Goal: Task Accomplishment & Management: Manage account settings

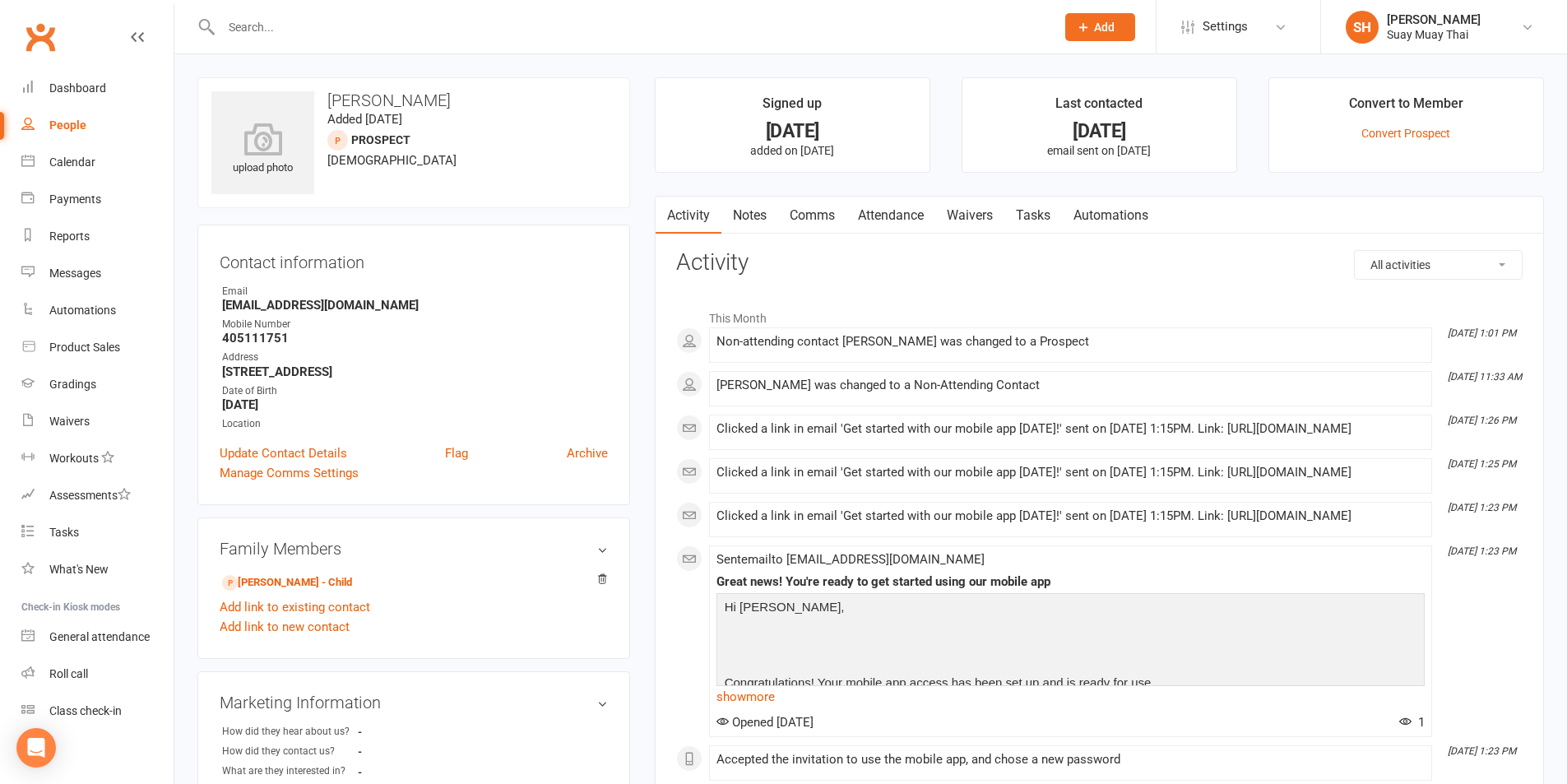
click at [320, 23] on input "text" at bounding box center [630, 28] width 828 height 23
click at [297, 28] on input "text" at bounding box center [630, 28] width 828 height 23
click at [262, 24] on input "text" at bounding box center [630, 28] width 828 height 23
click at [250, 32] on input "text" at bounding box center [630, 28] width 828 height 23
type input "k"
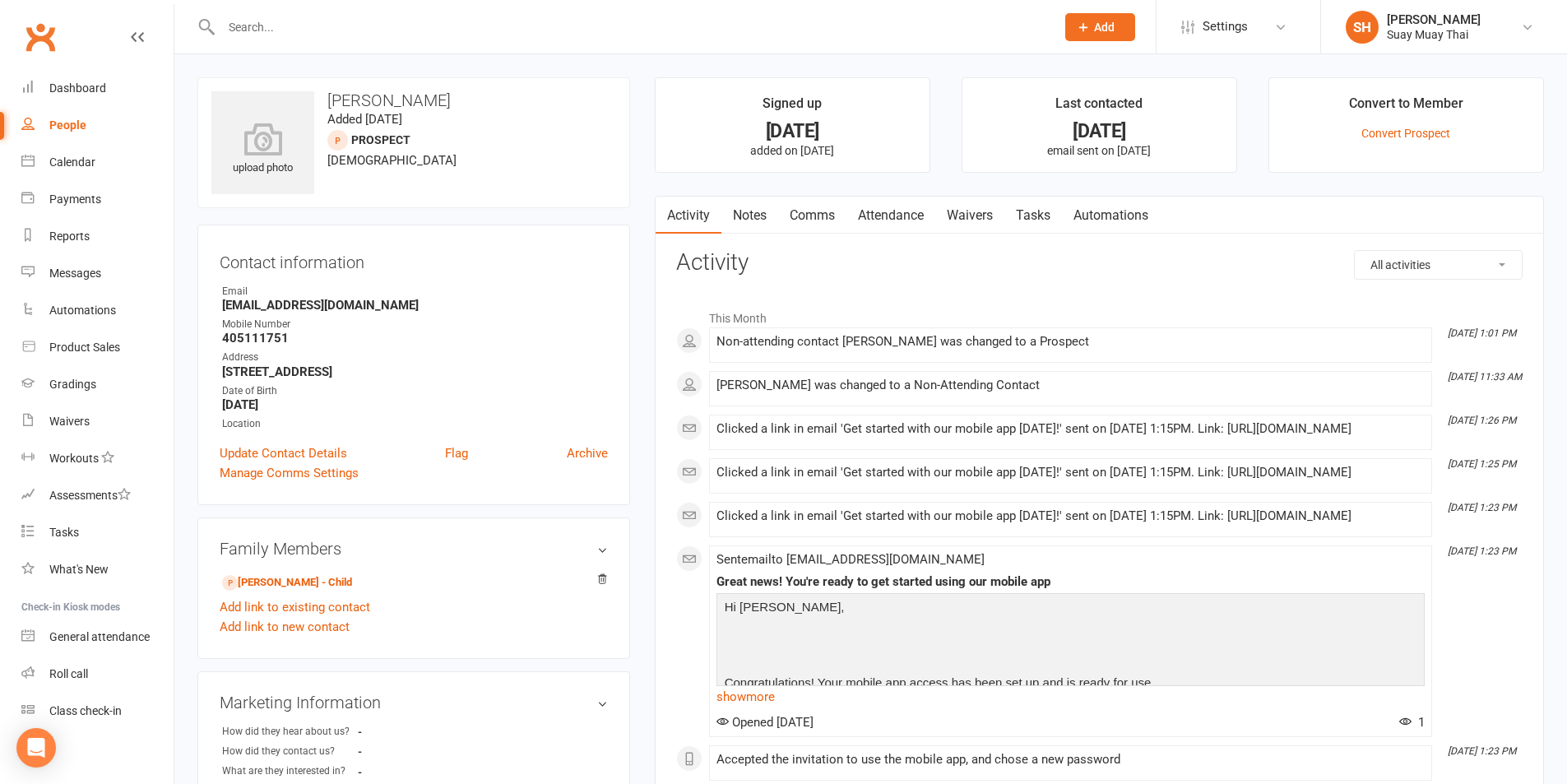
click at [77, 120] on div "People" at bounding box center [68, 125] width 37 height 13
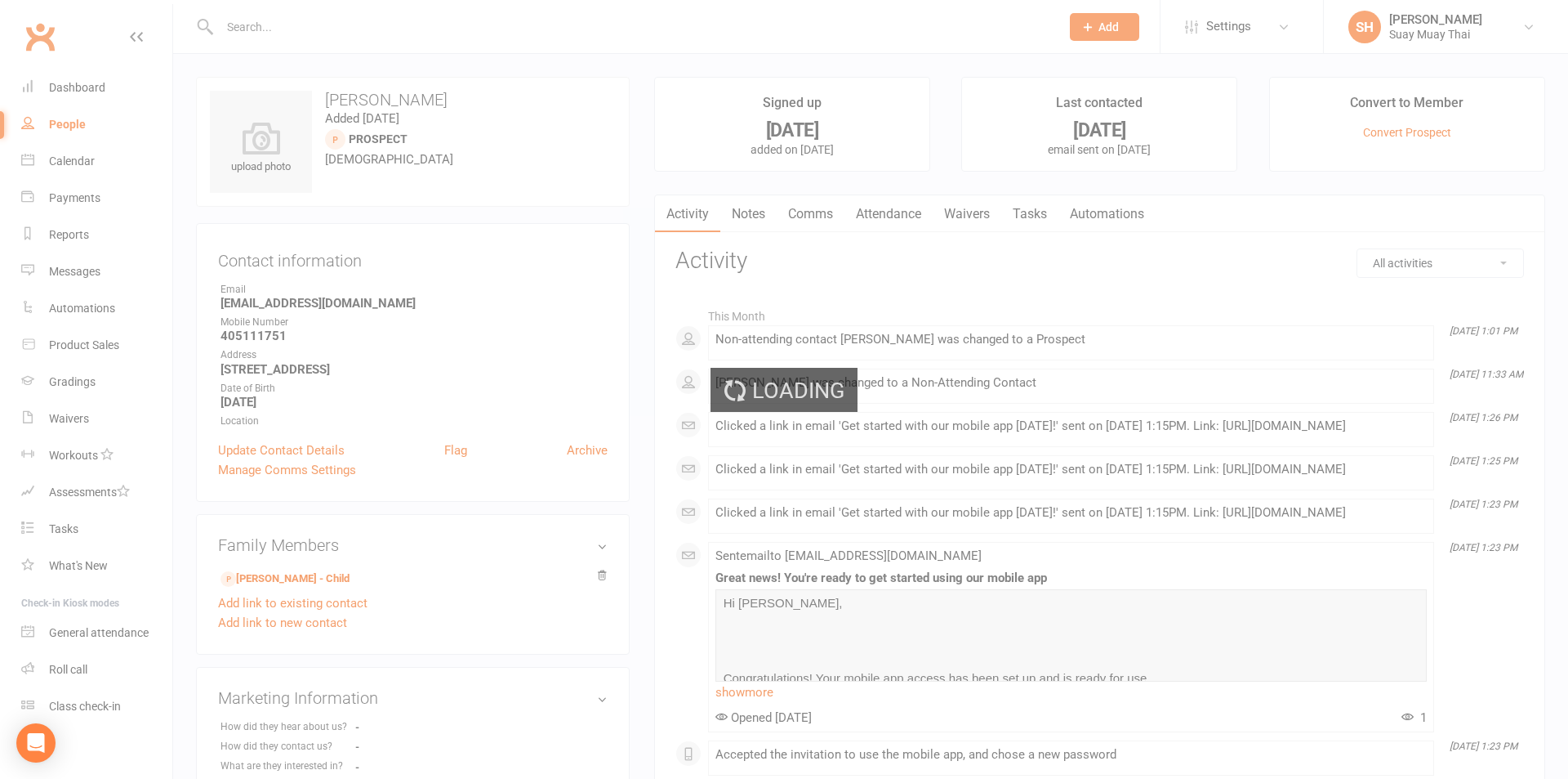
select select "100"
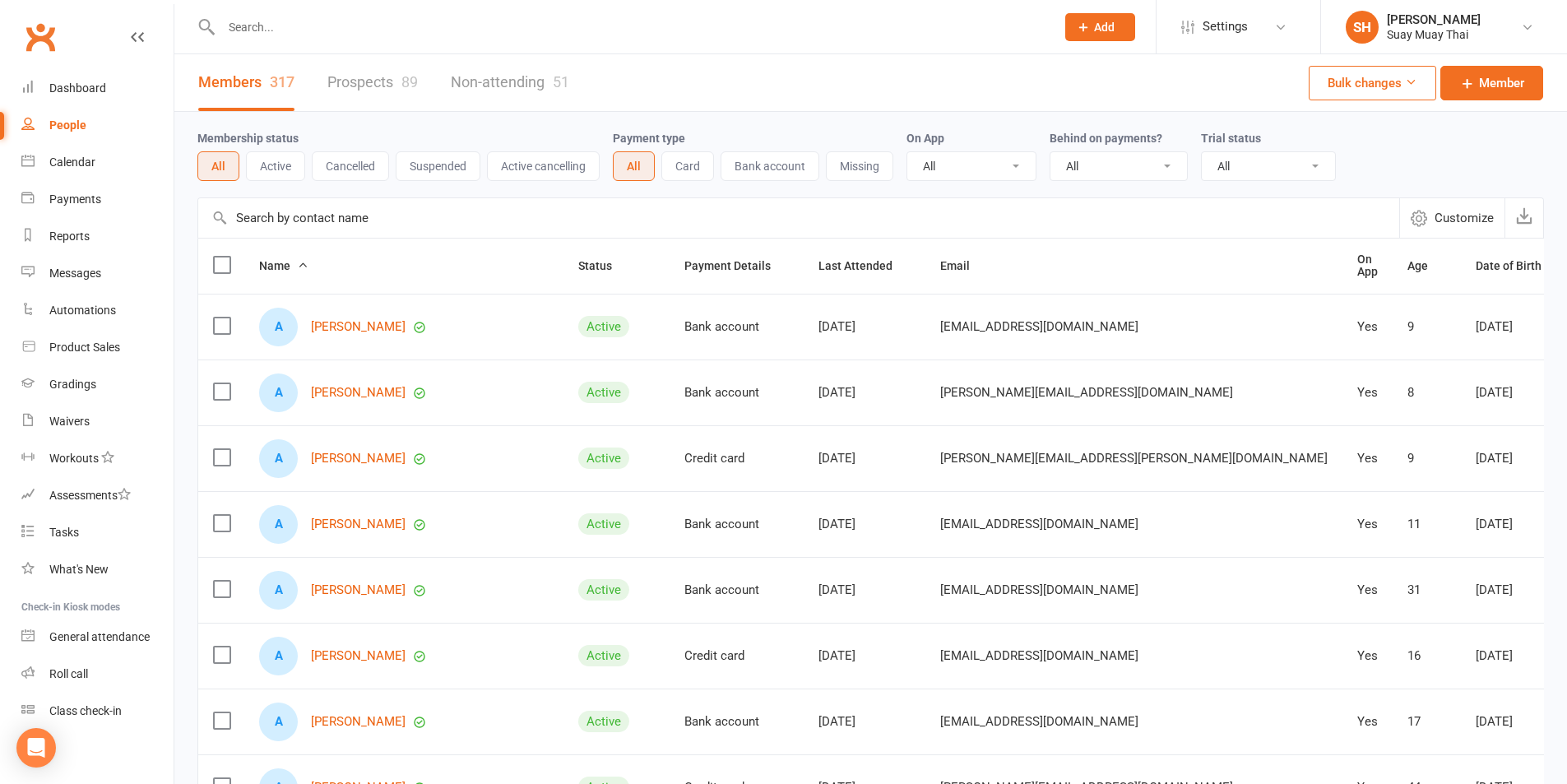
click at [1137, 159] on select "All No Yes" at bounding box center [1119, 166] width 137 height 28
select select "true"
click at [1052, 153] on select "All No Yes" at bounding box center [1119, 166] width 137 height 28
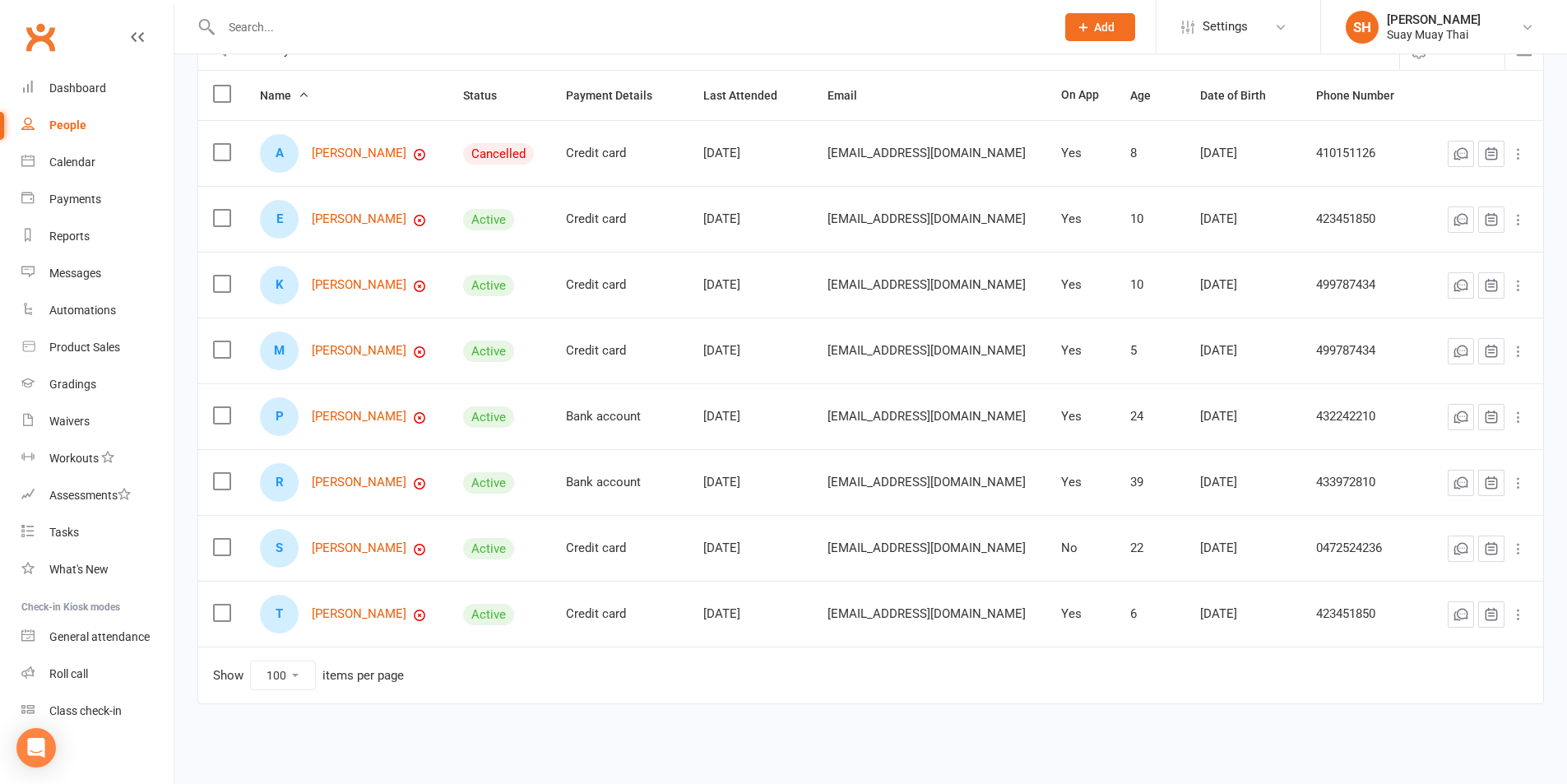
scroll to position [177, 0]
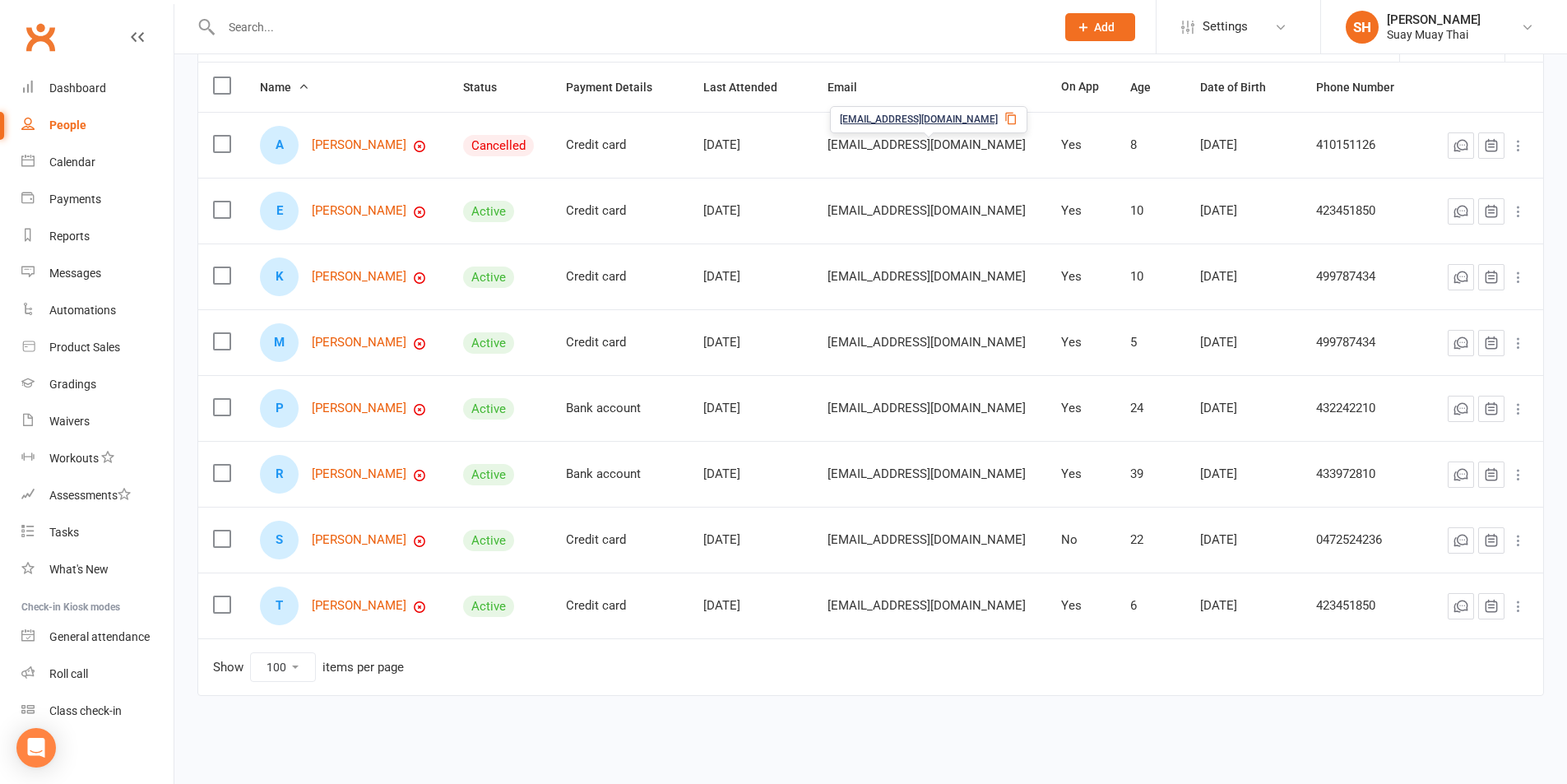
click at [912, 141] on span "koshie.rona.iles@gmail.com" at bounding box center [927, 144] width 199 height 31
click at [328, 149] on link "Athena Taipari" at bounding box center [359, 145] width 94 height 14
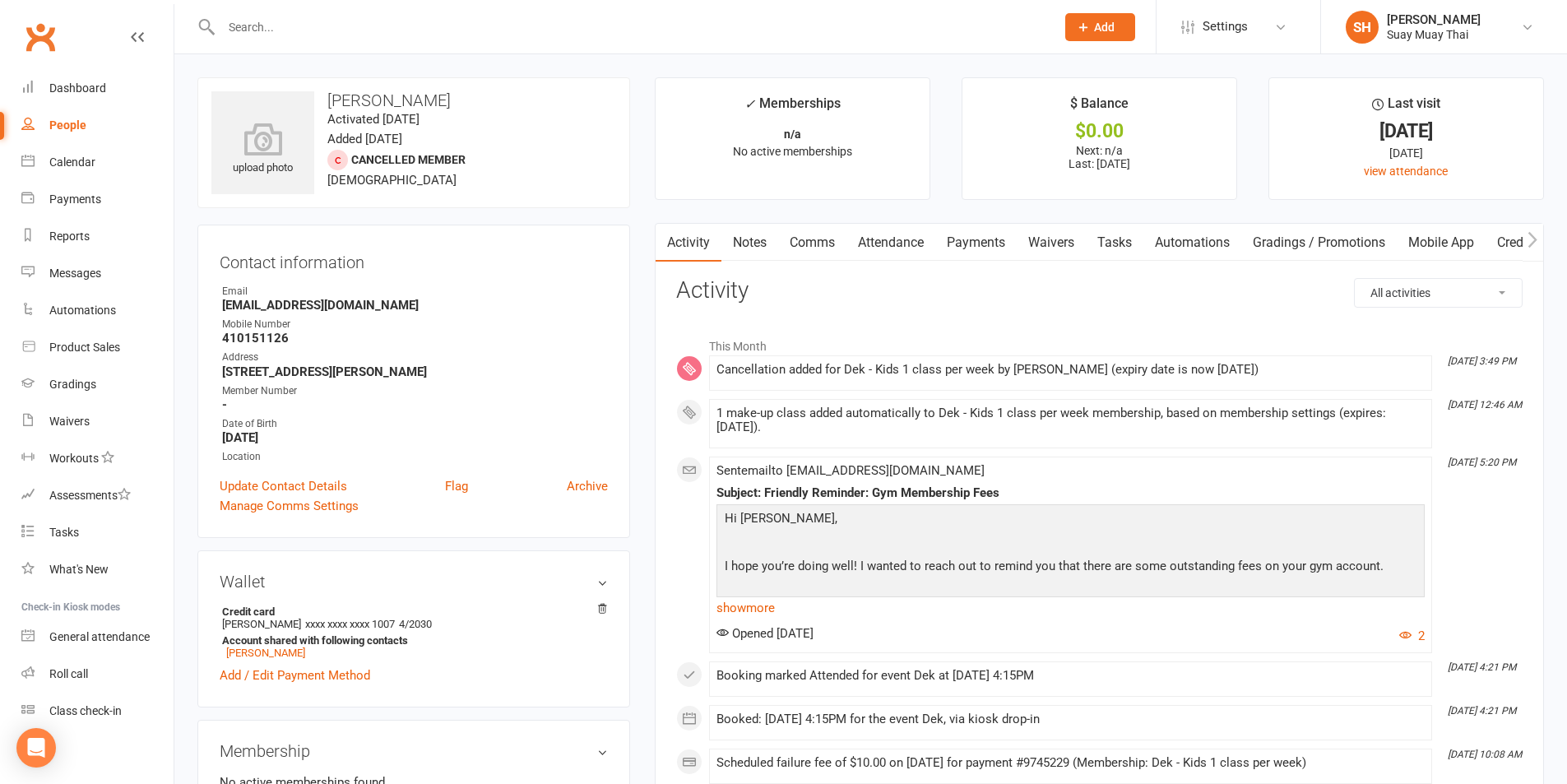
click at [985, 243] on link "Payments" at bounding box center [976, 242] width 82 height 38
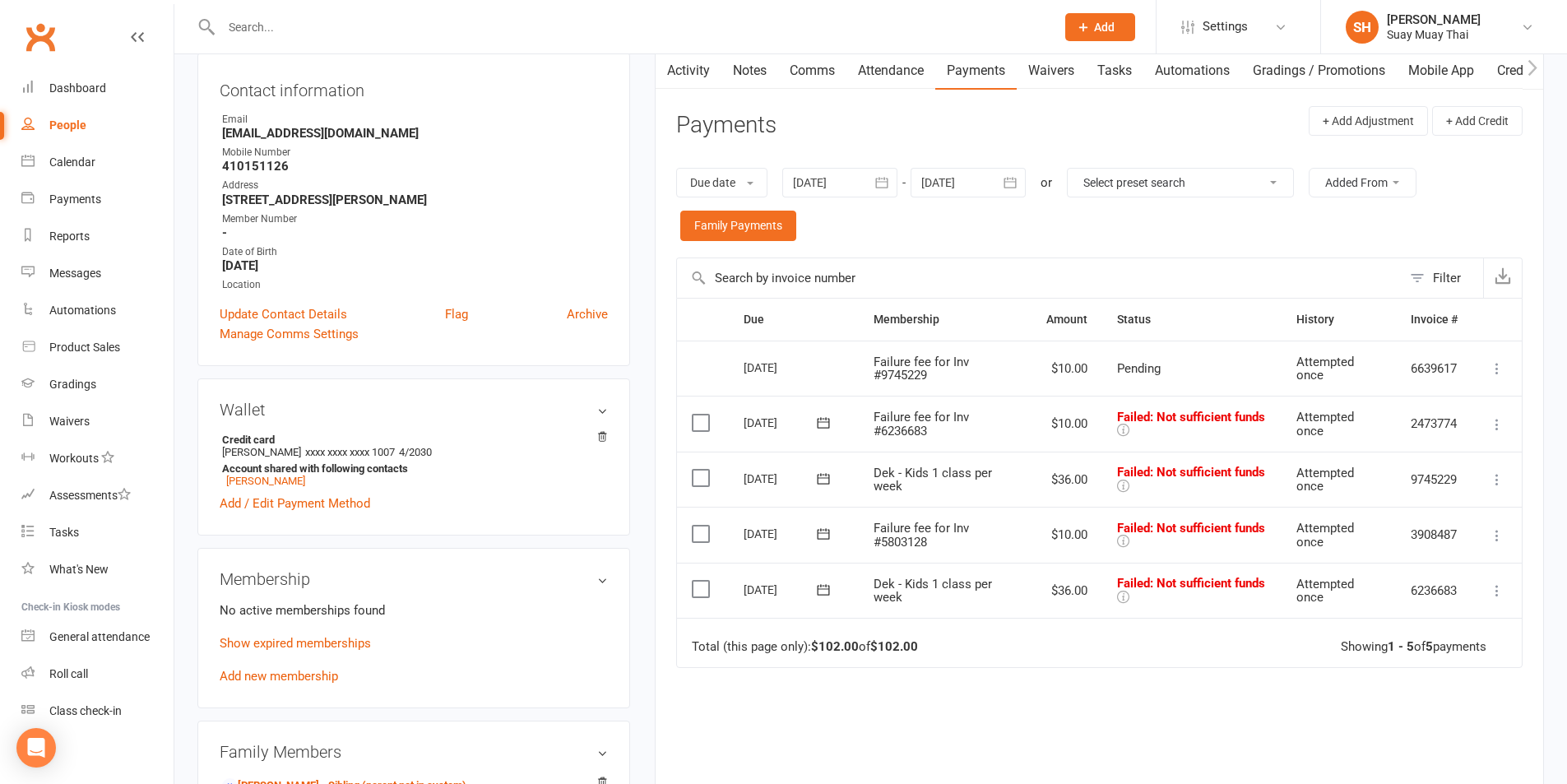
scroll to position [138, 0]
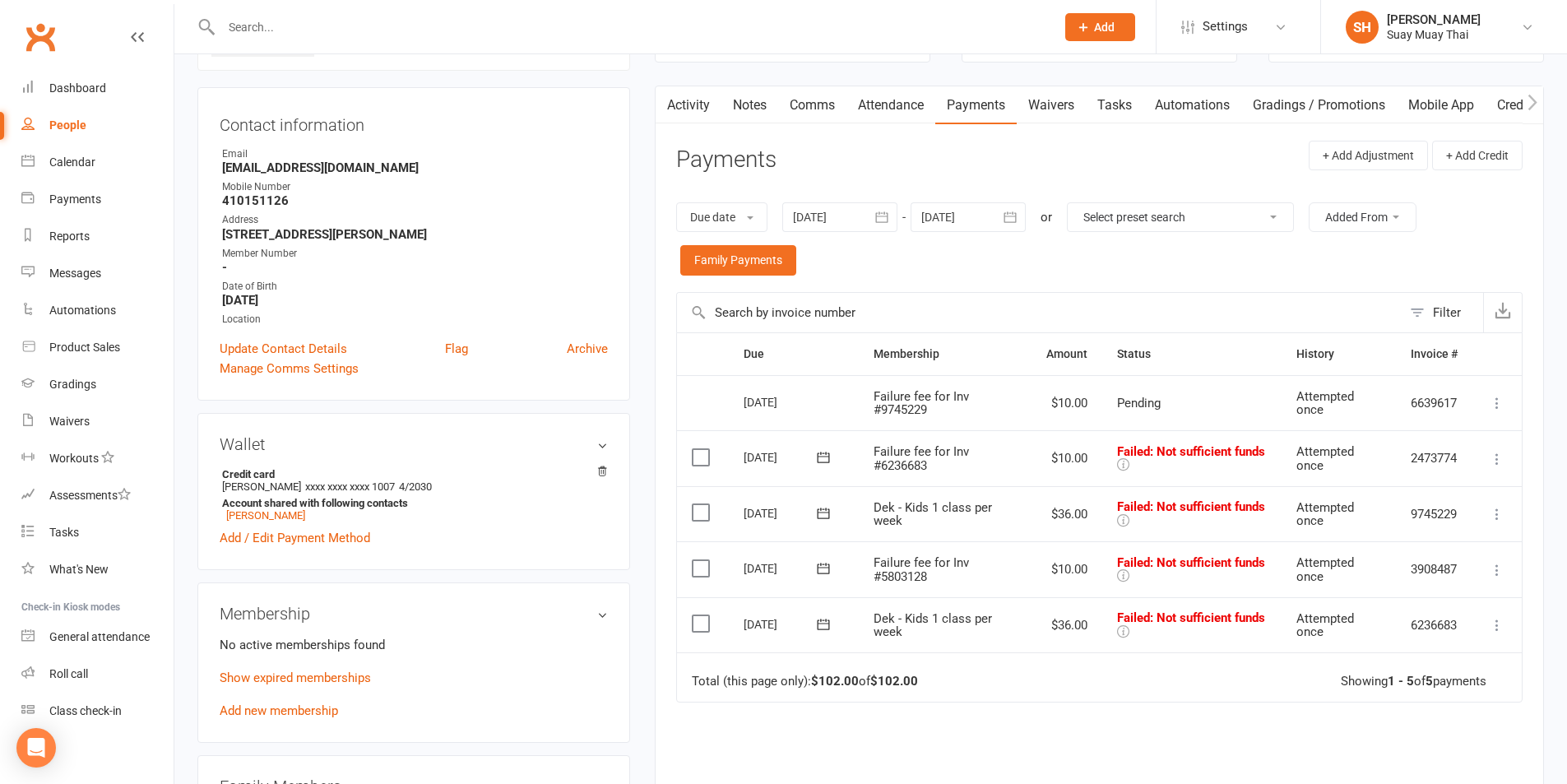
click at [879, 215] on icon "button" at bounding box center [882, 217] width 17 height 17
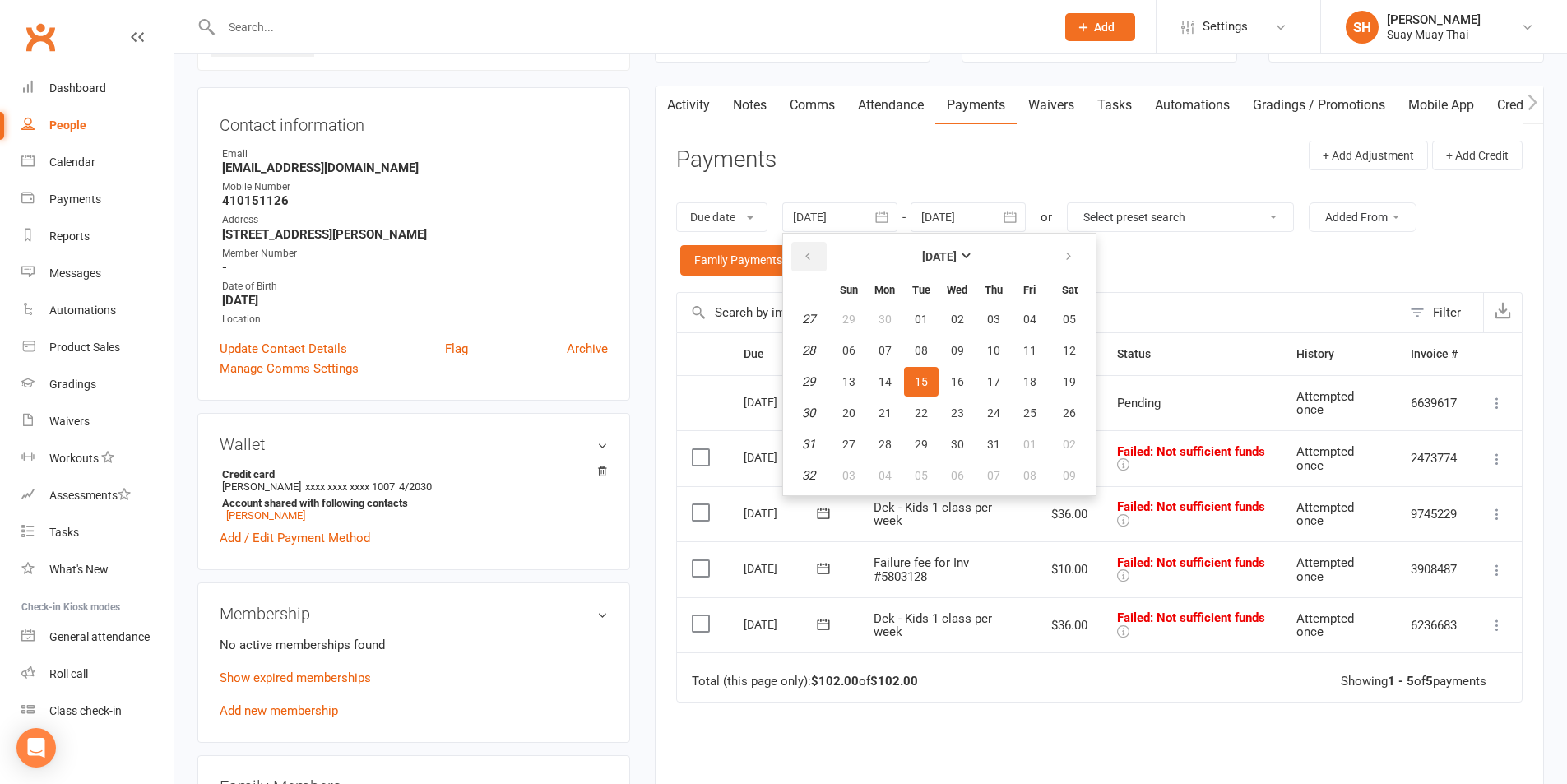
click at [807, 258] on icon "button" at bounding box center [808, 257] width 12 height 13
click at [921, 318] on span "03" at bounding box center [921, 319] width 13 height 13
type input "03 Jun 2025"
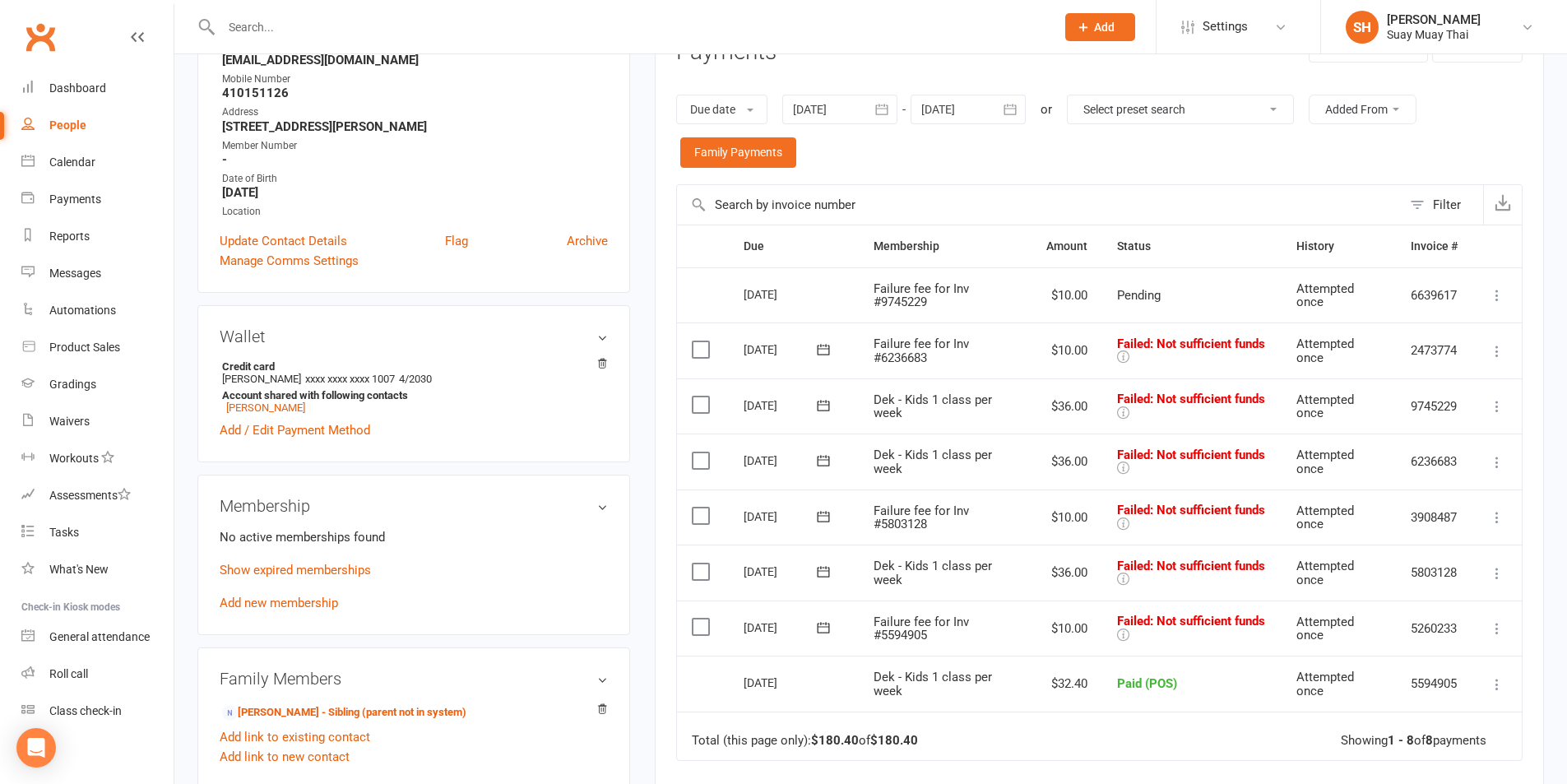
scroll to position [411, 0]
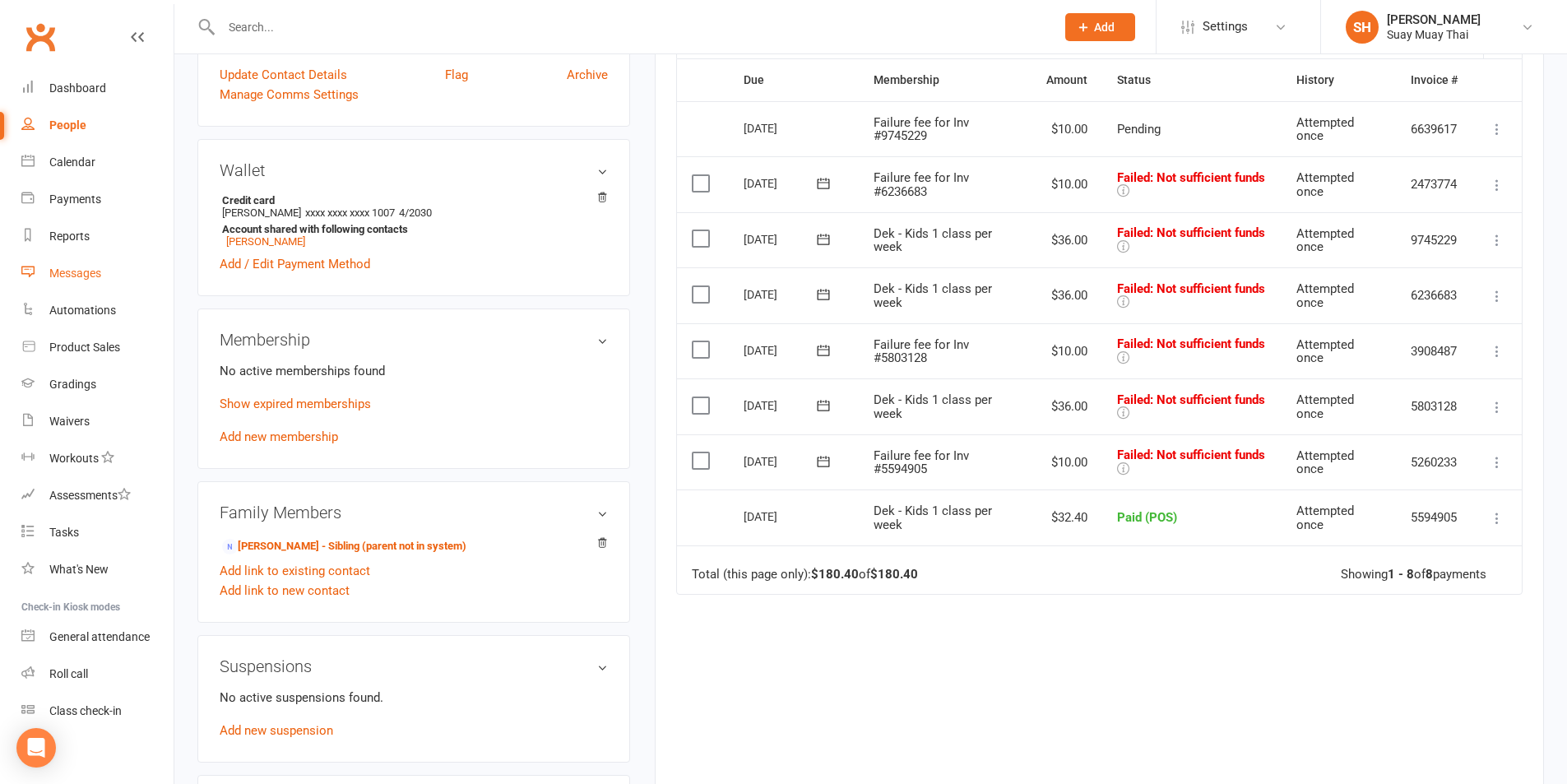
click at [86, 276] on div "Messages" at bounding box center [75, 273] width 52 height 13
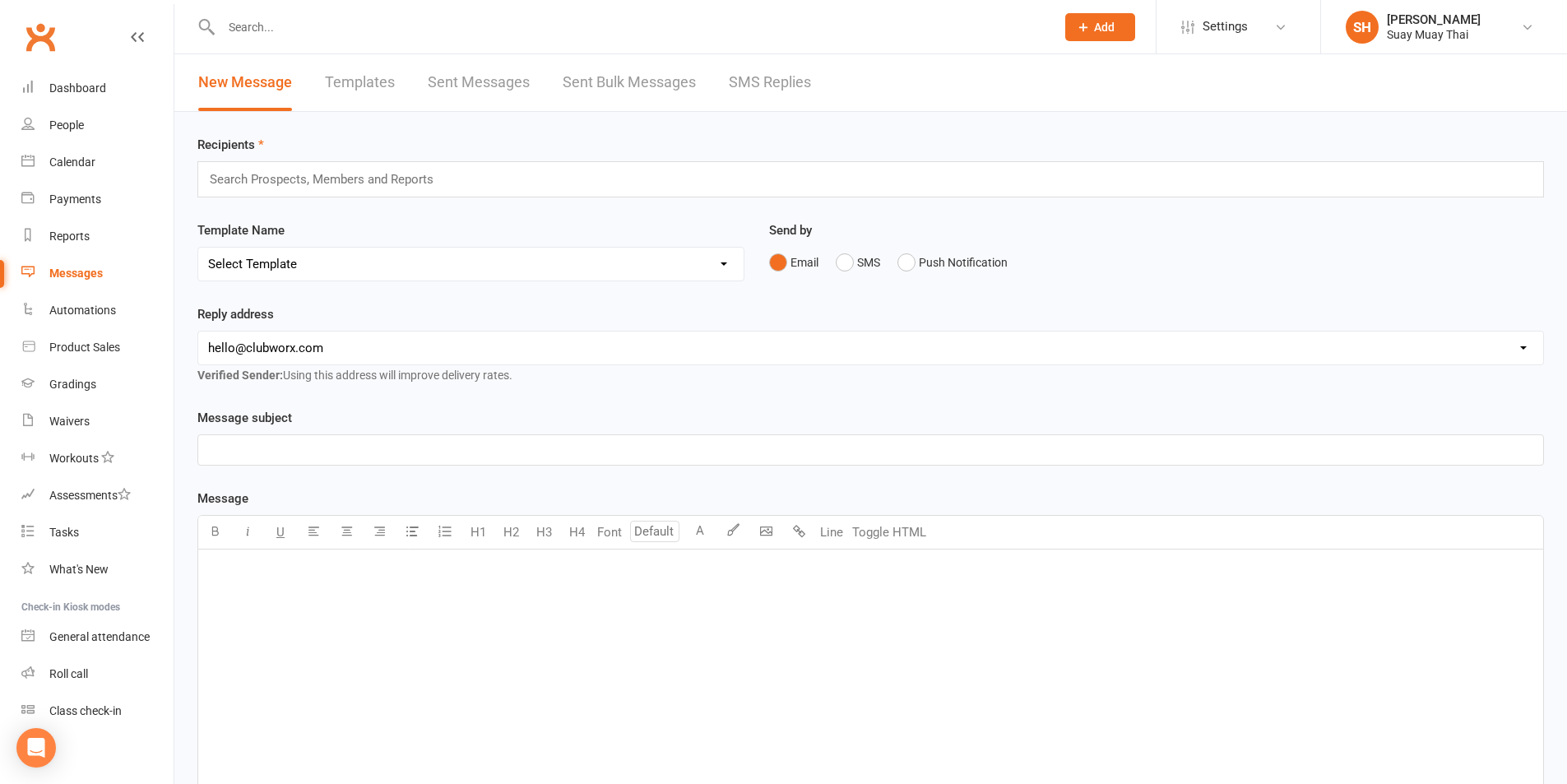
click at [372, 73] on link "Templates" at bounding box center [360, 83] width 70 height 57
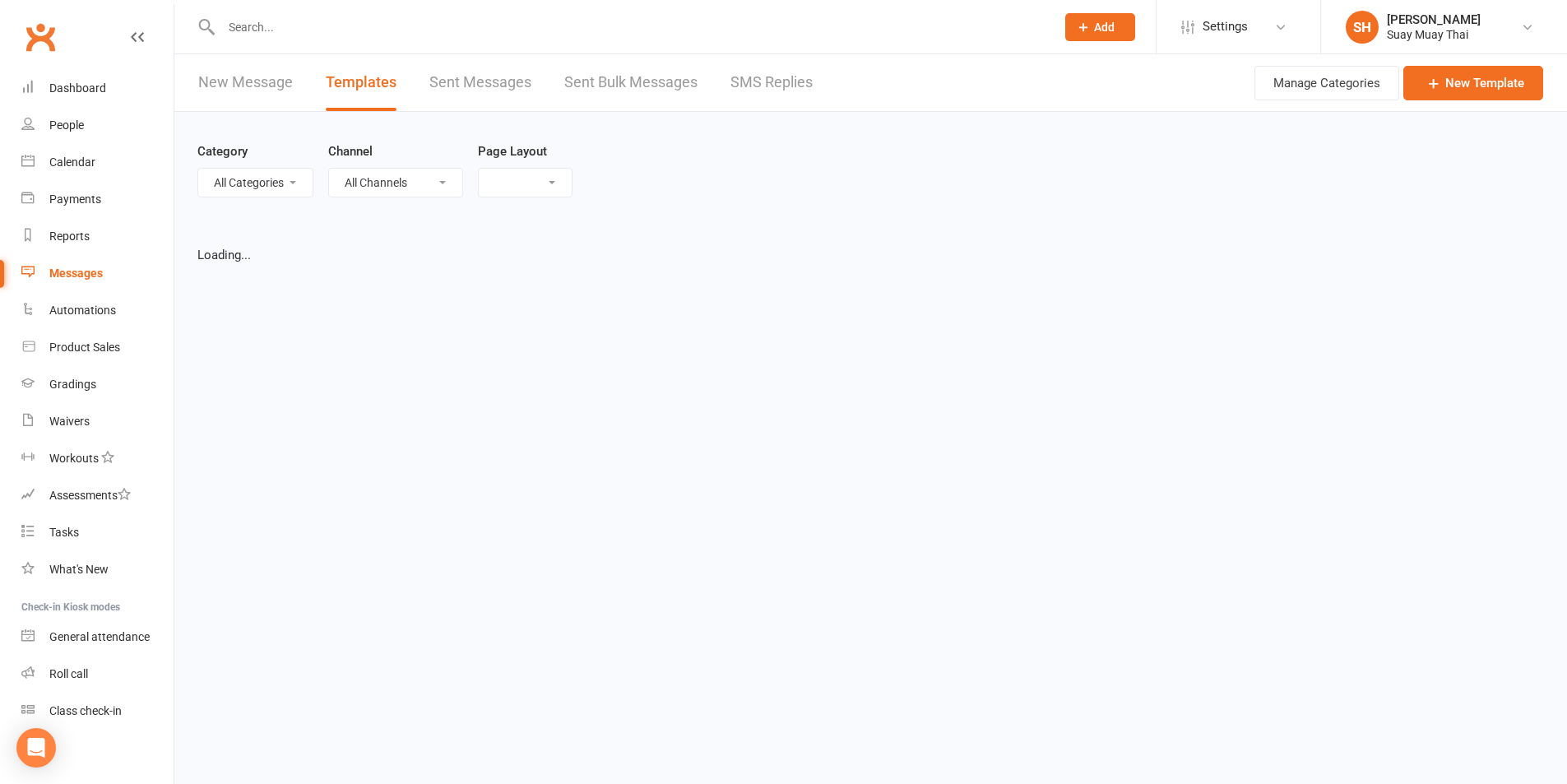
select select "grid"
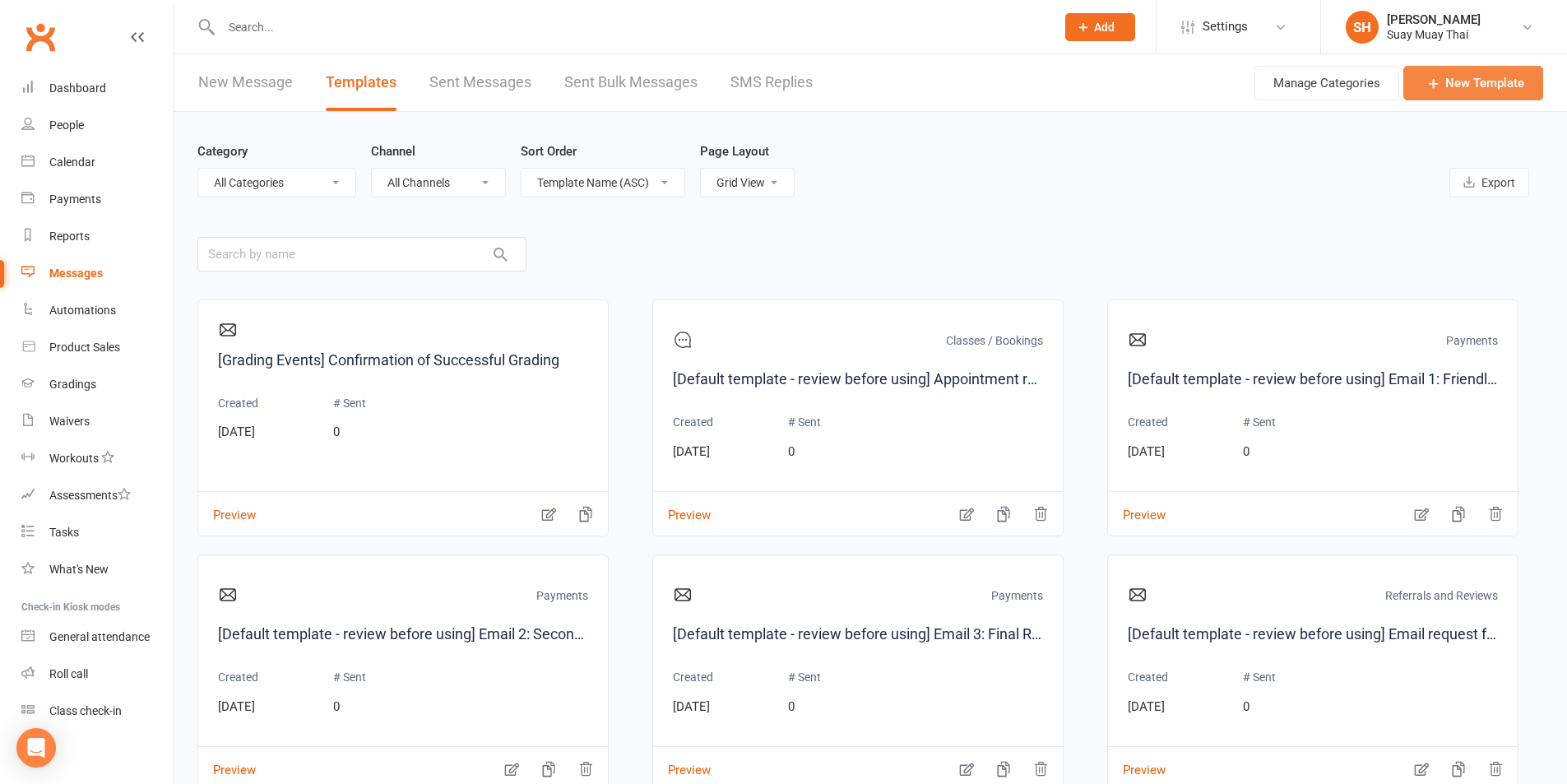
click at [1479, 88] on link "New Template" at bounding box center [1474, 83] width 140 height 34
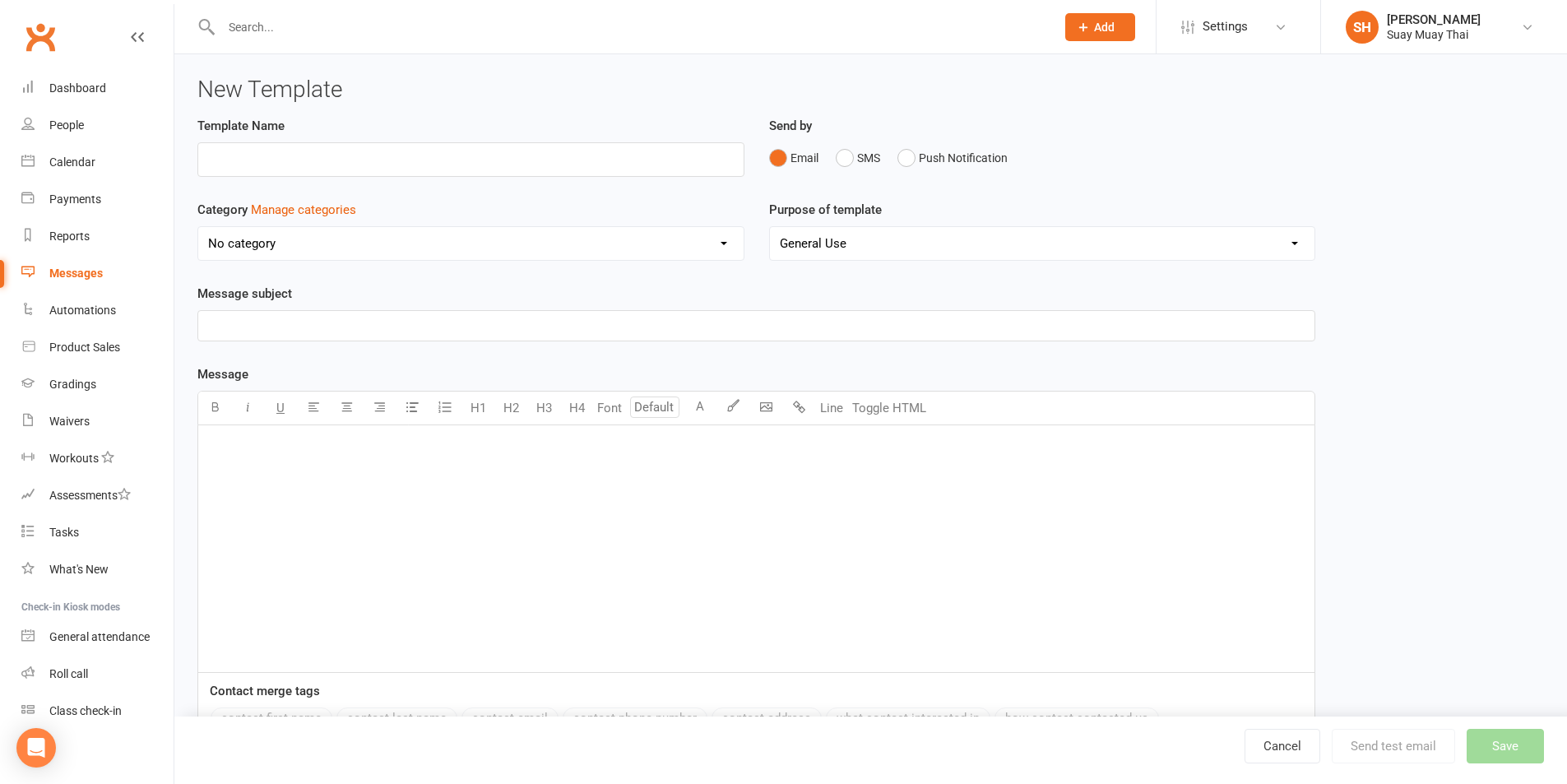
type input "G"
type input "U"
type input "Gym Suspension-Unpaid fees"
click at [275, 248] on select "No category Classes / Bookings Enquiries General Marketing Memberships Paid Tri…" at bounding box center [471, 243] width 546 height 33
select select "15239"
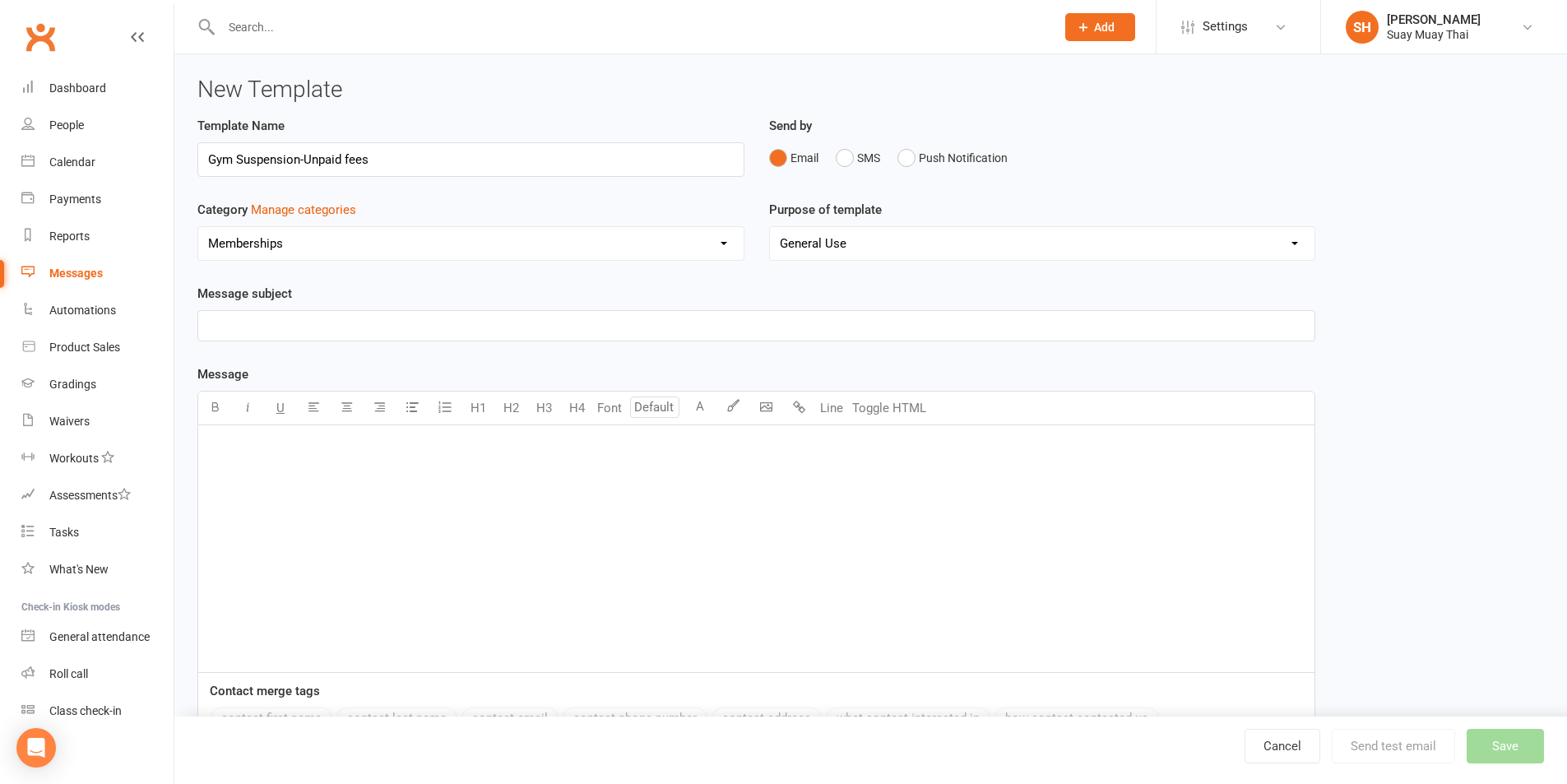
click at [199, 227] on select "No category Classes / Bookings Enquiries General Marketing Memberships Paid Tri…" at bounding box center [471, 243] width 546 height 33
click at [824, 246] on select "General Use Grading Events Mobile App" at bounding box center [1043, 243] width 546 height 33
click at [770, 227] on select "General Use Grading Events Mobile App" at bounding box center [1043, 243] width 546 height 33
click at [292, 322] on p "﻿" at bounding box center [756, 326] width 1096 height 20
click at [219, 465] on div "﻿" at bounding box center [757, 549] width 1116 height 247
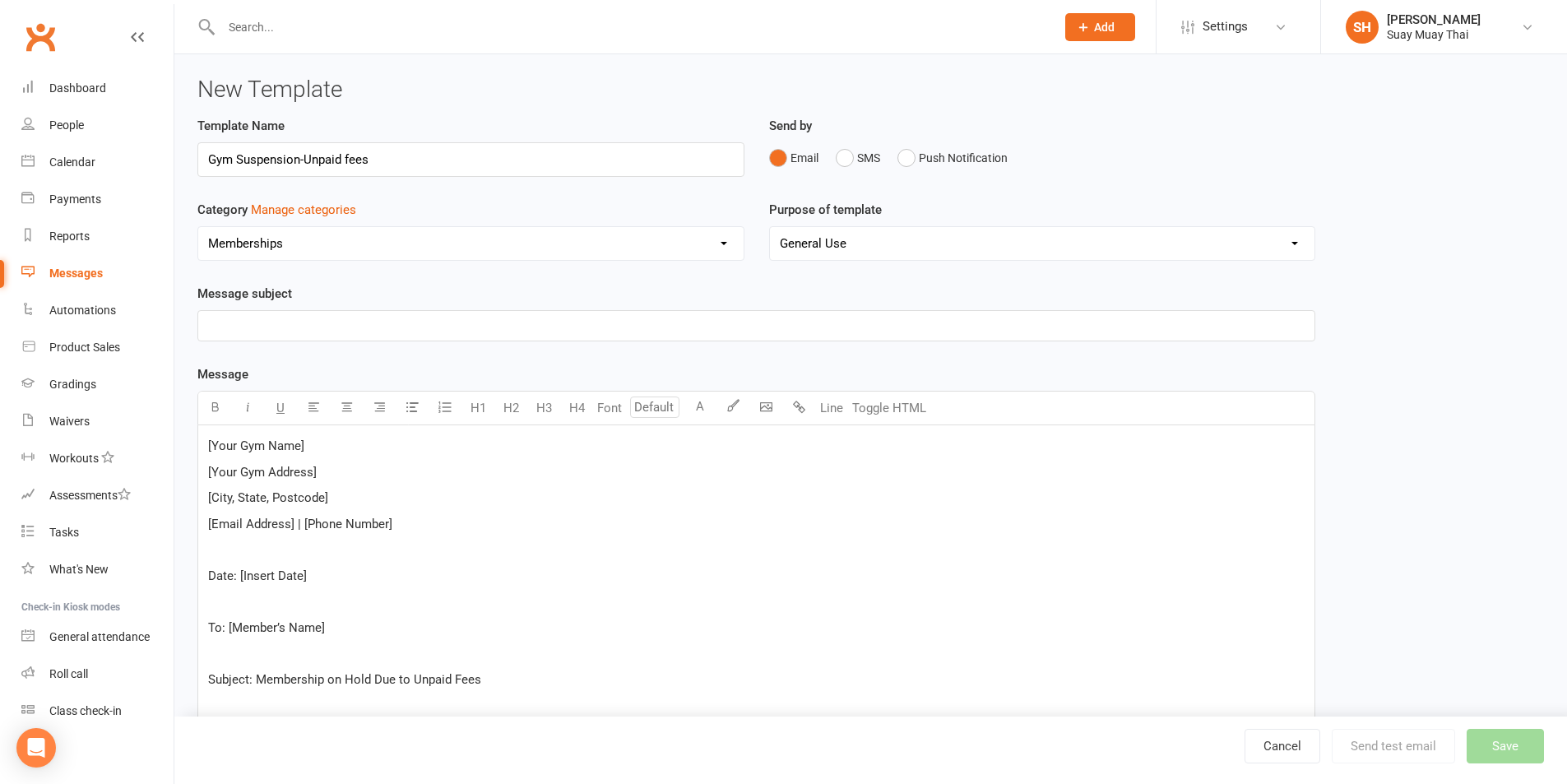
click at [245, 328] on p "﻿" at bounding box center [756, 326] width 1096 height 20
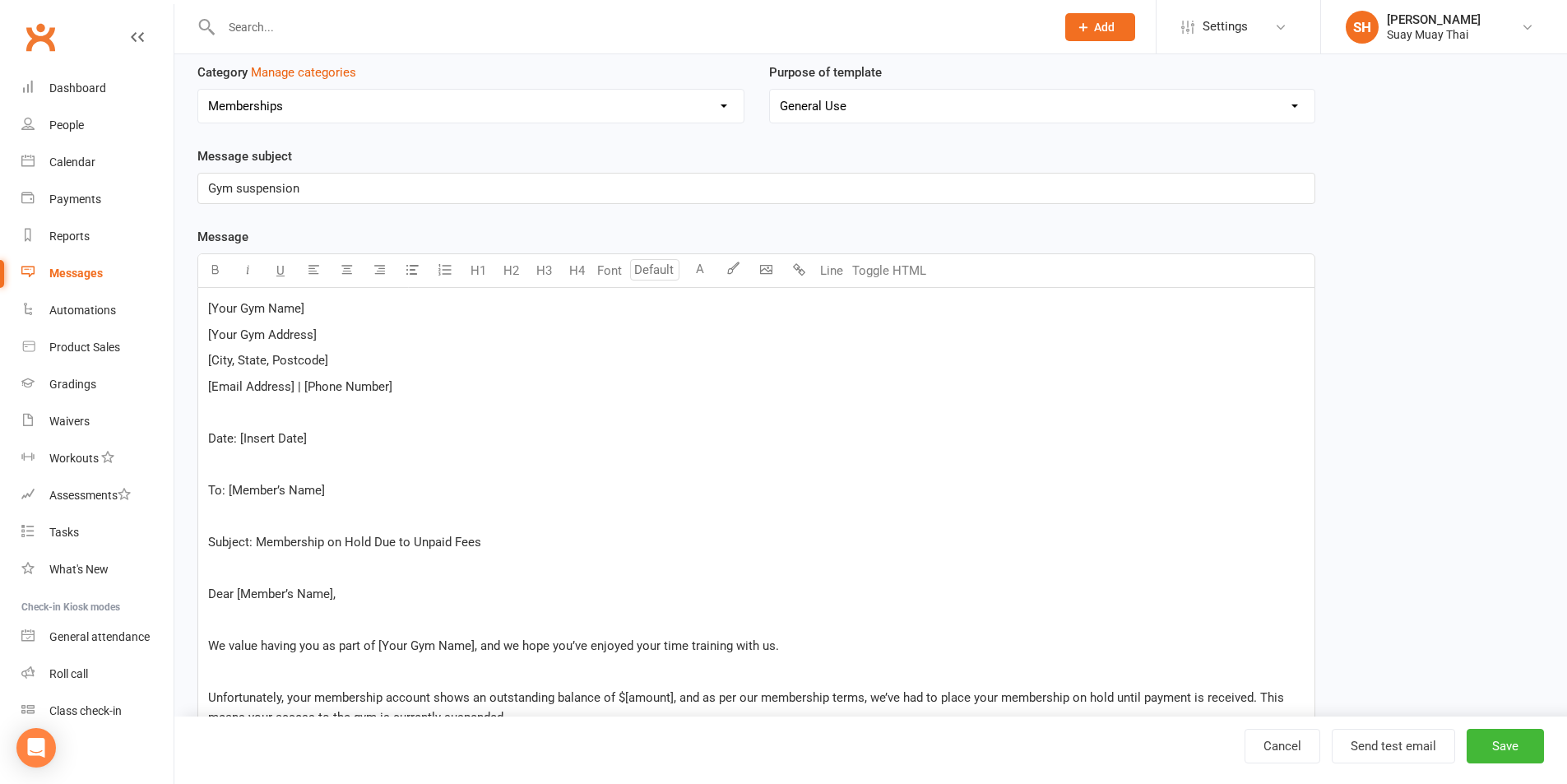
scroll to position [510, 0]
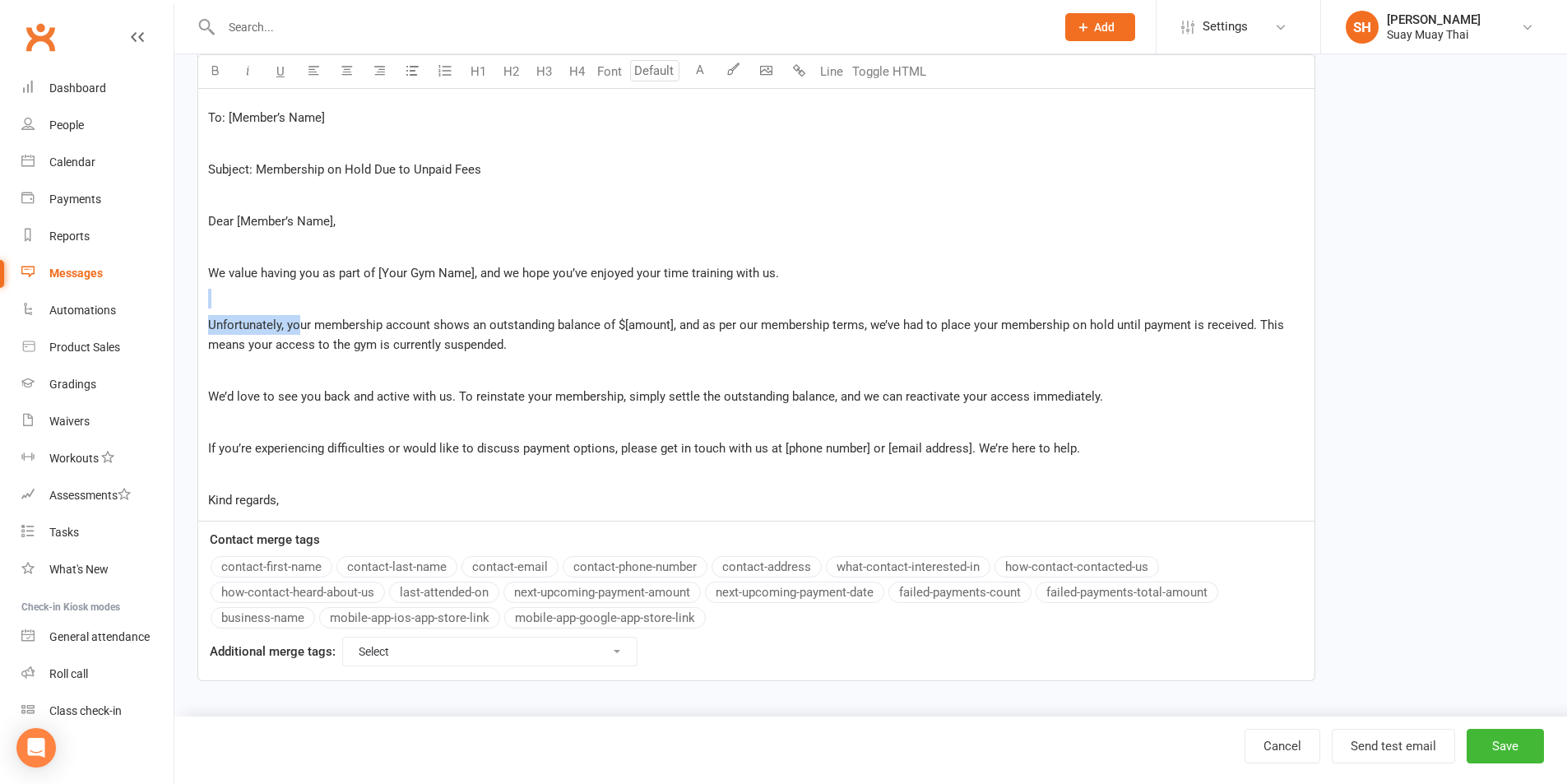
drag, startPoint x: 204, startPoint y: 304, endPoint x: 298, endPoint y: 309, distance: 94.1
click at [298, 309] on div "[Your Gym Name] [Your Gym Address] [City, State, Postcode] [Email Address] | [P…" at bounding box center [757, 218] width 1116 height 606
click at [384, 269] on span "We value having you as part of [Your Gym Name], and we hope you’ve enjoyed your…" at bounding box center [493, 273] width 571 height 15
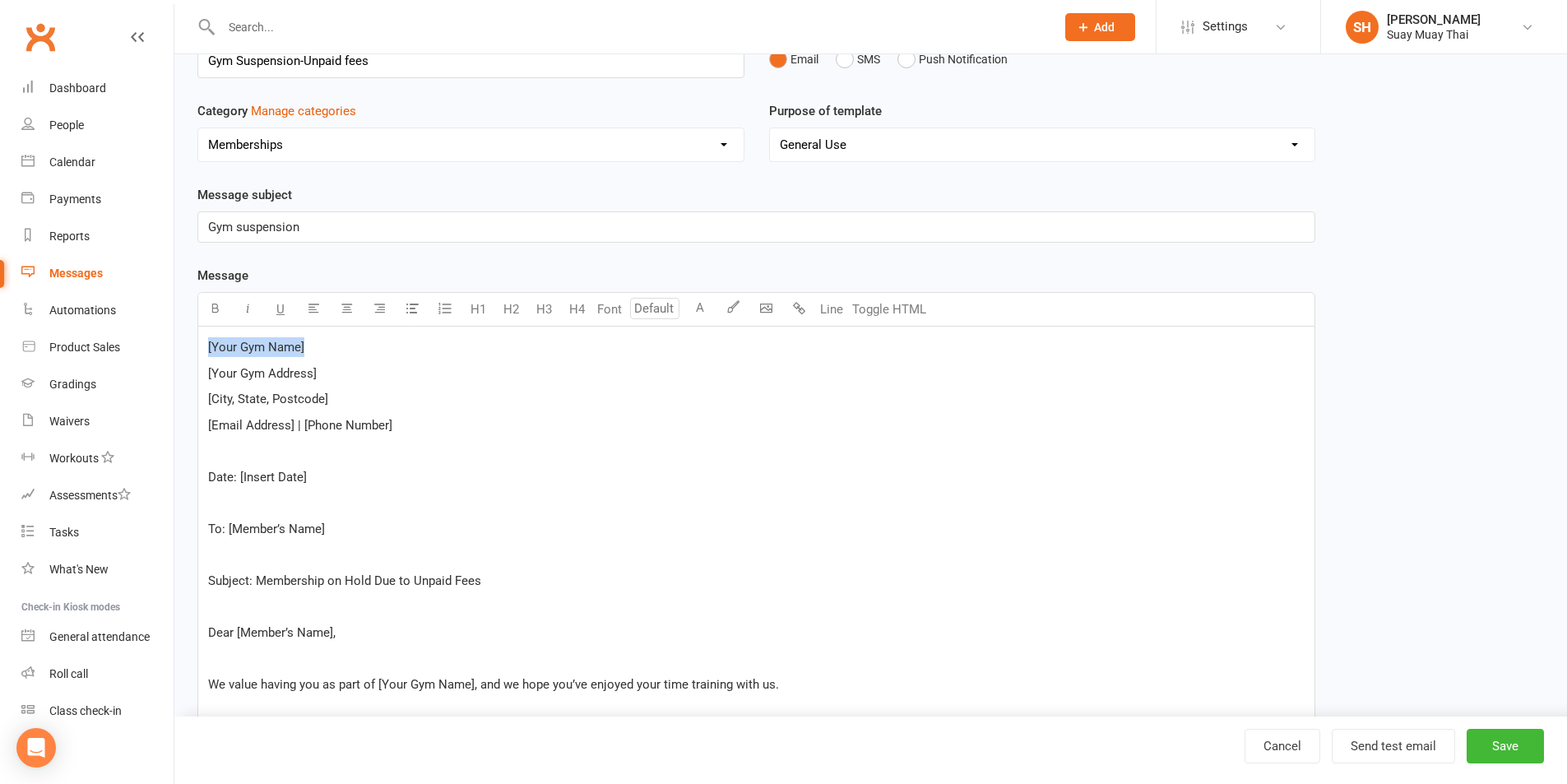
drag, startPoint x: 206, startPoint y: 345, endPoint x: 315, endPoint y: 347, distance: 109.0
click at [315, 347] on div "[Your Gym Name] [Your Gym Address] [City, State, Postcode] [Email Address] | [P…" at bounding box center [757, 629] width 1116 height 606
drag, startPoint x: 322, startPoint y: 371, endPoint x: 199, endPoint y: 372, distance: 123.0
click at [199, 372] on div "Suay Muay Thai [Your Gym Address] [City, State, Postcode] [Email Address] | [Ph…" at bounding box center [757, 629] width 1116 height 606
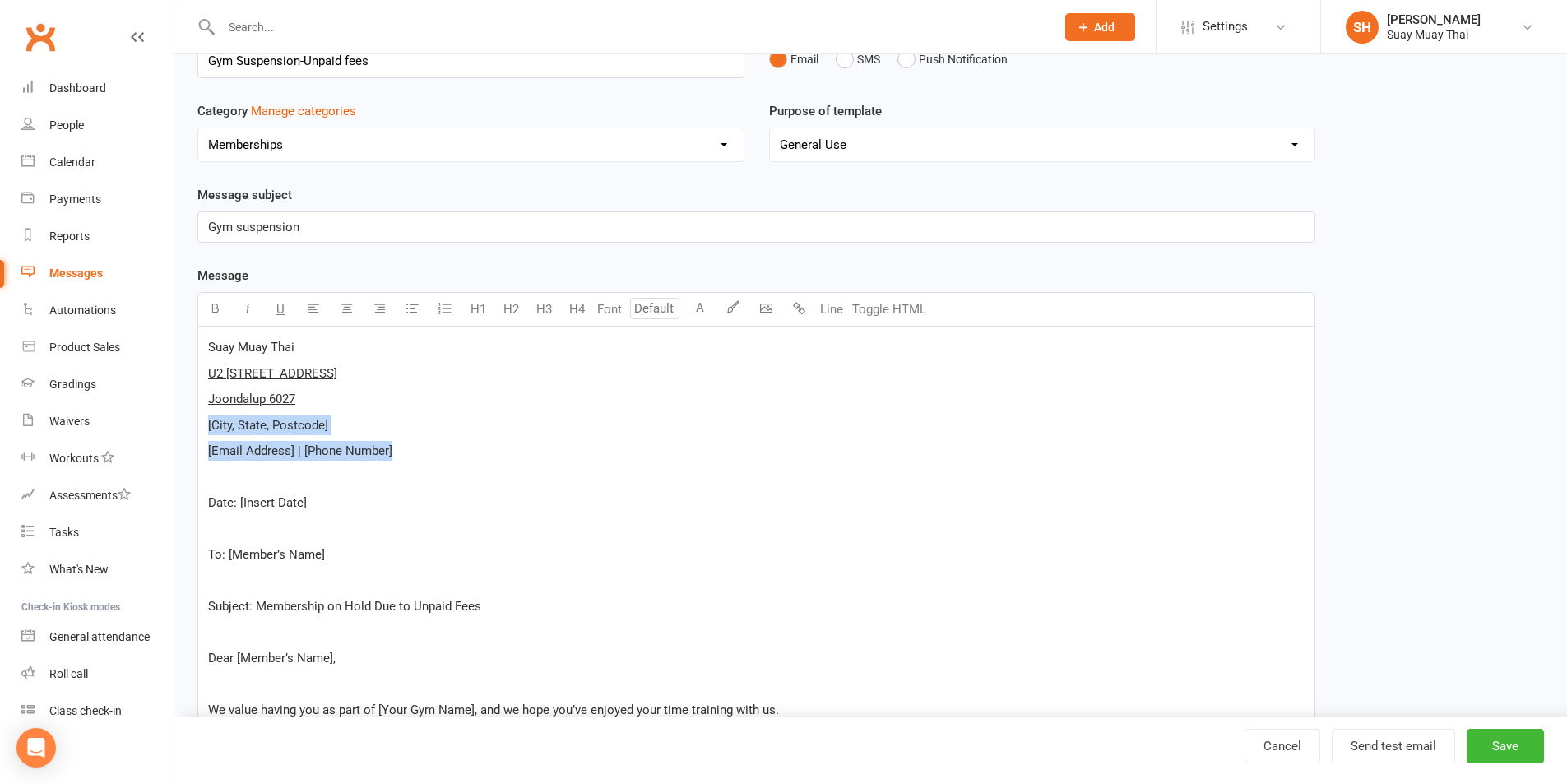
drag, startPoint x: 207, startPoint y: 420, endPoint x: 418, endPoint y: 451, distance: 213.3
click at [418, 451] on div "Suay Muay Thai U2 7 Packard St Joondalup 6027 [City, State, Postcode] [Email Ad…" at bounding box center [757, 641] width 1116 height 631
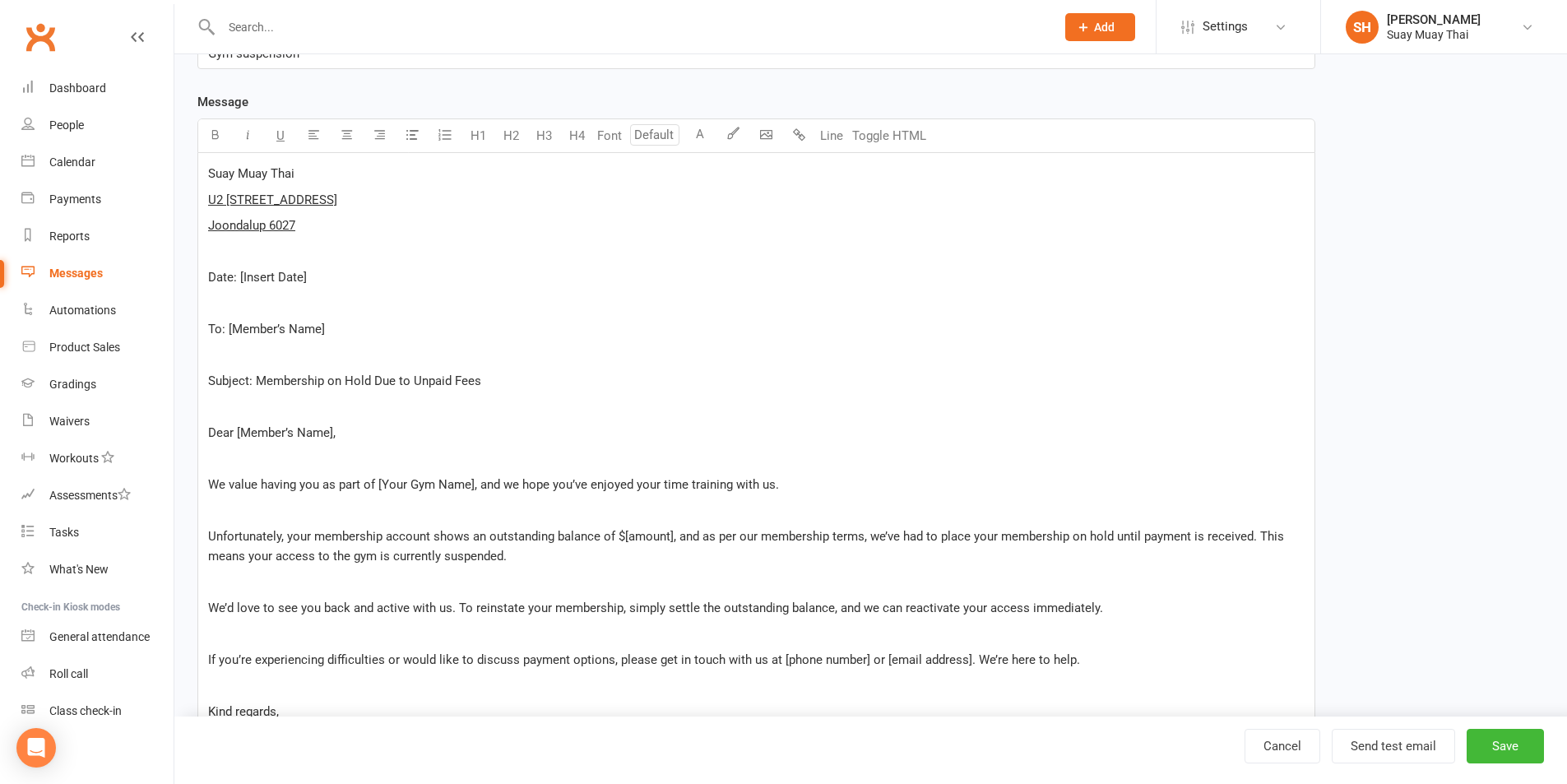
scroll to position [235, 0]
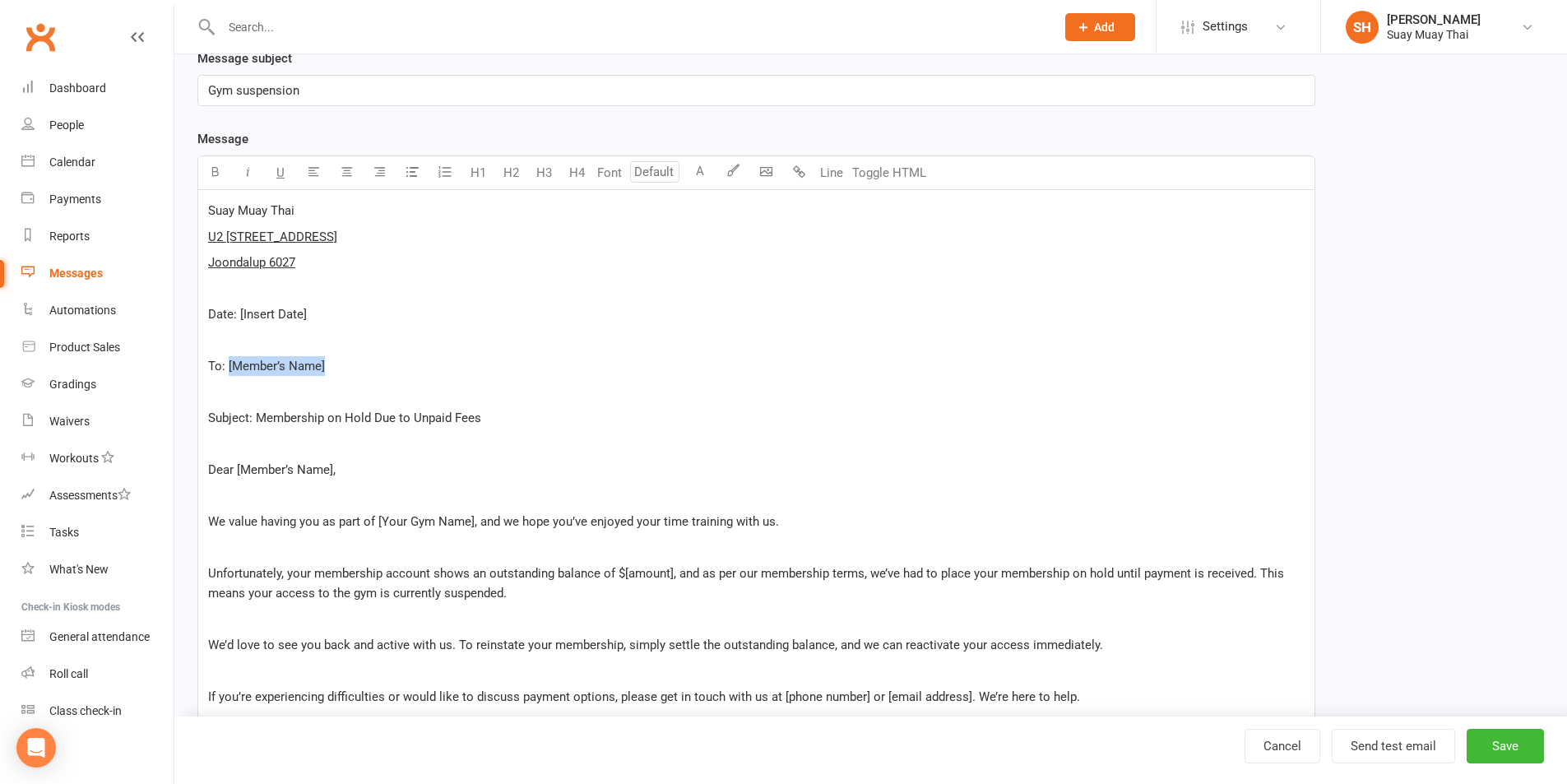
drag, startPoint x: 227, startPoint y: 364, endPoint x: 368, endPoint y: 364, distance: 141.0
click at [368, 364] on p "To: [Member’s Name]" at bounding box center [756, 366] width 1096 height 20
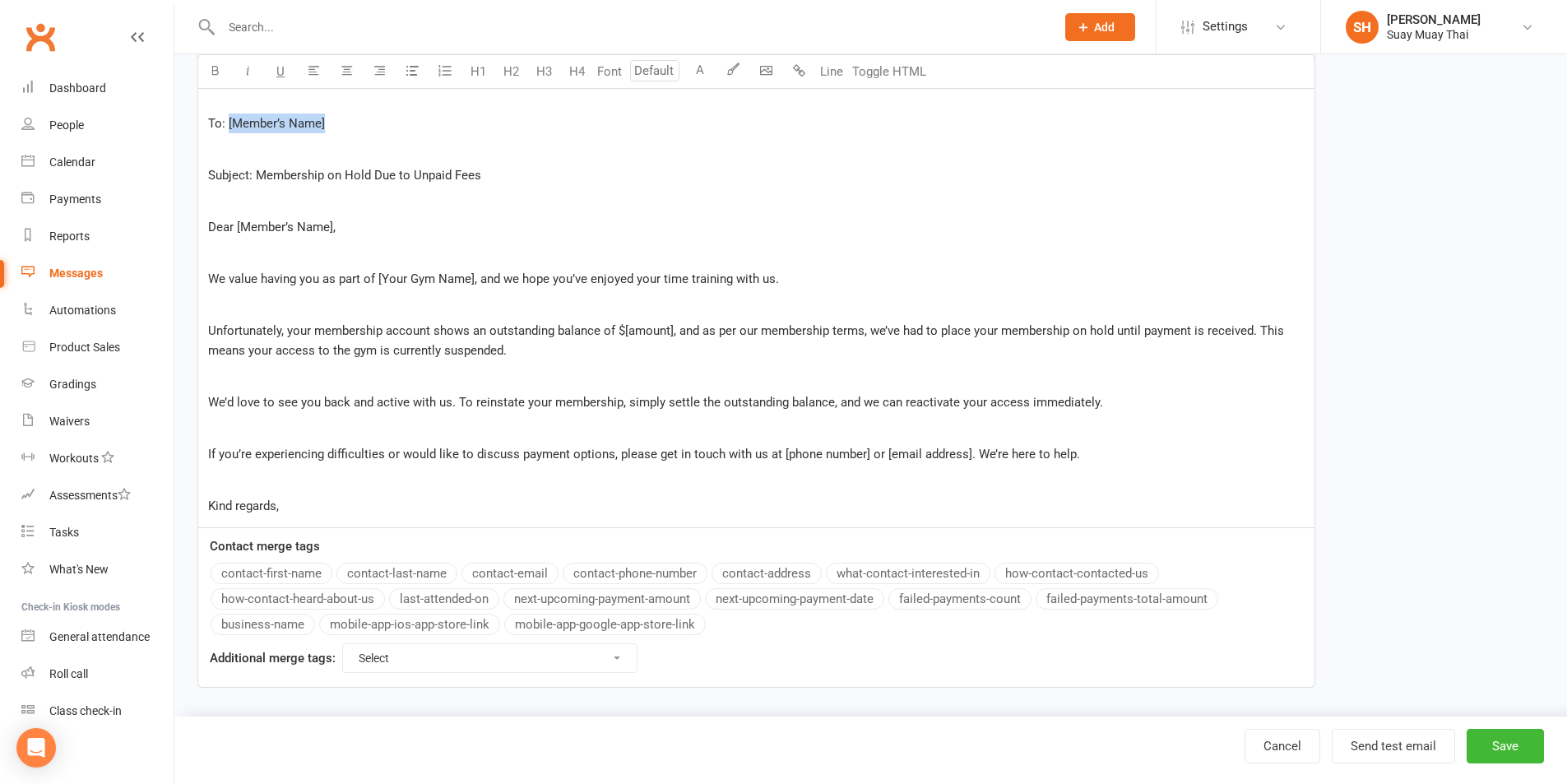
scroll to position [484, 0]
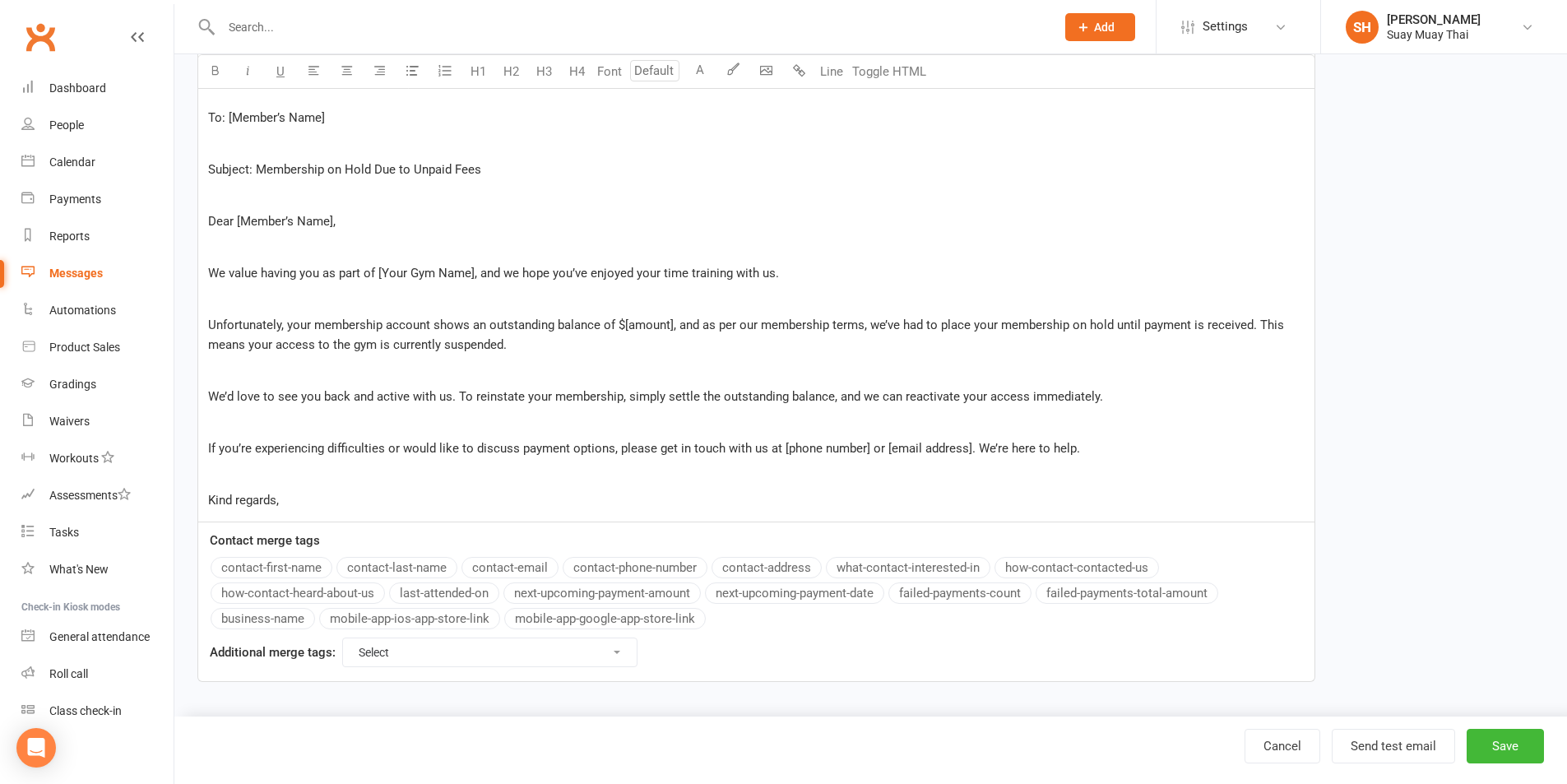
click at [286, 566] on button "contact-first-name" at bounding box center [271, 567] width 122 height 22
click at [374, 563] on button "contact-last-name" at bounding box center [396, 567] width 121 height 22
drag, startPoint x: 235, startPoint y: 219, endPoint x: 332, endPoint y: 226, distance: 97.3
click at [332, 226] on span "Dear [Member’s Name]," at bounding box center [271, 221] width 128 height 15
click at [290, 571] on button "contact-first-name" at bounding box center [271, 567] width 122 height 22
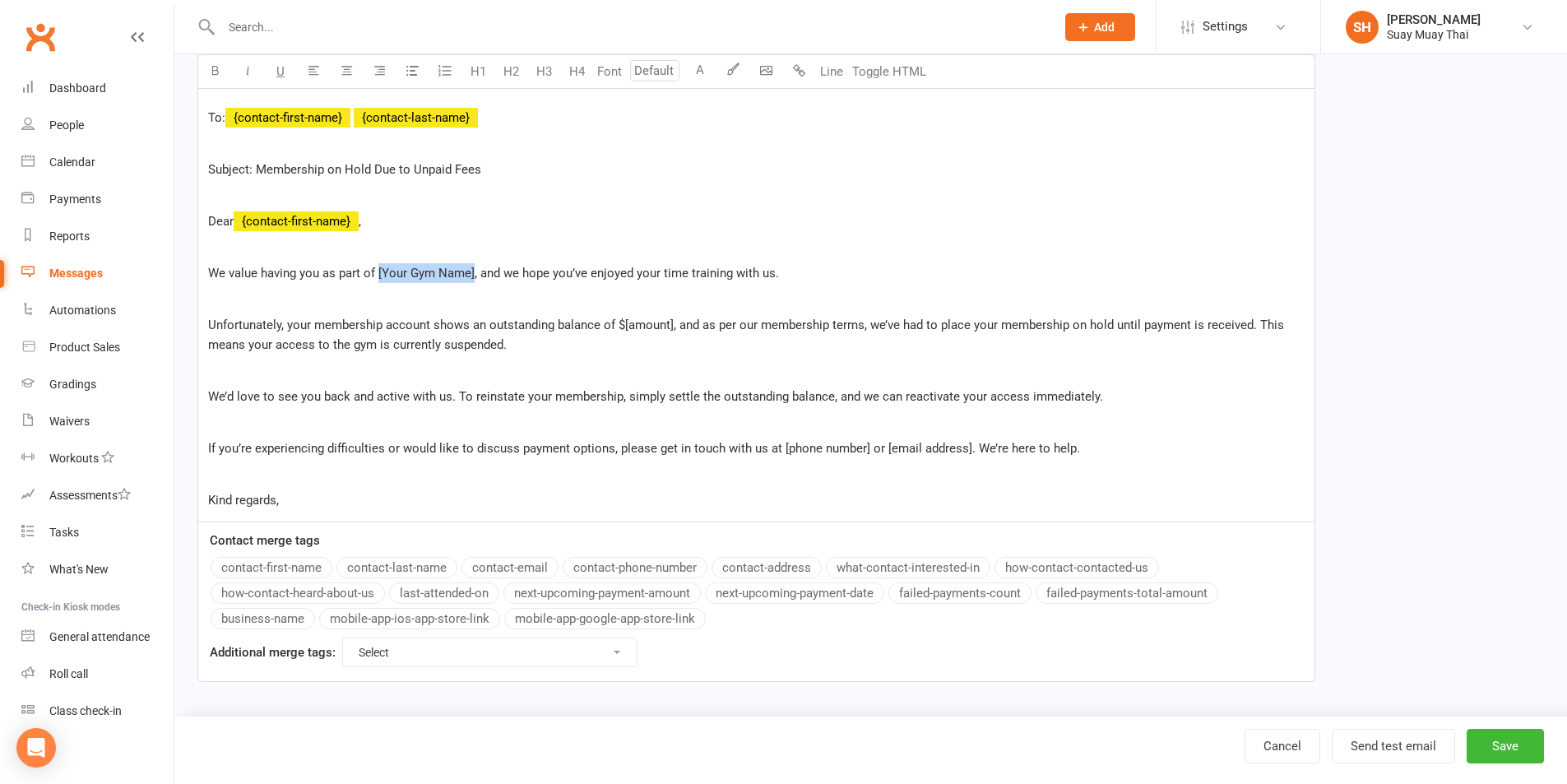
drag, startPoint x: 377, startPoint y: 271, endPoint x: 474, endPoint y: 275, distance: 97.1
click at [474, 275] on span "We value having you as part of [Your Gym Name], and we hope you’ve enjoyed your…" at bounding box center [493, 273] width 571 height 15
click at [276, 616] on button "business-name" at bounding box center [262, 619] width 104 height 22
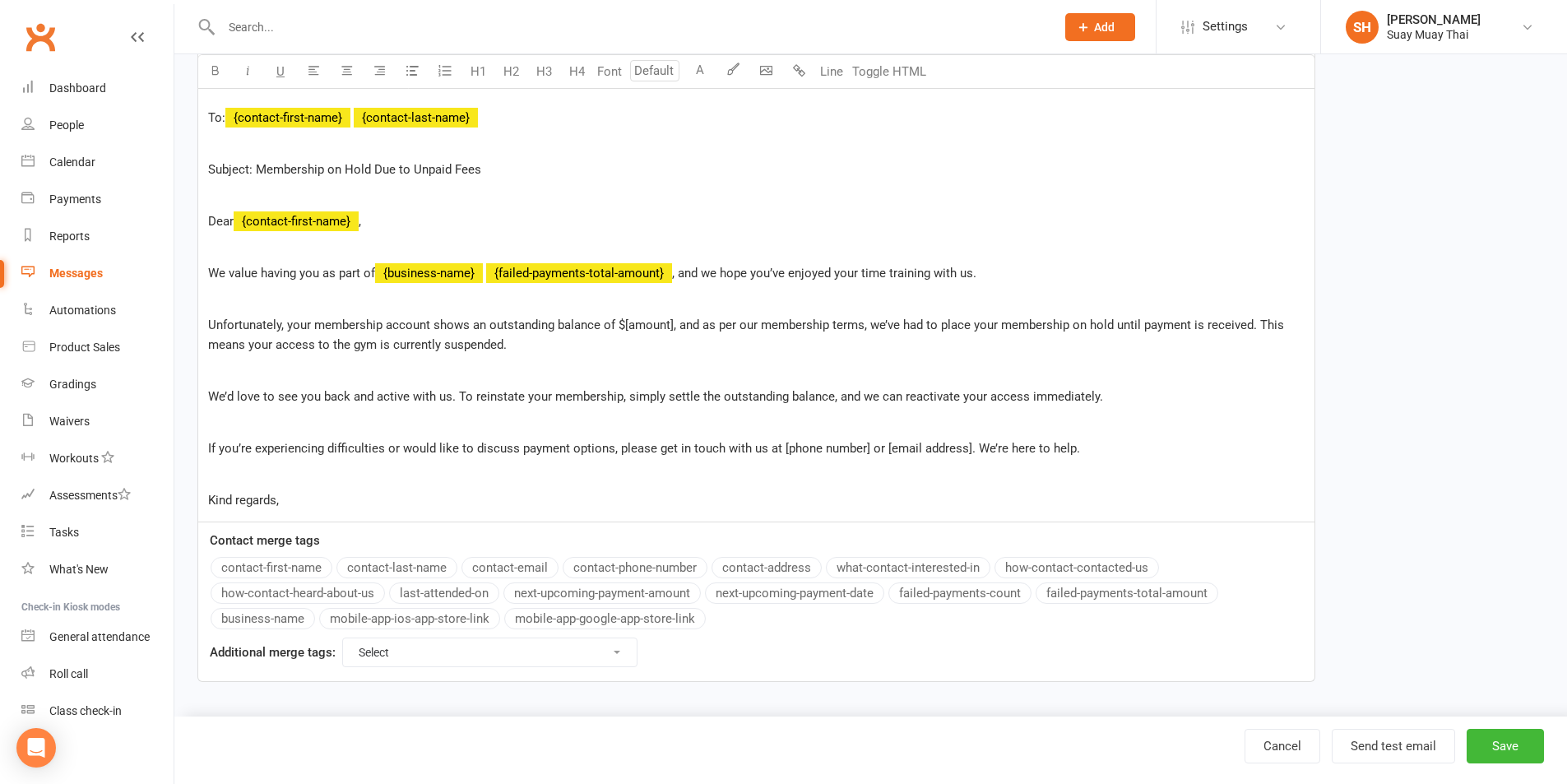
click at [1083, 591] on button "failed-payments-total-amount" at bounding box center [1126, 593] width 183 height 22
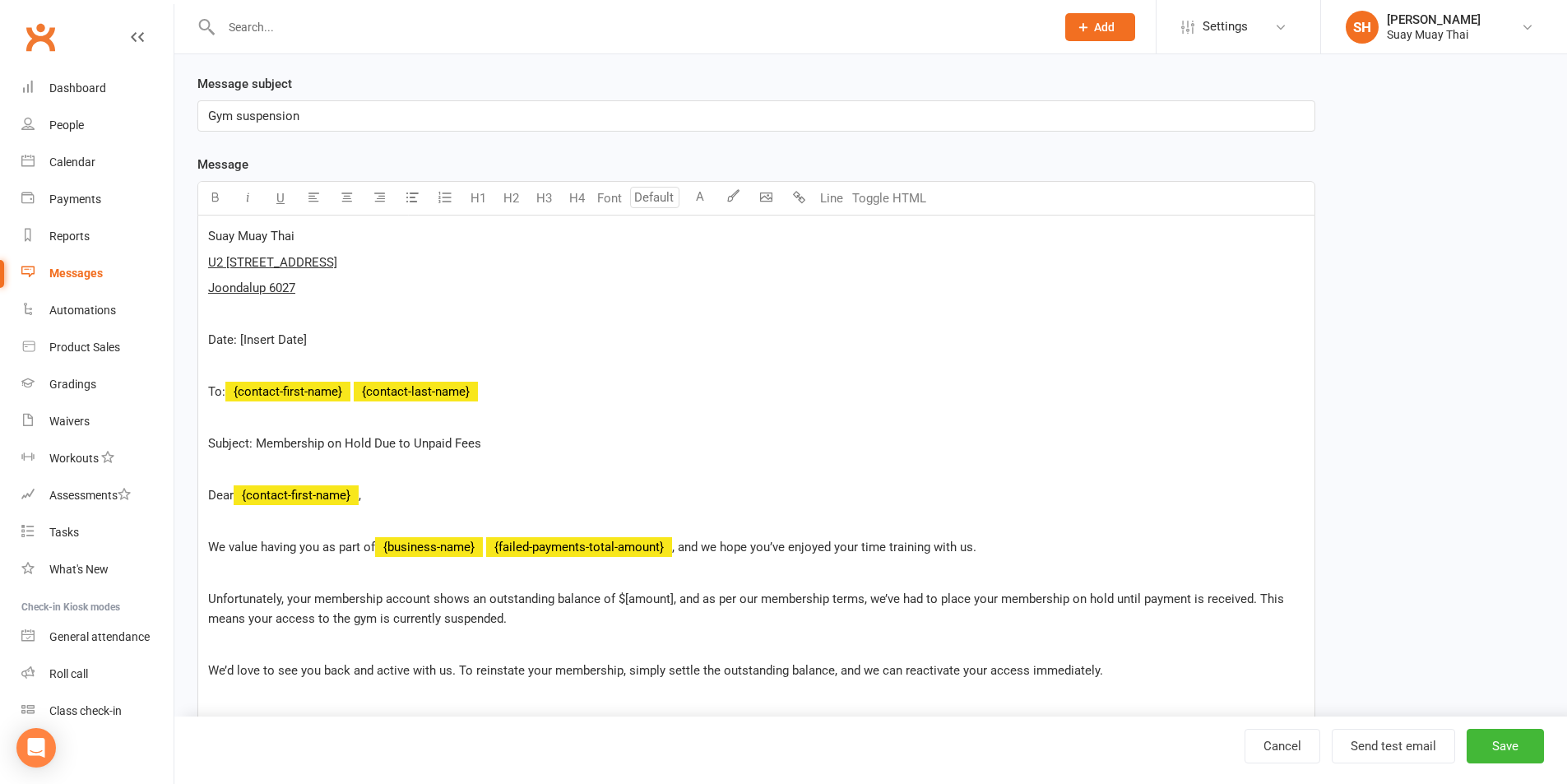
scroll to position [346, 0]
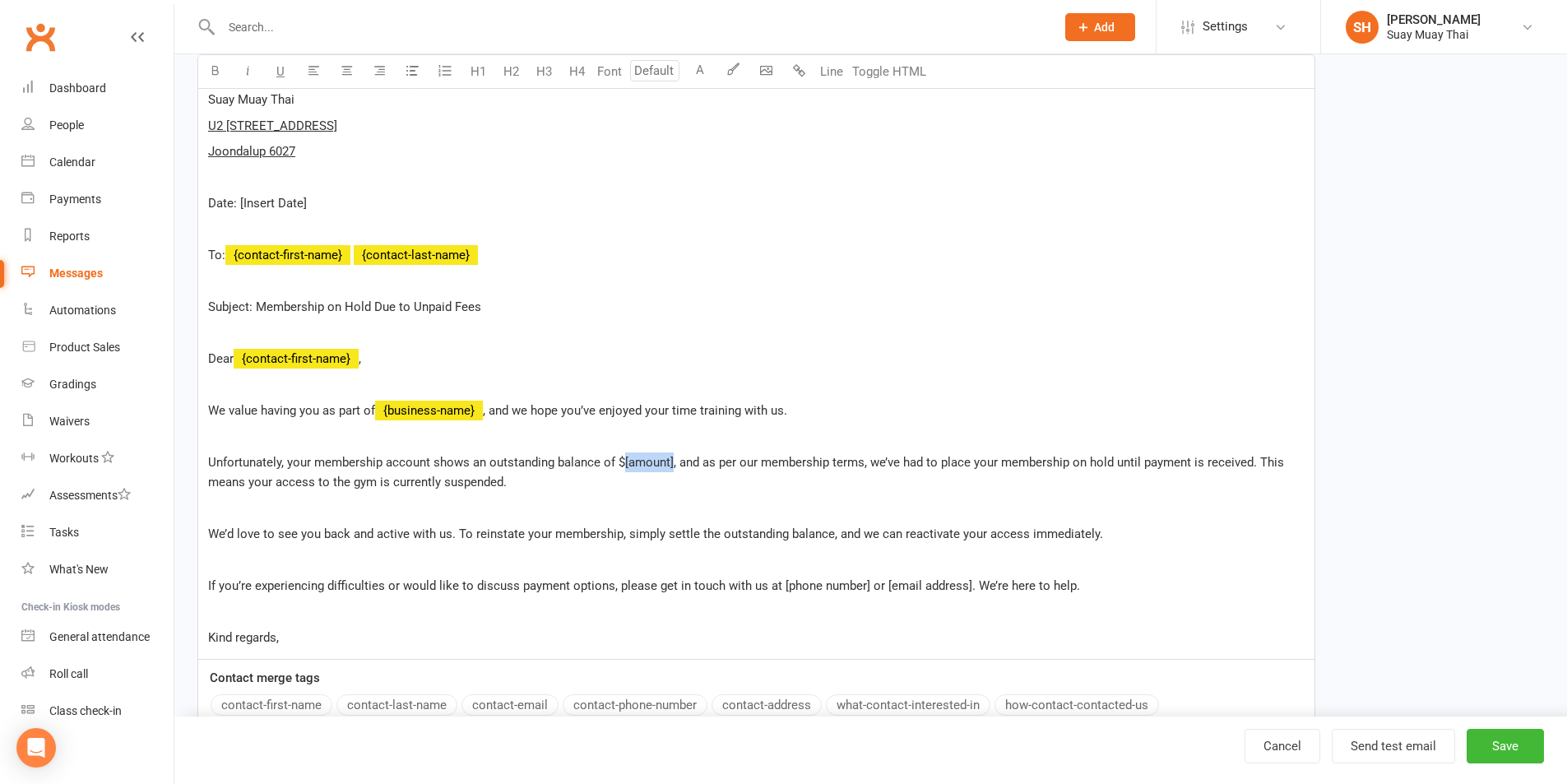
drag, startPoint x: 624, startPoint y: 462, endPoint x: 673, endPoint y: 464, distance: 49.0
click at [673, 464] on span "Unfortunately, your membership account shows an outstanding balance of $[amount…" at bounding box center [747, 471] width 1079 height 34
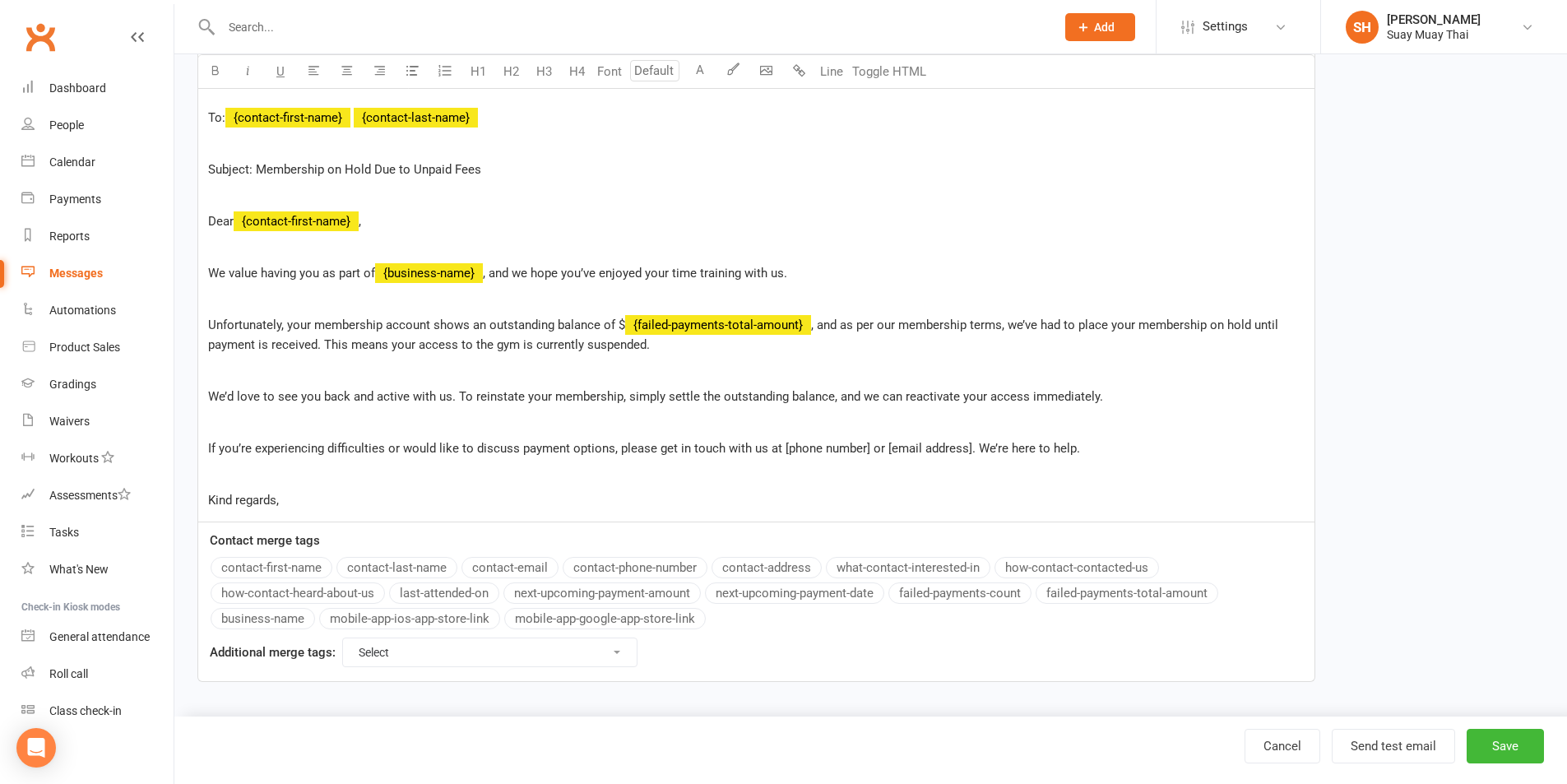
click at [1066, 592] on button "failed-payments-total-amount" at bounding box center [1126, 593] width 183 height 22
click at [295, 502] on p "Kind regards," at bounding box center [756, 500] width 1096 height 20
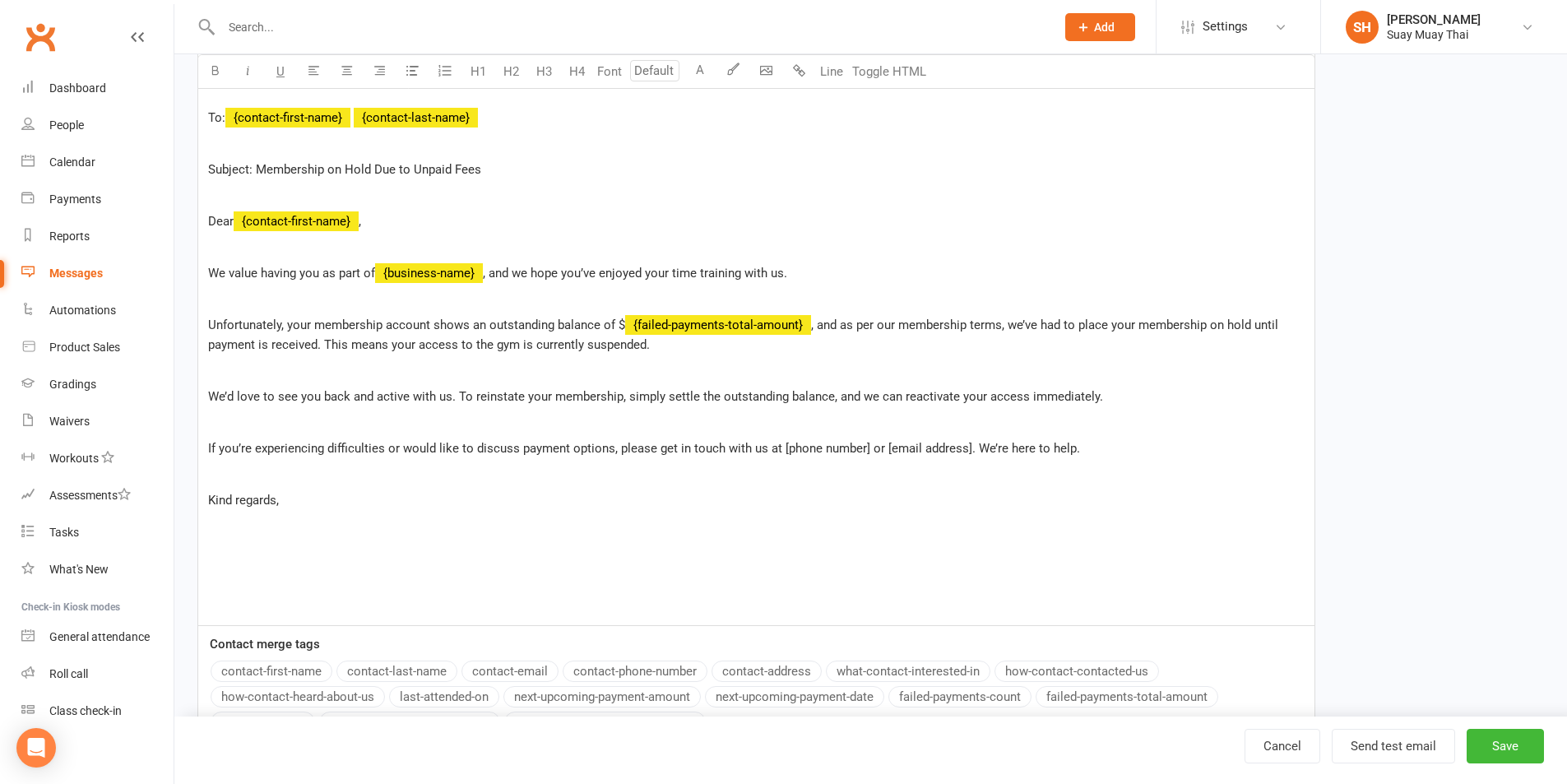
click at [205, 535] on div "Suay Muay Thai U2 7 Packard St Joondalup 6027 ﻿ Date: [Insert Date] ﻿ To: ﻿ {co…" at bounding box center [757, 283] width 1116 height 683
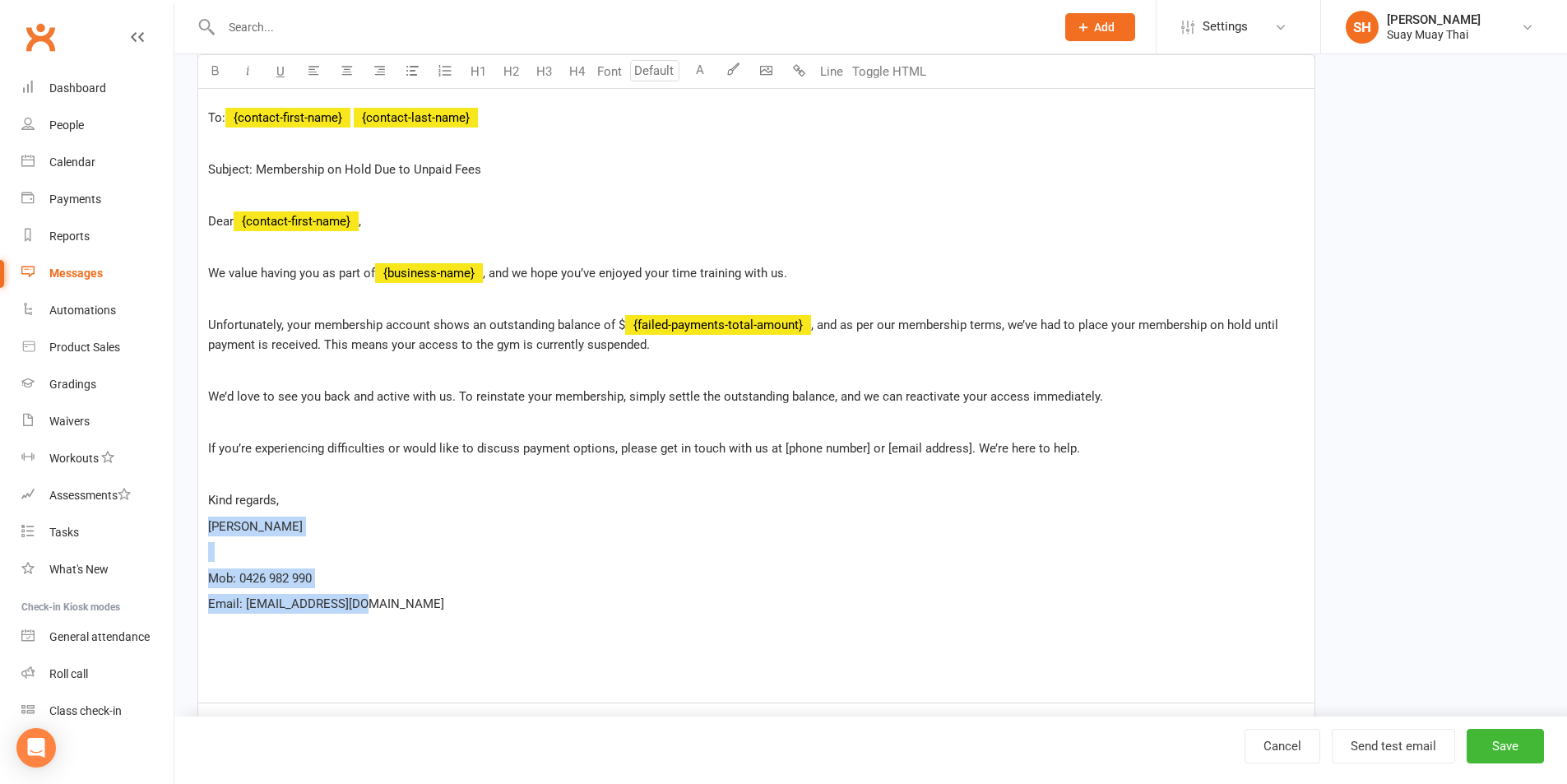
drag, startPoint x: 206, startPoint y: 525, endPoint x: 399, endPoint y: 608, distance: 210.1
click at [399, 608] on div "Suay Muay Thai U2 7 Packard St Joondalup 6027 ﻿ Date: [Insert Date] ﻿ To: ﻿ {co…" at bounding box center [757, 322] width 1116 height 761
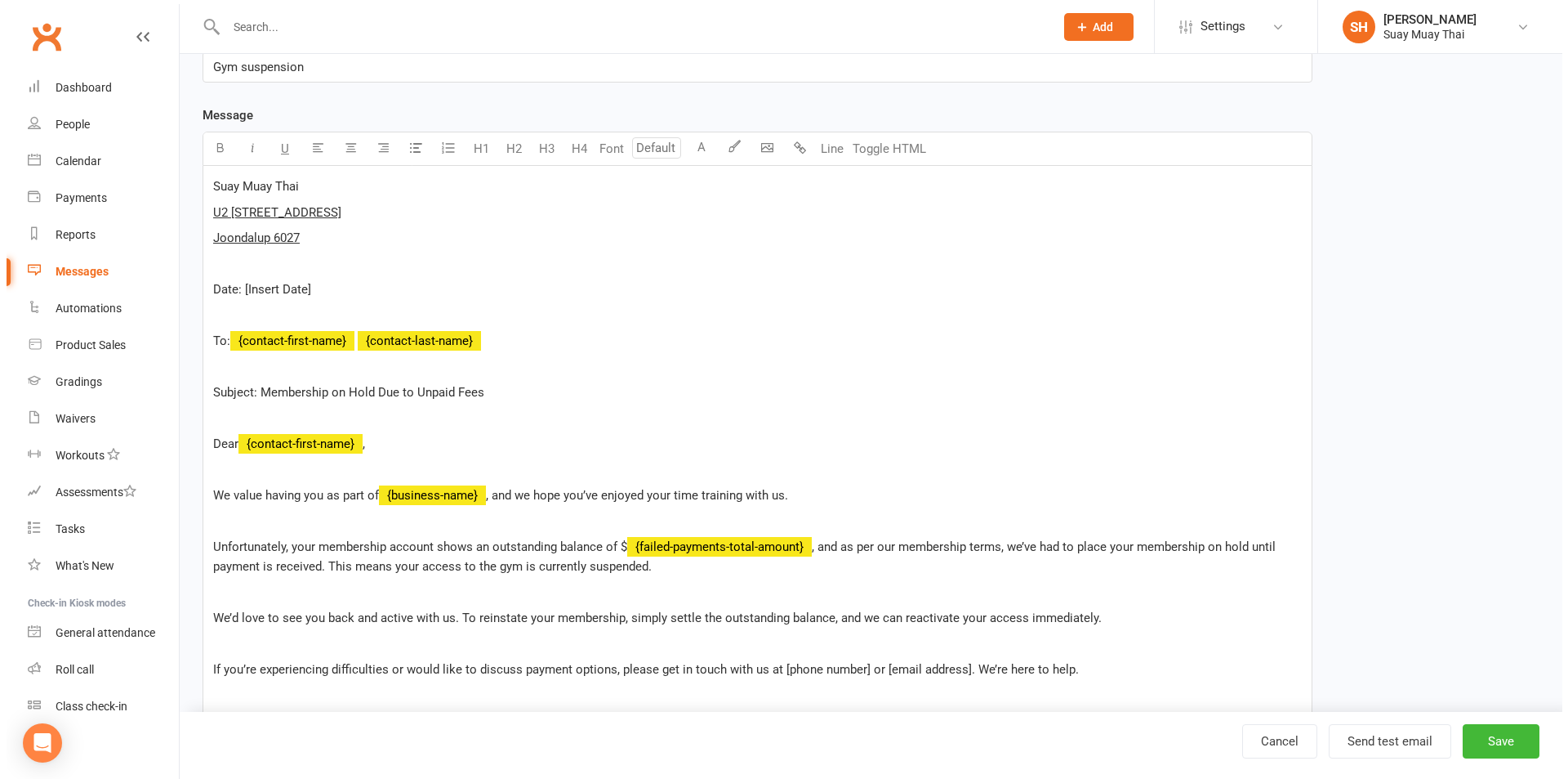
scroll to position [0, 0]
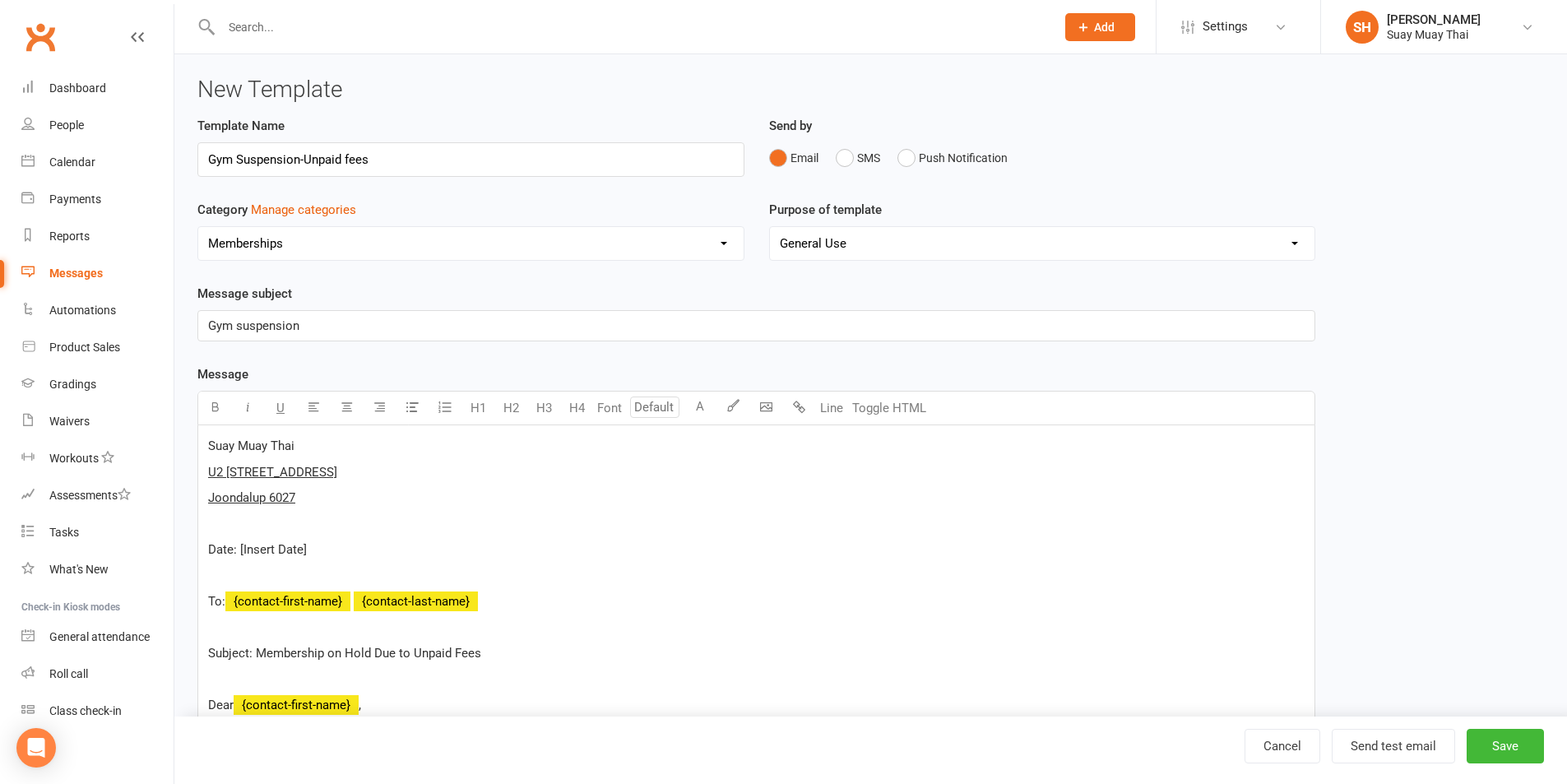
click at [358, 325] on p "Gym suspension" at bounding box center [756, 326] width 1096 height 20
click at [1493, 740] on button "Save" at bounding box center [1505, 745] width 78 height 34
select select "grid"
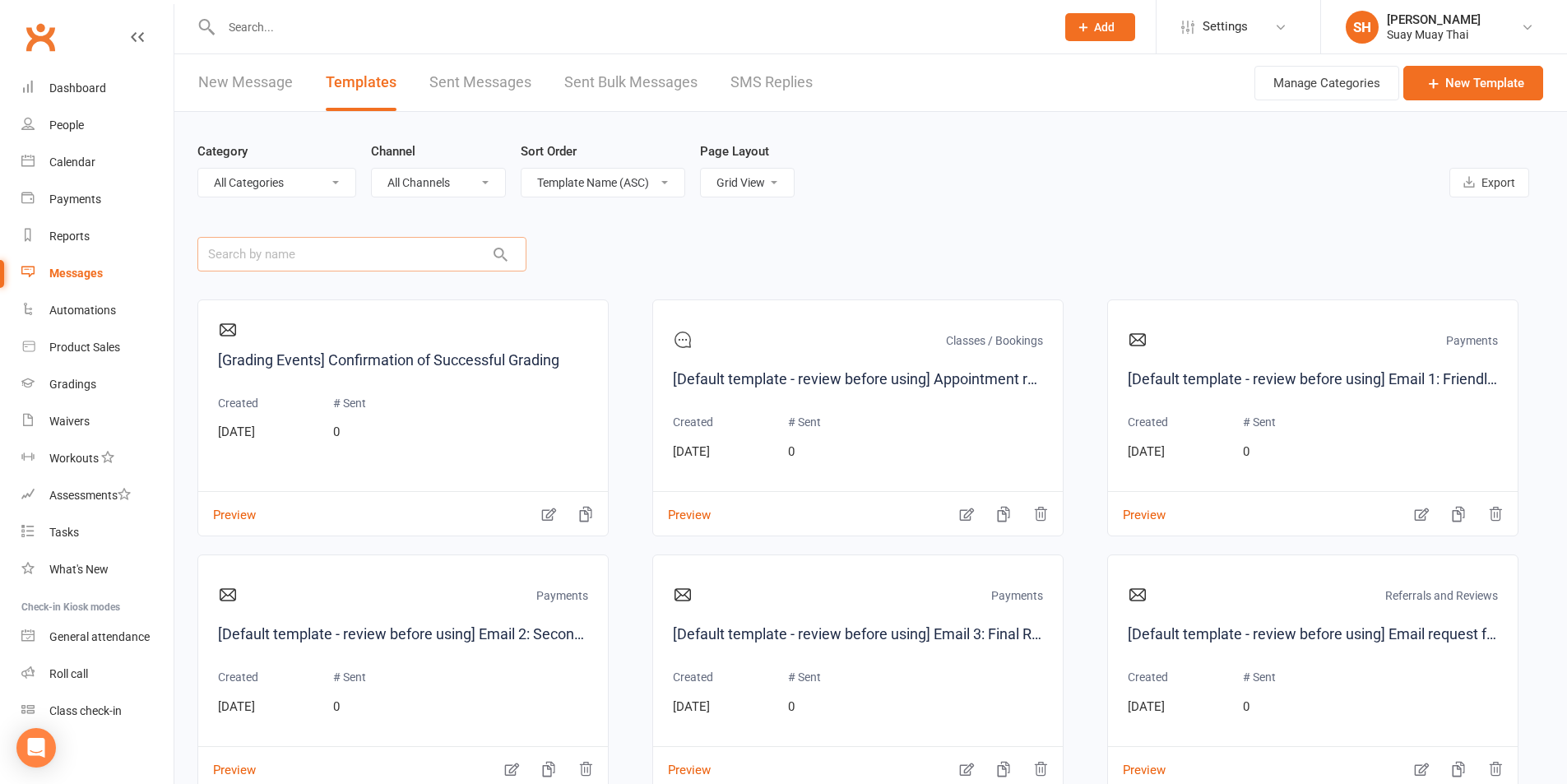
click at [338, 251] on input "text" at bounding box center [362, 254] width 329 height 34
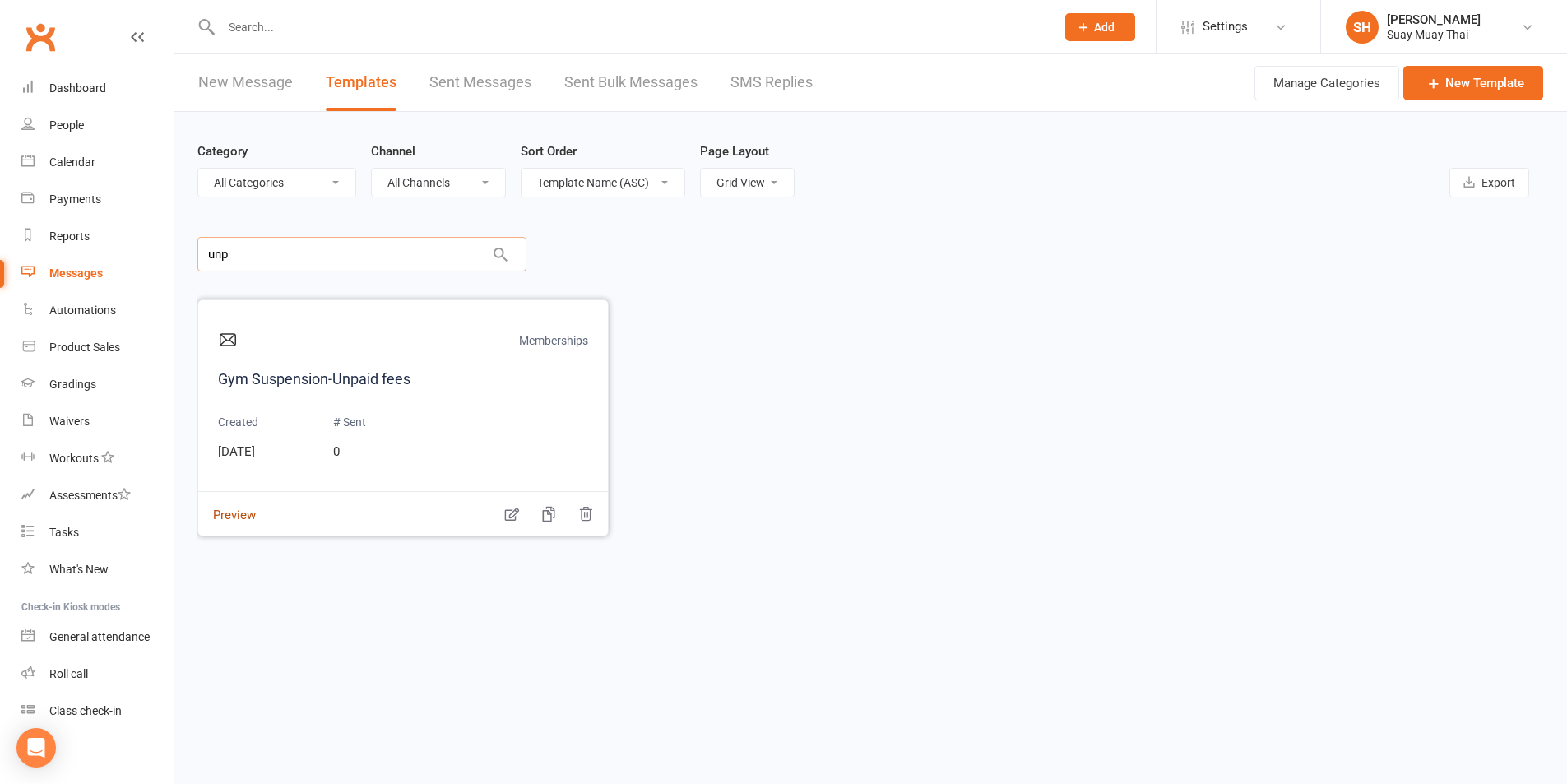
type input "unp"
click at [231, 510] on button "Preview" at bounding box center [227, 503] width 58 height 18
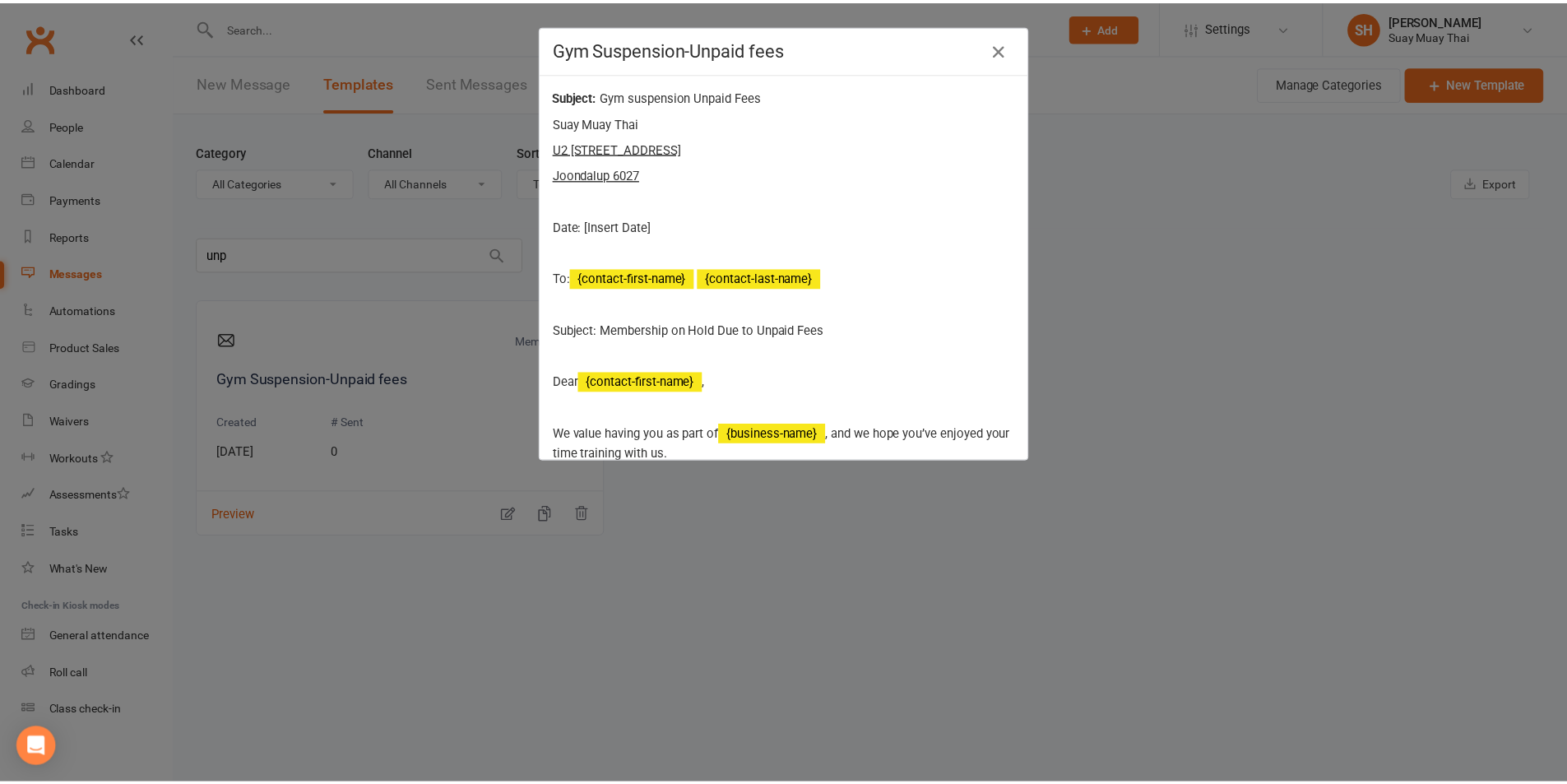
scroll to position [138, 0]
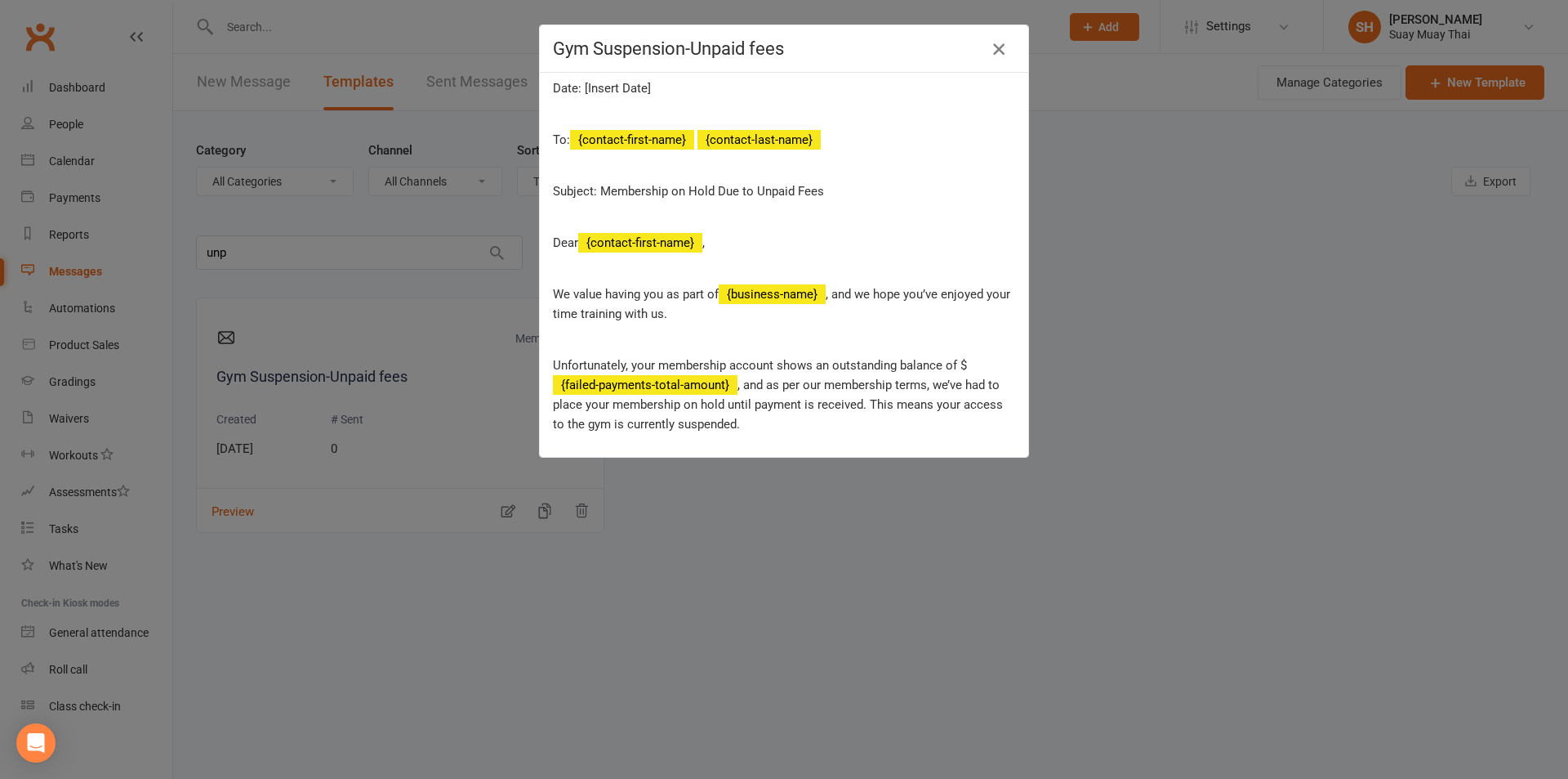
click at [998, 43] on icon "button" at bounding box center [999, 49] width 20 height 20
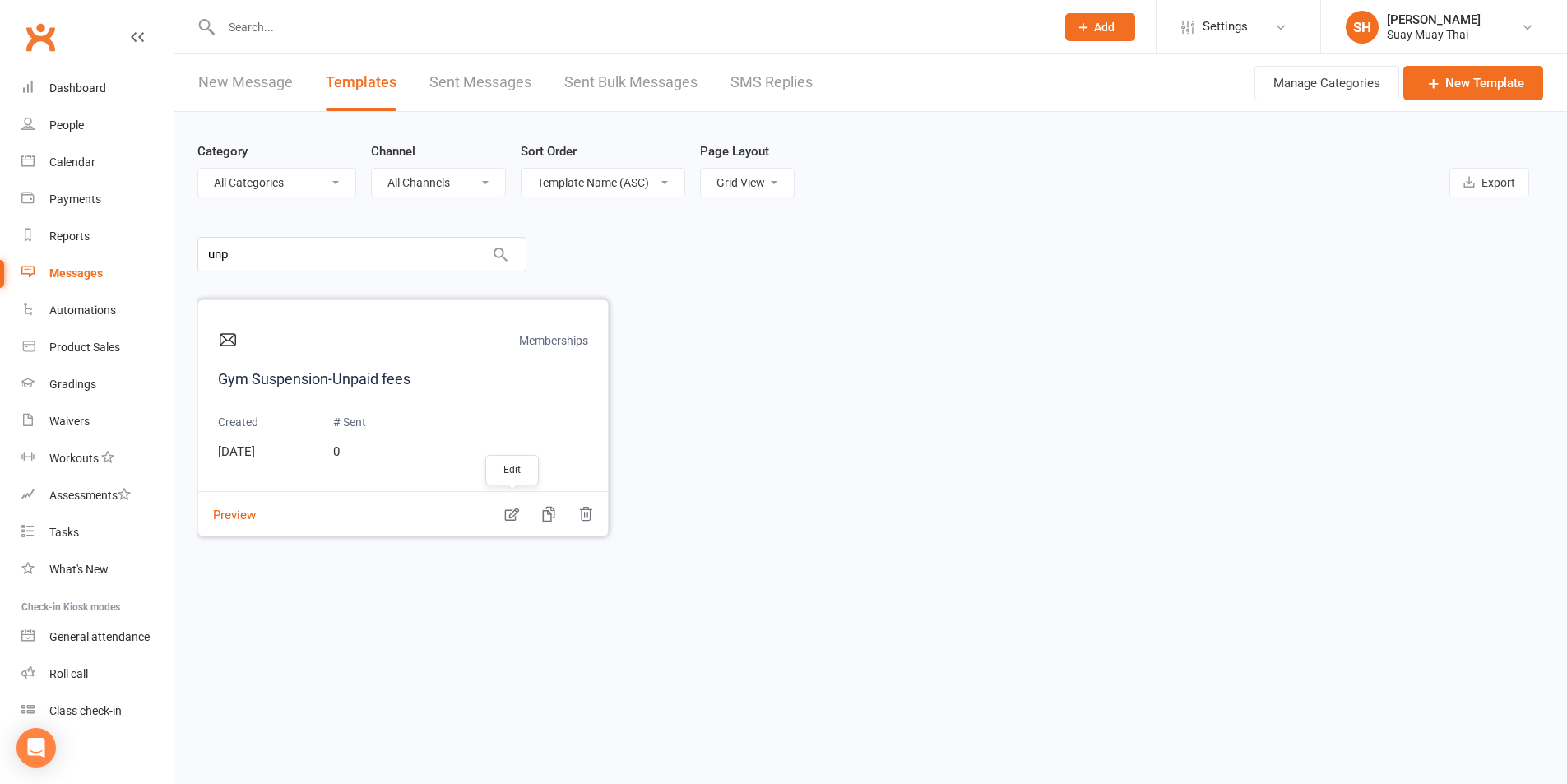
click at [511, 513] on icon "button" at bounding box center [511, 515] width 14 height 13
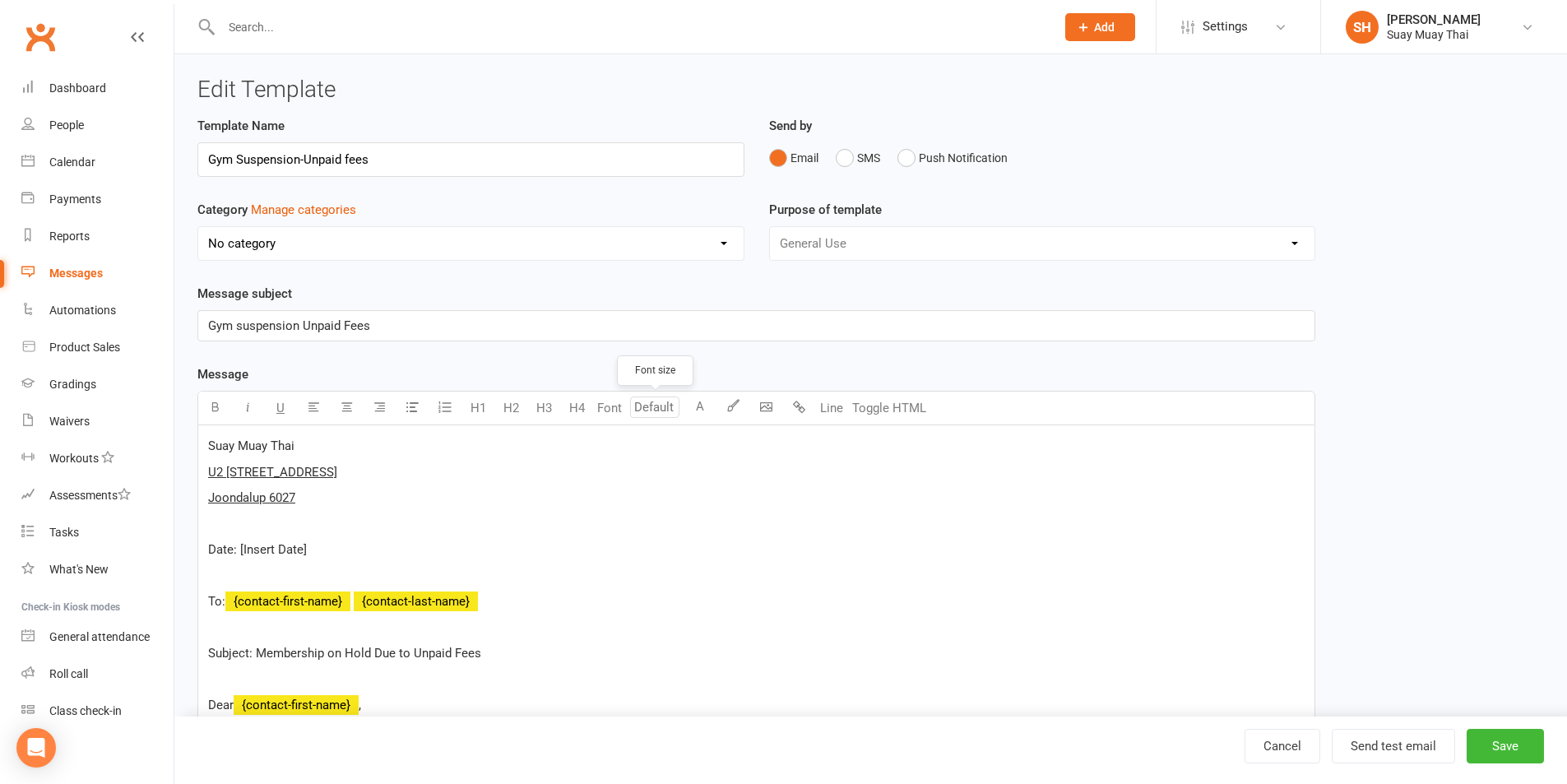
select select "15239"
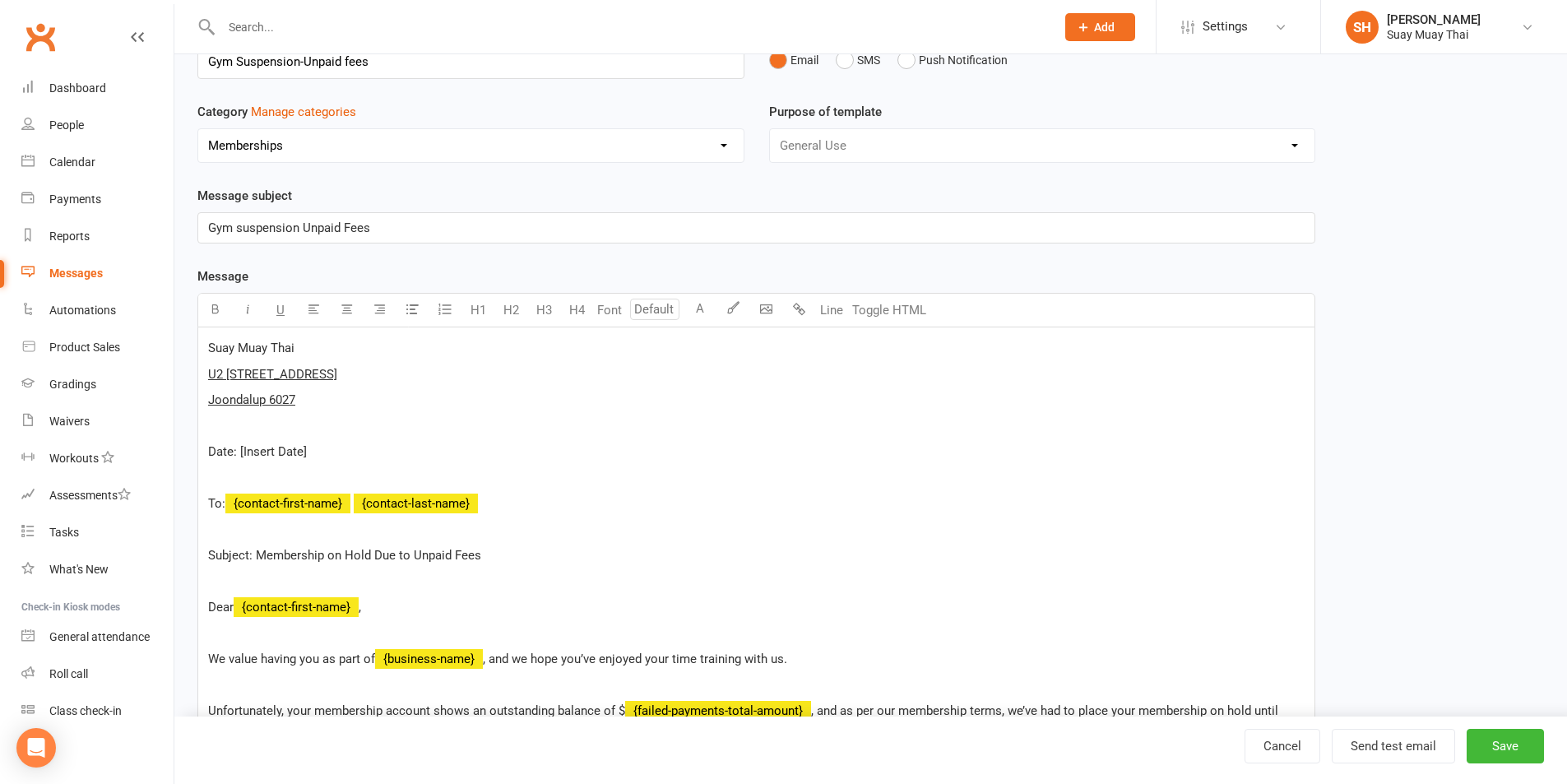
scroll to position [138, 0]
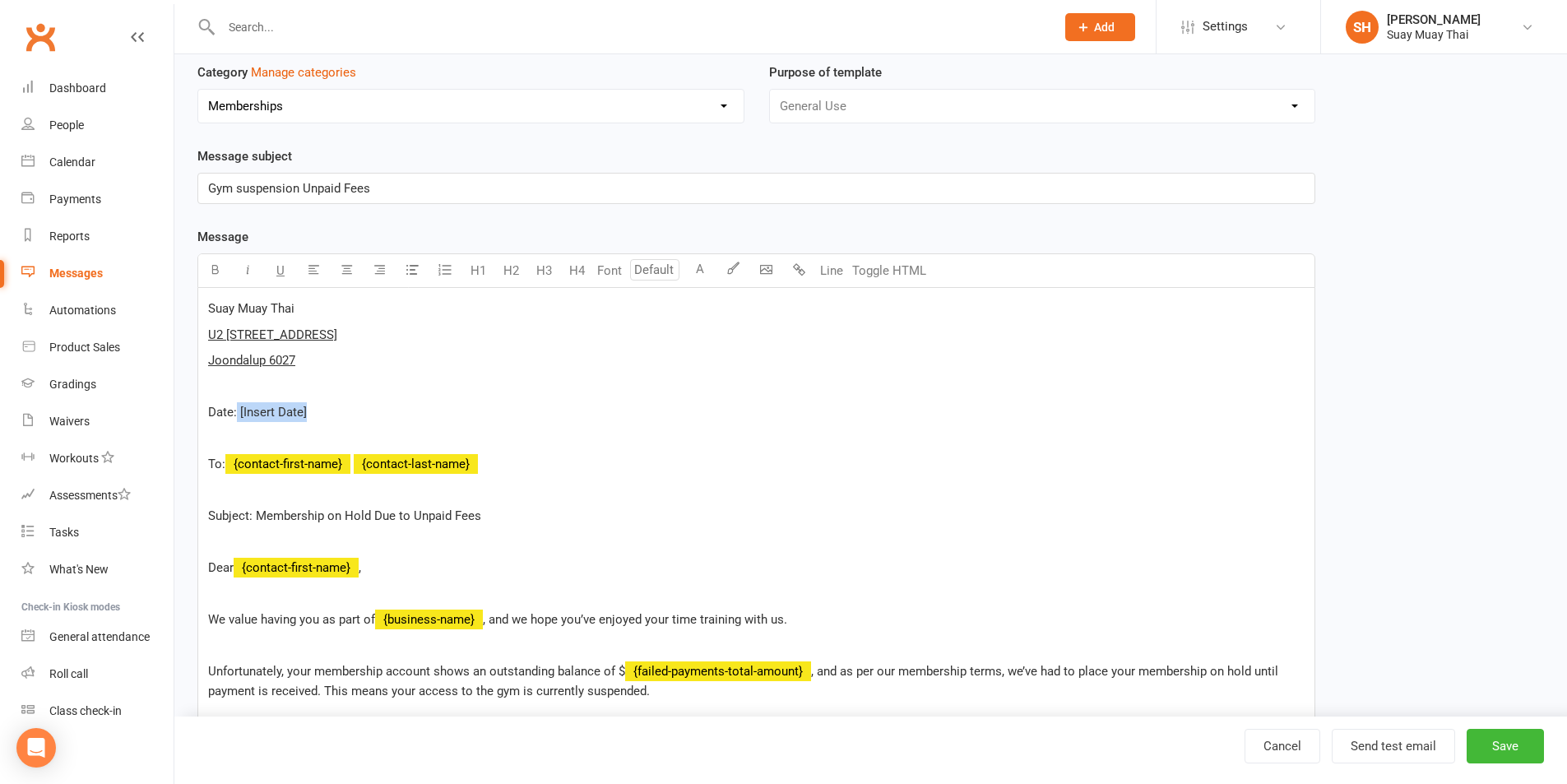
drag, startPoint x: 238, startPoint y: 410, endPoint x: 336, endPoint y: 416, distance: 98.2
click at [336, 416] on p "Date: [Insert Date]" at bounding box center [756, 412] width 1096 height 20
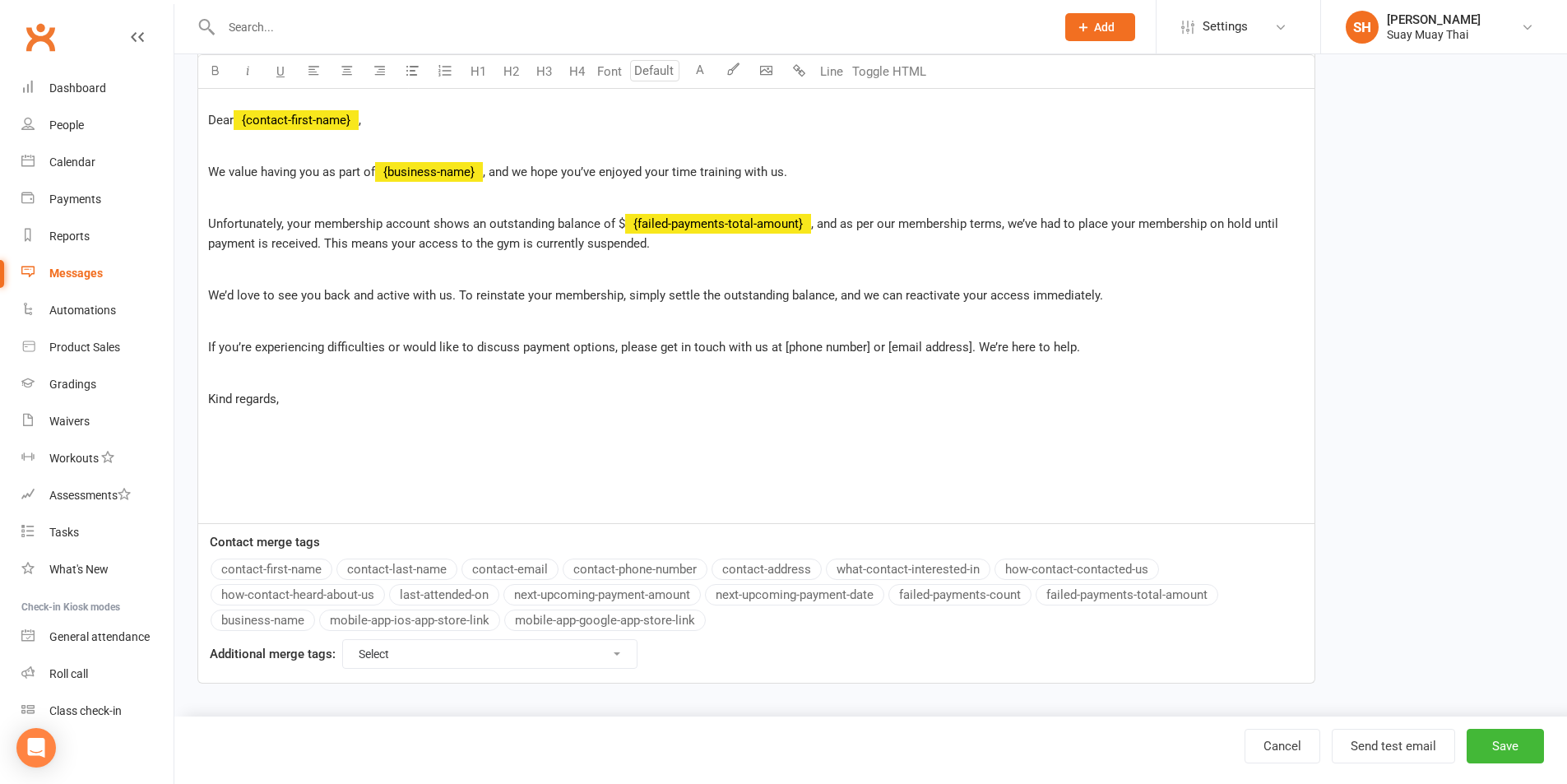
scroll to position [561, 0]
click at [206, 435] on div "Suay Muay Thai U2 7 Packard St Joondalup 6027 ﻿ To: ﻿ {contact-first-name} ﻿ {c…" at bounding box center [757, 192] width 1116 height 658
click at [218, 423] on p at bounding box center [756, 422] width 1096 height 20
click at [207, 435] on div "Suay Muay Thai U2 7 Packard St Joondalup 6027 ﻿ To: ﻿ {contact-first-name} ﻿ {c…" at bounding box center [757, 192] width 1116 height 658
click at [211, 430] on p at bounding box center [756, 422] width 1096 height 20
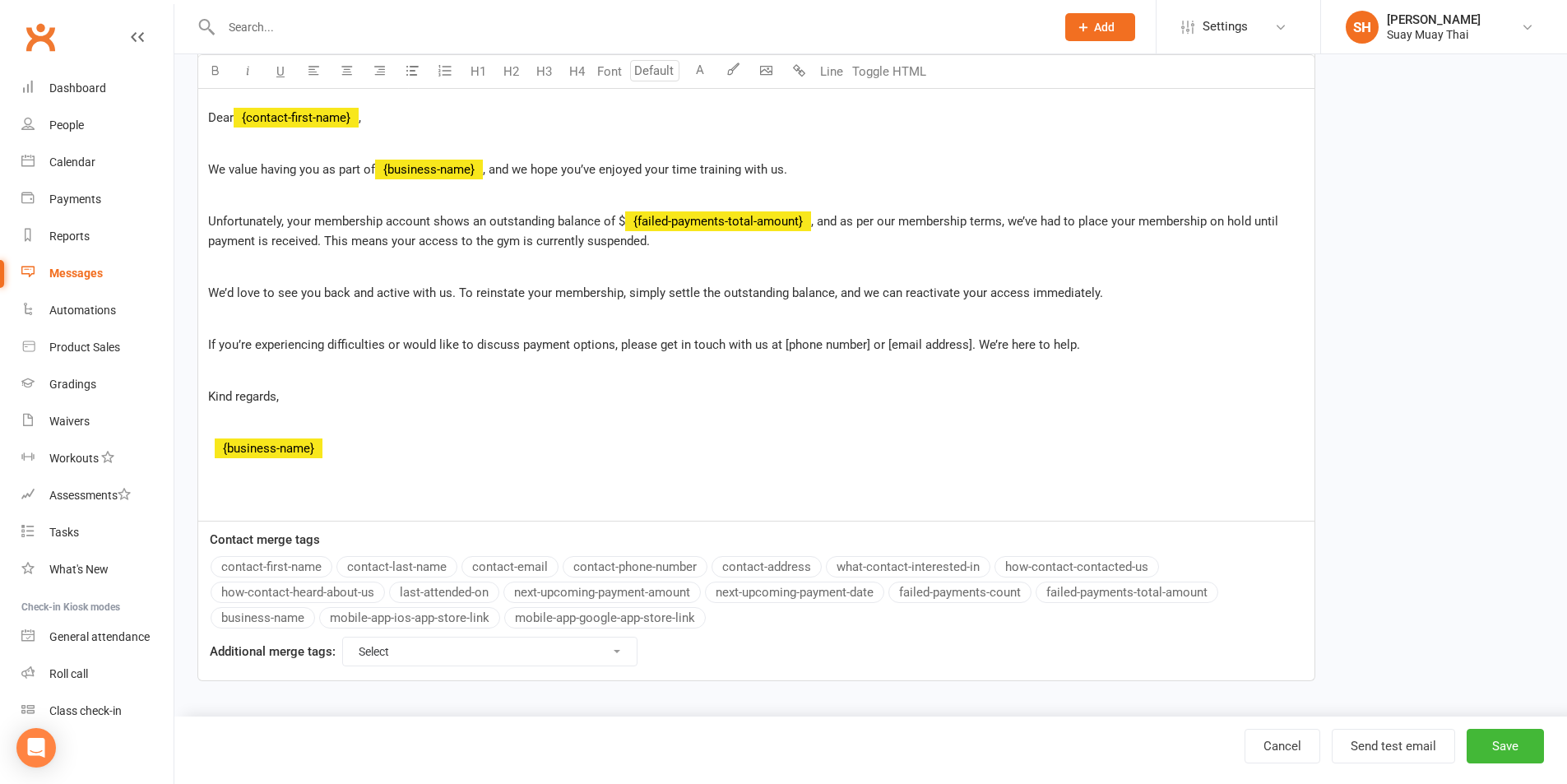
click at [278, 620] on button "business-name" at bounding box center [262, 618] width 104 height 22
click at [219, 423] on p at bounding box center [756, 422] width 1096 height 20
click at [1496, 735] on button "Save" at bounding box center [1505, 745] width 78 height 34
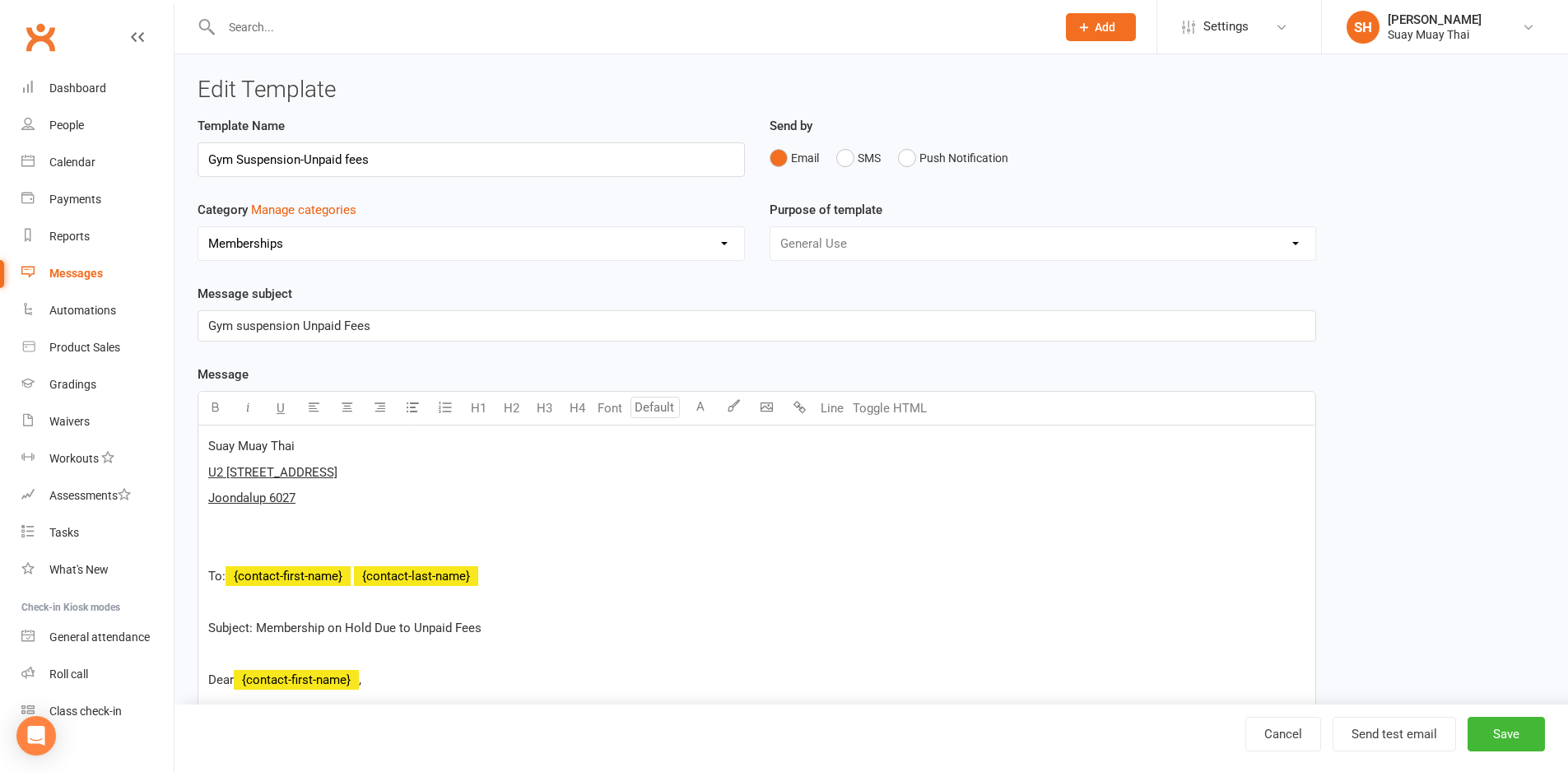
select select "grid"
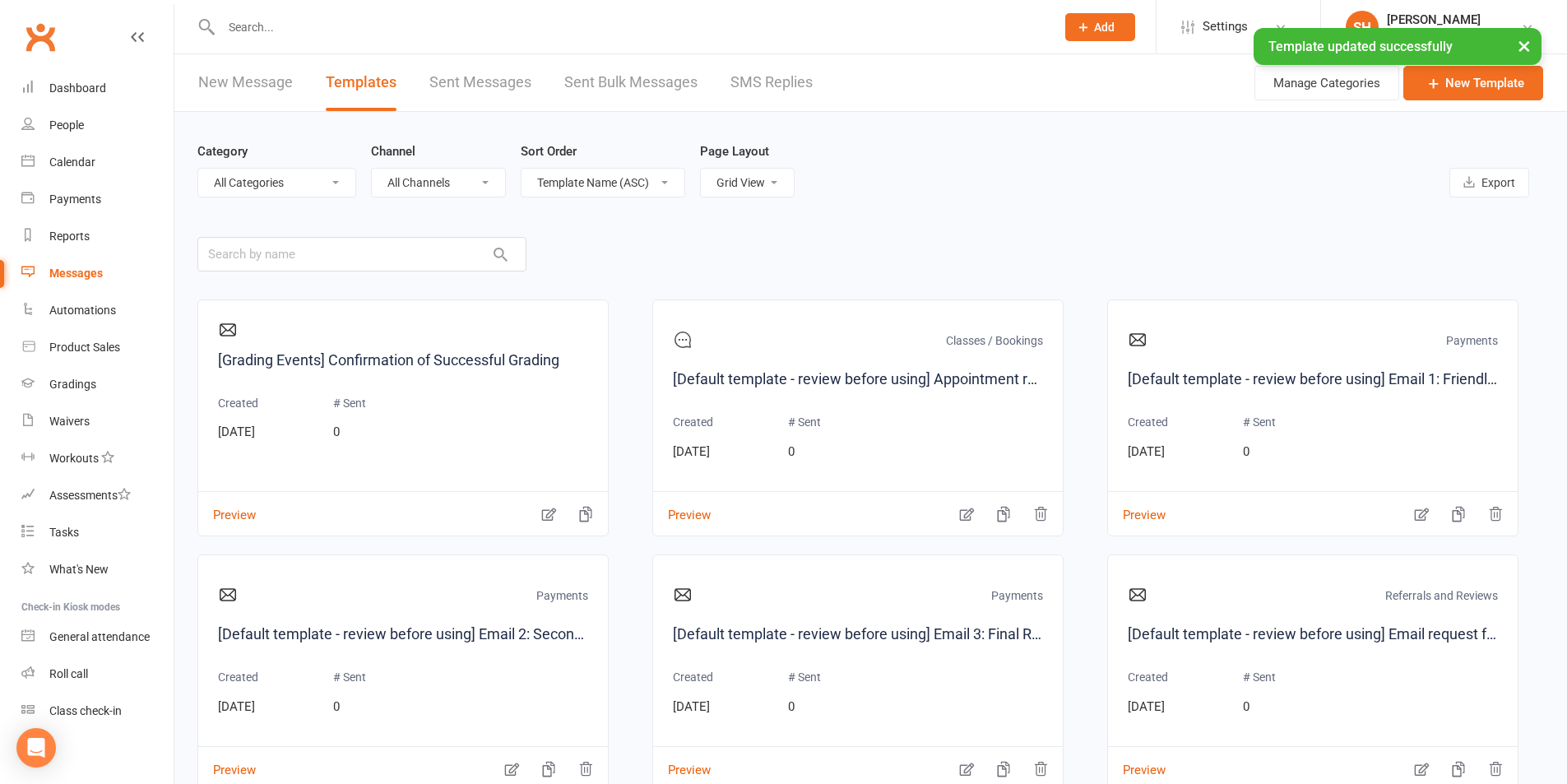
click at [286, 27] on input "text" at bounding box center [630, 28] width 828 height 23
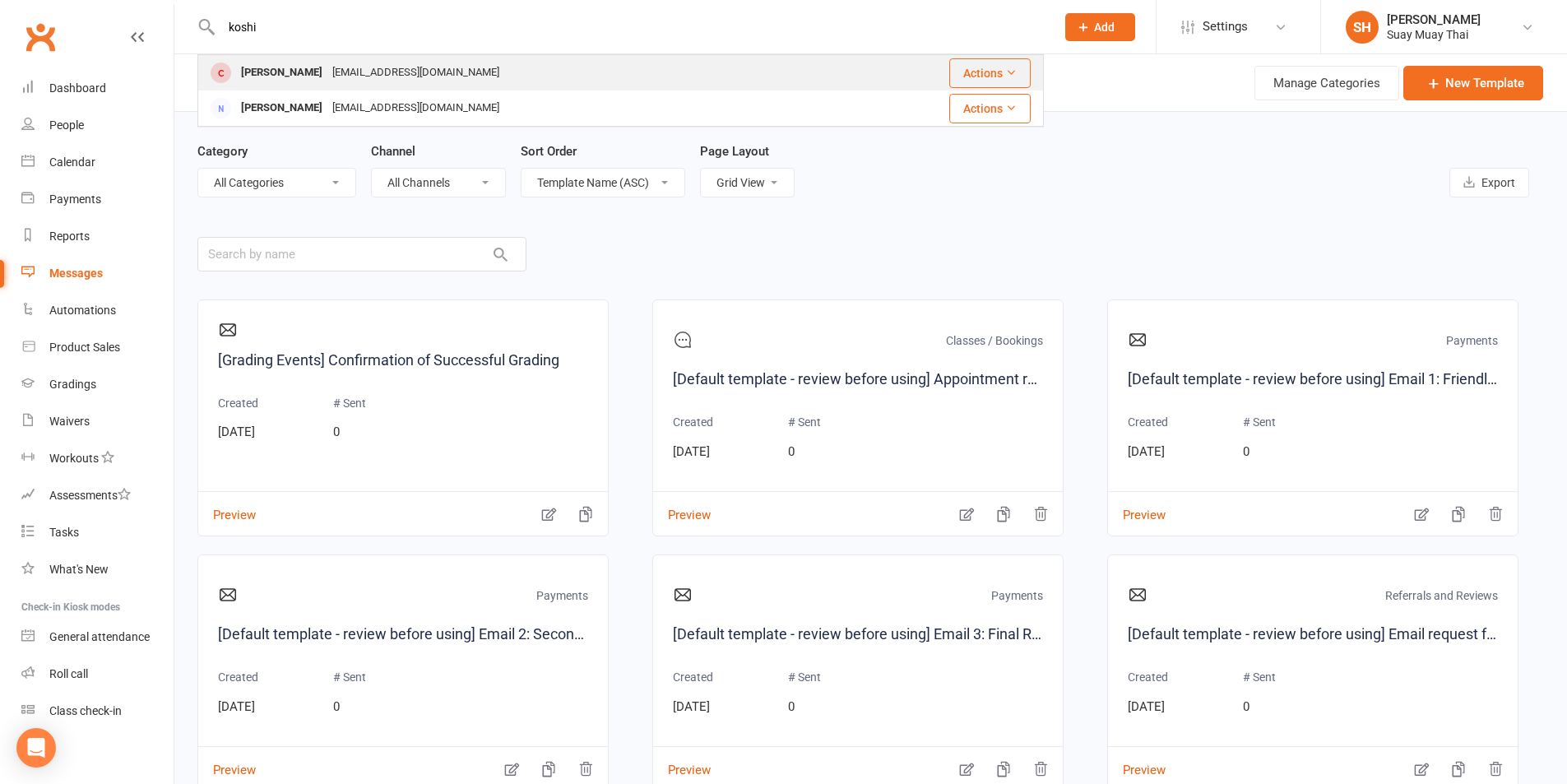
type input "koshi"
click at [327, 65] on div "koshie.rona.iles@gmail.com" at bounding box center [416, 73] width 177 height 24
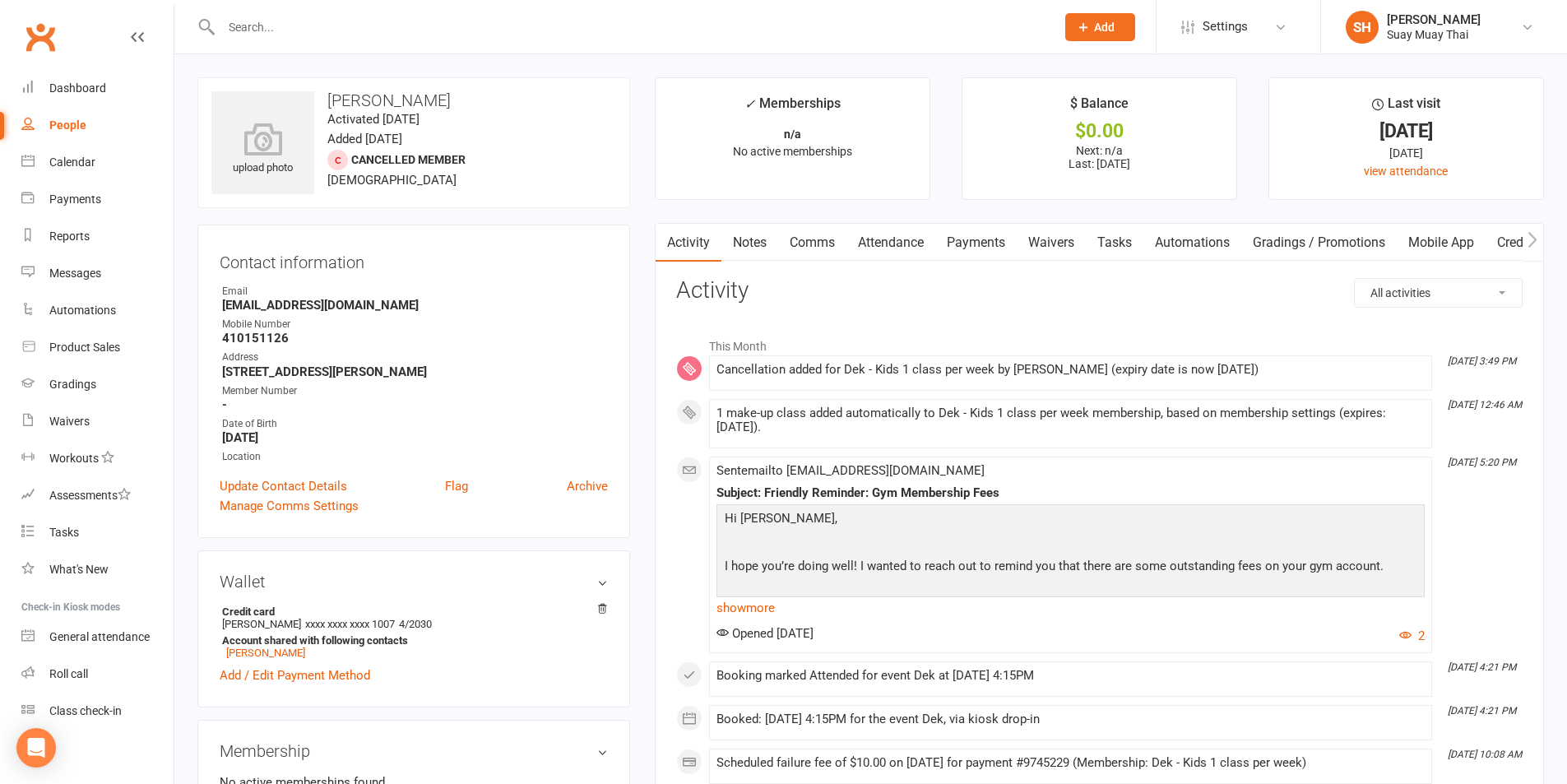
click at [837, 239] on link "Comms" at bounding box center [813, 242] width 68 height 38
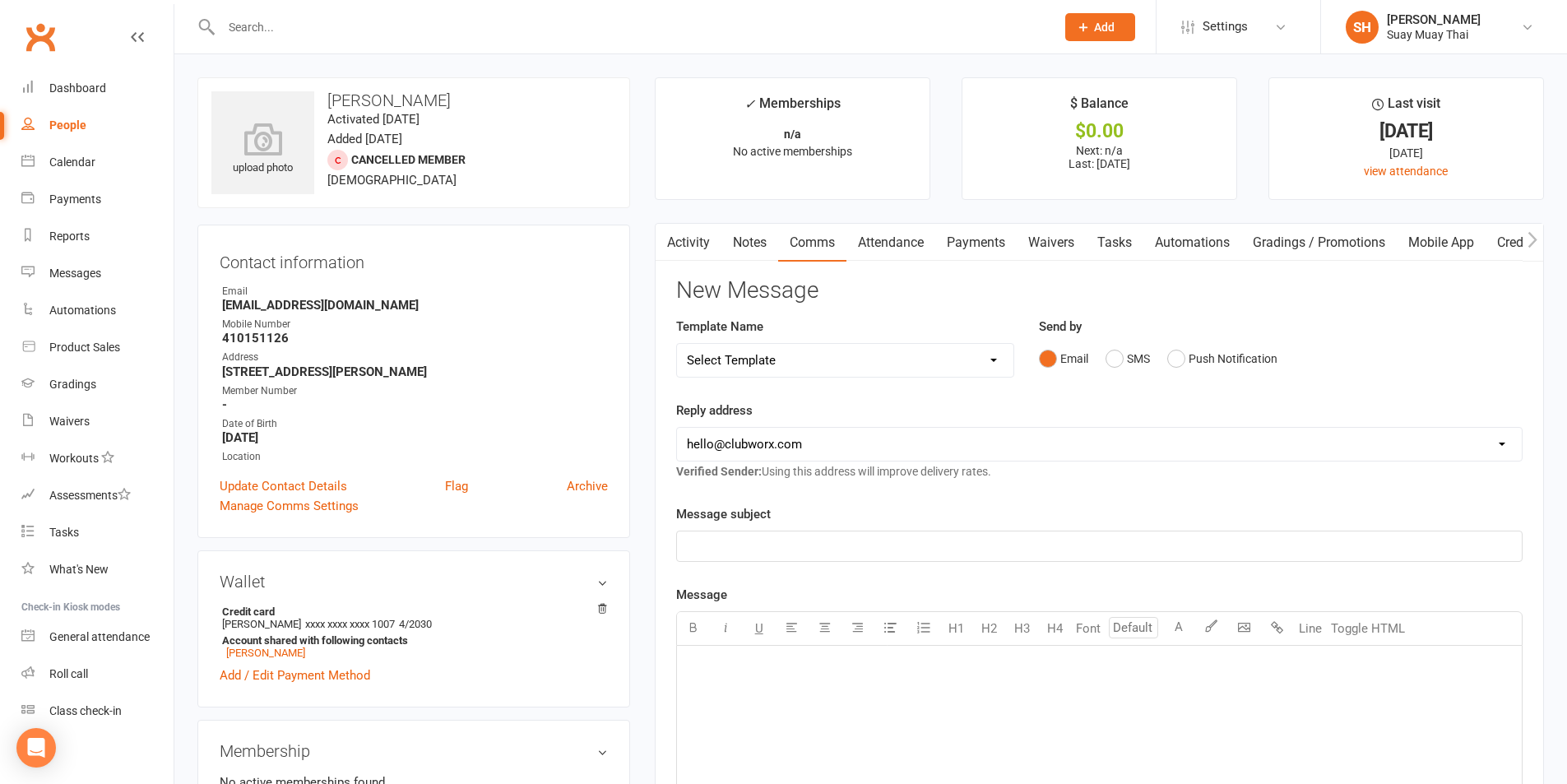
click at [774, 364] on select "Select Template [SMS] [Default template - review before using] Appointment remi…" at bounding box center [844, 359] width 336 height 33
select select "9"
click at [677, 344] on select "Select Template [SMS] [Default template - review before using] Appointment remi…" at bounding box center [844, 359] width 336 height 33
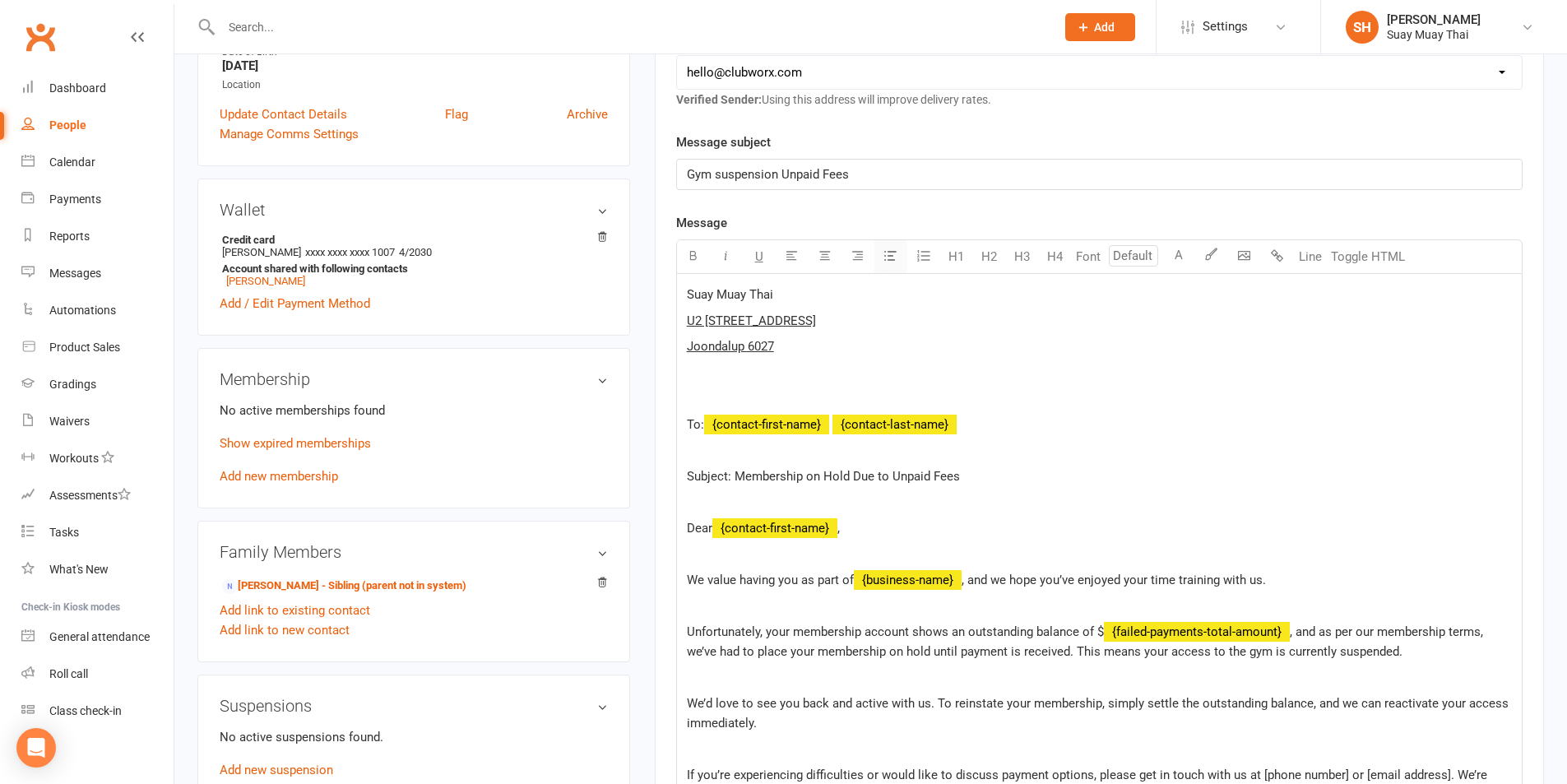
scroll to position [411, 0]
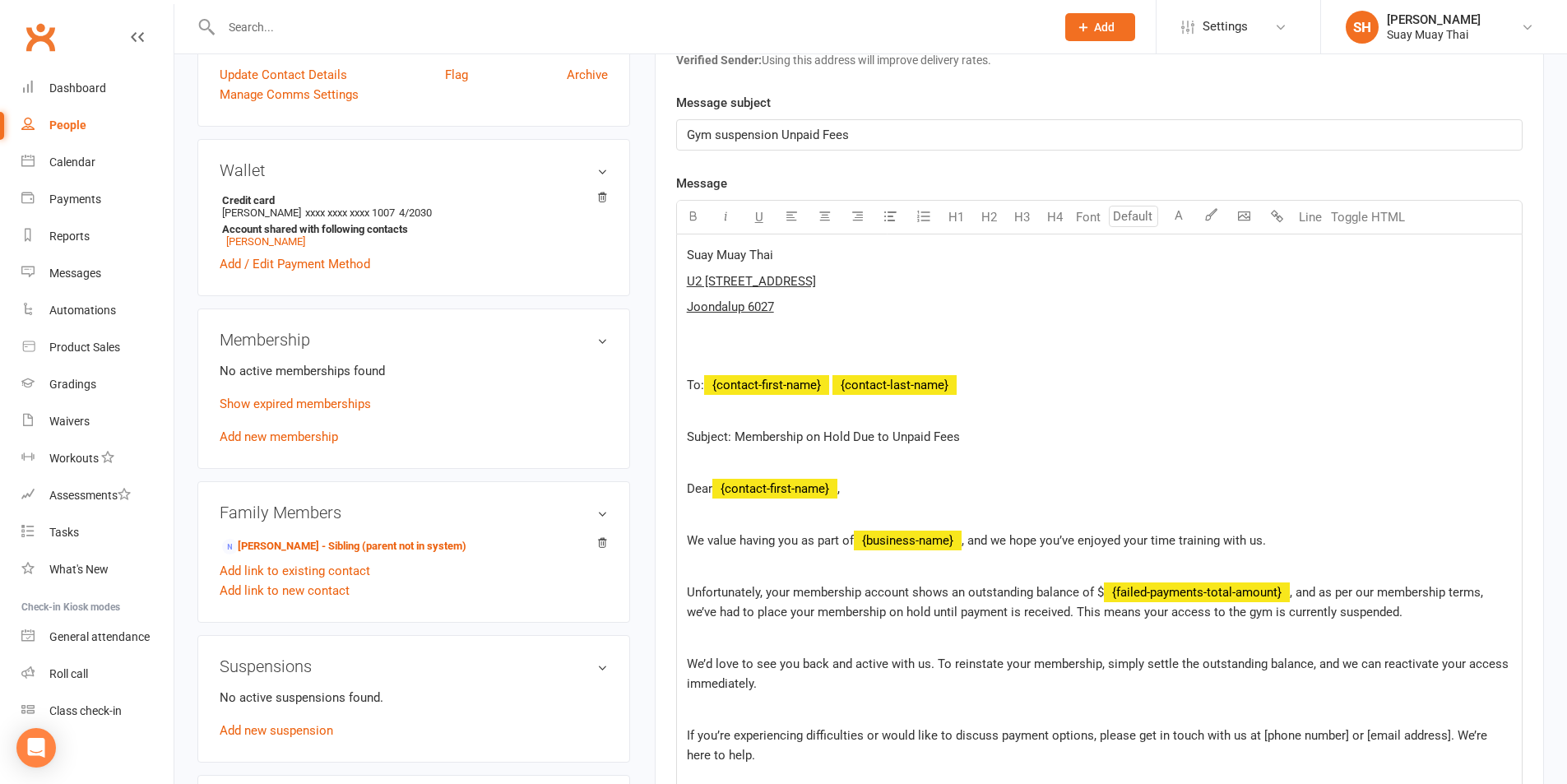
click at [763, 386] on span "﻿ {contact-first-name}" at bounding box center [767, 385] width 125 height 15
click at [806, 384] on span "﻿ {contact-first-name}" at bounding box center [767, 385] width 125 height 15
click at [715, 380] on span "﻿ {contact-first-name}" at bounding box center [767, 385] width 125 height 15
click at [716, 383] on span "﻿ {contact-first-name}" at bounding box center [767, 385] width 125 height 15
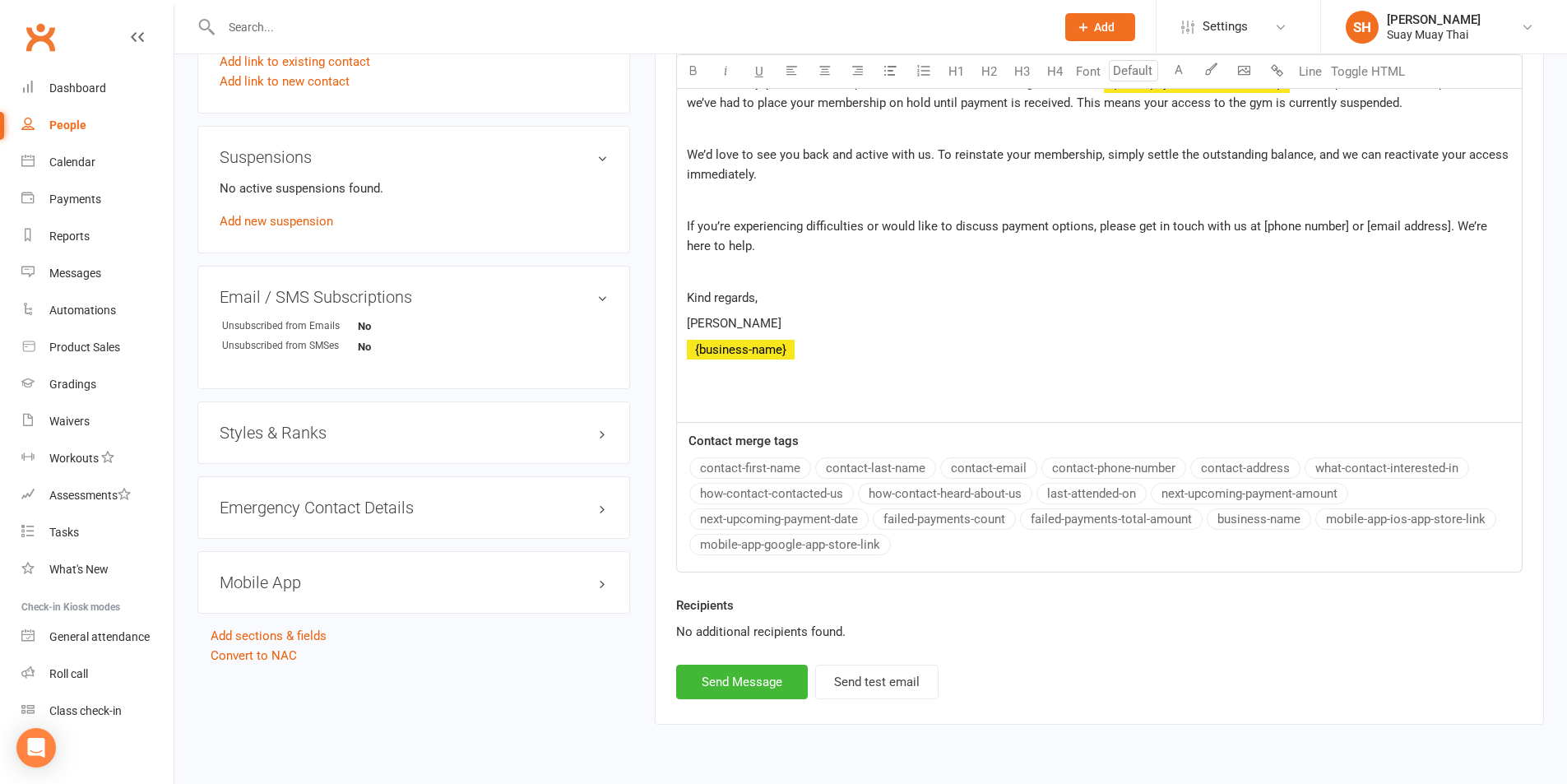
scroll to position [960, 0]
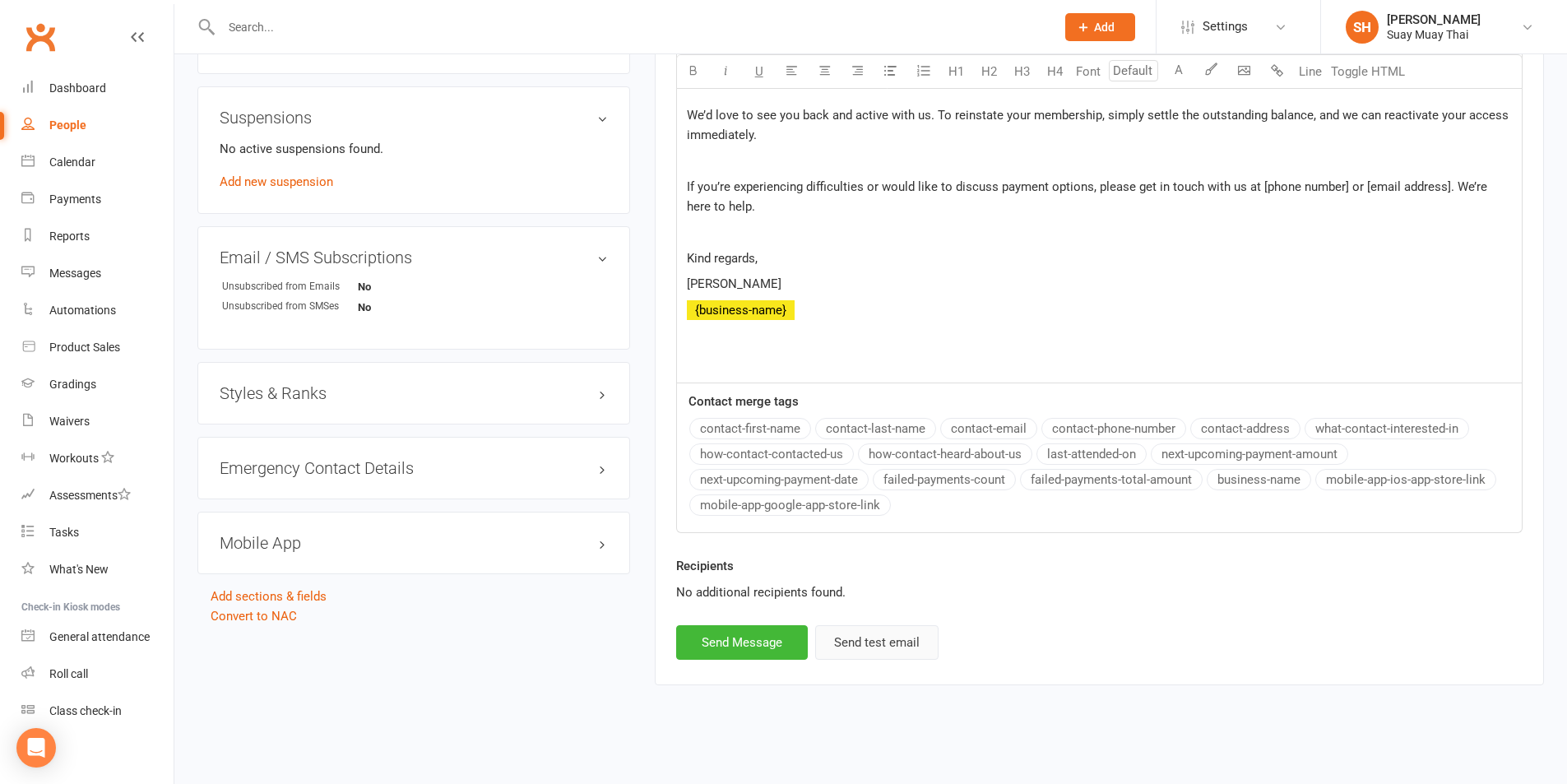
click at [881, 642] on button "Send test email" at bounding box center [877, 641] width 123 height 34
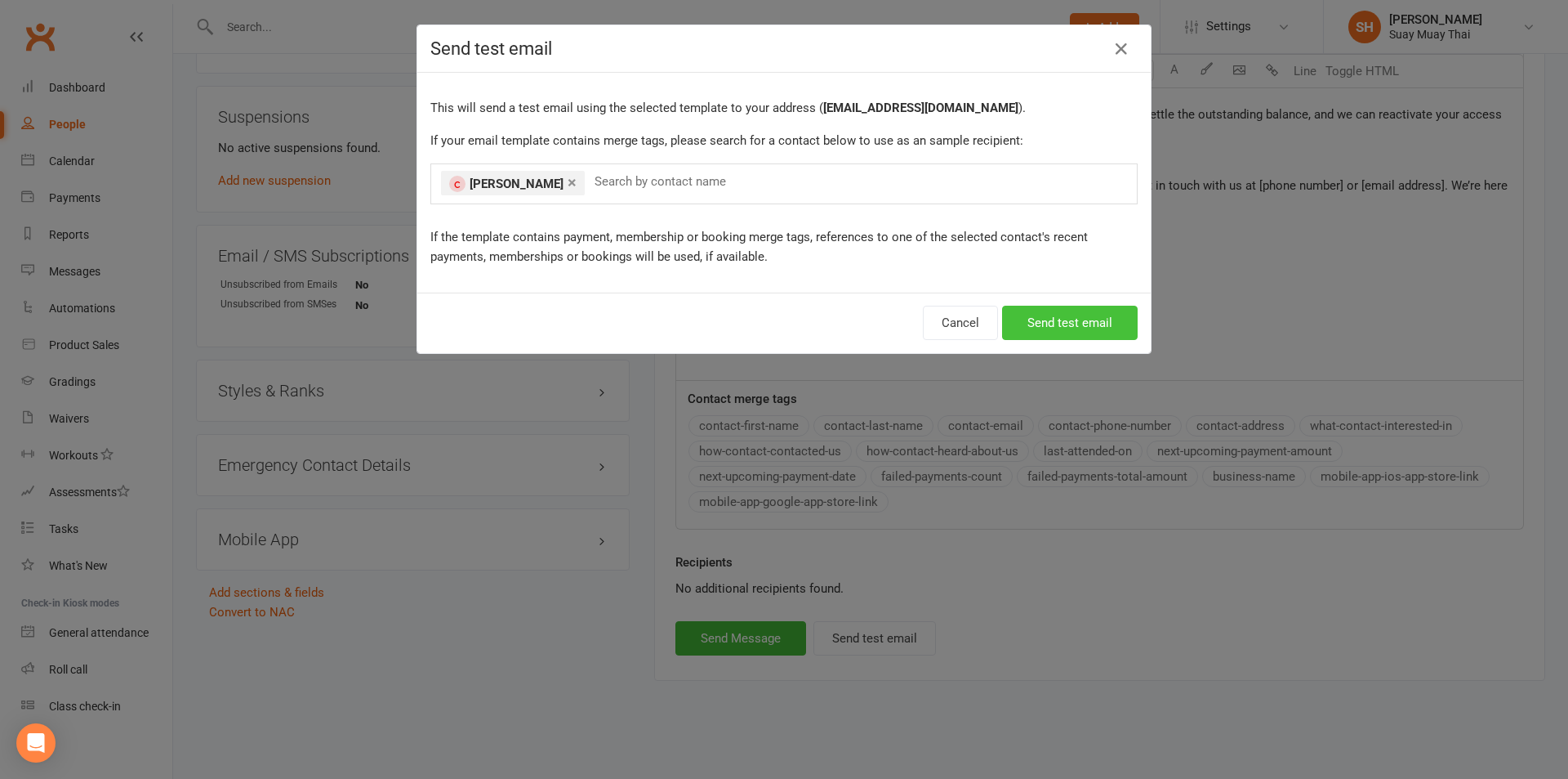
click at [1075, 323] on button "Send test email" at bounding box center [1070, 322] width 136 height 34
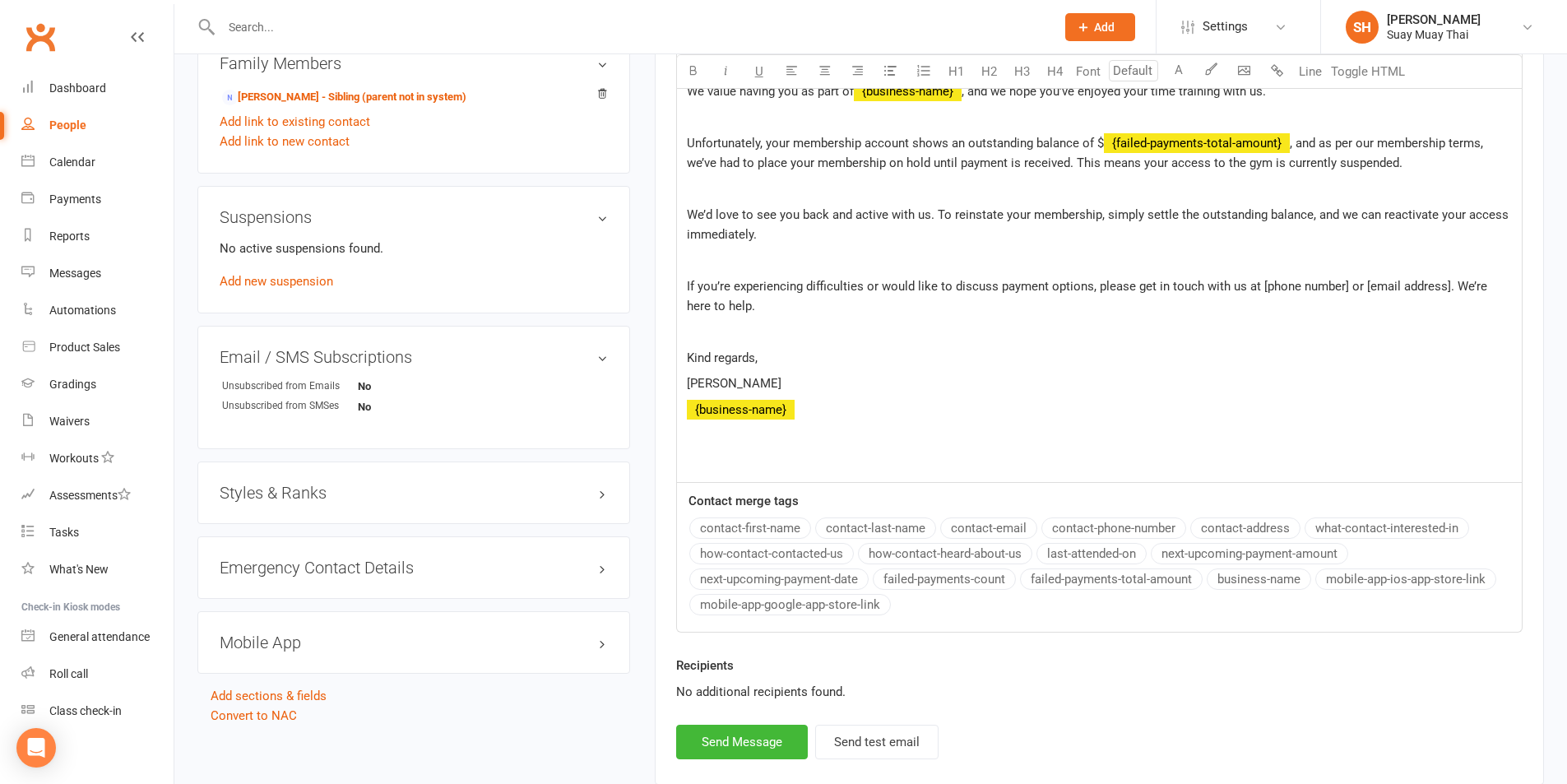
scroll to position [822, 0]
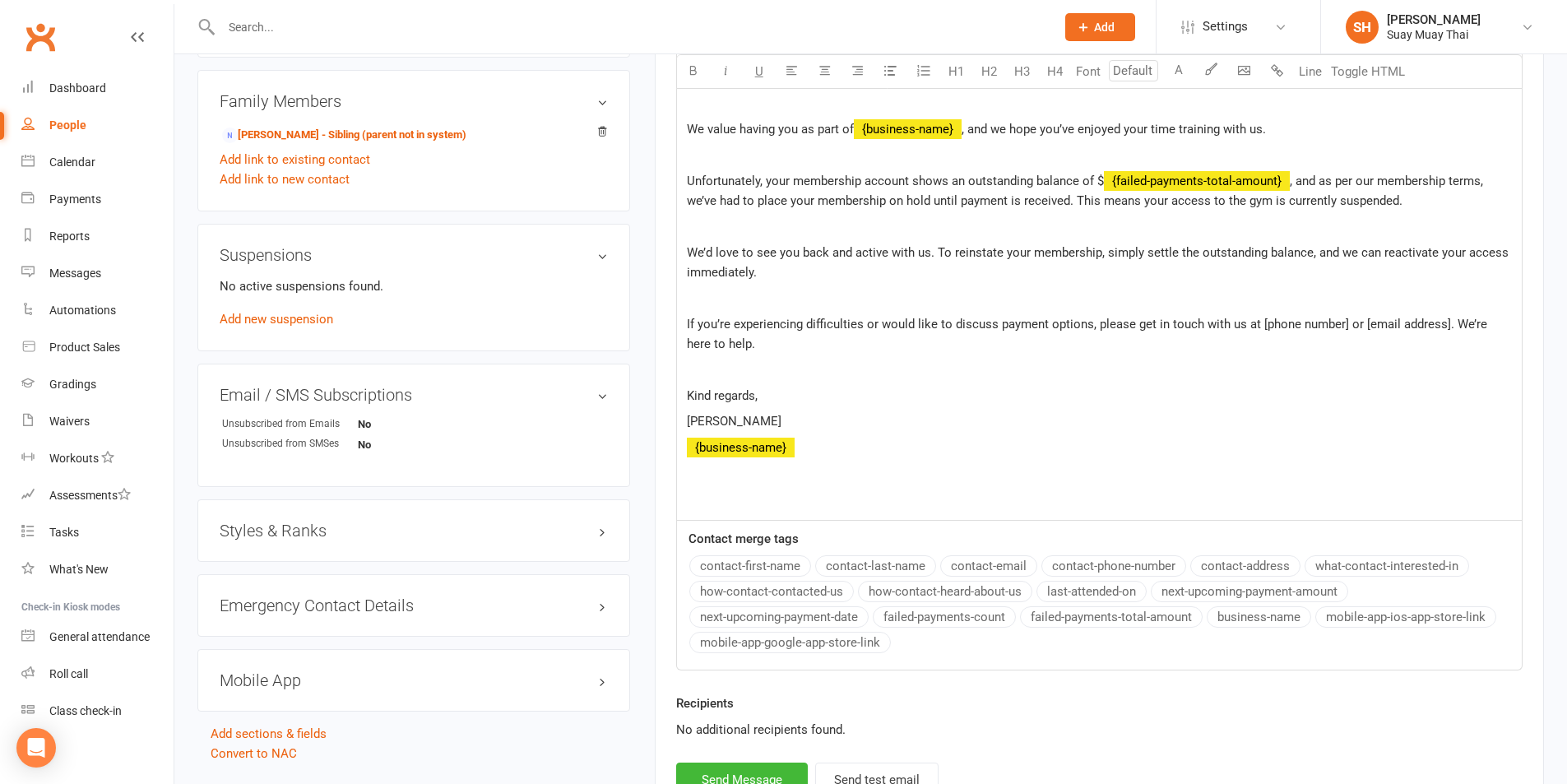
click at [1294, 329] on span "If you’re experiencing difficulties or would like to discuss payment options, p…" at bounding box center [1088, 334] width 804 height 34
drag, startPoint x: 1257, startPoint y: 324, endPoint x: 1343, endPoint y: 327, distance: 86.1
click at [1343, 327] on span "If you’re experiencing difficulties or would like to discuss payment options, p…" at bounding box center [1088, 334] width 804 height 34
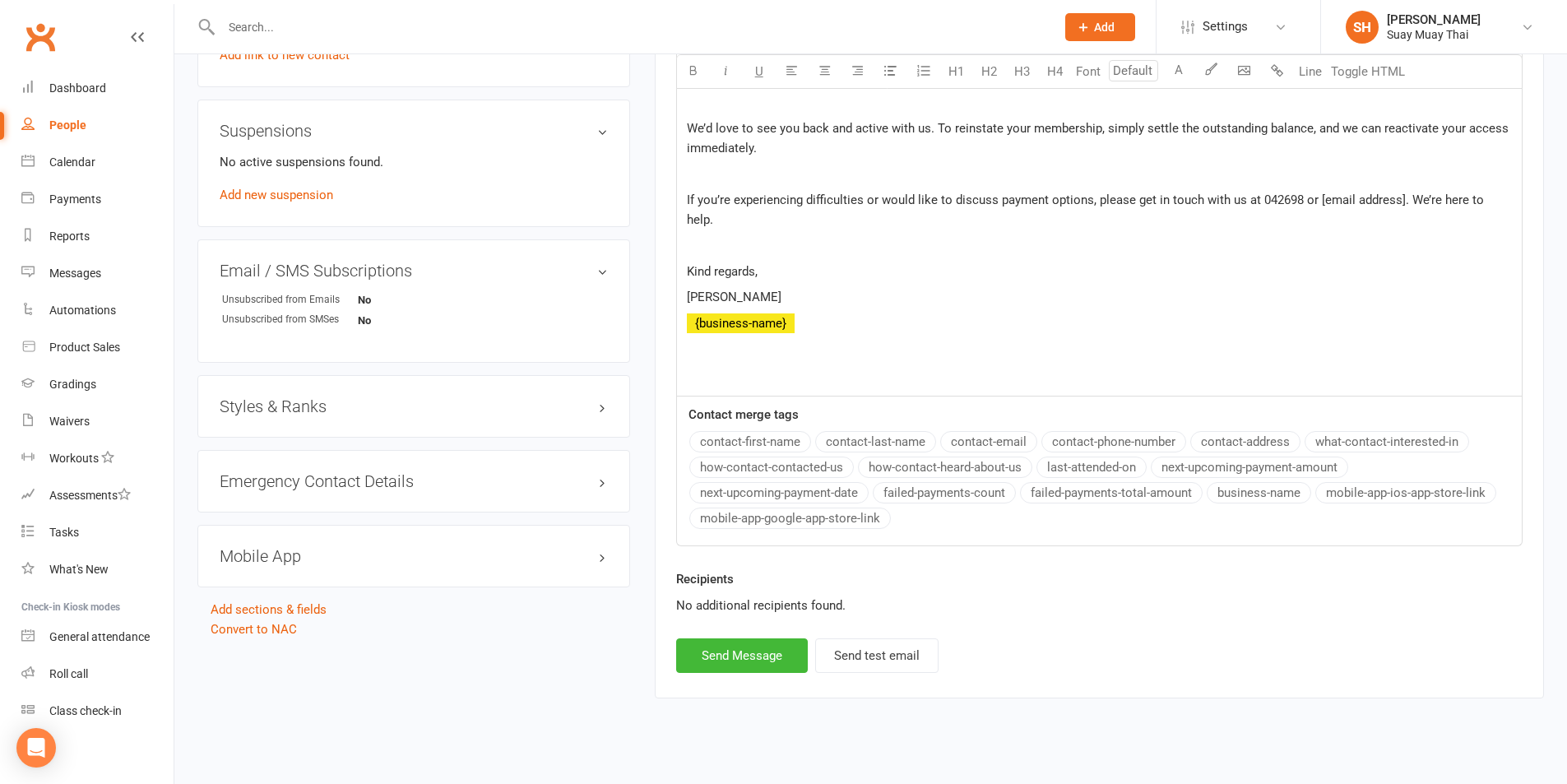
scroll to position [960, 0]
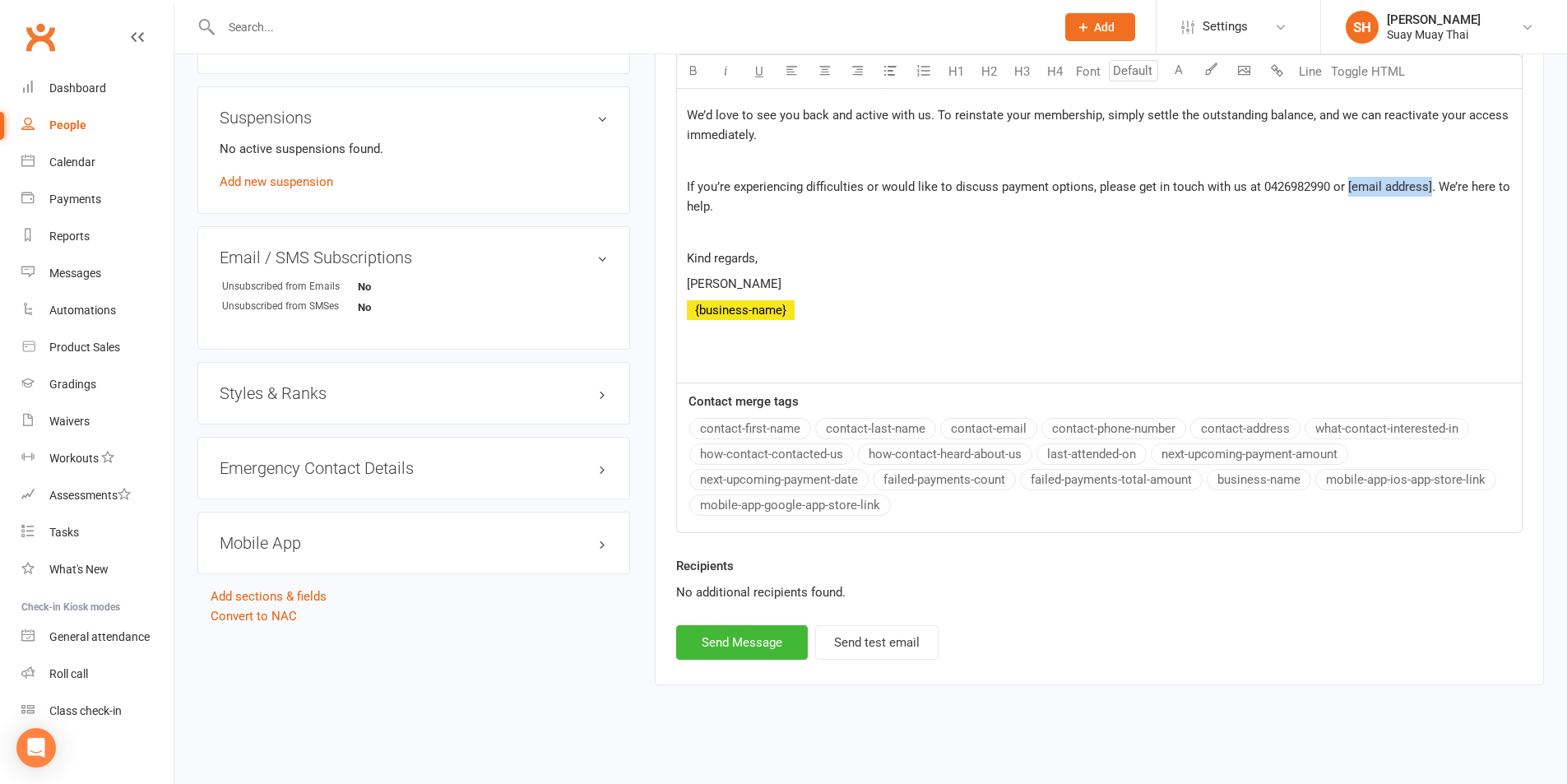
drag, startPoint x: 1345, startPoint y: 184, endPoint x: 1428, endPoint y: 183, distance: 83.0
click at [1428, 183] on span "If you’re experiencing difficulties or would like to discuss payment options, p…" at bounding box center [1100, 196] width 827 height 34
click at [1348, 193] on span "If you’re experiencing difficulties or would like to discuss payment options, p…" at bounding box center [1069, 196] width 764 height 34
drag, startPoint x: 1344, startPoint y: 184, endPoint x: 1464, endPoint y: 188, distance: 120.1
click at [1451, 188] on span "If you’re experiencing difficulties or would like to discuss payment options, p…" at bounding box center [1069, 196] width 764 height 34
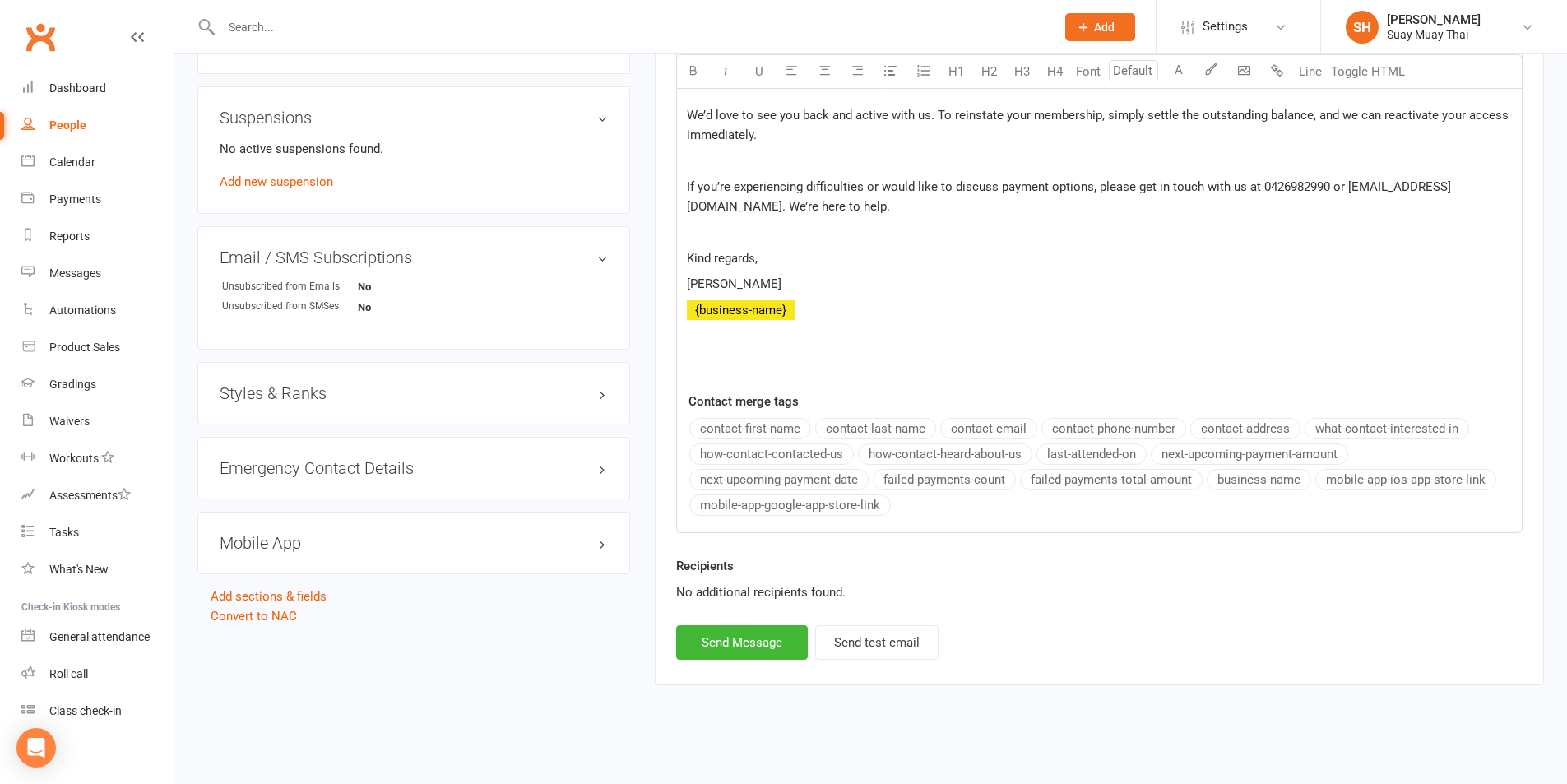
drag, startPoint x: 1416, startPoint y: 183, endPoint x: 1477, endPoint y: 295, distance: 127.5
click at [1477, 295] on div "Suay Muay Thai U2 7 Packard St Joondalup 6027 To: ﻿ {contact-first-name} ﻿ {con…" at bounding box center [1099, 34] width 844 height 697
click at [1451, 185] on span "If you’re experiencing difficulties or would like to discuss payment options, p…" at bounding box center [1069, 196] width 764 height 34
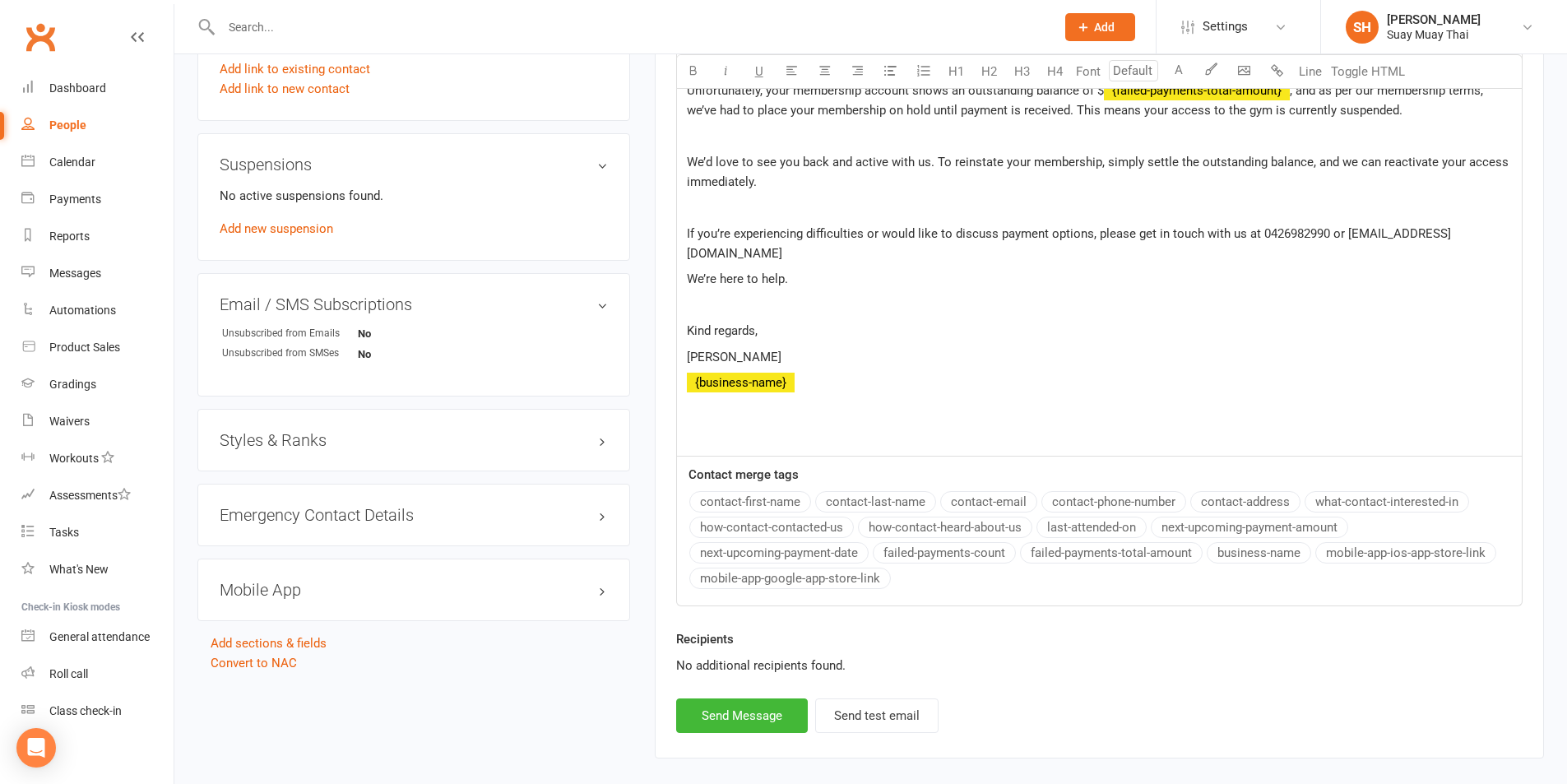
scroll to position [972, 0]
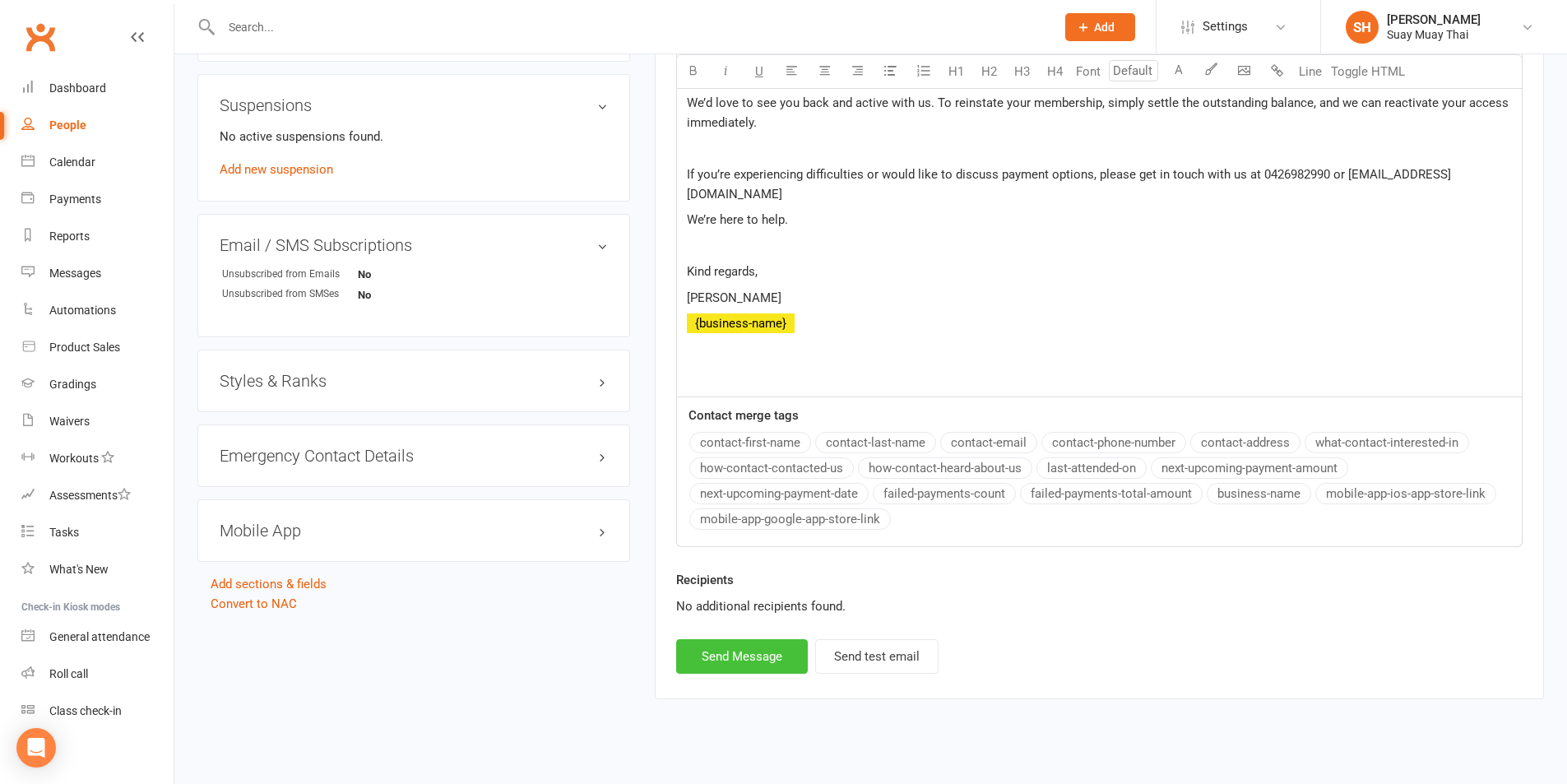
click at [755, 644] on button "Send Message" at bounding box center [742, 656] width 132 height 34
select select
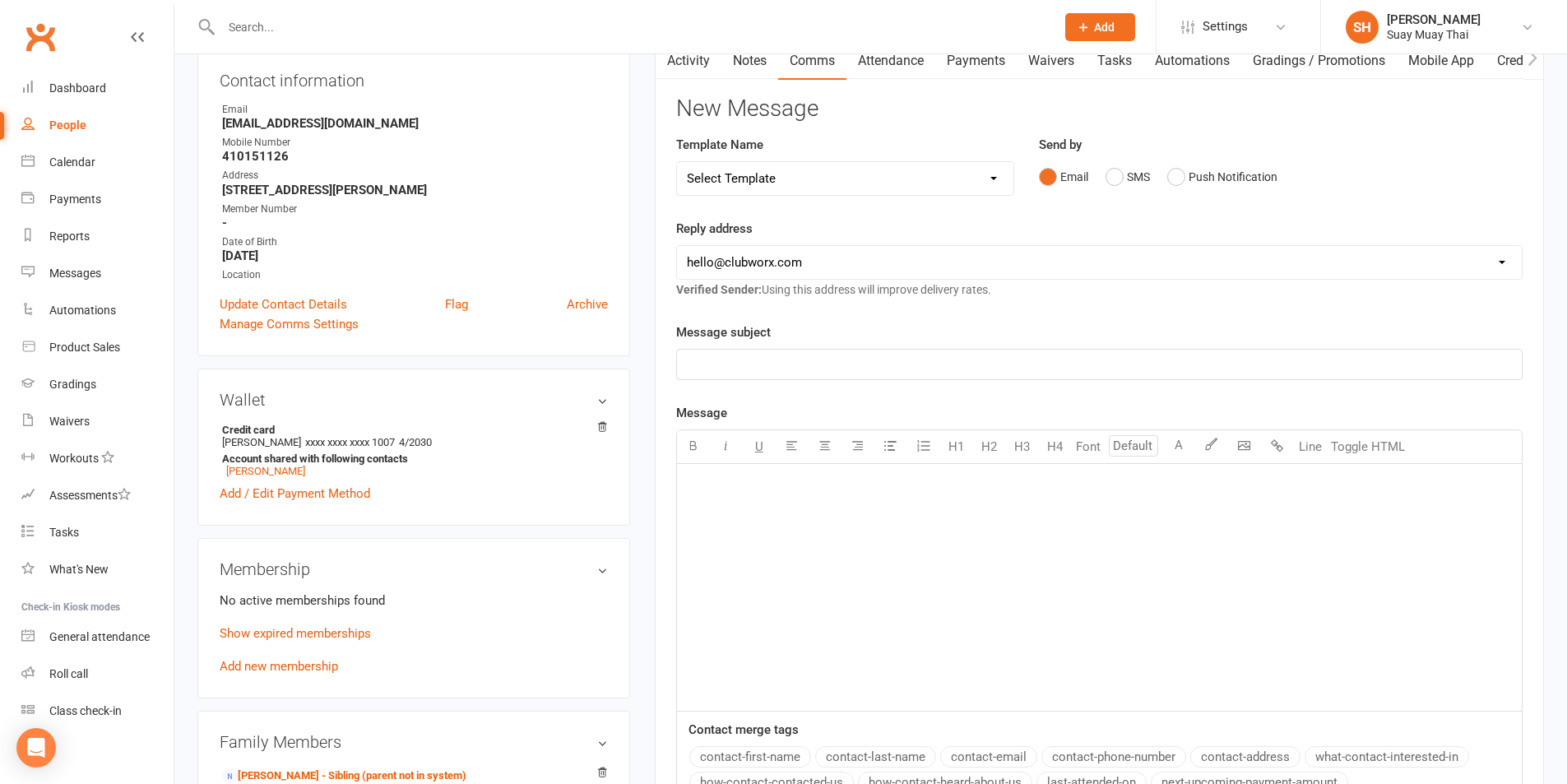
scroll to position [0, 0]
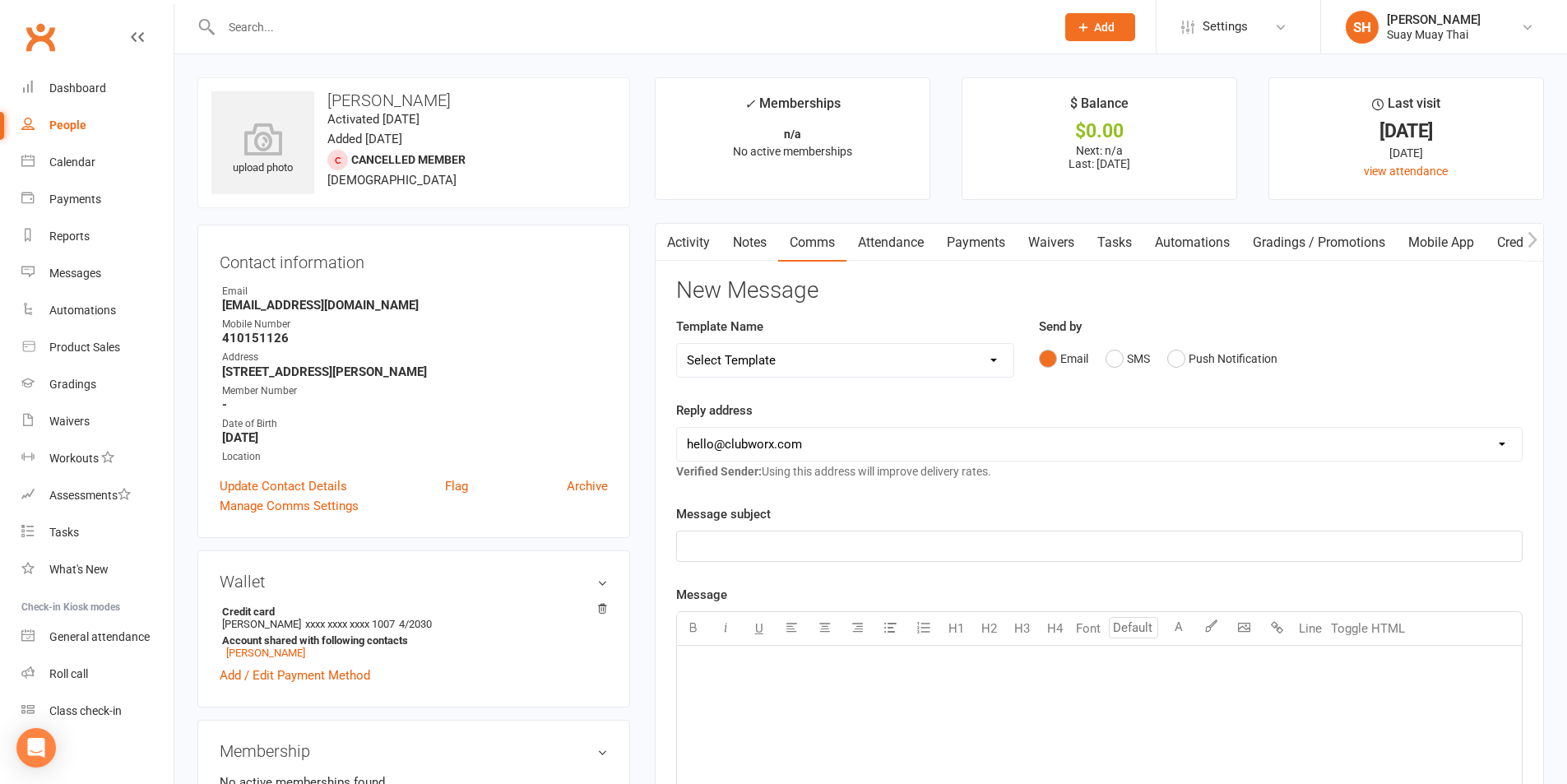
click at [703, 259] on link "Activity" at bounding box center [688, 242] width 66 height 38
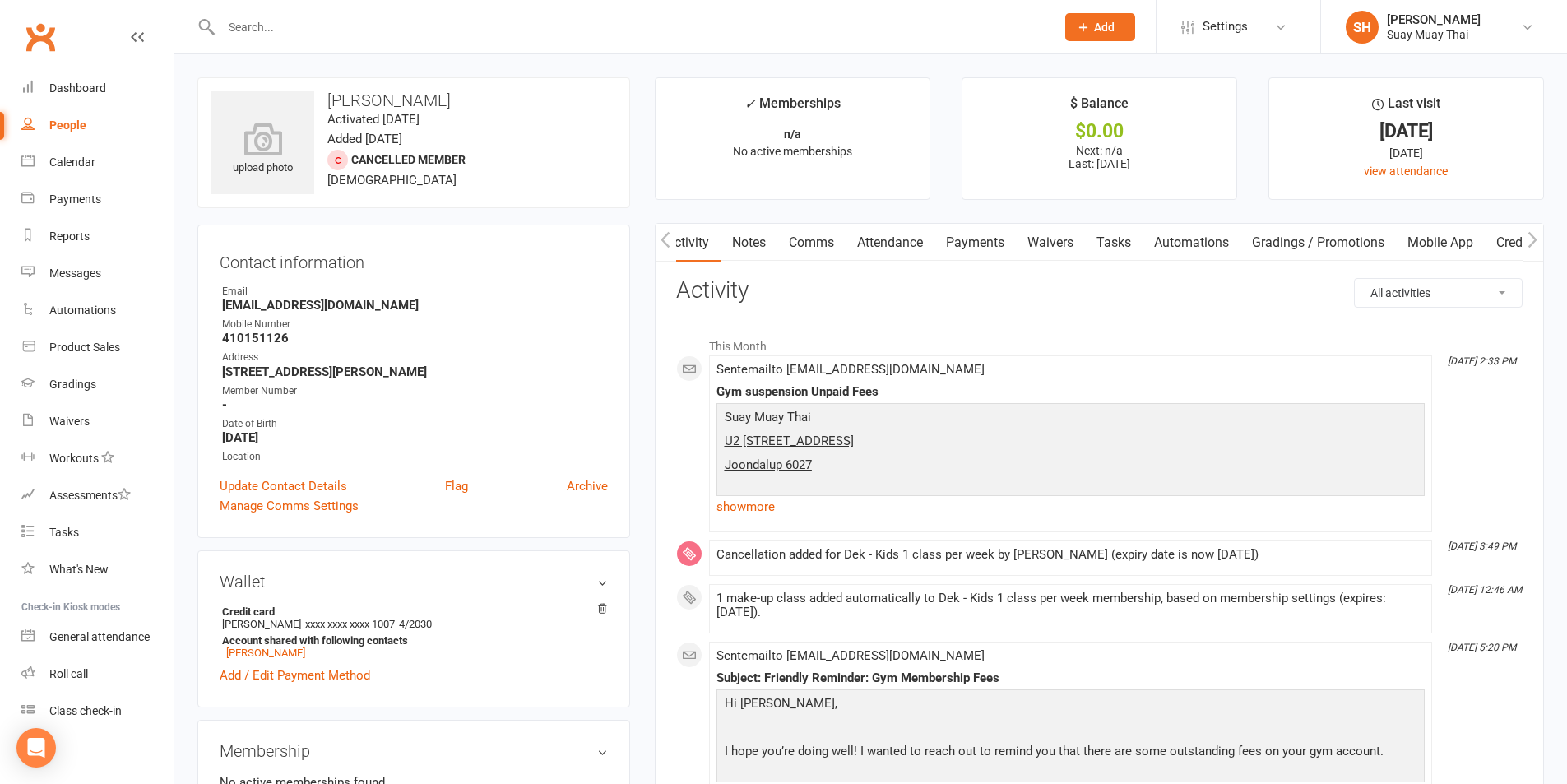
click at [275, 33] on input "text" at bounding box center [630, 28] width 828 height 23
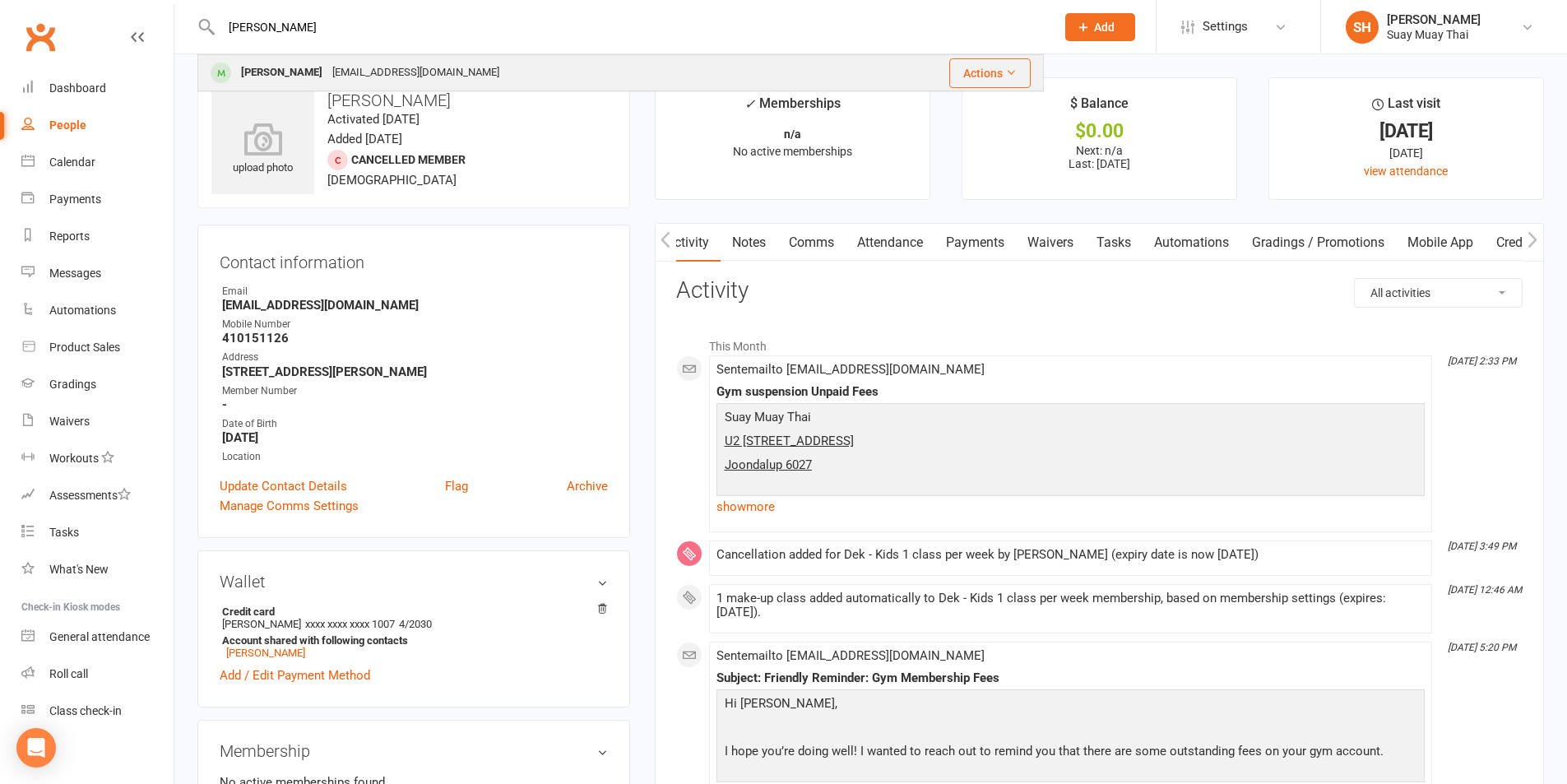
type input "renee"
click at [280, 68] on div "Renee Prosser" at bounding box center [281, 73] width 91 height 24
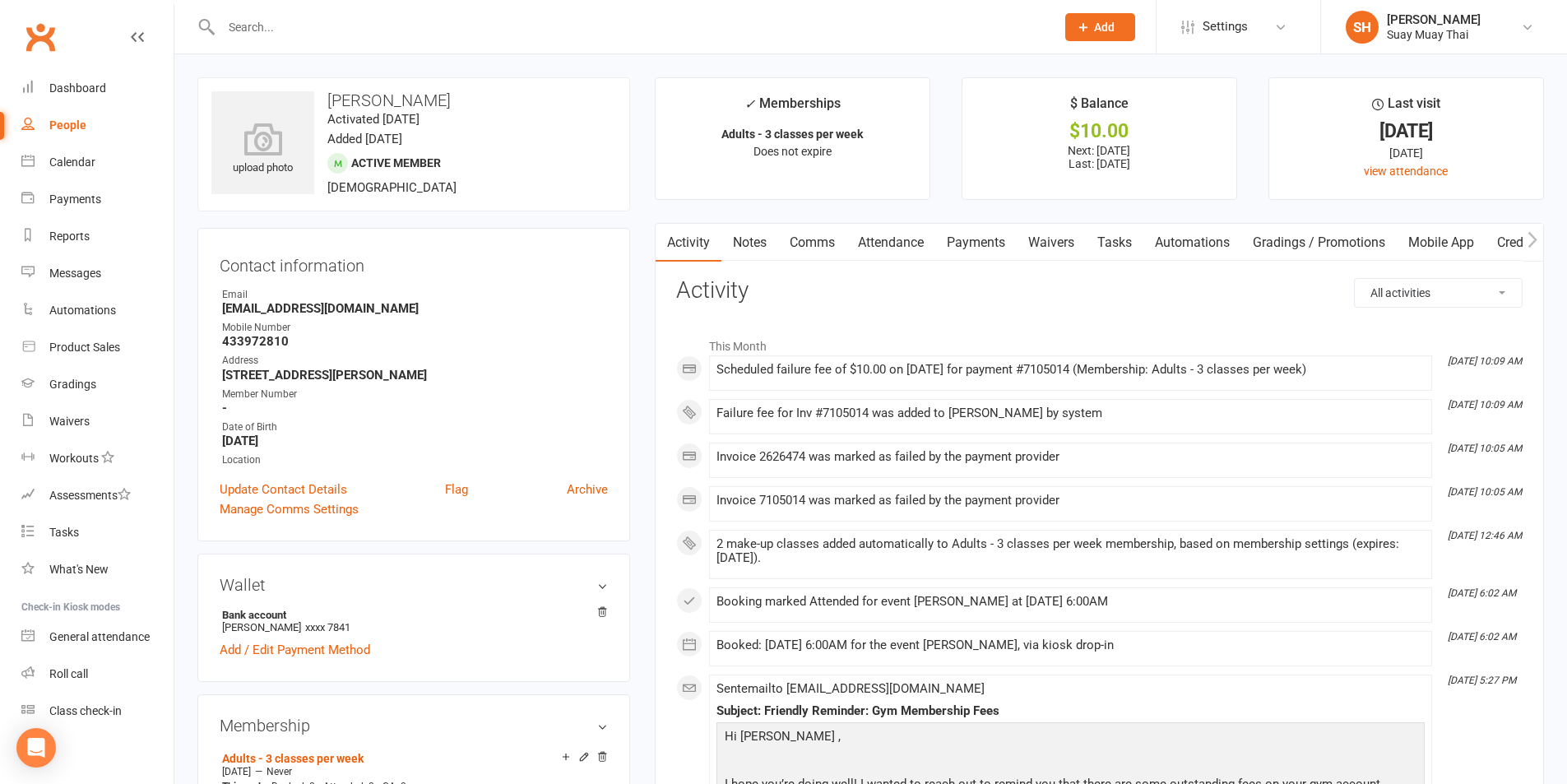
click at [994, 243] on link "Payments" at bounding box center [976, 242] width 82 height 38
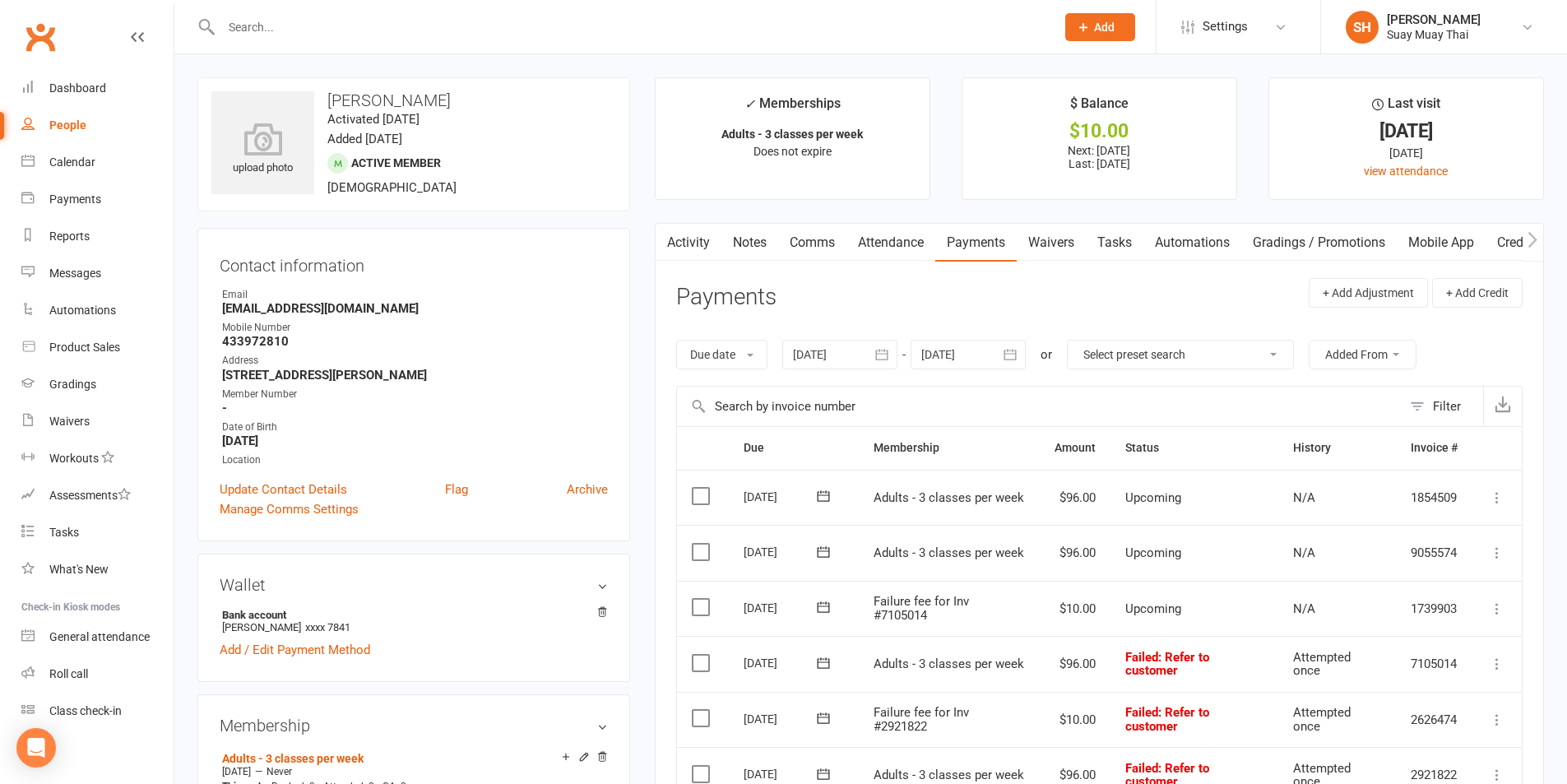
click at [839, 343] on div at bounding box center [840, 354] width 115 height 29
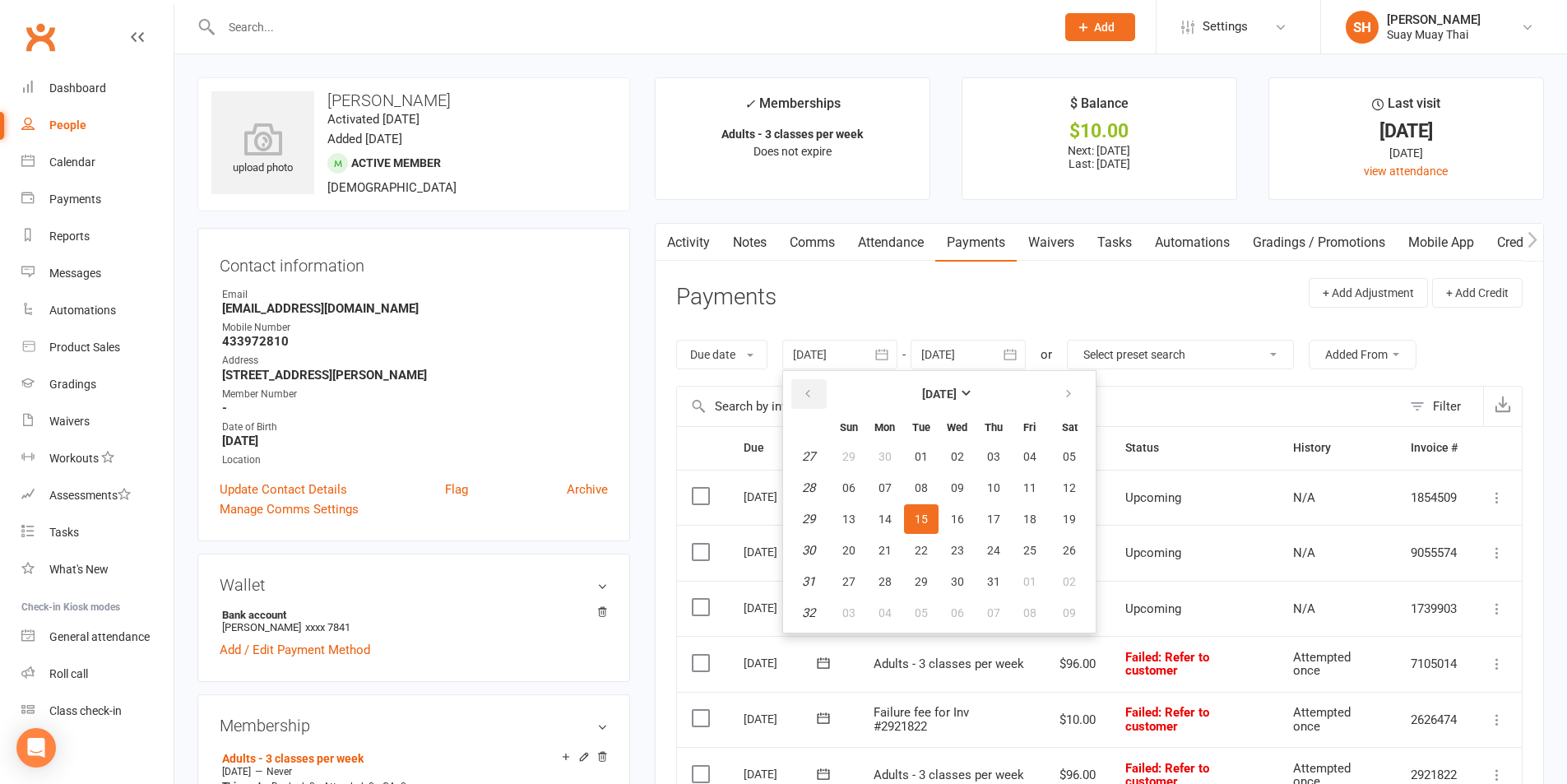
click at [805, 380] on button "button" at bounding box center [809, 393] width 35 height 29
click at [851, 457] on span "01" at bounding box center [849, 456] width 13 height 13
type input "01 Jun 2025"
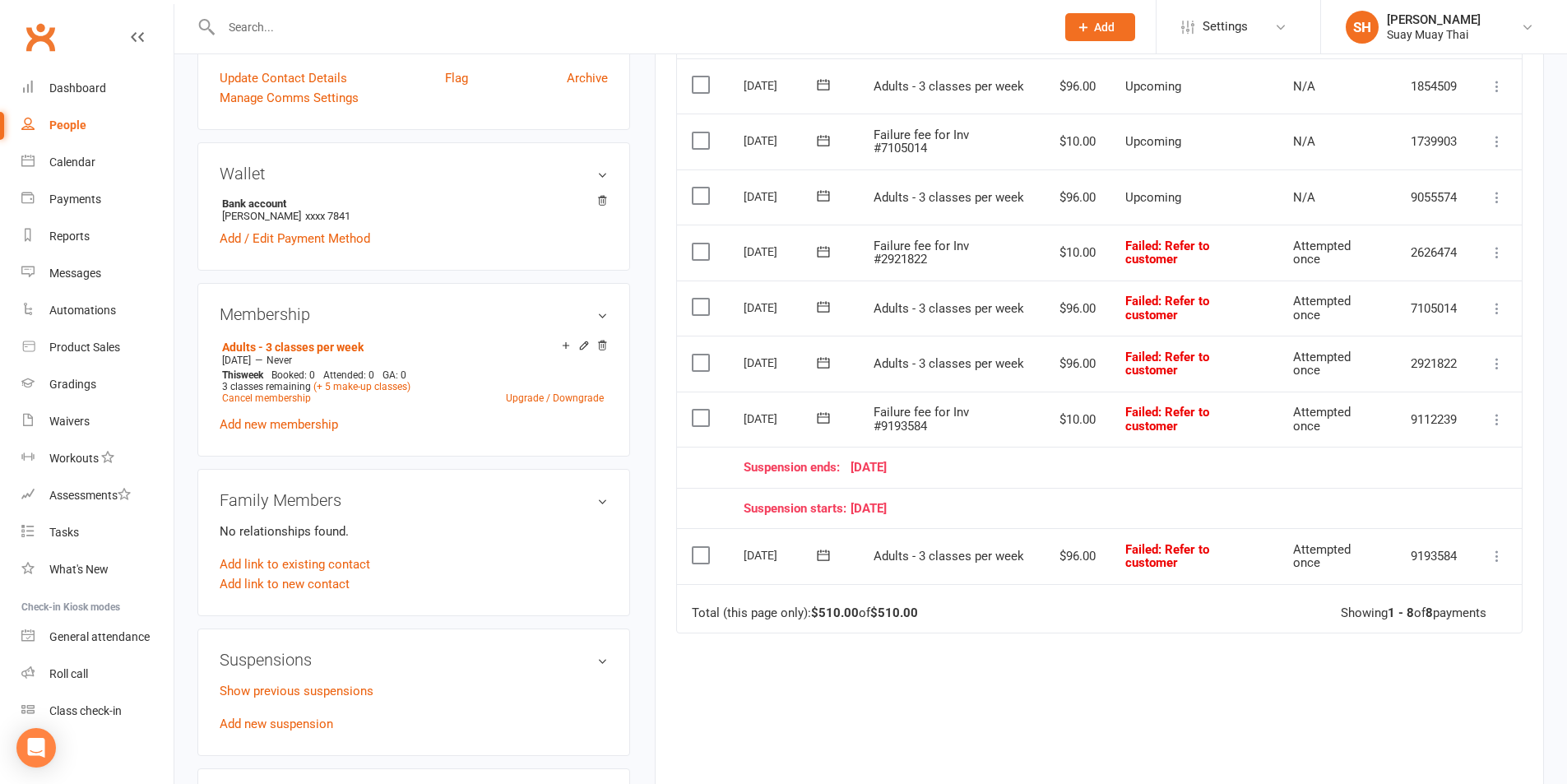
scroll to position [274, 0]
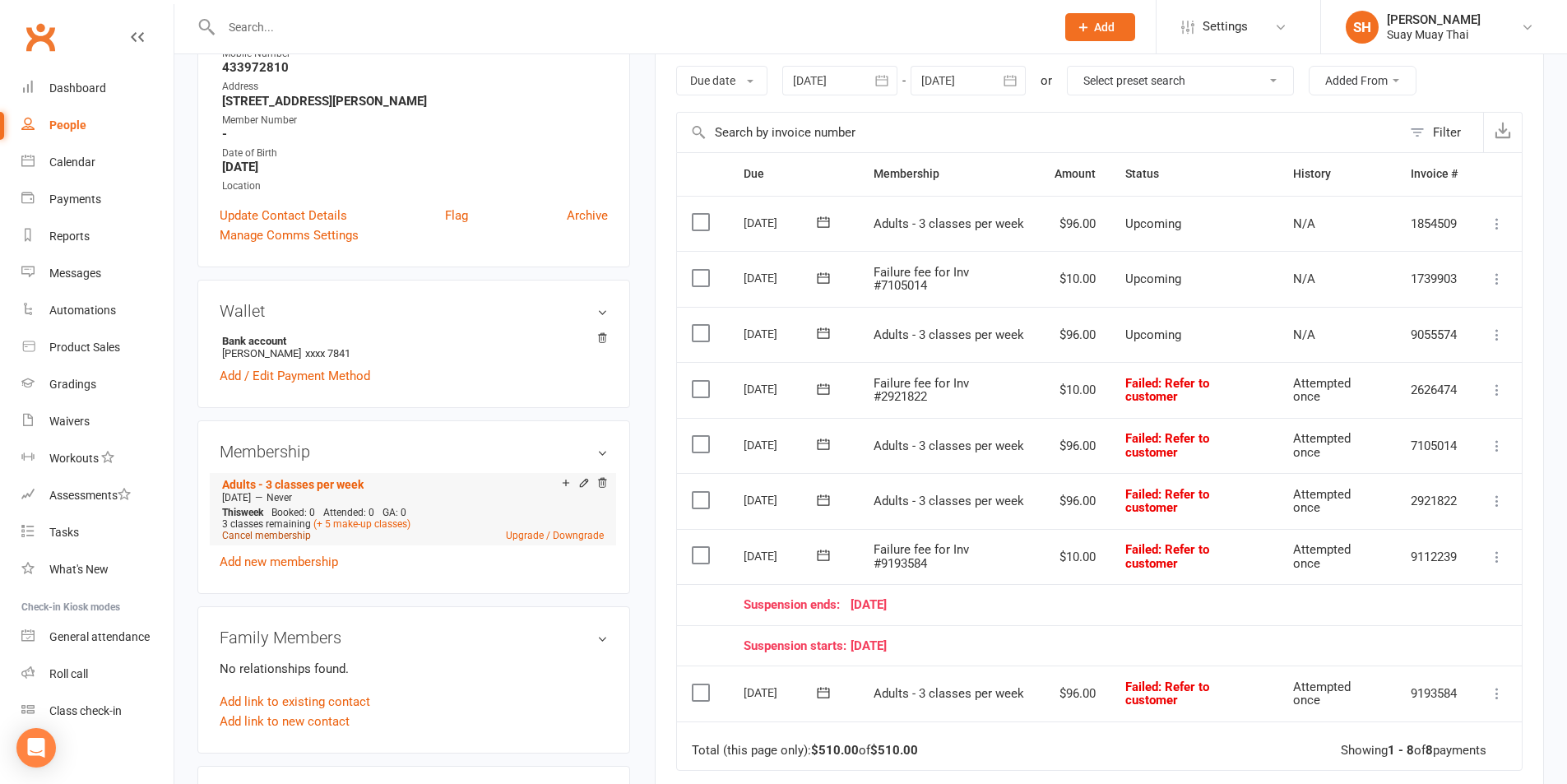
click at [262, 537] on link "Cancel membership" at bounding box center [266, 535] width 88 height 12
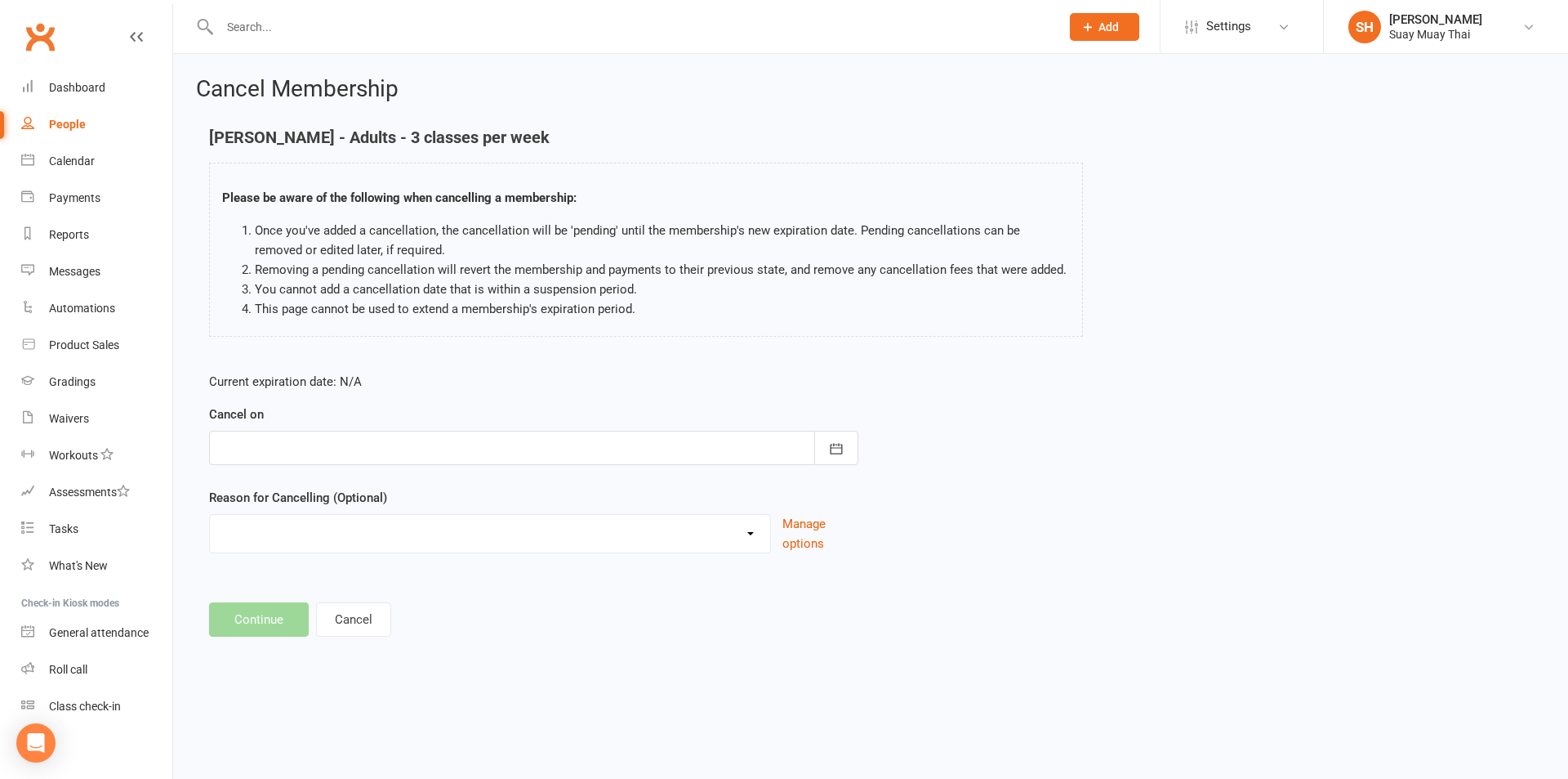
click at [266, 445] on div at bounding box center [533, 448] width 649 height 34
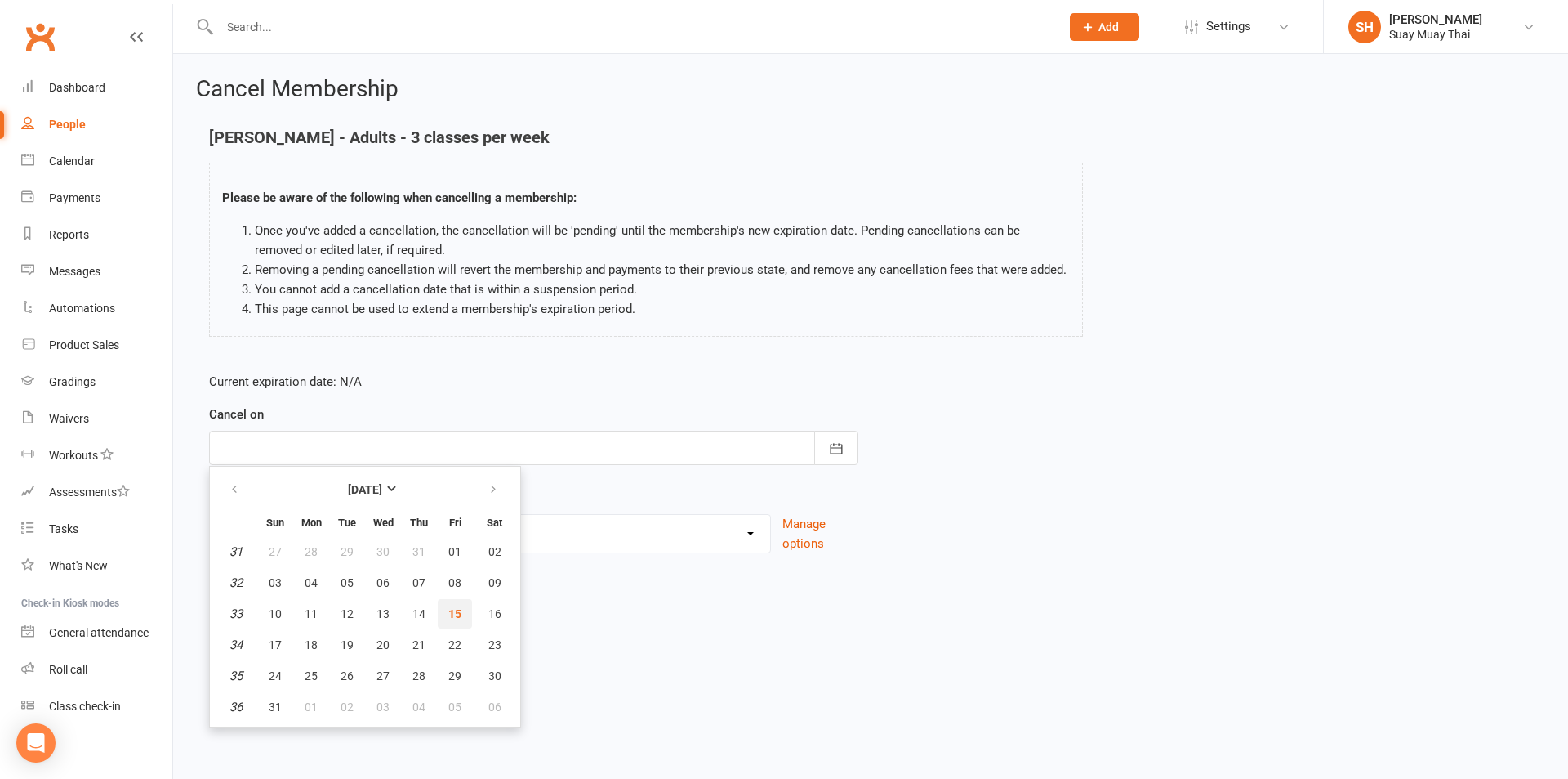
click at [452, 608] on span "15" at bounding box center [455, 614] width 13 height 13
type input "15 Aug 2025"
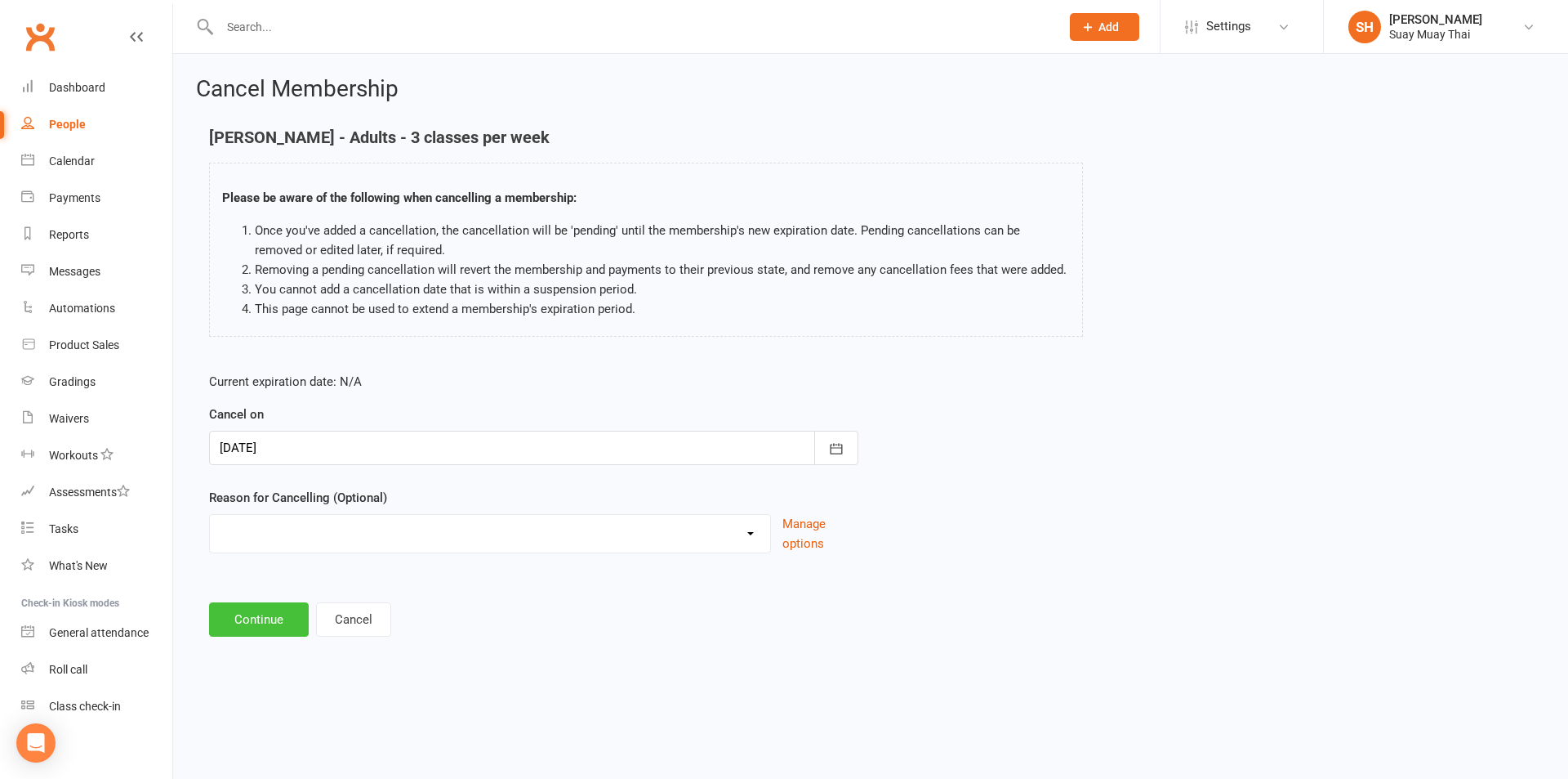
click at [280, 617] on button "Continue" at bounding box center [258, 619] width 99 height 34
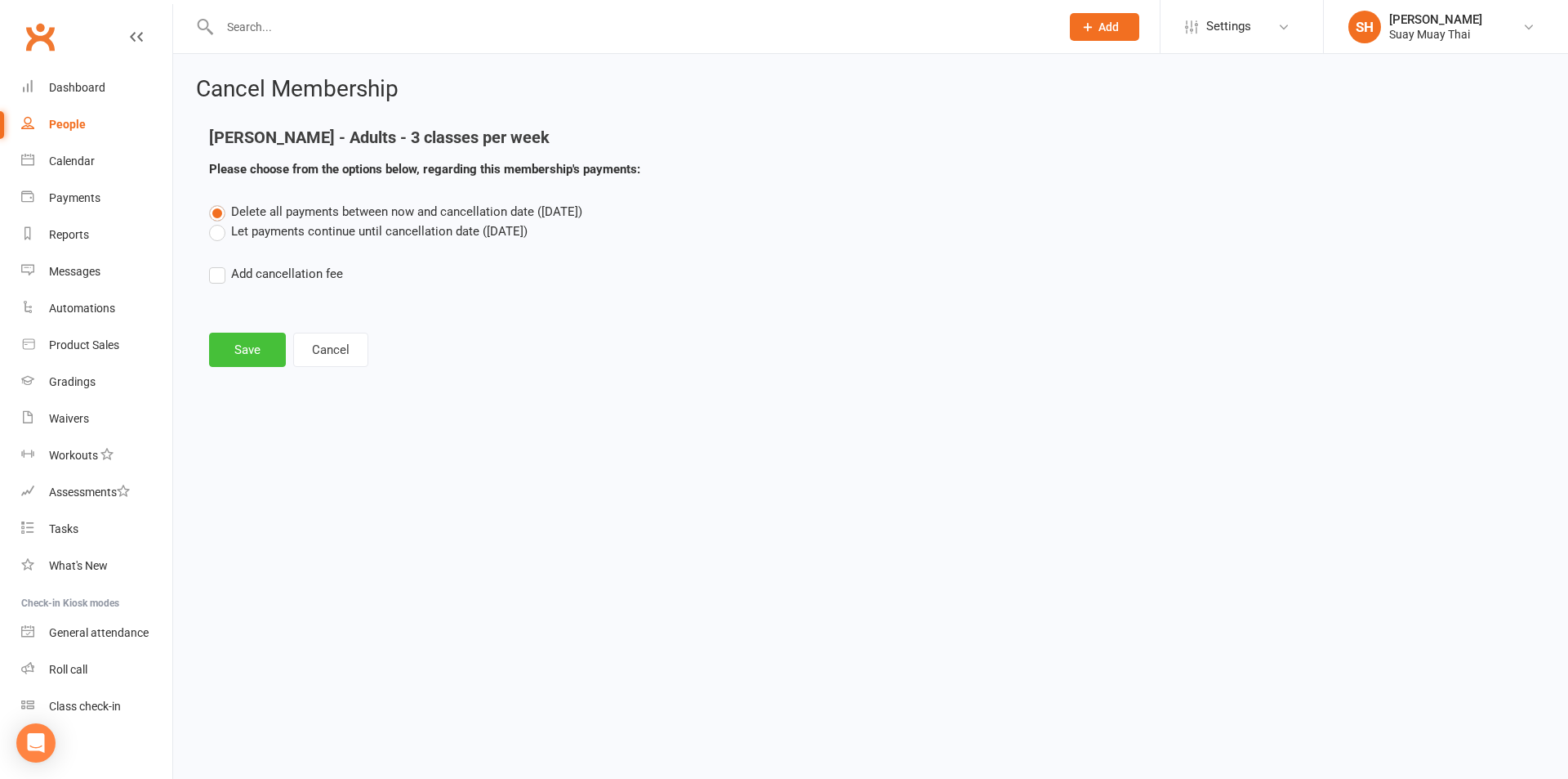
click at [252, 356] on button "Save" at bounding box center [247, 349] width 77 height 34
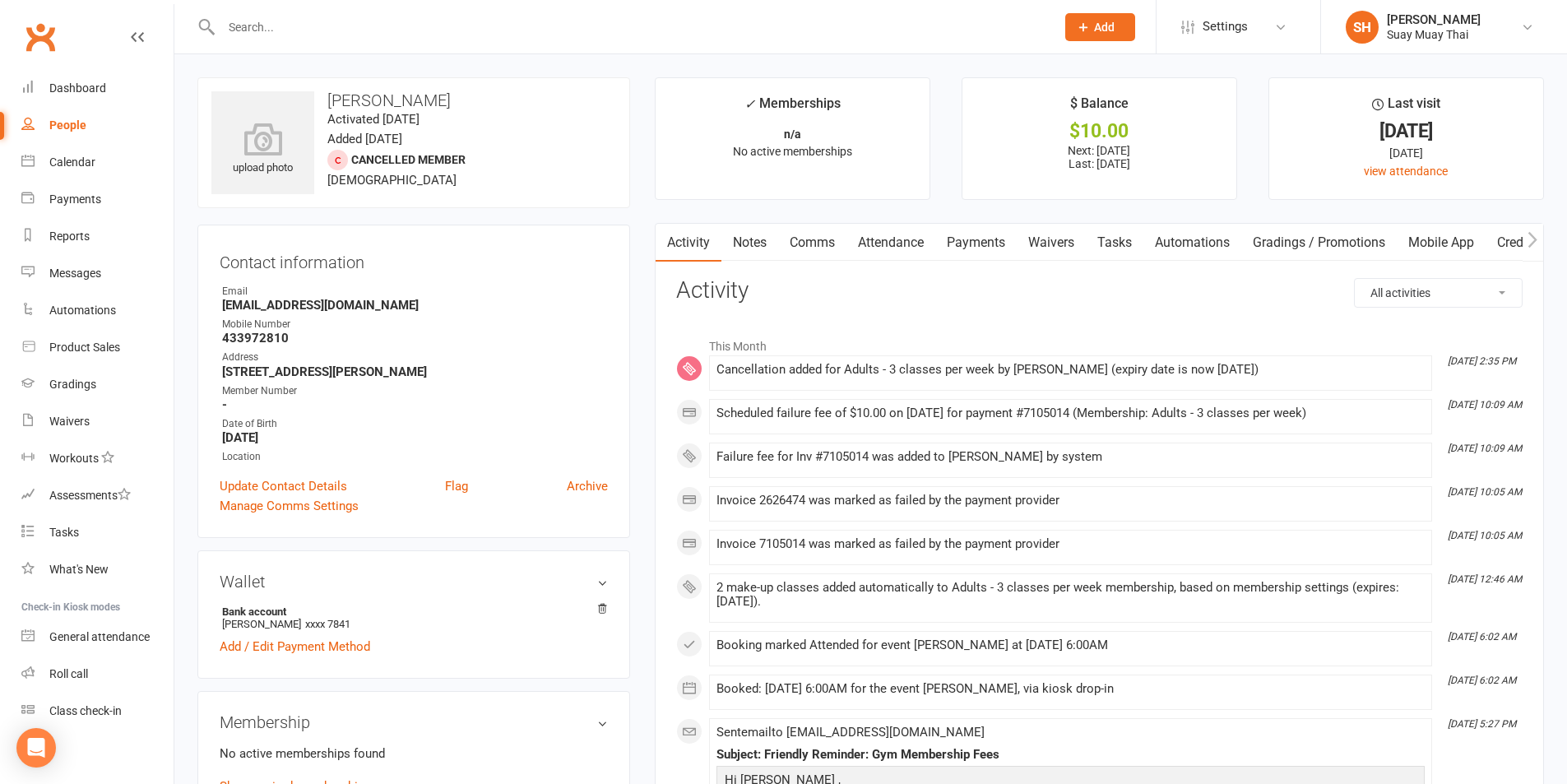
click at [808, 243] on link "Comms" at bounding box center [813, 242] width 68 height 38
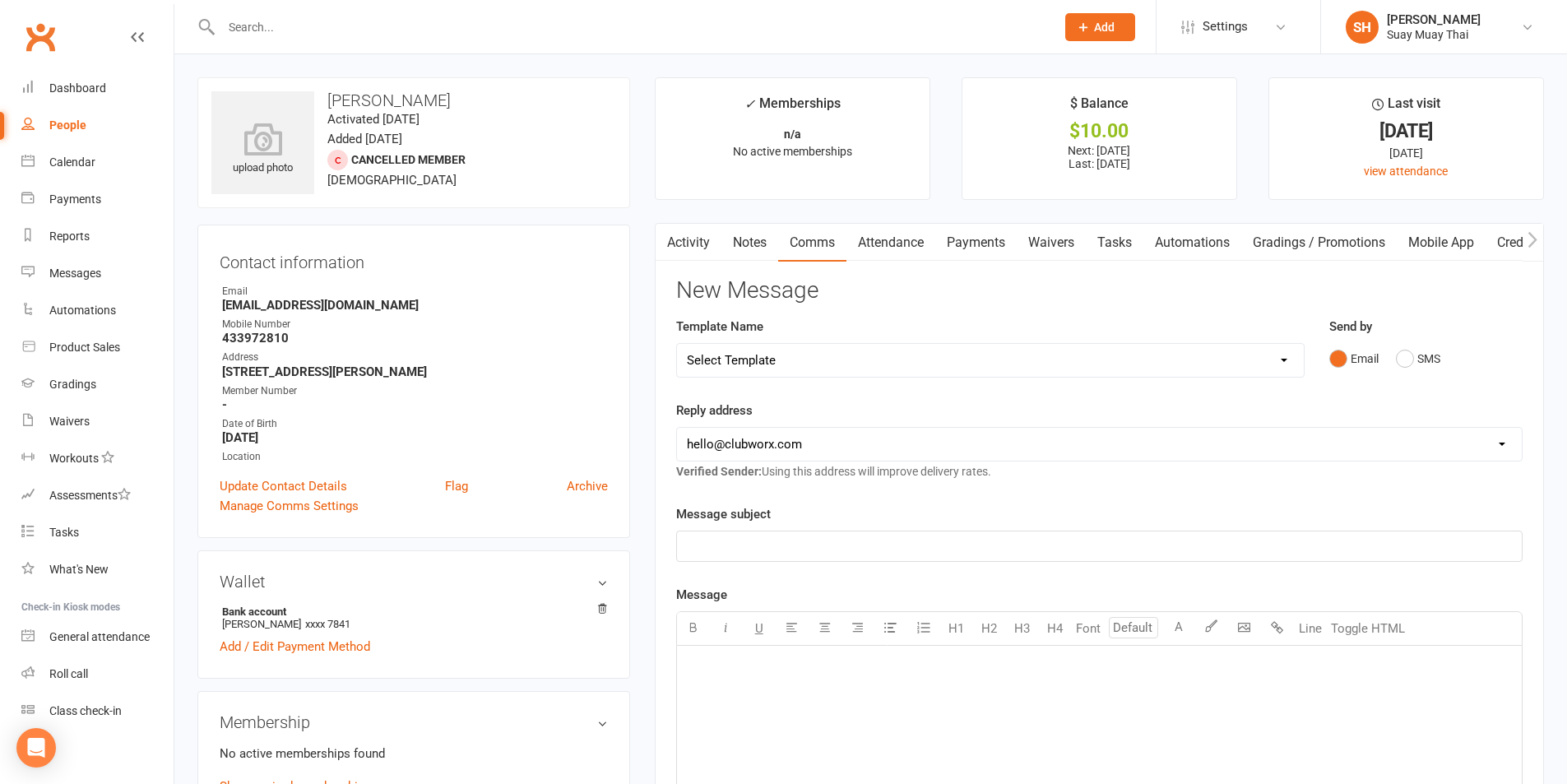
click at [757, 360] on select "Select Template [SMS] [Default template - review before using] Appointment remi…" at bounding box center [990, 359] width 627 height 33
select select "9"
click at [677, 344] on select "Select Template [SMS] [Default template - review before using] Appointment remi…" at bounding box center [990, 359] width 627 height 33
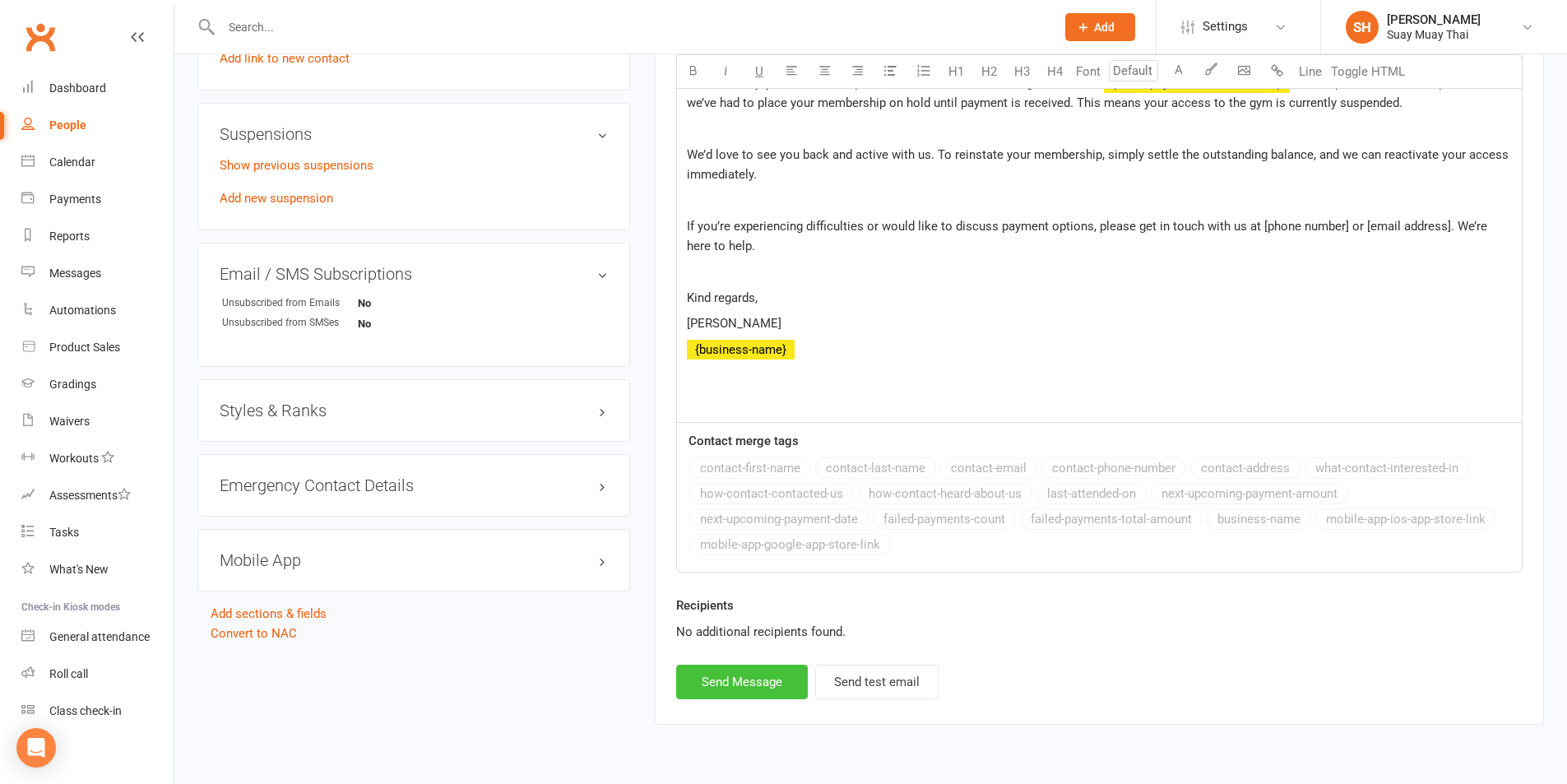
scroll to position [960, 0]
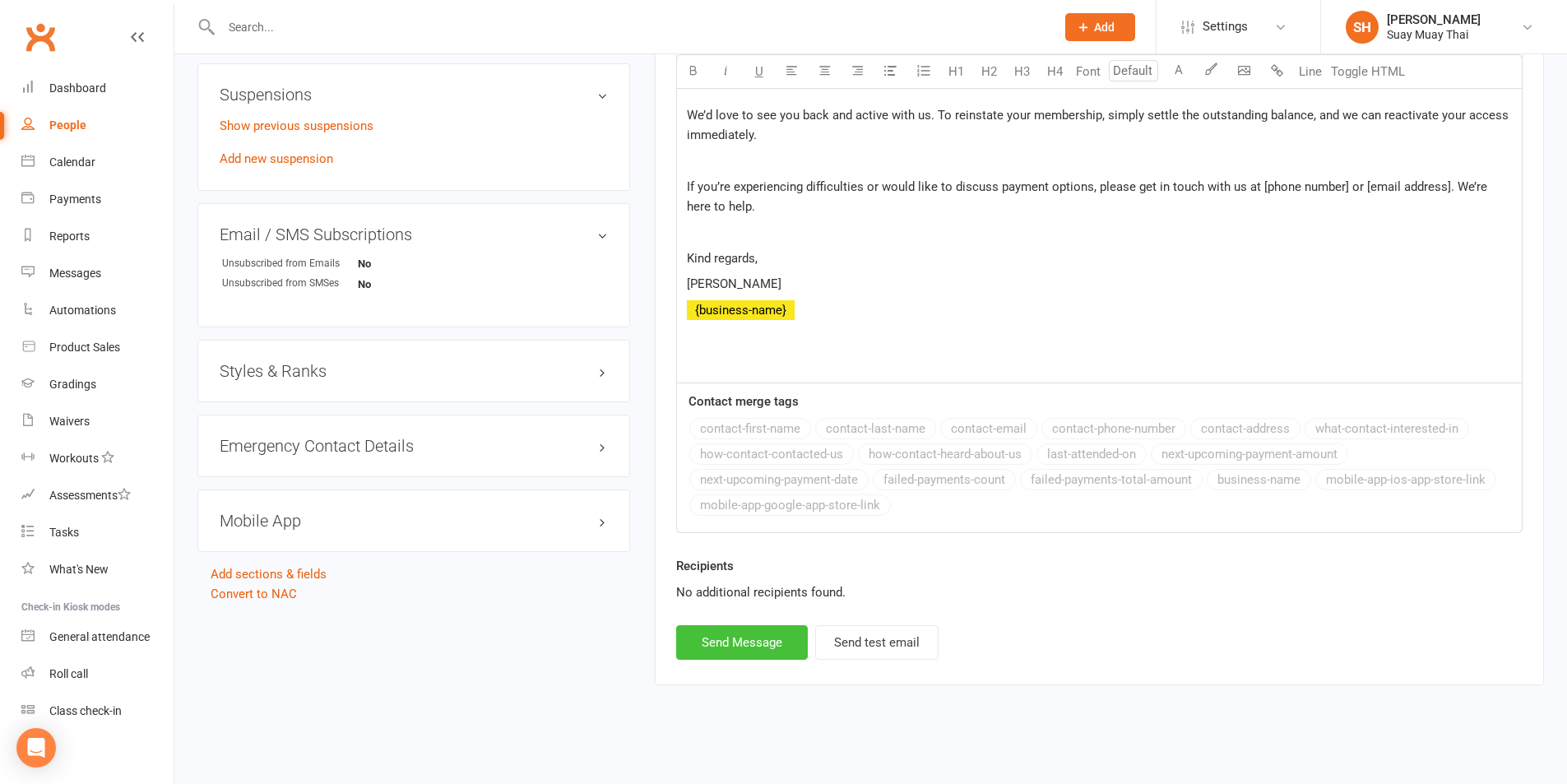
click at [739, 646] on button "Send Message" at bounding box center [742, 641] width 132 height 34
select select
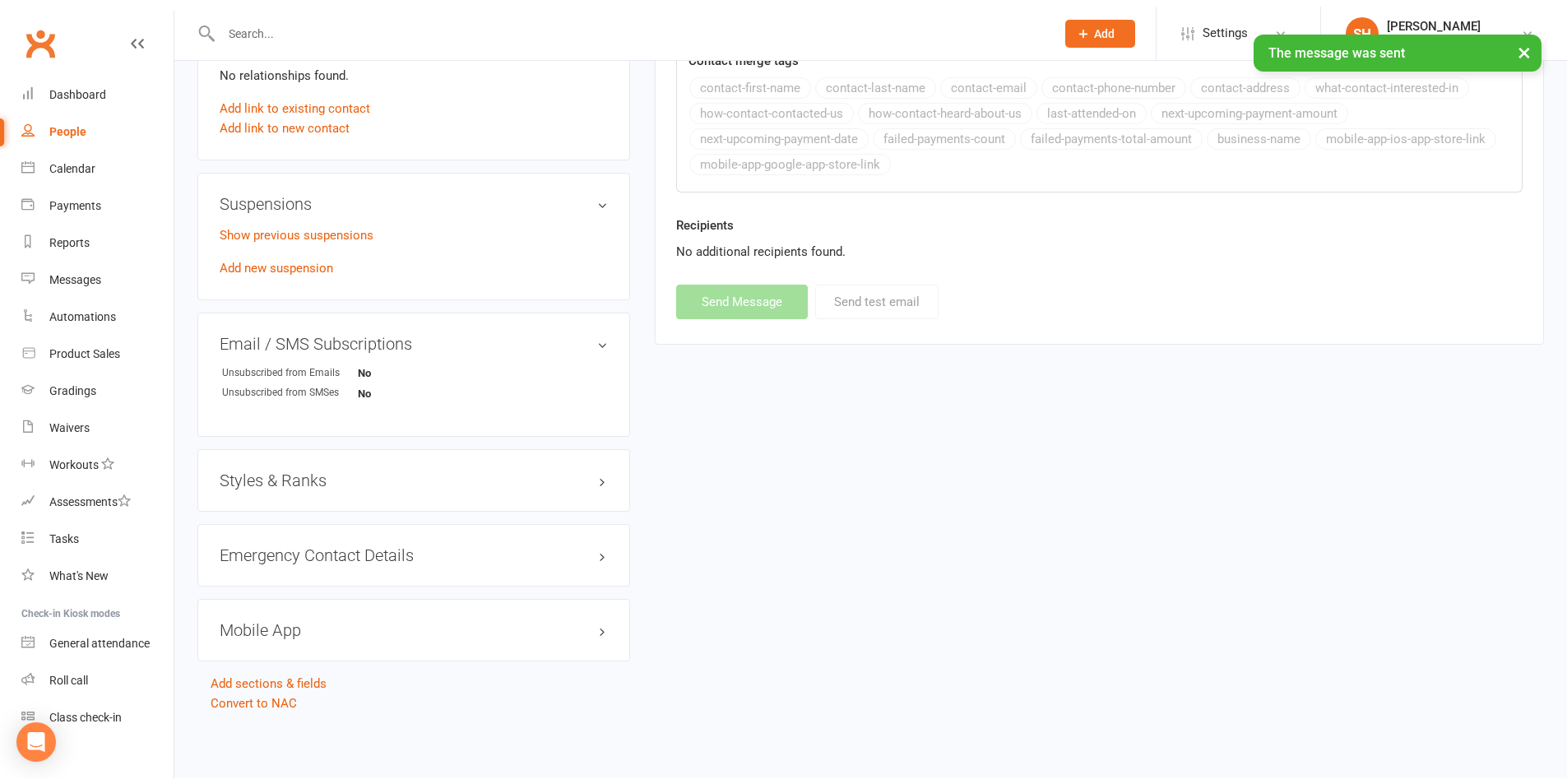
scroll to position [844, 0]
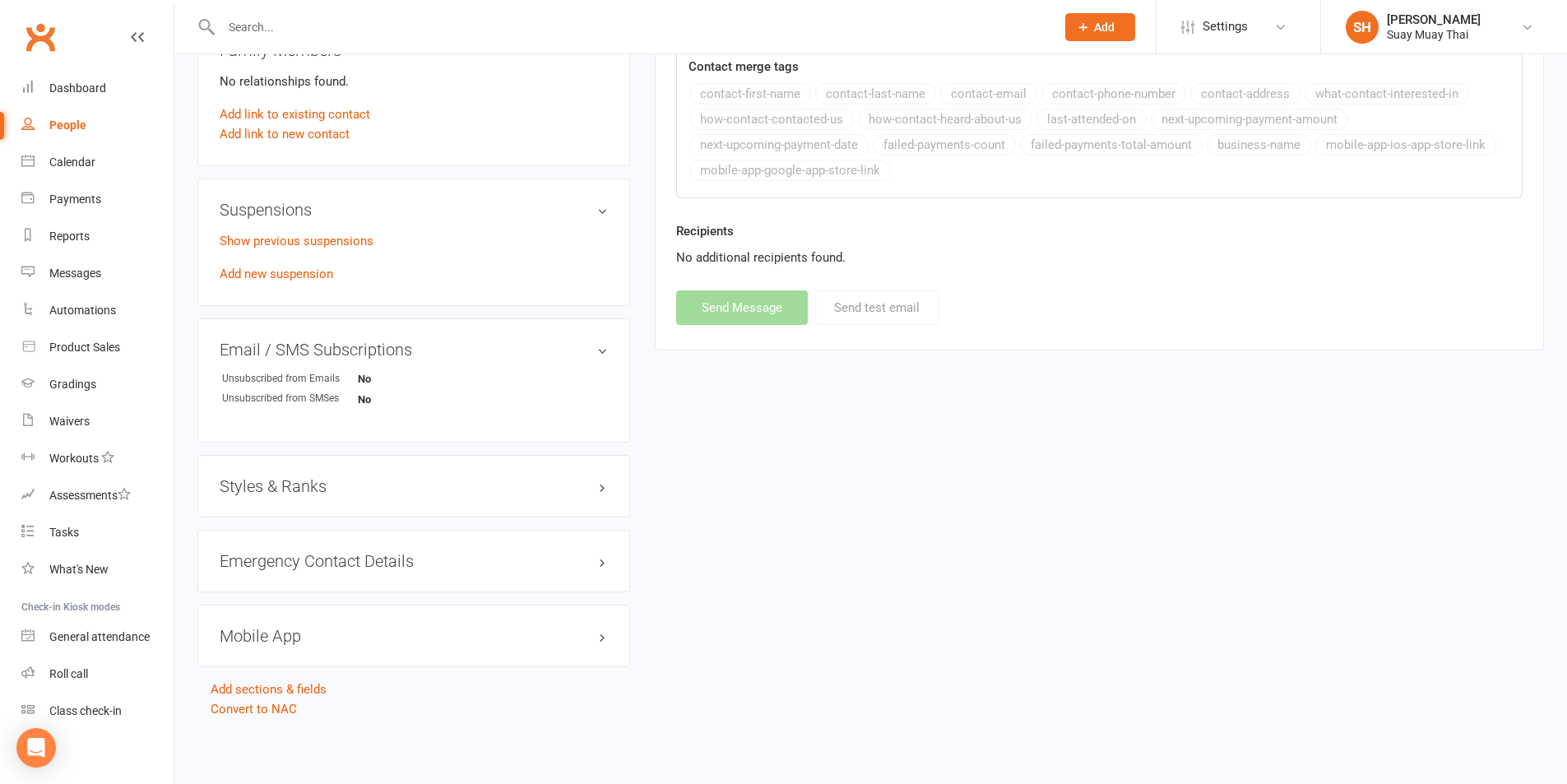
click at [299, 30] on input "text" at bounding box center [630, 28] width 828 height 23
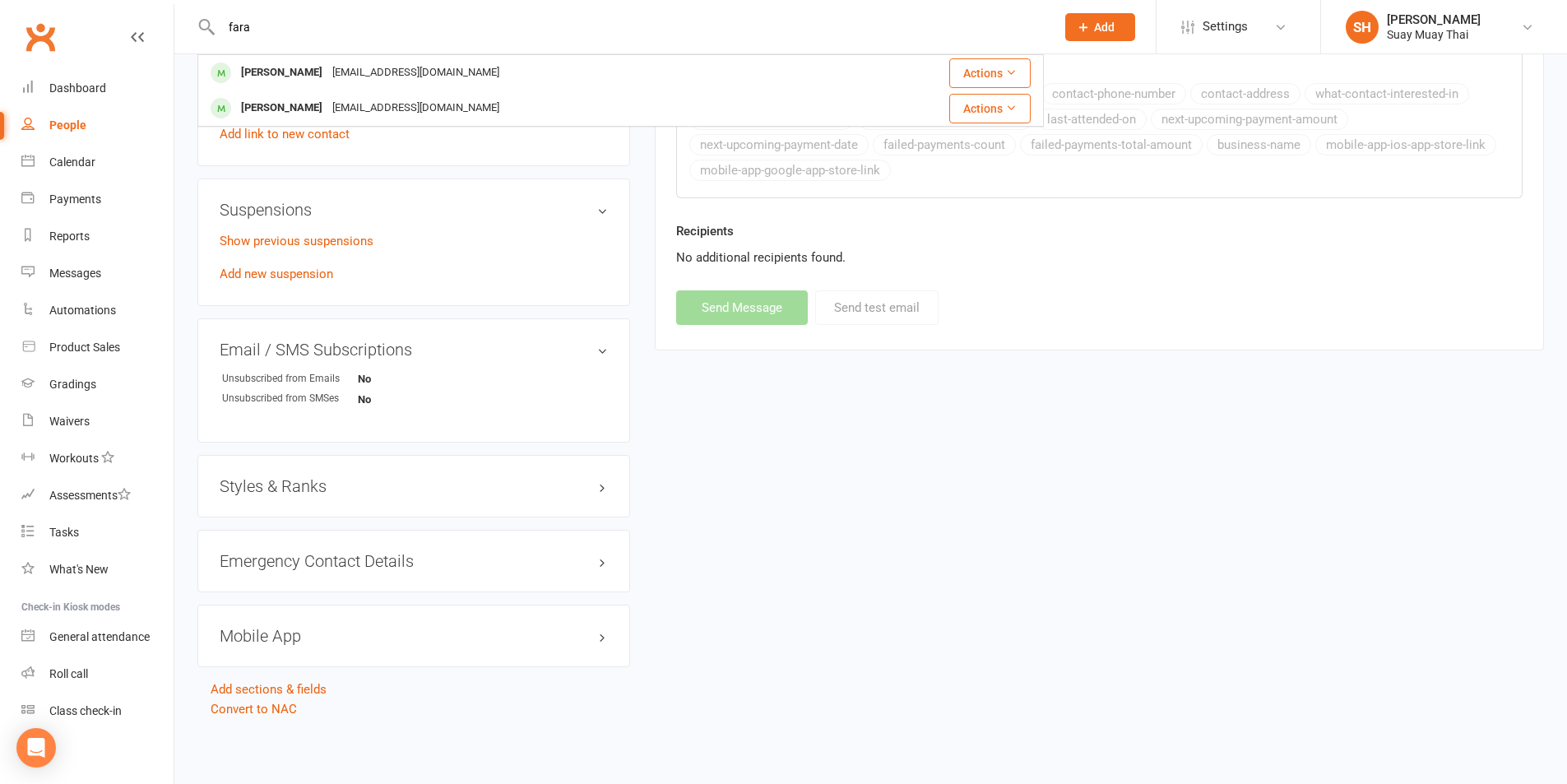
type input "fara"
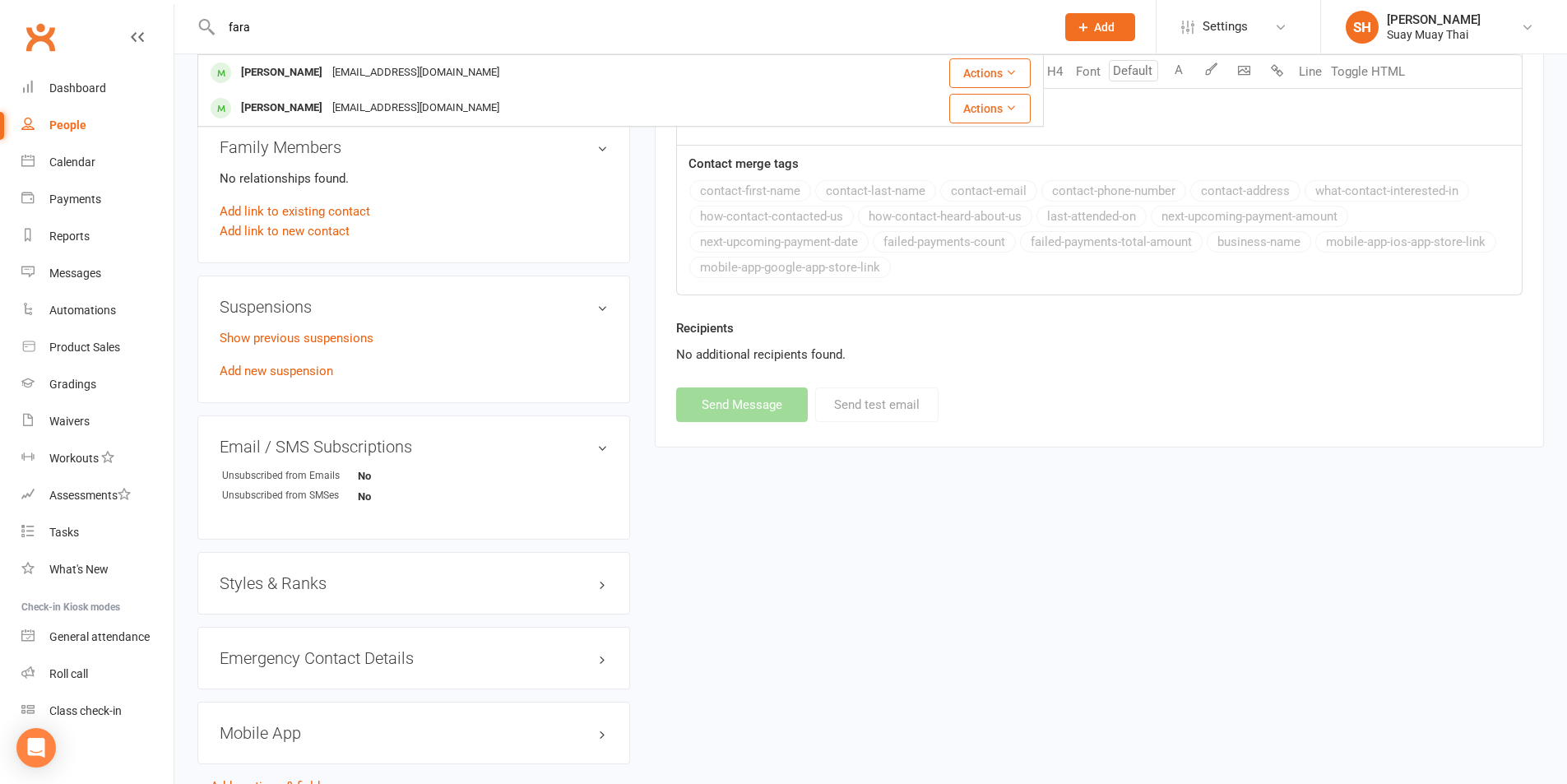
scroll to position [707, 0]
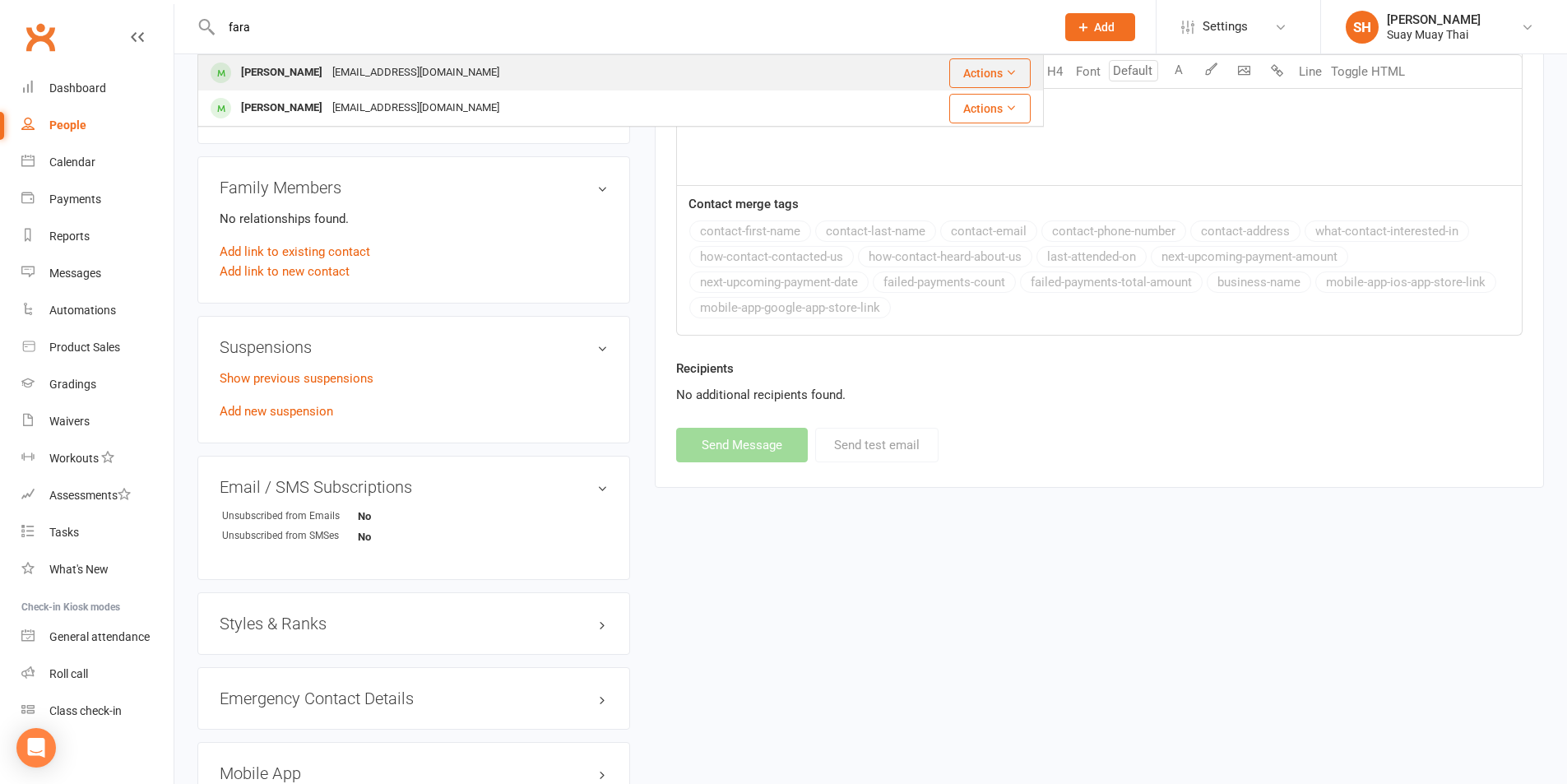
click at [338, 74] on div "Sakhie3@gmail.com" at bounding box center [416, 73] width 177 height 24
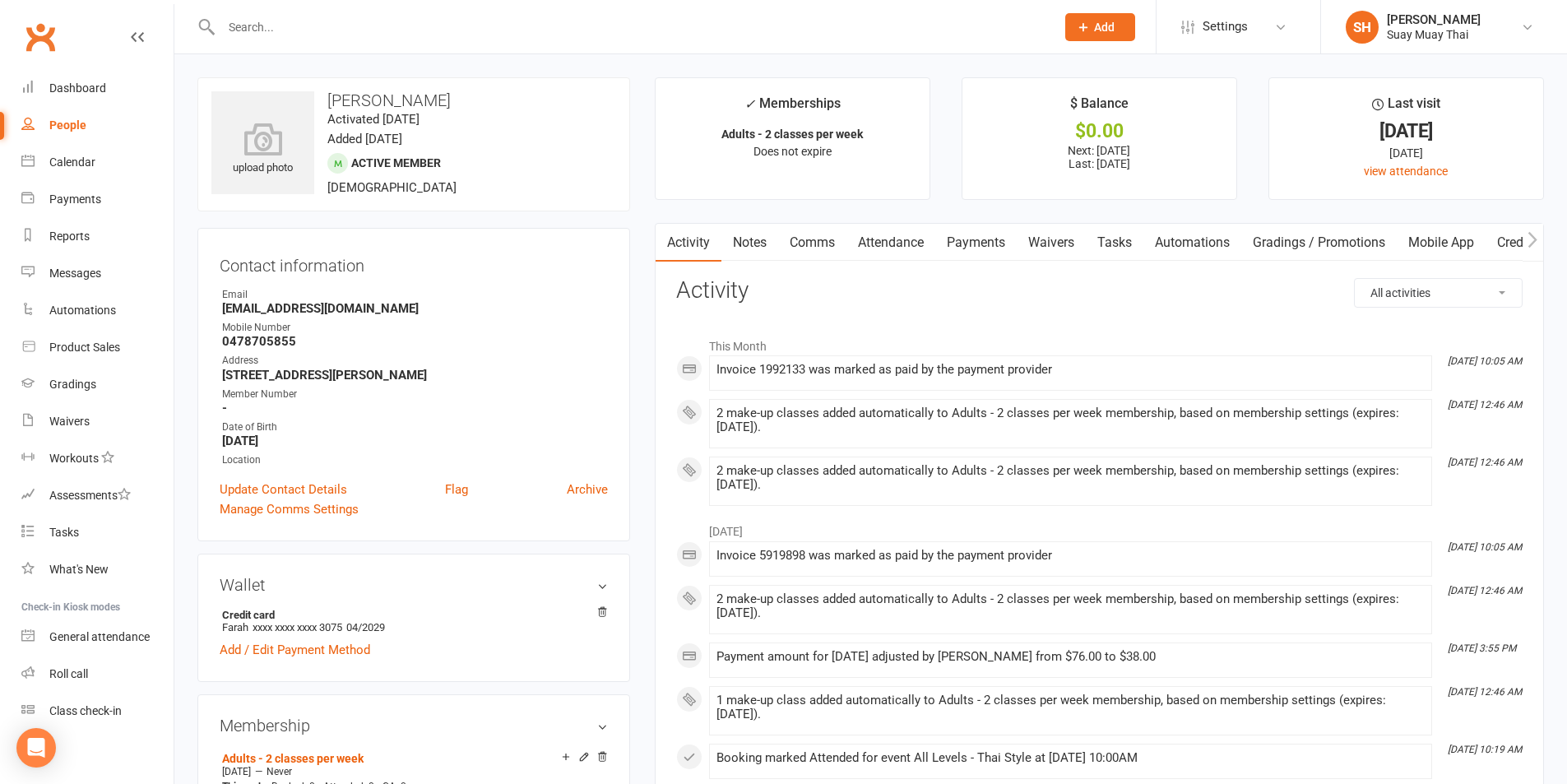
click at [976, 246] on link "Payments" at bounding box center [976, 242] width 82 height 38
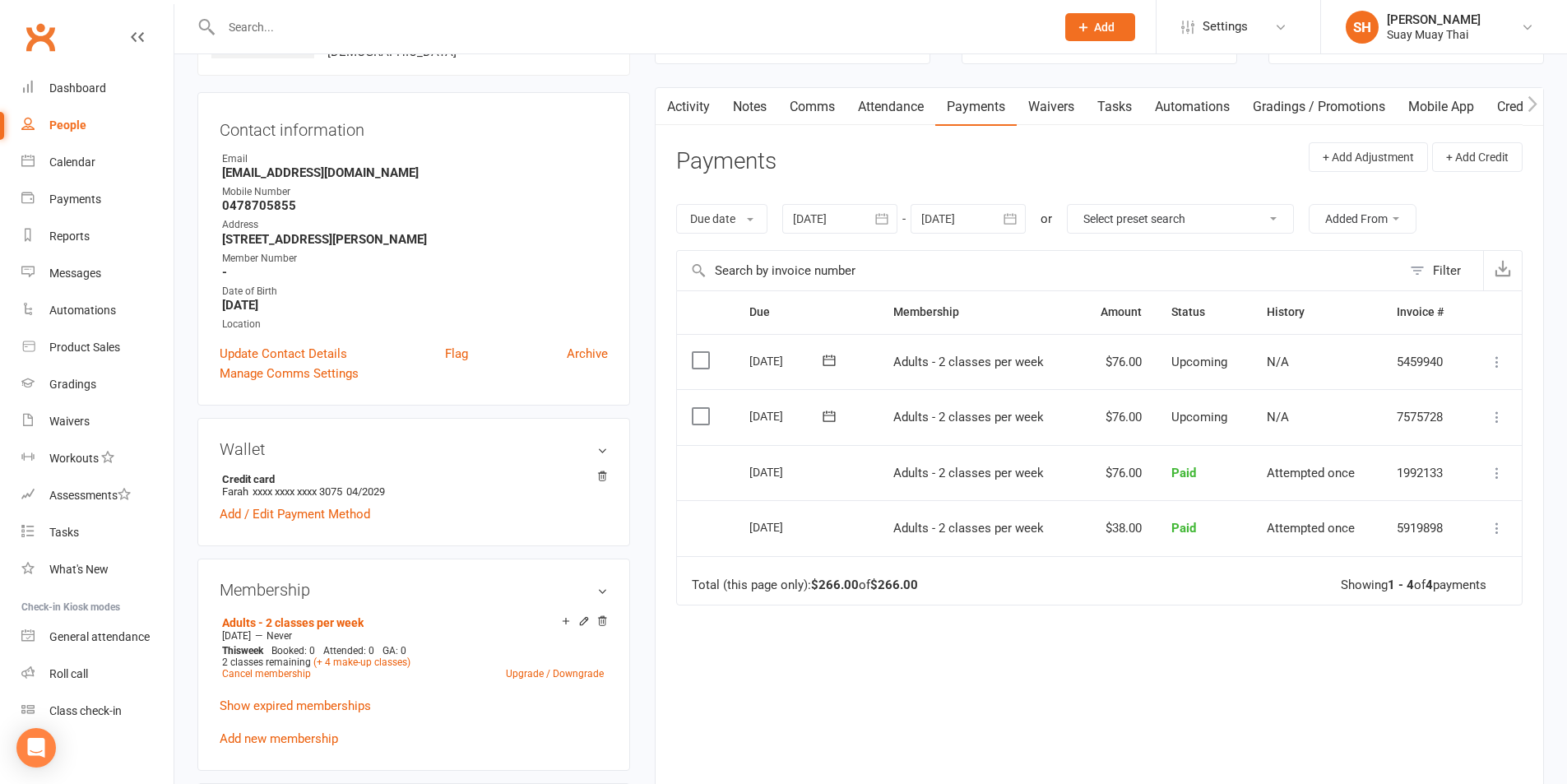
scroll to position [274, 0]
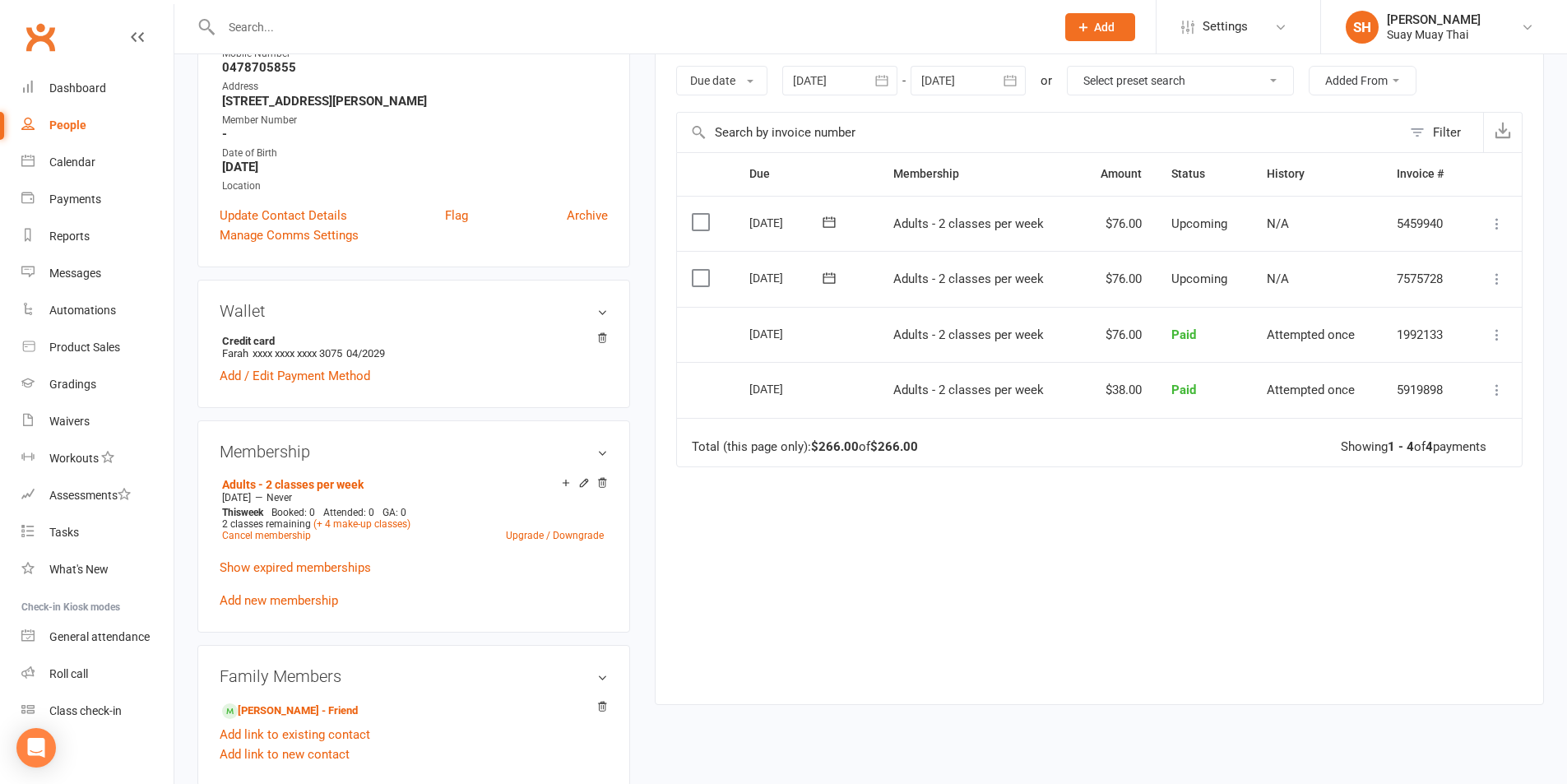
click at [1494, 276] on icon at bounding box center [1497, 279] width 17 height 17
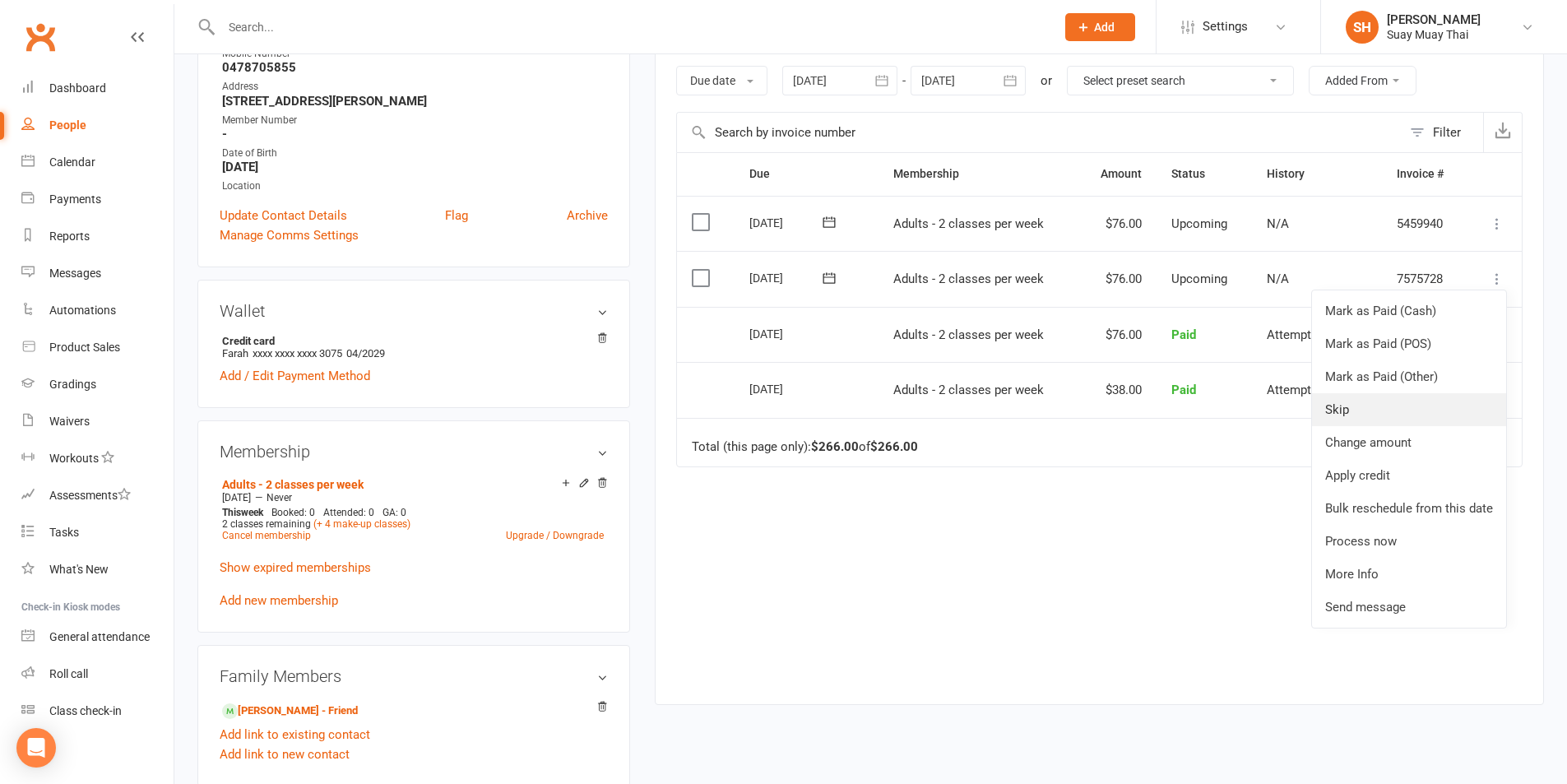
click at [1343, 407] on link "Skip" at bounding box center [1408, 409] width 194 height 33
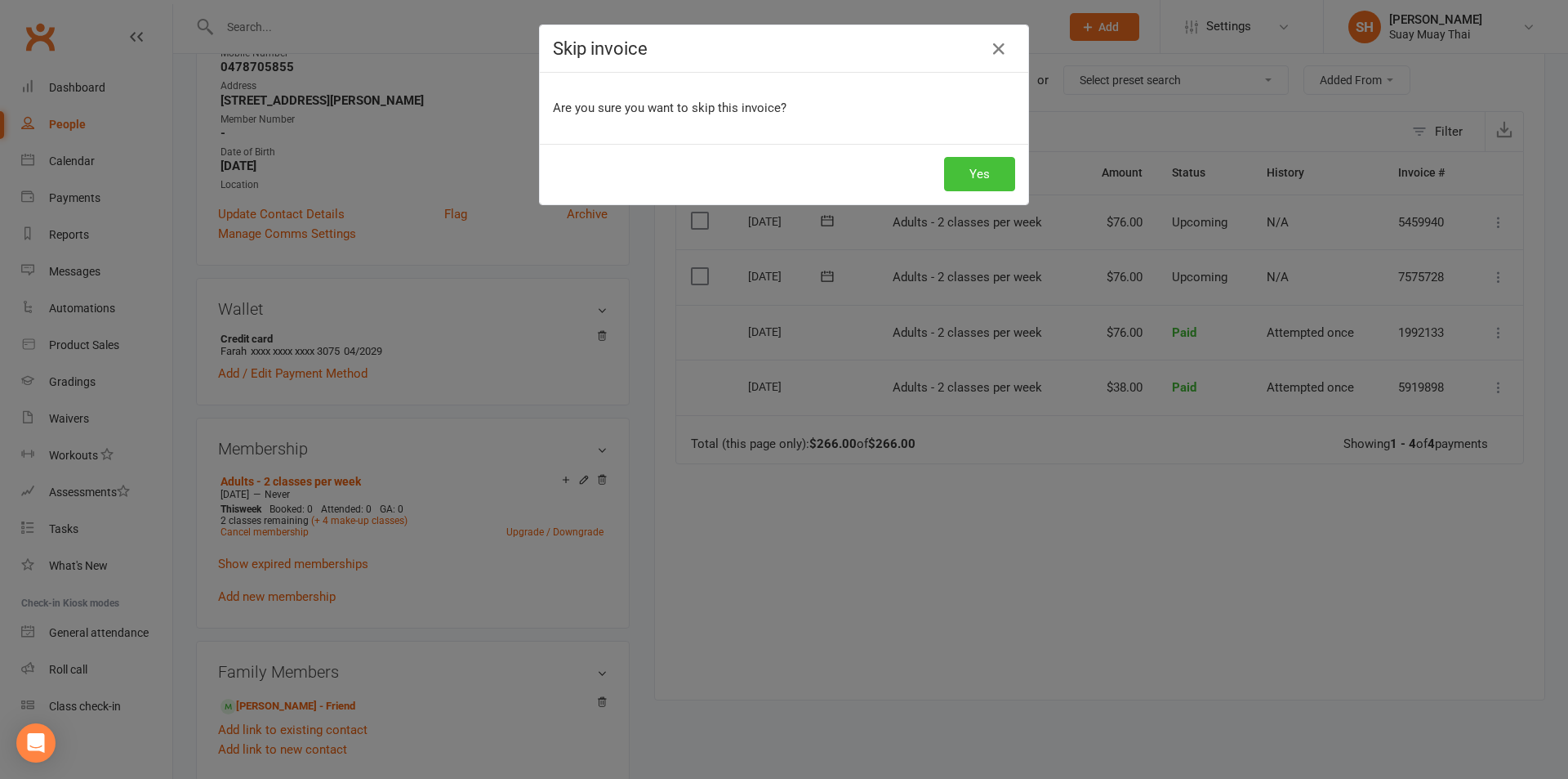
click at [986, 169] on button "Yes" at bounding box center [980, 173] width 71 height 34
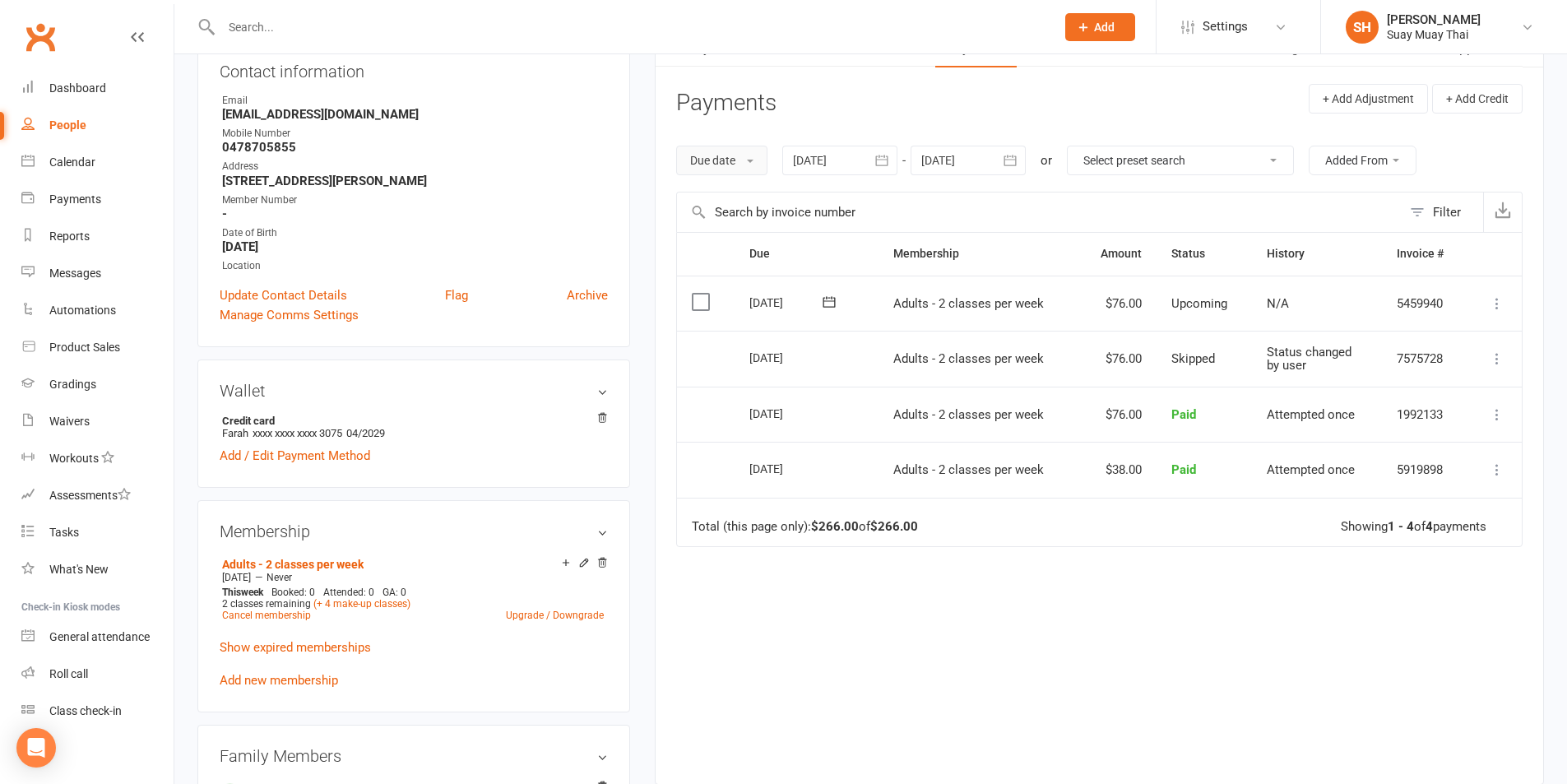
scroll to position [0, 0]
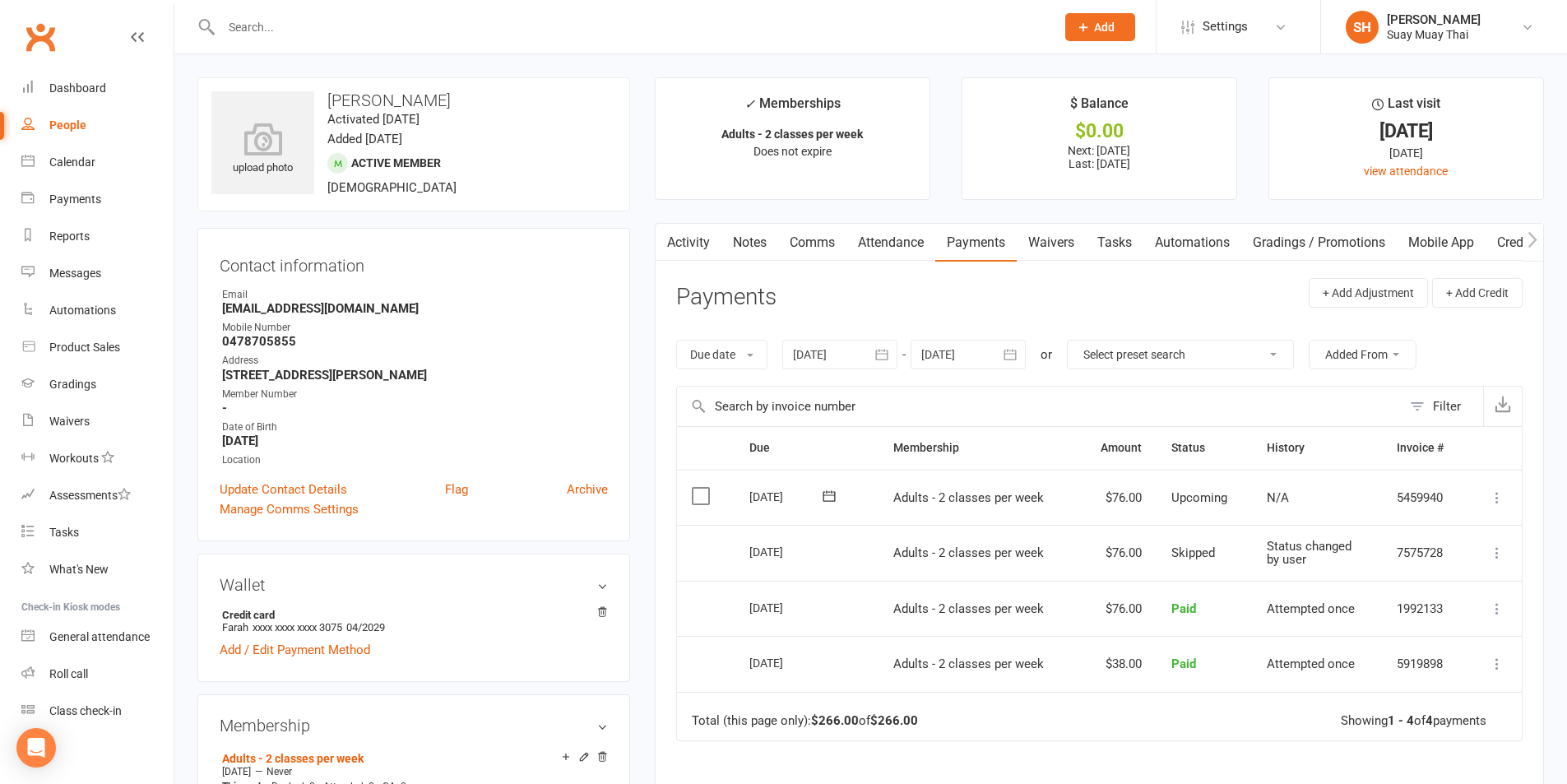
click at [84, 124] on div "People" at bounding box center [68, 125] width 37 height 13
select select "true"
select select "100"
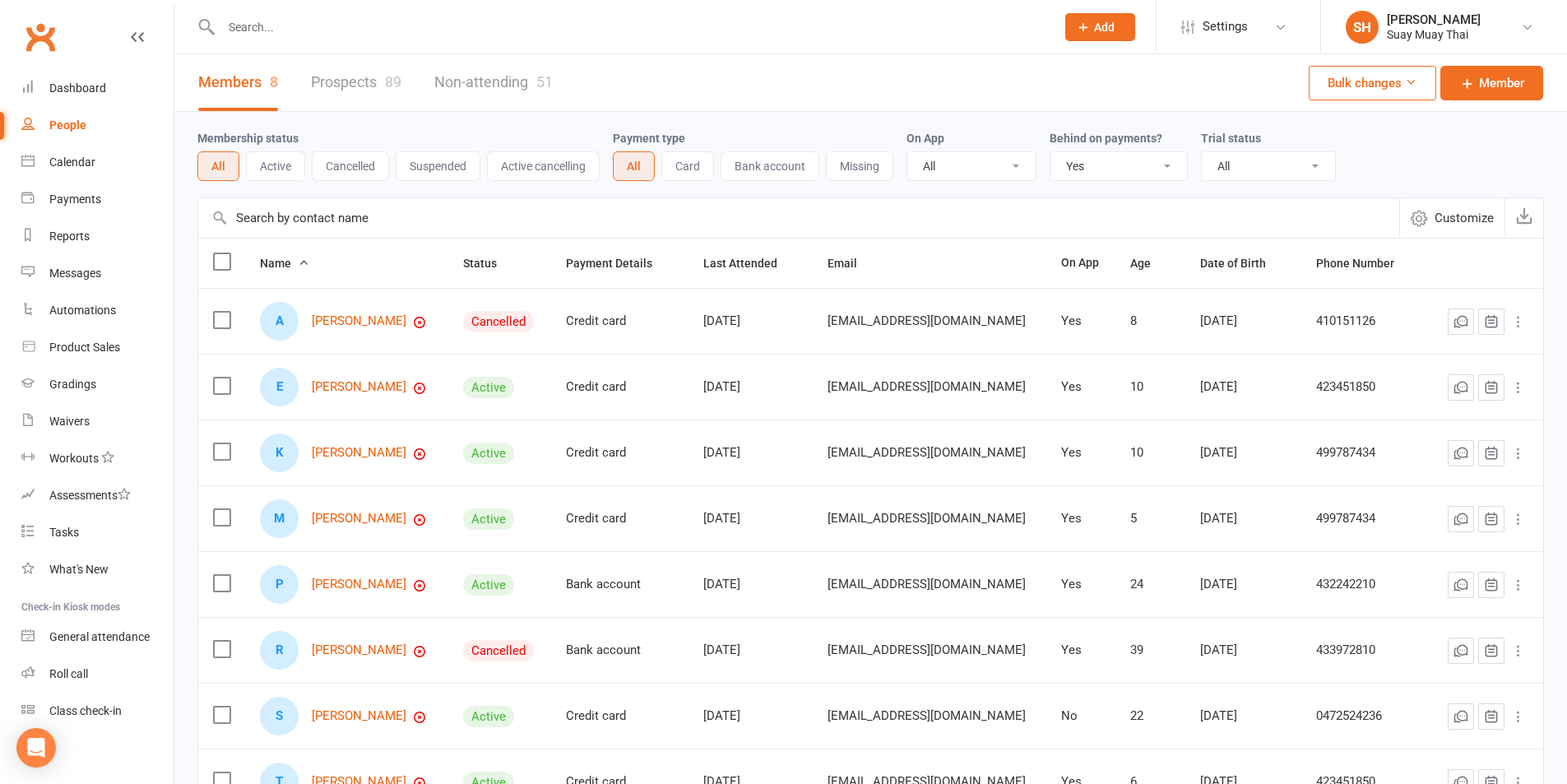
click at [549, 172] on button "Active cancelling" at bounding box center [543, 165] width 113 height 29
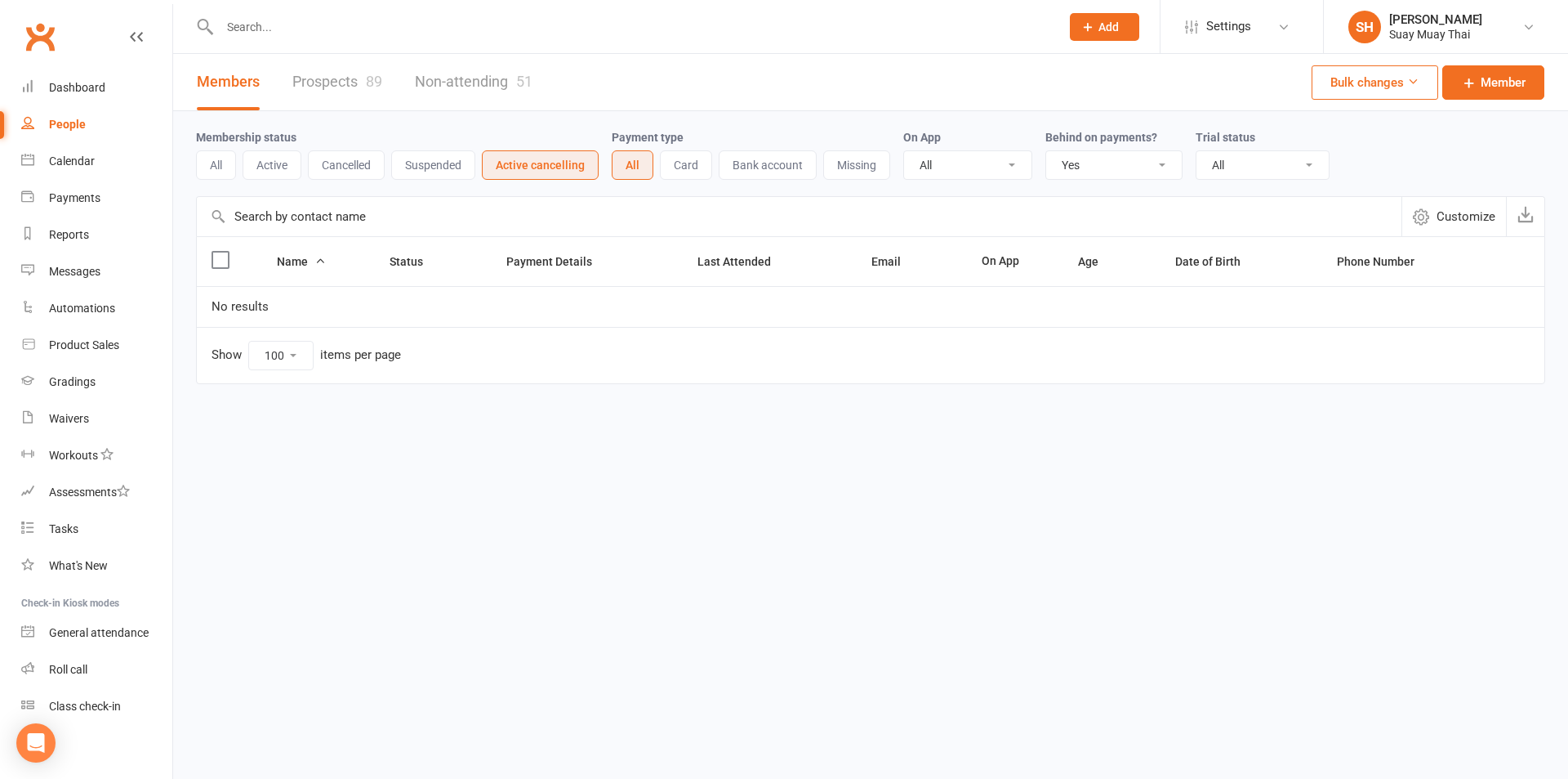
click at [325, 168] on button "Cancelled" at bounding box center [346, 164] width 77 height 29
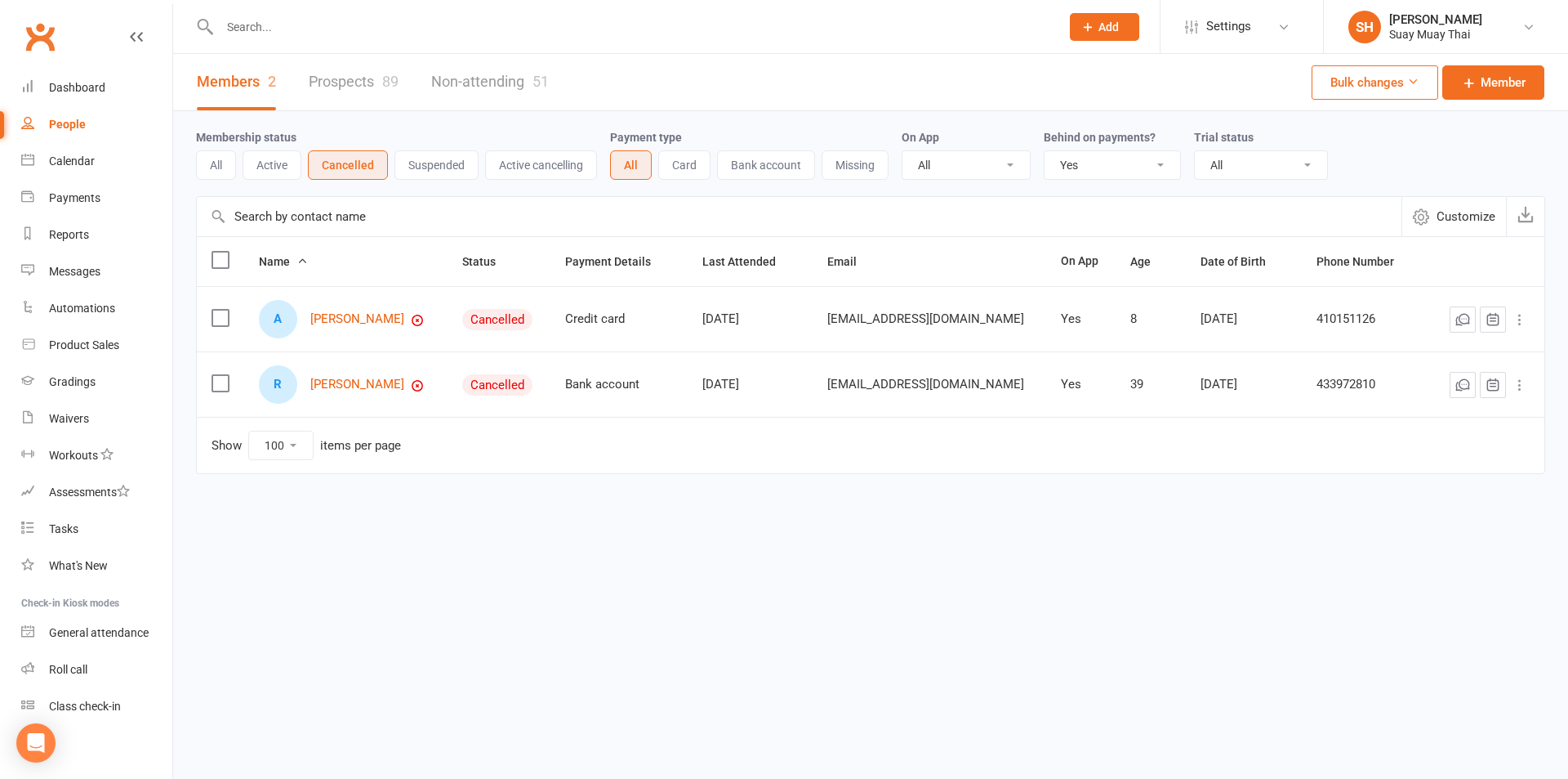
click at [1134, 162] on select "All No Yes" at bounding box center [1112, 165] width 136 height 28
select select
click at [1045, 152] on select "All No Yes" at bounding box center [1112, 165] width 136 height 28
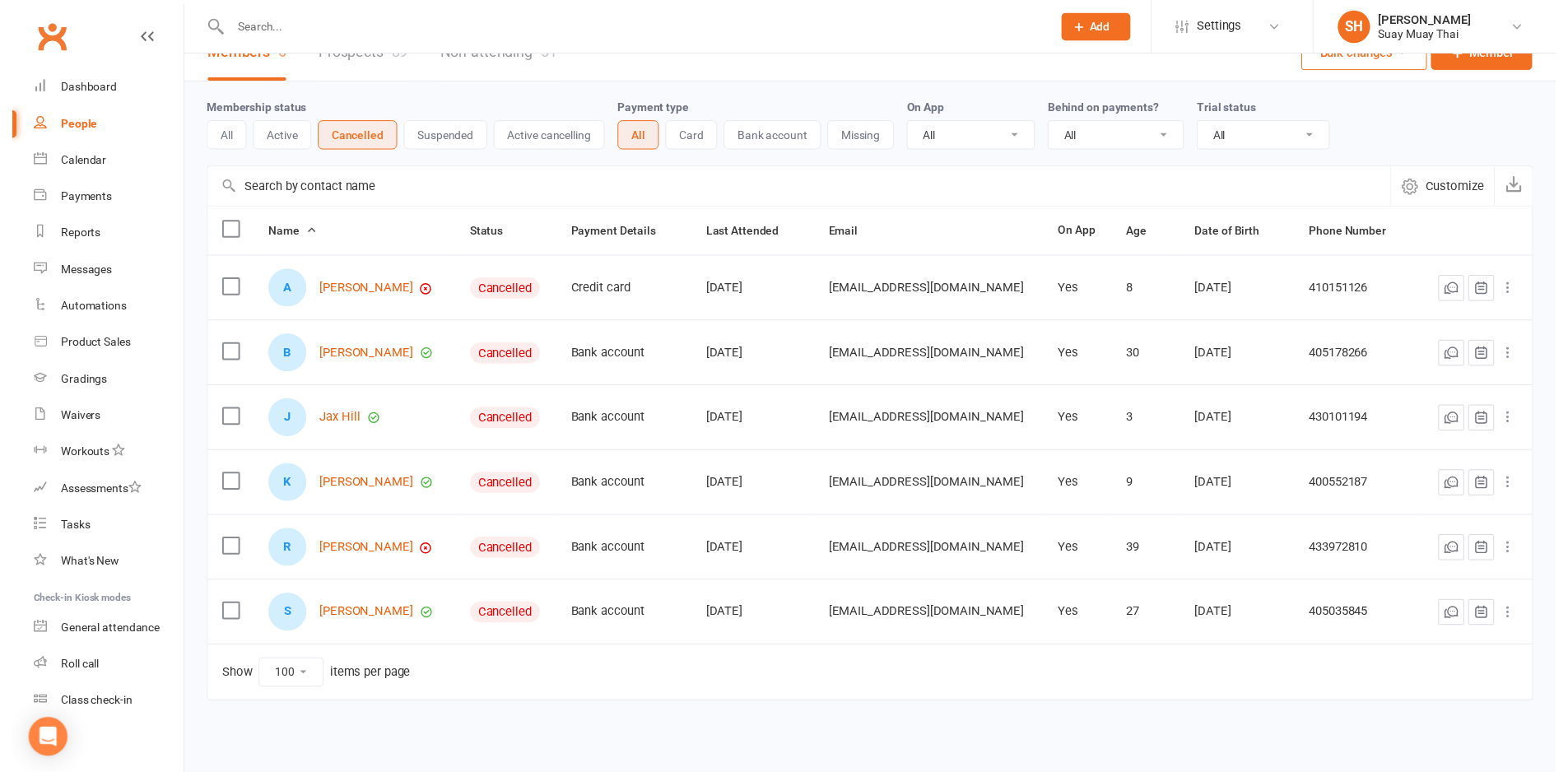
scroll to position [45, 0]
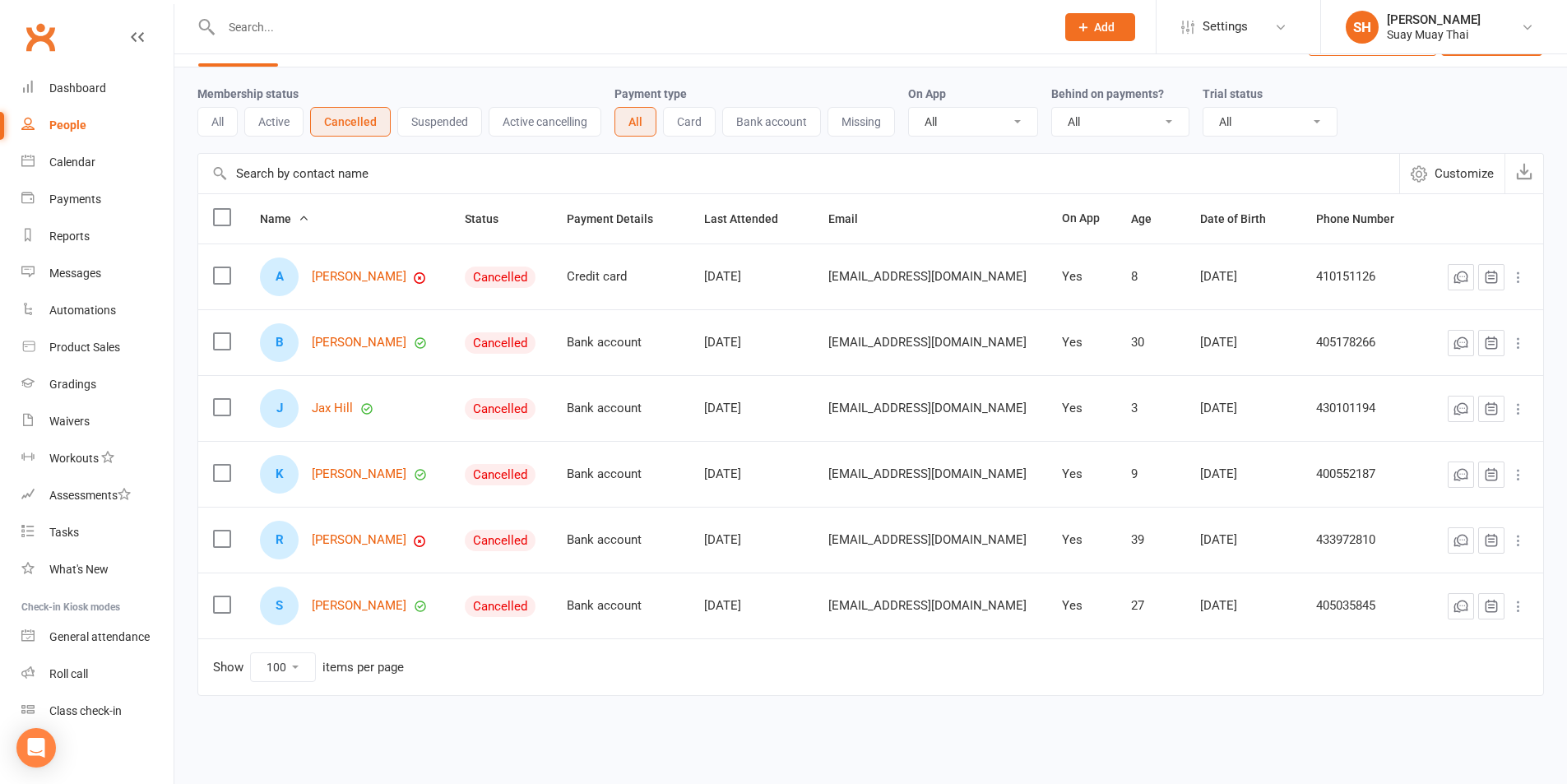
click at [1523, 406] on icon at bounding box center [1519, 409] width 17 height 17
click at [1443, 440] on link "Convert to NAC" at bounding box center [1433, 441] width 163 height 33
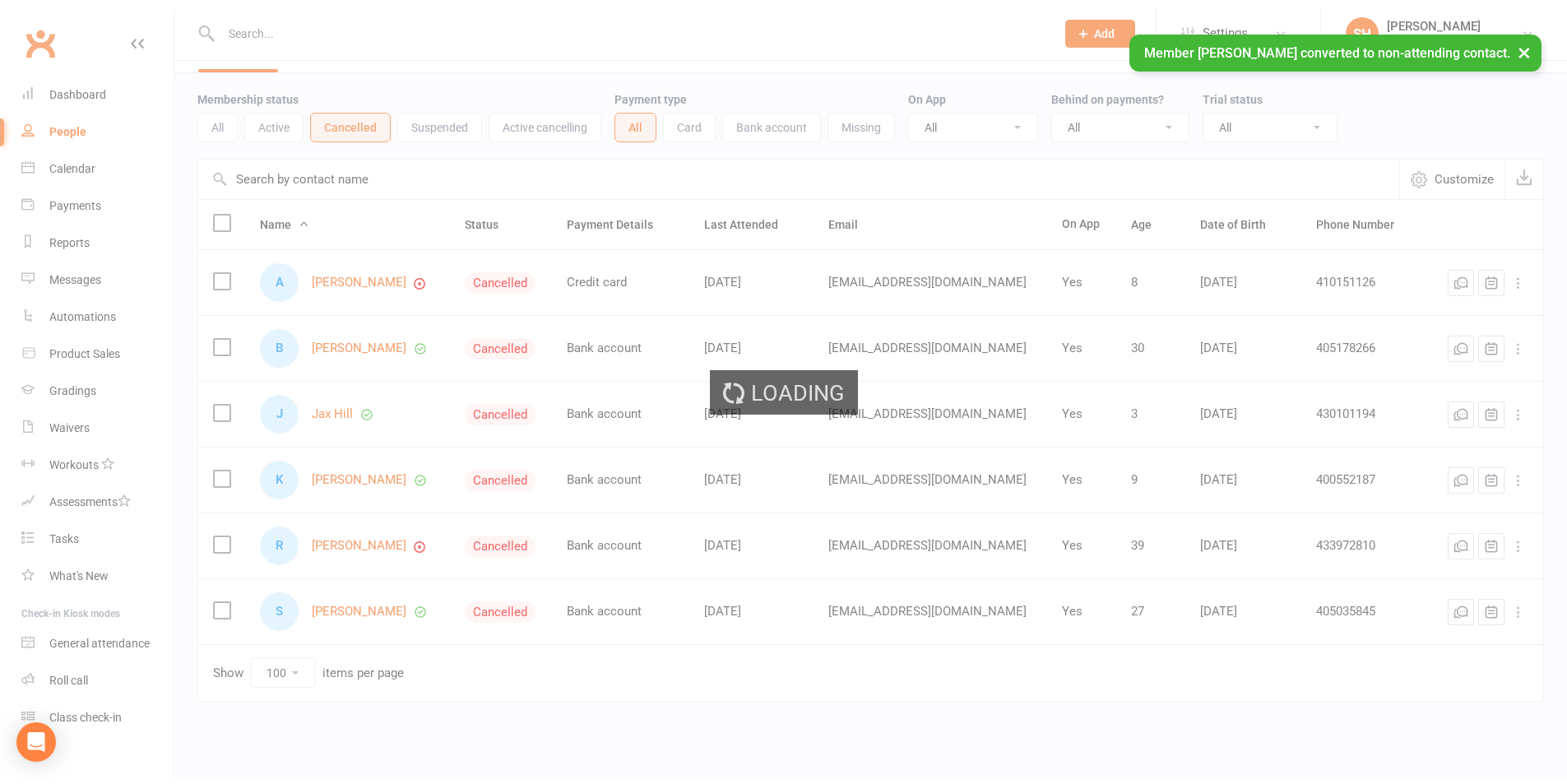
scroll to position [0, 0]
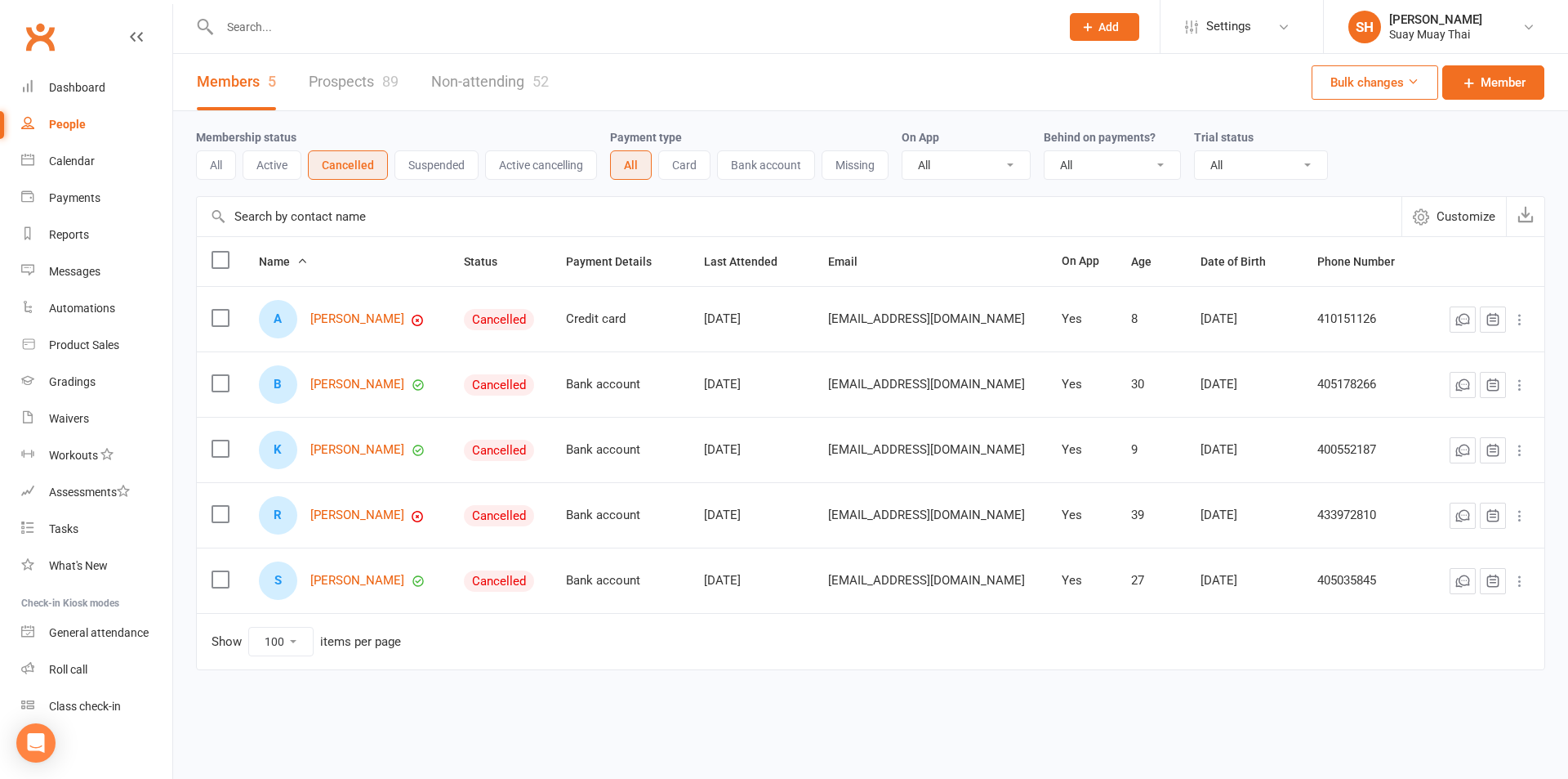
click at [1519, 383] on icon at bounding box center [1520, 385] width 17 height 17
click at [1410, 419] on link "Convert to NAC" at bounding box center [1447, 417] width 162 height 32
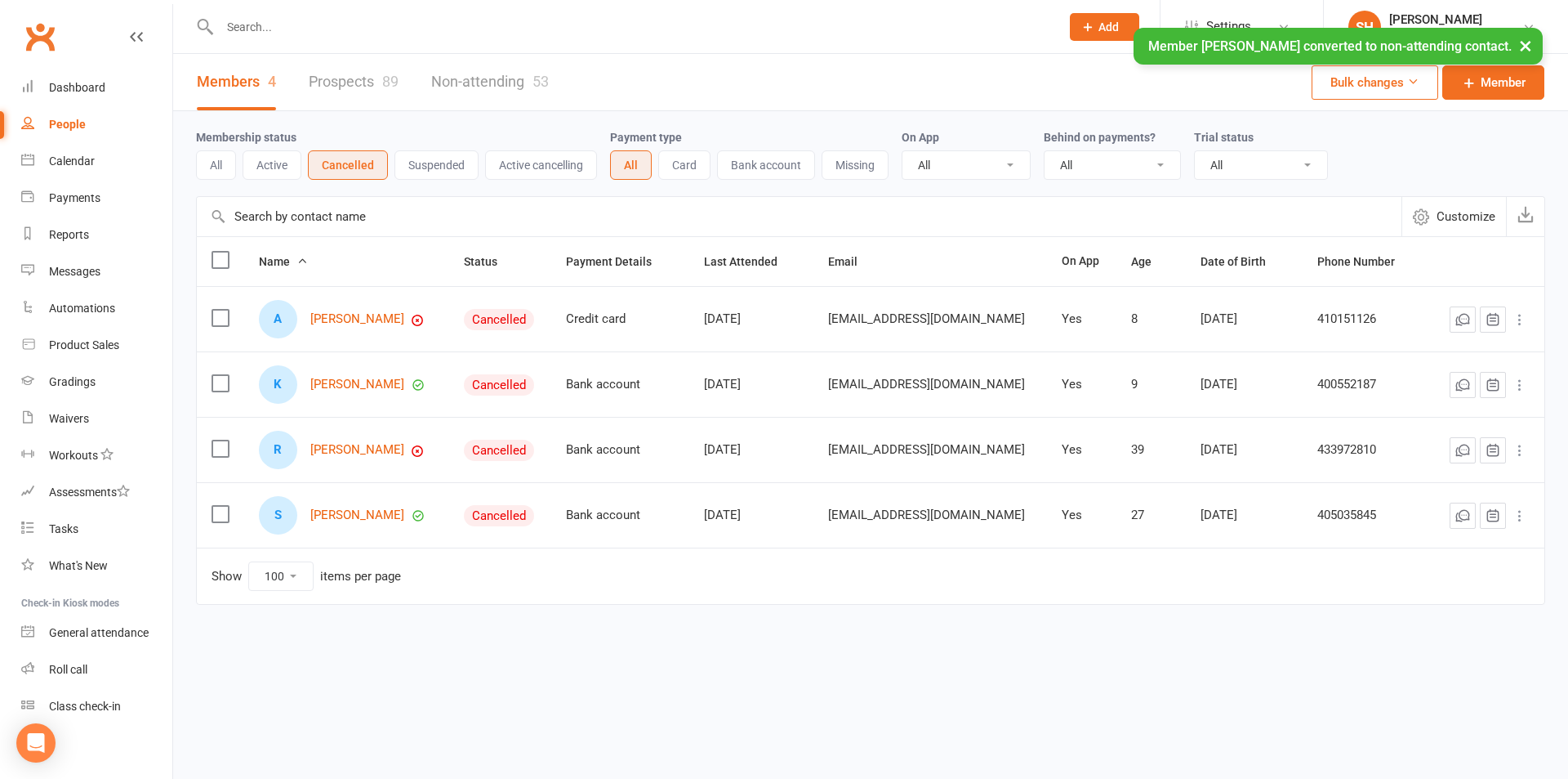
click at [1515, 515] on icon at bounding box center [1520, 515] width 17 height 17
click at [1428, 549] on link "Convert to NAC" at bounding box center [1447, 548] width 162 height 32
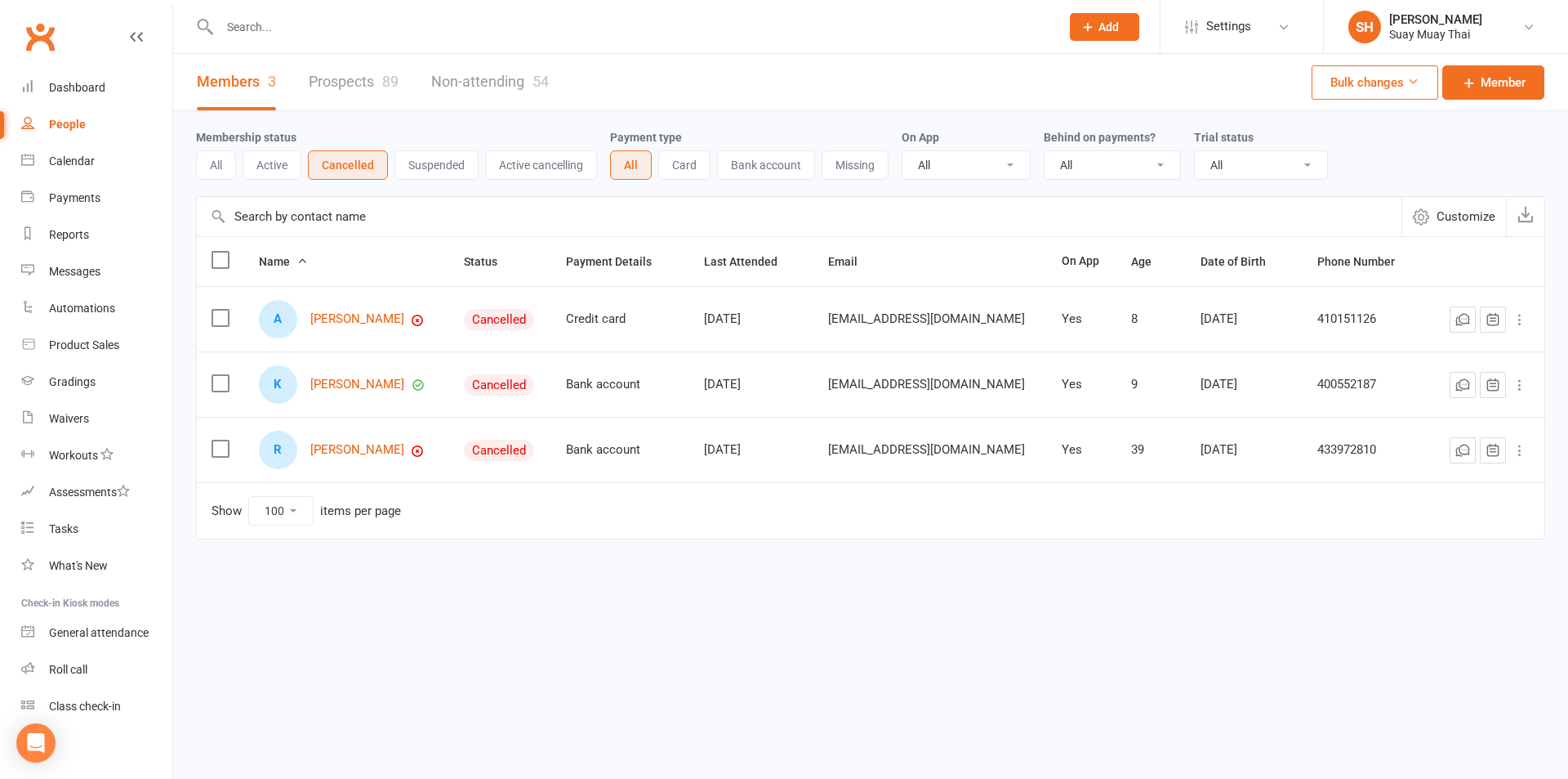
click at [331, 85] on link "Prospects 89" at bounding box center [354, 82] width 89 height 56
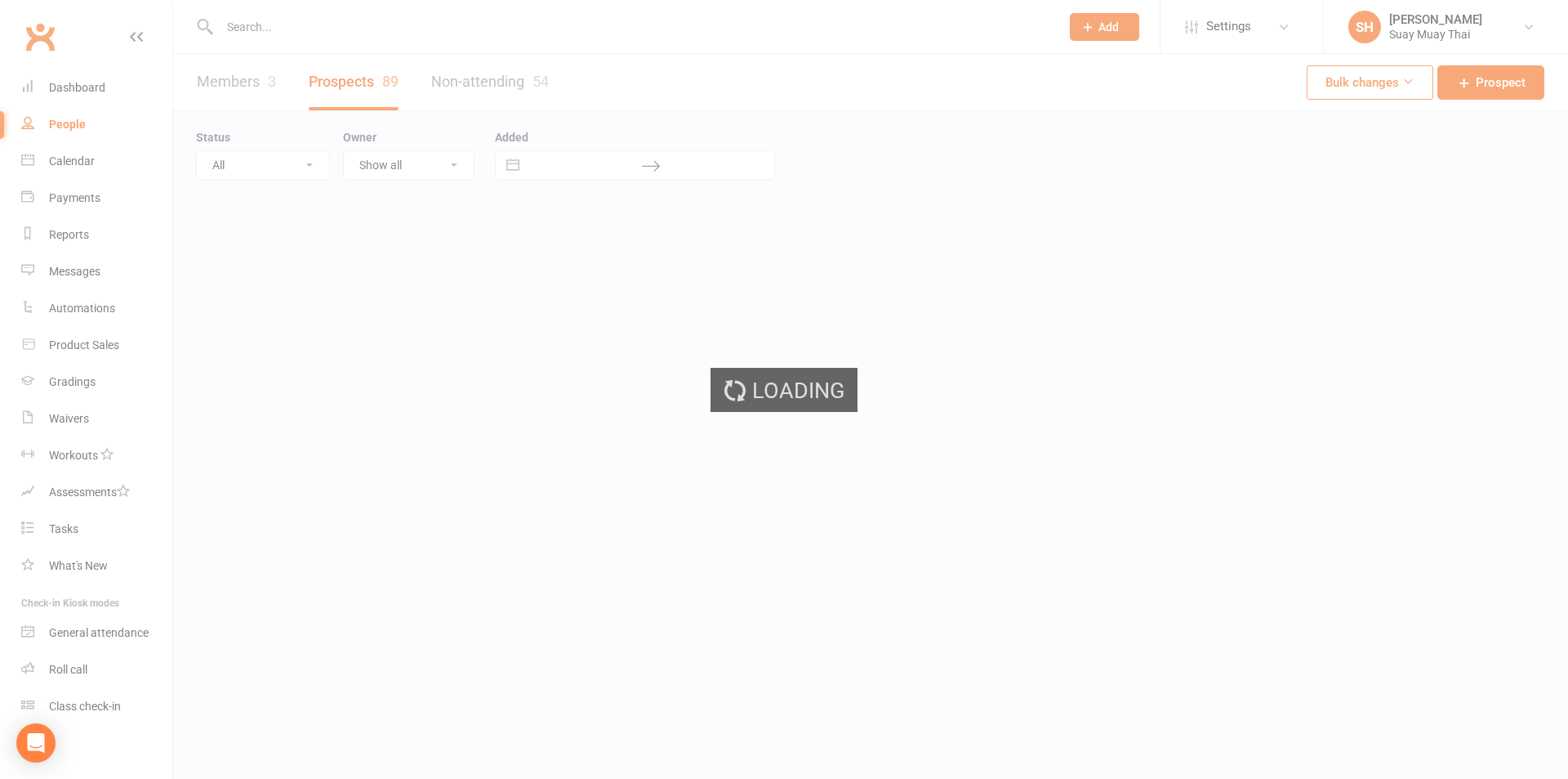
select select "100"
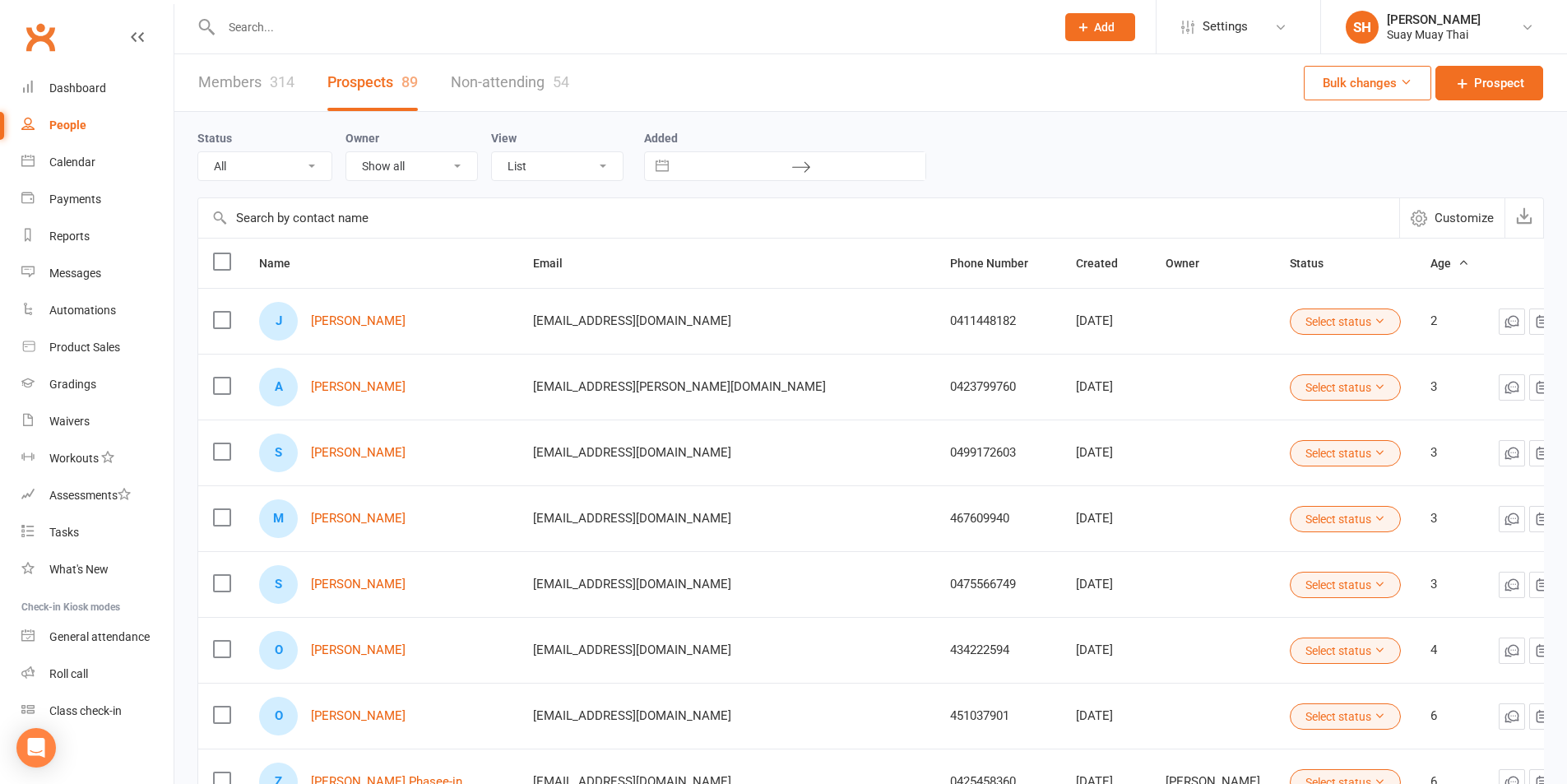
click at [249, 97] on link "Members 314" at bounding box center [246, 83] width 96 height 57
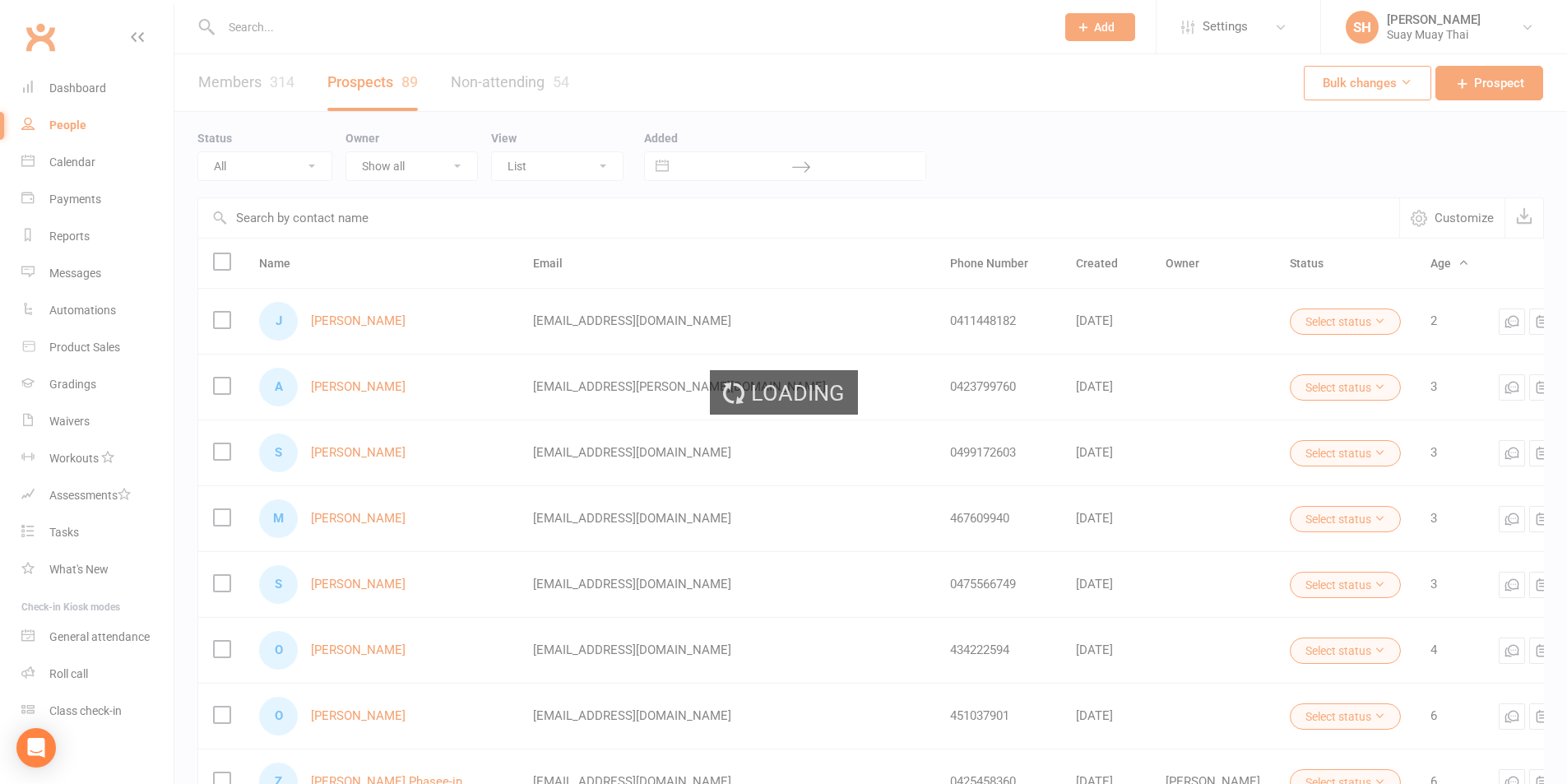
select select "100"
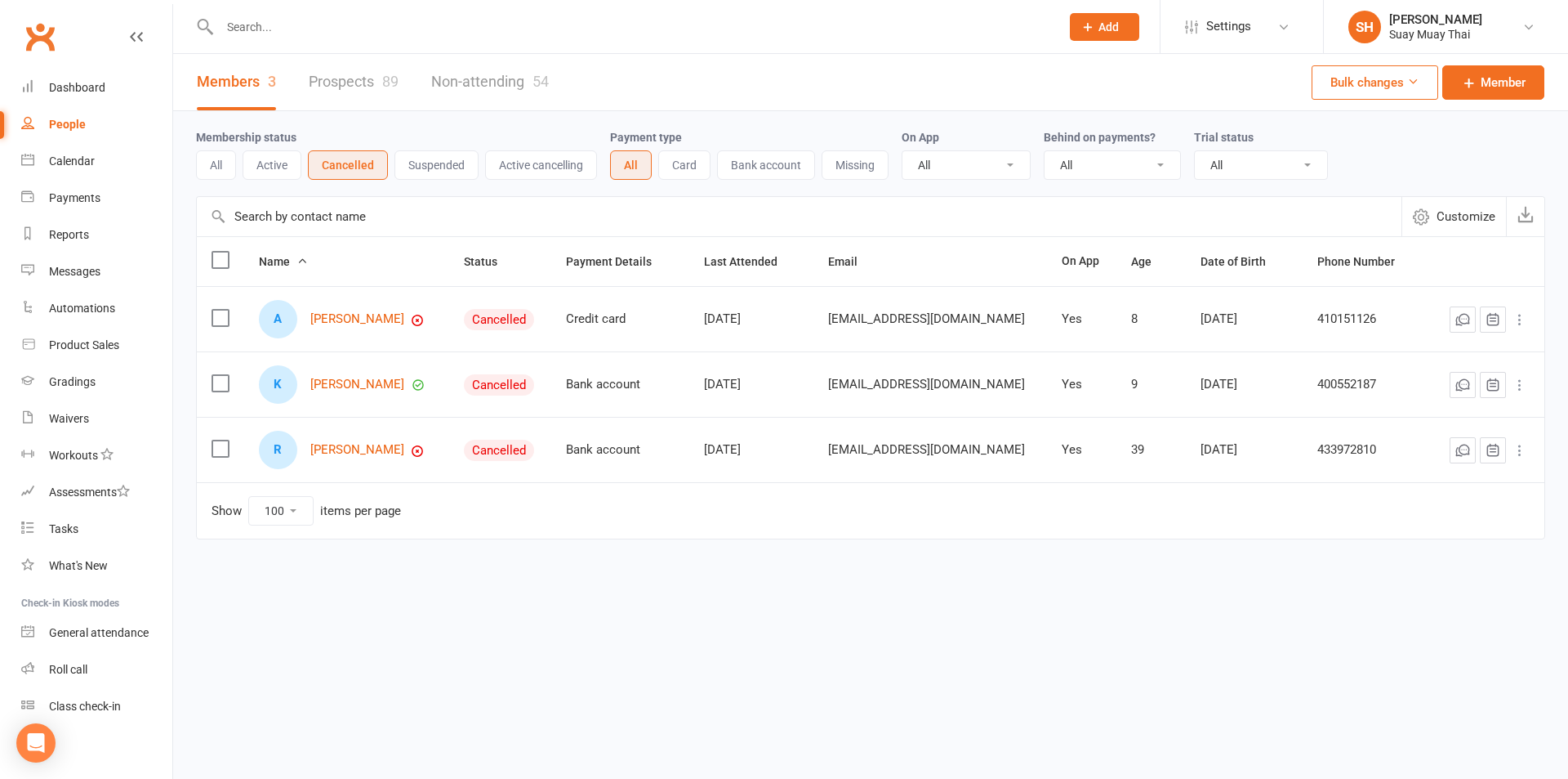
click at [1128, 159] on select "All No Yes" at bounding box center [1112, 165] width 136 height 28
select select "true"
click at [1045, 152] on select "All No Yes" at bounding box center [1112, 165] width 136 height 28
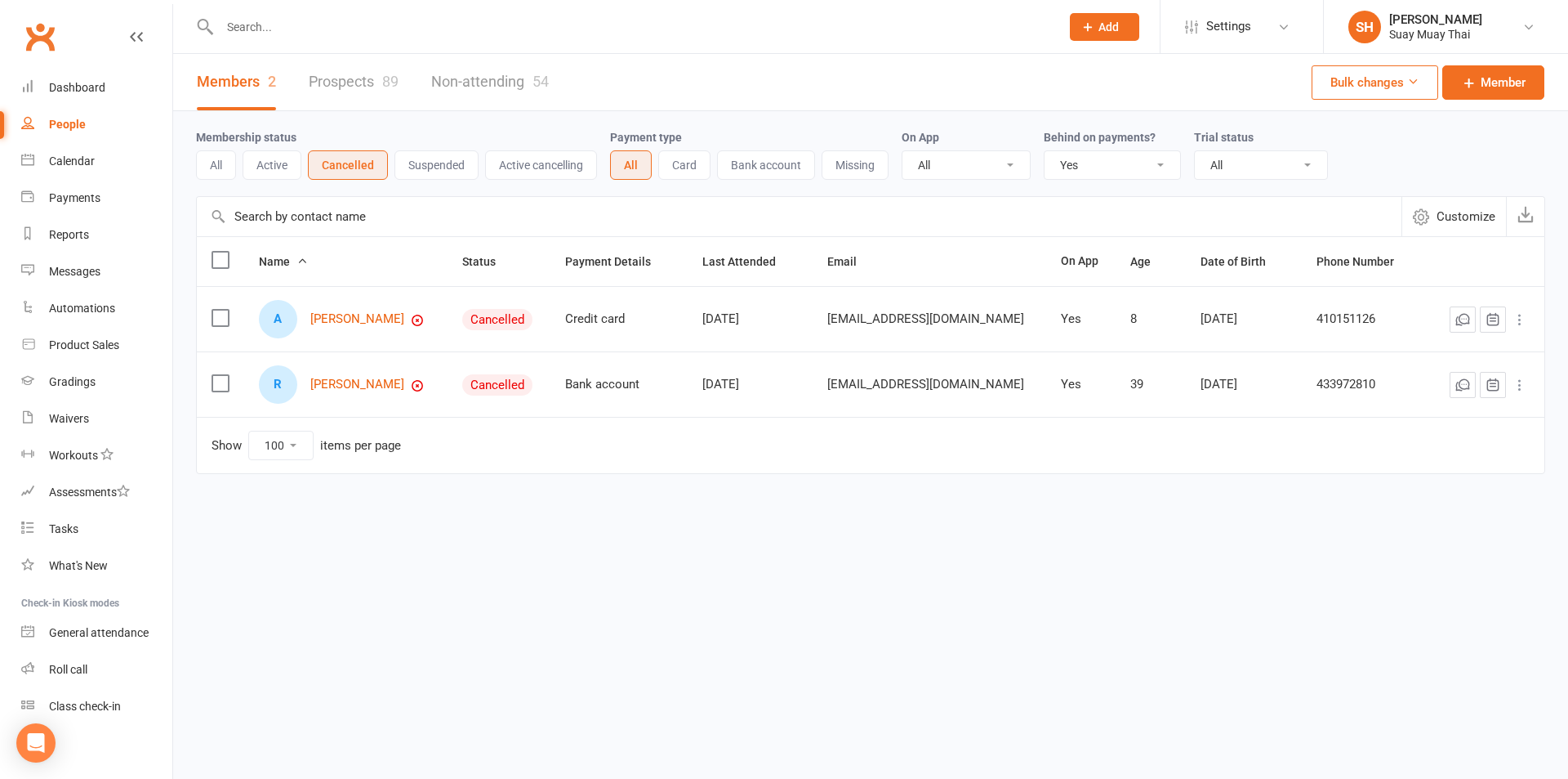
click at [216, 168] on button "All" at bounding box center [216, 164] width 40 height 29
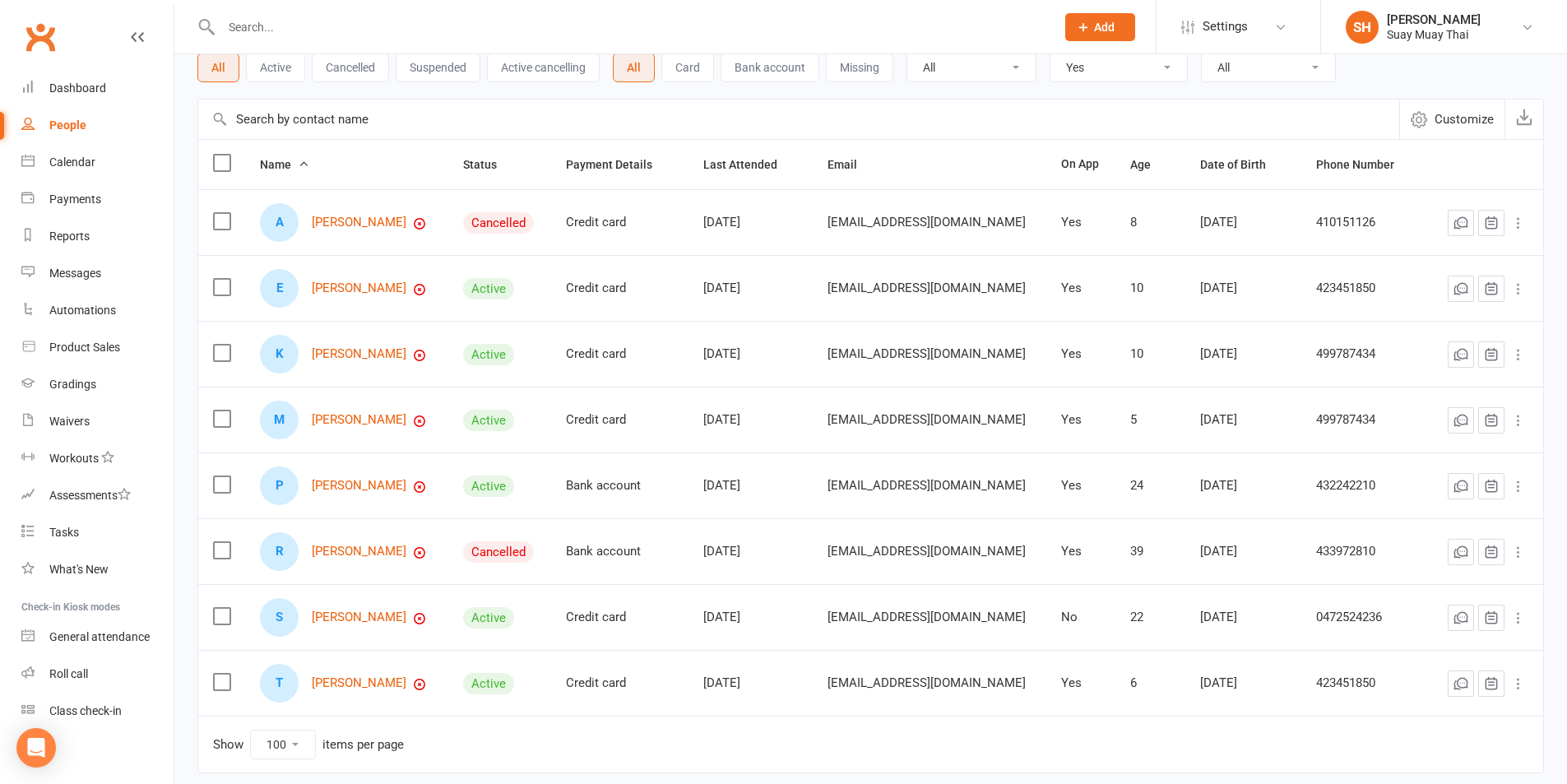
scroll to position [138, 0]
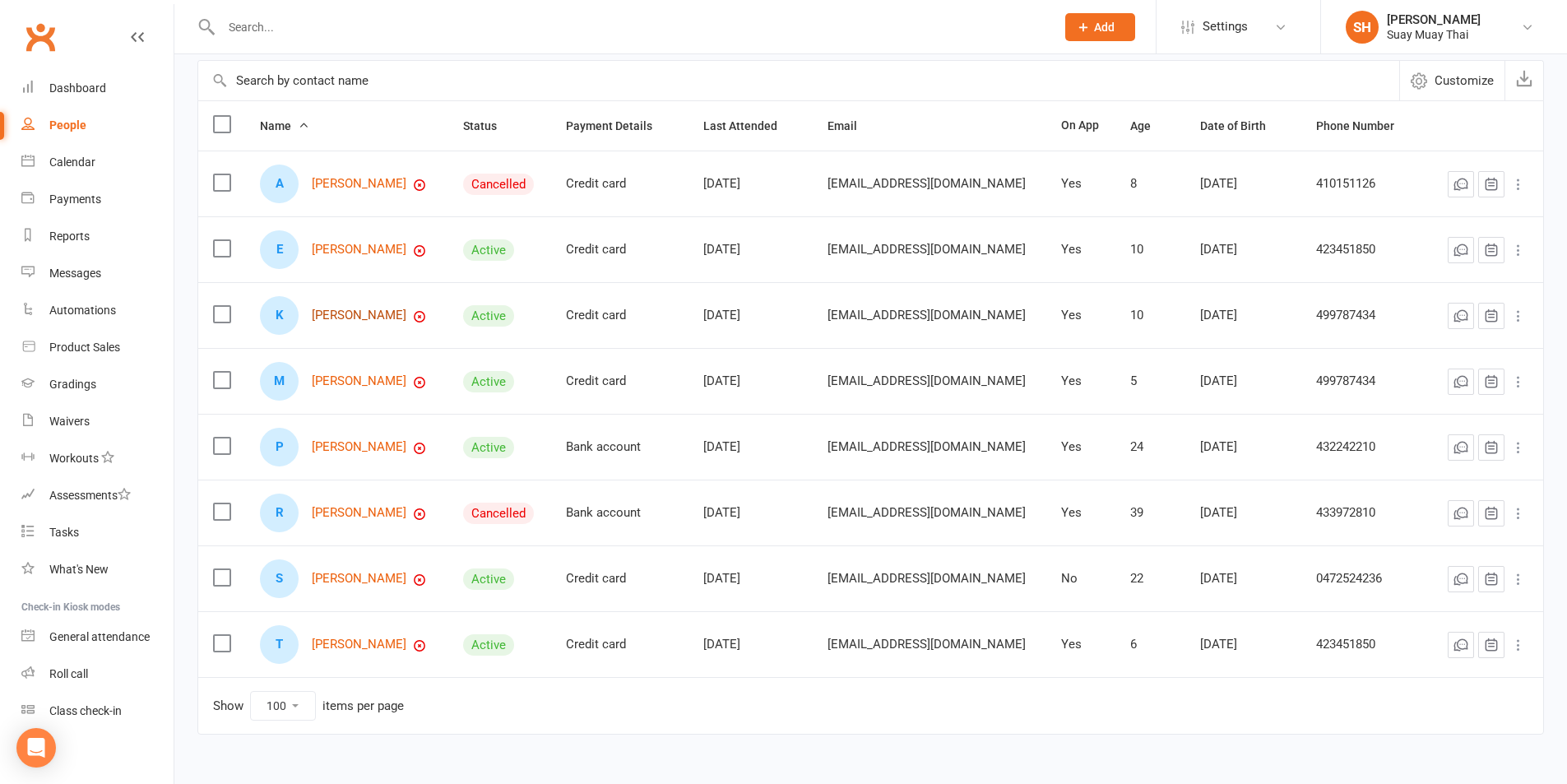
click at [341, 314] on link "Kaycee Kenworthy" at bounding box center [359, 315] width 94 height 14
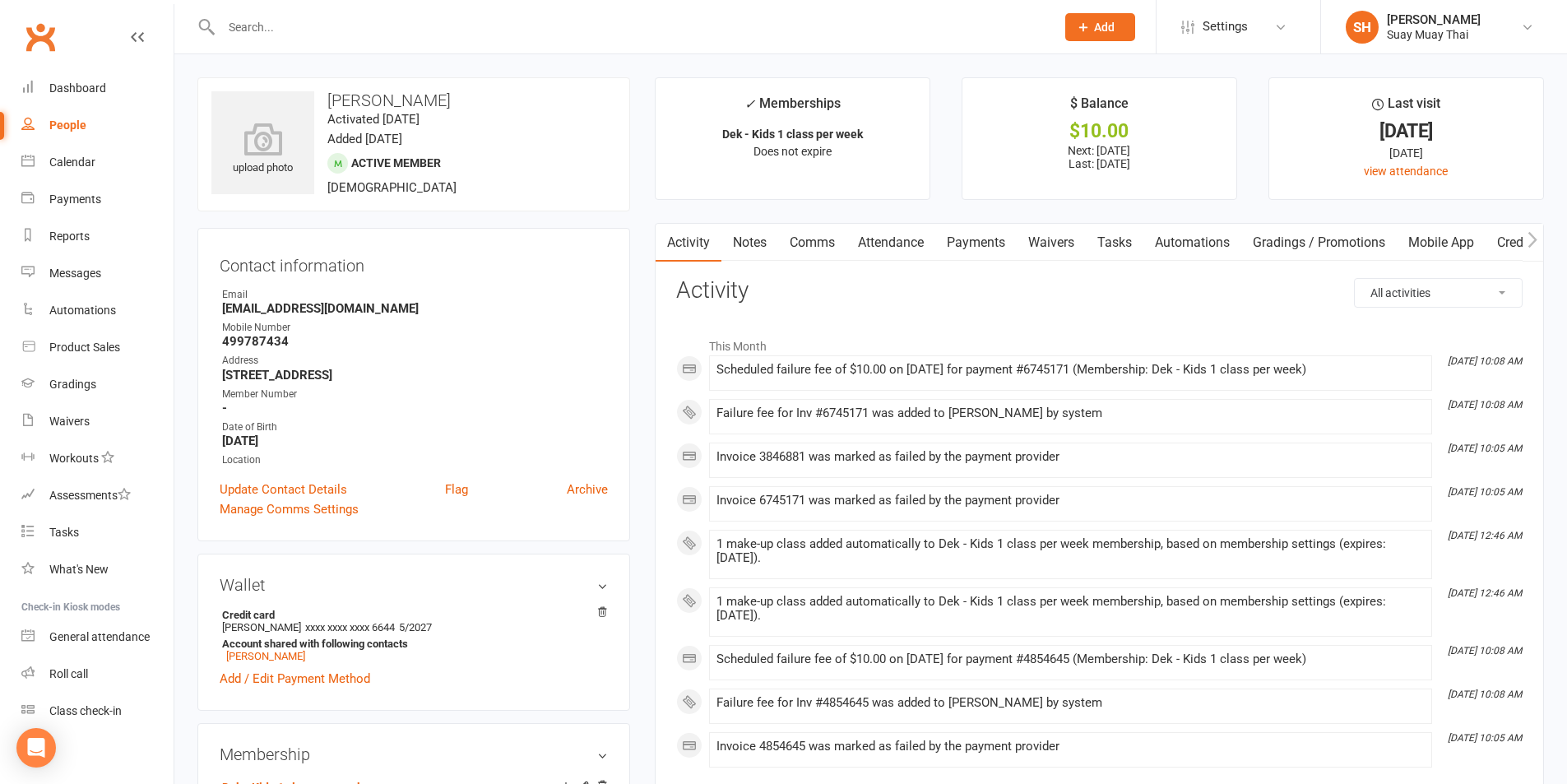
click at [984, 244] on link "Payments" at bounding box center [976, 242] width 82 height 38
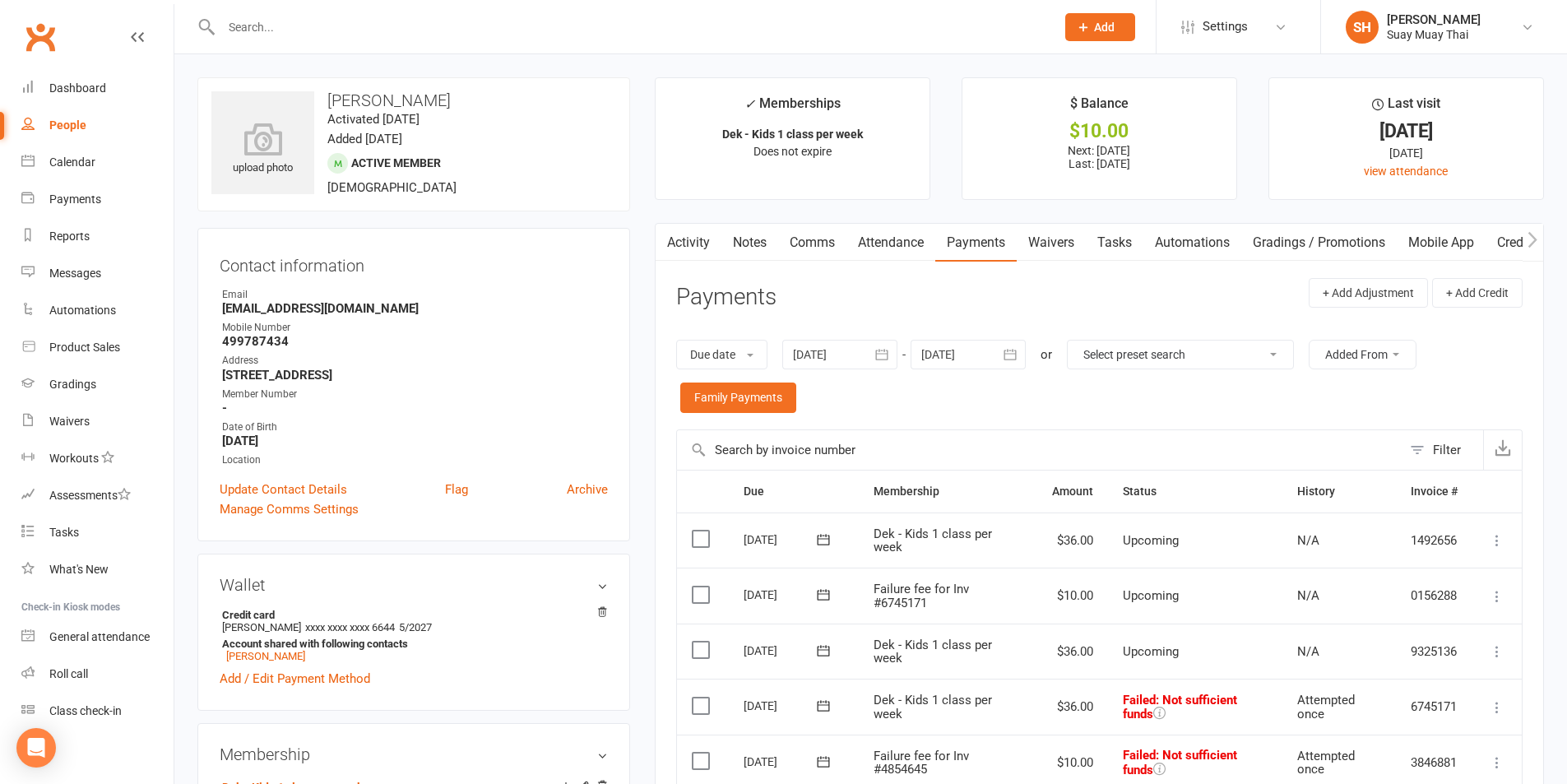
click at [816, 351] on div at bounding box center [840, 354] width 115 height 29
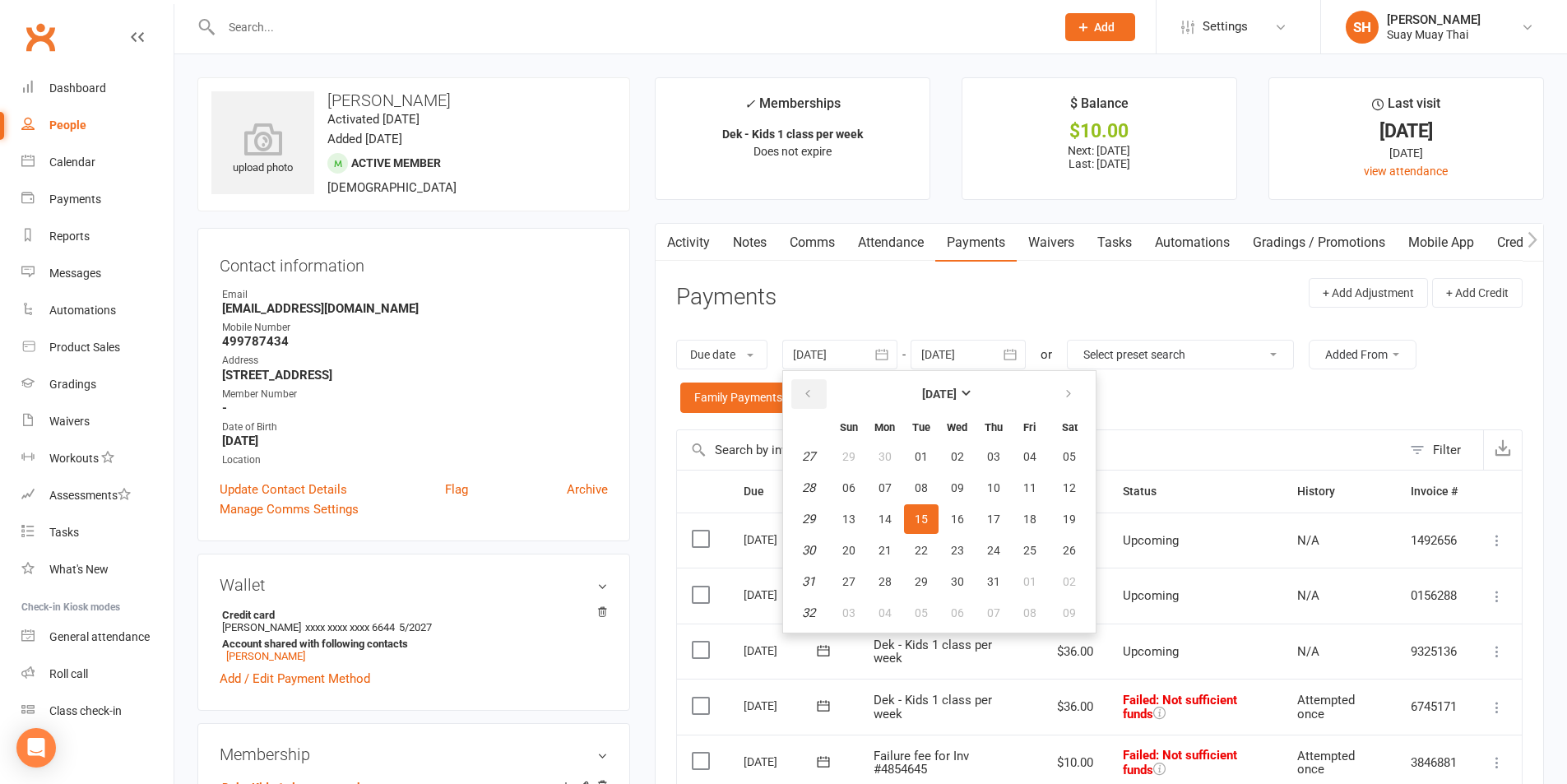
click at [811, 395] on icon "button" at bounding box center [808, 394] width 12 height 13
click at [872, 459] on button "02" at bounding box center [884, 455] width 34 height 29
type input "02 Jun 2025"
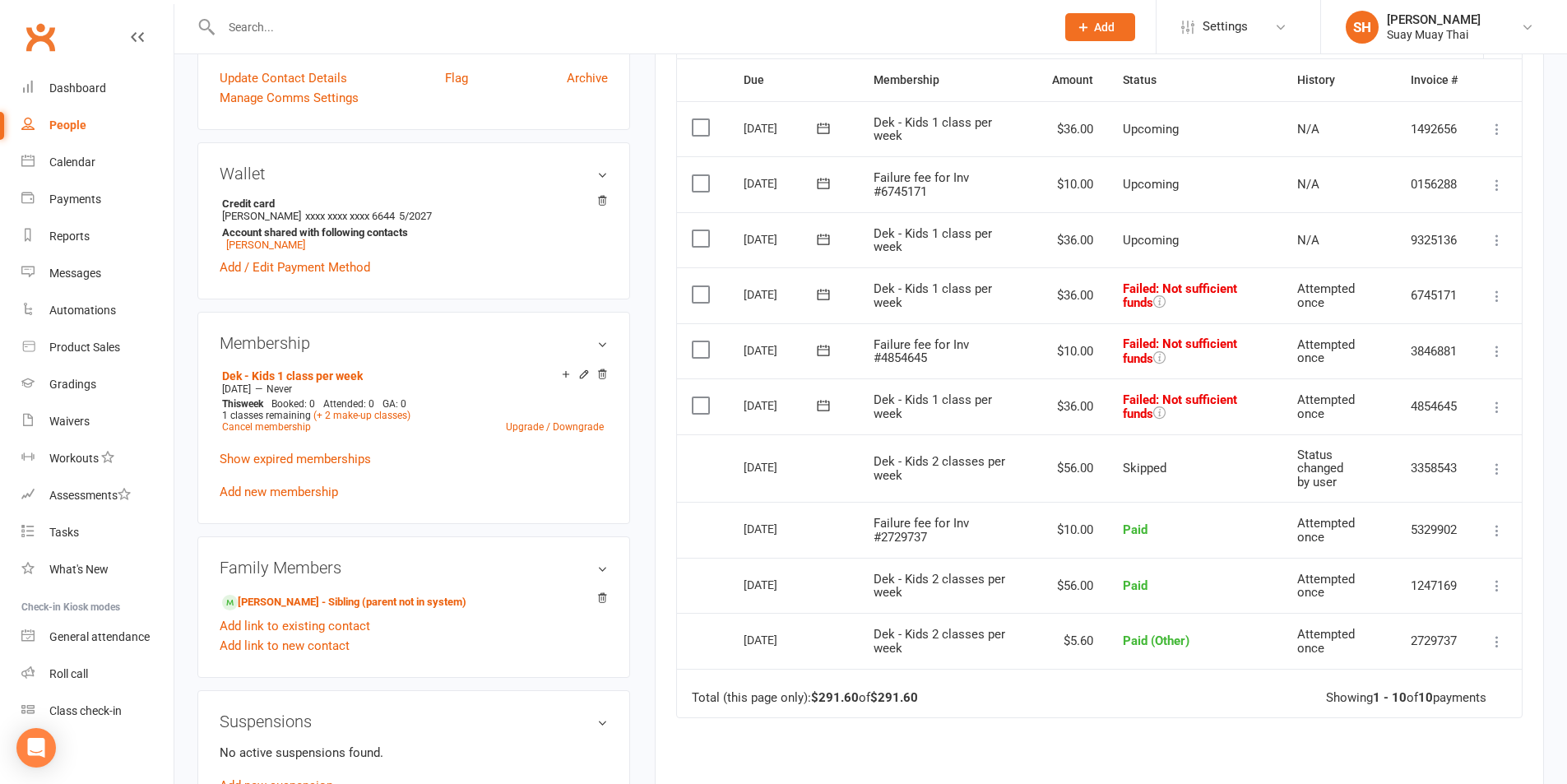
scroll to position [274, 0]
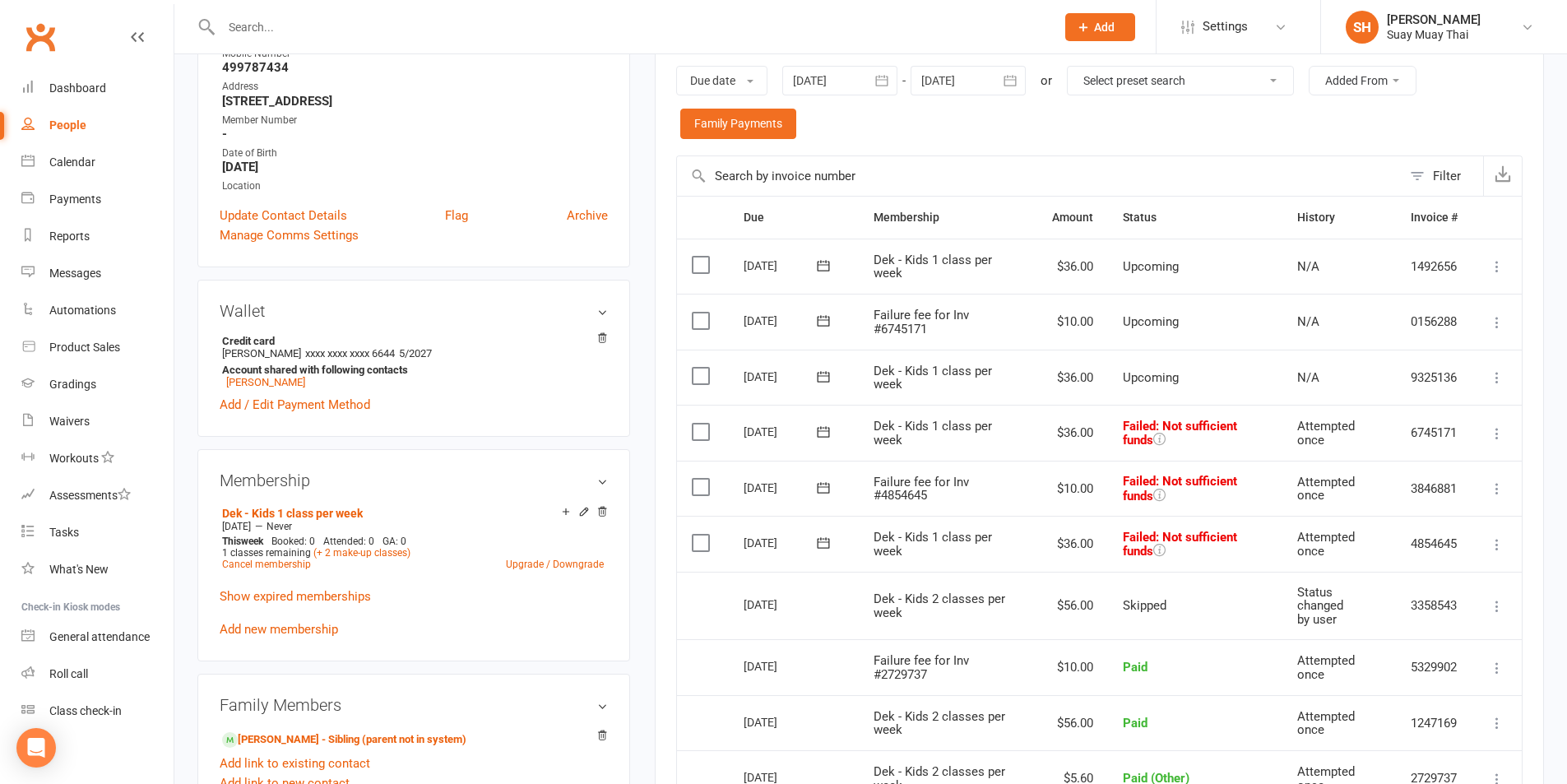
click at [1493, 320] on icon at bounding box center [1497, 323] width 17 height 17
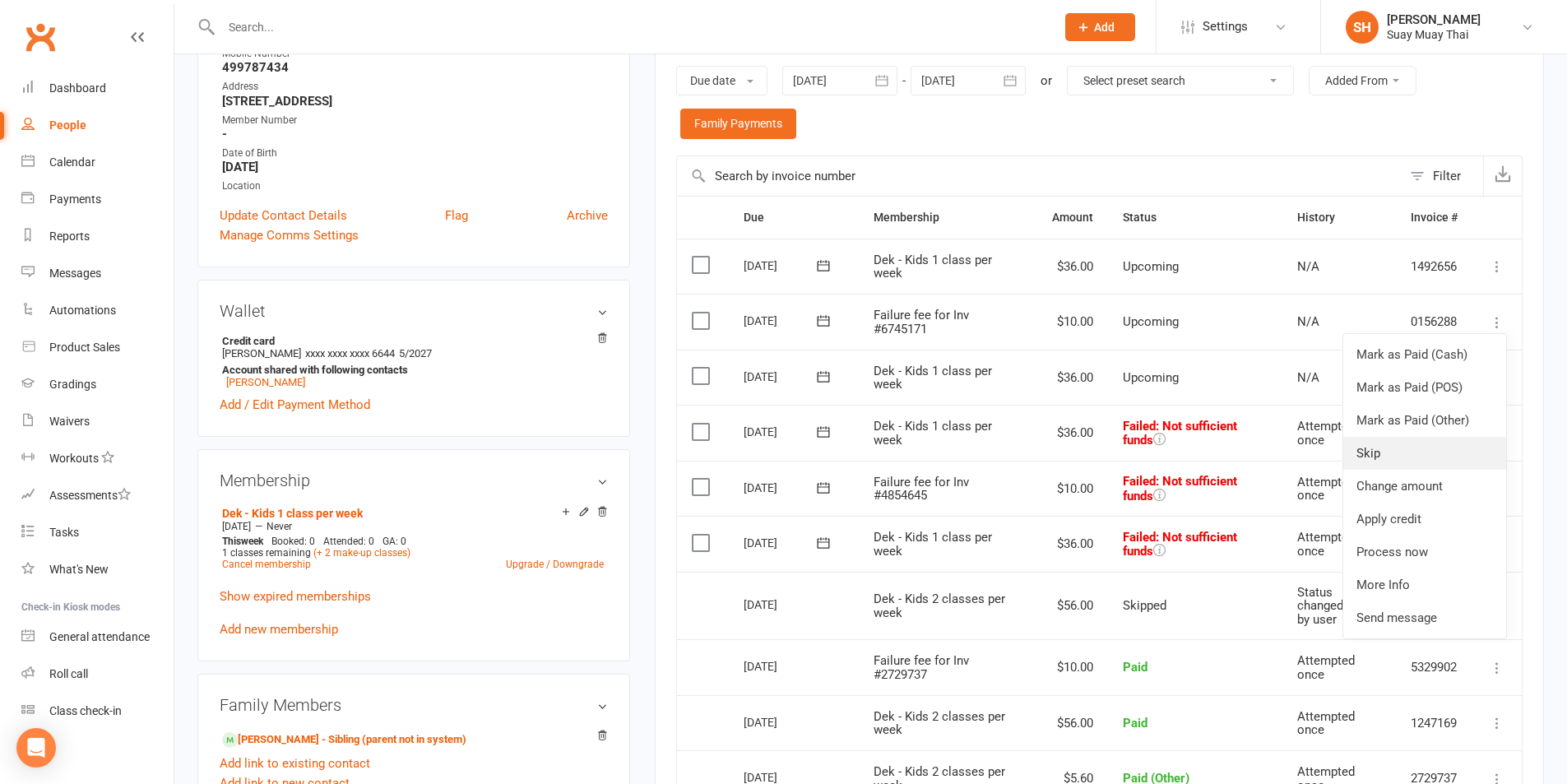
click at [1378, 456] on link "Skip" at bounding box center [1424, 452] width 163 height 33
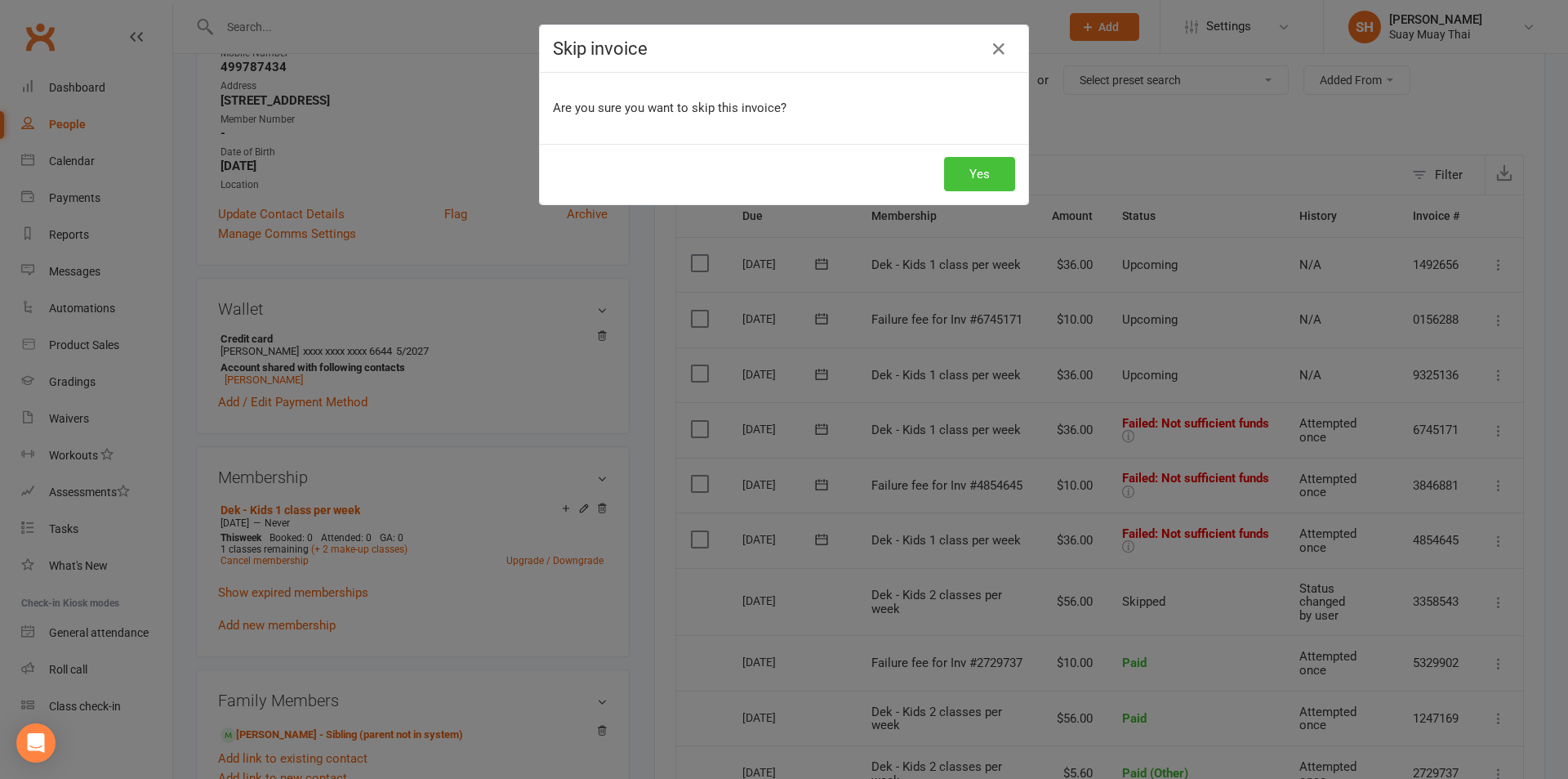
click at [973, 167] on button "Yes" at bounding box center [980, 173] width 71 height 34
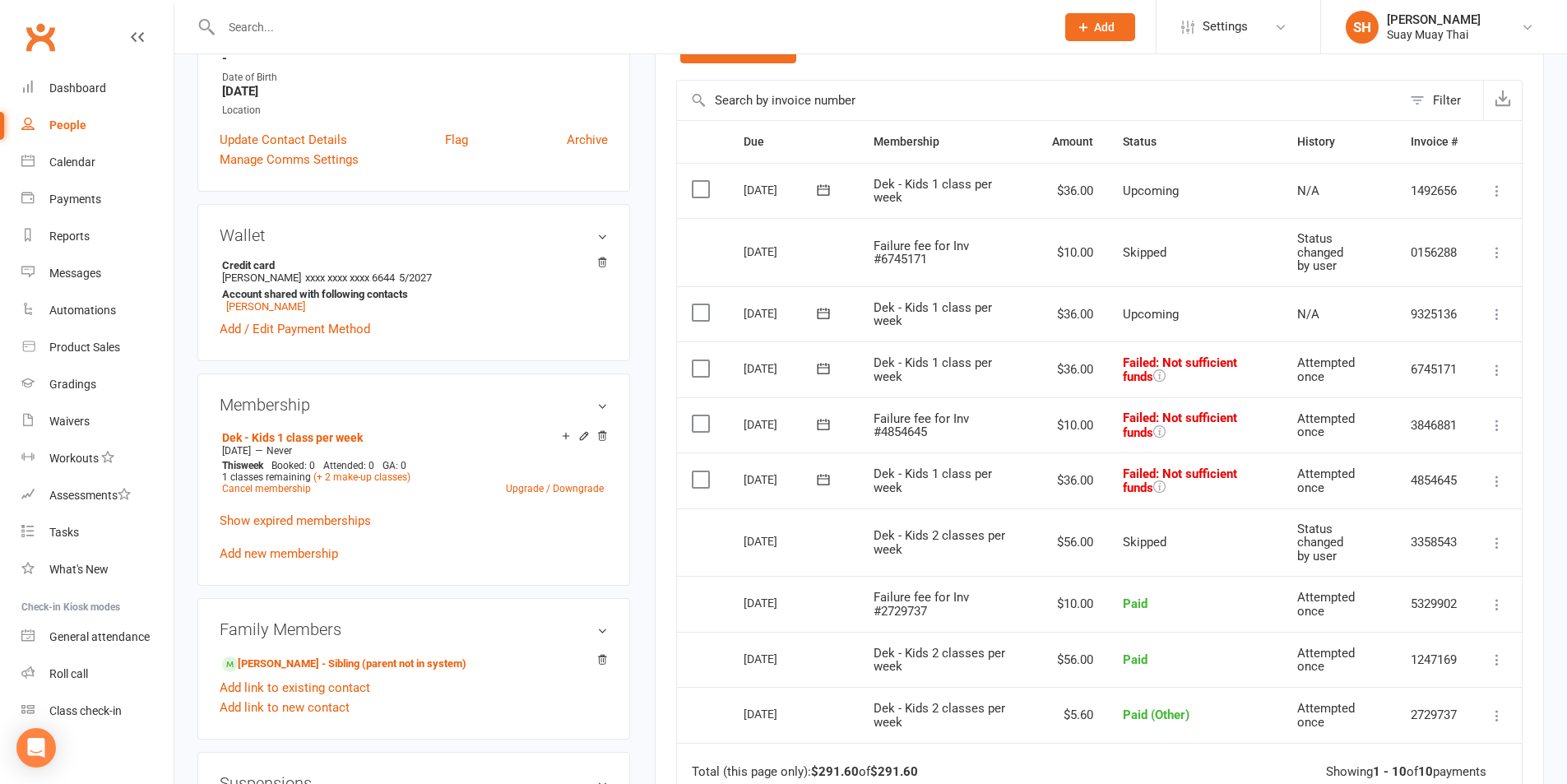
scroll to position [411, 0]
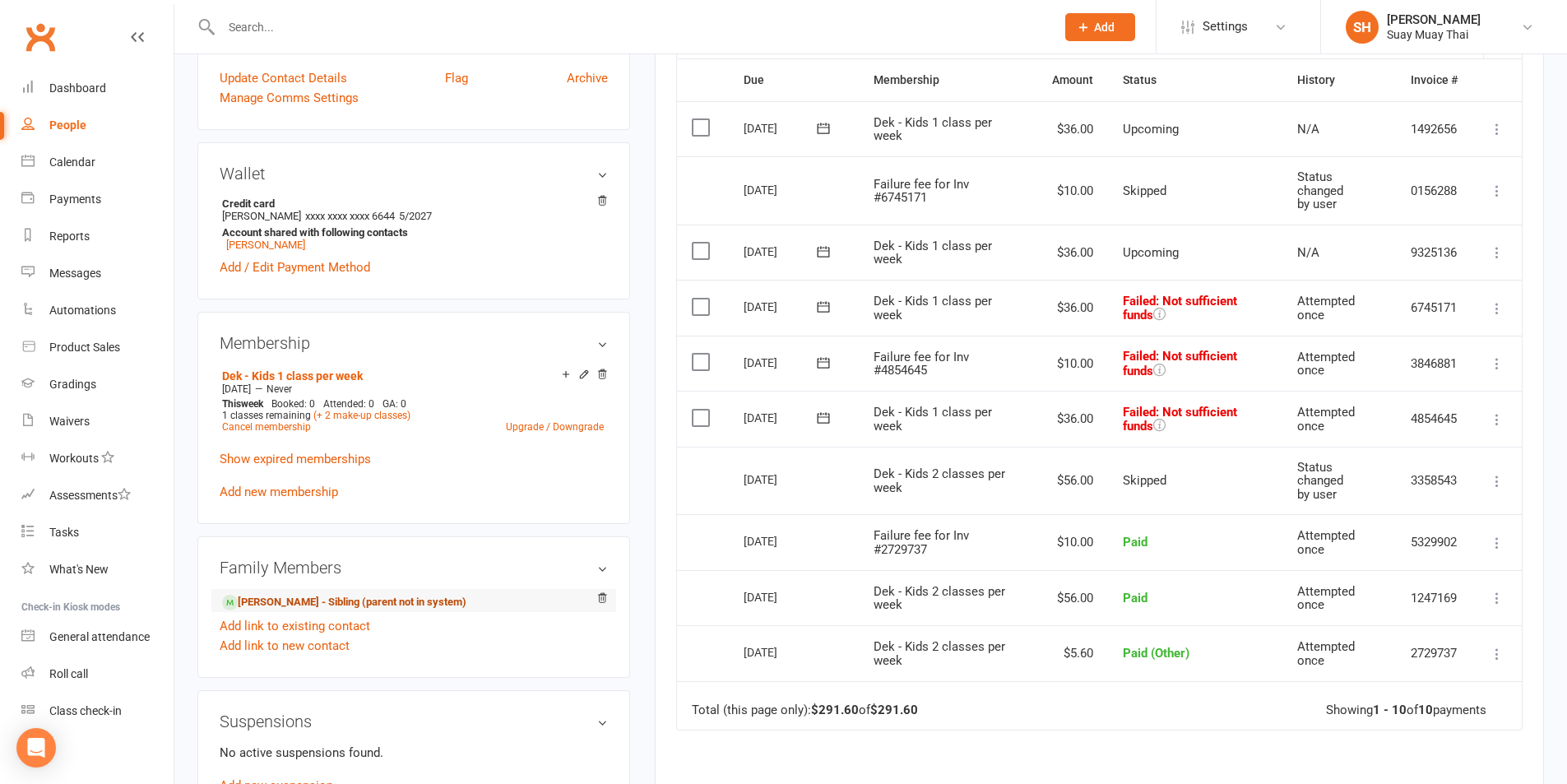
click at [310, 595] on link "Maddy Kenworthy - Sibling (parent not in system)" at bounding box center [344, 602] width 244 height 18
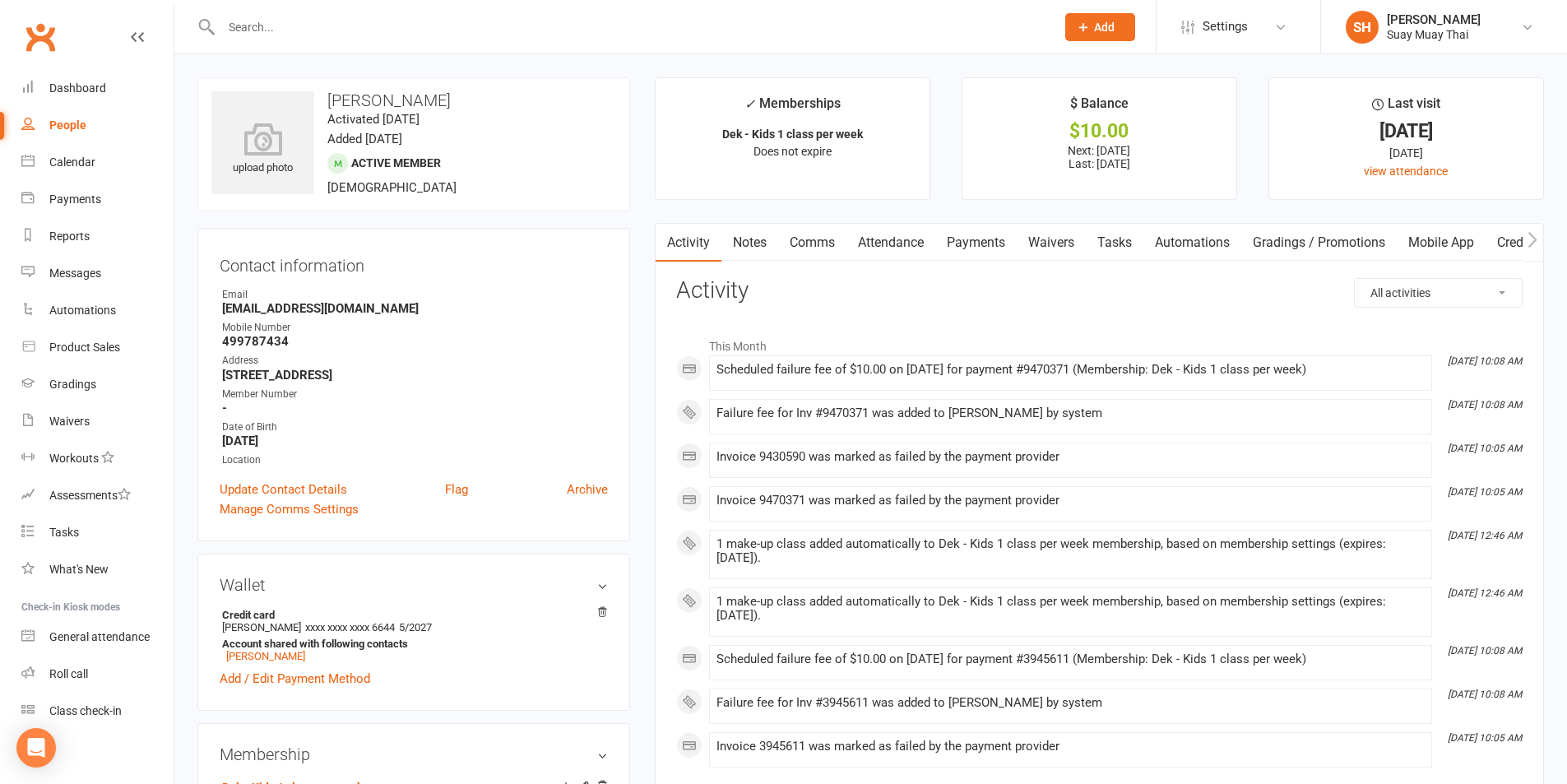
click at [1048, 240] on link "Waivers" at bounding box center [1051, 242] width 69 height 38
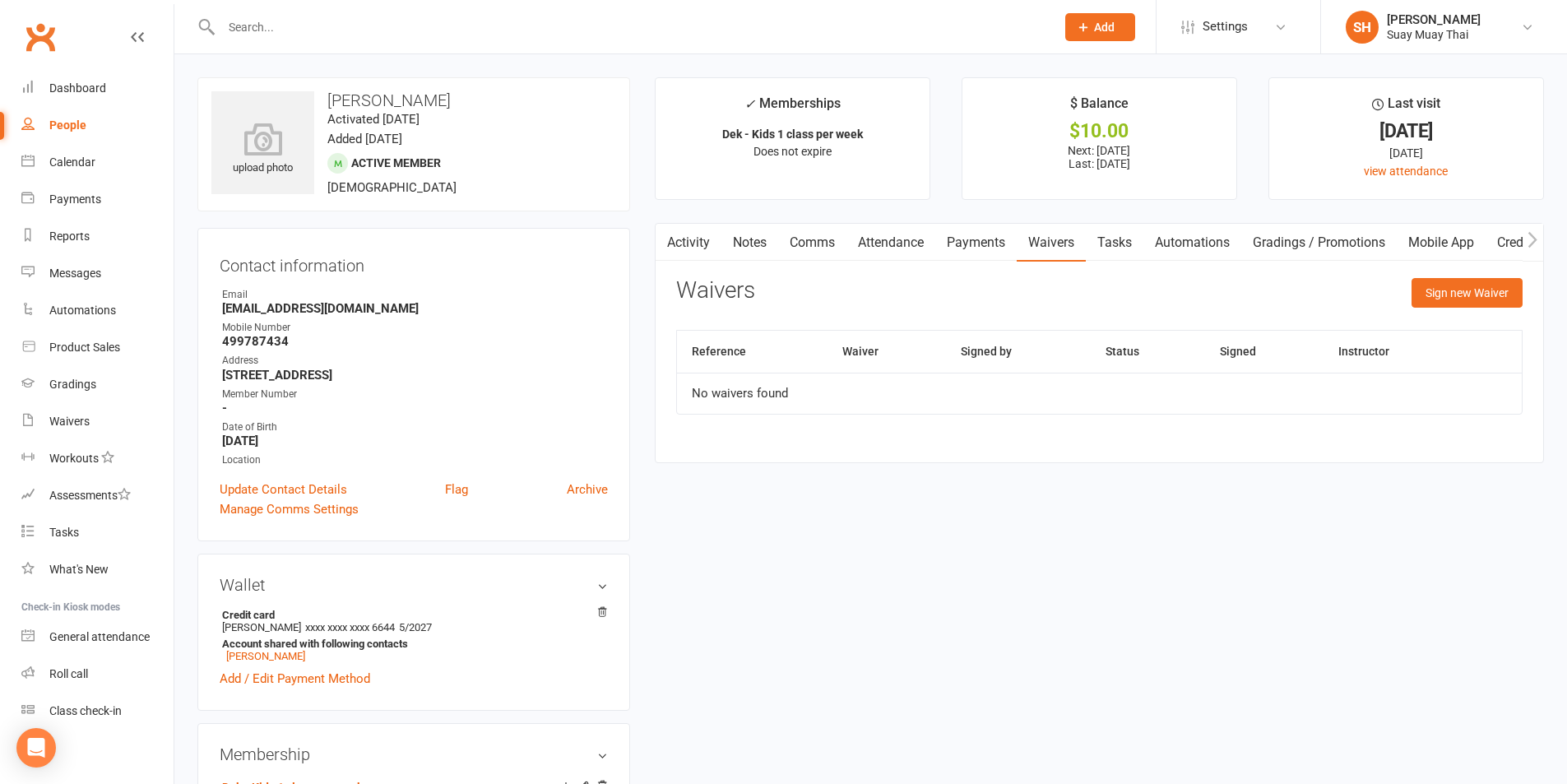
click at [977, 240] on link "Payments" at bounding box center [976, 242] width 82 height 38
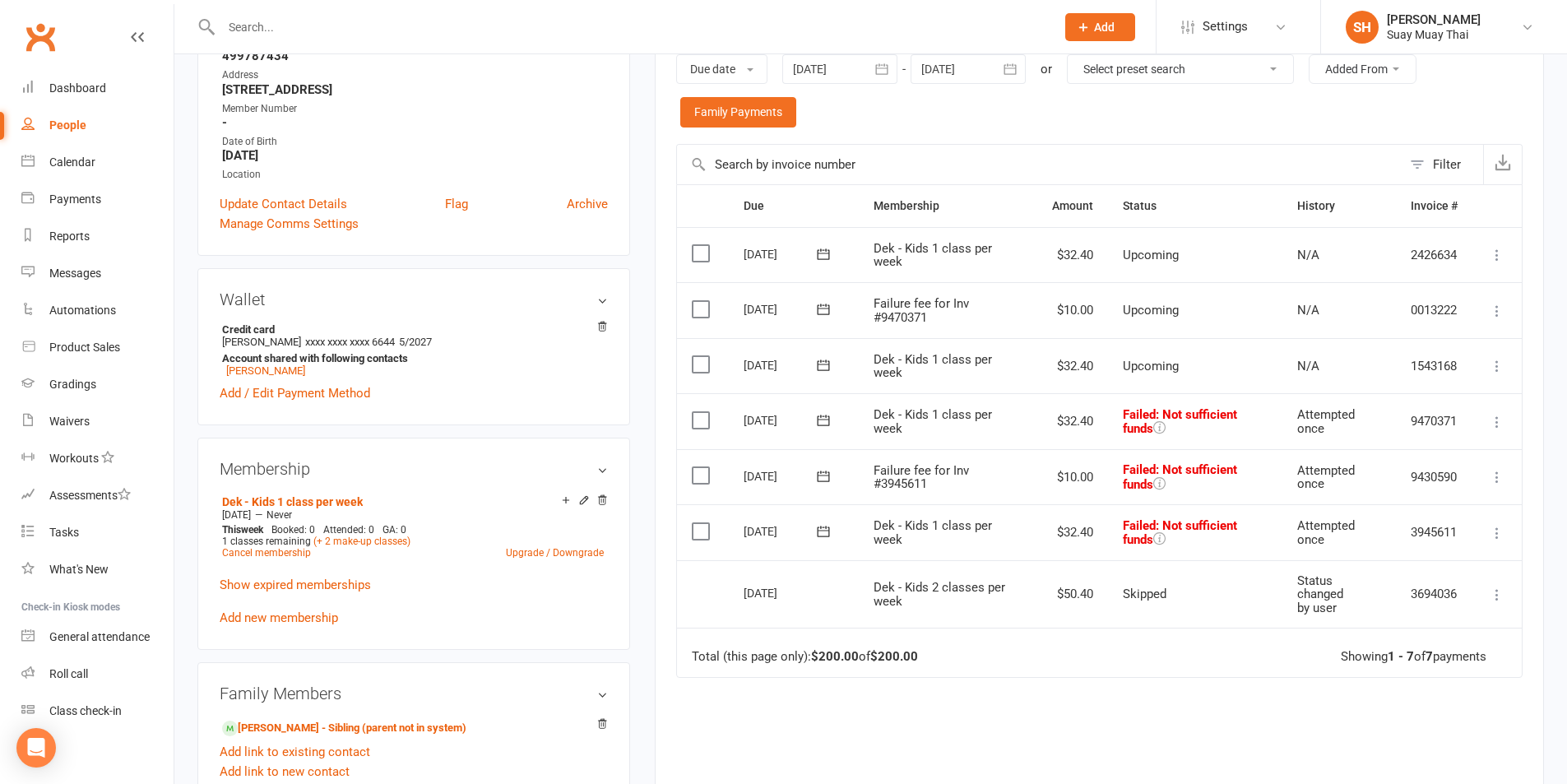
scroll to position [411, 0]
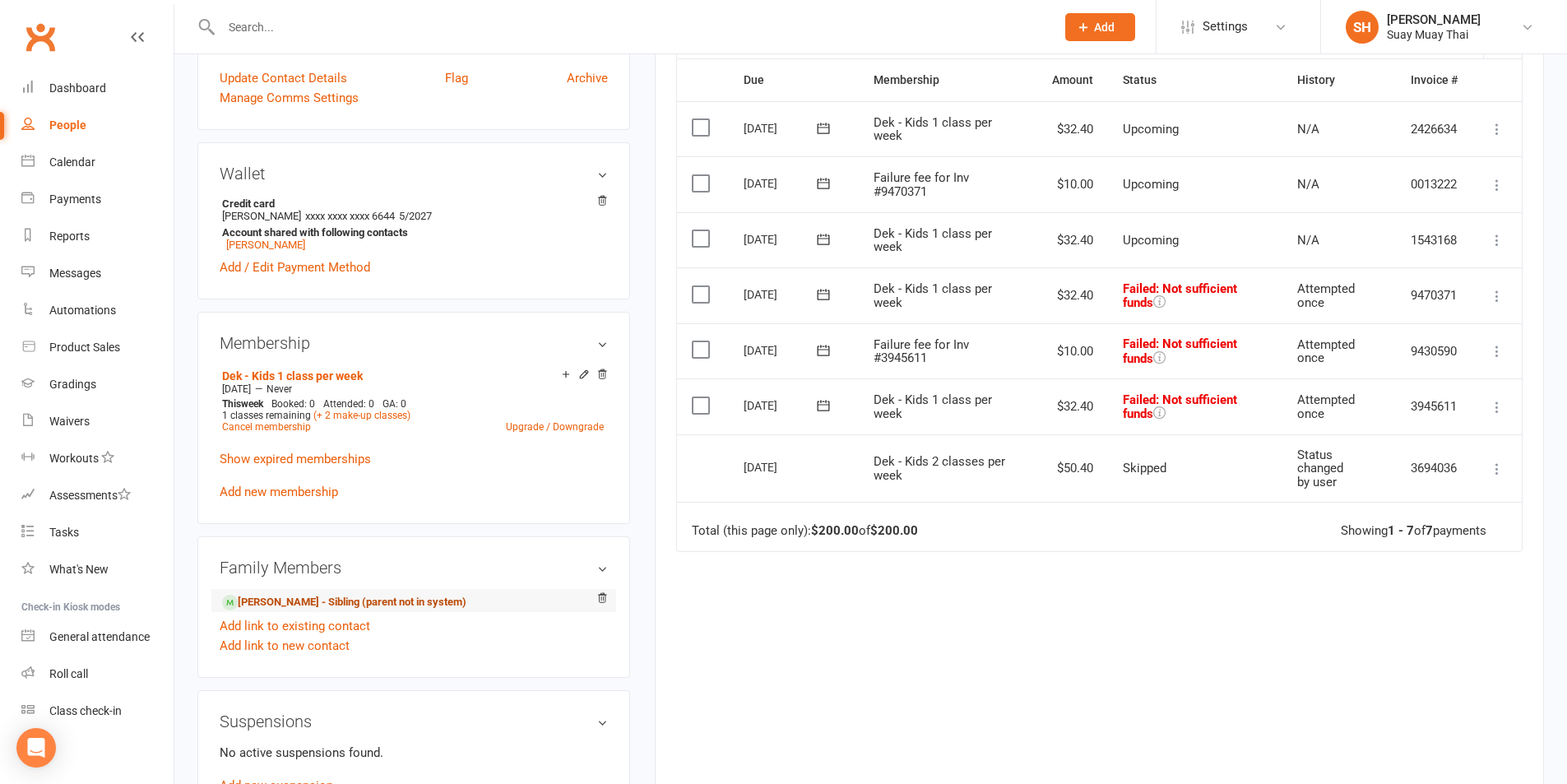
click at [291, 604] on link "Kaycee Kenworthy - Sibling (parent not in system)" at bounding box center [344, 602] width 244 height 18
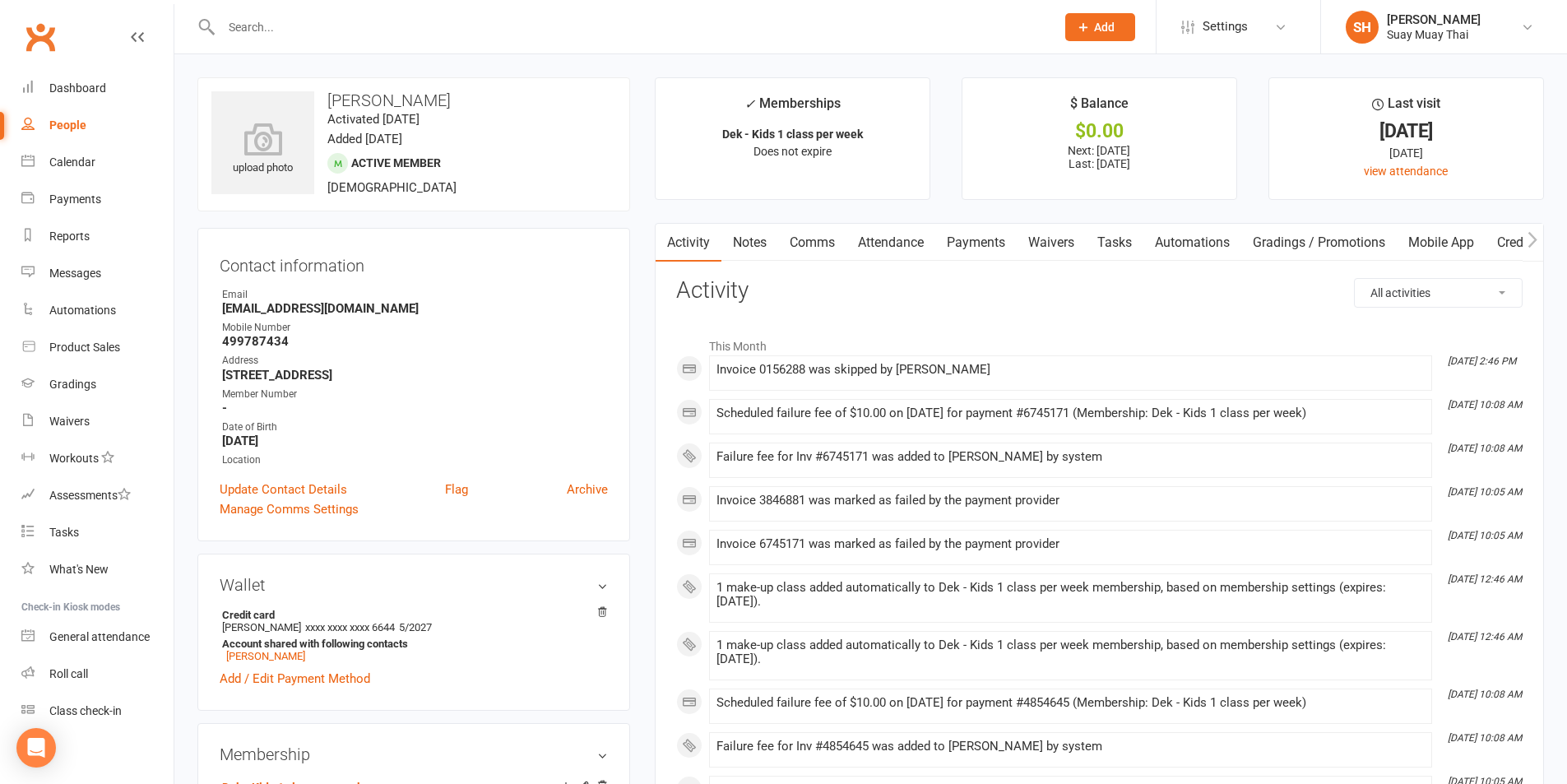
click at [961, 235] on link "Payments" at bounding box center [976, 242] width 82 height 38
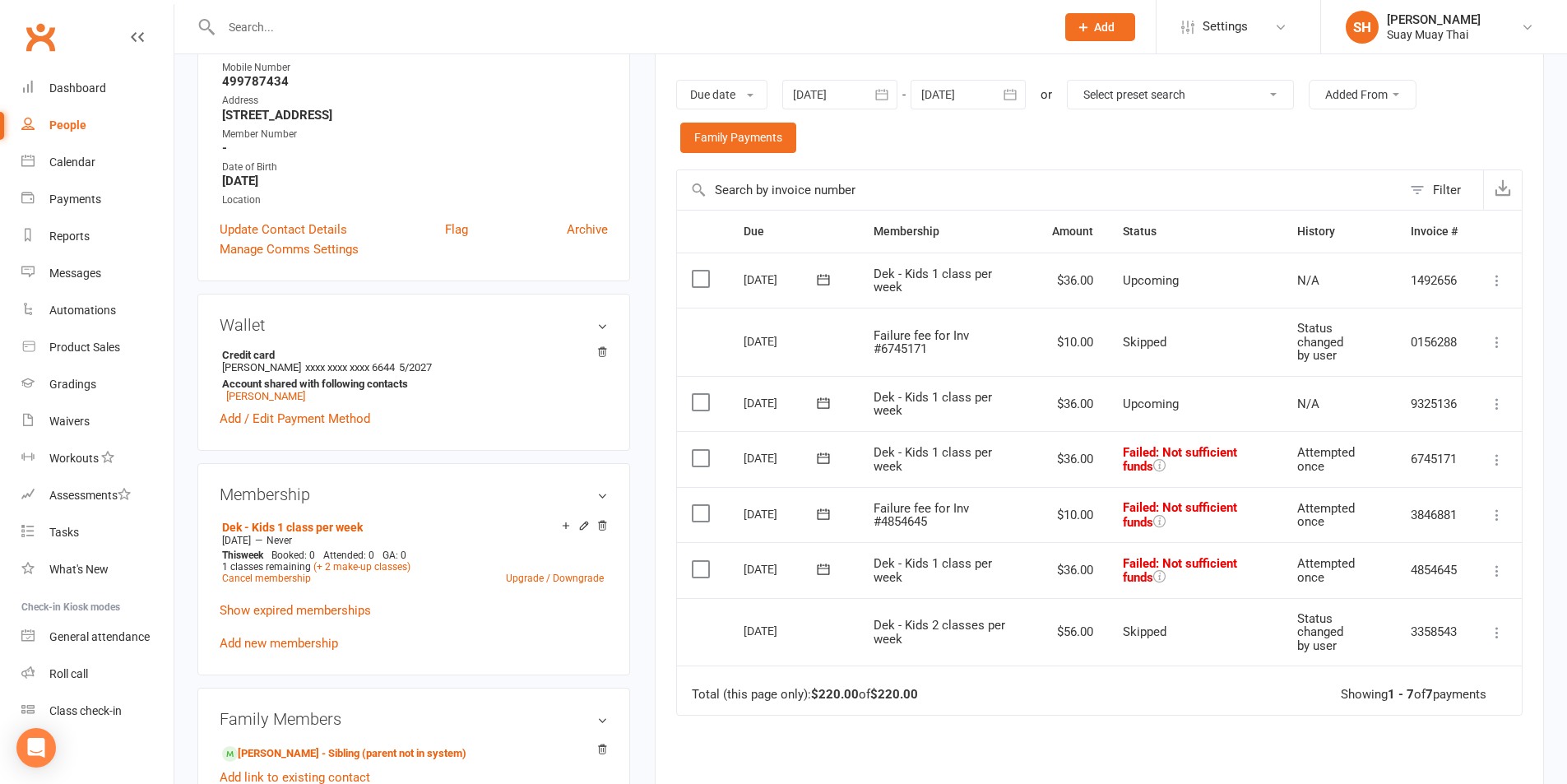
scroll to position [274, 0]
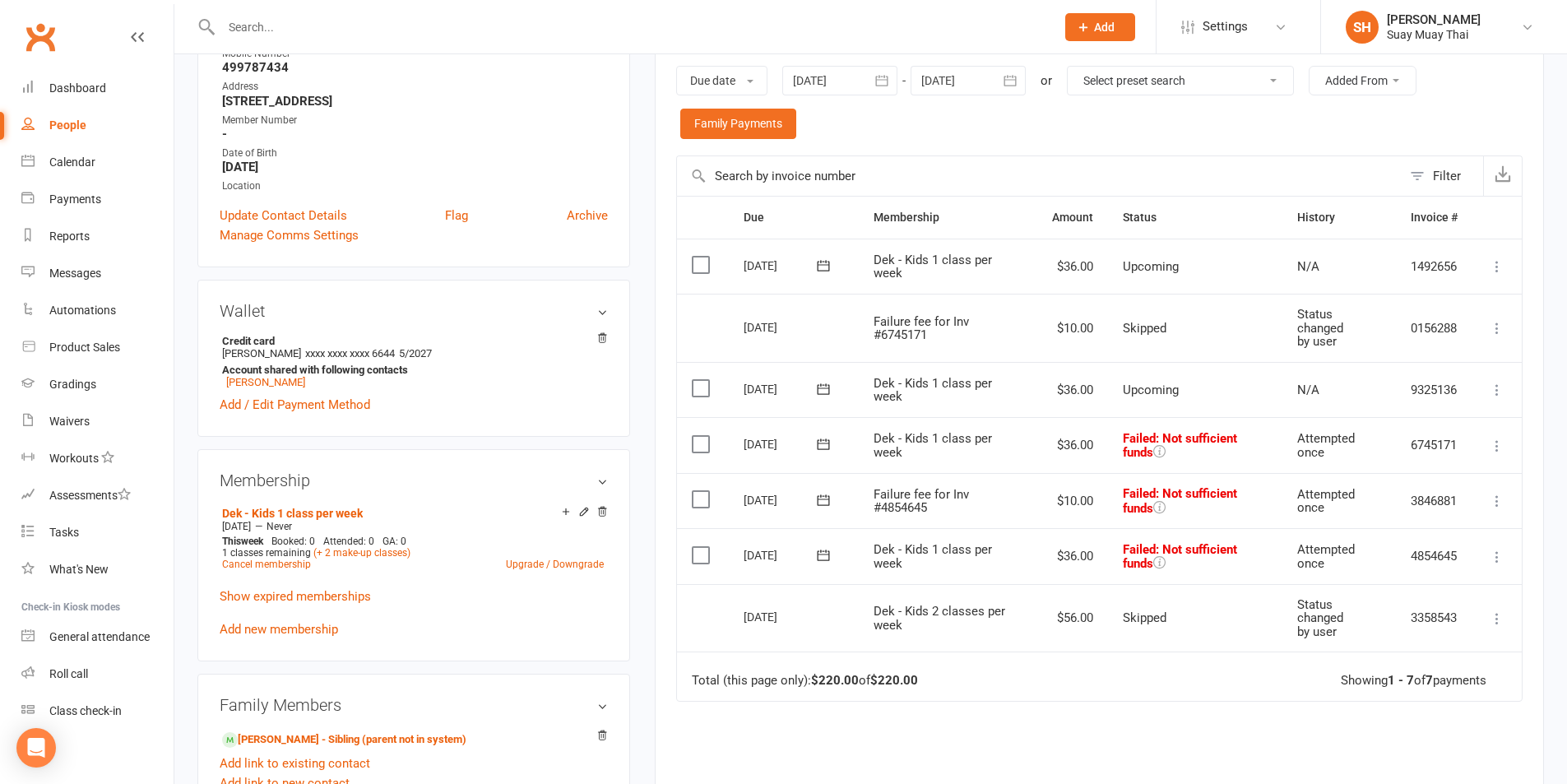
click at [1498, 500] on icon at bounding box center [1497, 501] width 17 height 17
click at [1371, 638] on link "Skip" at bounding box center [1424, 631] width 163 height 33
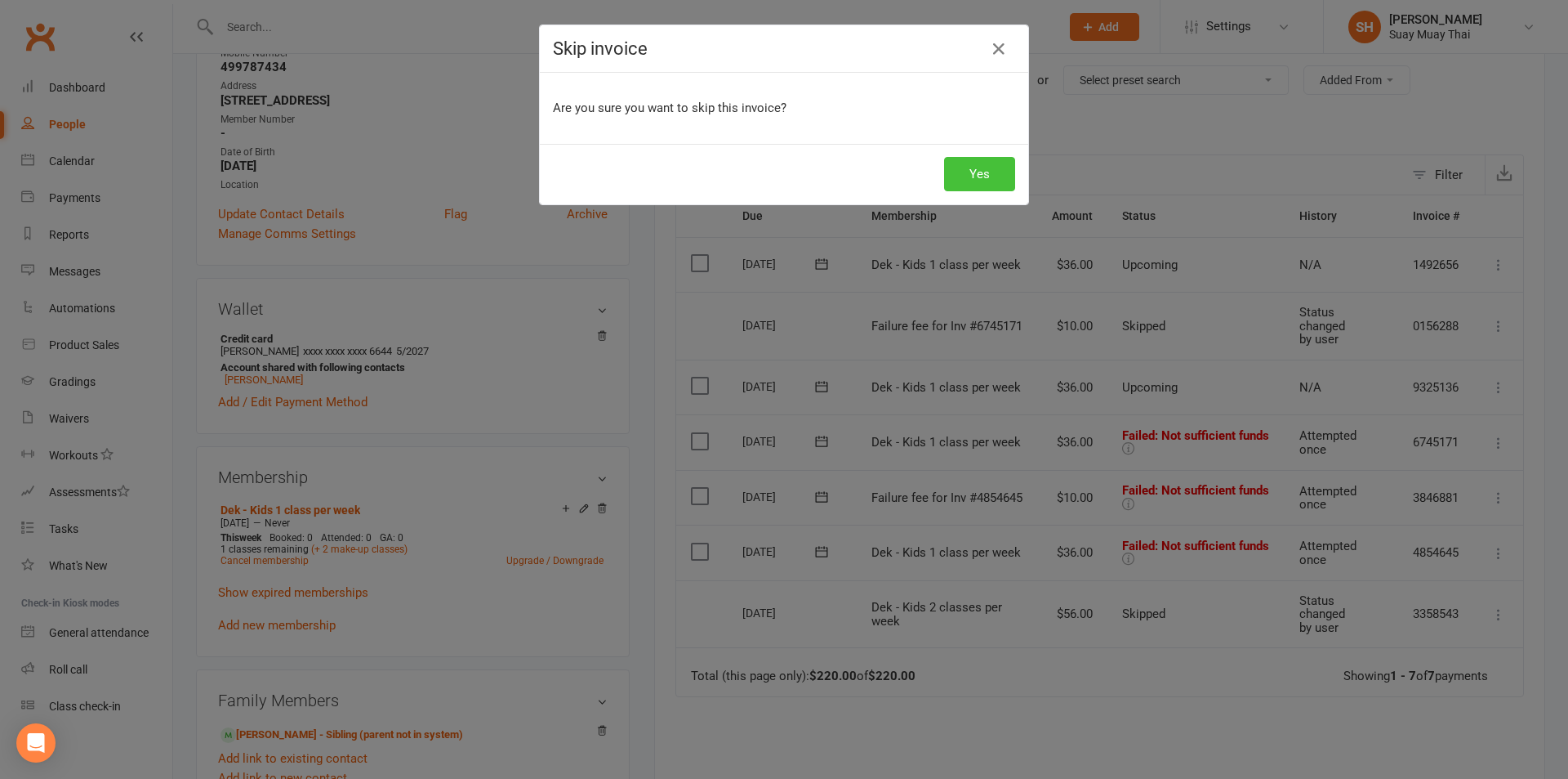
click at [970, 167] on button "Yes" at bounding box center [980, 173] width 71 height 34
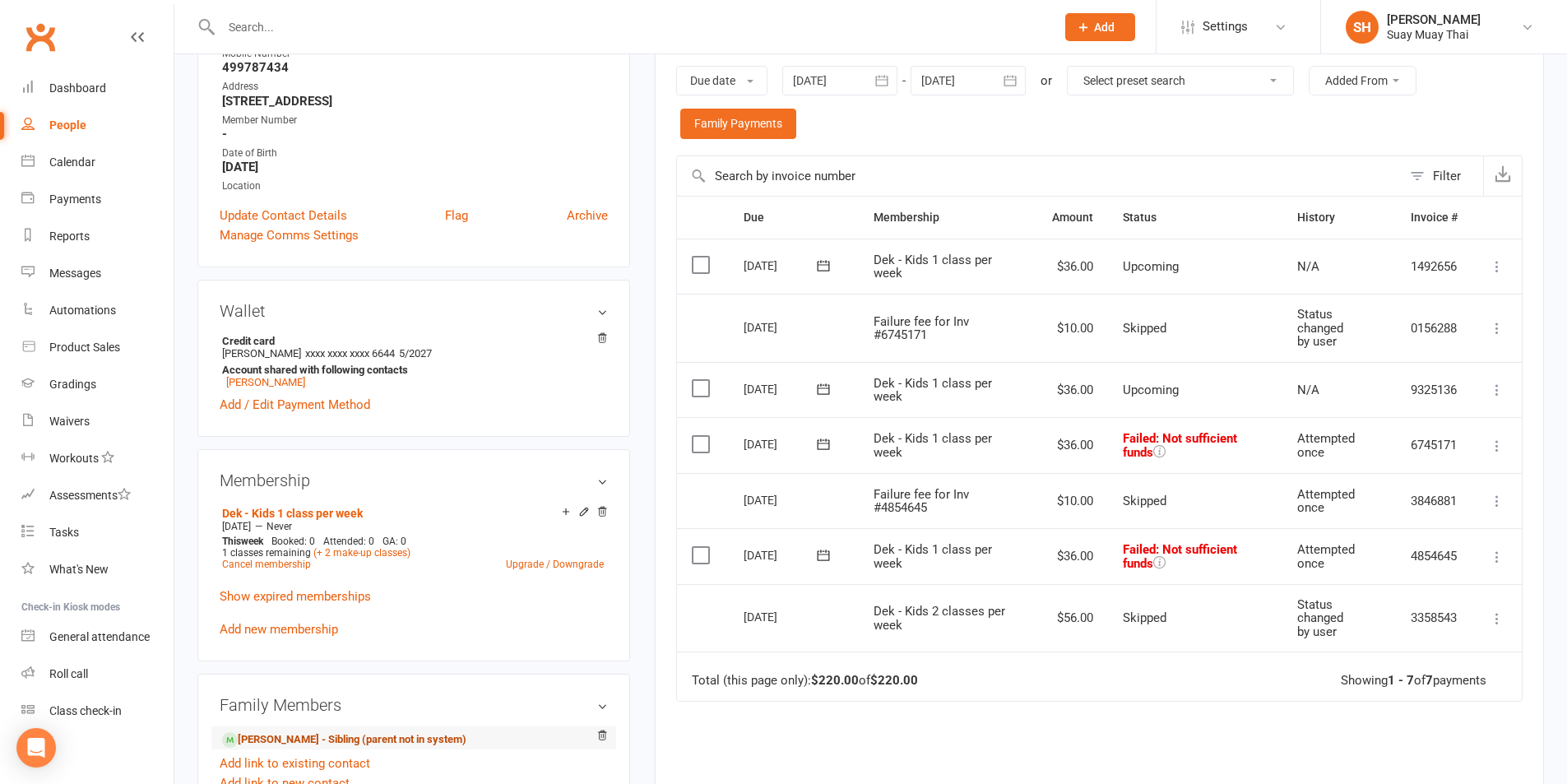
click at [300, 741] on link "Maddy Kenworthy - Sibling (parent not in system)" at bounding box center [344, 739] width 244 height 18
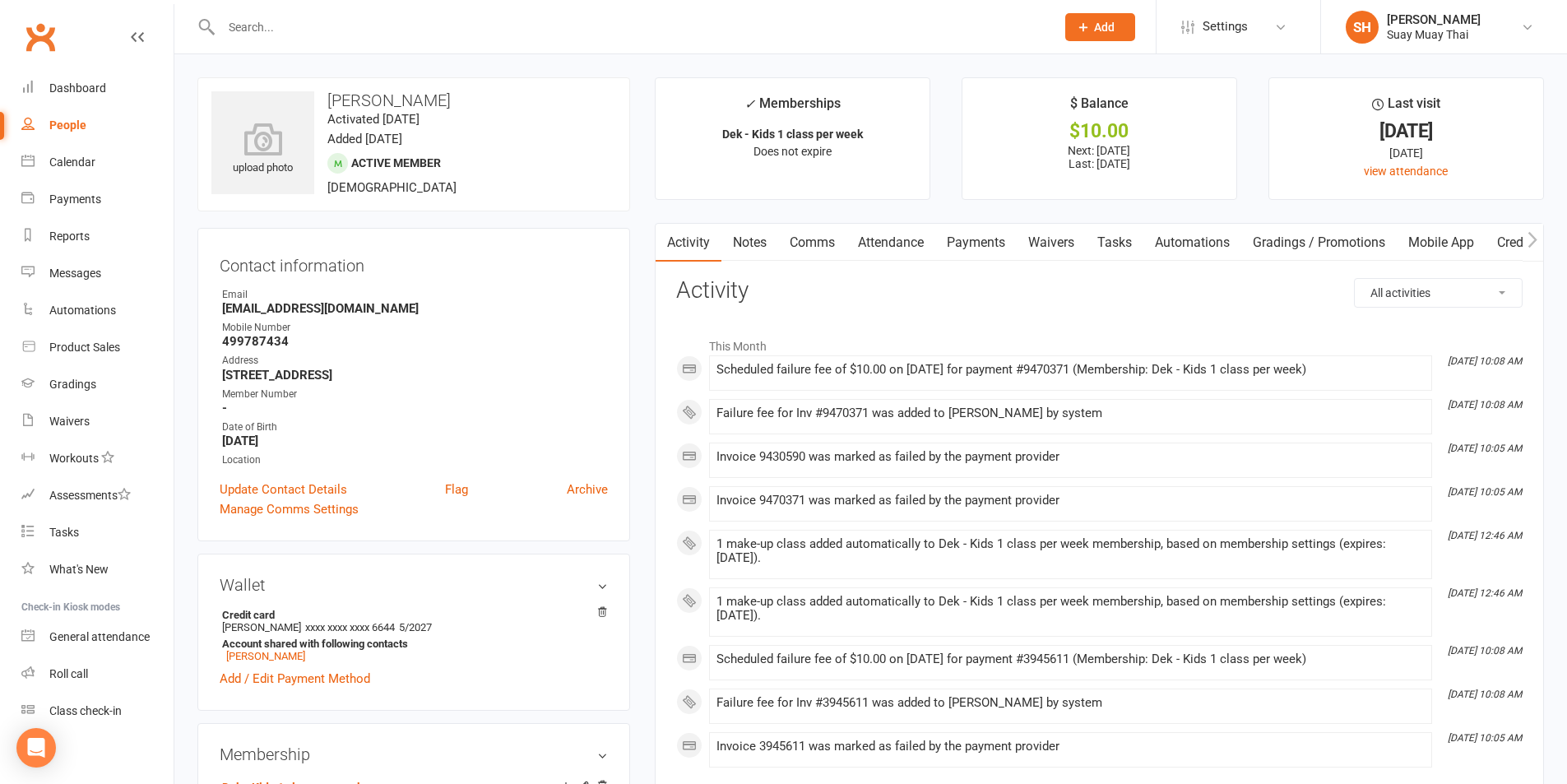
drag, startPoint x: 977, startPoint y: 244, endPoint x: 982, endPoint y: 259, distance: 15.8
click at [977, 244] on link "Payments" at bounding box center [976, 242] width 82 height 38
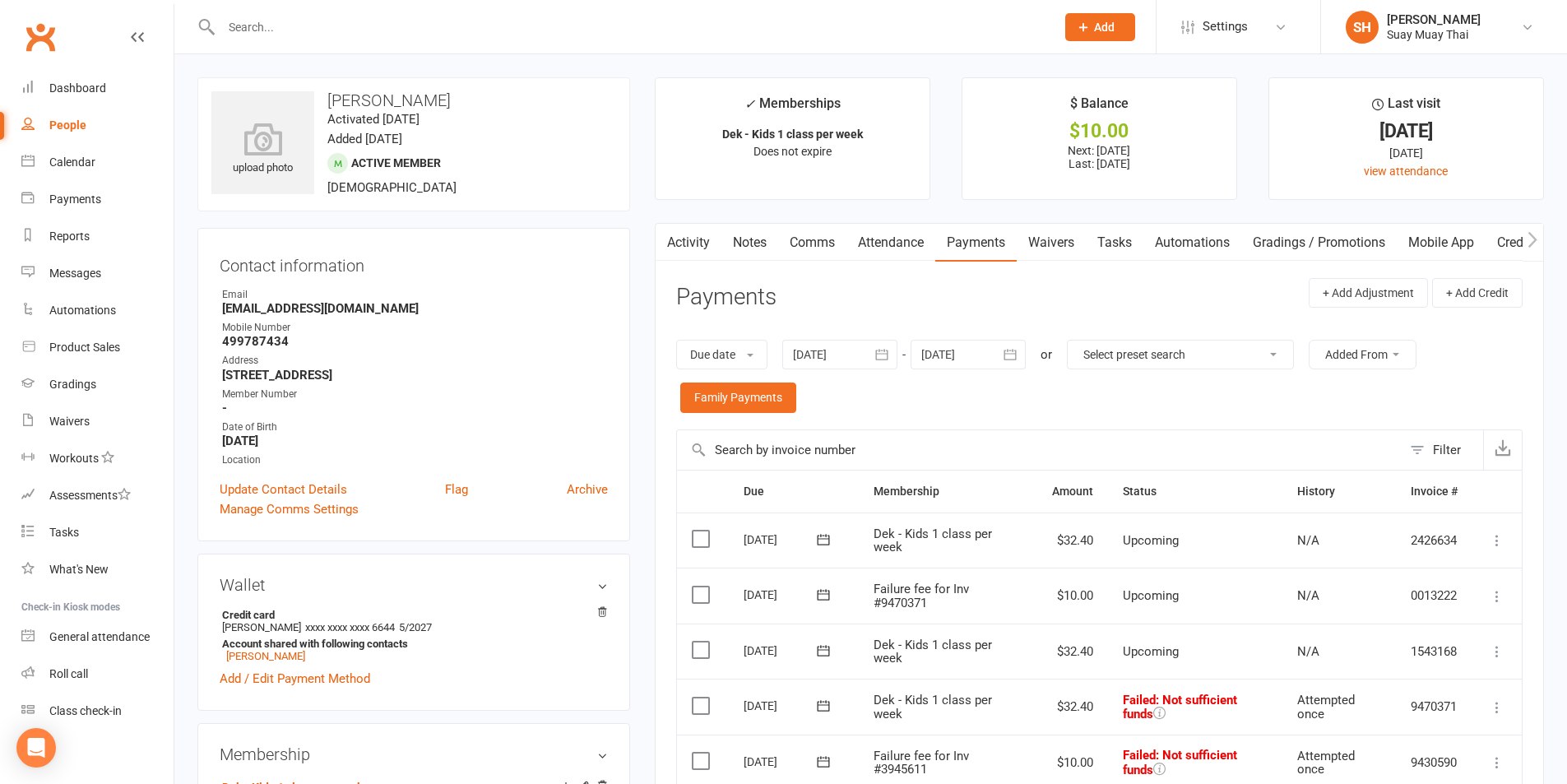
click at [59, 123] on div "People" at bounding box center [68, 125] width 37 height 13
select select "true"
select select "100"
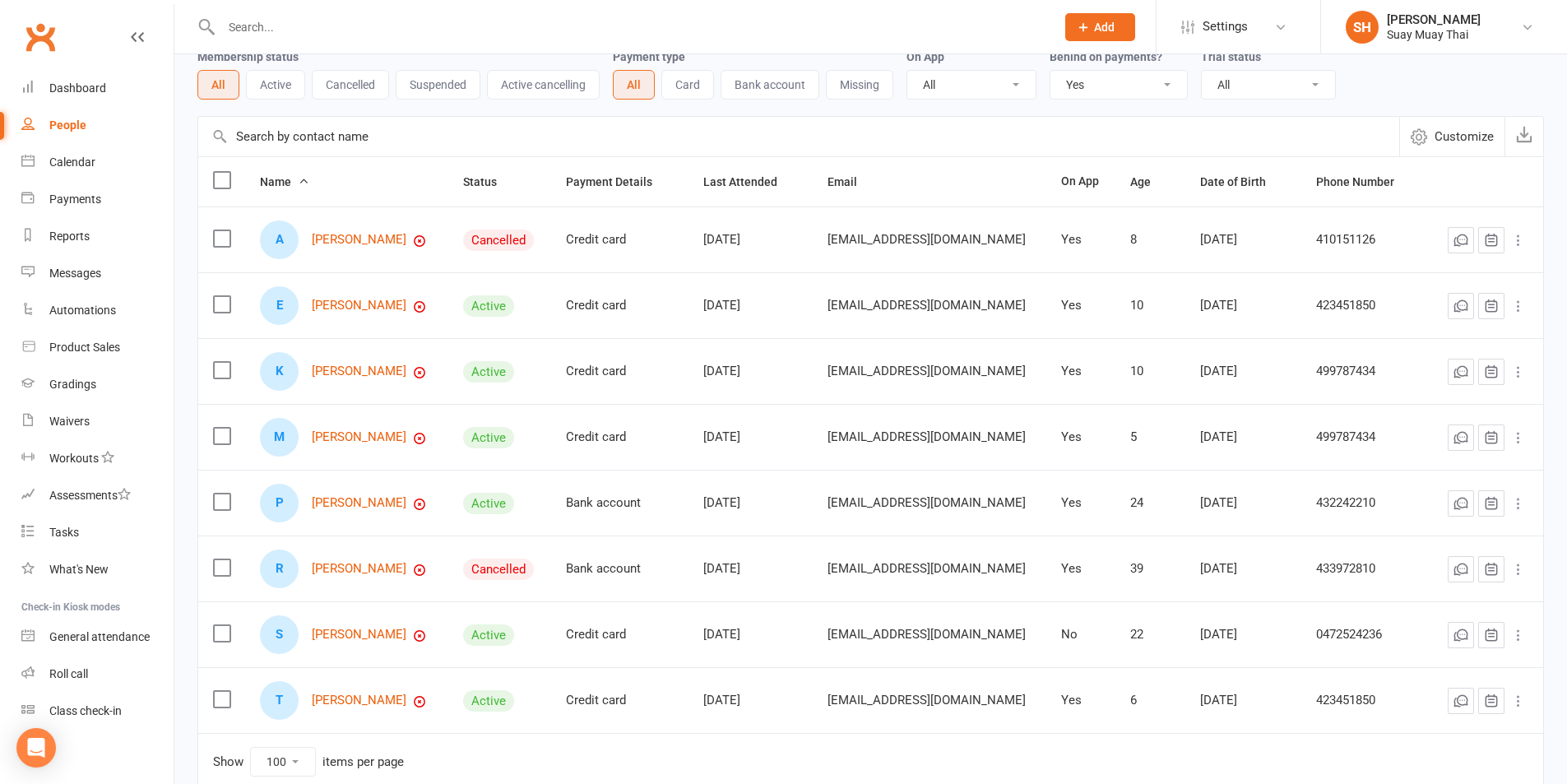
scroll to position [138, 0]
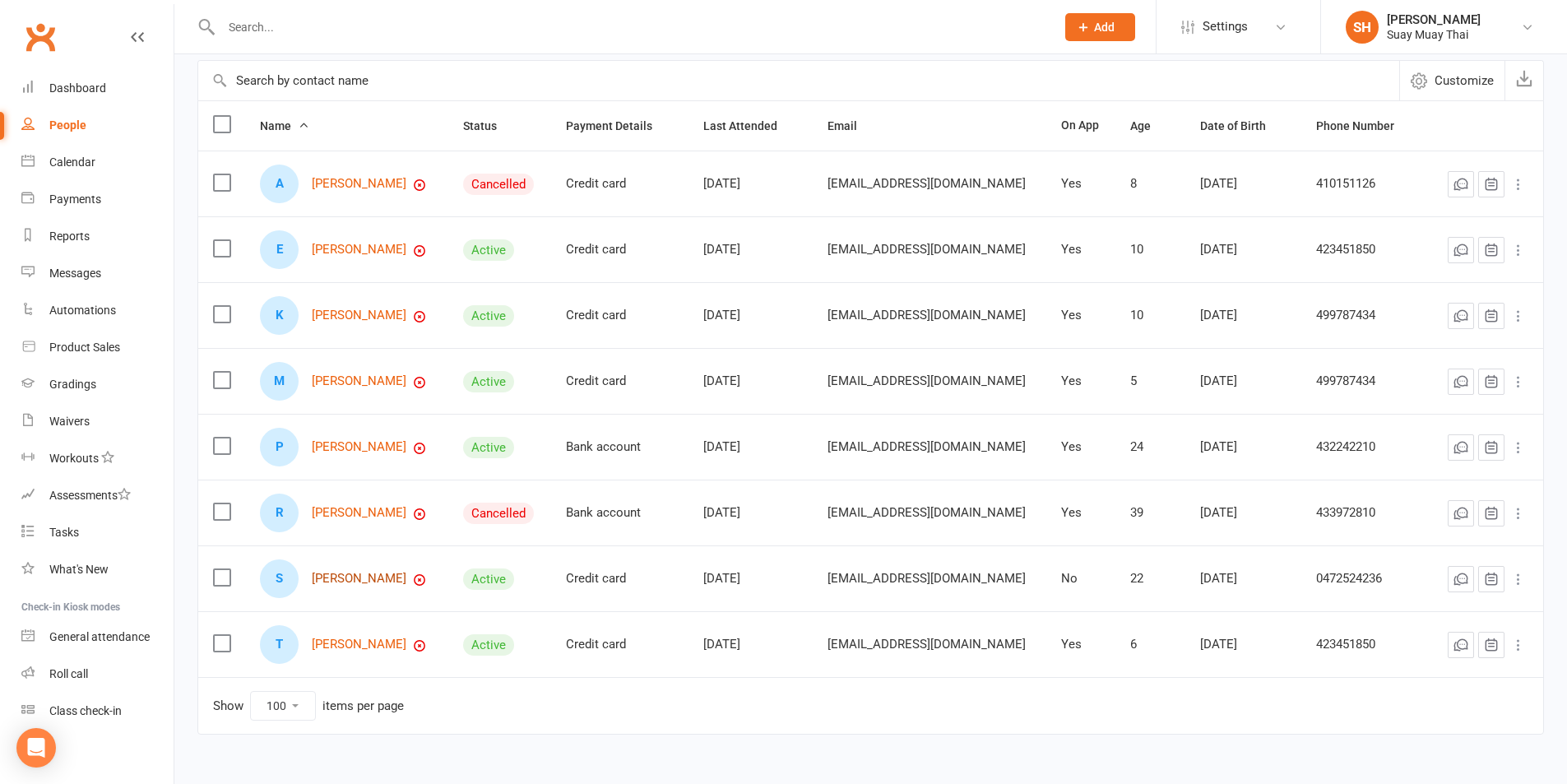
click at [349, 581] on link "Sean Duff" at bounding box center [359, 578] width 94 height 14
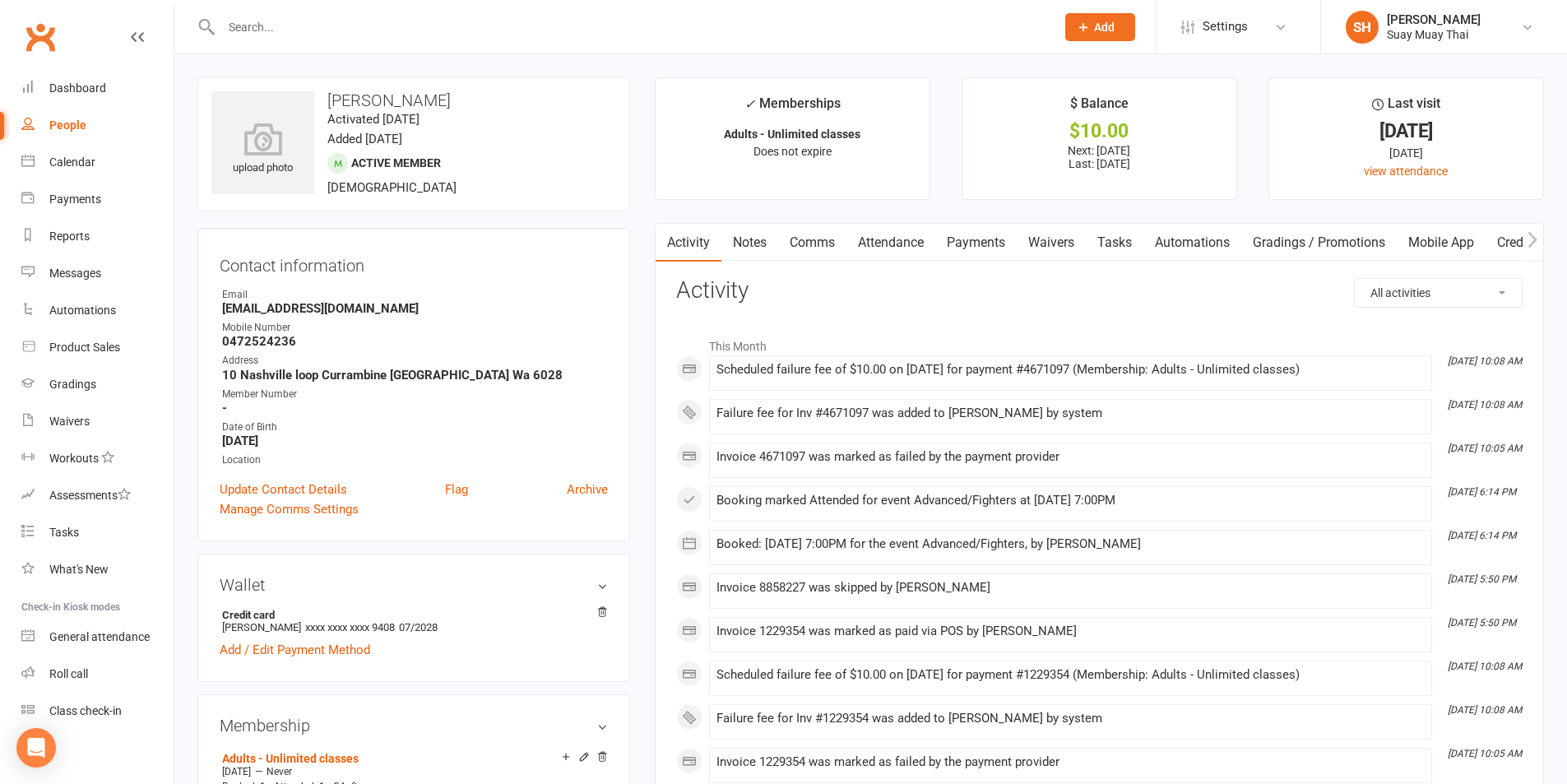
click at [990, 237] on link "Payments" at bounding box center [976, 242] width 82 height 38
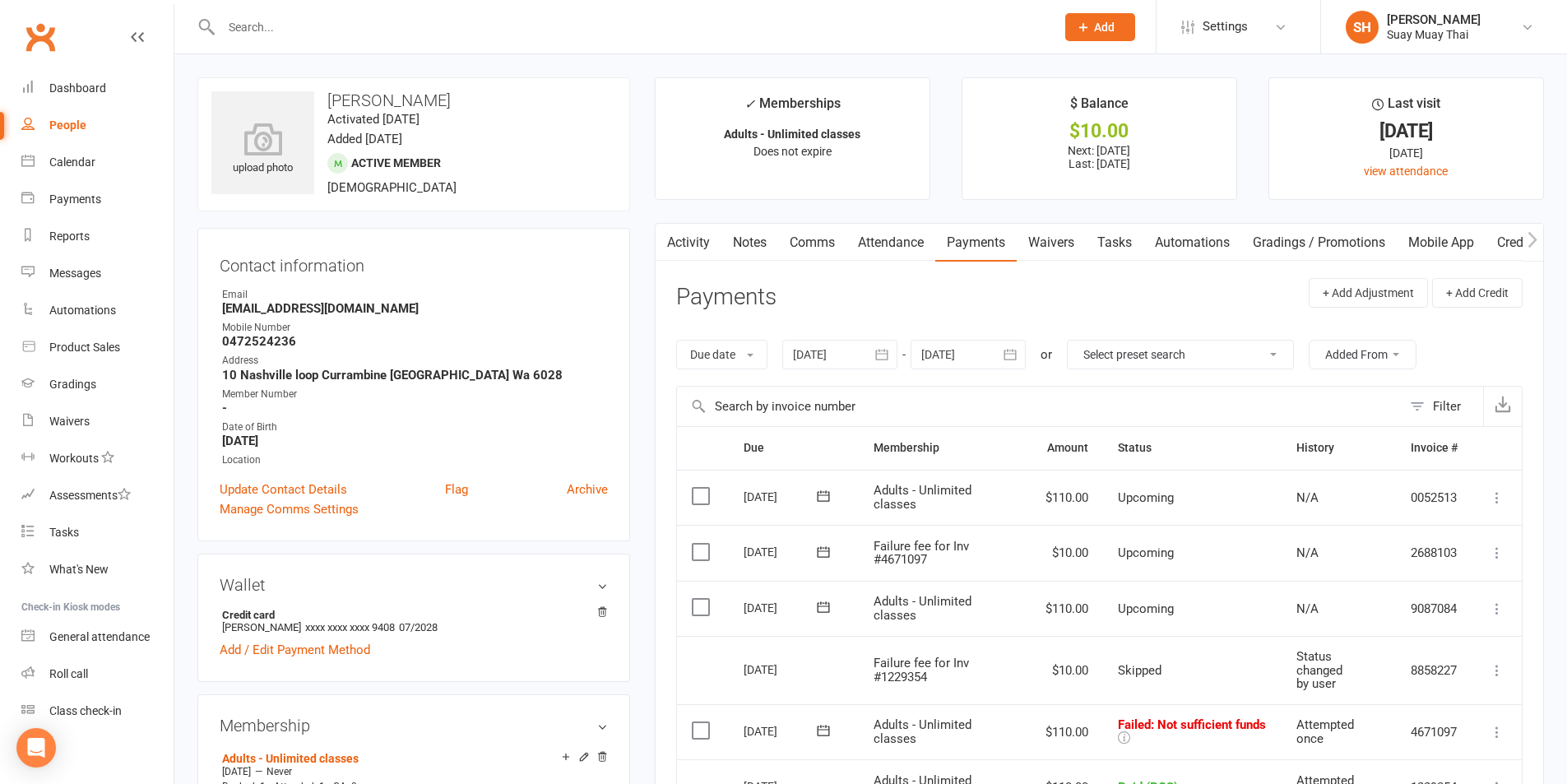
select select "true"
select select "100"
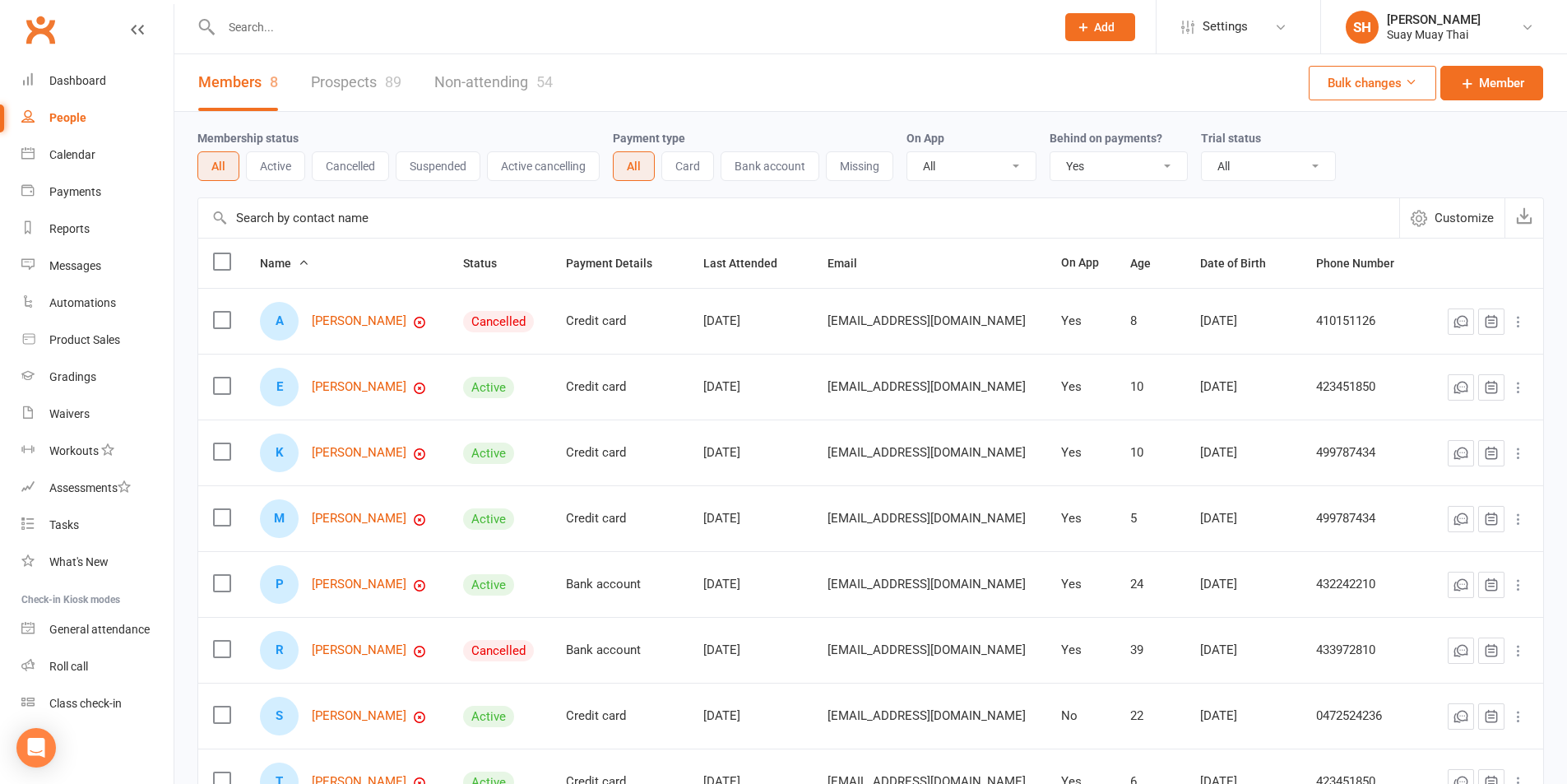
click at [296, 21] on input "text" at bounding box center [630, 28] width 828 height 23
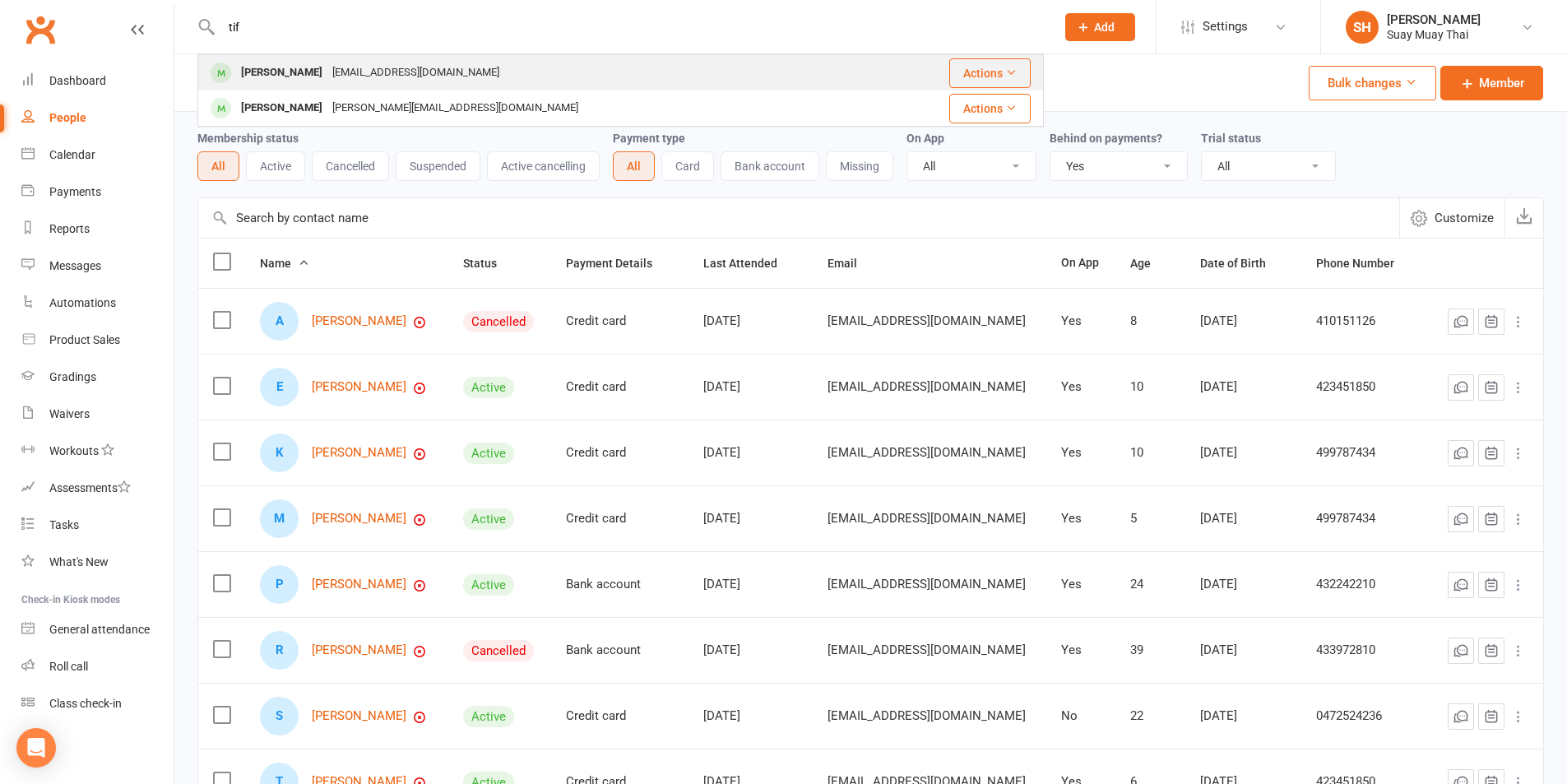
type input "tif"
click at [282, 70] on div "Tiffany Blain" at bounding box center [281, 73] width 91 height 24
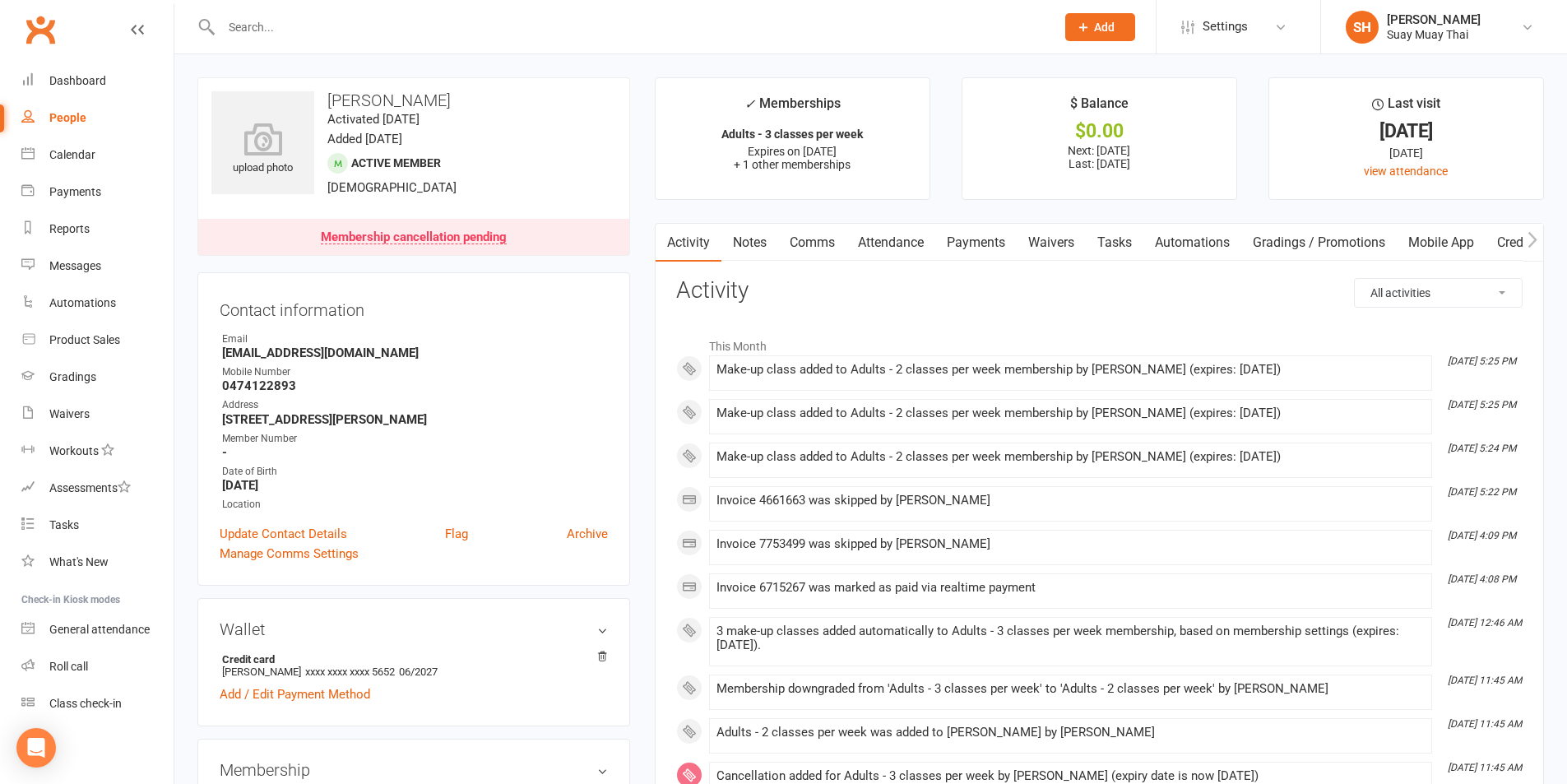
click at [990, 242] on link "Payments" at bounding box center [976, 242] width 82 height 38
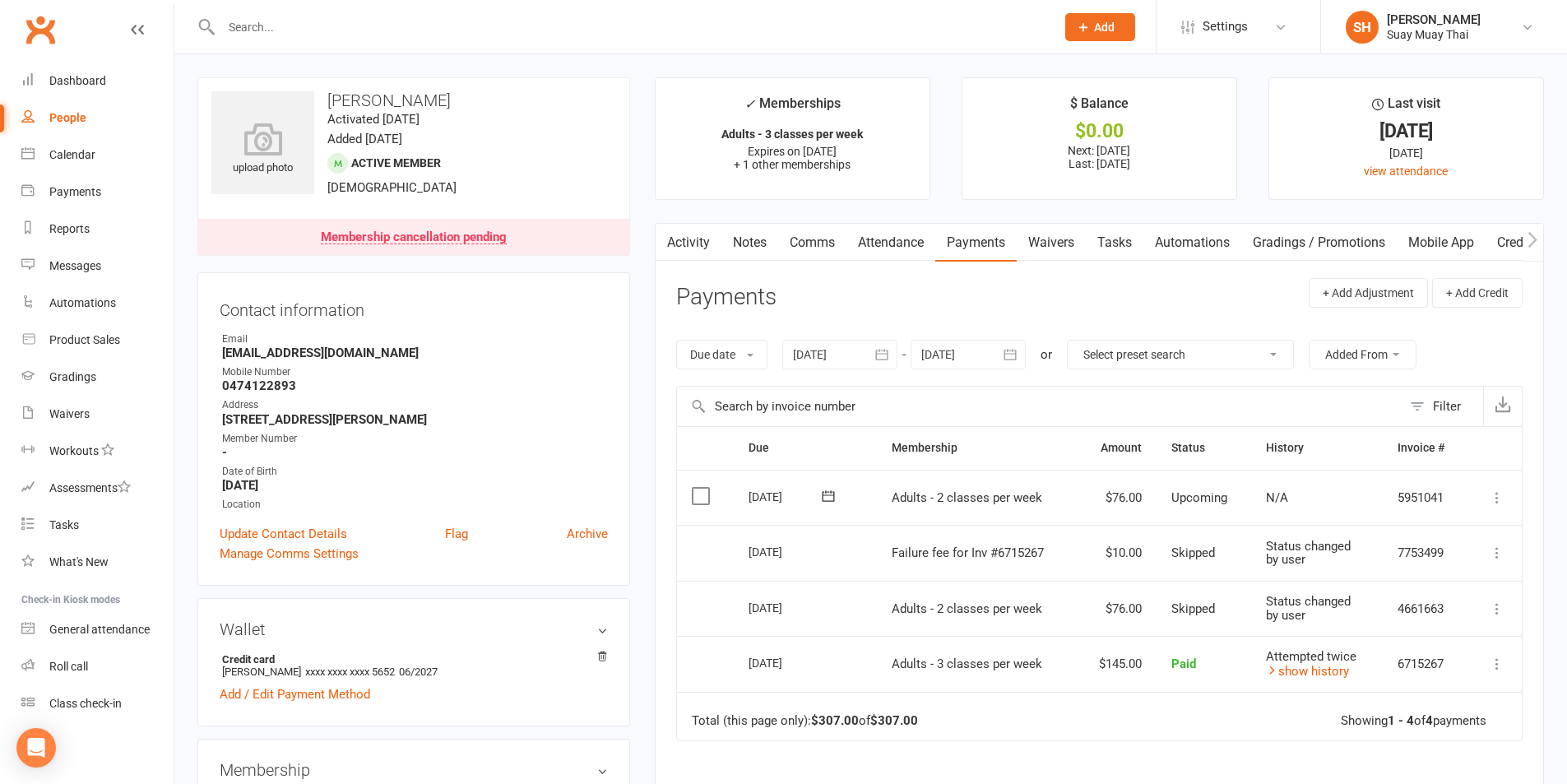
click at [327, 32] on input "text" at bounding box center [630, 28] width 828 height 23
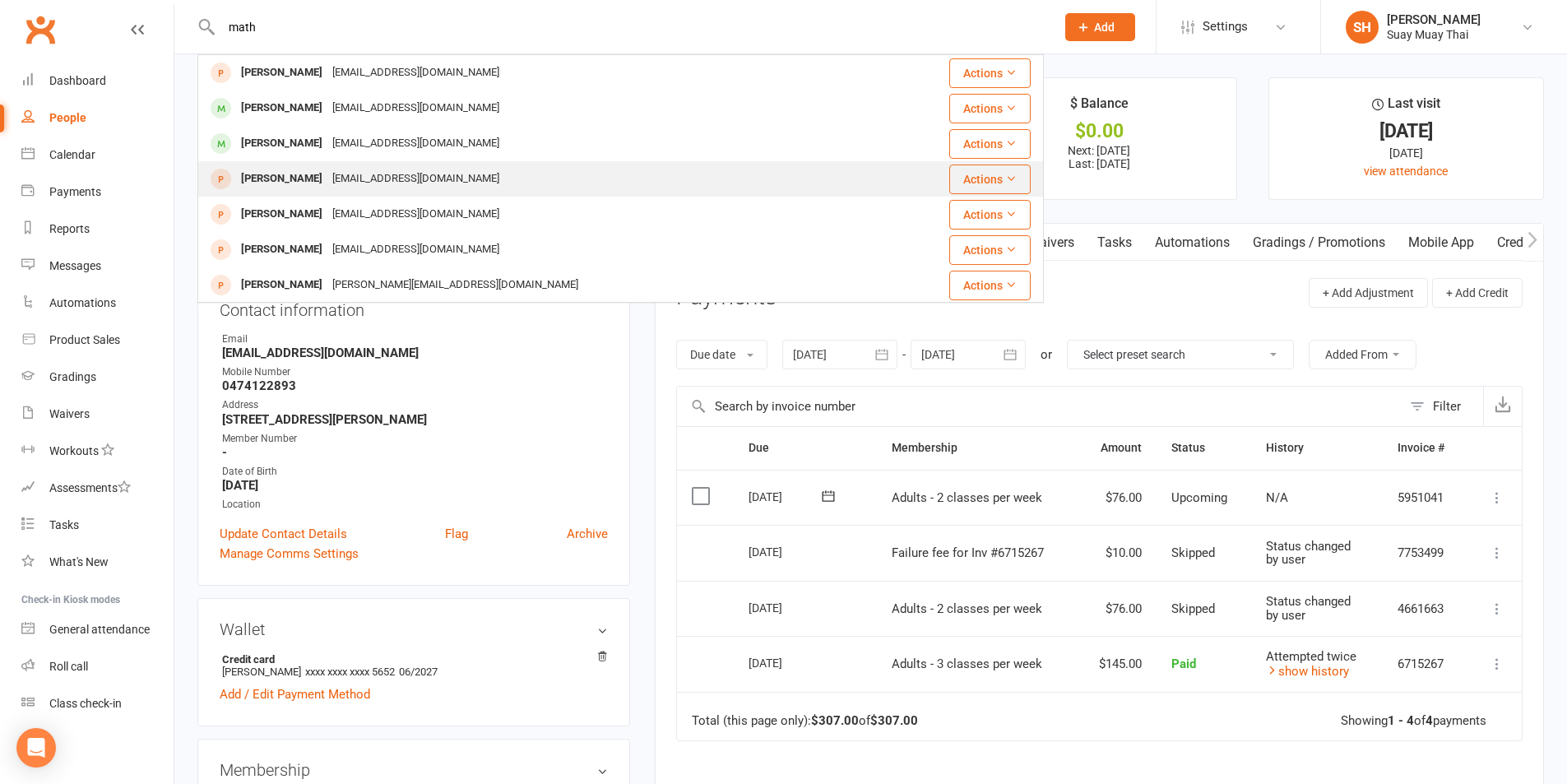
type input "math"
click at [343, 173] on div "mlptucker@gmail.com" at bounding box center [416, 178] width 177 height 24
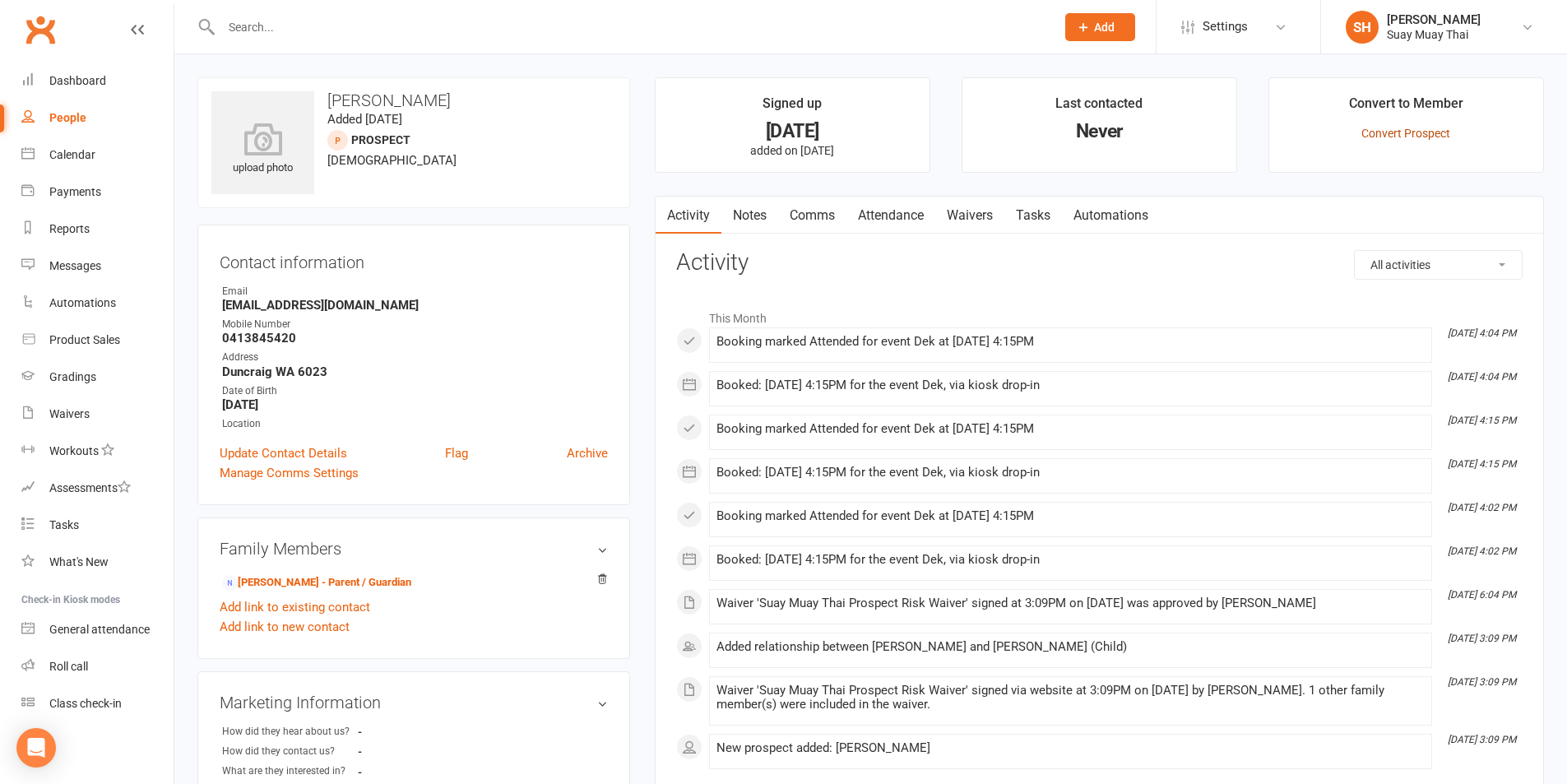
click at [1409, 129] on link "Convert Prospect" at bounding box center [1406, 133] width 88 height 13
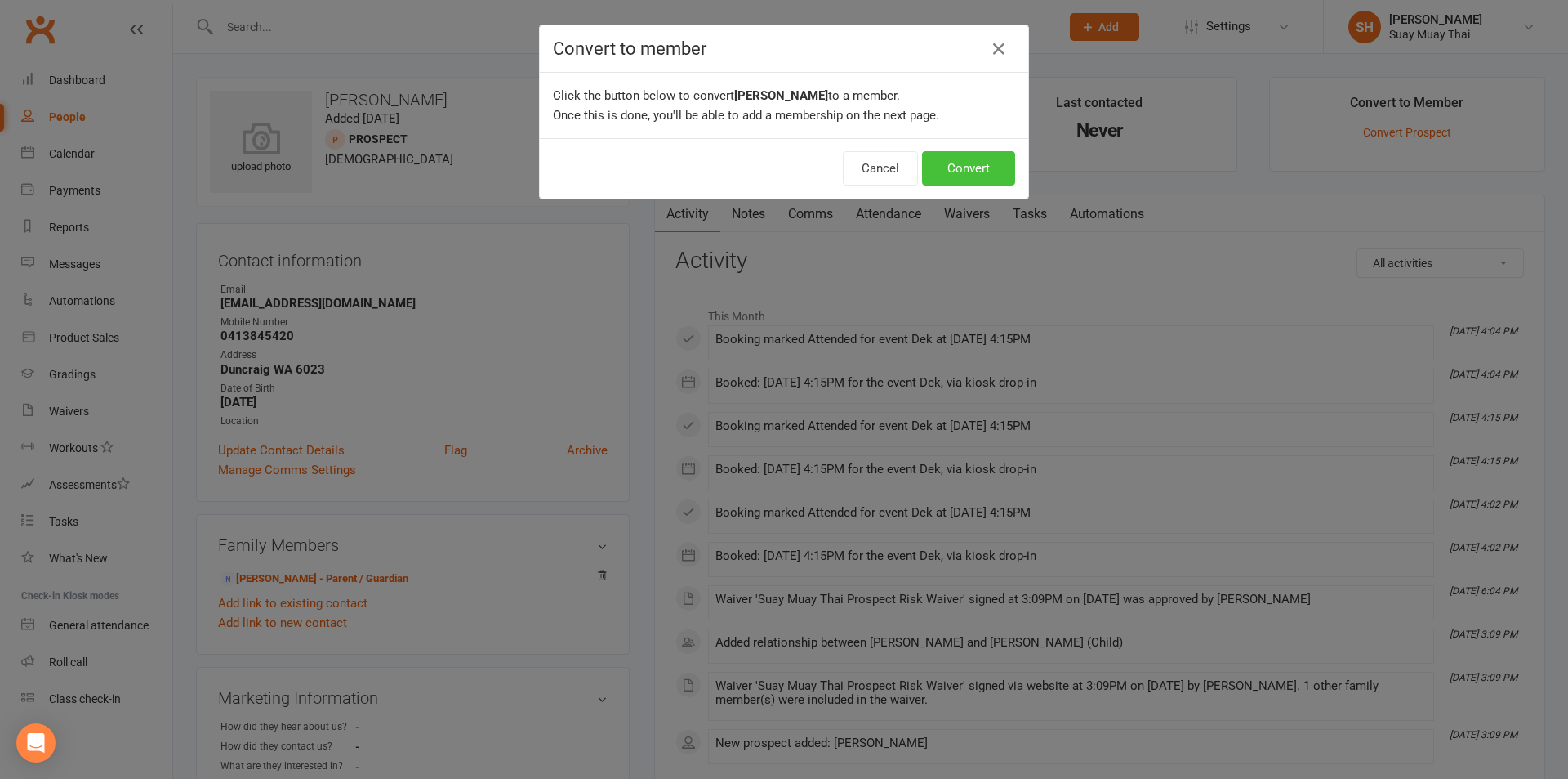
click at [971, 165] on button "Convert" at bounding box center [968, 167] width 93 height 34
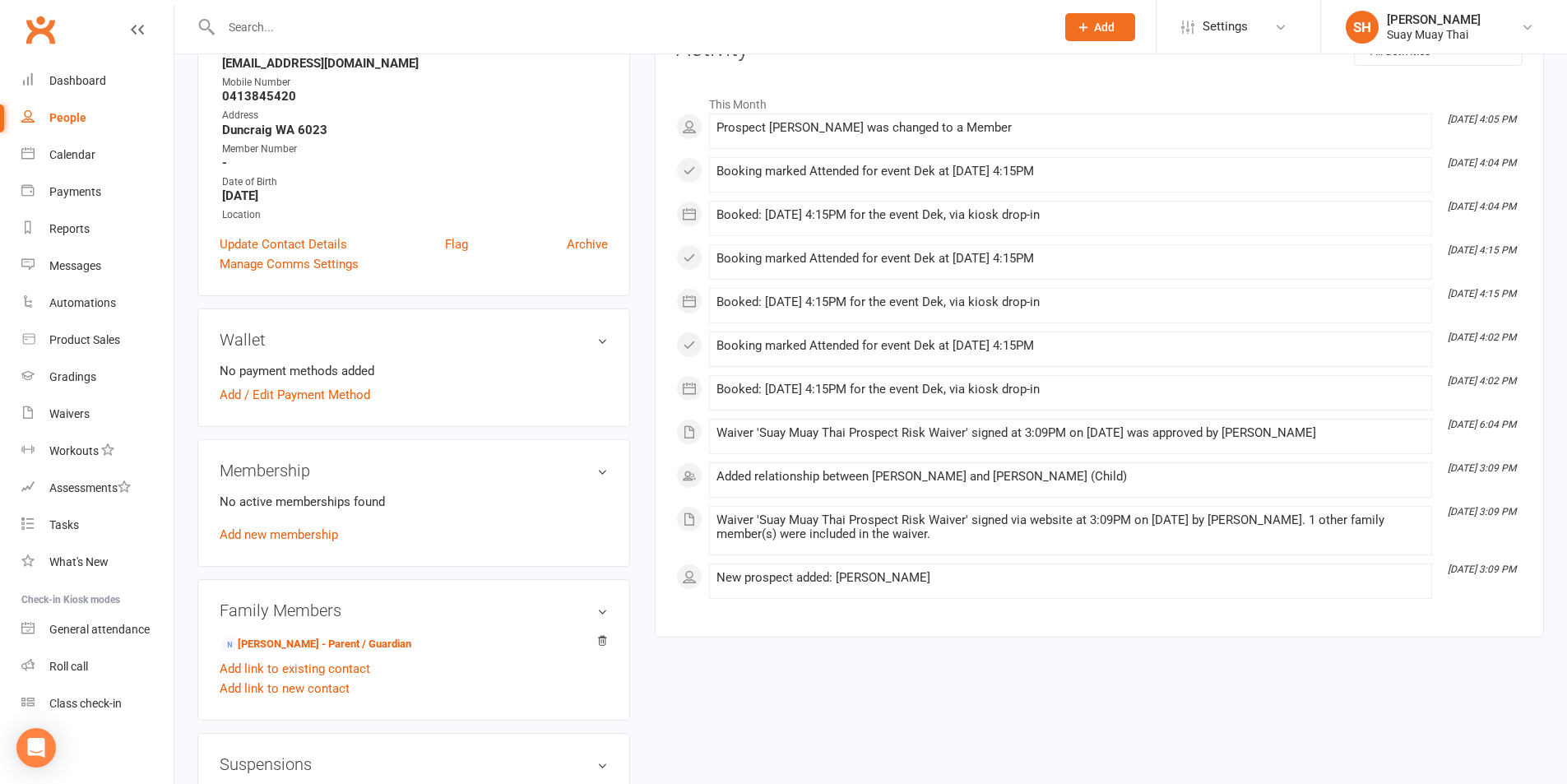
scroll to position [274, 0]
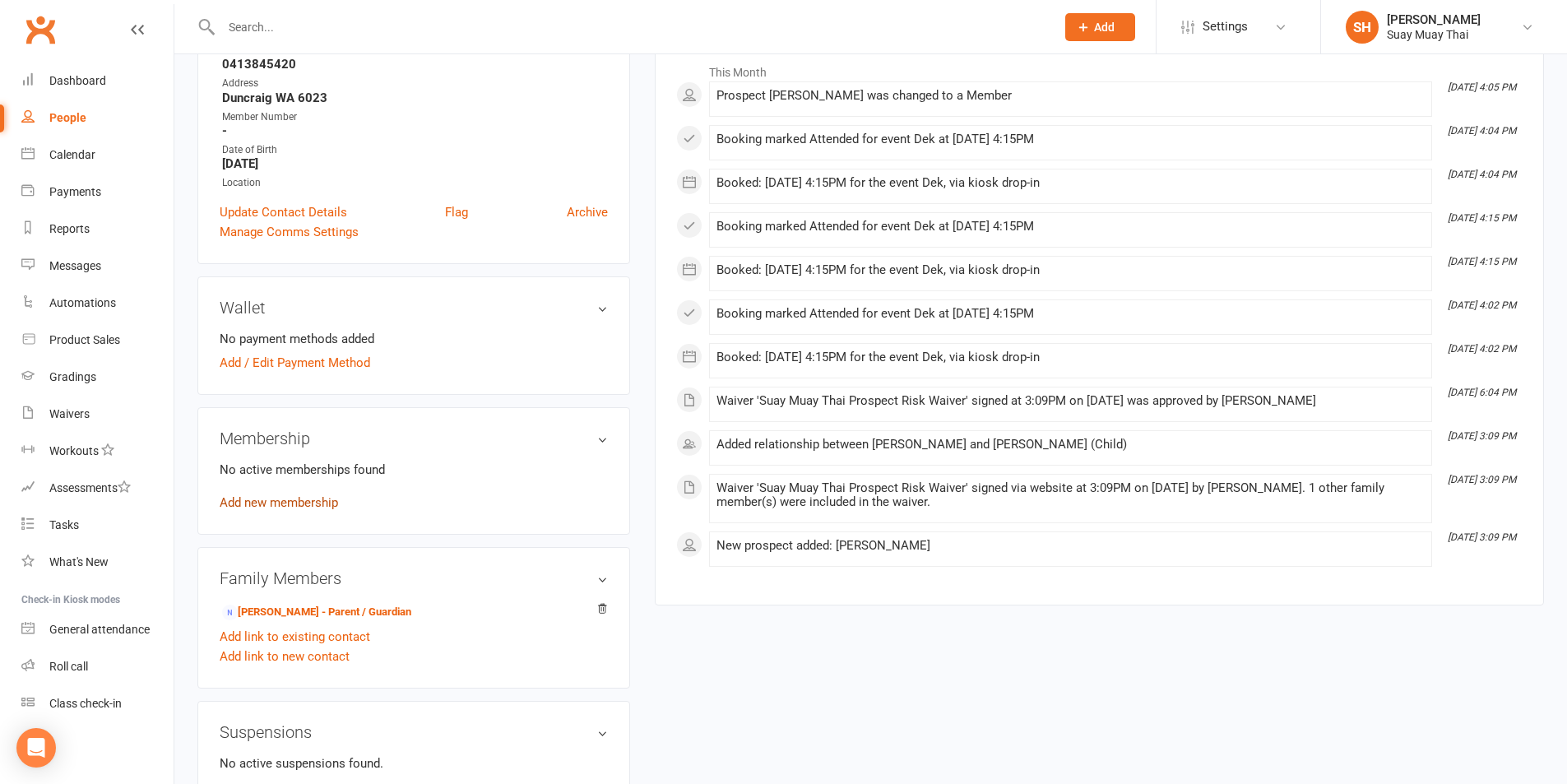
click at [275, 505] on link "Add new membership" at bounding box center [279, 502] width 118 height 15
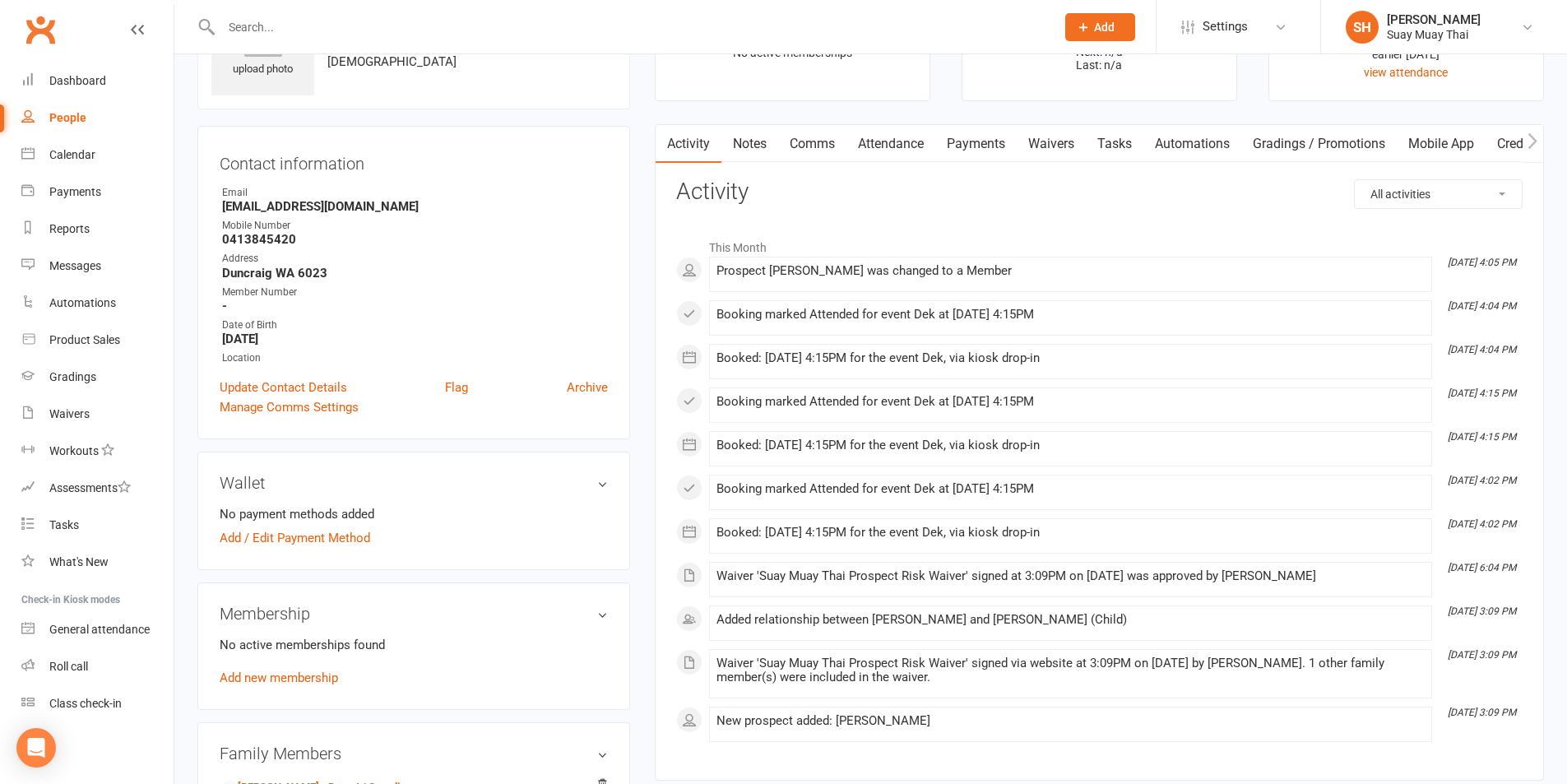
scroll to position [138, 0]
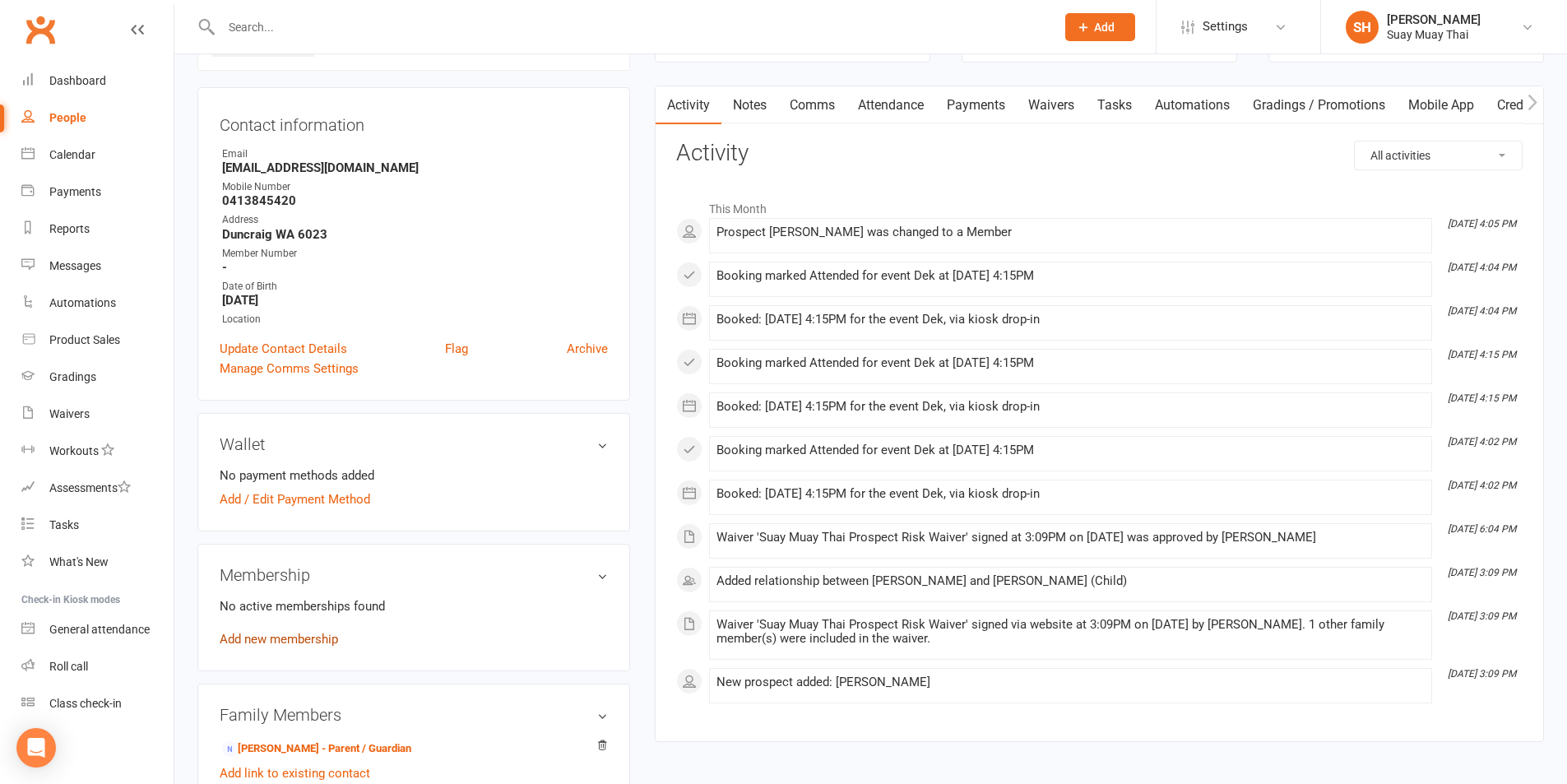
click at [282, 638] on link "Add new membership" at bounding box center [279, 639] width 118 height 15
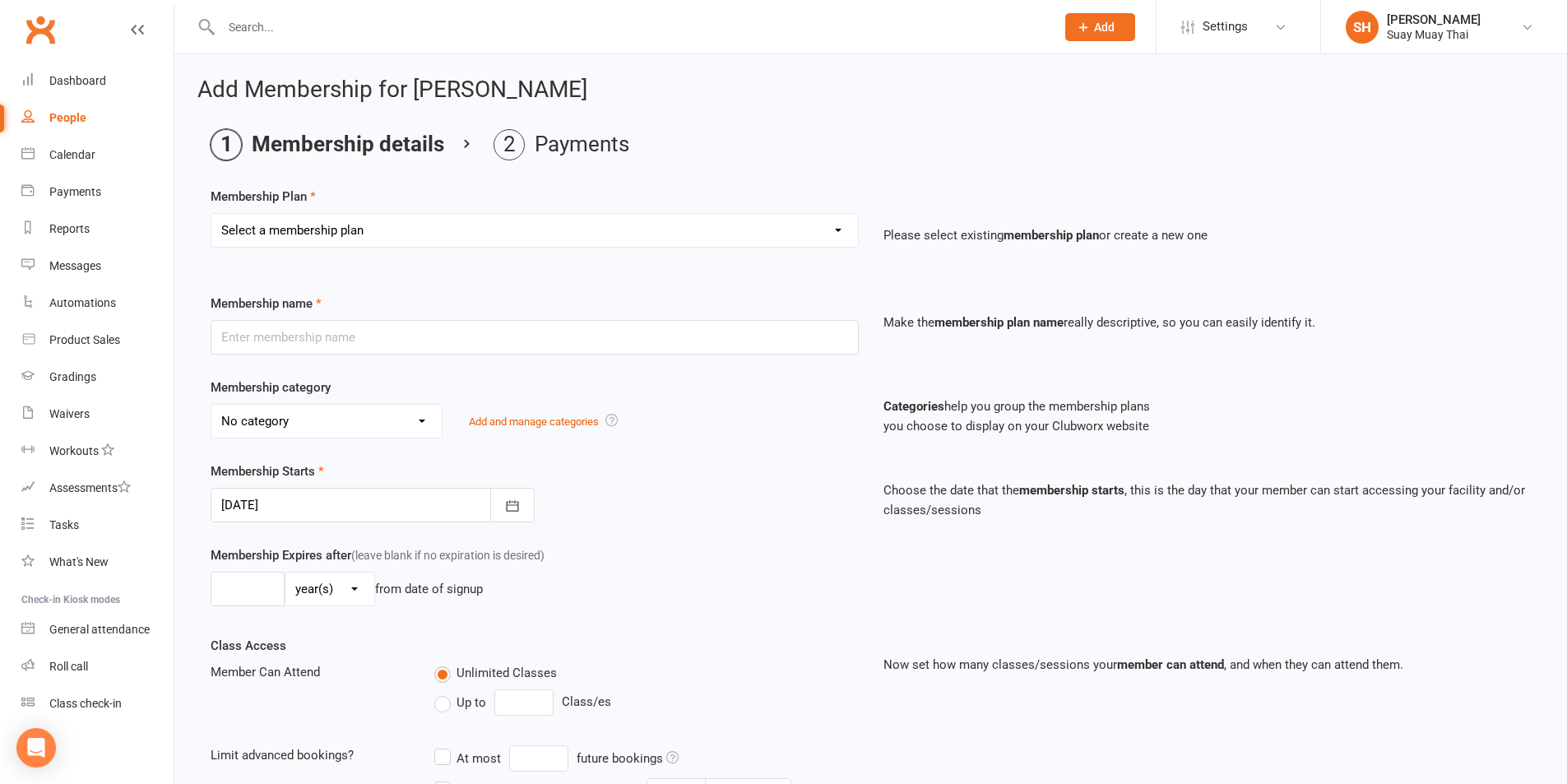
click at [340, 233] on select "Select a membership plan Create new Membership Plan Dek - Kids 1 class per week…" at bounding box center [534, 229] width 647 height 33
select select "1"
click at [211, 214] on select "Select a membership plan Create new Membership Plan Dek - Kids 1 class per week…" at bounding box center [534, 229] width 647 height 33
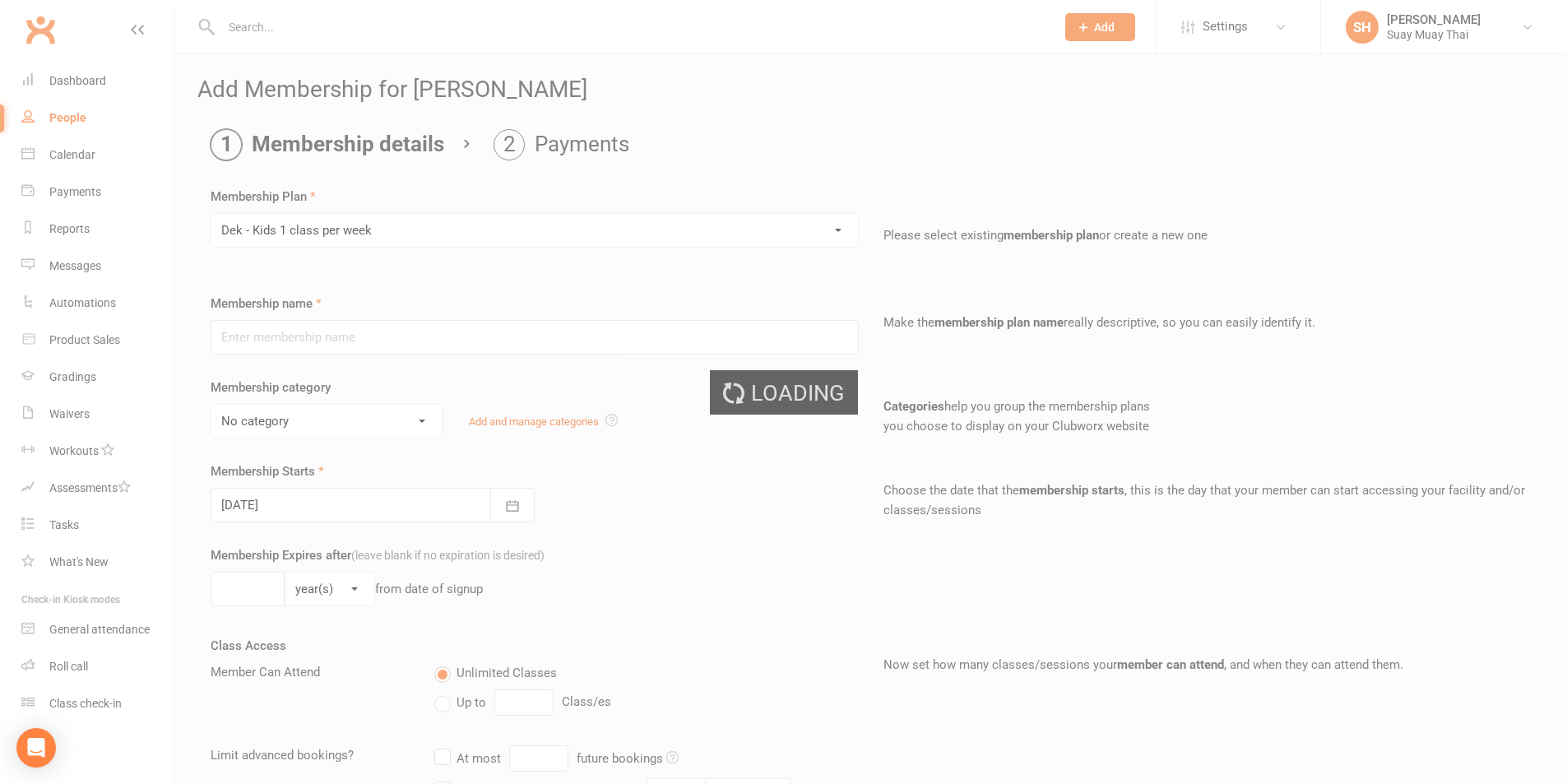
type input "Dek - Kids 1 class per week"
select select "2"
type input "0"
type input "1"
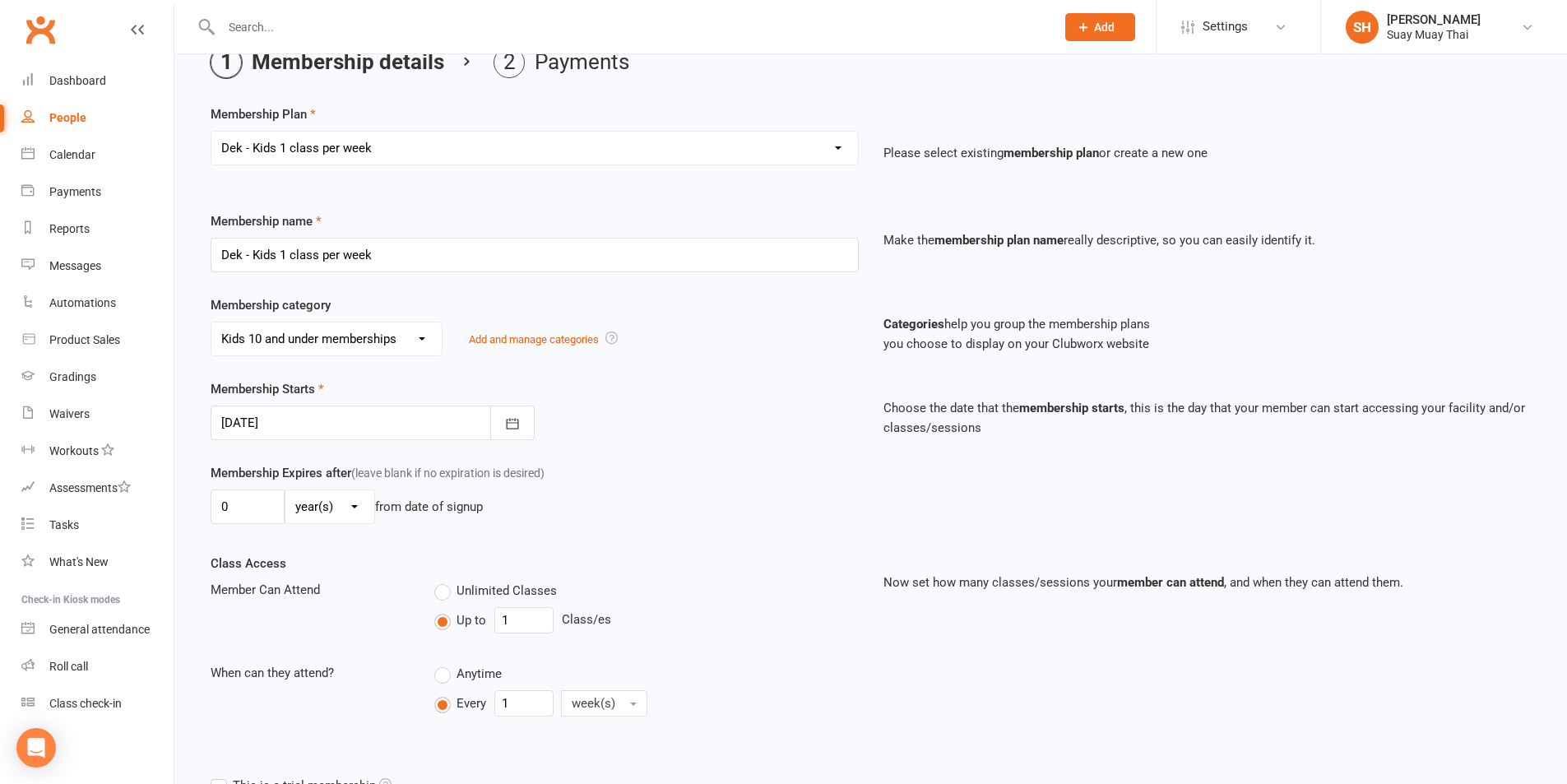
scroll to position [138, 0]
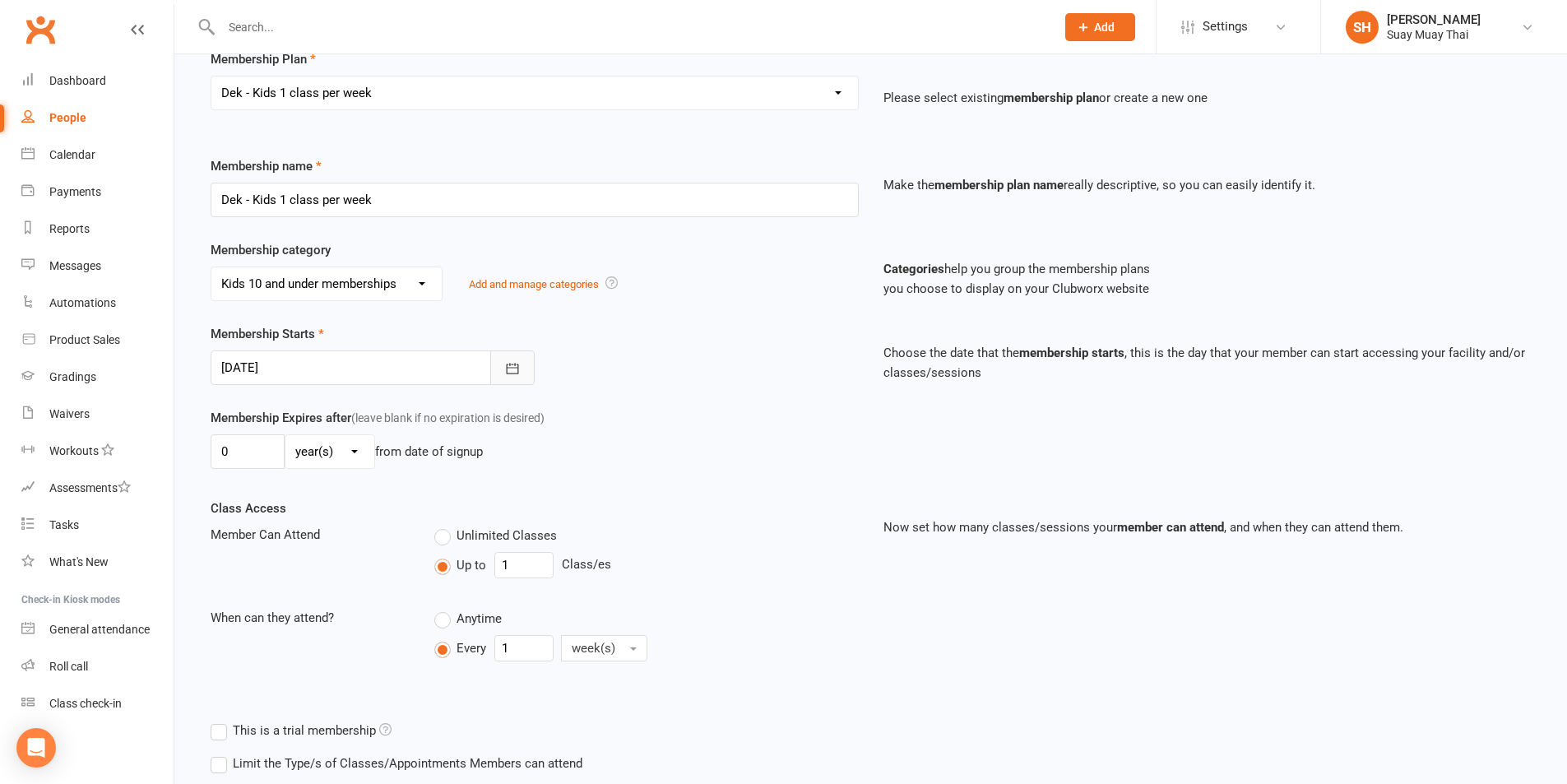
click at [508, 379] on button "button" at bounding box center [512, 367] width 44 height 34
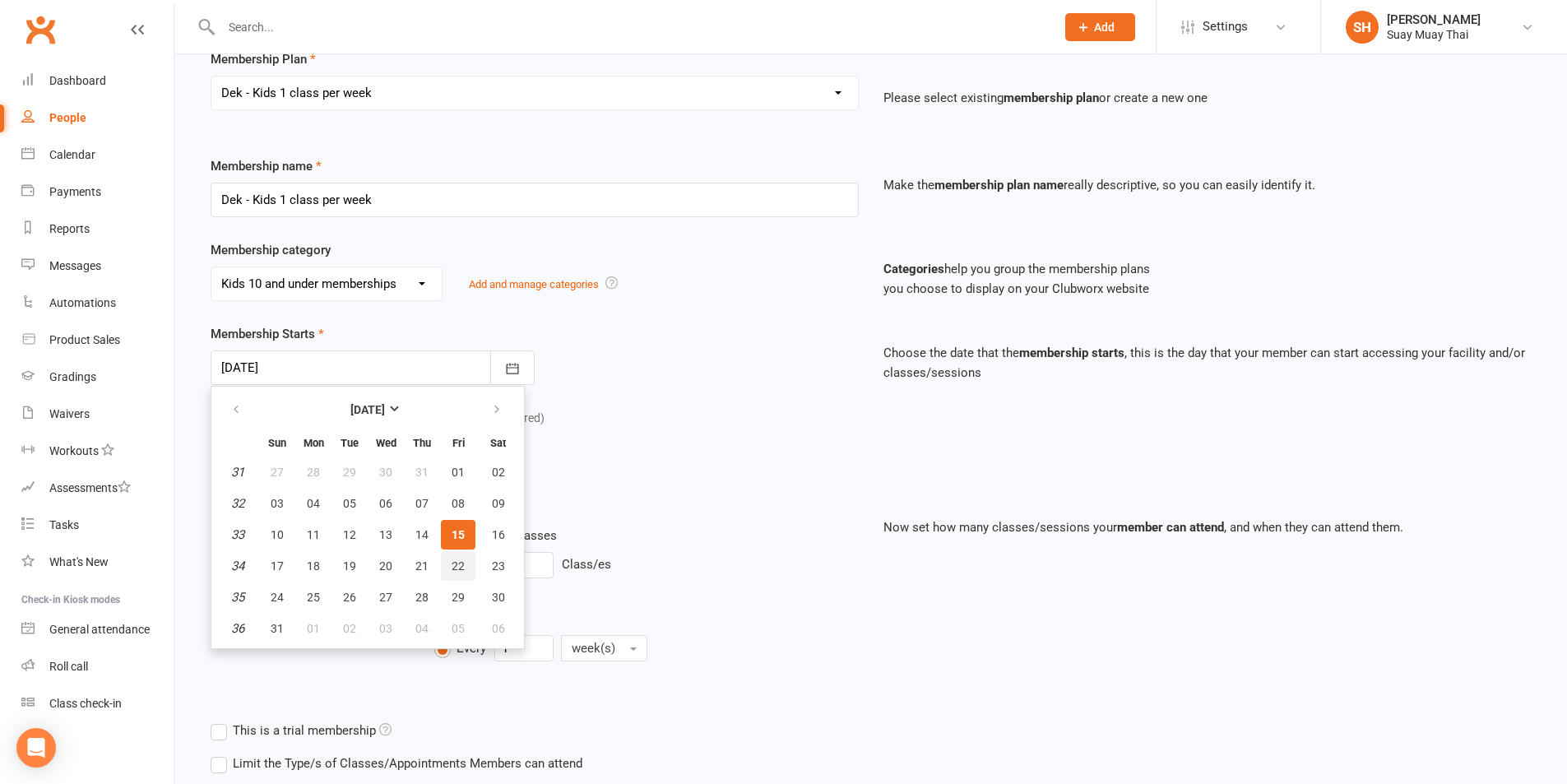
click at [466, 563] on button "22" at bounding box center [457, 565] width 34 height 29
type input "22 Aug 2025"
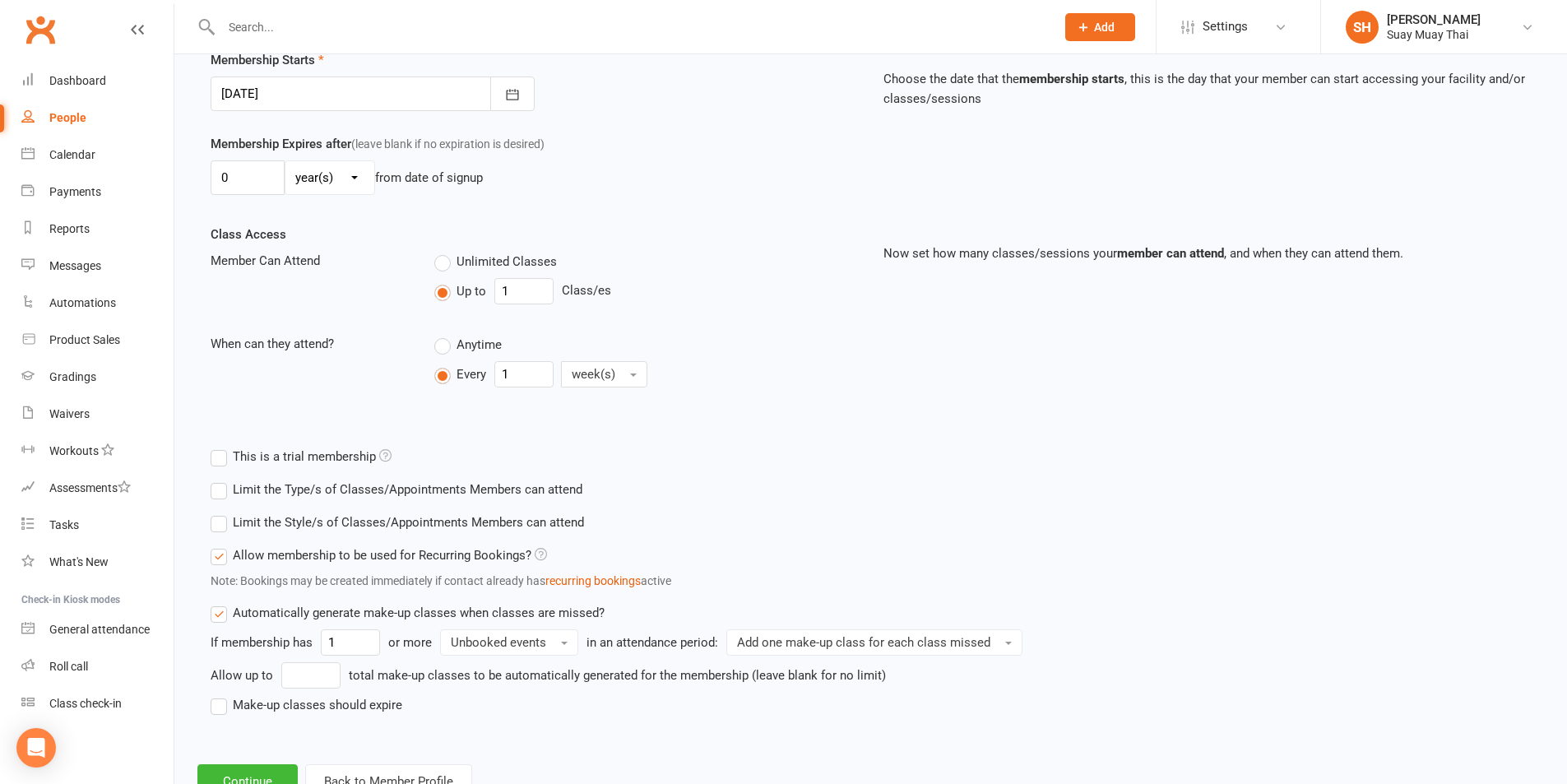
scroll to position [474, 0]
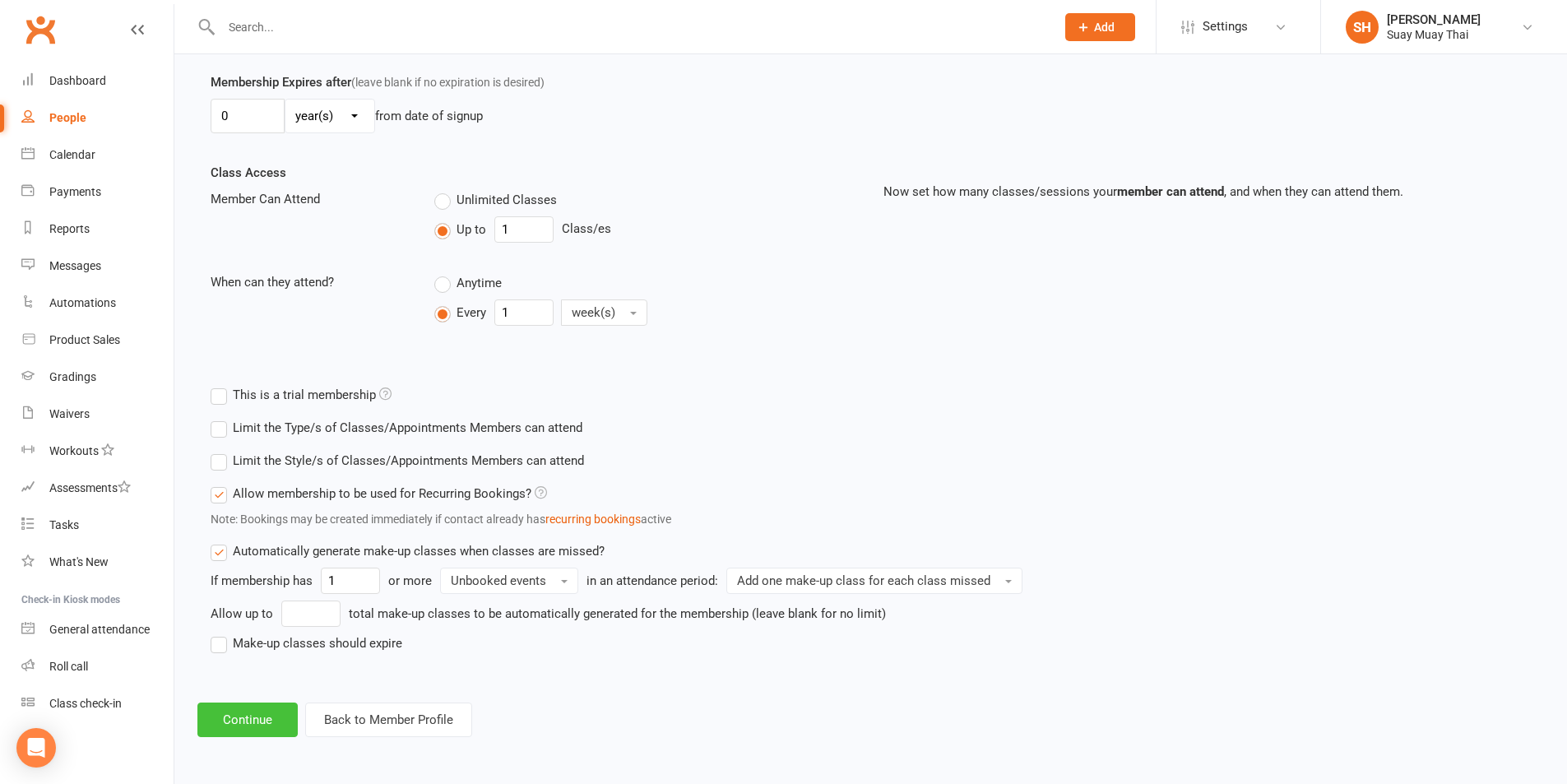
click at [232, 714] on button "Continue" at bounding box center [248, 719] width 100 height 34
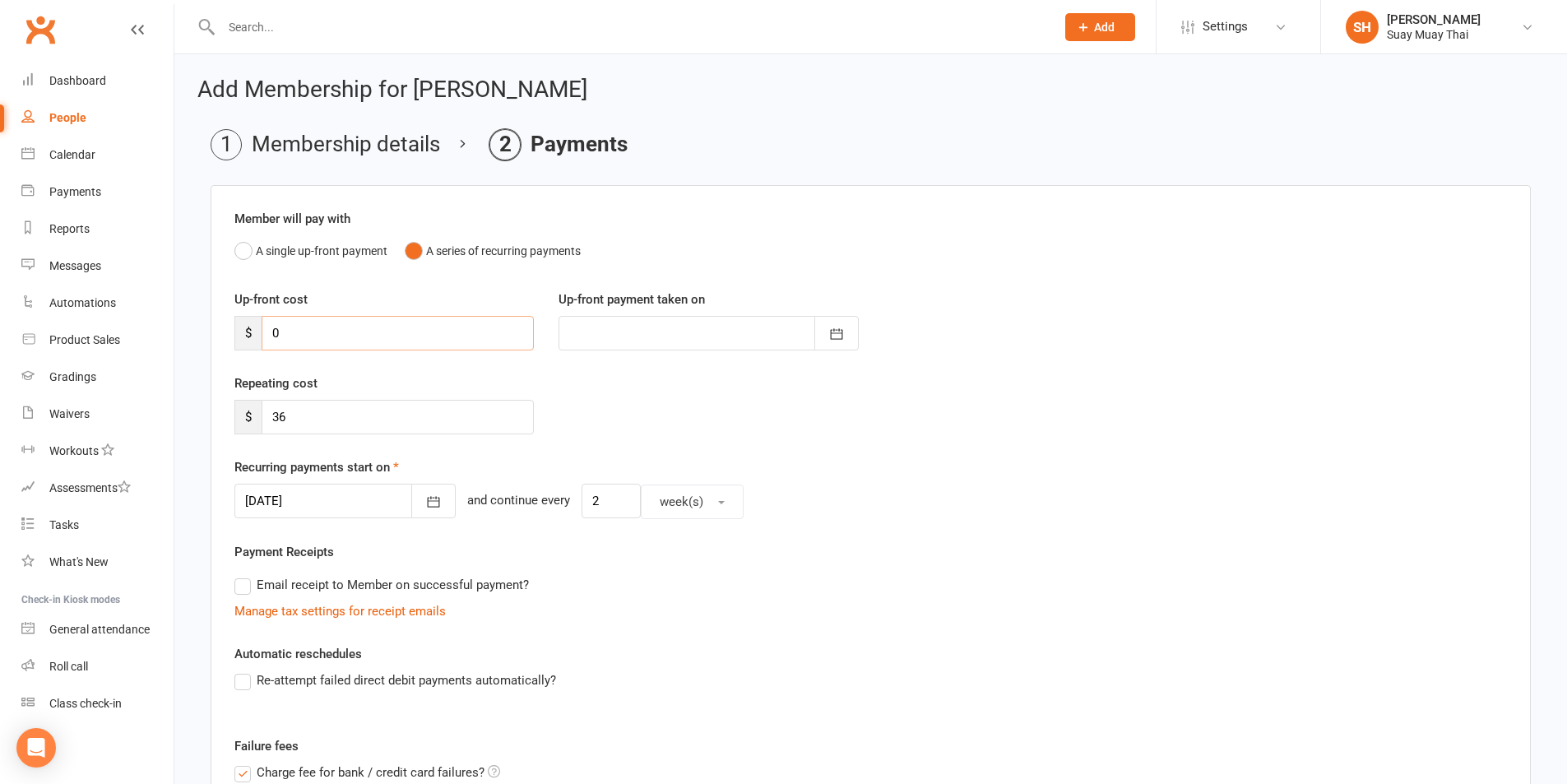
click at [330, 339] on input "0" at bounding box center [398, 333] width 272 height 34
drag, startPoint x: 330, startPoint y: 333, endPoint x: 270, endPoint y: 329, distance: 60.1
click at [270, 329] on input "0" at bounding box center [398, 333] width 272 height 34
type input "8"
type input "15 Aug 2025"
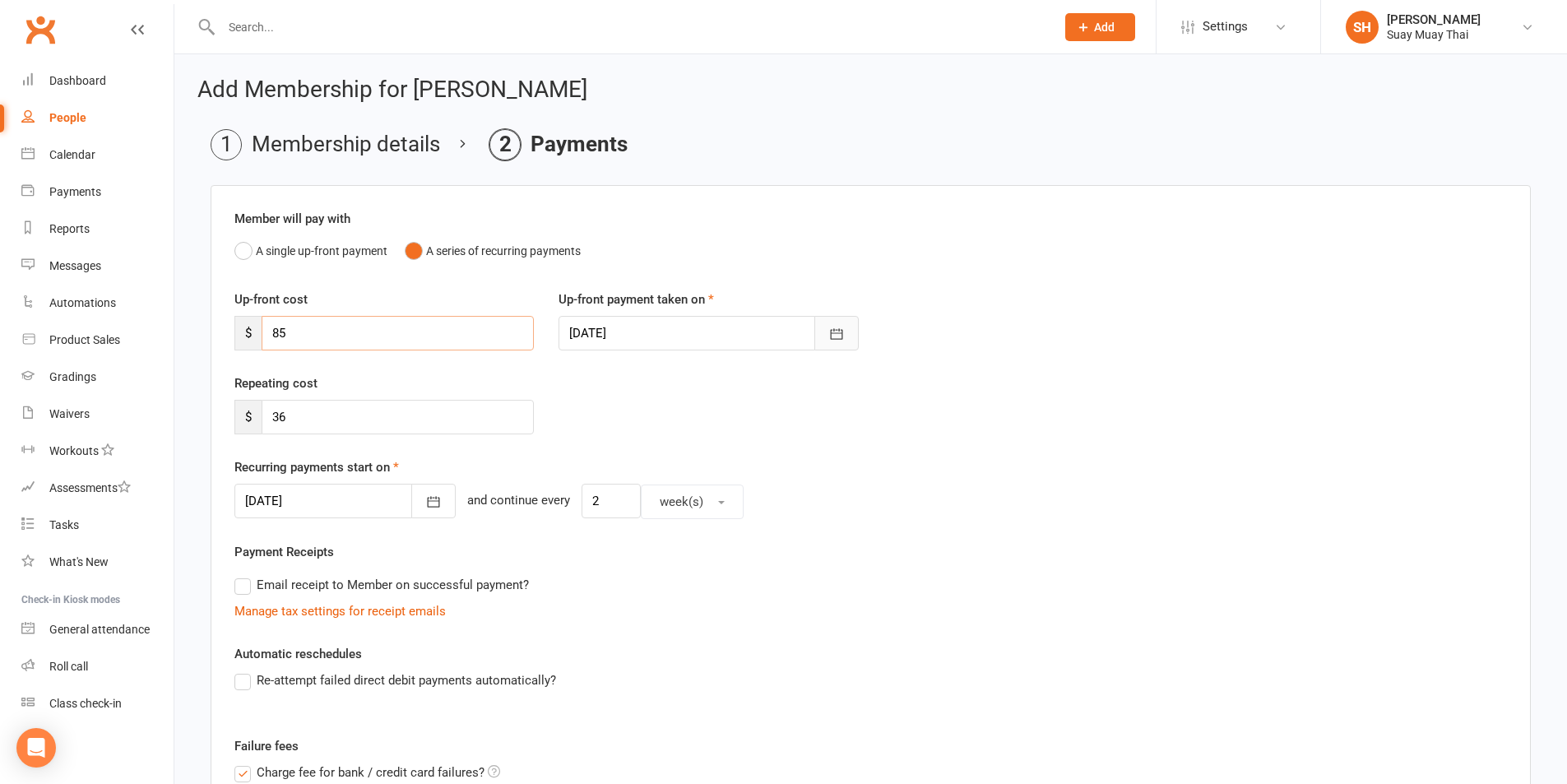
type input "85"
click at [840, 338] on icon "button" at bounding box center [837, 334] width 17 height 17
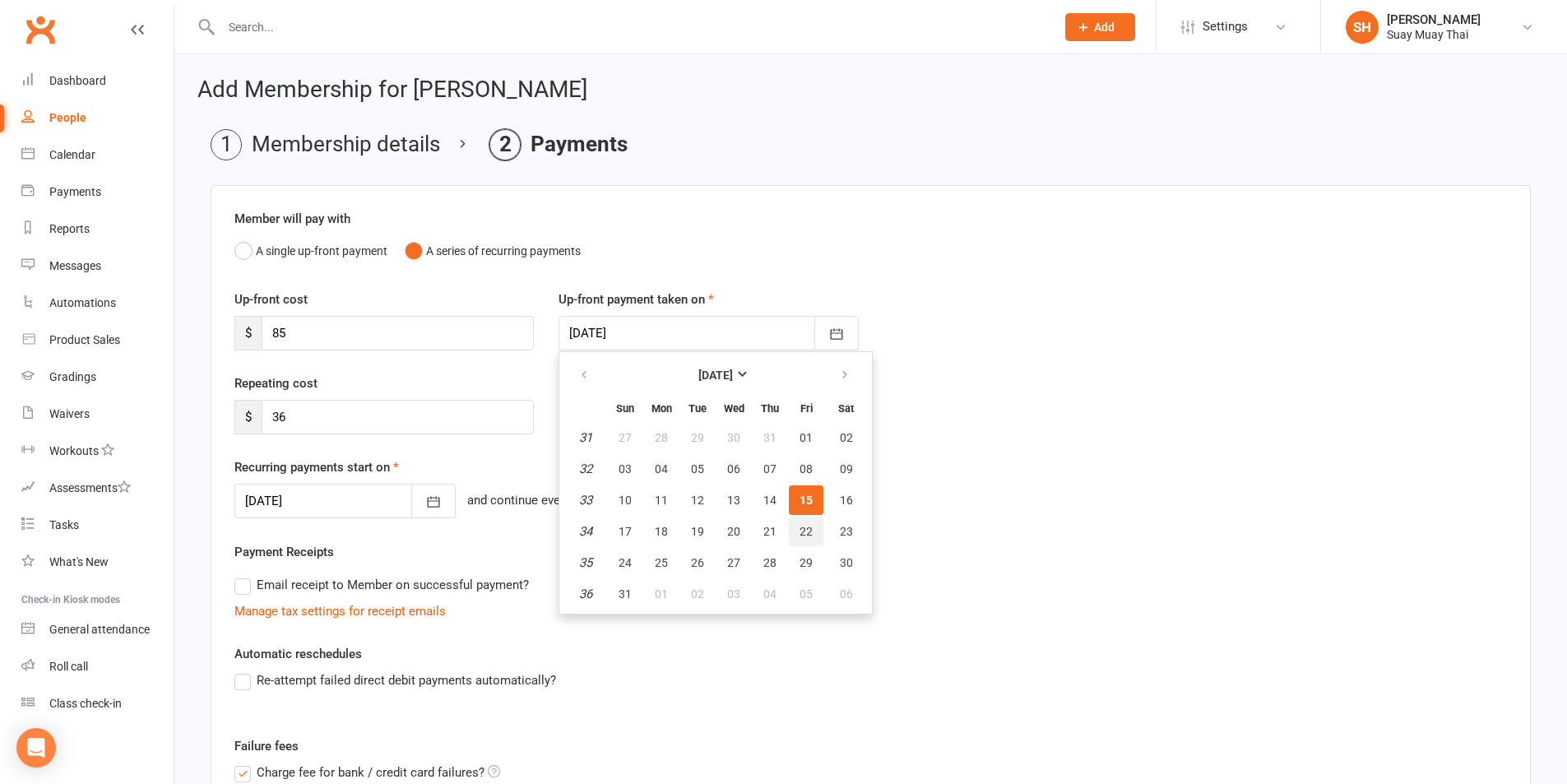
click at [814, 535] on button "22" at bounding box center [805, 530] width 34 height 29
type input "22 Aug 2025"
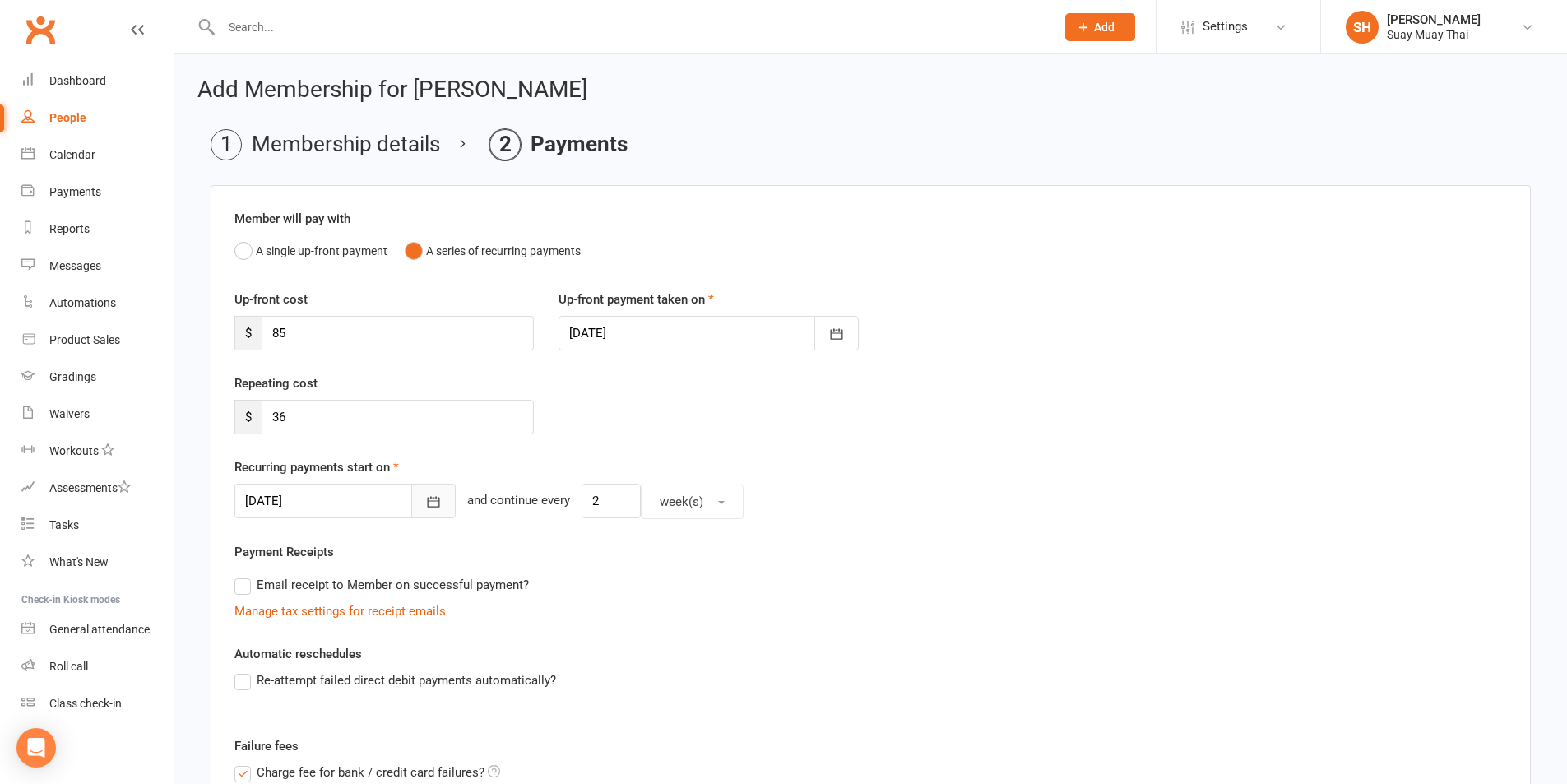
click at [426, 499] on icon "button" at bounding box center [434, 502] width 17 height 17
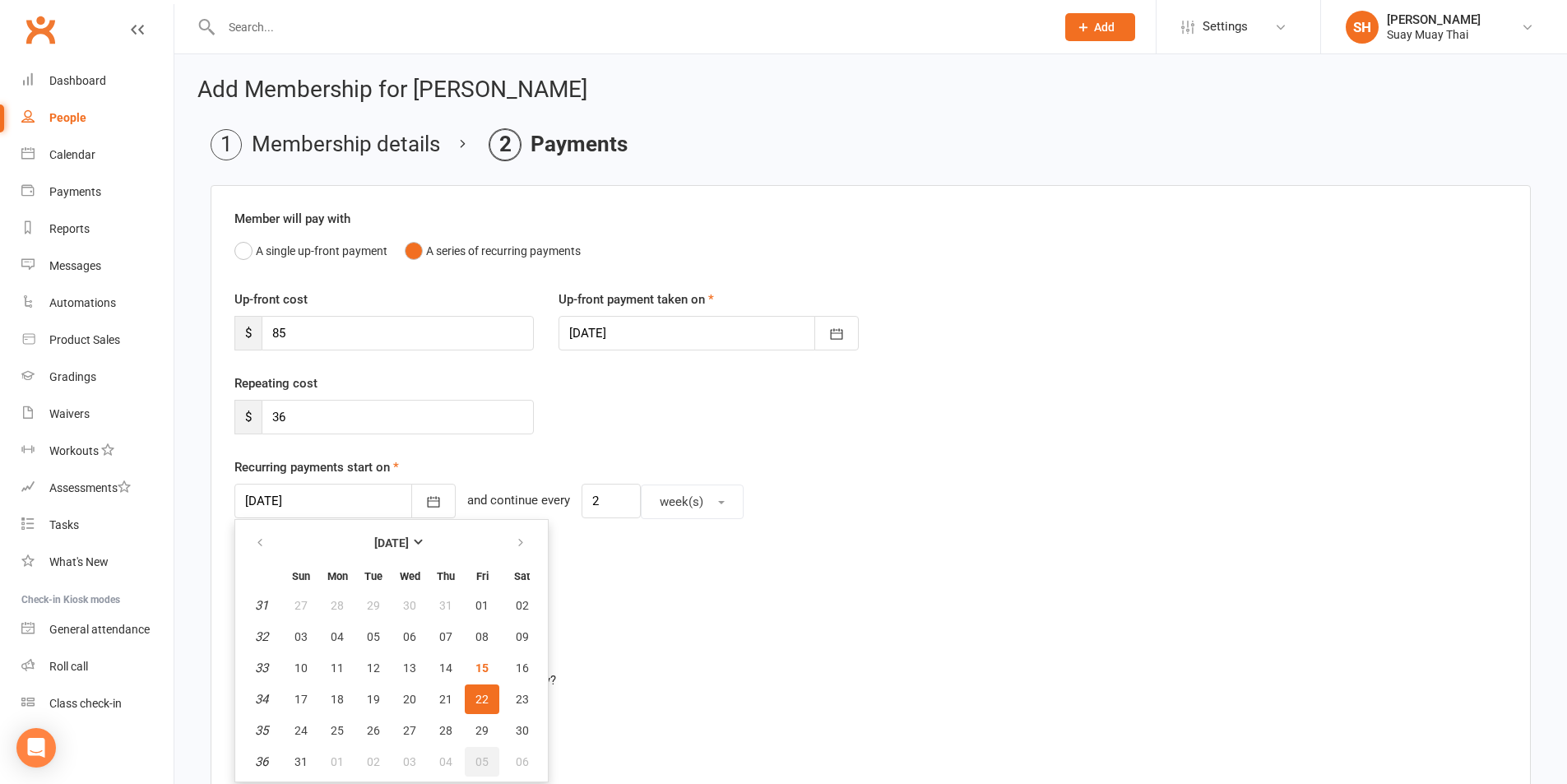
click at [482, 765] on span "05" at bounding box center [482, 761] width 13 height 13
type input "05 Sep 2025"
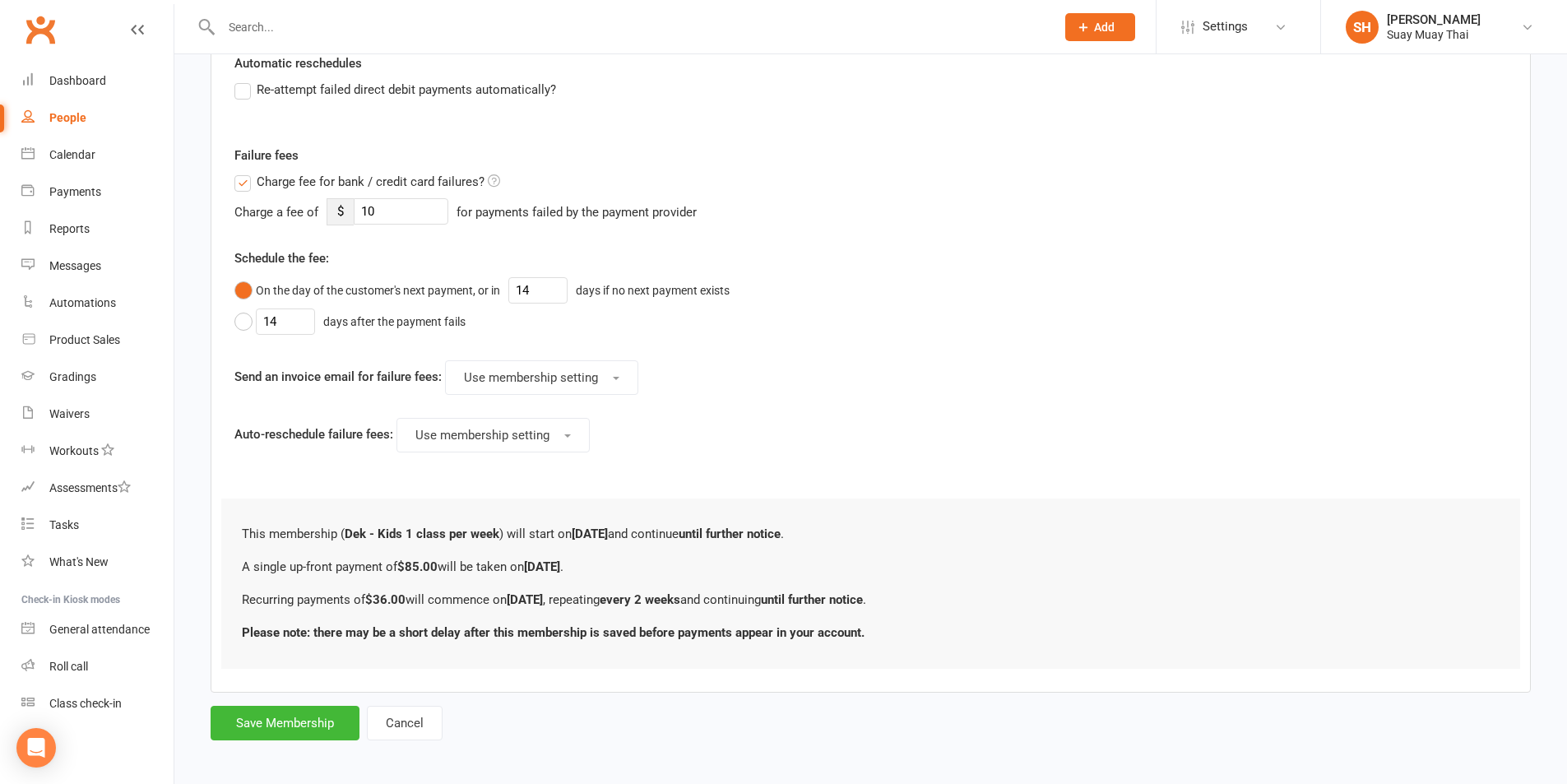
scroll to position [597, 0]
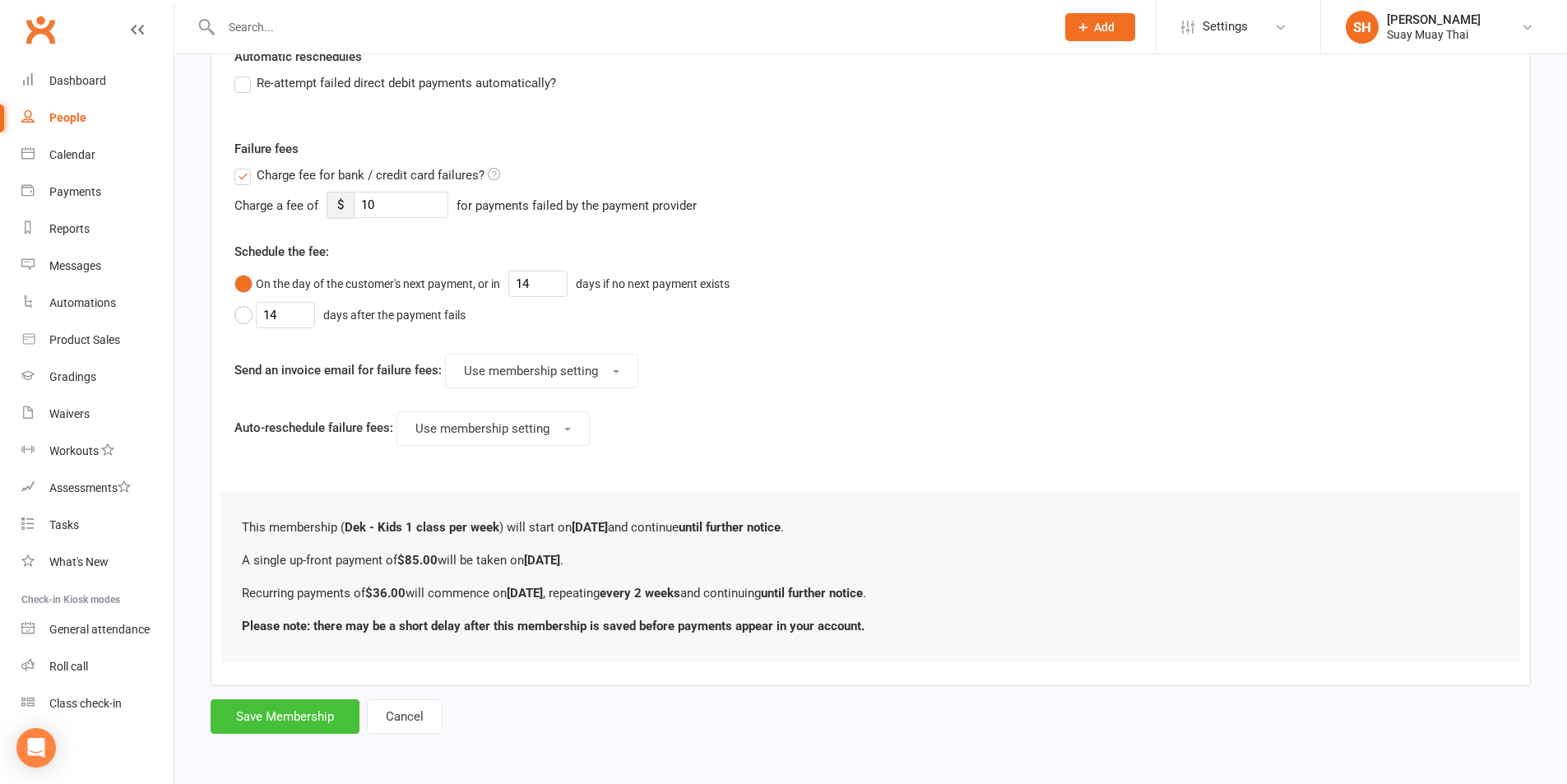
click at [305, 714] on button "Save Membership" at bounding box center [285, 716] width 149 height 34
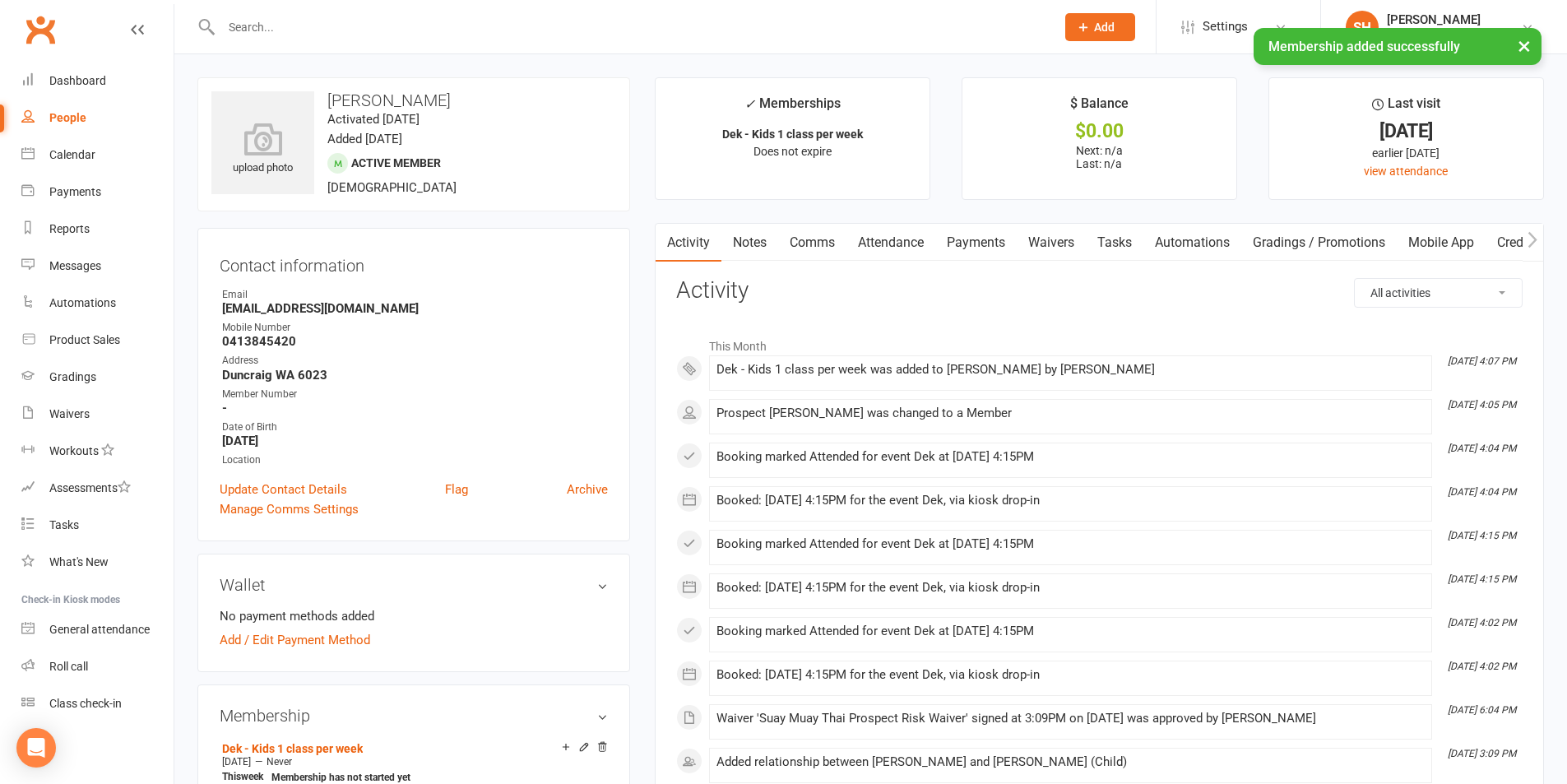
click at [1027, 245] on link "Waivers" at bounding box center [1051, 242] width 69 height 38
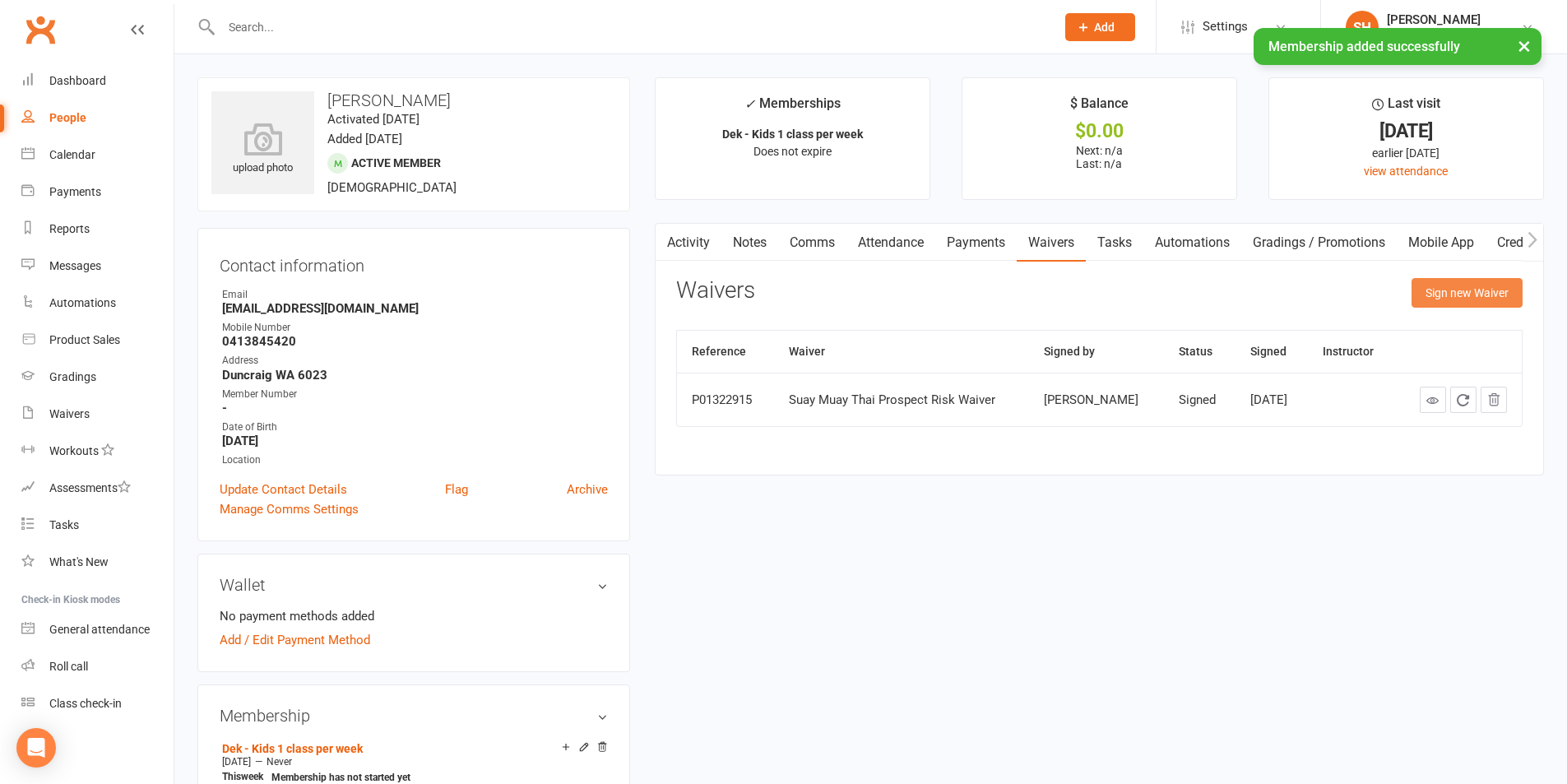
click at [1454, 279] on button "Sign new Waiver" at bounding box center [1467, 292] width 111 height 29
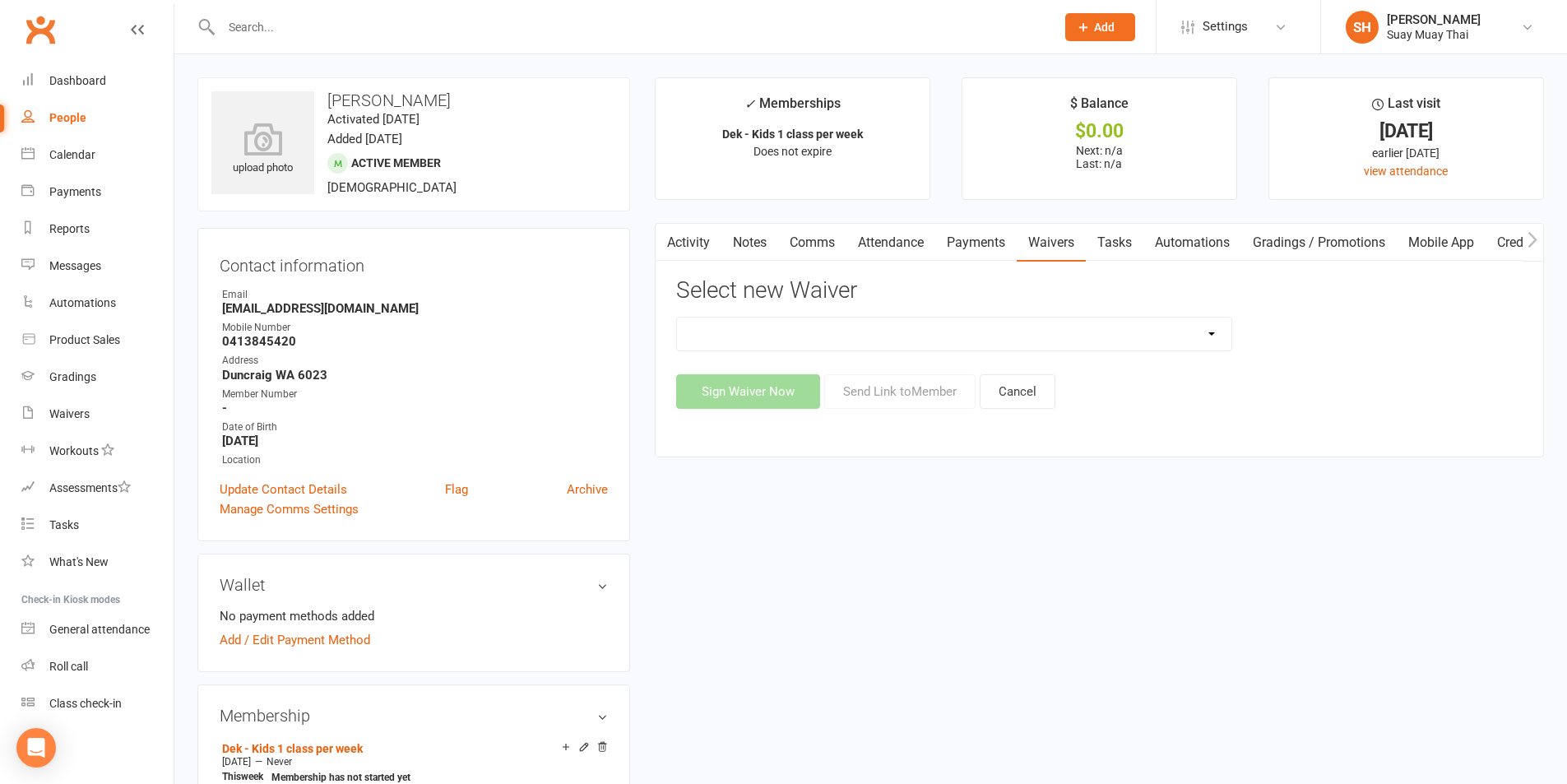
click at [925, 348] on select "New Member Risk Waiver Payment Authority Waiver Suay Muay Thai Prospect Risk Wa…" at bounding box center [954, 334] width 554 height 33
select select "14249"
click at [677, 318] on select "New Member Risk Waiver Payment Authority Waiver Suay Muay Thai Prospect Risk Wa…" at bounding box center [954, 334] width 554 height 33
click at [895, 397] on button "Send Link to Member" at bounding box center [899, 391] width 151 height 34
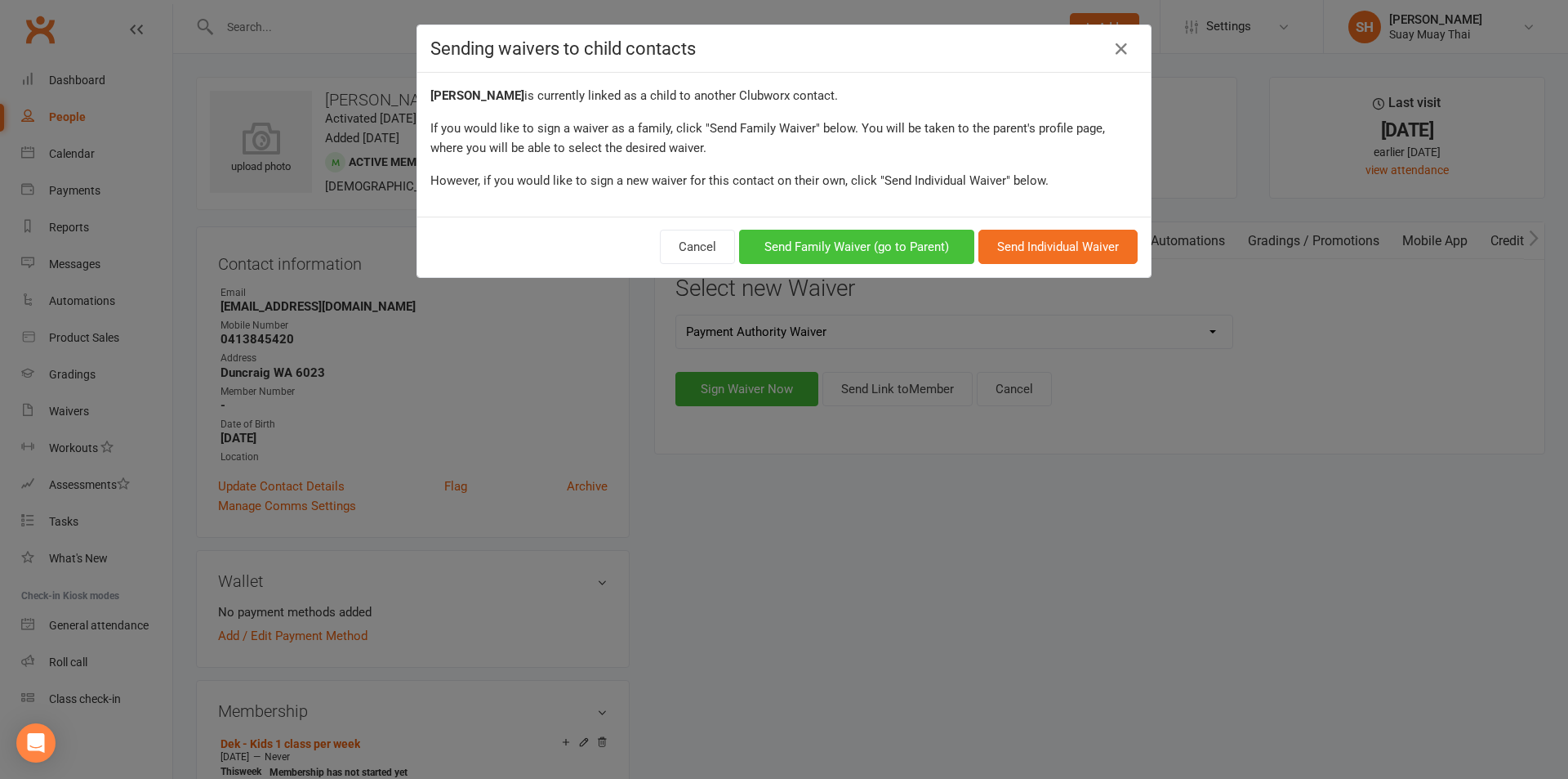
click at [913, 254] on button "Send Family Waiver (go to Parent)" at bounding box center [856, 246] width 235 height 34
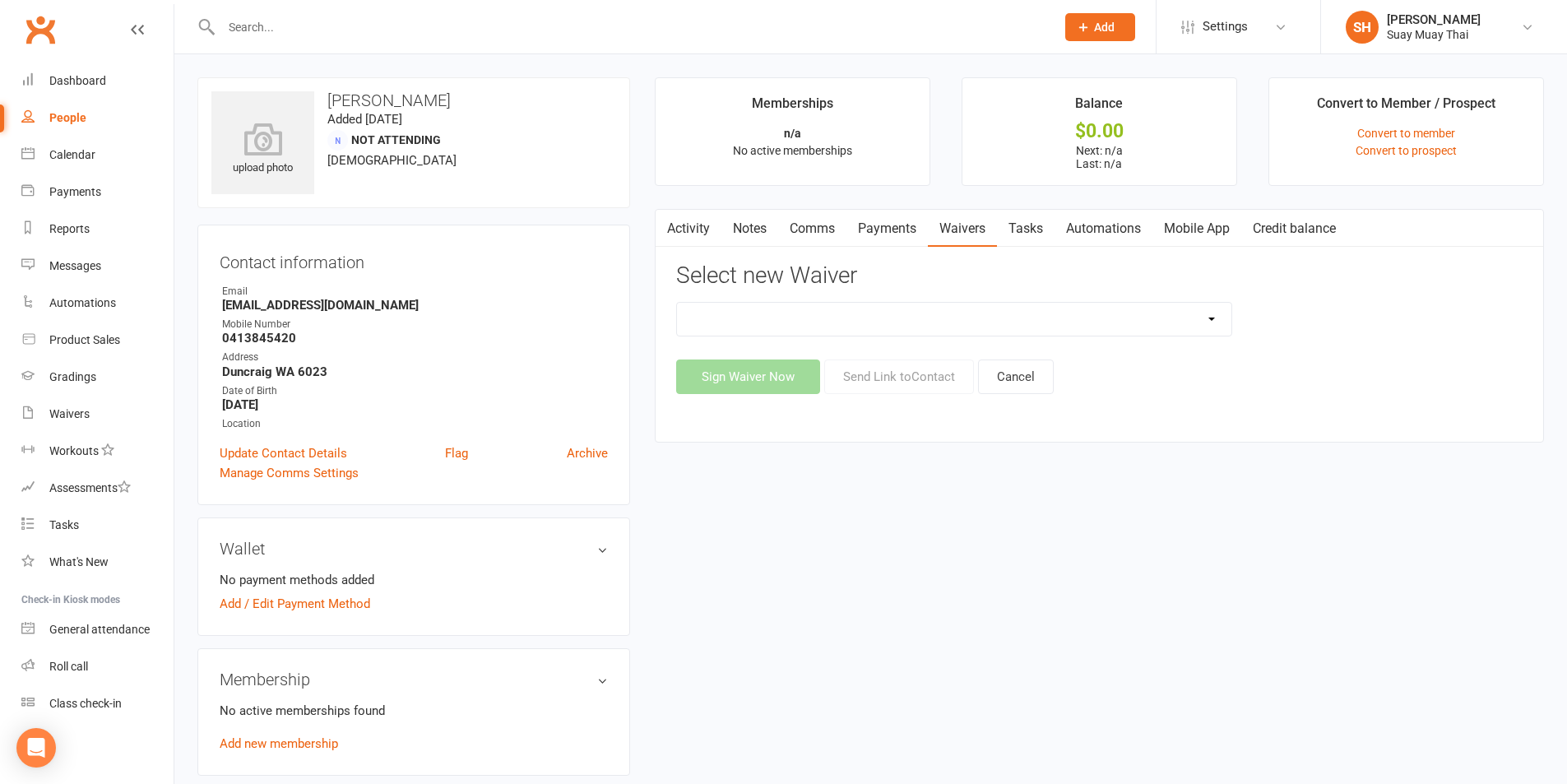
click at [965, 321] on select "New Member Risk Waiver Payment Authority Waiver" at bounding box center [954, 319] width 554 height 33
select select "14249"
click at [677, 303] on select "New Member Risk Waiver Payment Authority Waiver" at bounding box center [954, 319] width 554 height 33
click at [914, 379] on button "Send Link to Contact" at bounding box center [899, 376] width 149 height 34
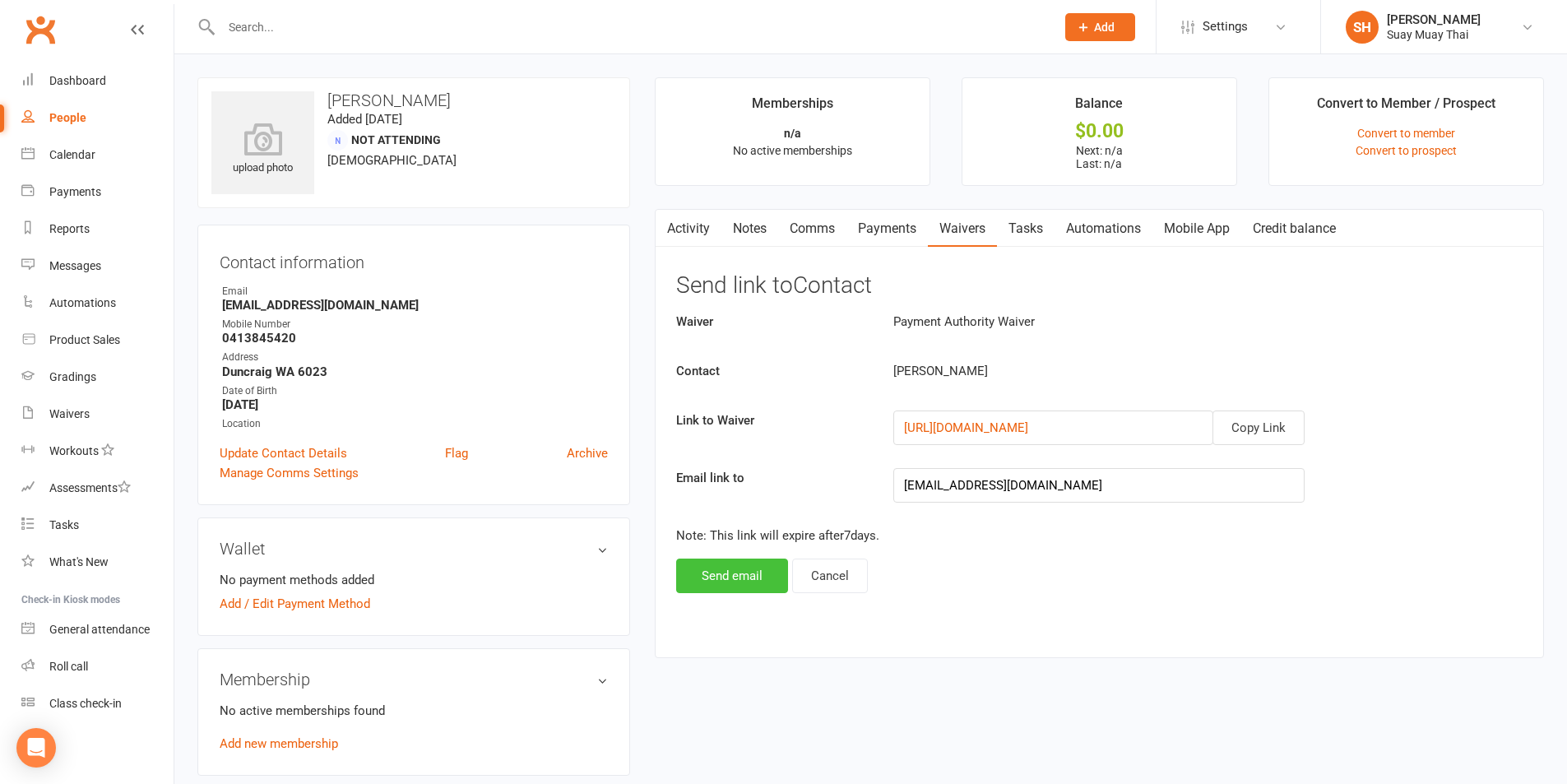
click at [737, 569] on button "Send email" at bounding box center [732, 575] width 112 height 34
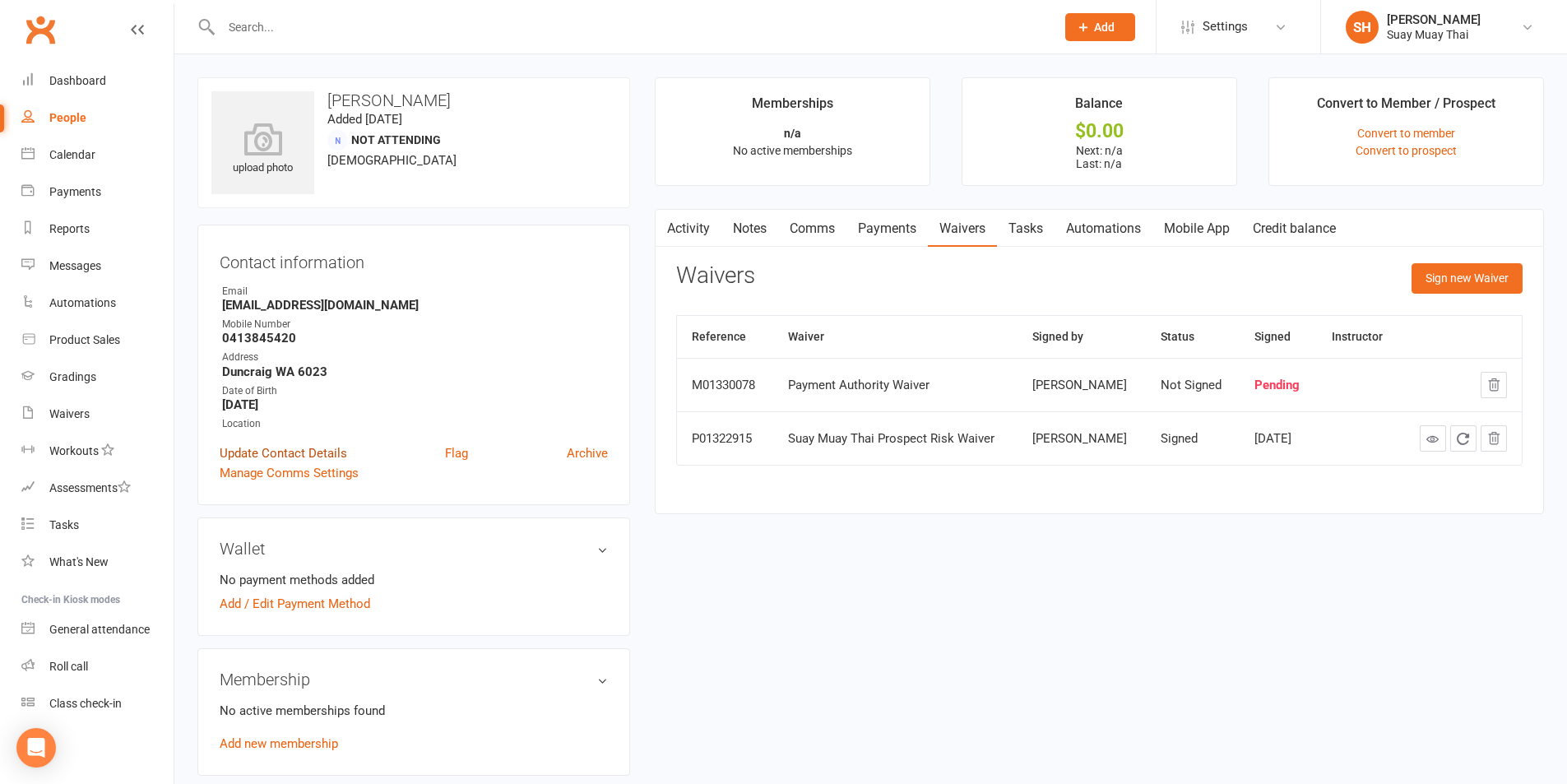
click at [270, 452] on link "Update Contact Details" at bounding box center [283, 453] width 128 height 20
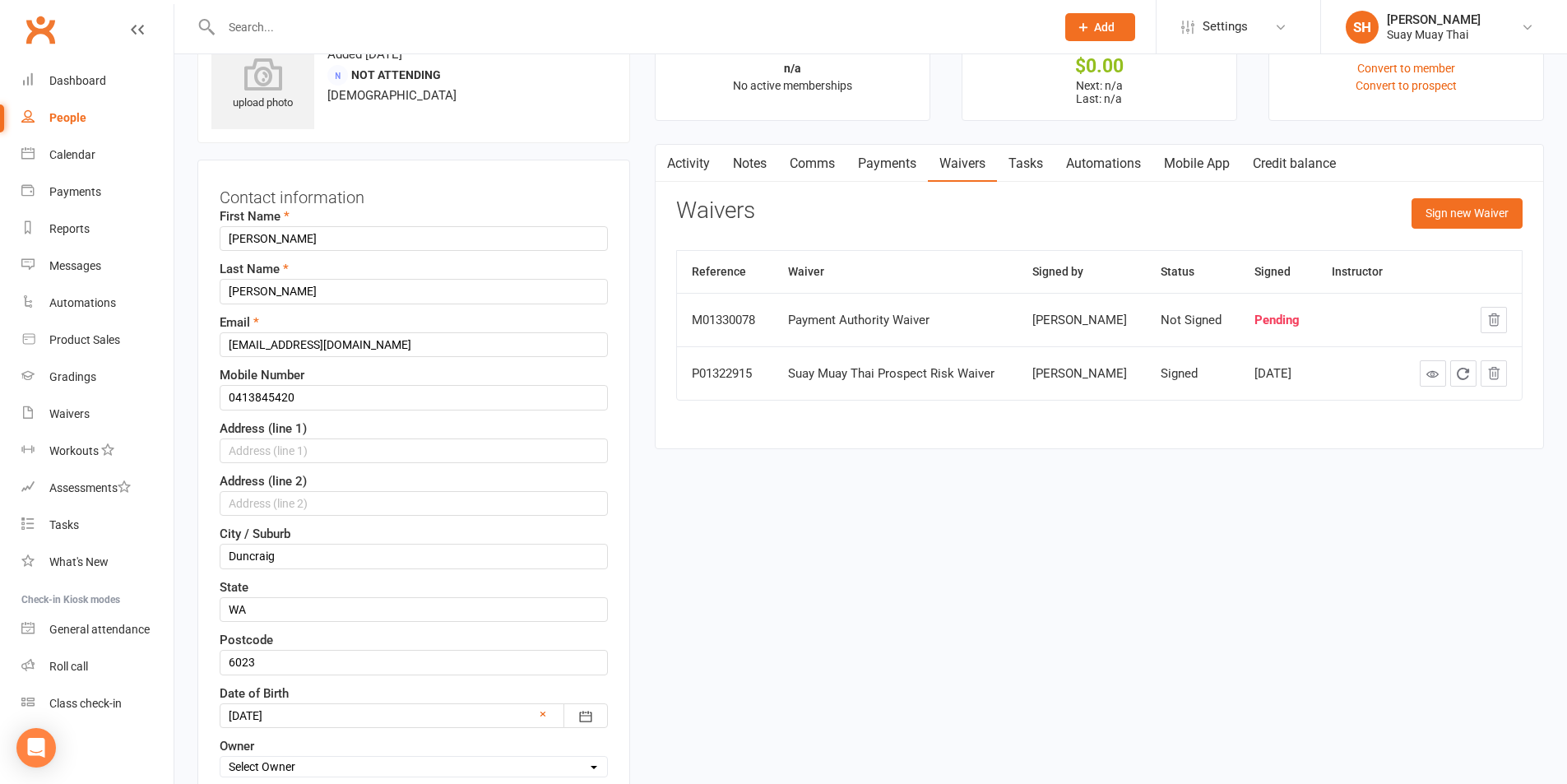
scroll to position [78, 0]
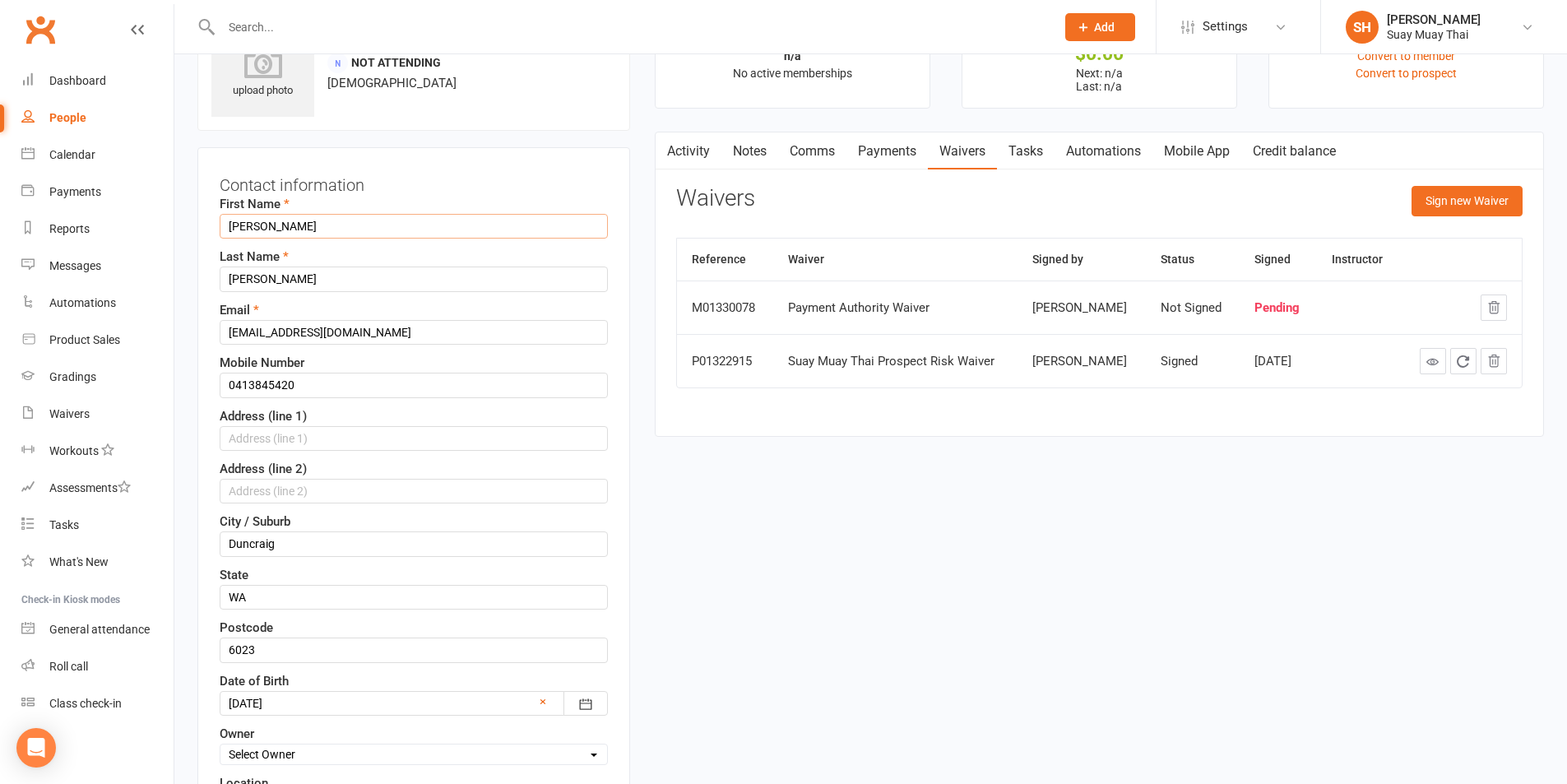
click at [230, 223] on input "michelle" at bounding box center [413, 226] width 388 height 25
type input "Michelle"
click at [229, 279] on input "tucker" at bounding box center [413, 279] width 388 height 25
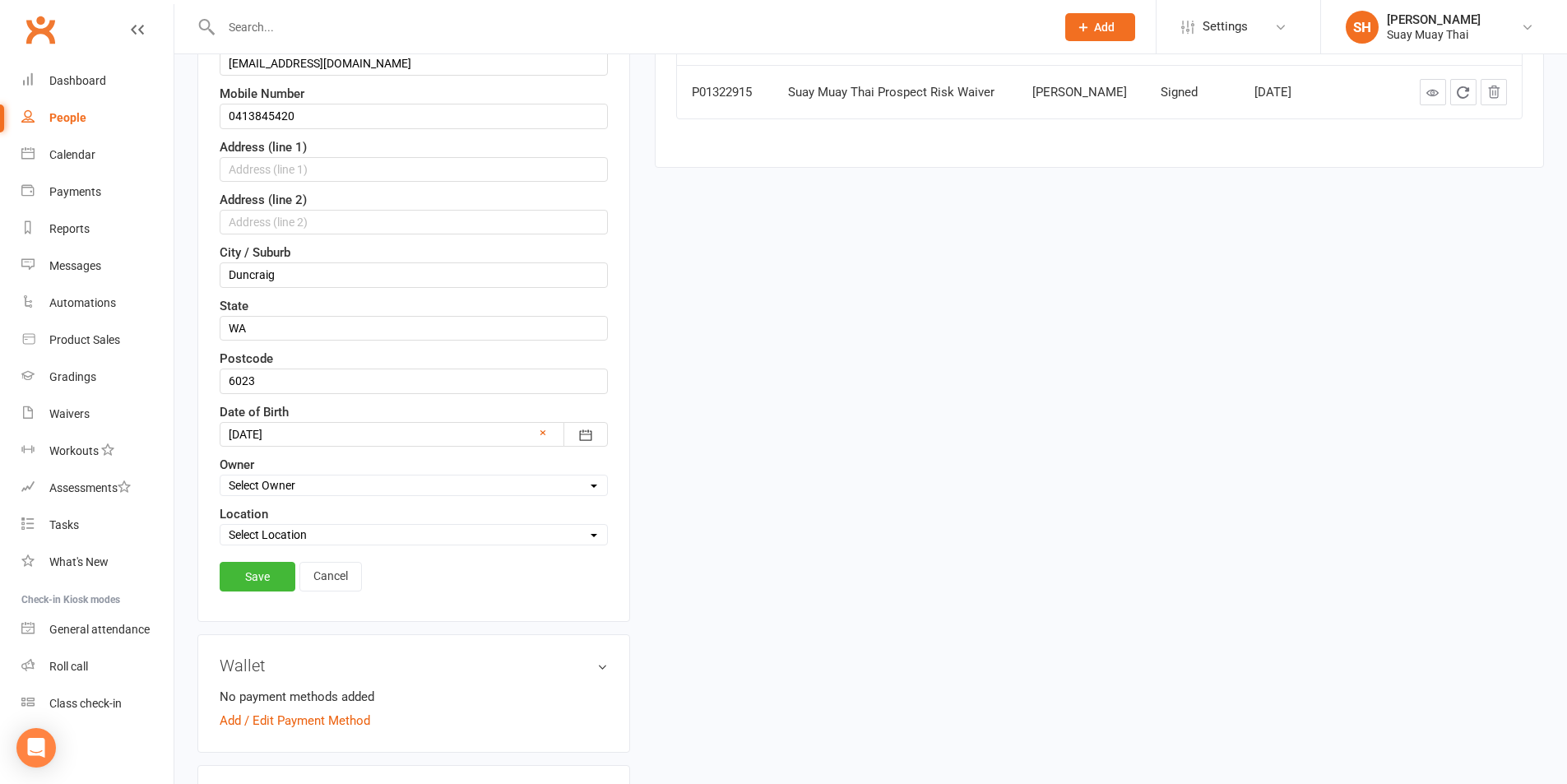
scroll to position [351, 0]
type input "Tucker"
click at [258, 574] on link "Save" at bounding box center [257, 570] width 76 height 29
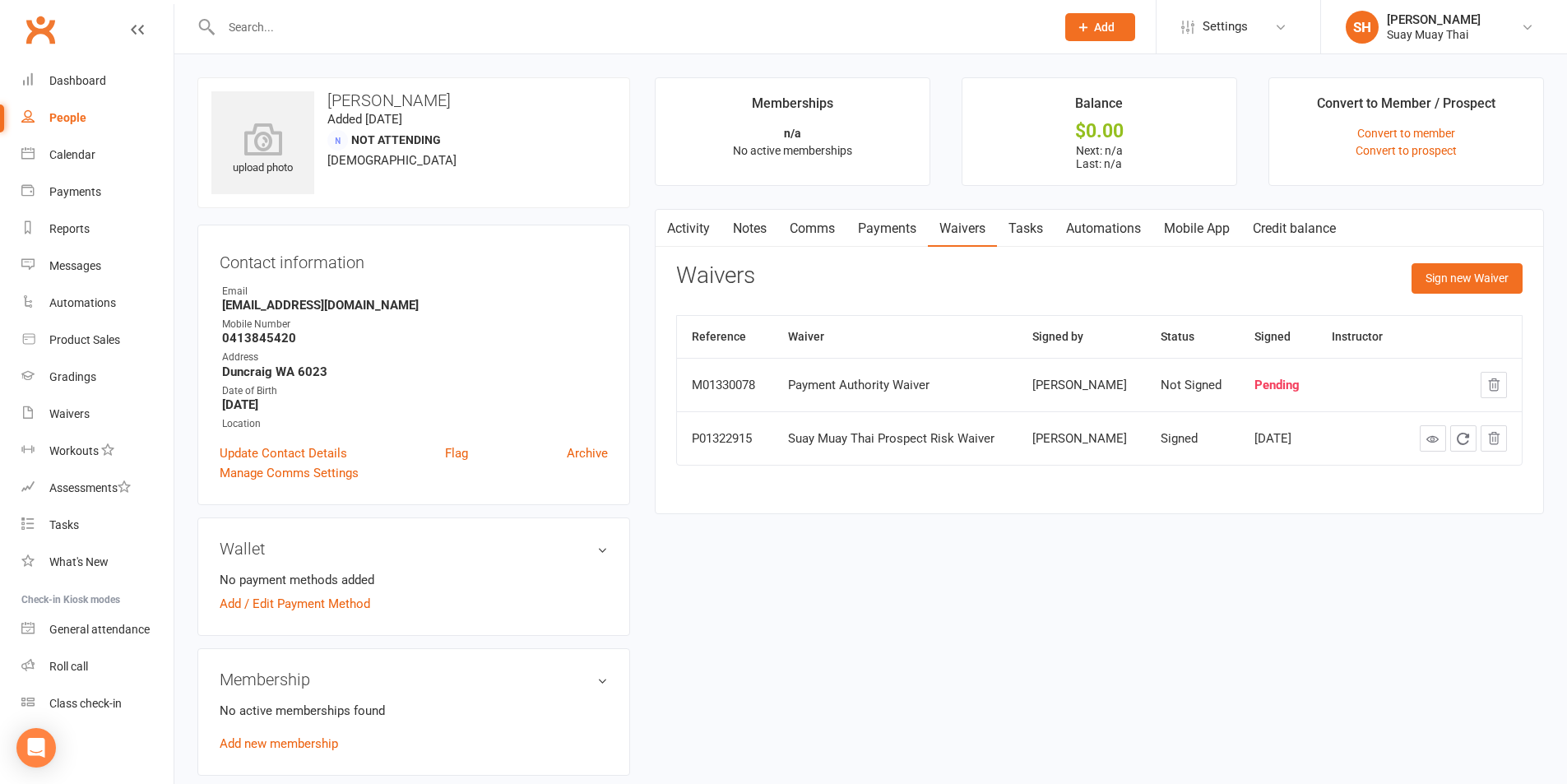
scroll to position [0, 0]
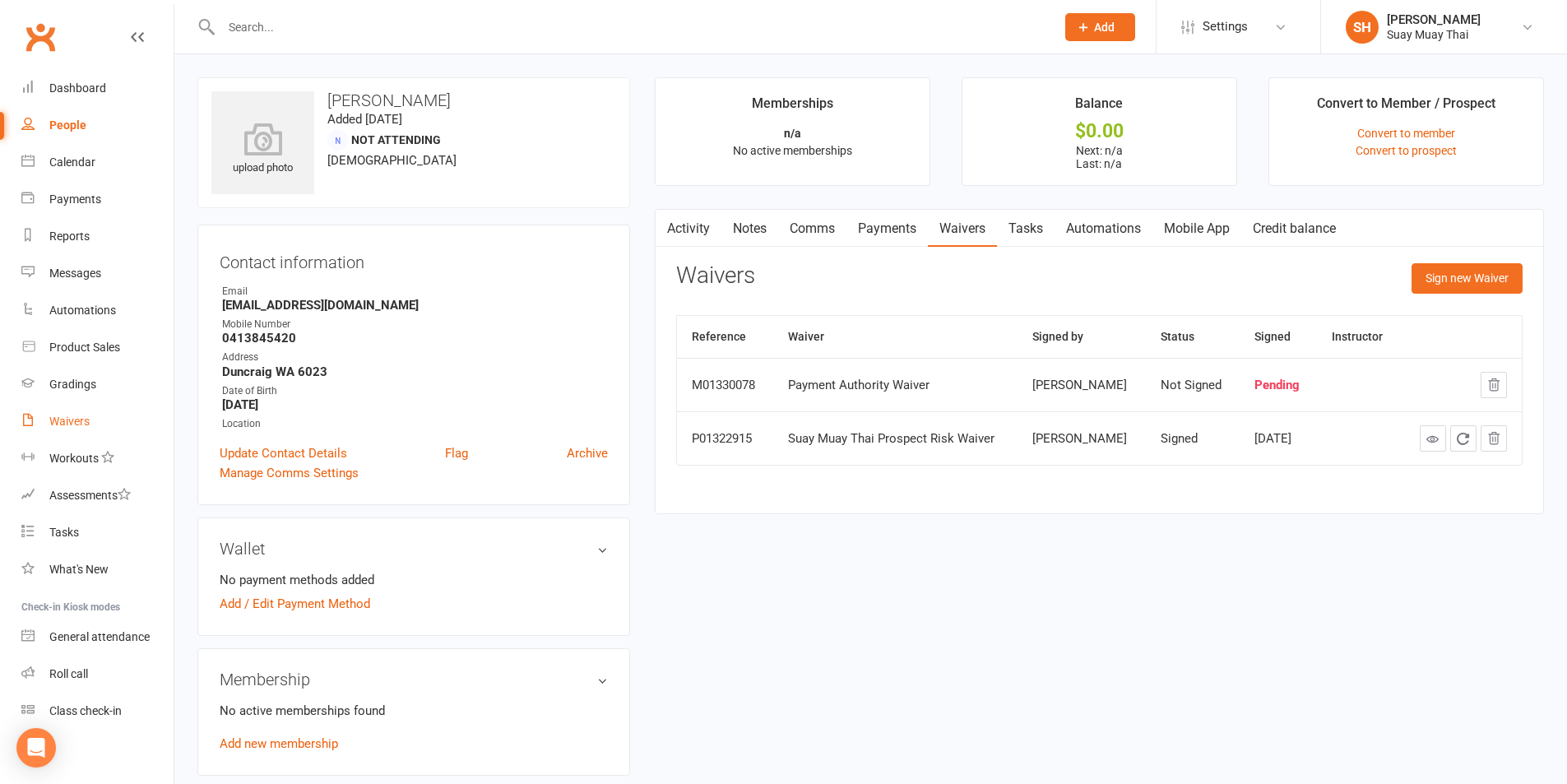
click at [78, 418] on div "Waivers" at bounding box center [69, 421] width 40 height 13
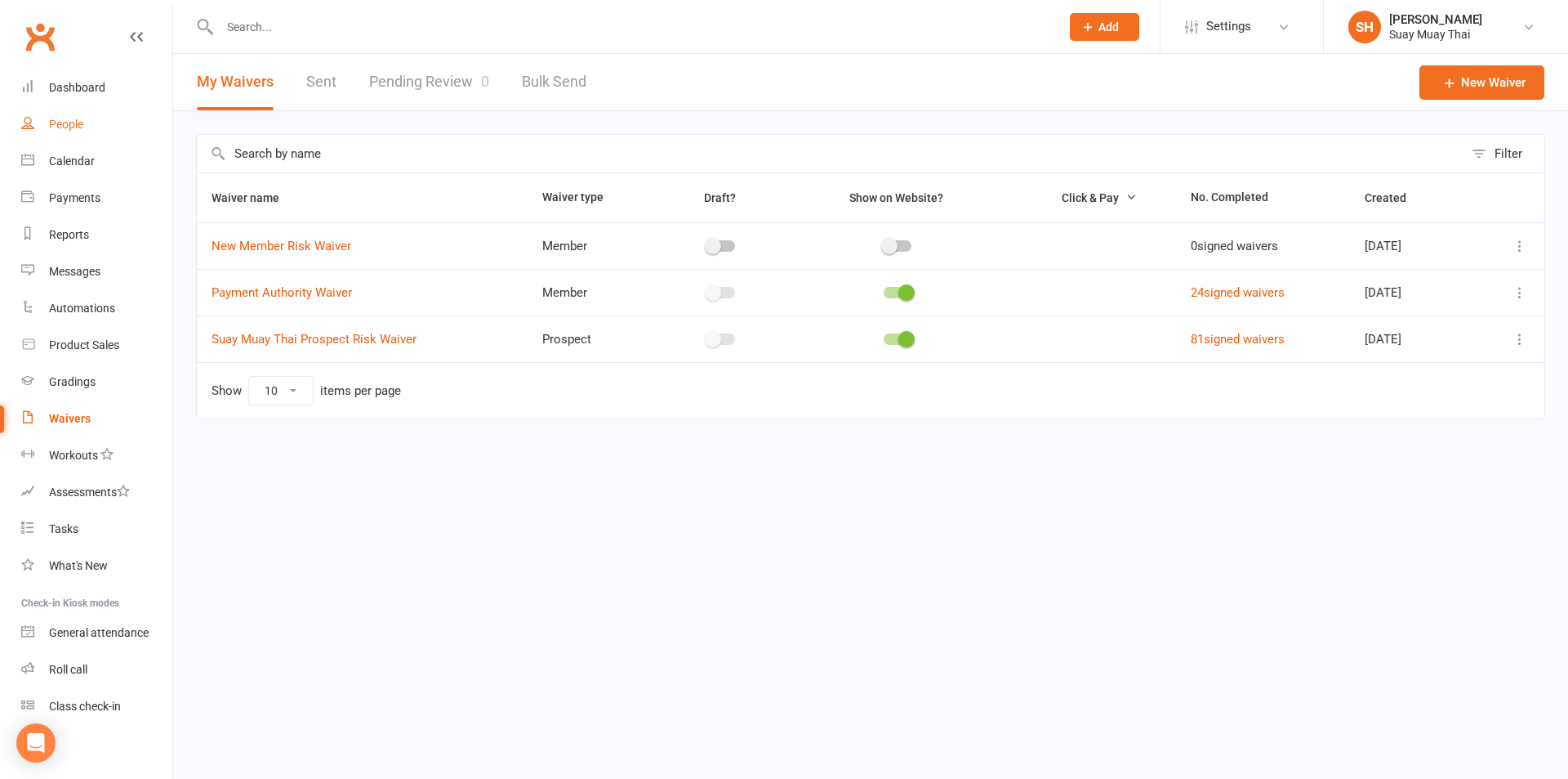
click at [75, 125] on div "People" at bounding box center [65, 124] width 34 height 13
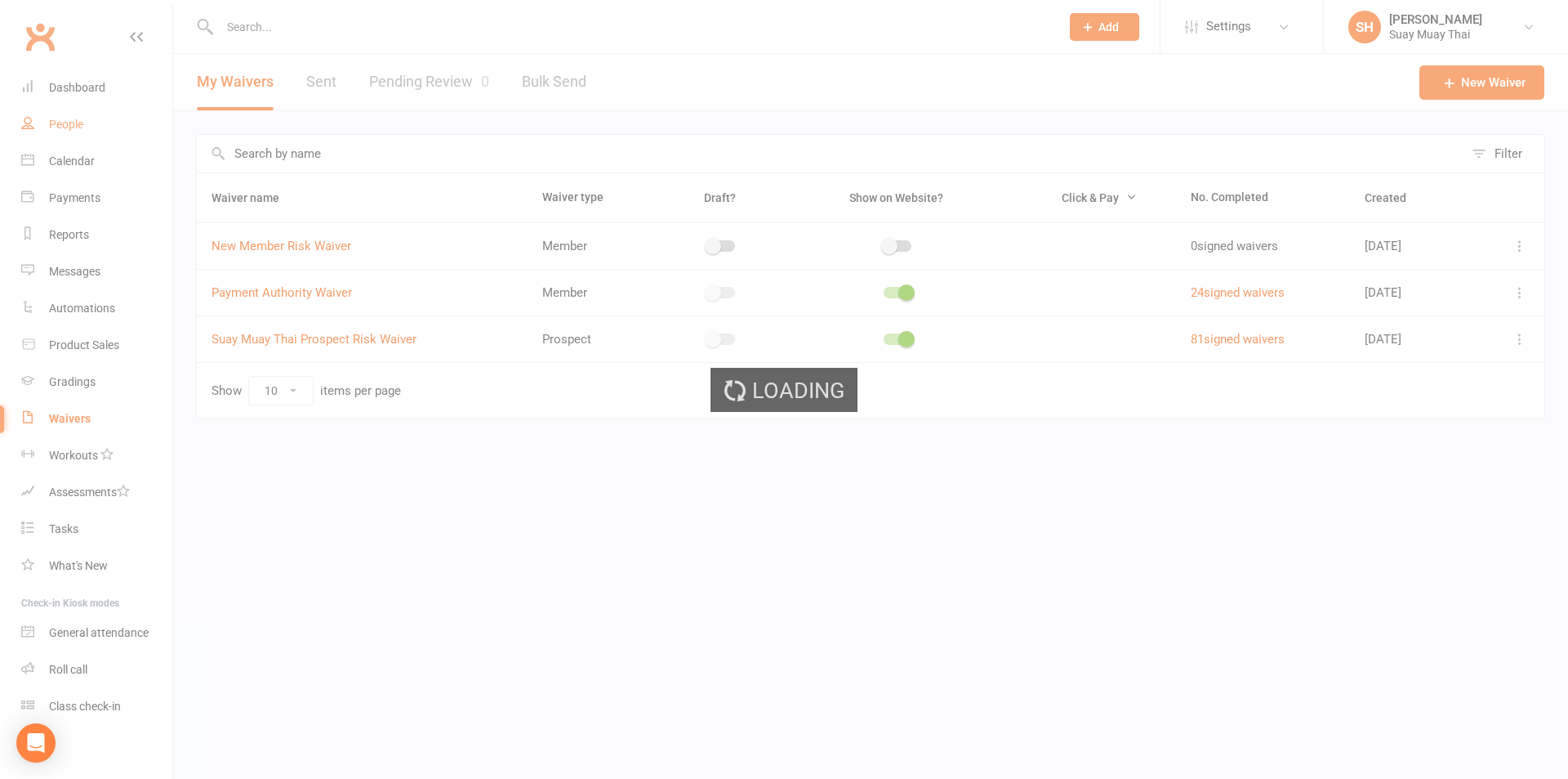
select select "true"
select select "100"
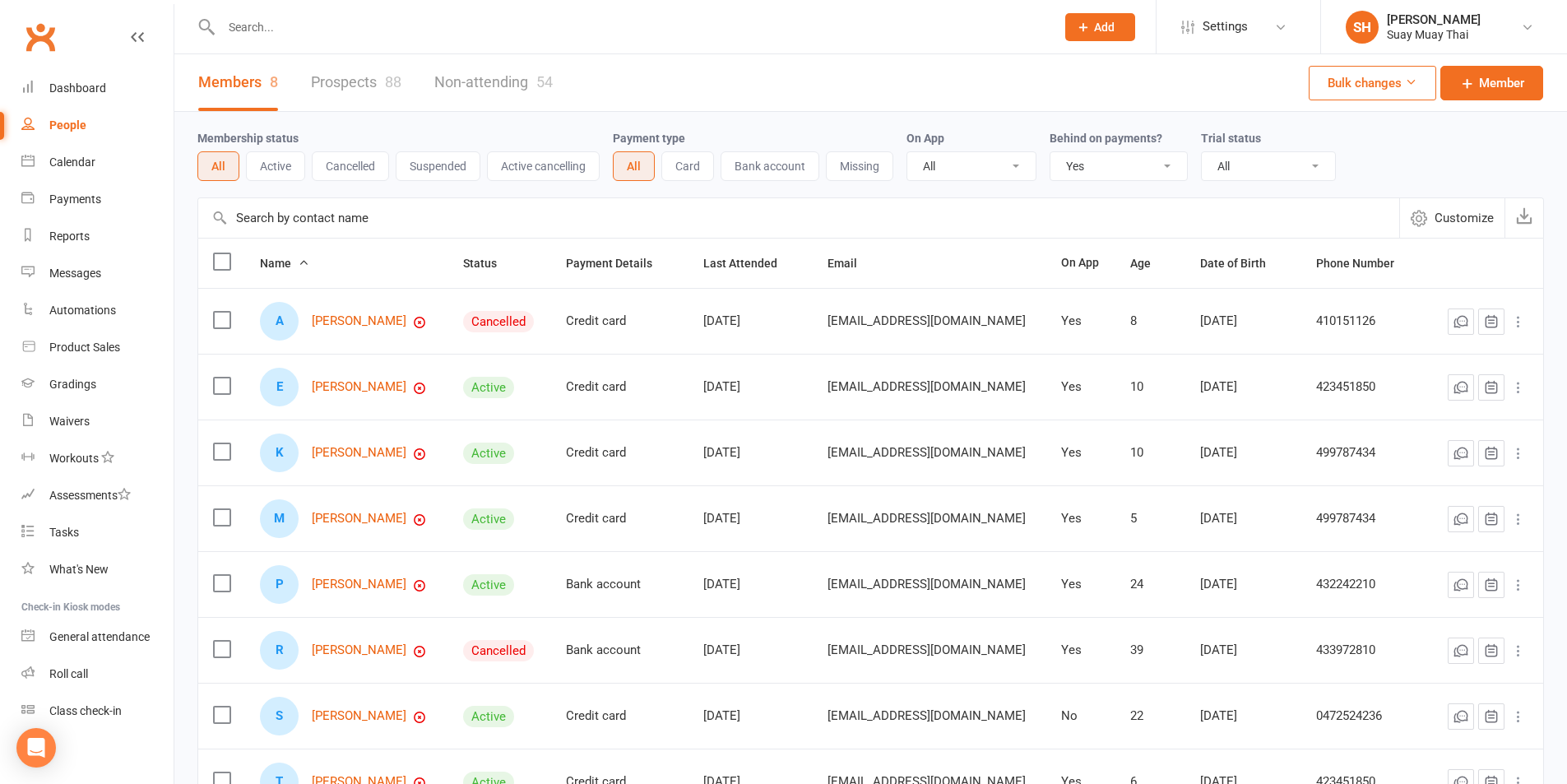
click at [367, 32] on input "text" at bounding box center [630, 28] width 828 height 23
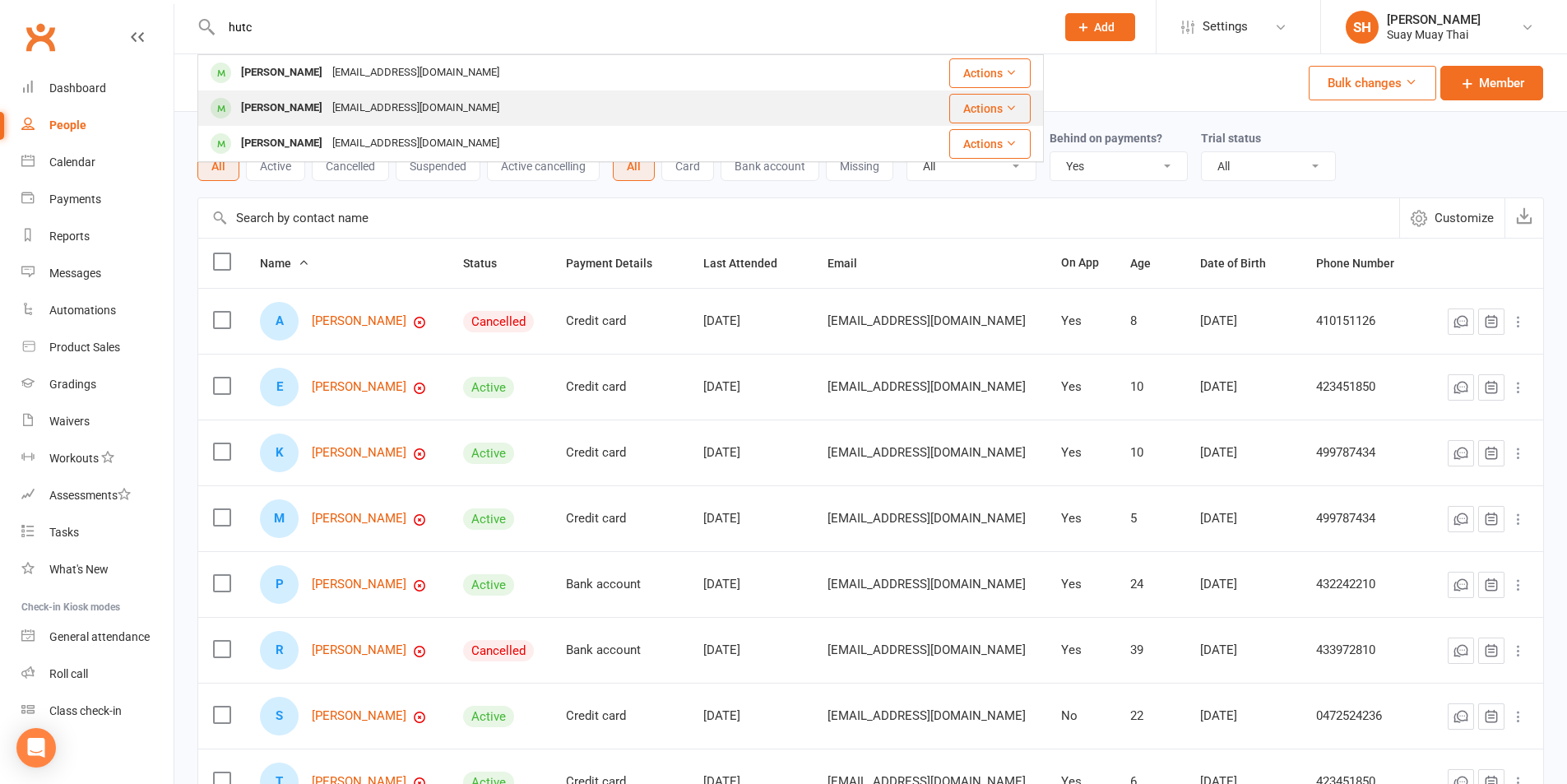
type input "hutc"
click at [271, 102] on div "Ellie Hutchings" at bounding box center [281, 108] width 91 height 24
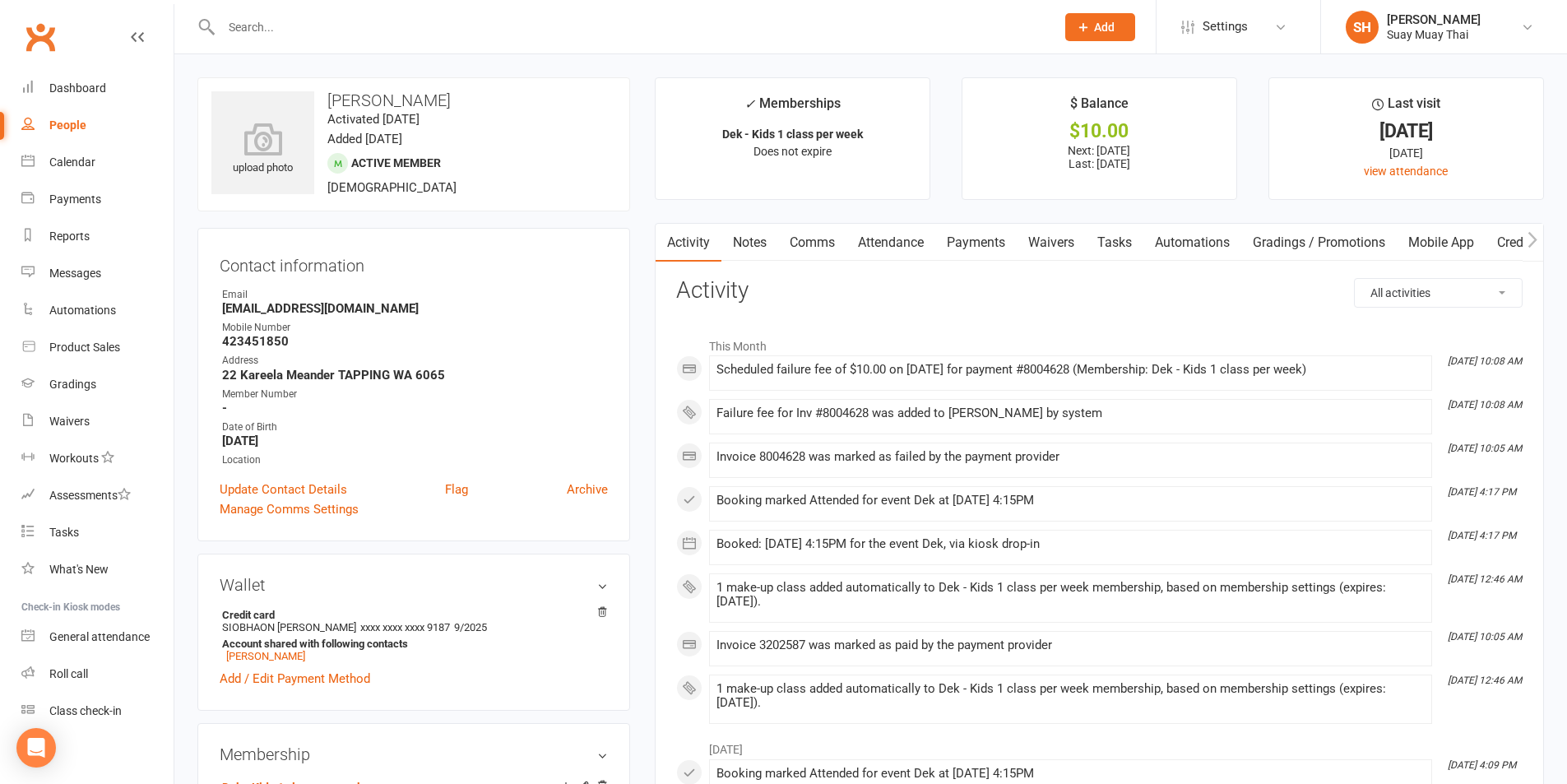
click at [756, 243] on link "Notes" at bounding box center [750, 242] width 57 height 38
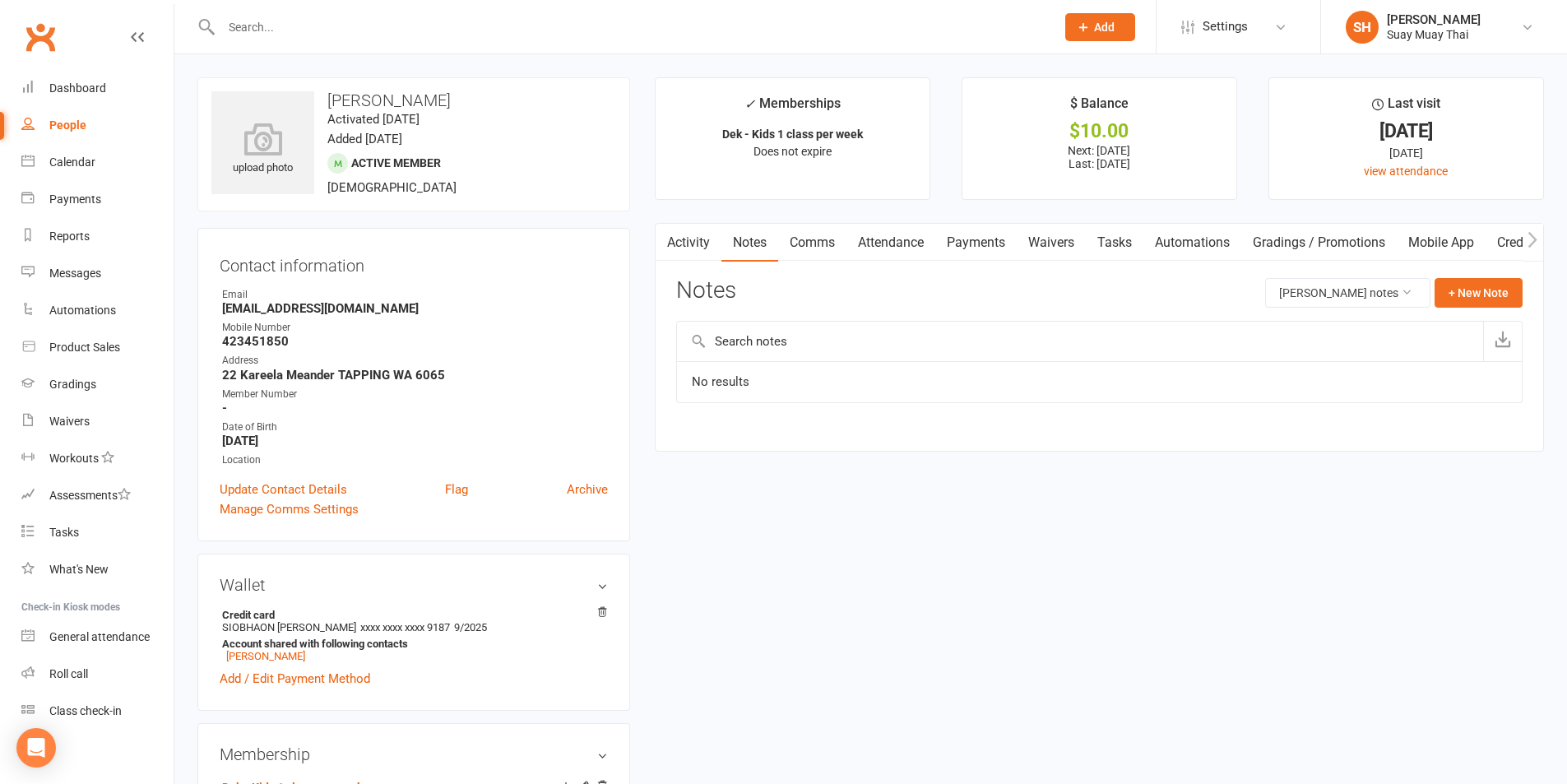
click at [684, 241] on link "Activity" at bounding box center [688, 242] width 66 height 38
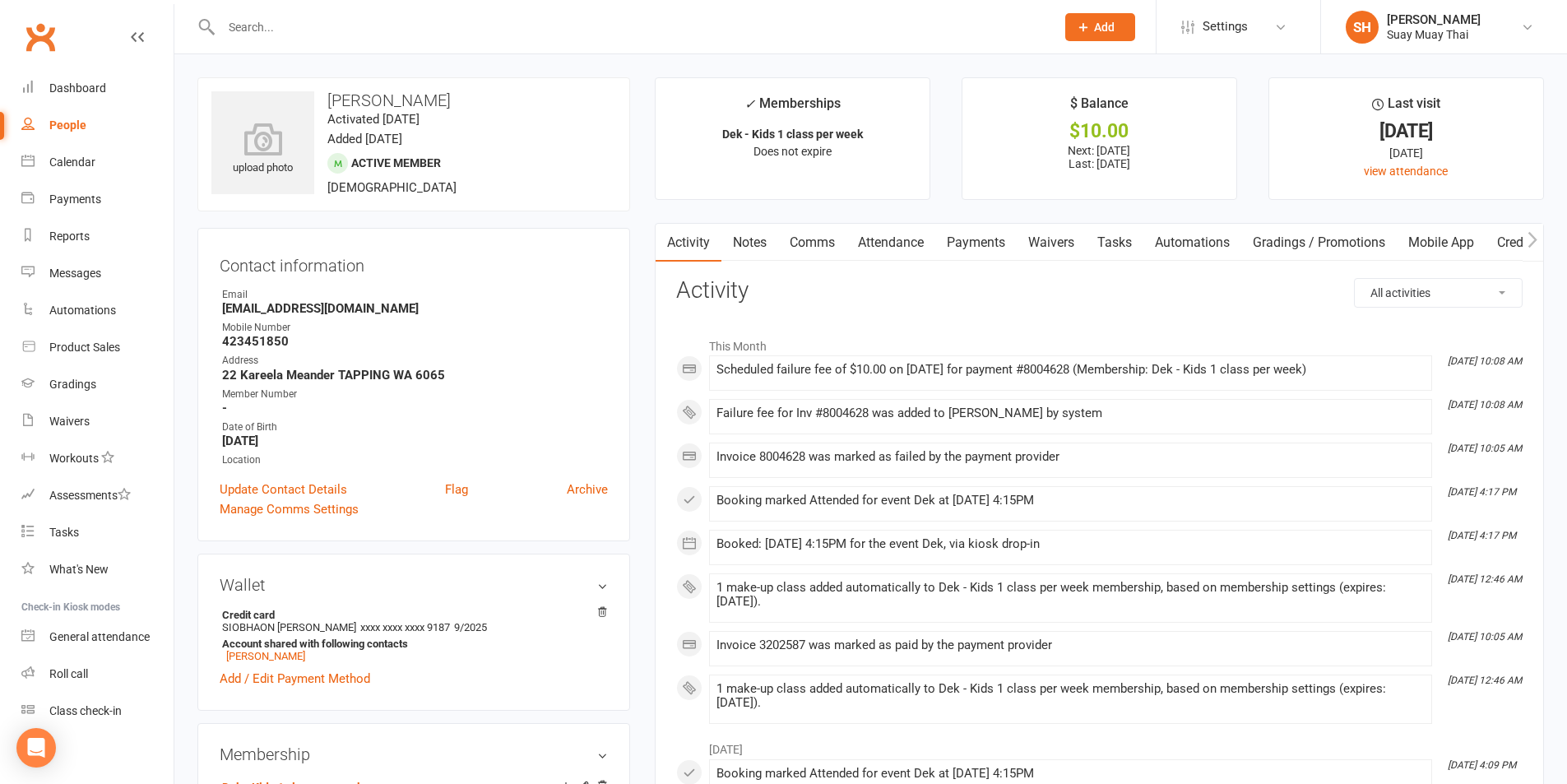
click at [964, 253] on link "Payments" at bounding box center [976, 242] width 82 height 38
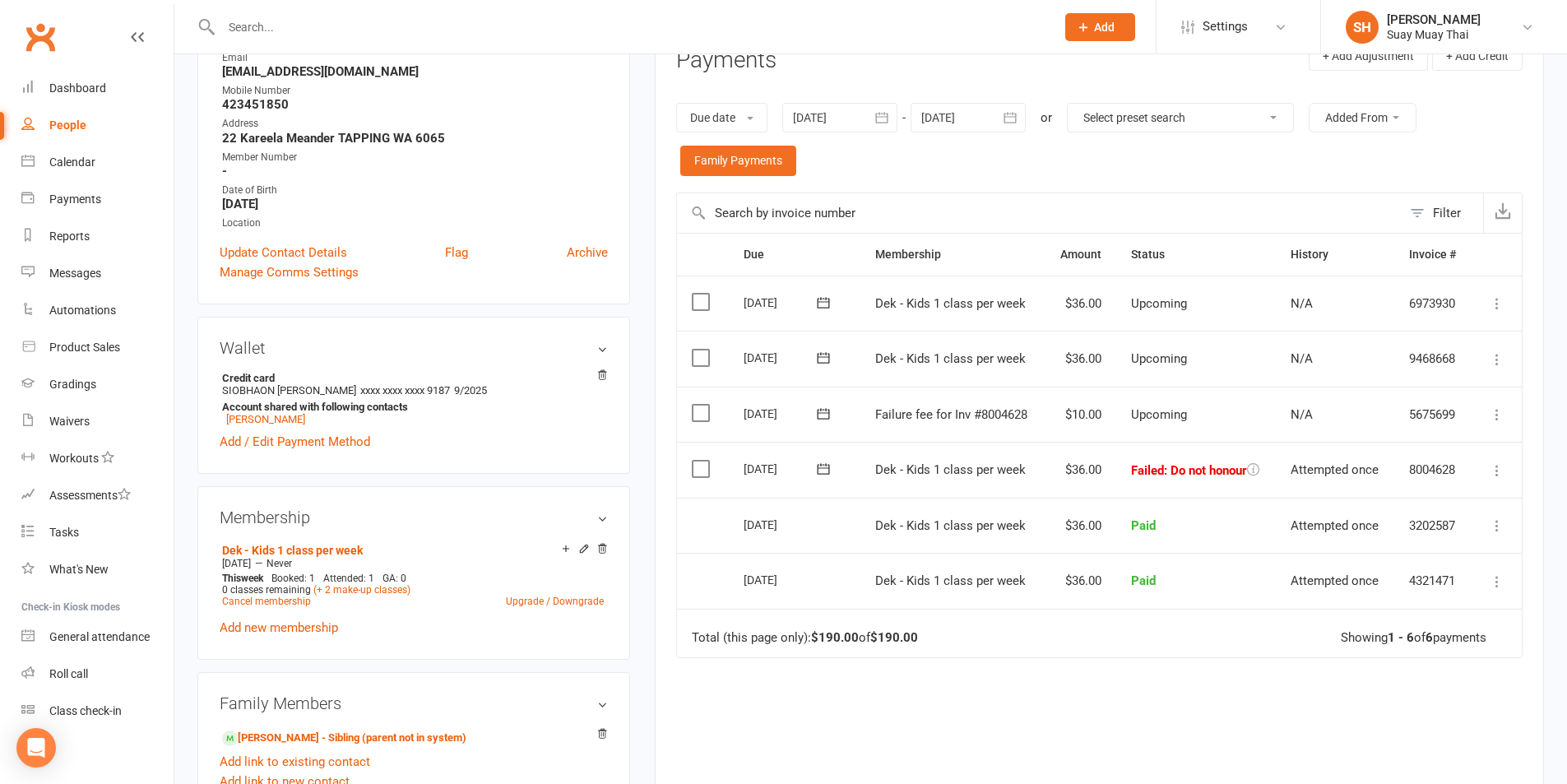
scroll to position [274, 0]
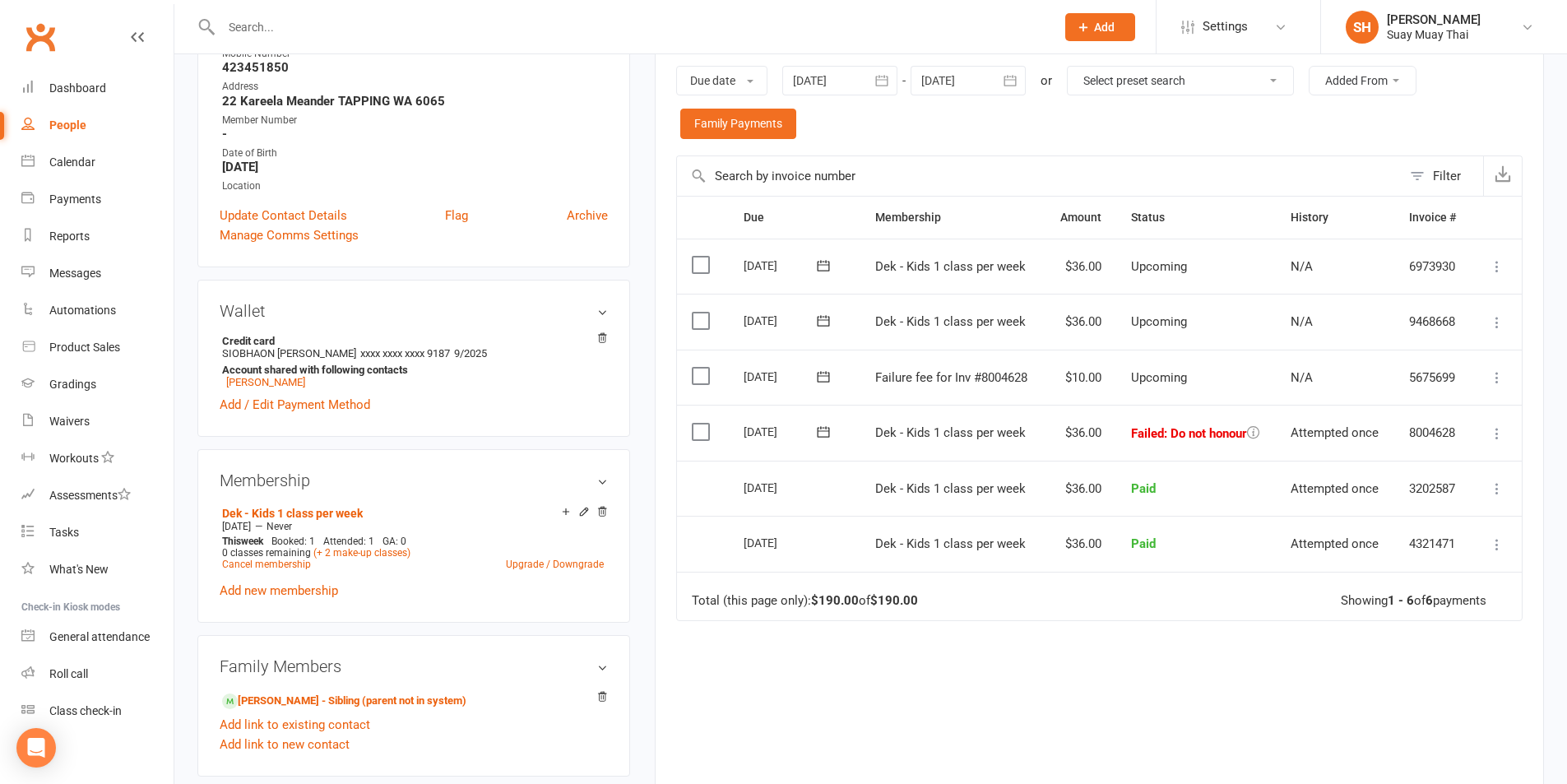
click at [1255, 435] on icon at bounding box center [1253, 432] width 13 height 13
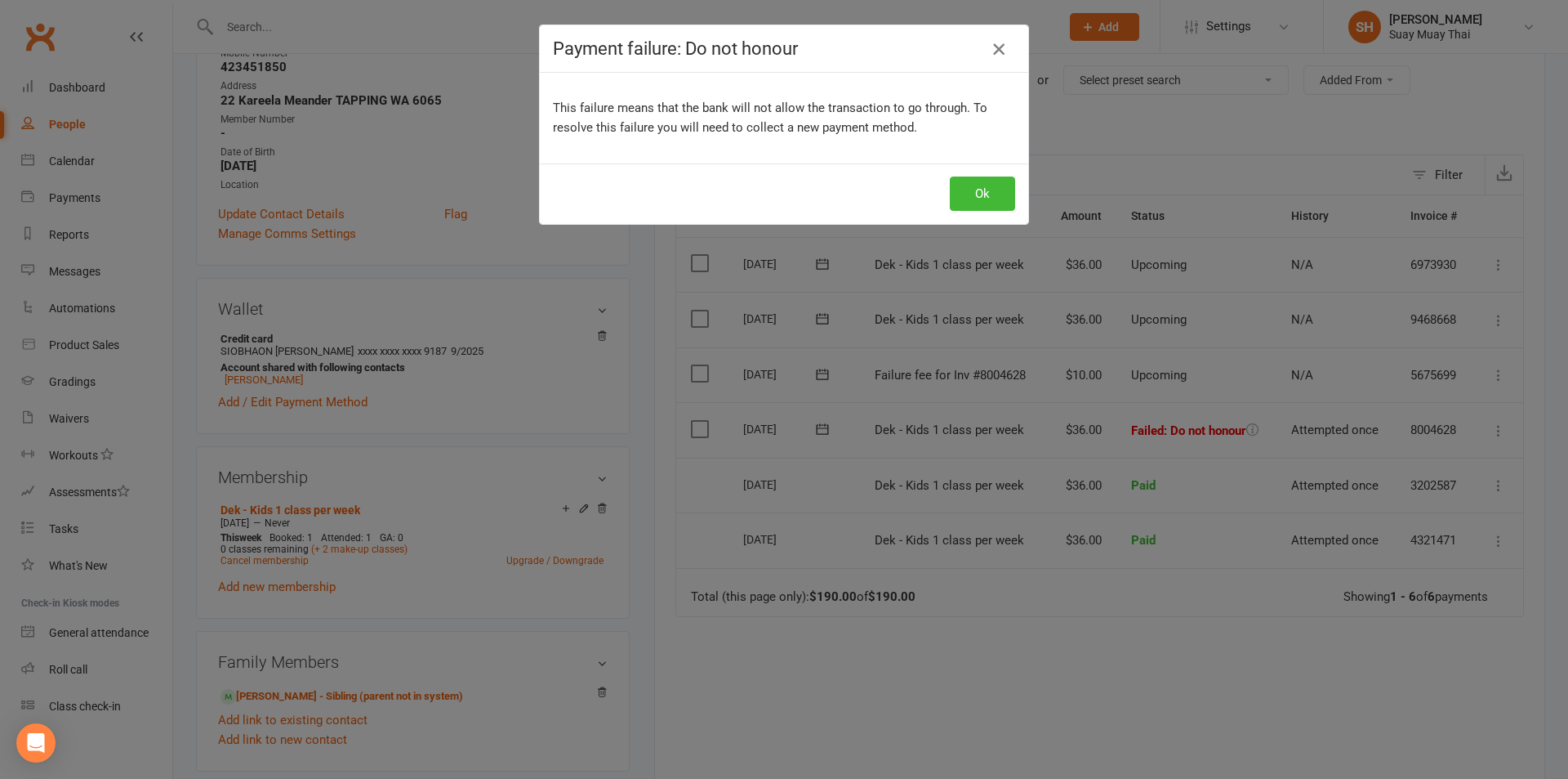
click at [991, 51] on icon "button" at bounding box center [999, 49] width 20 height 20
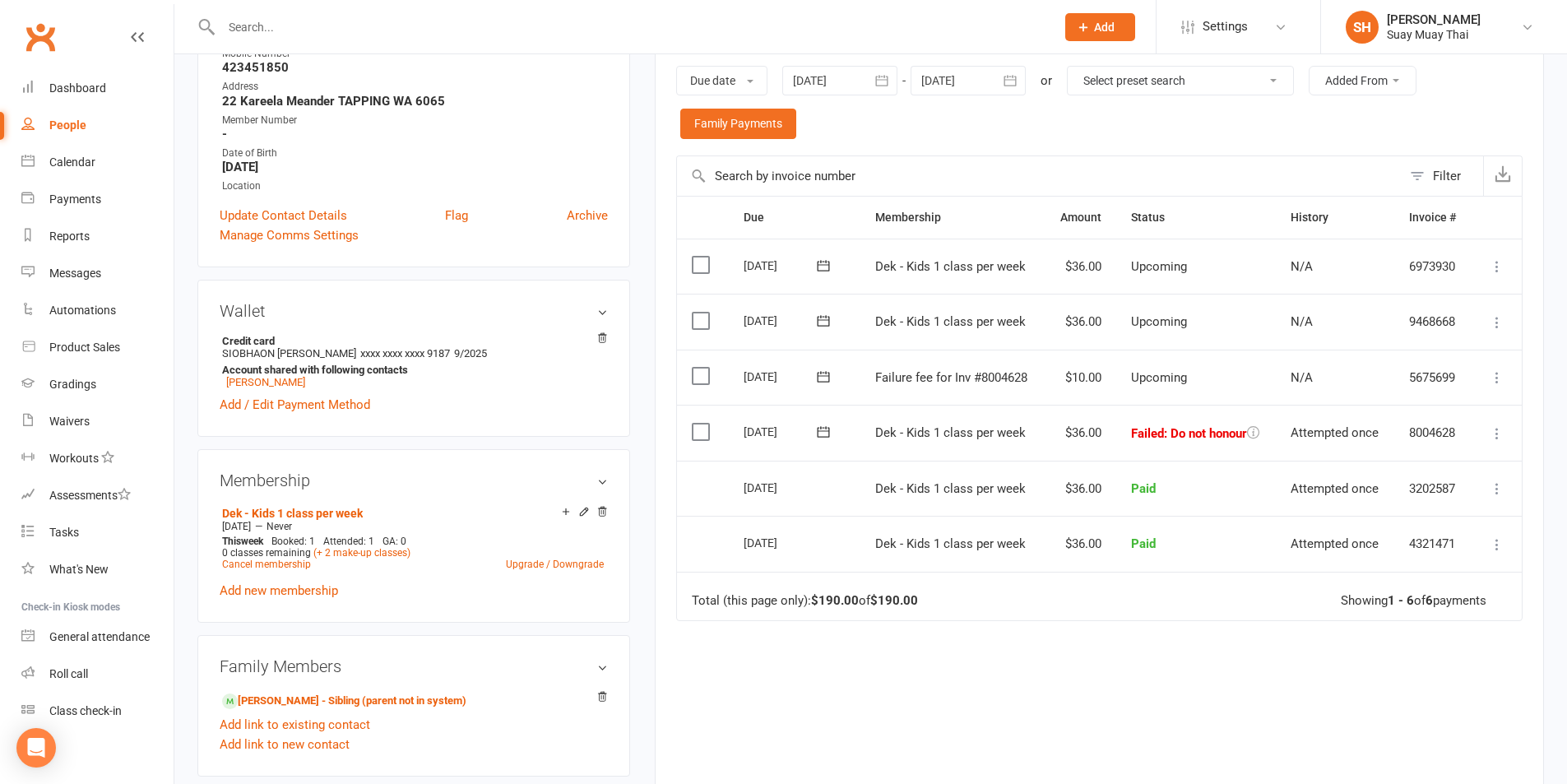
click at [1492, 432] on icon at bounding box center [1497, 434] width 17 height 17
click at [1527, 442] on div "Activity Notes Comms Attendance Payments Waivers Tasks Automations Gradings / P…" at bounding box center [1100, 404] width 889 height 909
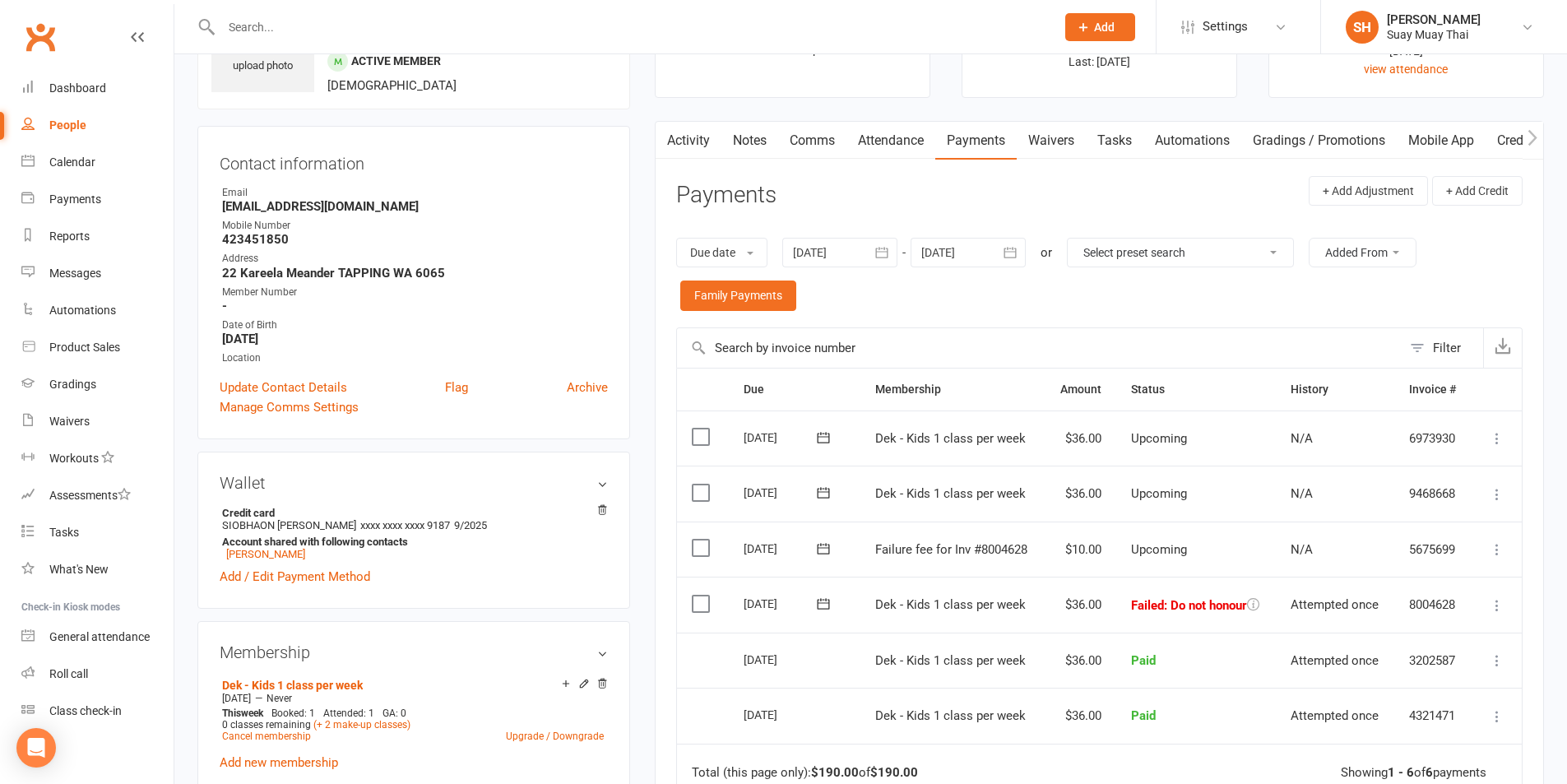
scroll to position [0, 0]
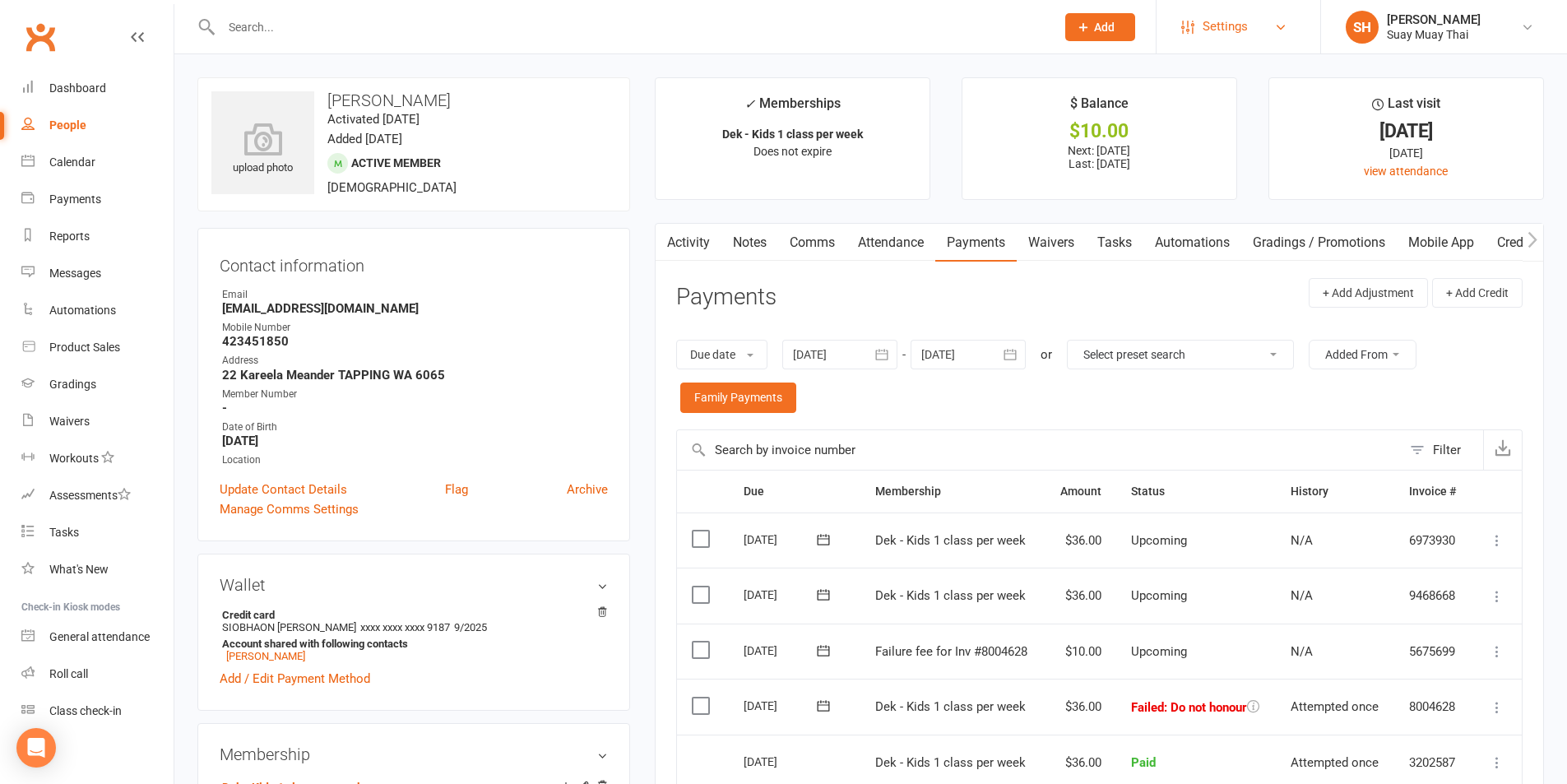
click at [1202, 30] on link "Settings" at bounding box center [1238, 27] width 114 height 37
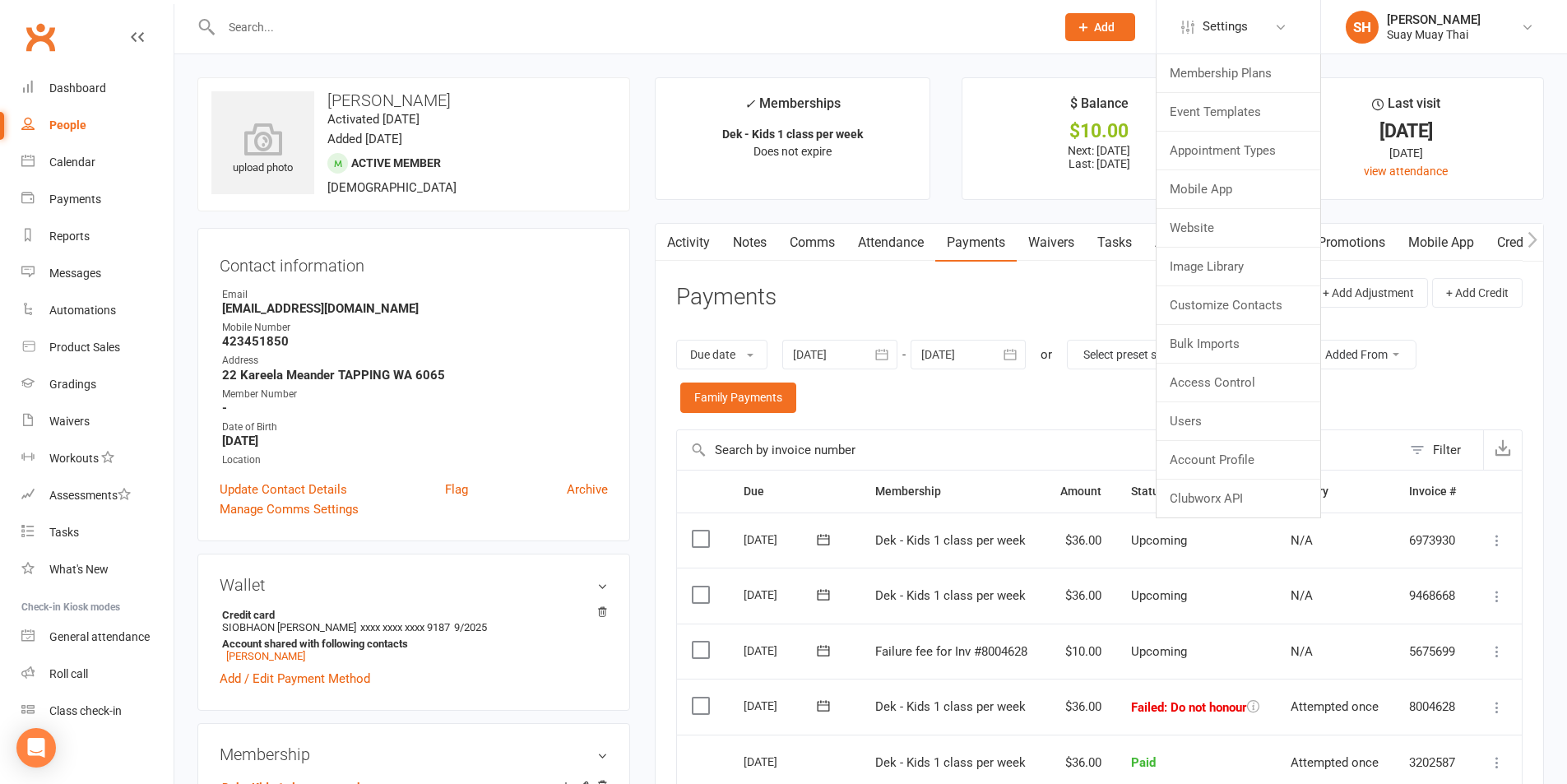
click at [66, 121] on div "People" at bounding box center [68, 125] width 37 height 13
select select "true"
select select "100"
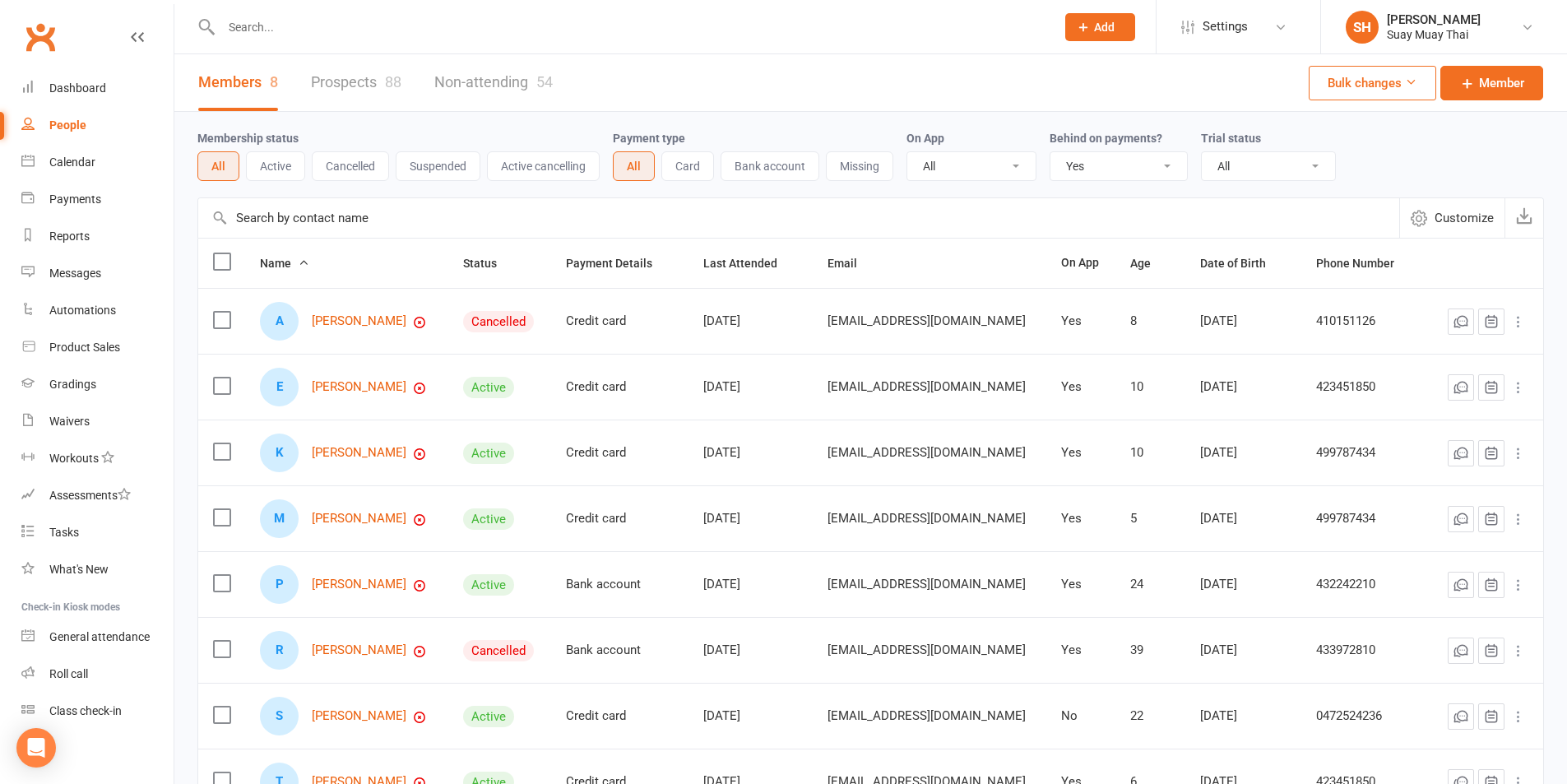
click at [398, 34] on input "text" at bounding box center [630, 28] width 828 height 23
click at [1119, 169] on select "All No Yes" at bounding box center [1119, 166] width 137 height 28
select select
click at [1052, 153] on select "All No Yes" at bounding box center [1119, 166] width 137 height 28
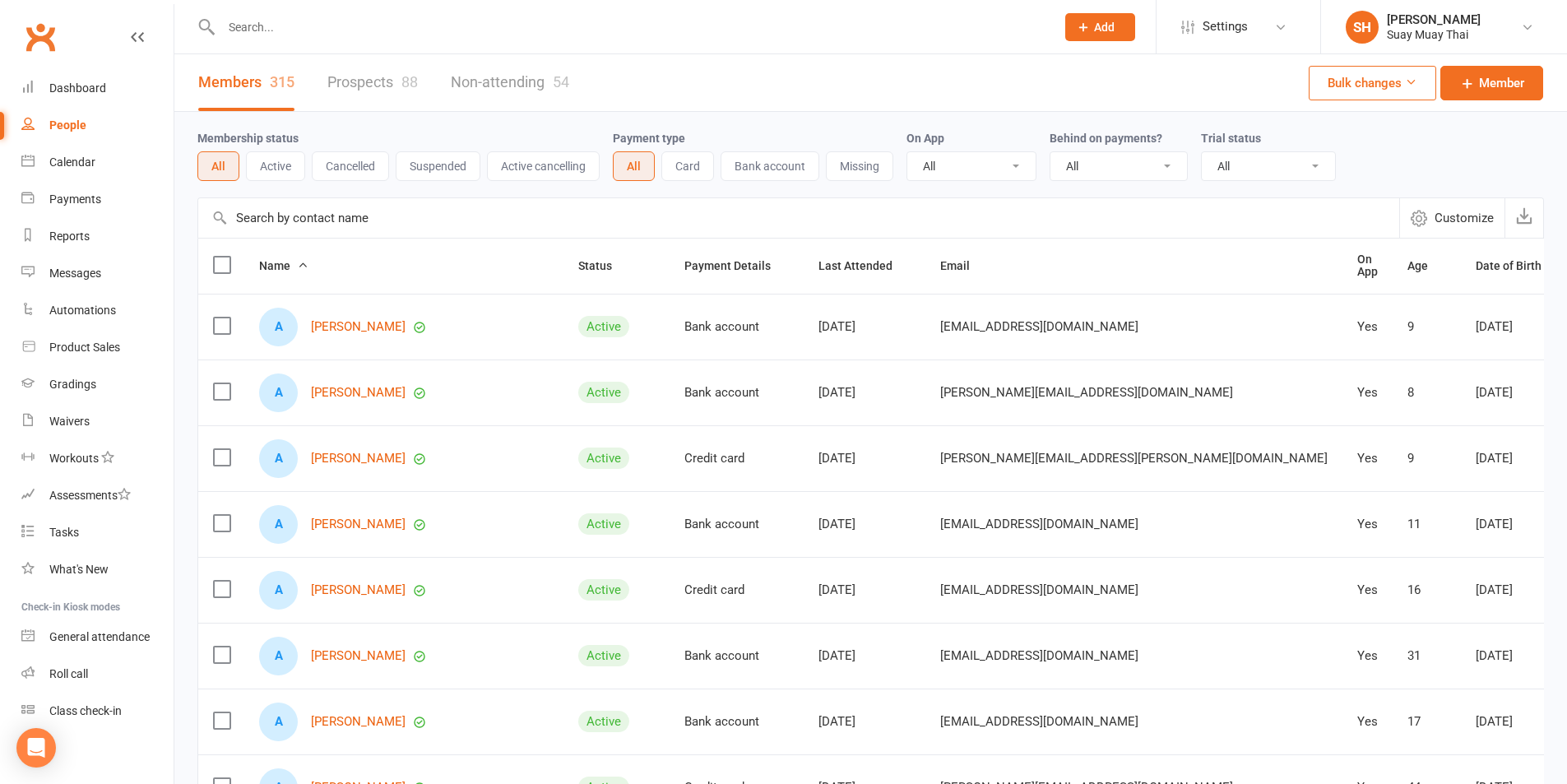
click at [375, 38] on div at bounding box center [621, 27] width 846 height 53
click at [378, 24] on input "text" at bounding box center [630, 28] width 828 height 23
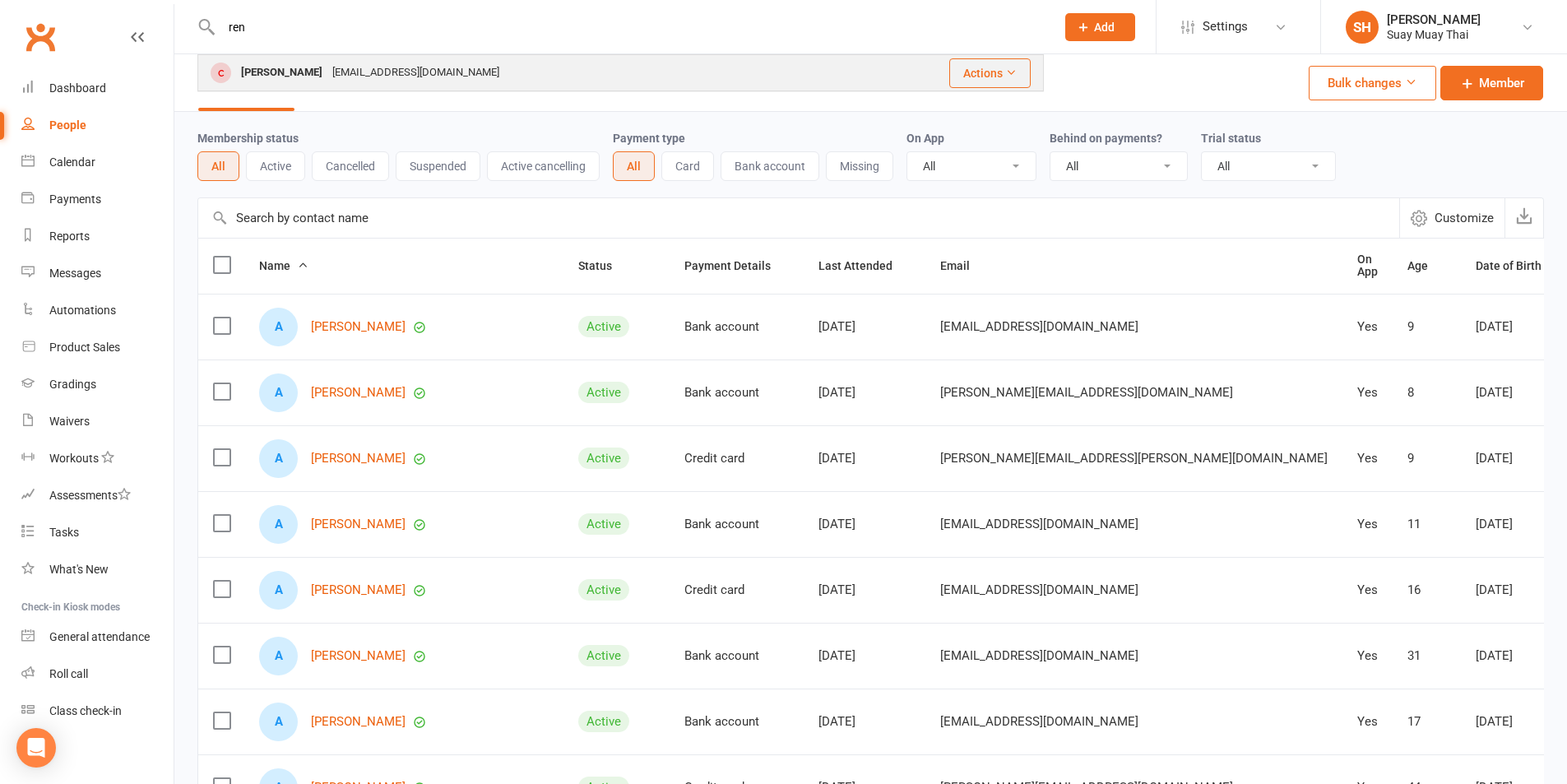
type input "ren"
click at [335, 68] on div "reneeprosser@live.com.au" at bounding box center [416, 73] width 177 height 24
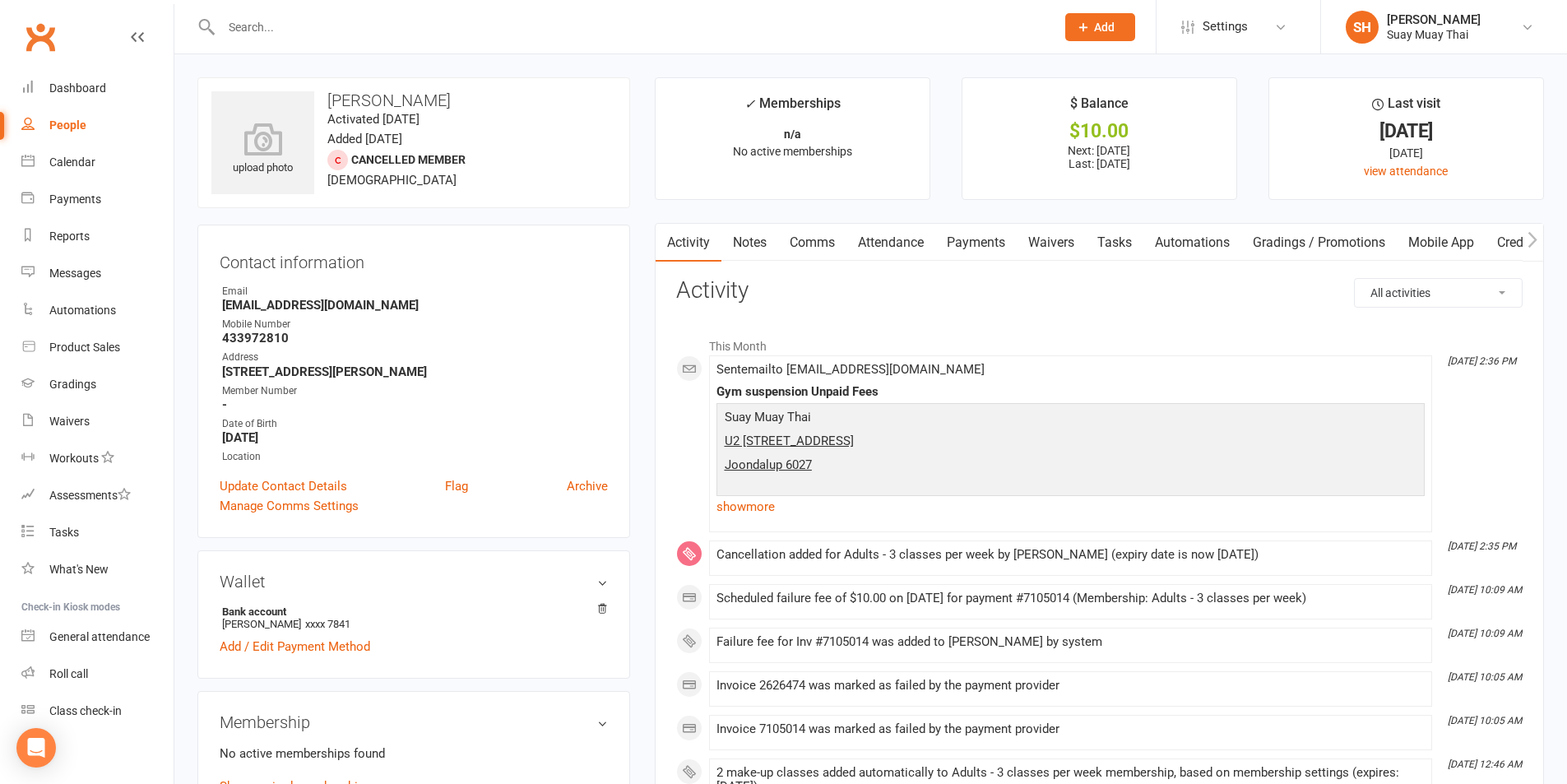
scroll to position [138, 0]
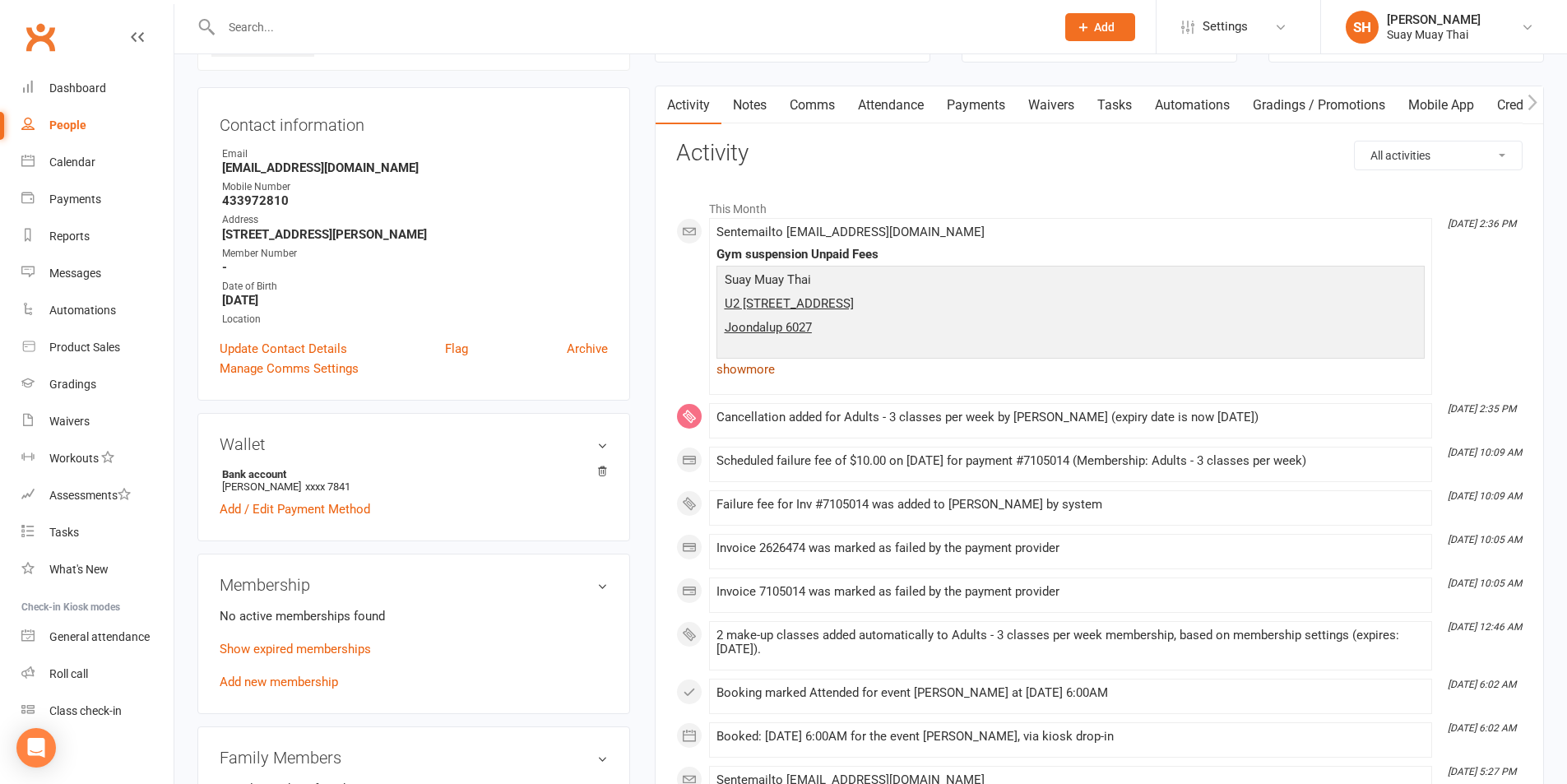
click at [756, 369] on link "show more" at bounding box center [1071, 369] width 708 height 23
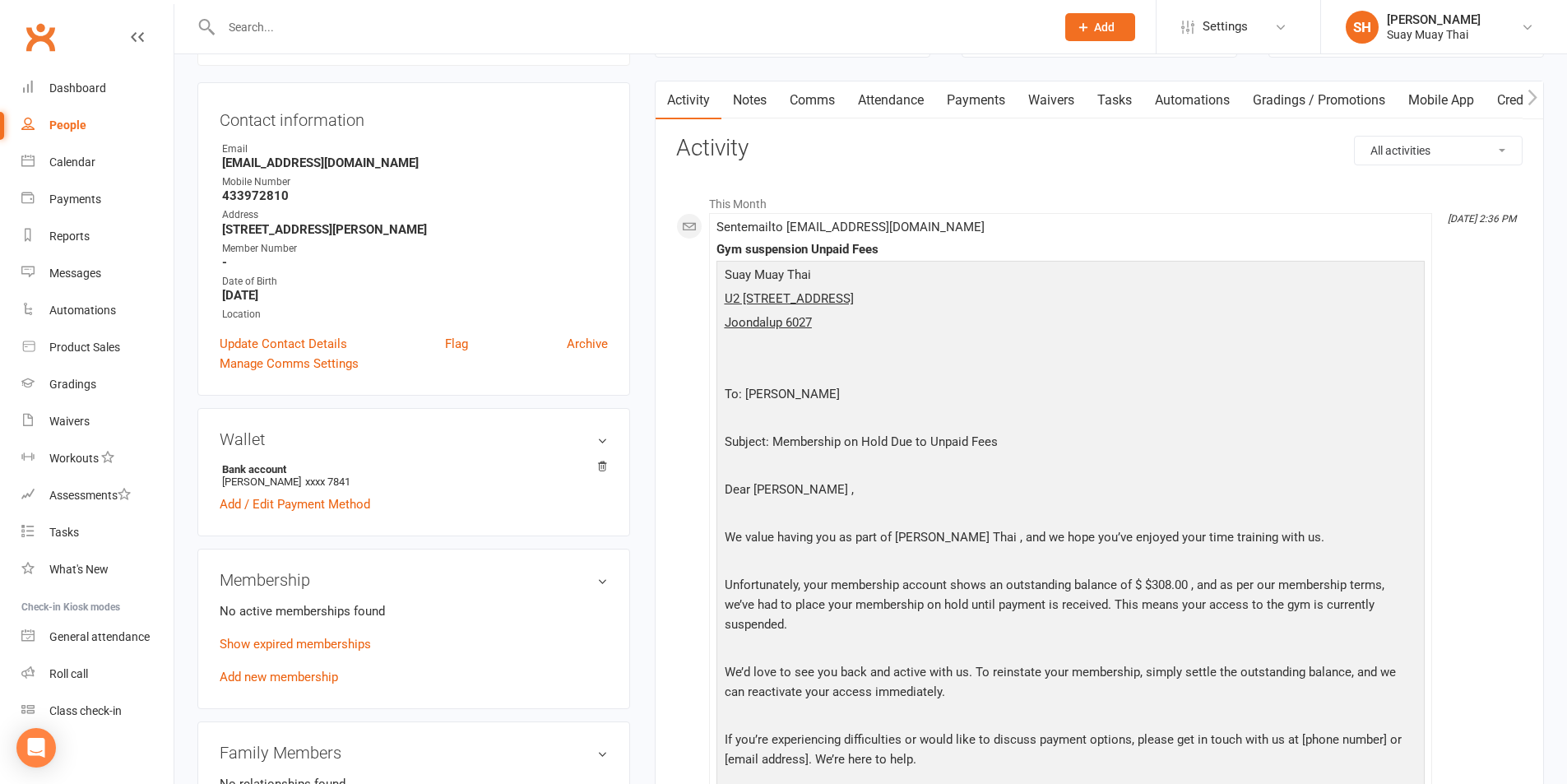
scroll to position [0, 0]
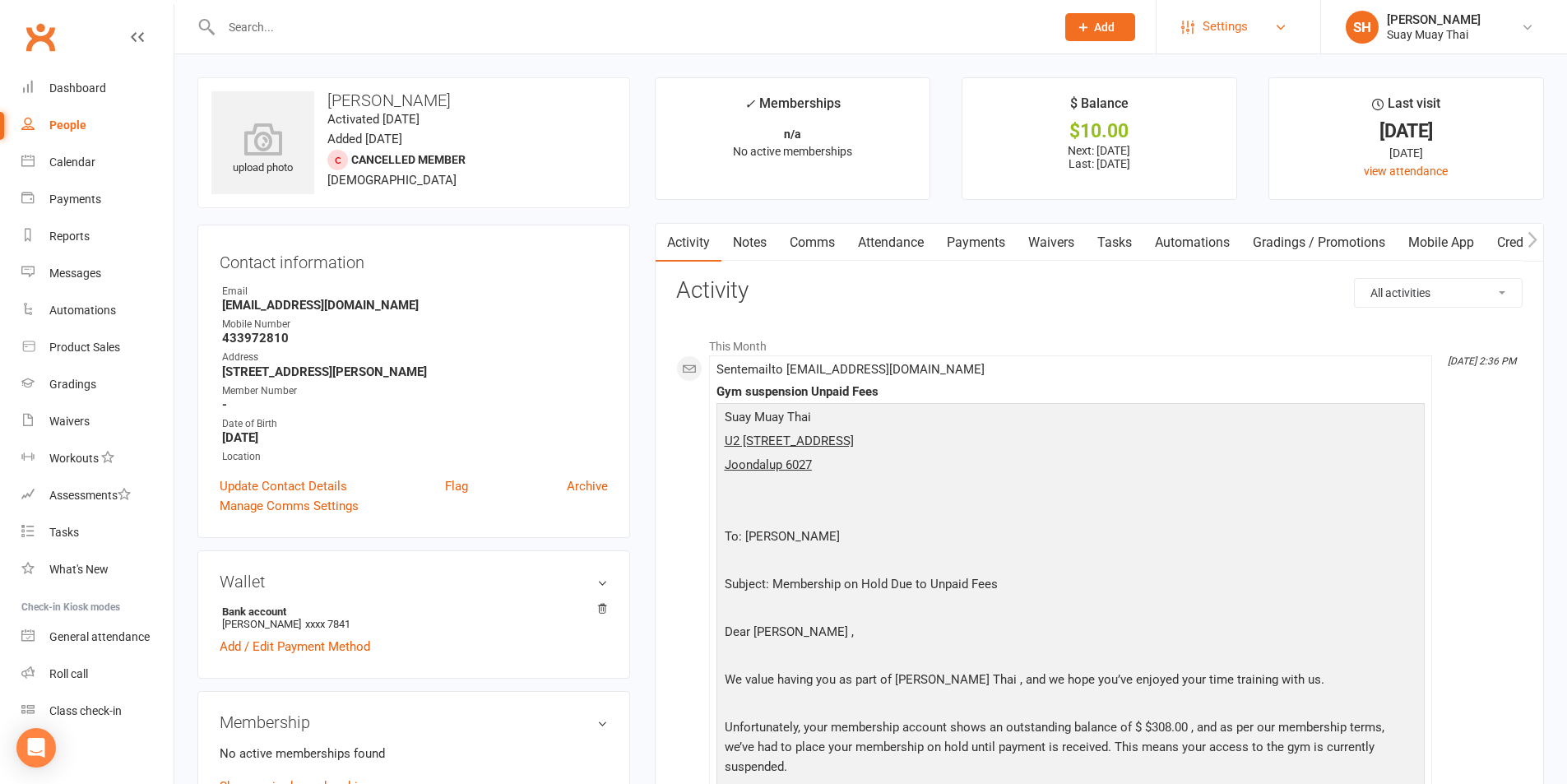
click at [1222, 28] on span "Settings" at bounding box center [1225, 27] width 45 height 37
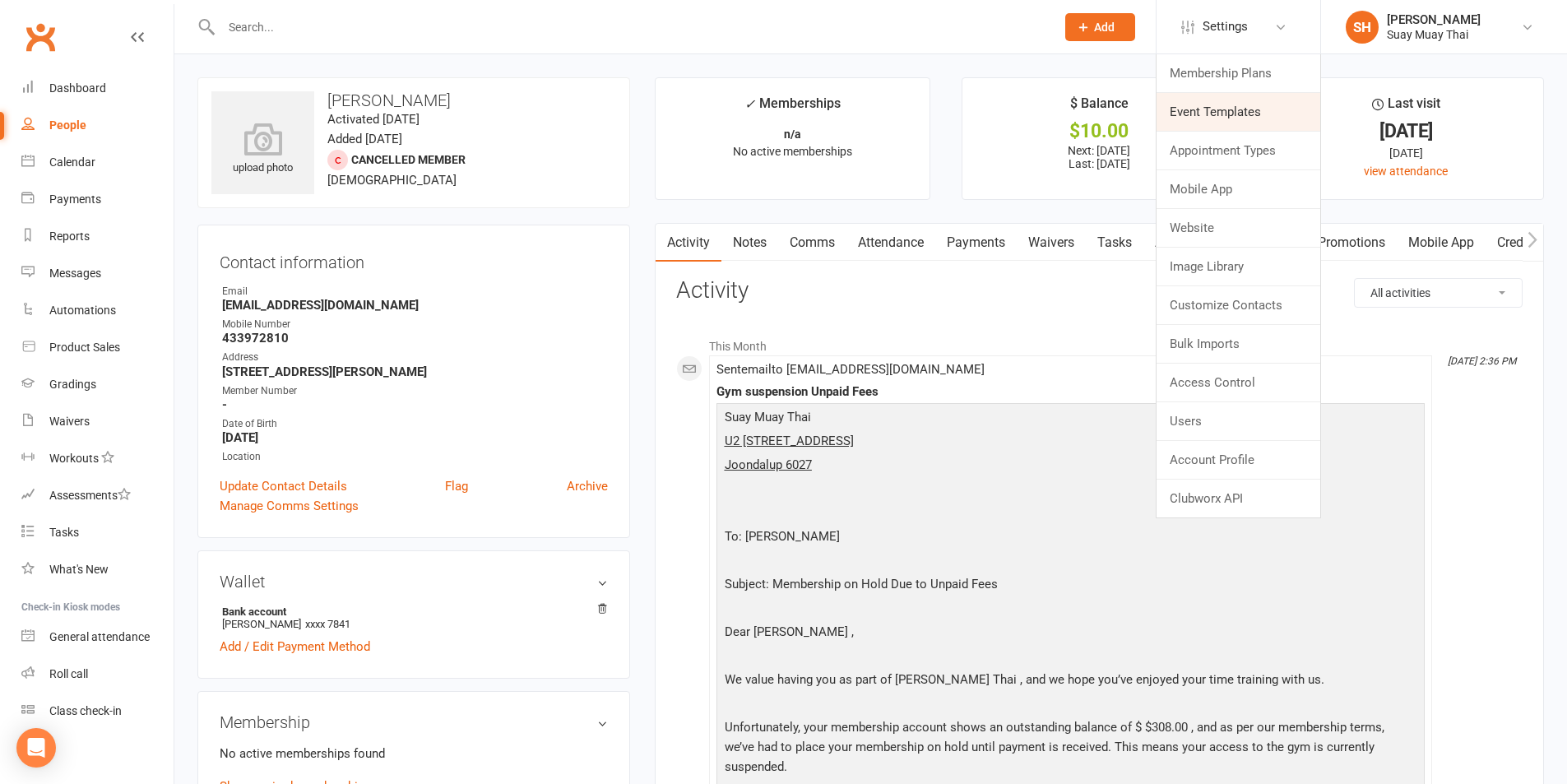
click at [1215, 118] on link "Event Templates" at bounding box center [1238, 111] width 164 height 38
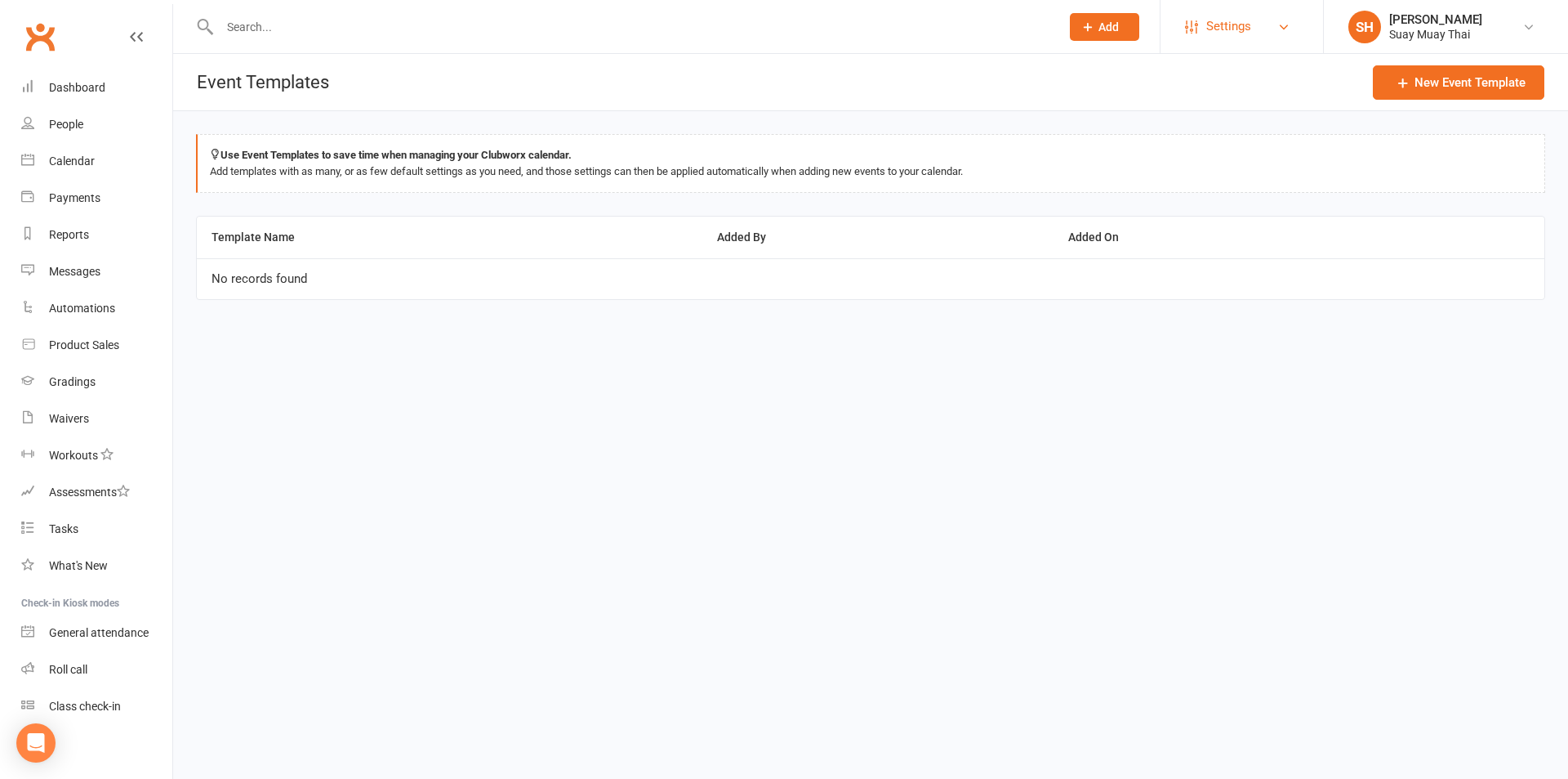
click at [1247, 33] on span "Settings" at bounding box center [1228, 27] width 45 height 36
click at [81, 239] on div "Reports" at bounding box center [69, 235] width 40 height 13
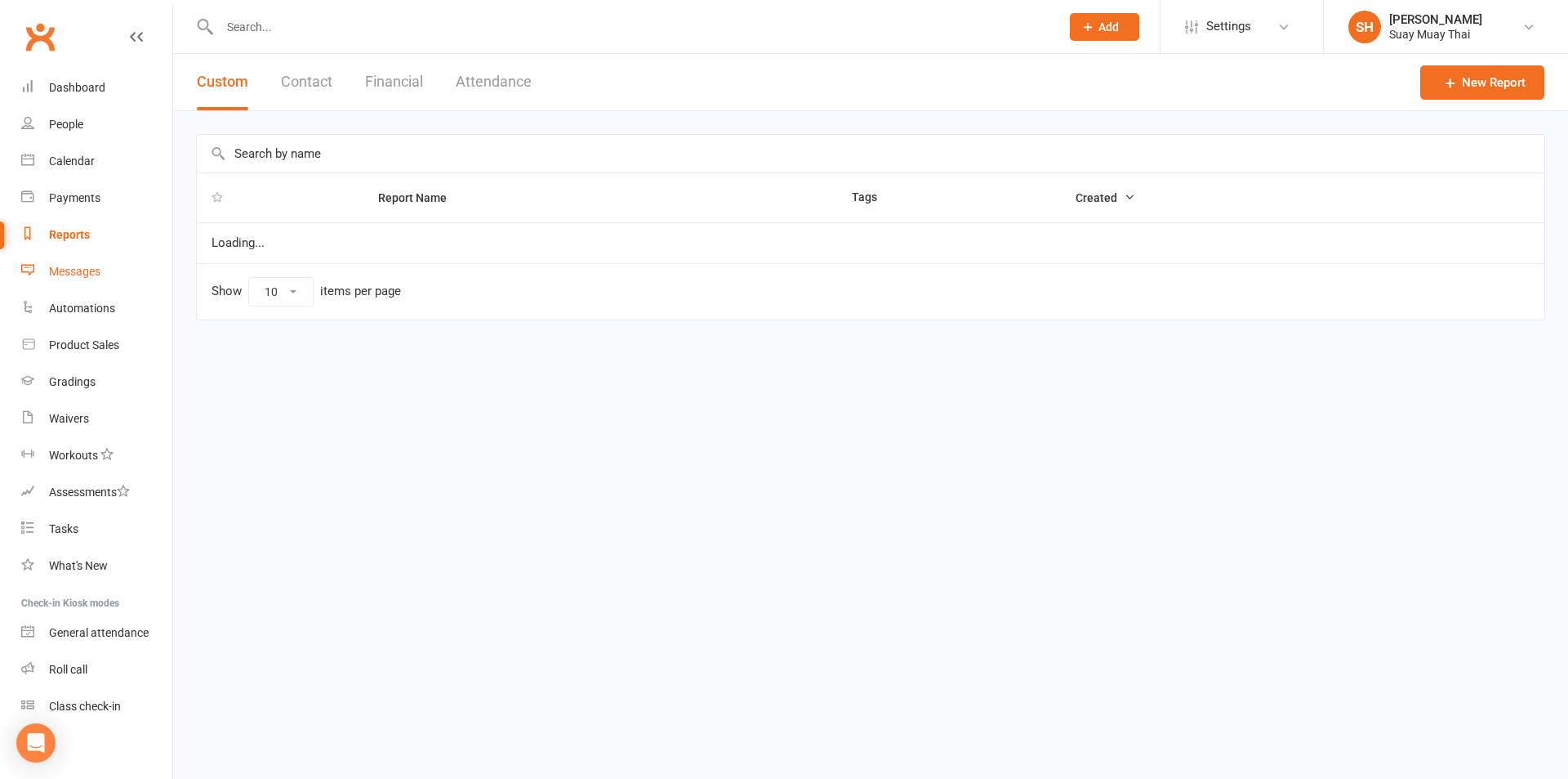
click at [71, 267] on div "Messages" at bounding box center [75, 271] width 51 height 13
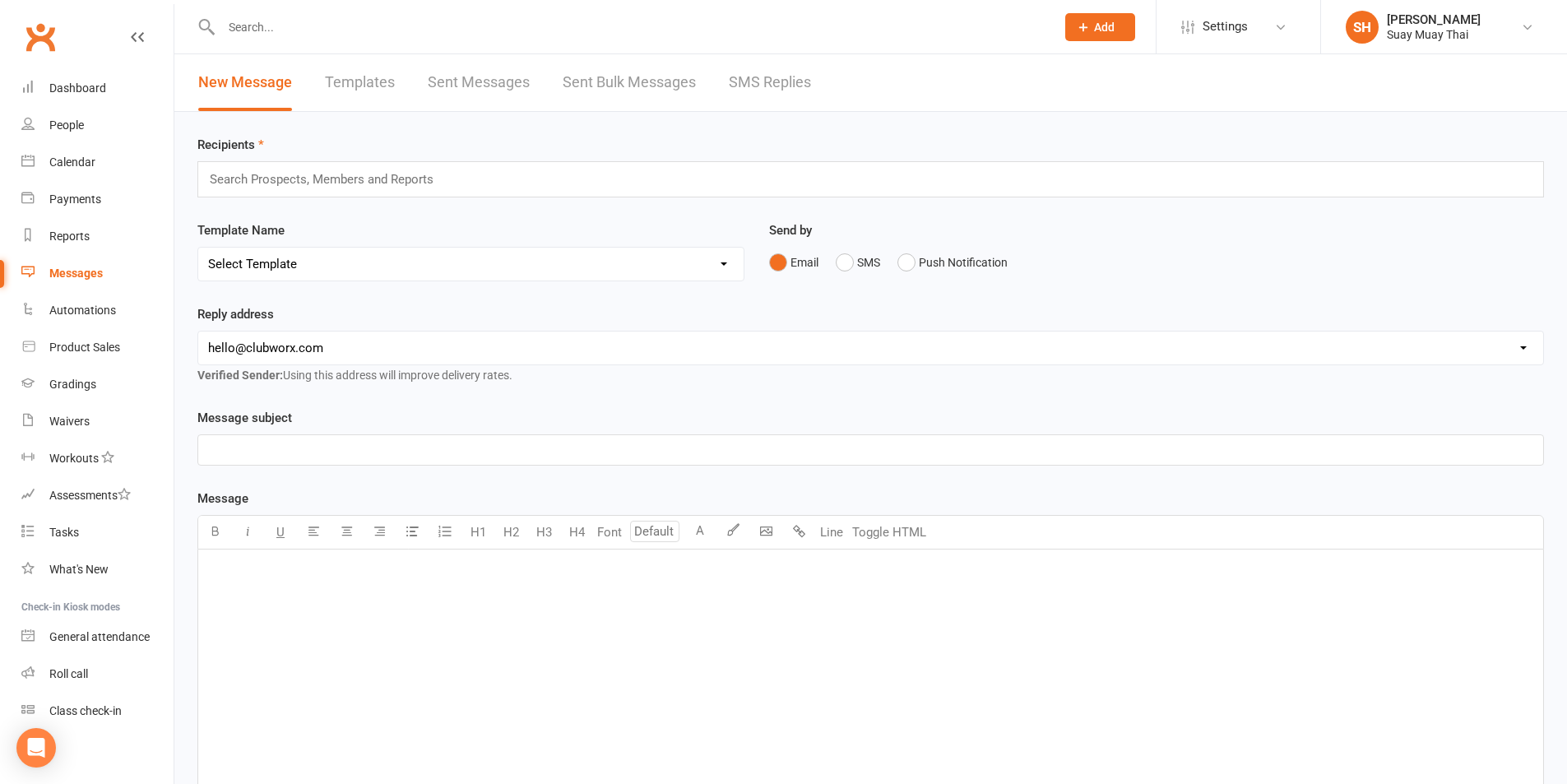
click at [377, 77] on link "Templates" at bounding box center [360, 83] width 70 height 57
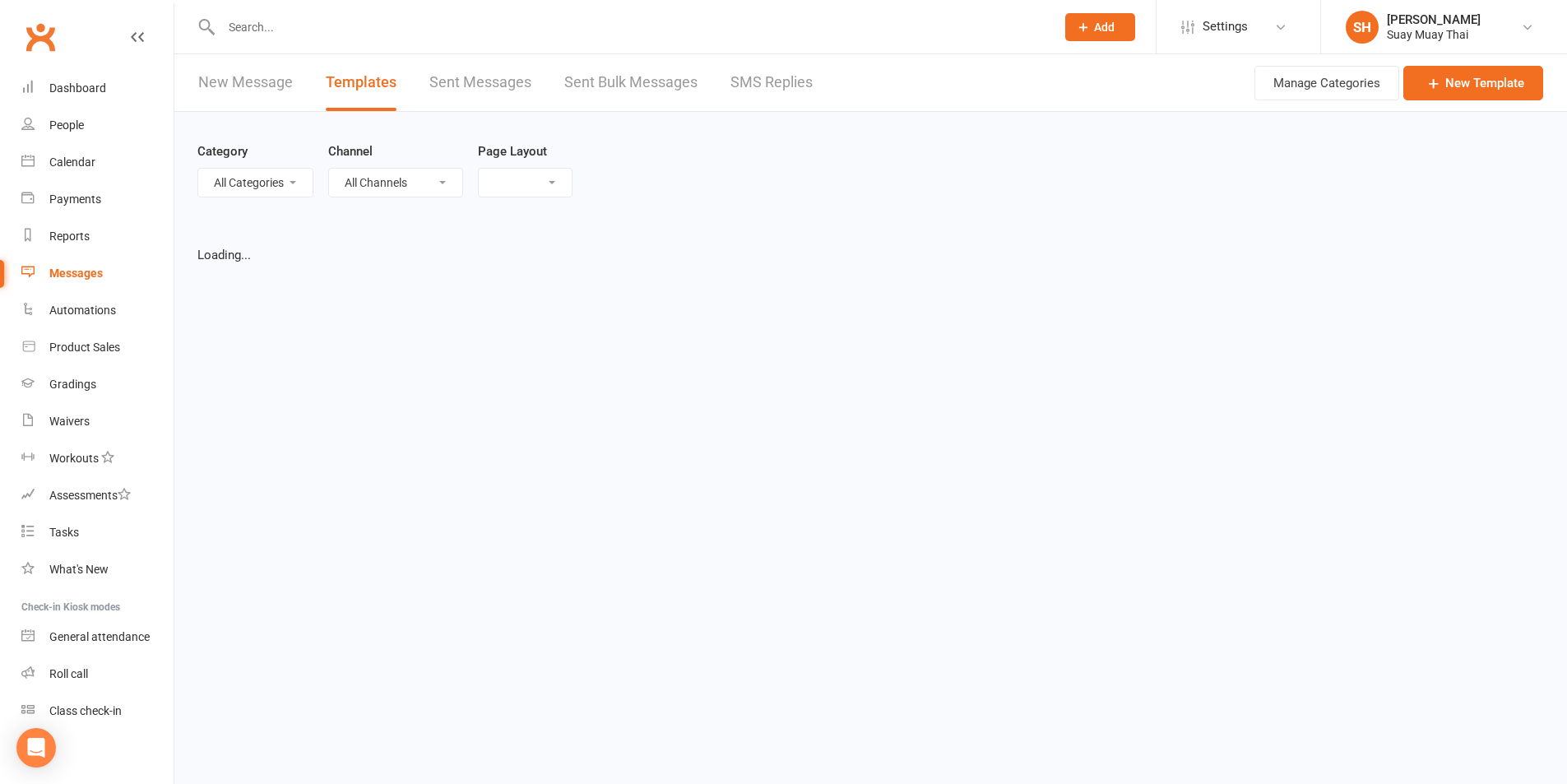
select select "grid"
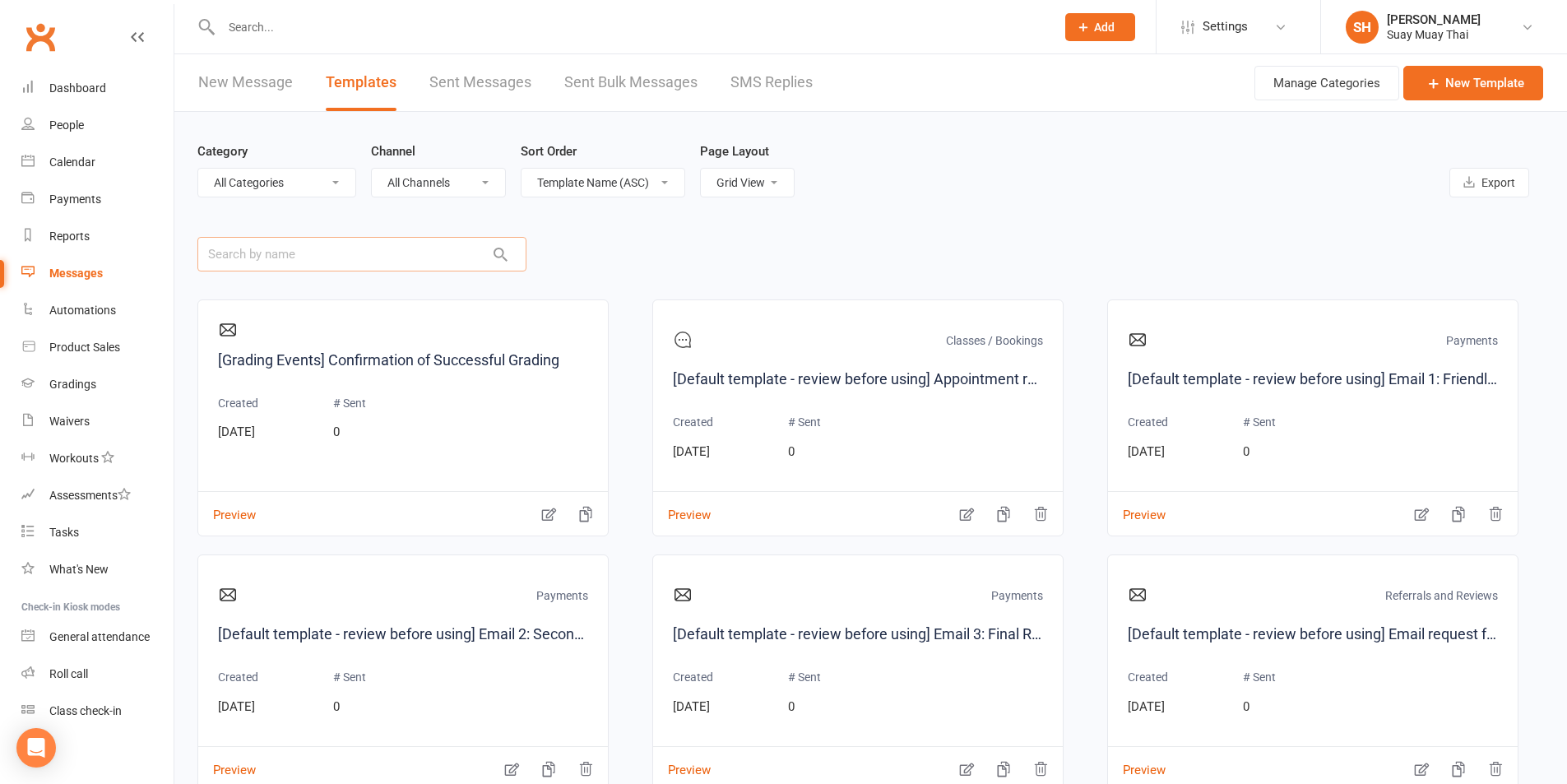
click at [389, 257] on input "text" at bounding box center [362, 254] width 329 height 34
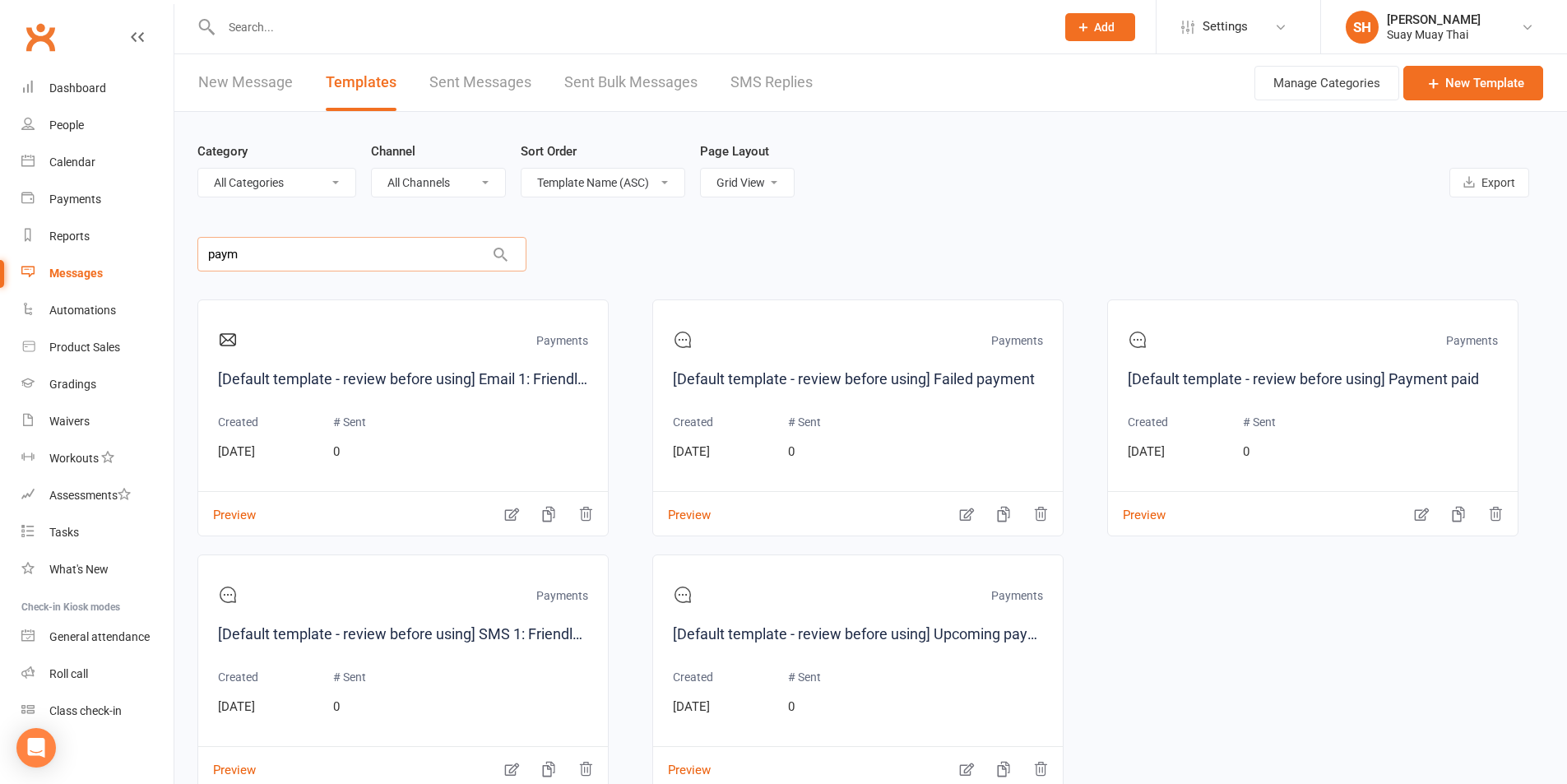
drag, startPoint x: 303, startPoint y: 262, endPoint x: 181, endPoint y: 254, distance: 122.3
click at [181, 254] on div "Category All Categories (No category) Classes / Bookings Enquiries General Mark…" at bounding box center [870, 521] width 1393 height 819
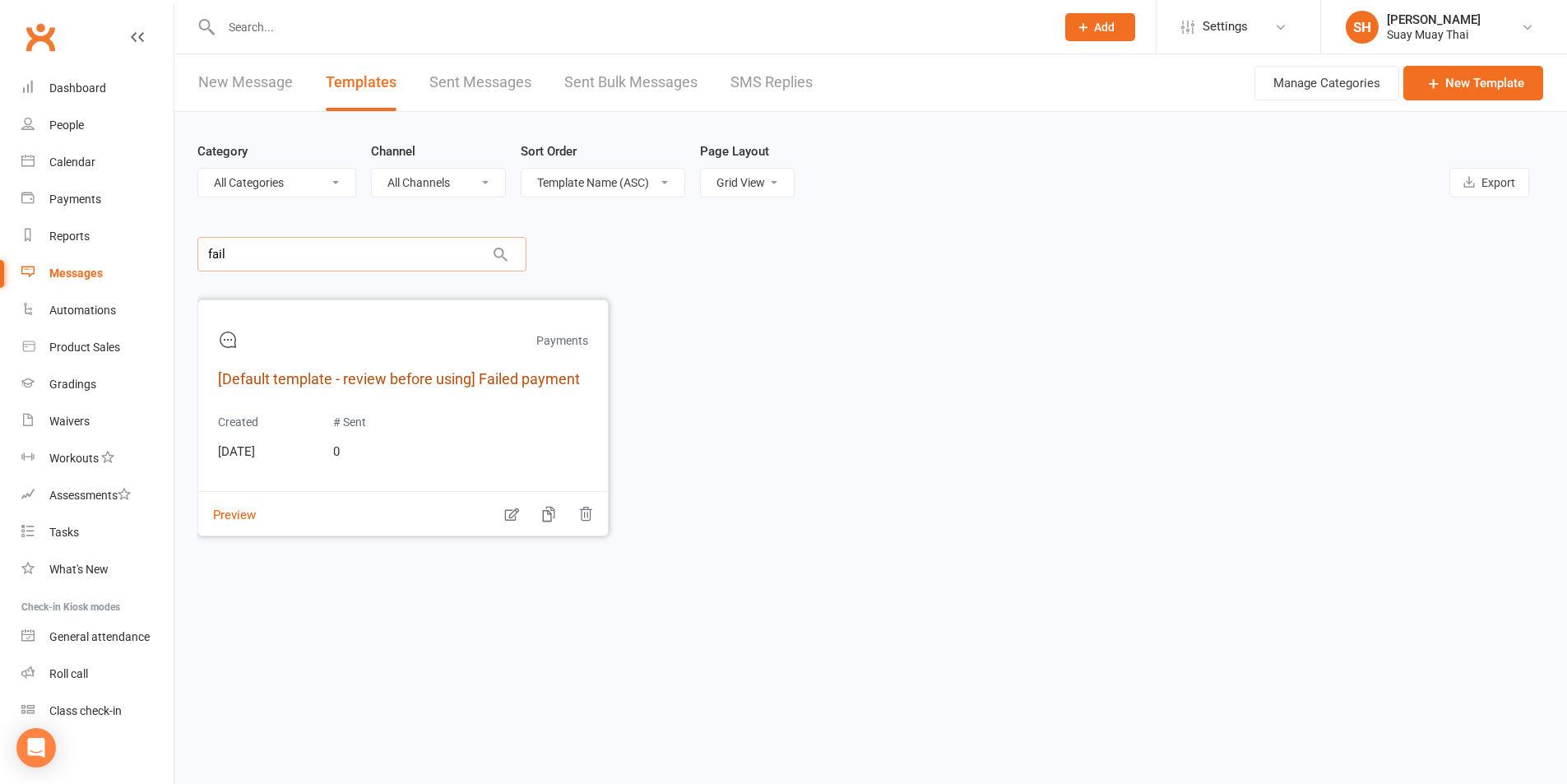
type input "fail"
click at [409, 371] on link "[Default template - review before using] Failed payment" at bounding box center [403, 379] width 370 height 24
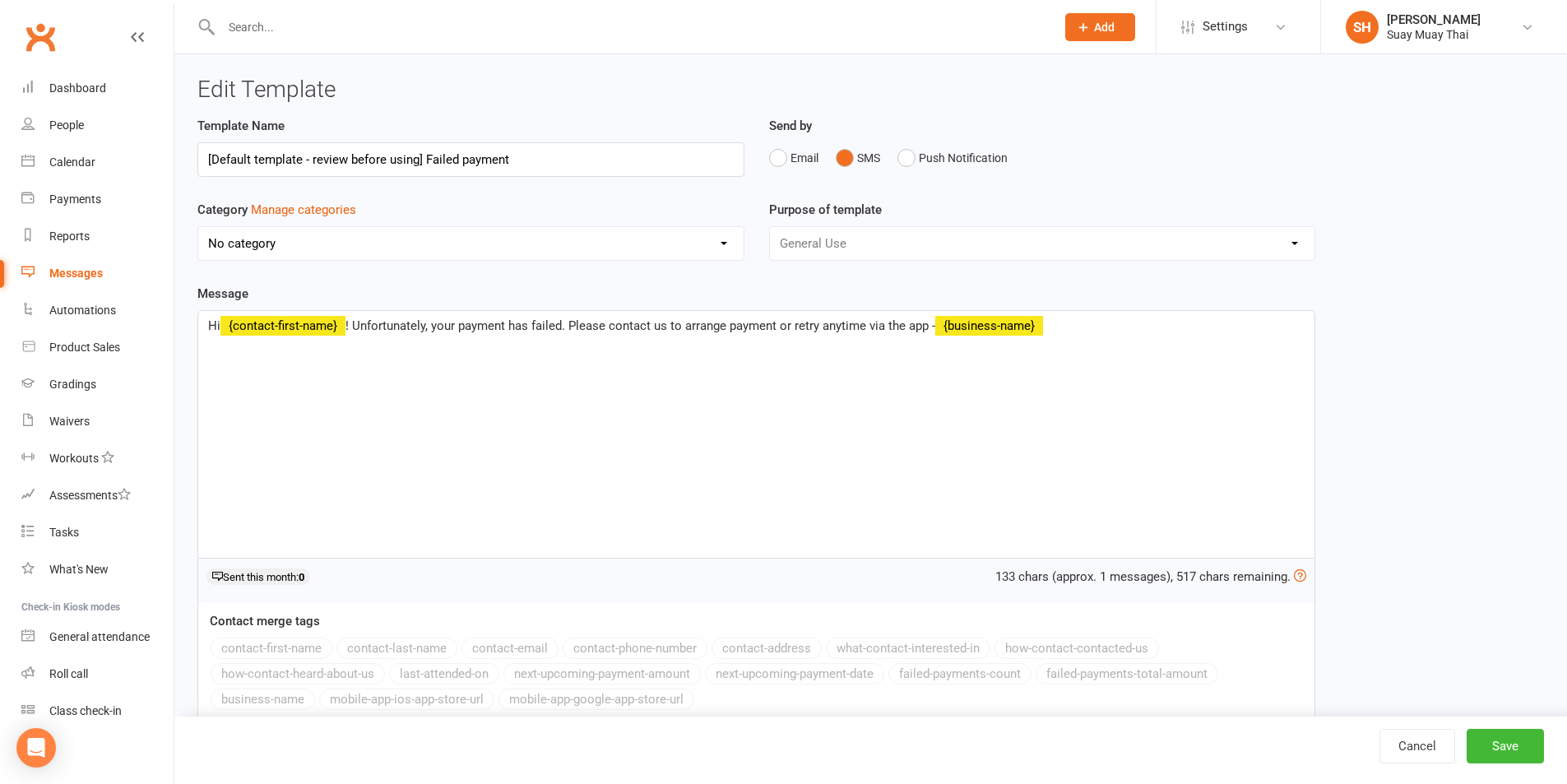
select select "15236"
click at [510, 155] on input "[Default template - review before using] Failed payment" at bounding box center [471, 159] width 547 height 34
click at [769, 167] on button "Email" at bounding box center [794, 158] width 49 height 31
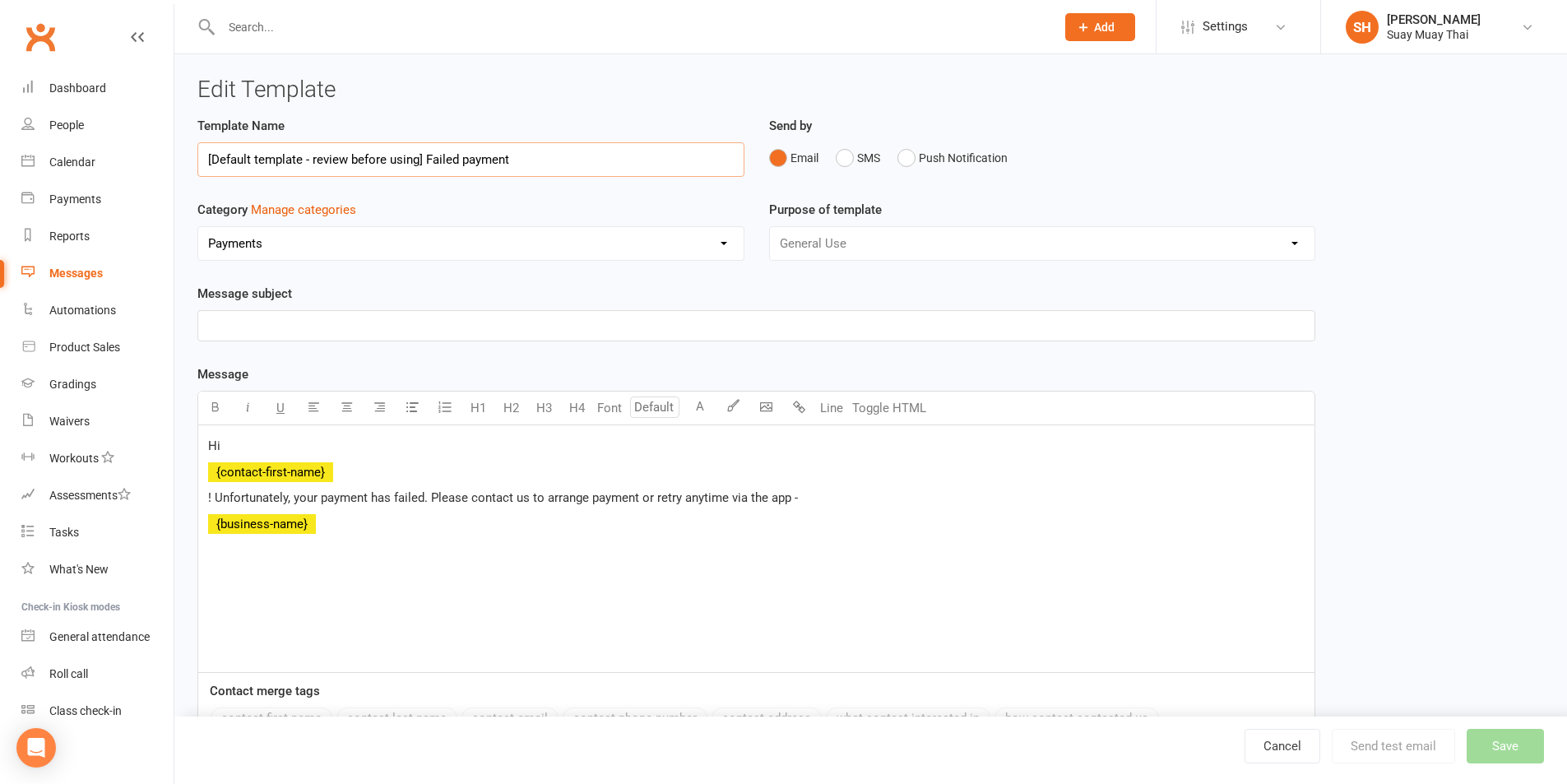
click at [401, 165] on input "[Default template - review before using] Failed payment" at bounding box center [471, 159] width 547 height 34
click at [76, 270] on div "Messages" at bounding box center [76, 273] width 53 height 13
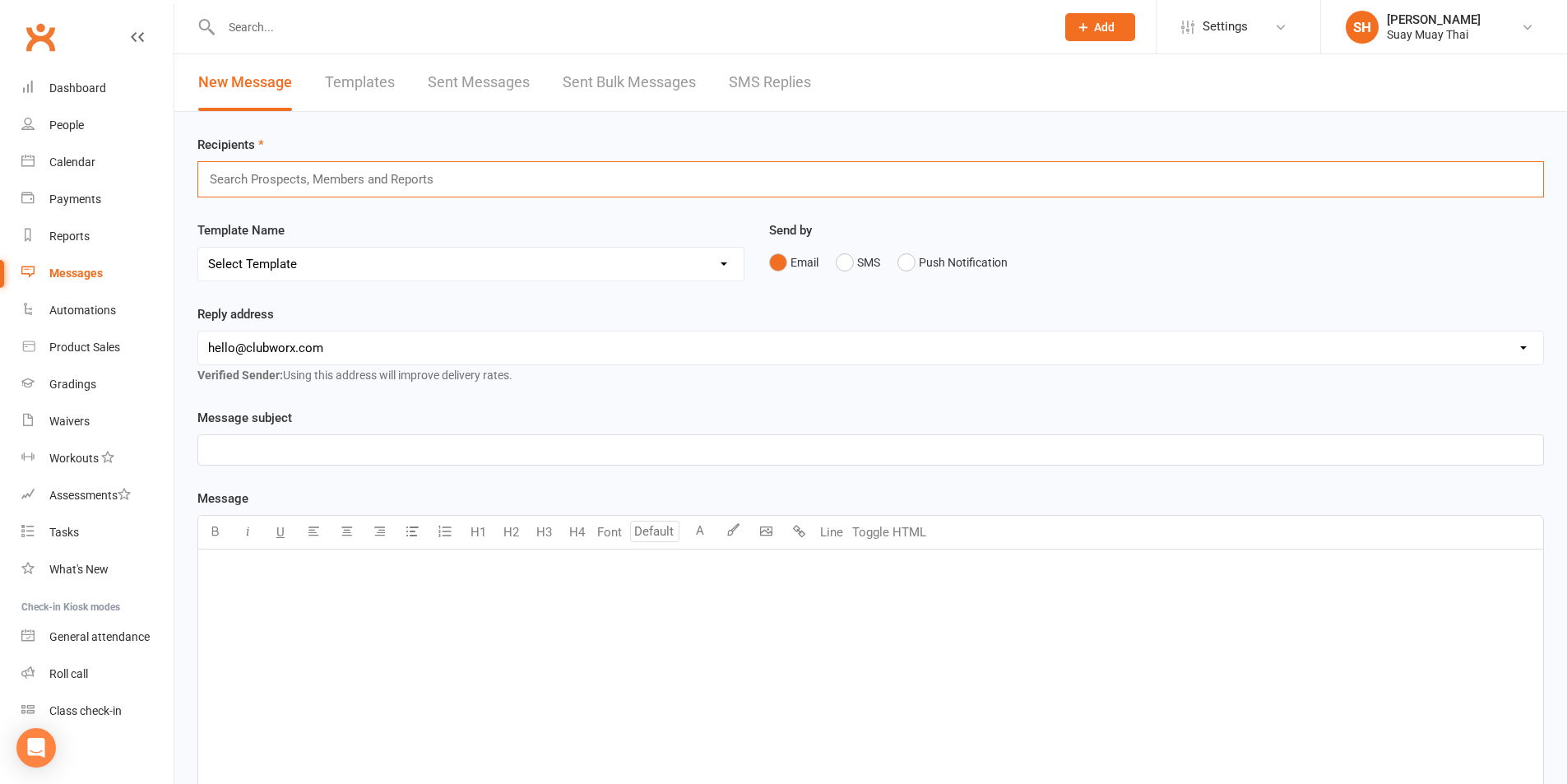
click at [387, 178] on input "text" at bounding box center [328, 179] width 241 height 22
click at [389, 93] on link "Templates" at bounding box center [360, 83] width 70 height 57
select select "grid"
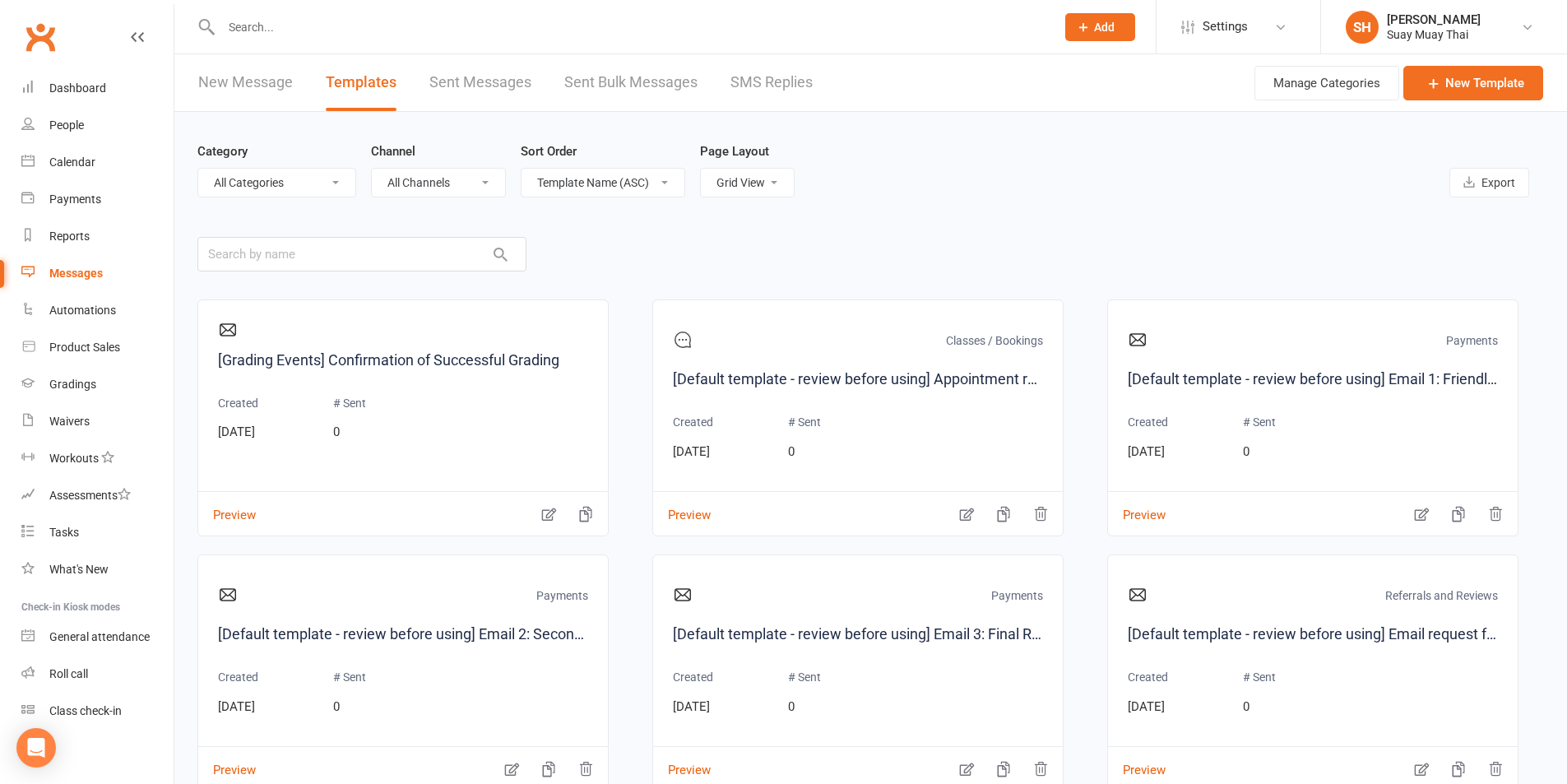
click at [623, 183] on select "Template Name (ASC) Template Name (DESC) Type (ASC) Type (DESC) Category (ASC) …" at bounding box center [602, 183] width 163 height 28
select select "added_on-desc"
click at [522, 168] on select "Template Name (ASC) Template Name (DESC) Type (ASC) Type (DESC) Category (ASC) …" at bounding box center [602, 183] width 163 height 28
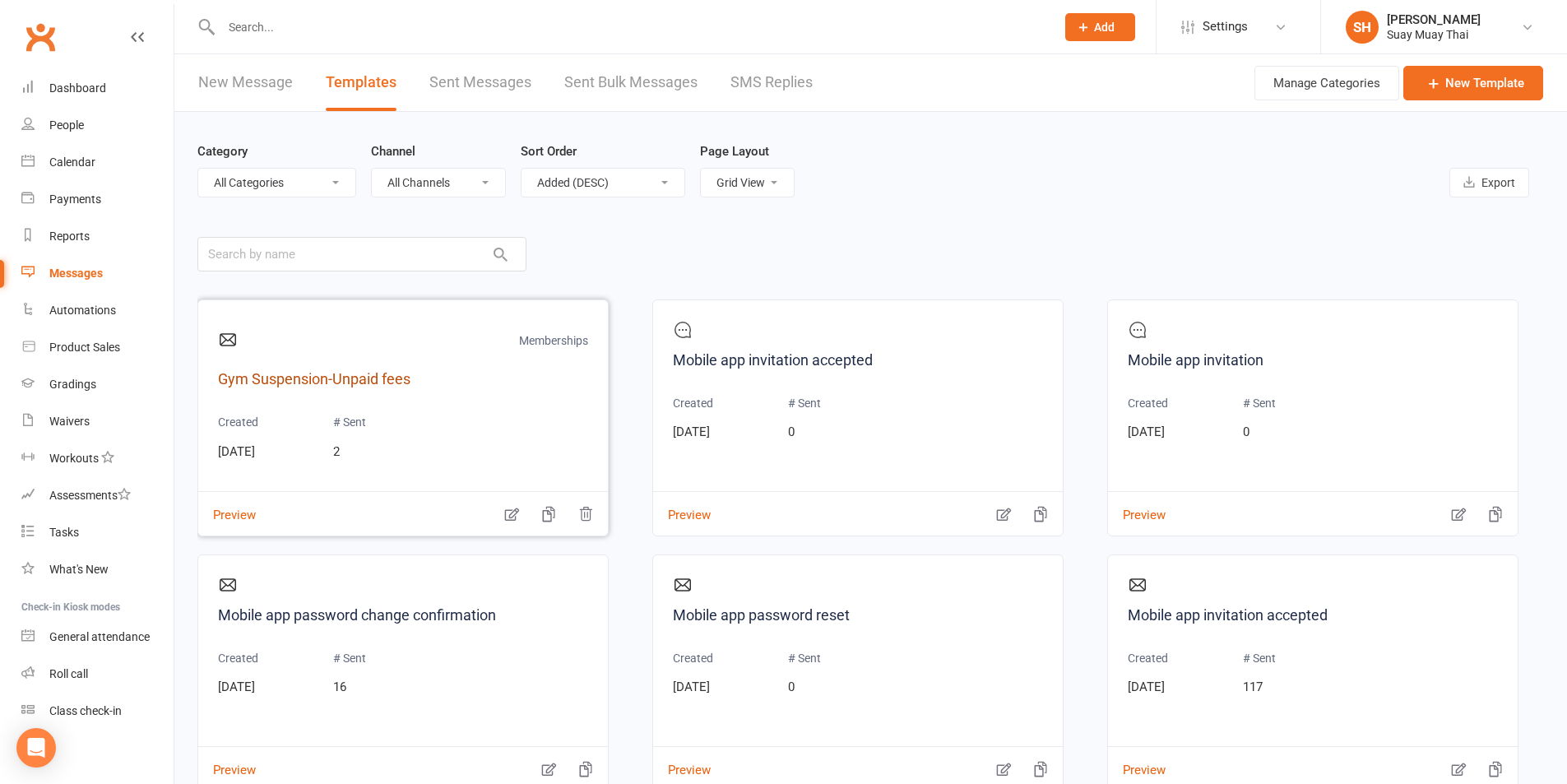
click at [347, 379] on link "Gym Suspension-Unpaid fees" at bounding box center [403, 379] width 370 height 24
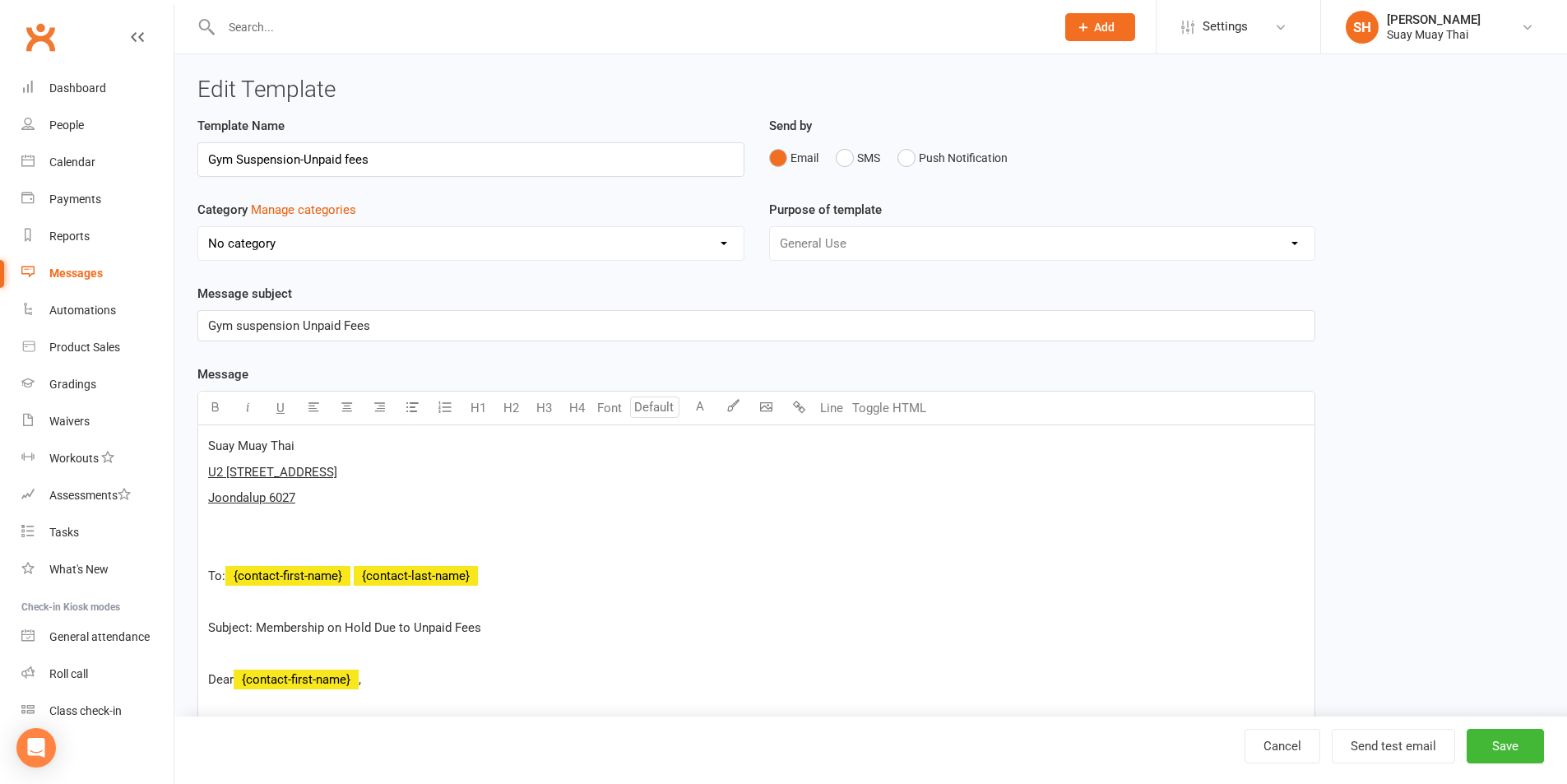
select select "15239"
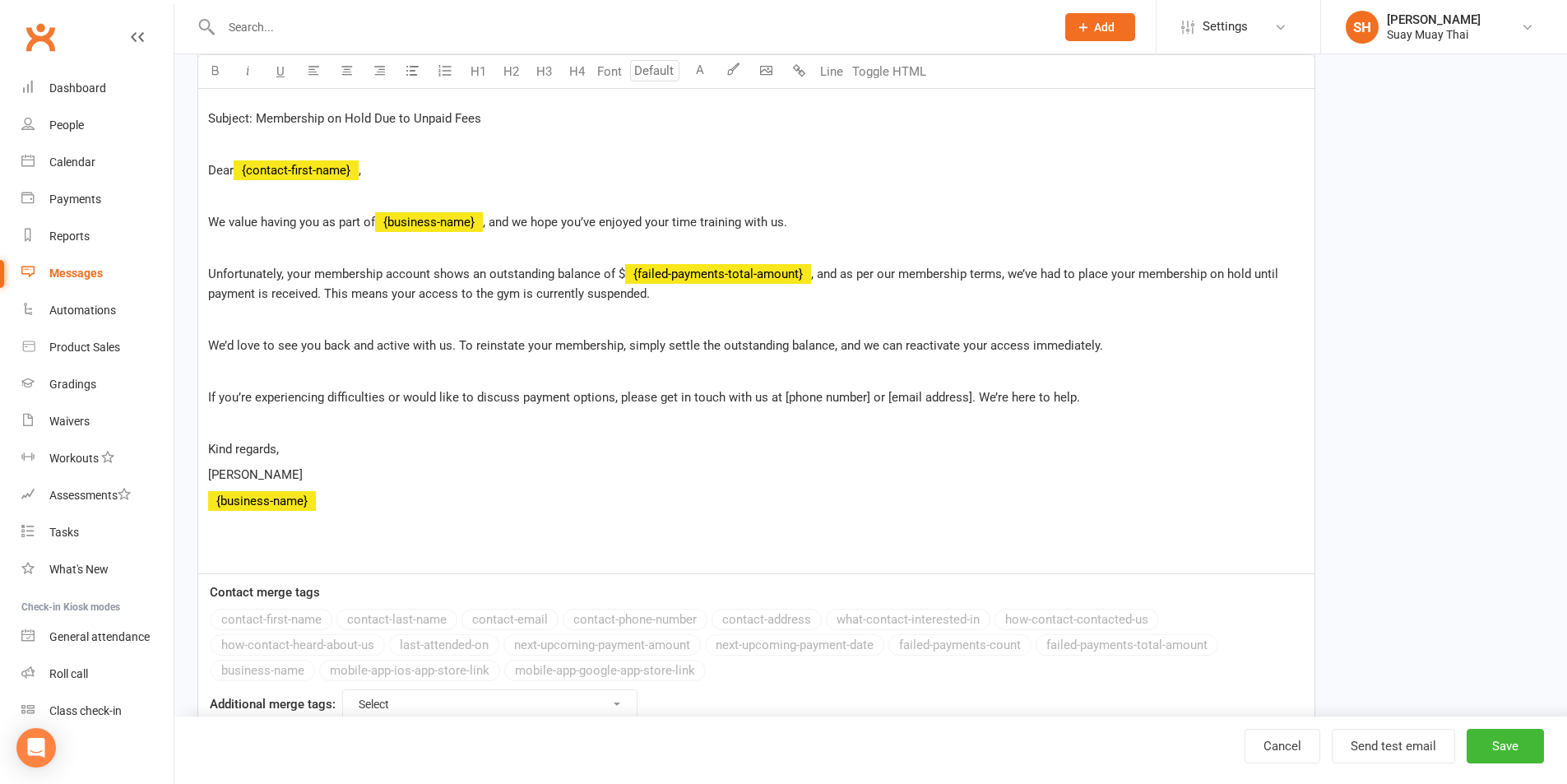
scroll to position [549, 0]
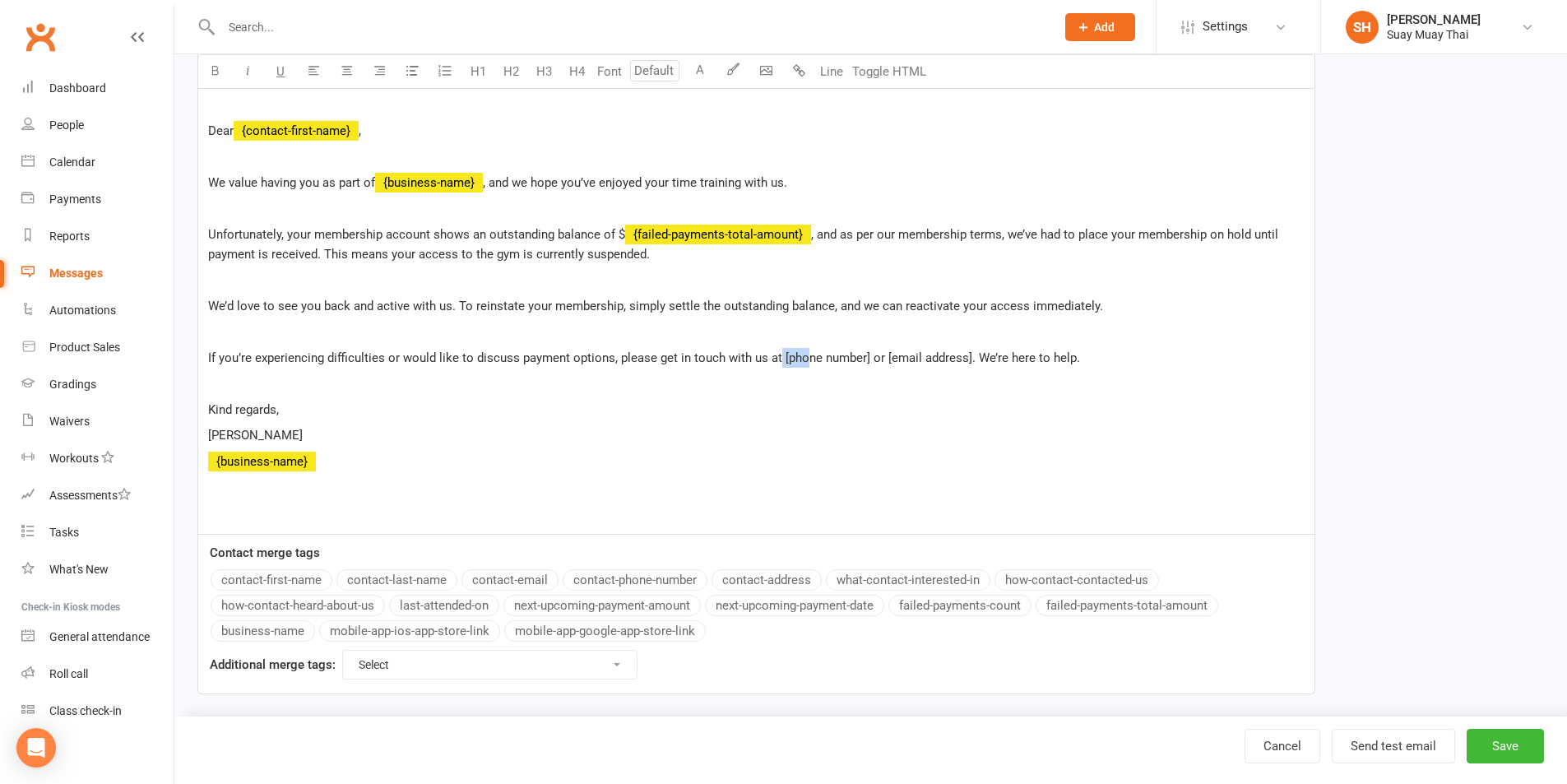
drag, startPoint x: 777, startPoint y: 358, endPoint x: 801, endPoint y: 358, distance: 24.0
click at [801, 358] on span "If you’re experiencing difficulties or would like to discuss payment options, p…" at bounding box center [643, 358] width 872 height 15
click at [786, 358] on span "If you’re experiencing difficulties or would like to discuss payment options, p…" at bounding box center [643, 358] width 872 height 15
click at [779, 357] on span "If you’re experiencing difficulties or would like to discuss payment options, p…" at bounding box center [643, 358] width 872 height 15
drag, startPoint x: 779, startPoint y: 358, endPoint x: 828, endPoint y: 357, distance: 49.0
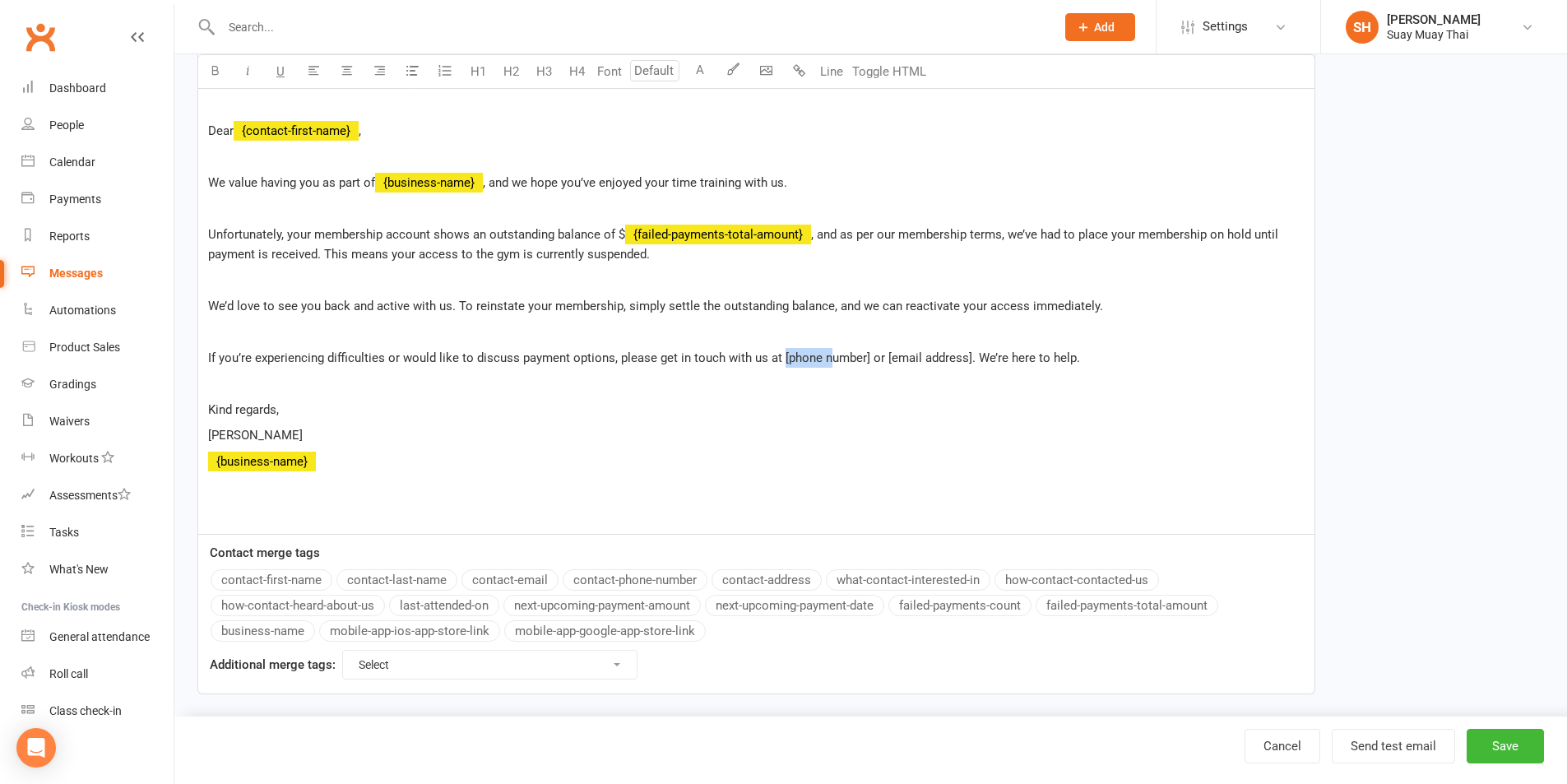
click at [828, 357] on span "If you’re experiencing difficulties or would like to discuss payment options, p…" at bounding box center [643, 358] width 872 height 15
drag, startPoint x: 766, startPoint y: 356, endPoint x: 879, endPoint y: 357, distance: 113.0
click at [879, 357] on span "If you’re experiencing difficulties or would like to discuss payment options, p…" at bounding box center [643, 358] width 872 height 15
drag, startPoint x: 778, startPoint y: 354, endPoint x: 863, endPoint y: 354, distance: 85.0
click at [863, 354] on span "If you’re experiencing difficulties or would like to discuss payment options, p…" at bounding box center [592, 358] width 769 height 15
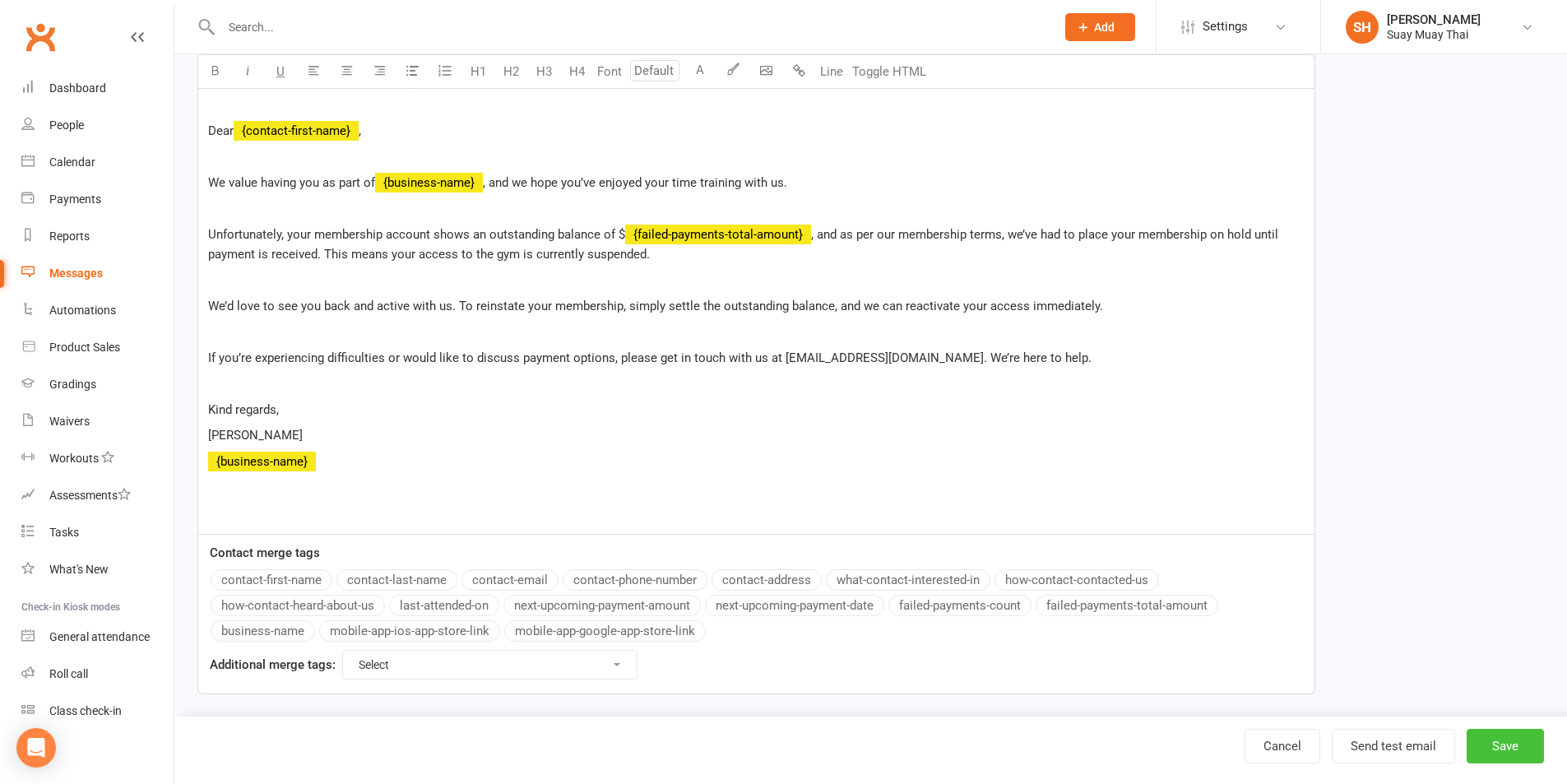
click at [1516, 747] on button "Save" at bounding box center [1505, 745] width 78 height 34
select select "added_on-desc"
select select "grid"
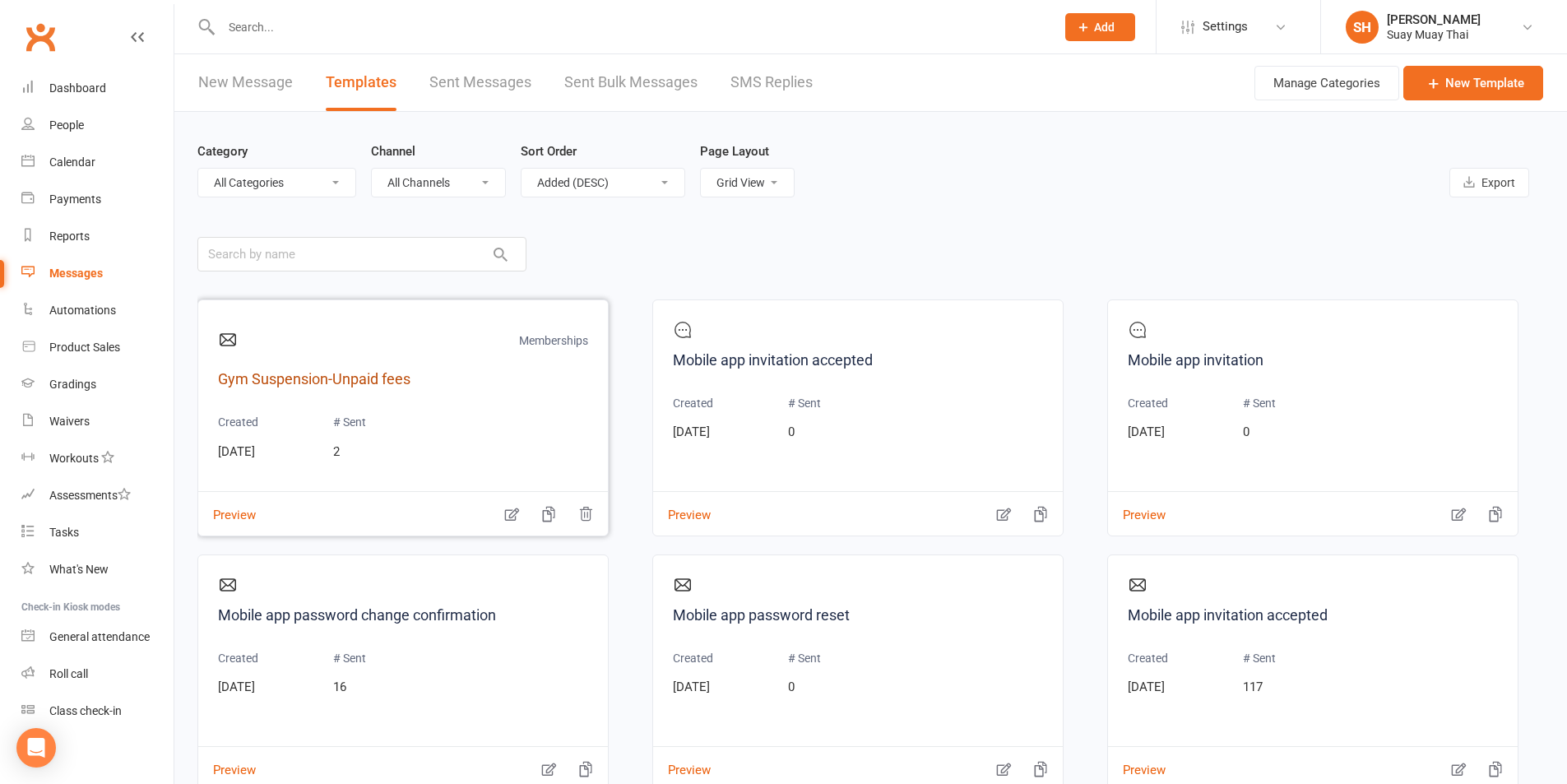
click at [282, 379] on link "Gym Suspension-Unpaid fees" at bounding box center [403, 379] width 370 height 24
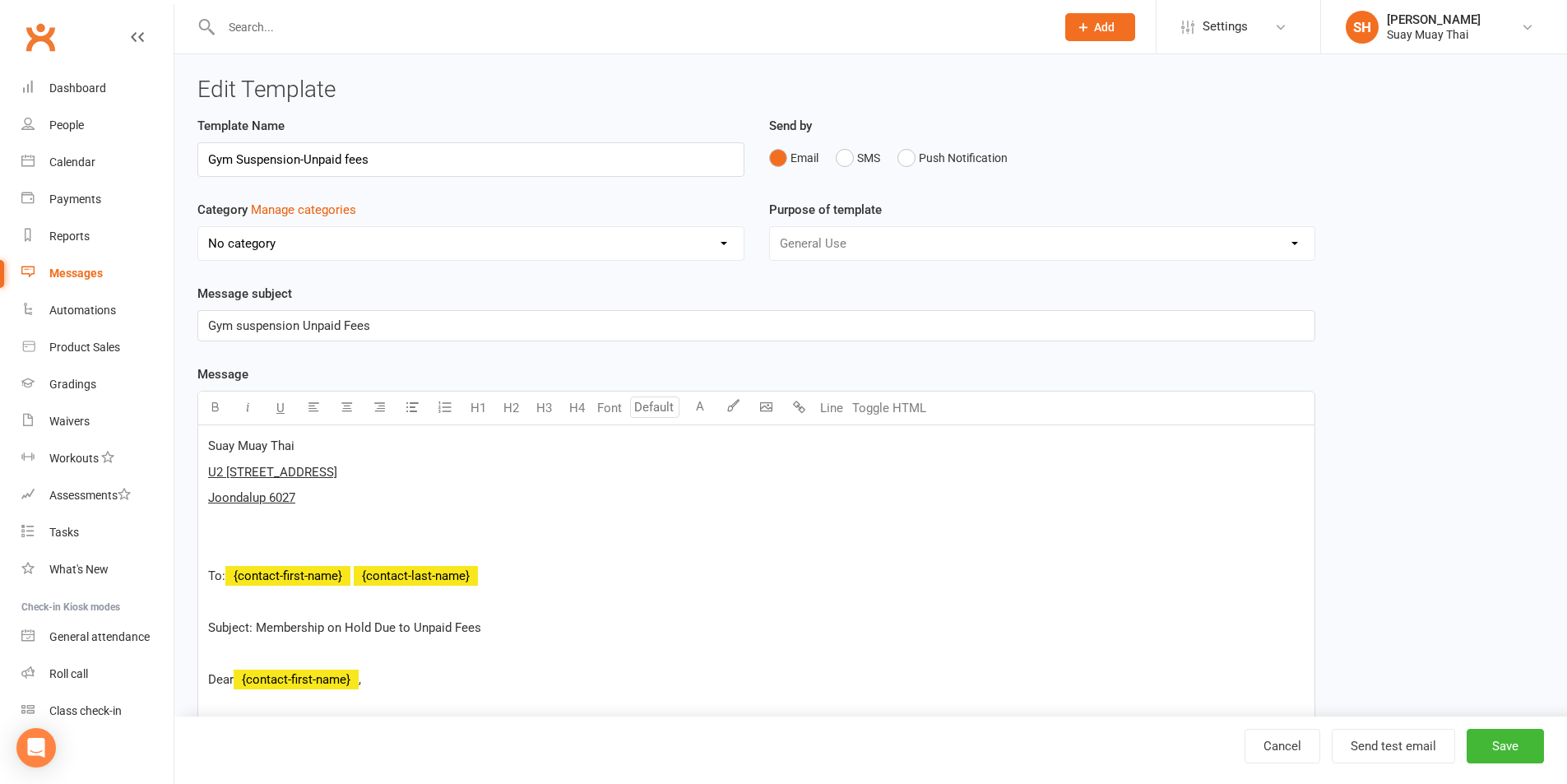
select select "15239"
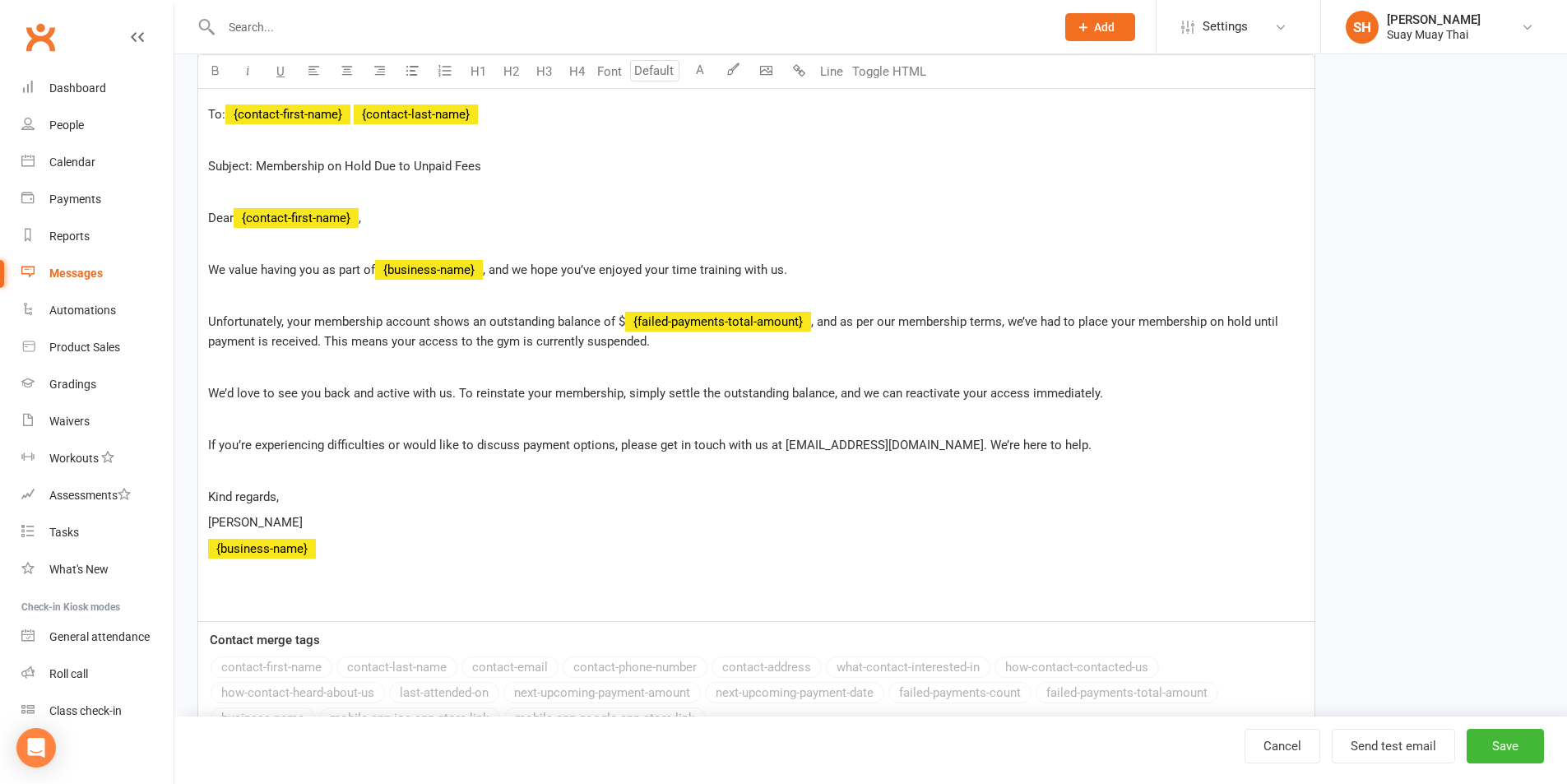
scroll to position [549, 0]
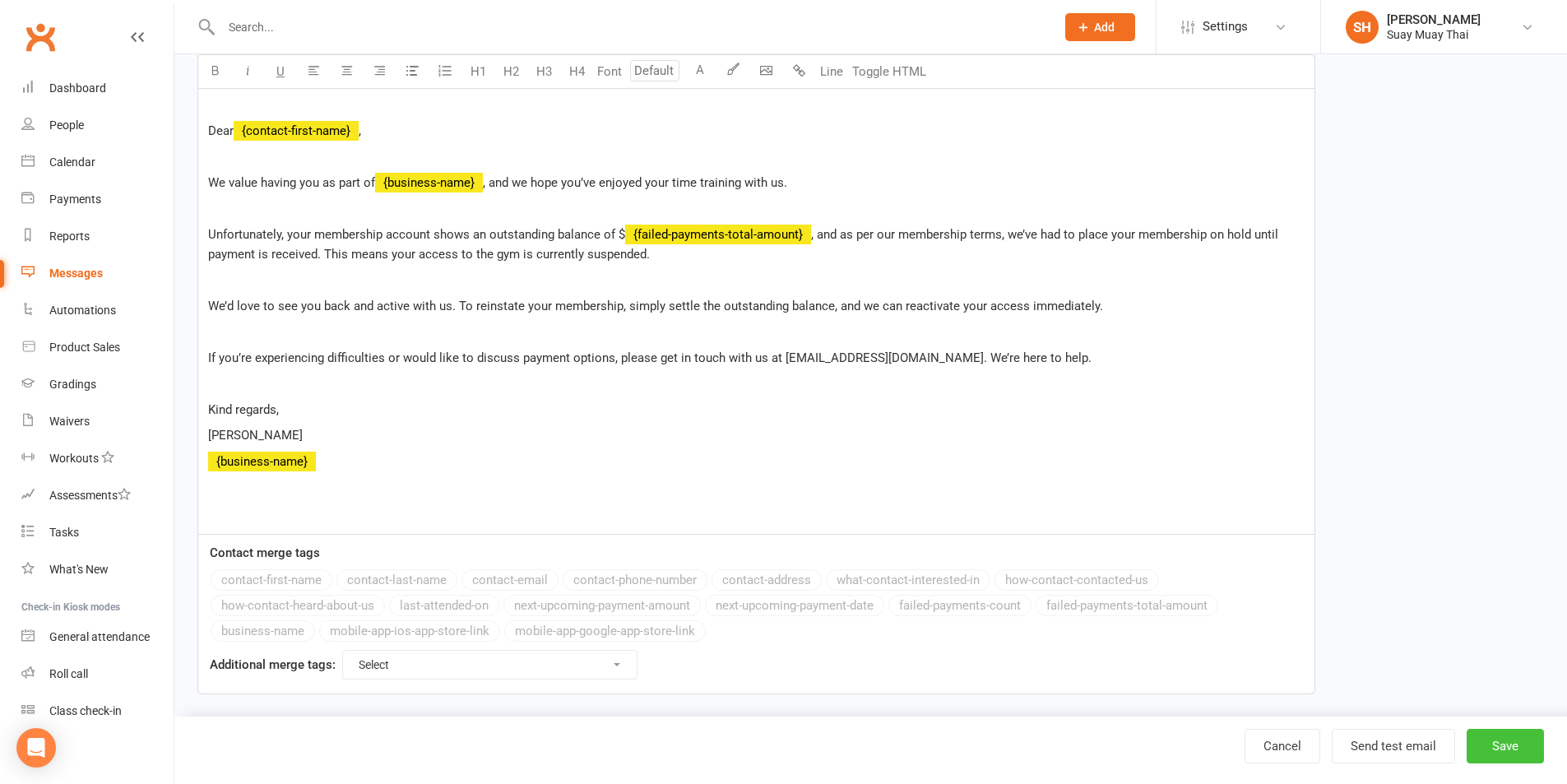
click at [1531, 742] on button "Save" at bounding box center [1505, 745] width 78 height 34
select select "added_on-desc"
select select "grid"
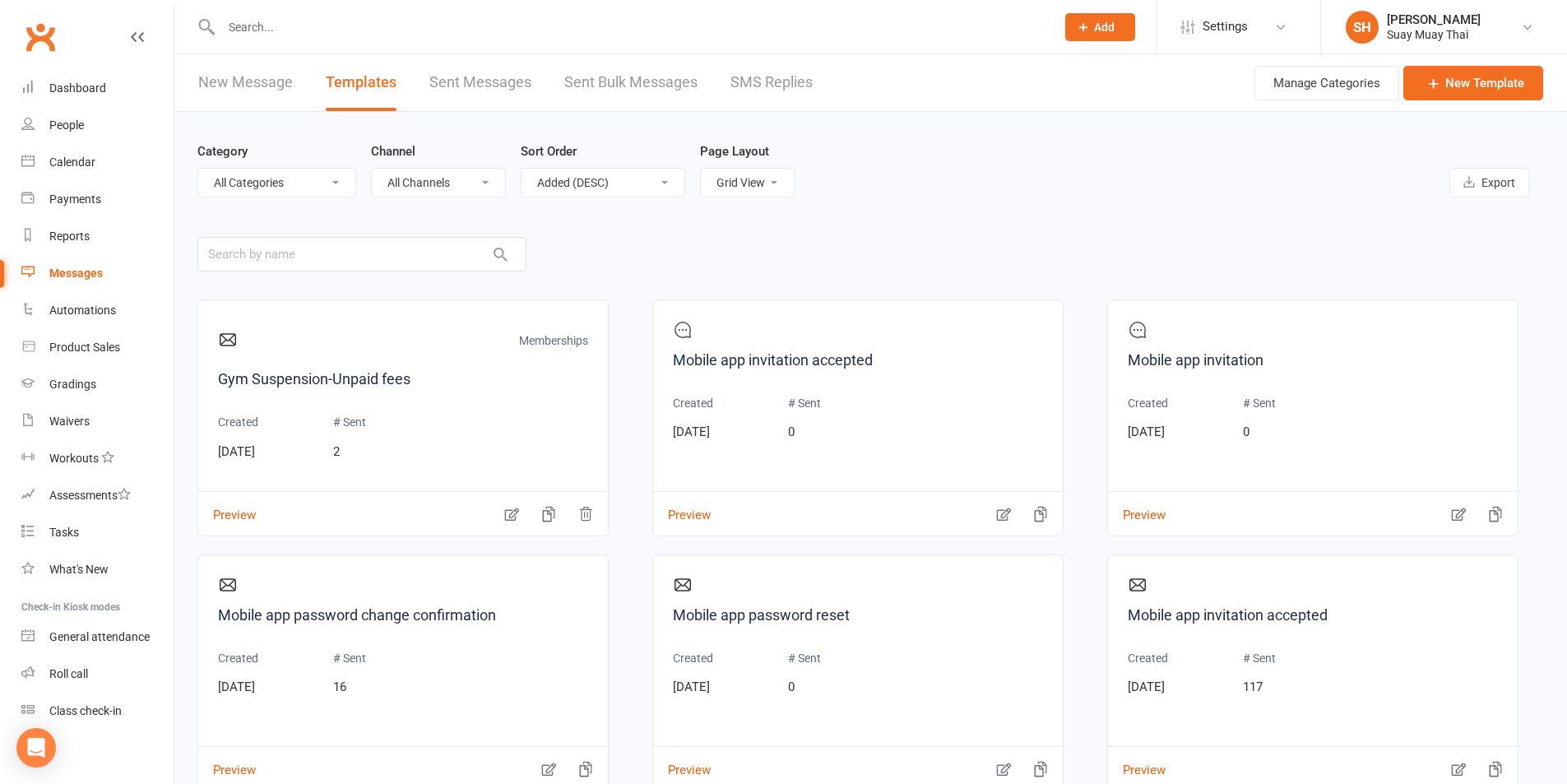
click at [91, 270] on div "Messages" at bounding box center [76, 273] width 53 height 13
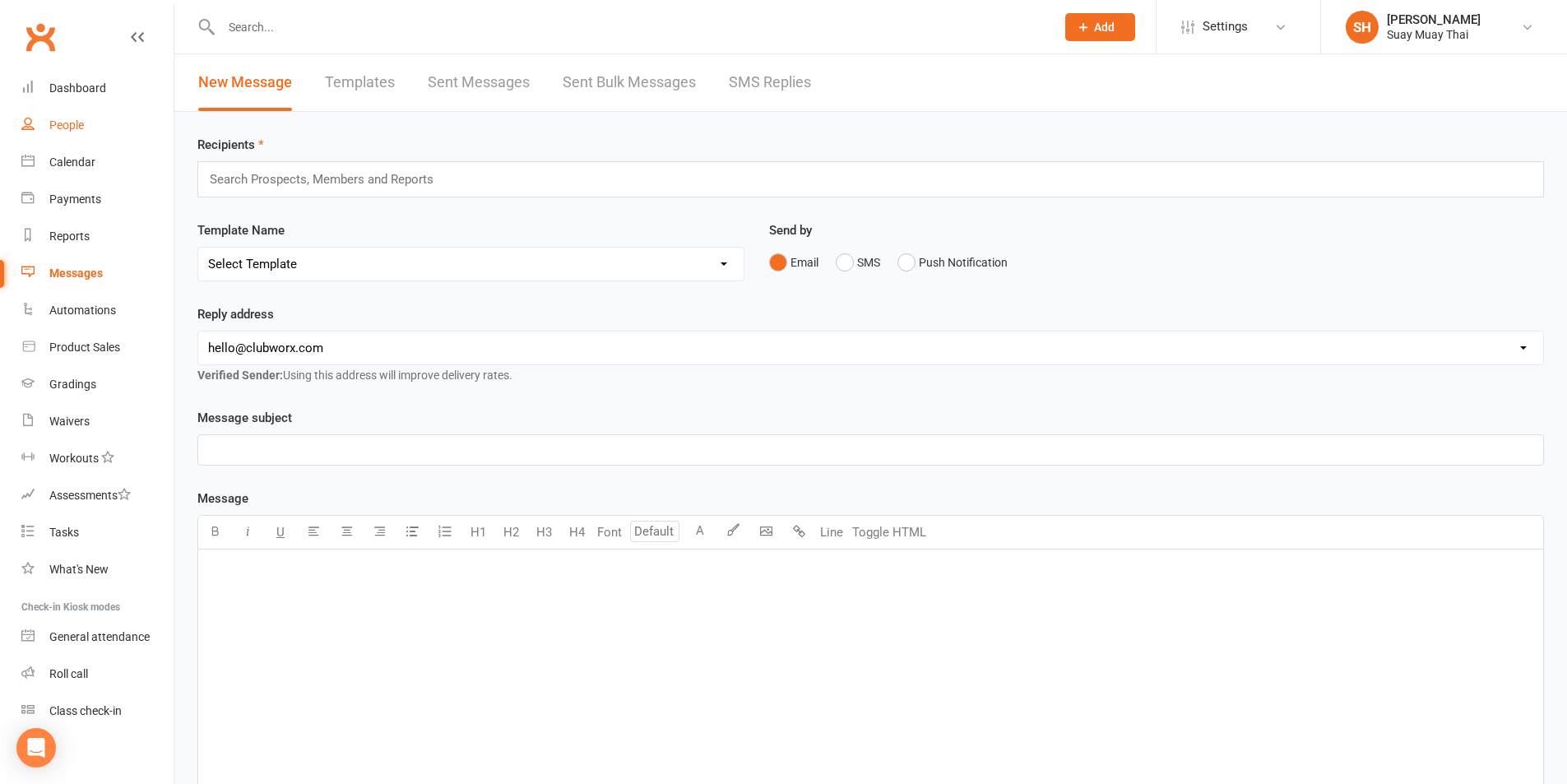
click at [92, 119] on link "People" at bounding box center [98, 125] width 152 height 37
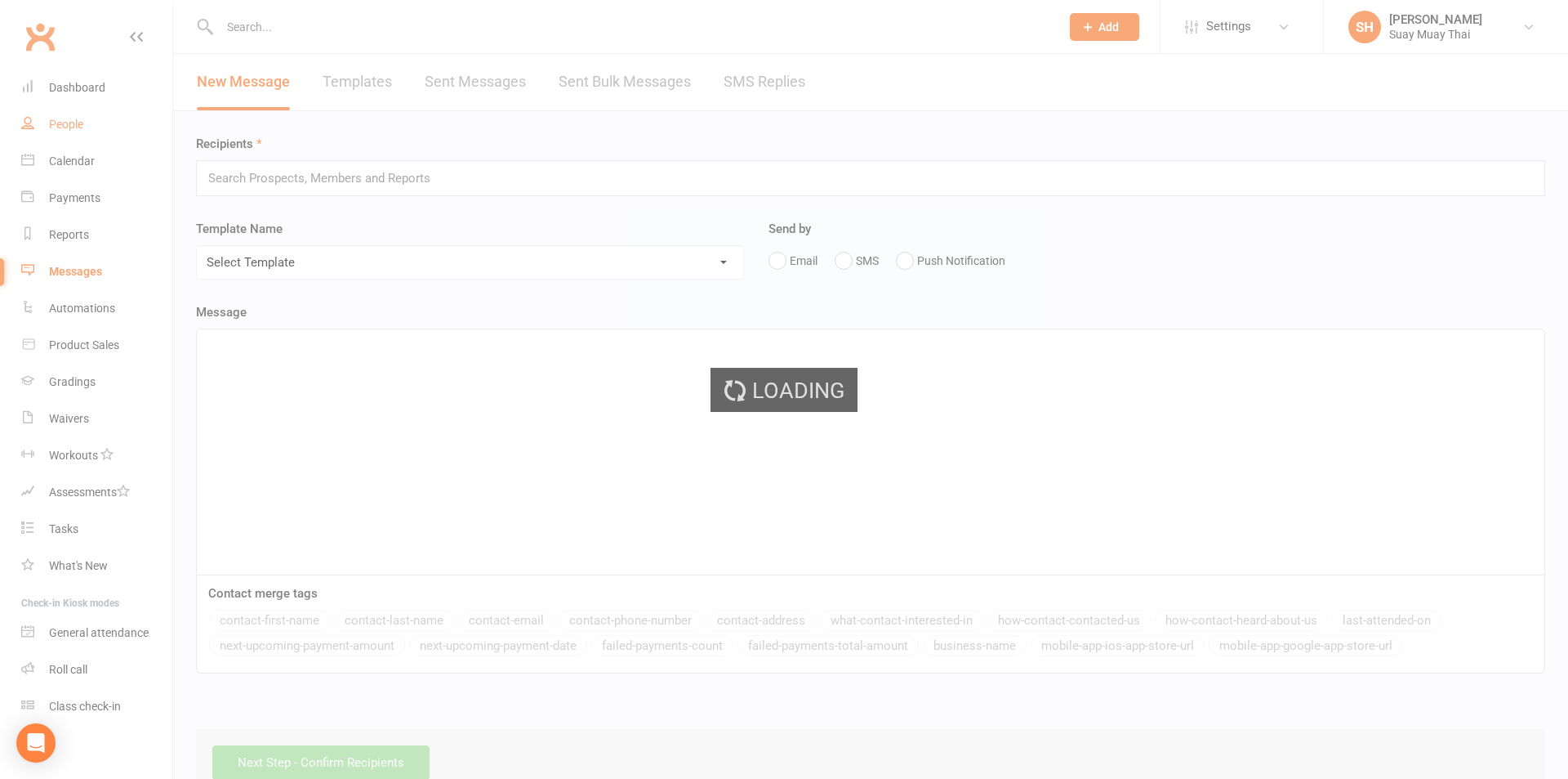
select select "100"
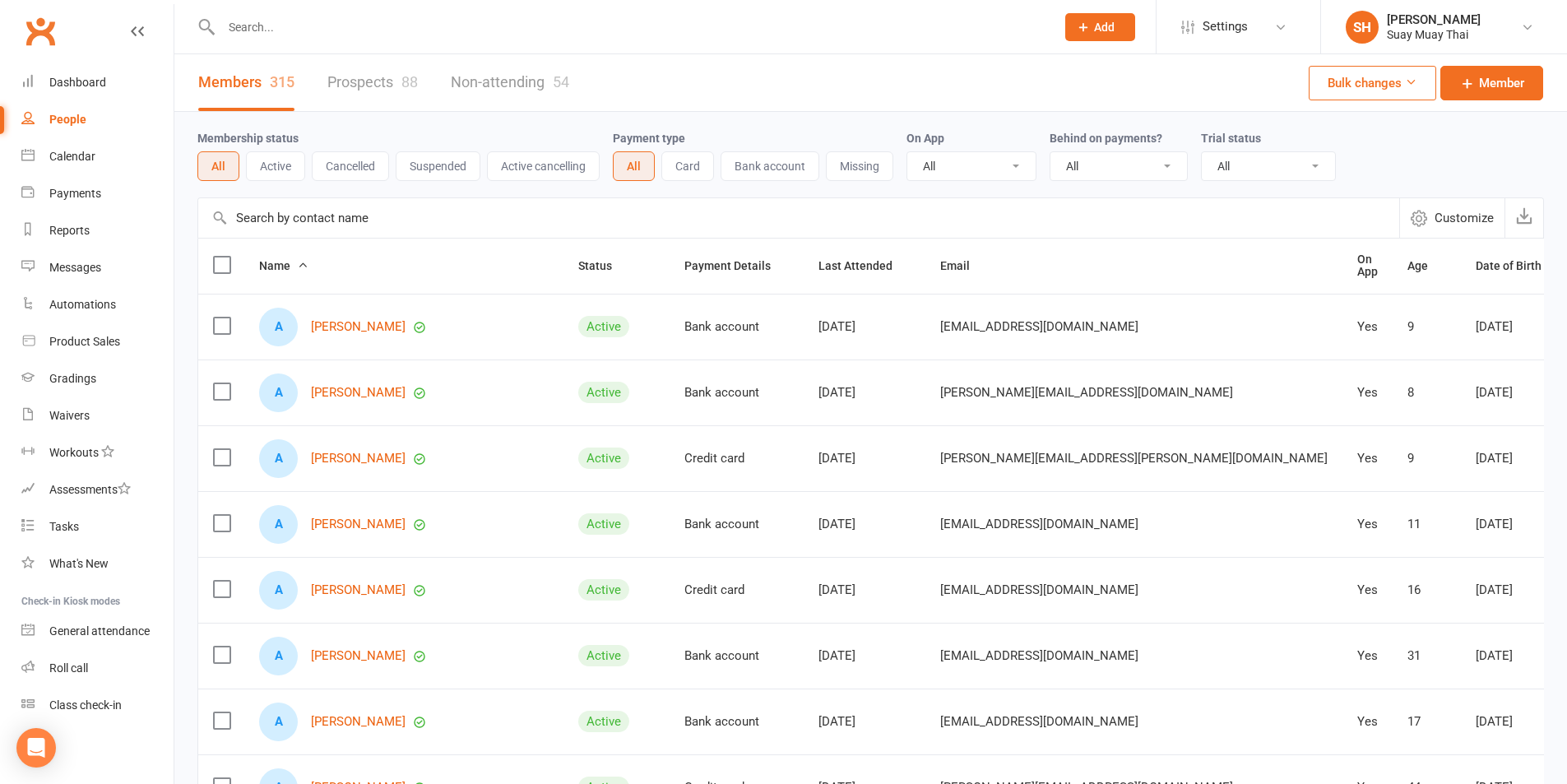
scroll to position [8, 0]
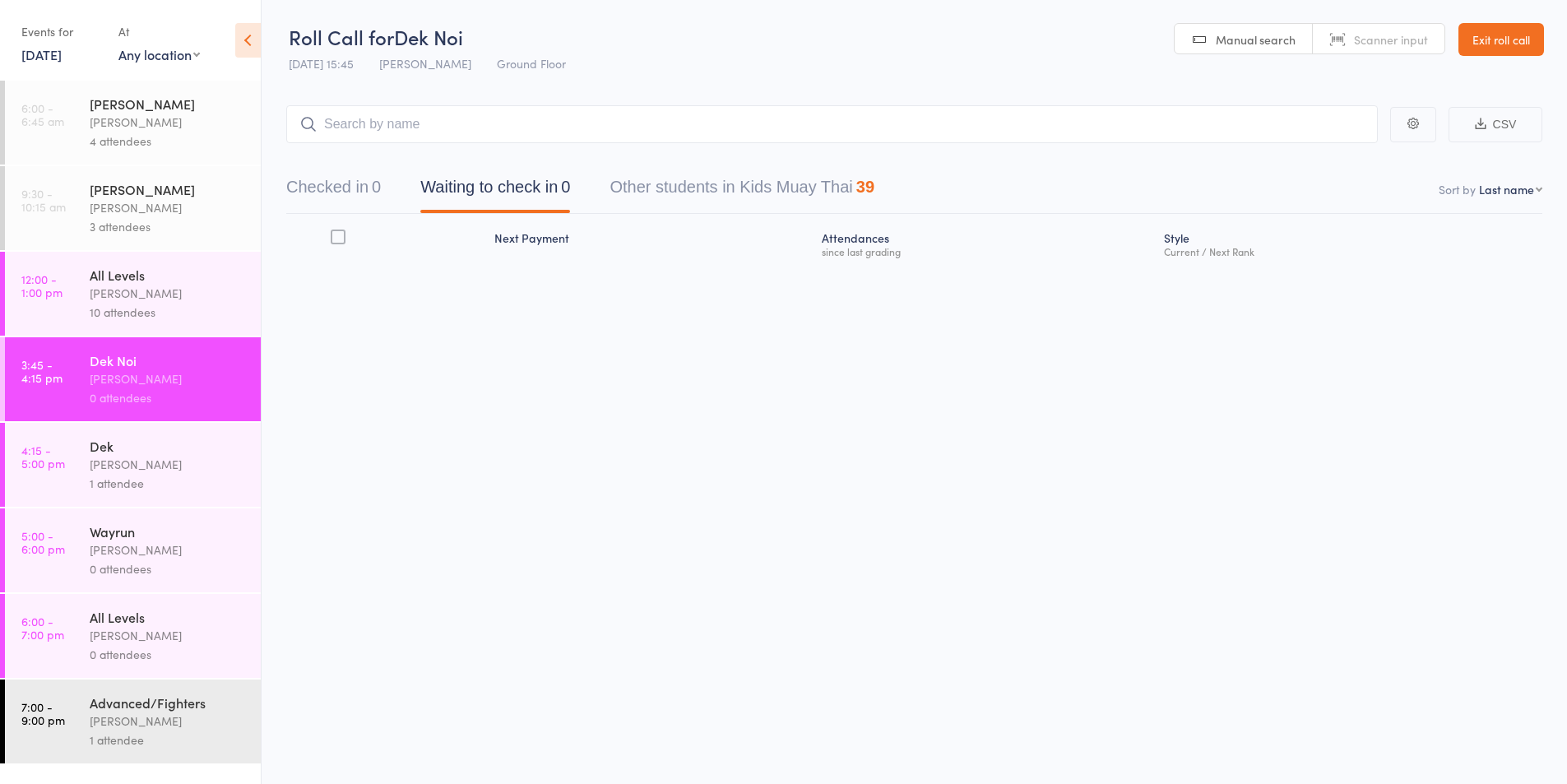
click at [114, 130] on div "[PERSON_NAME]" at bounding box center [168, 122] width 157 height 19
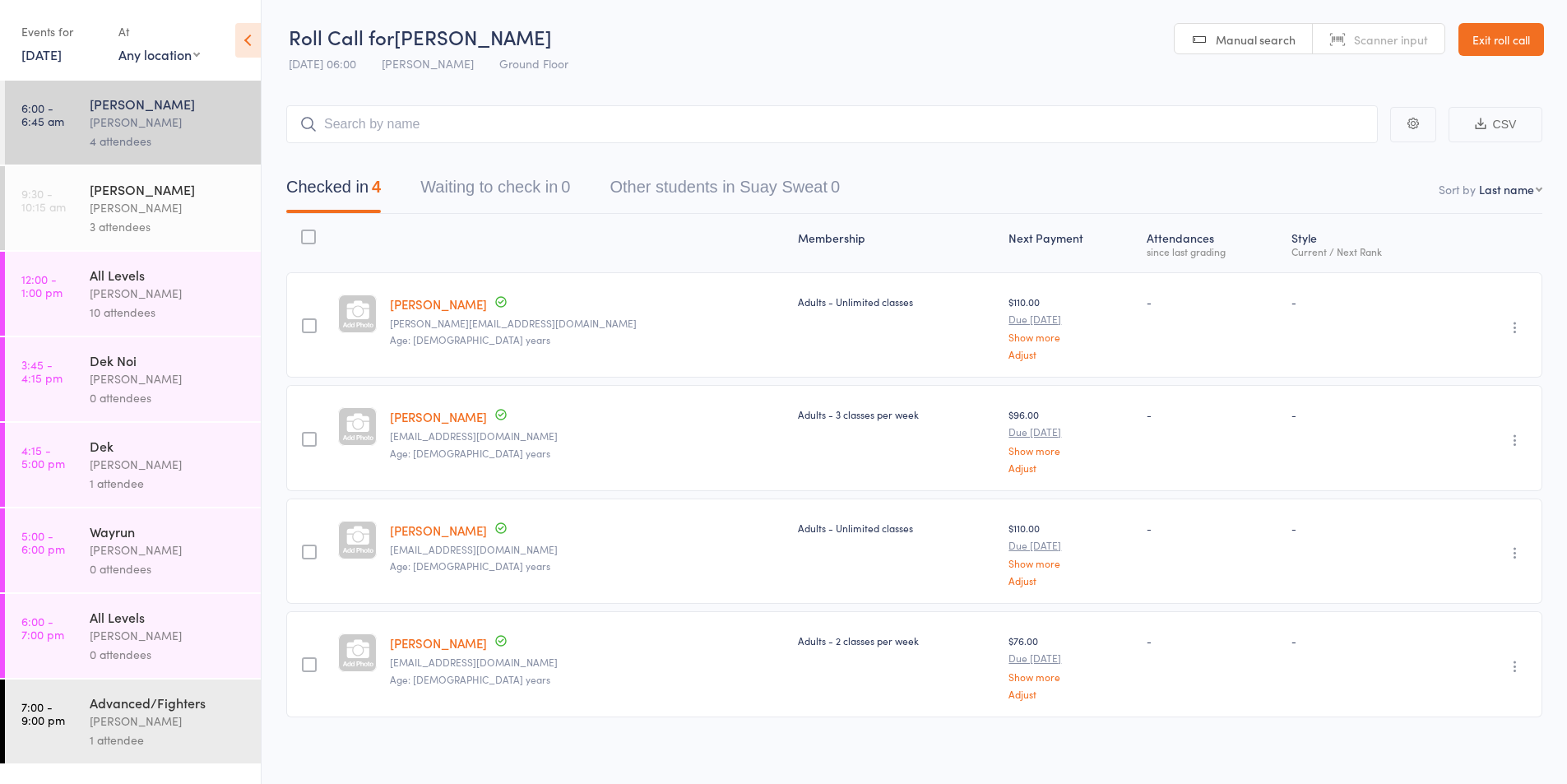
scroll to position [7, 0]
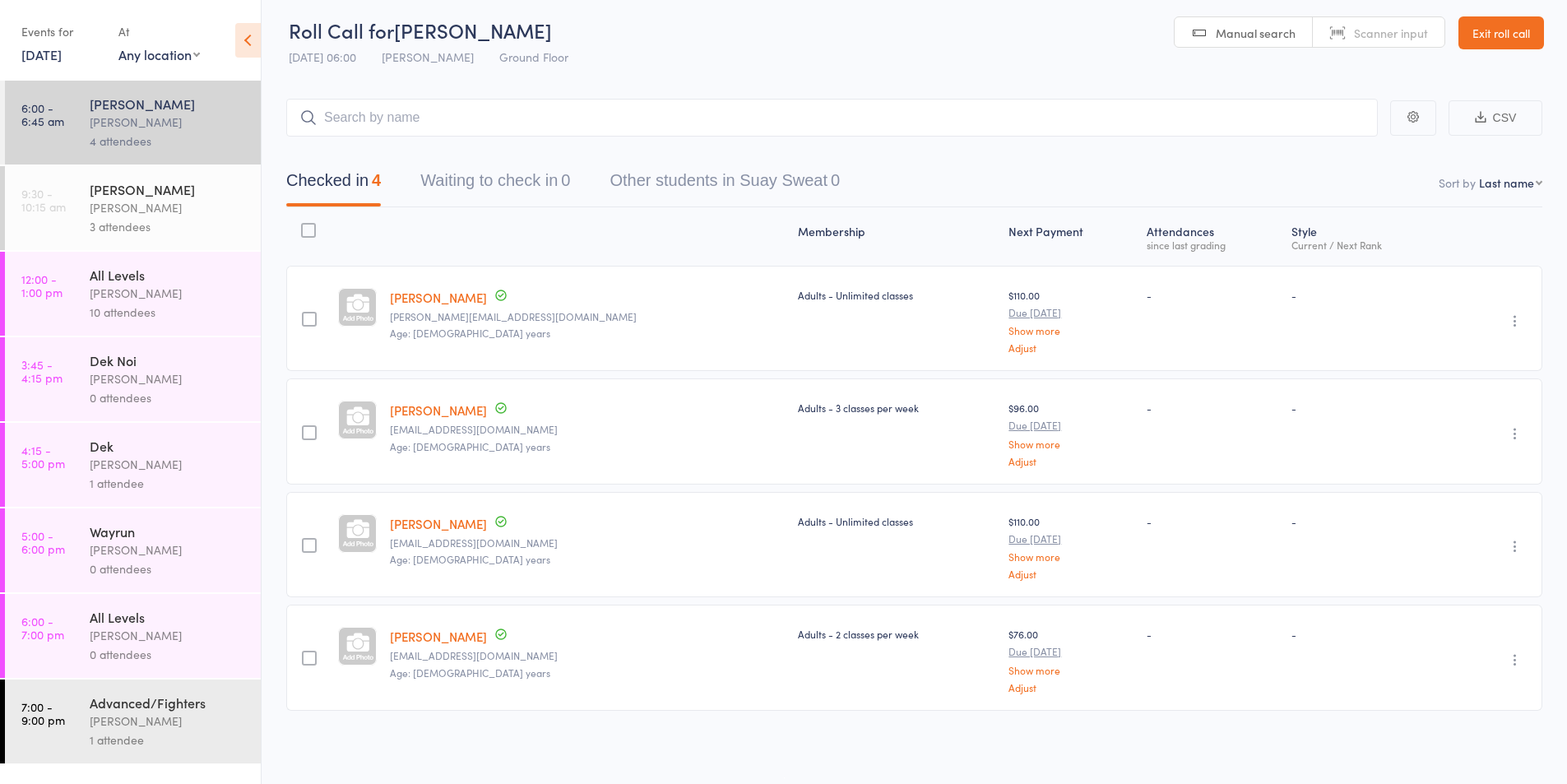
click at [120, 470] on div "[PERSON_NAME]" at bounding box center [168, 464] width 157 height 19
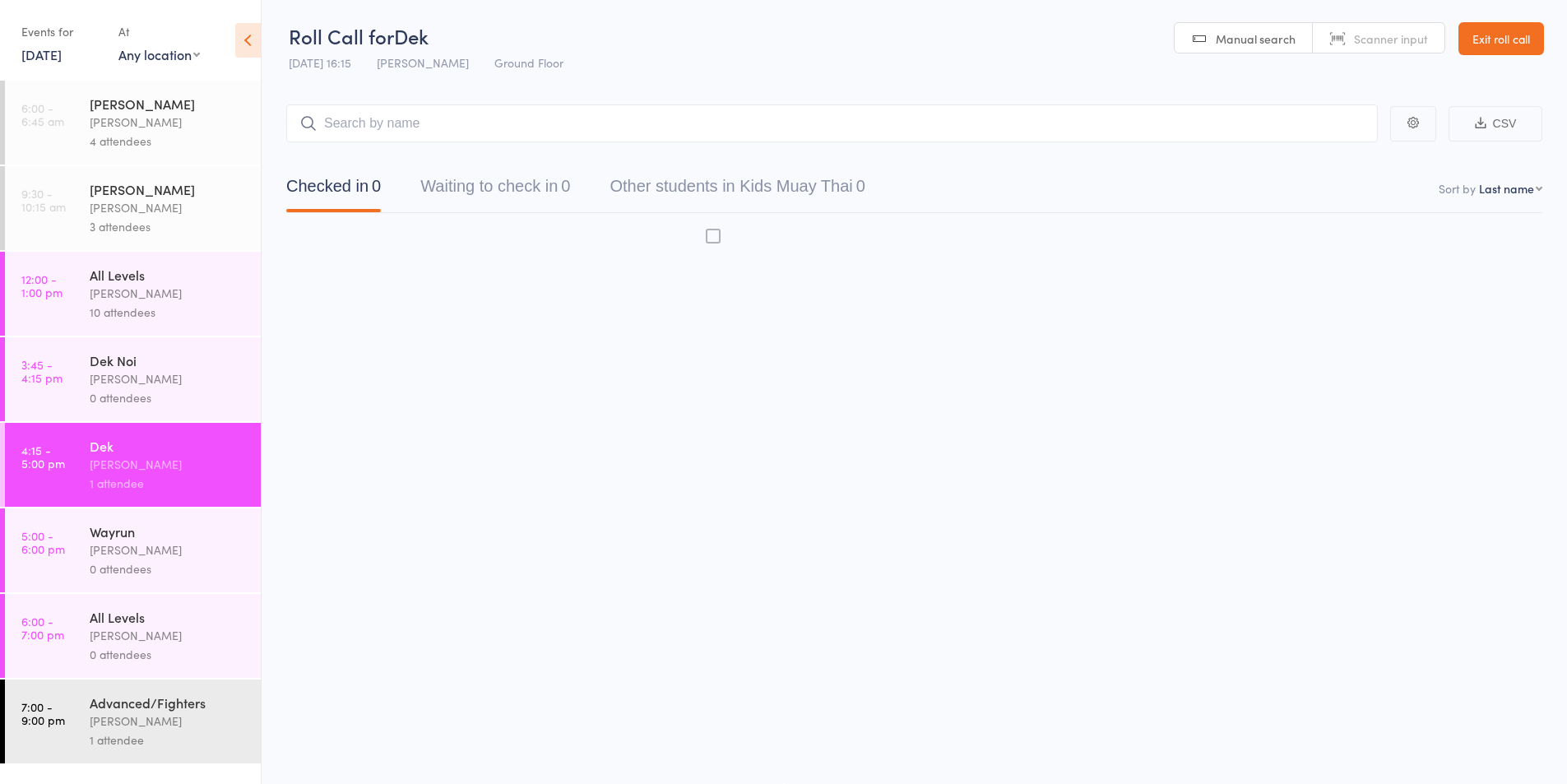
scroll to position [1, 0]
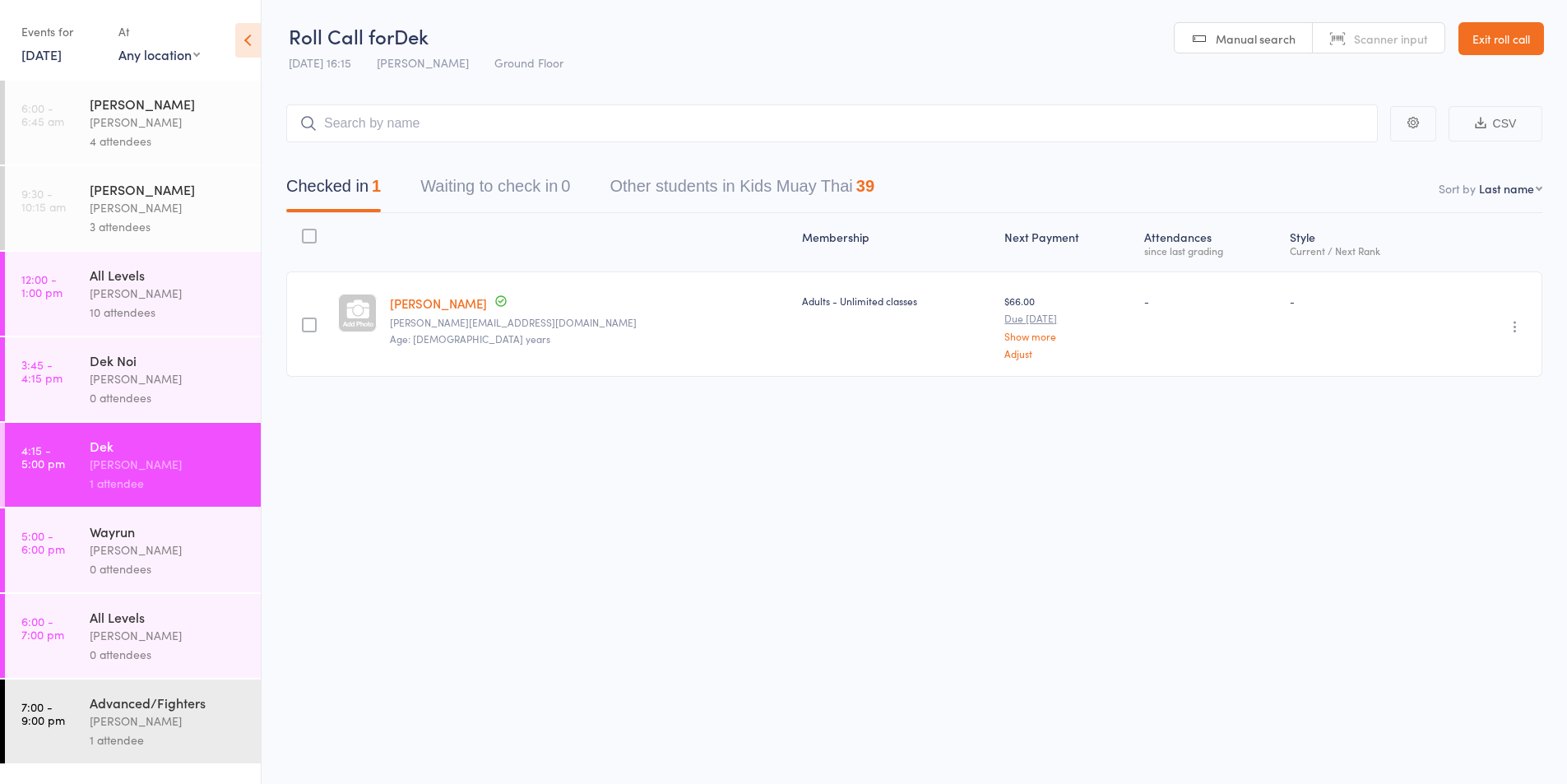
click at [118, 541] on div "[PERSON_NAME]" at bounding box center [168, 550] width 157 height 19
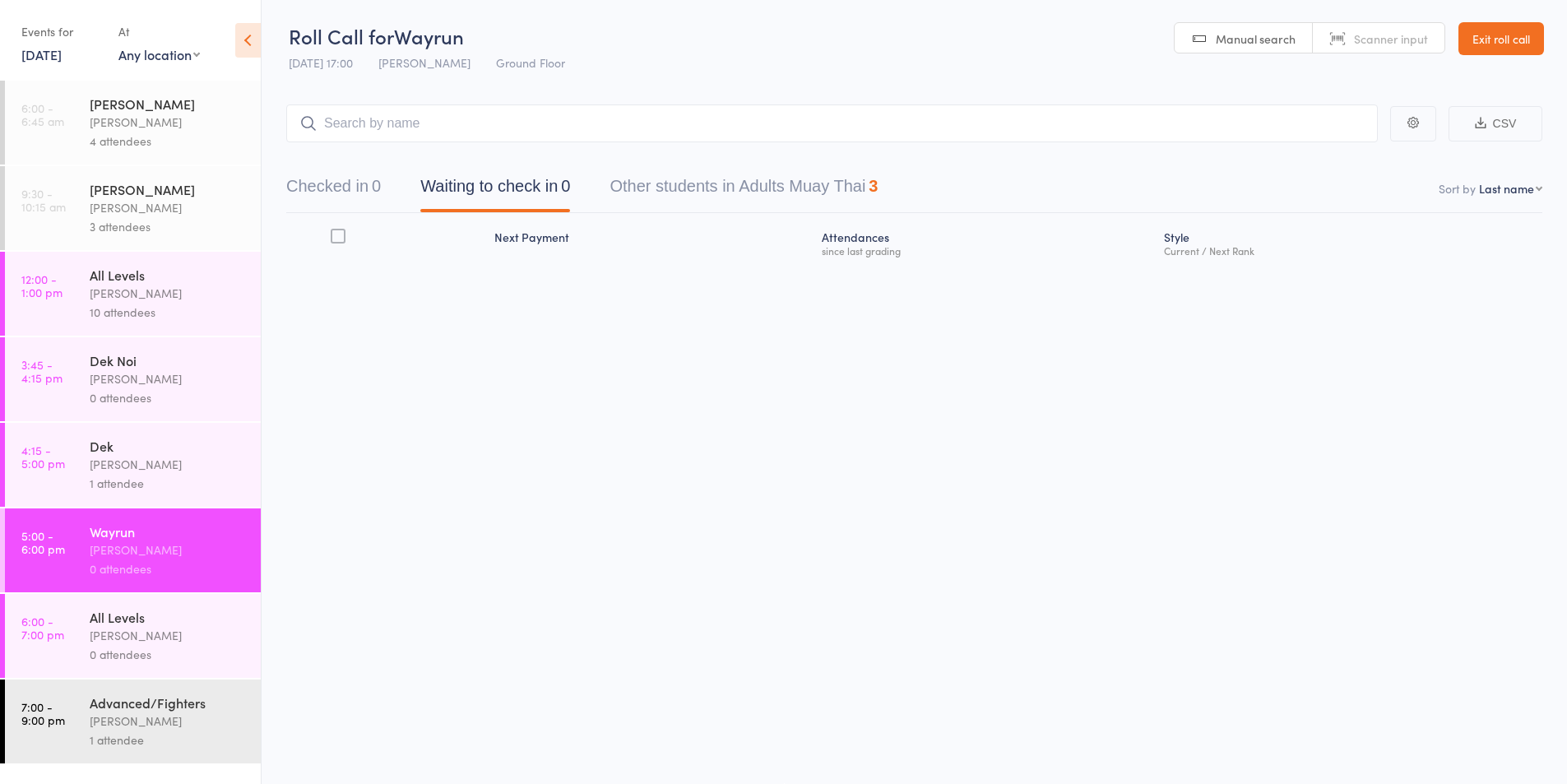
click at [135, 385] on div "Karl Puglia" at bounding box center [168, 379] width 157 height 19
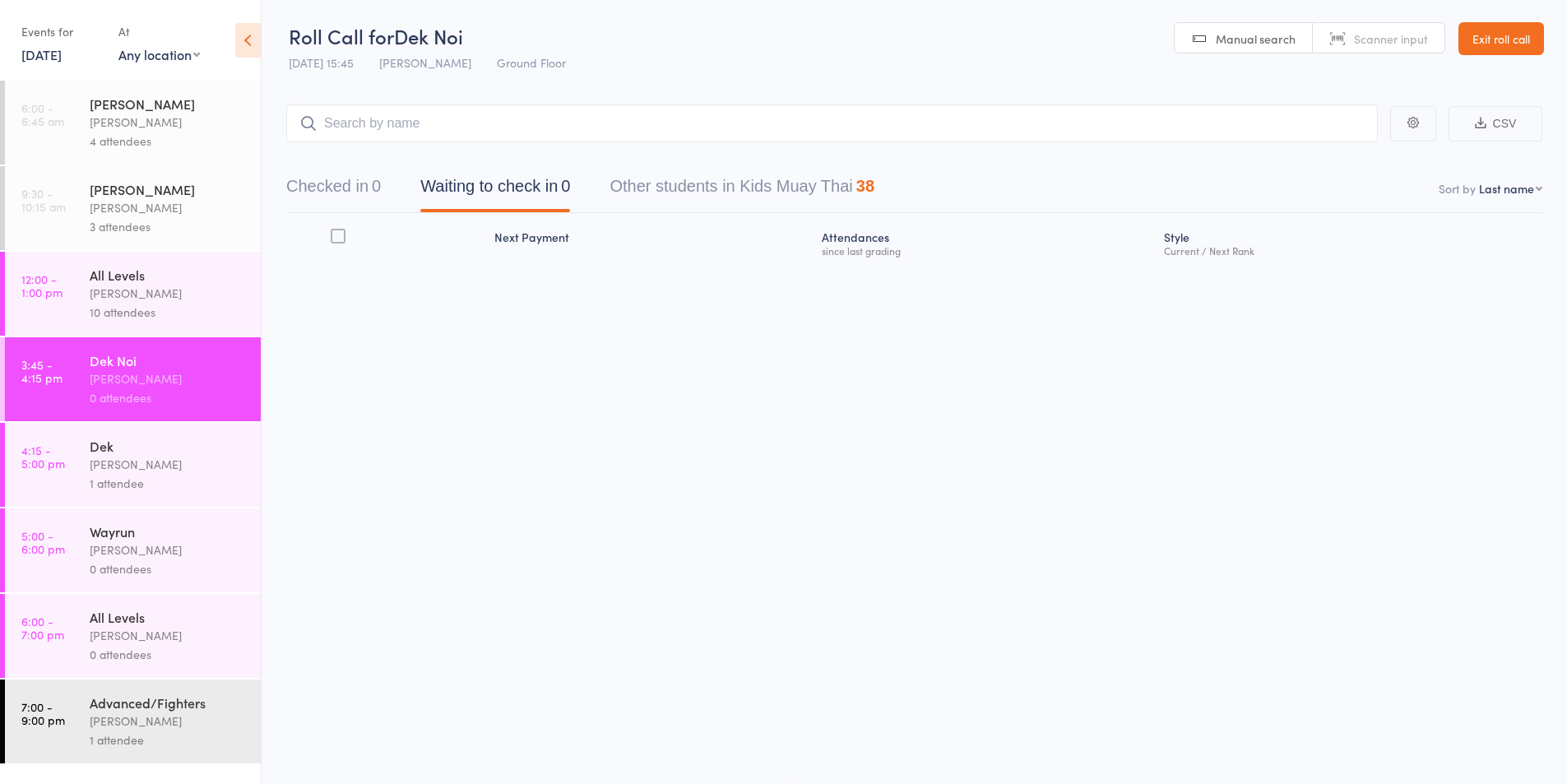
click at [130, 452] on div "Dek" at bounding box center [168, 445] width 157 height 18
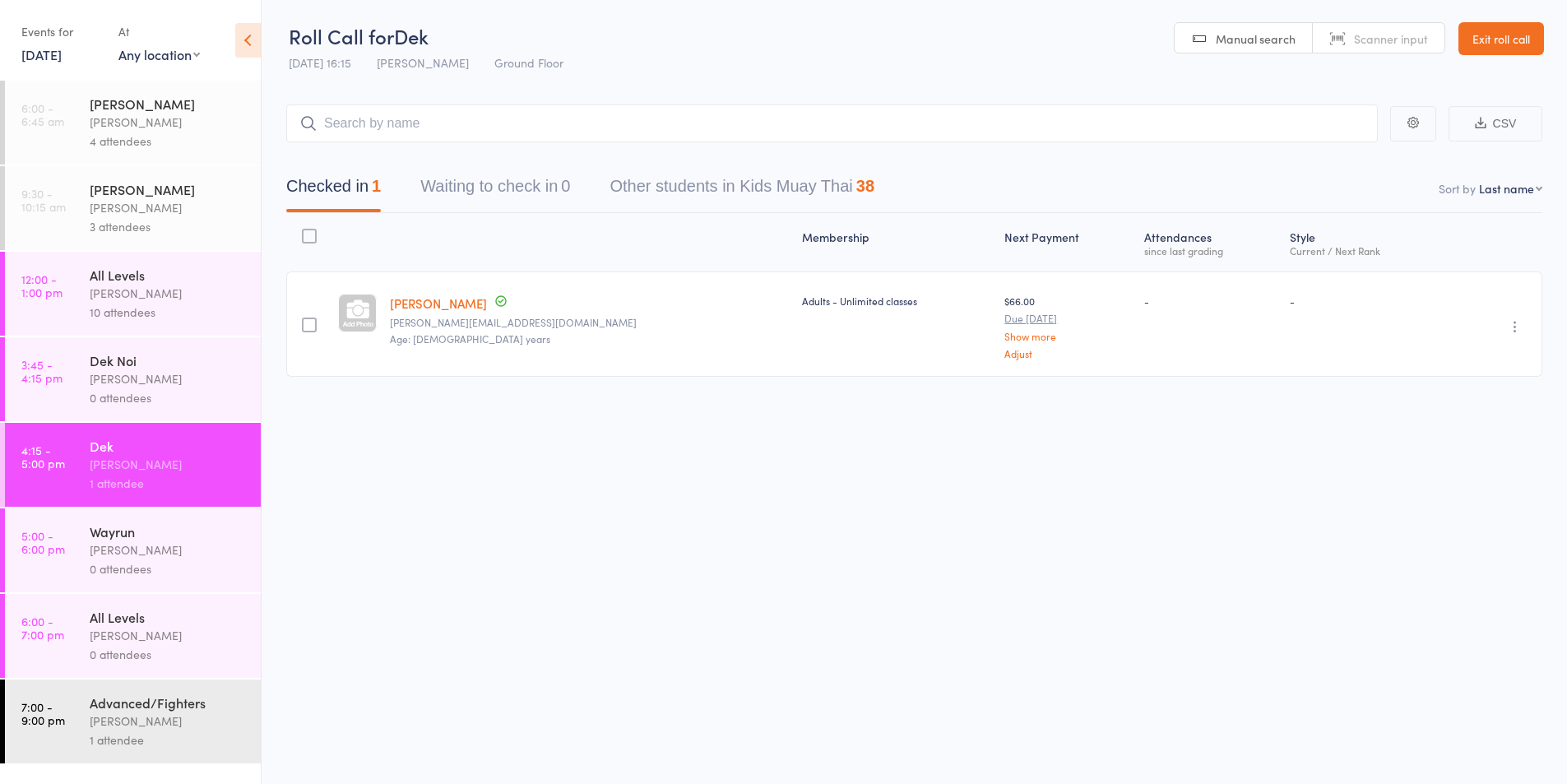
click at [120, 189] on div "[PERSON_NAME]" at bounding box center [168, 189] width 157 height 18
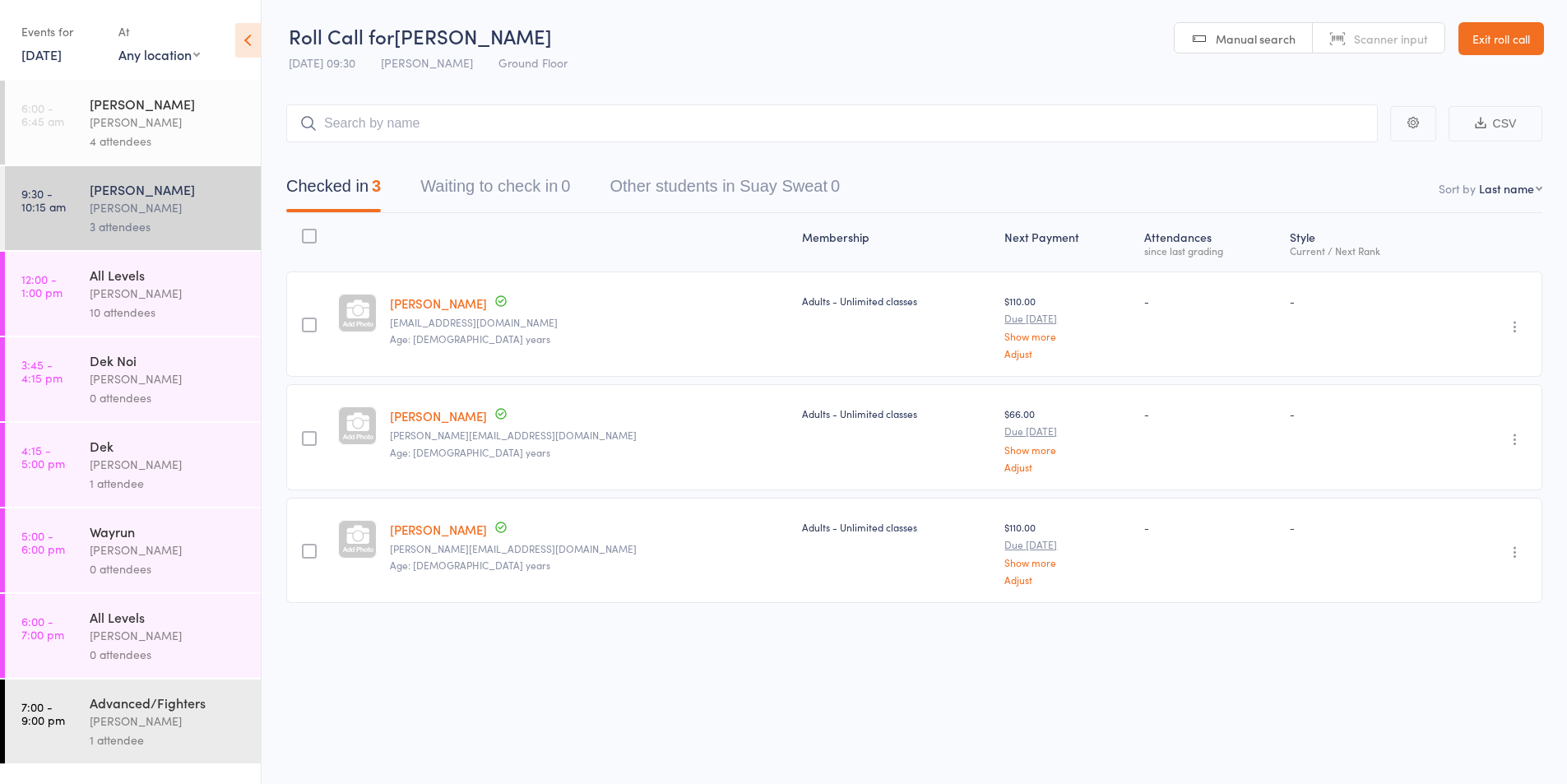
click at [113, 464] on div "Karl Puglia" at bounding box center [168, 464] width 157 height 19
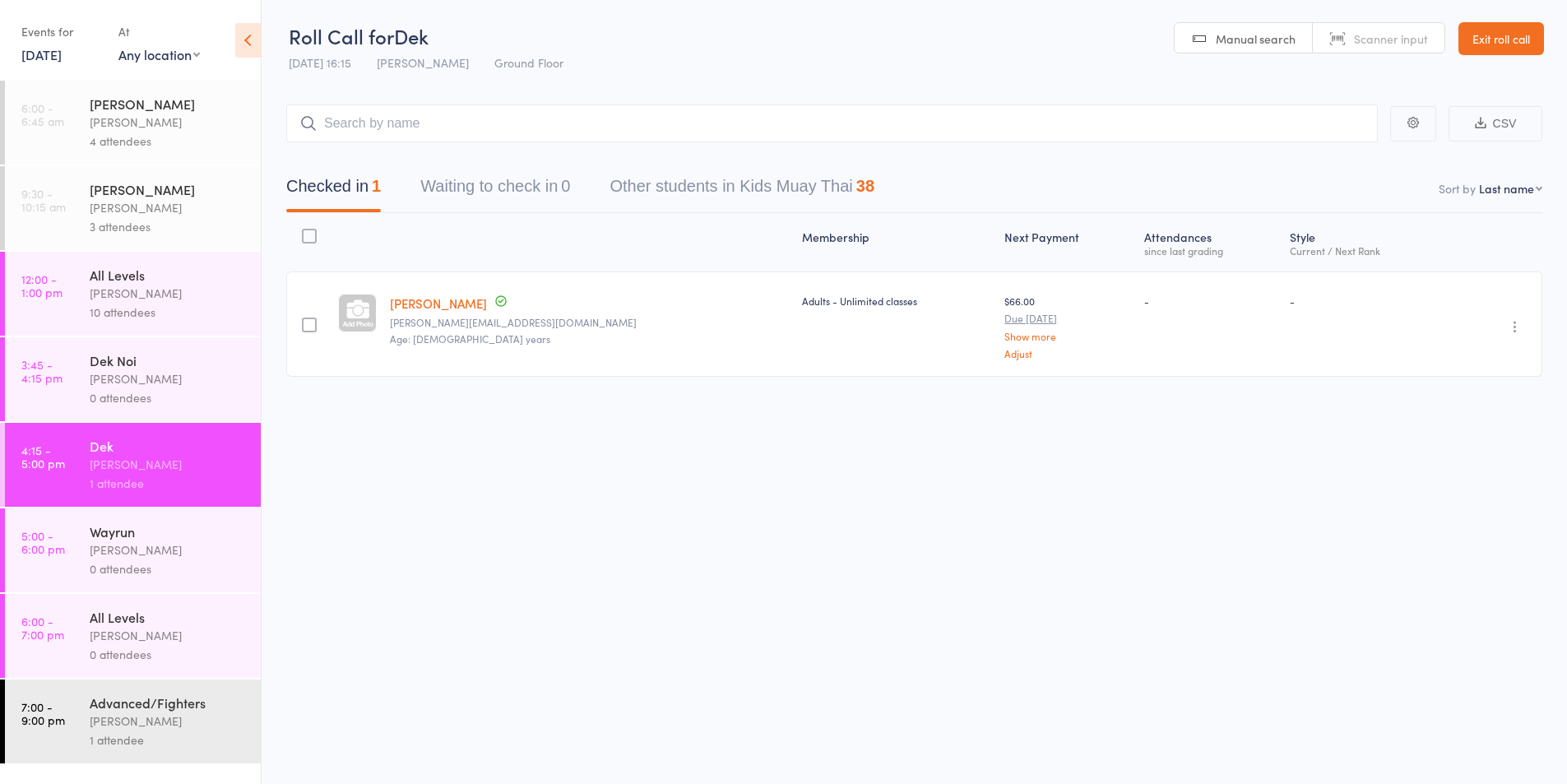
click at [1519, 324] on icon "button" at bounding box center [1515, 327] width 17 height 17
click at [1453, 471] on li "Remove" at bounding box center [1456, 469] width 136 height 23
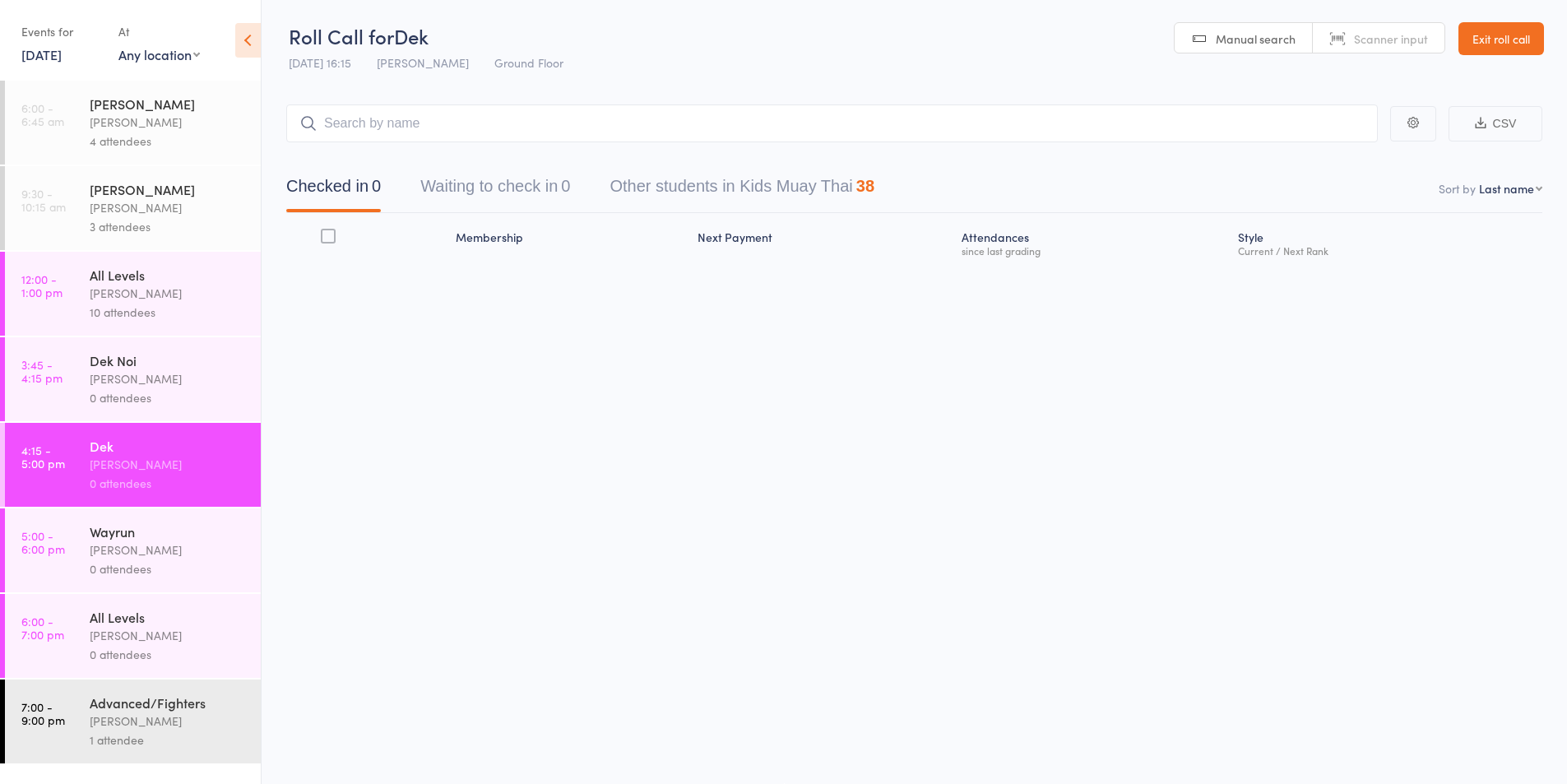
click at [110, 719] on div "Karl Puglia" at bounding box center [168, 721] width 157 height 19
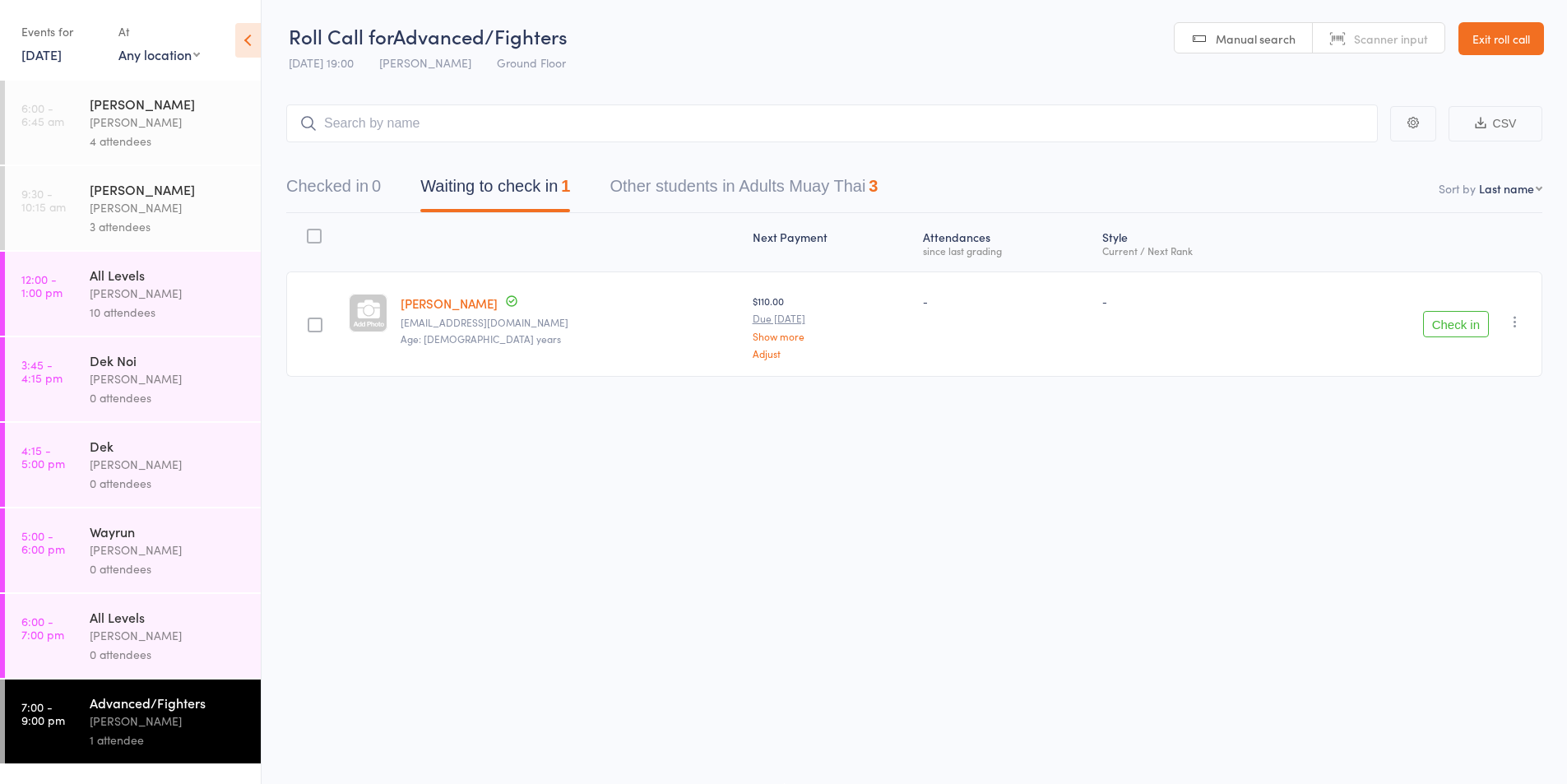
click at [147, 289] on div "Karl Puglia" at bounding box center [168, 293] width 157 height 19
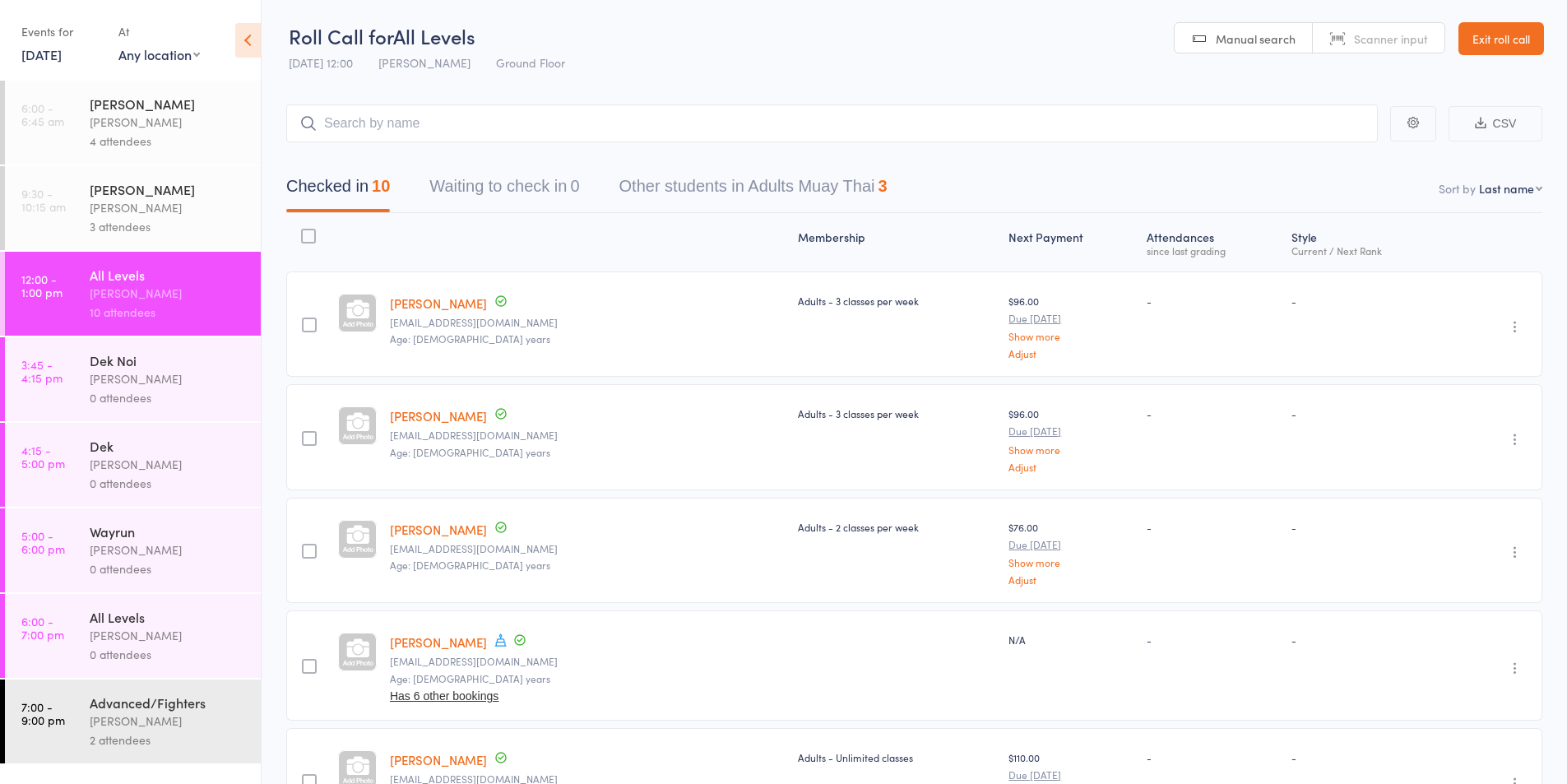
click at [120, 202] on div "Karl Puglia" at bounding box center [168, 208] width 157 height 19
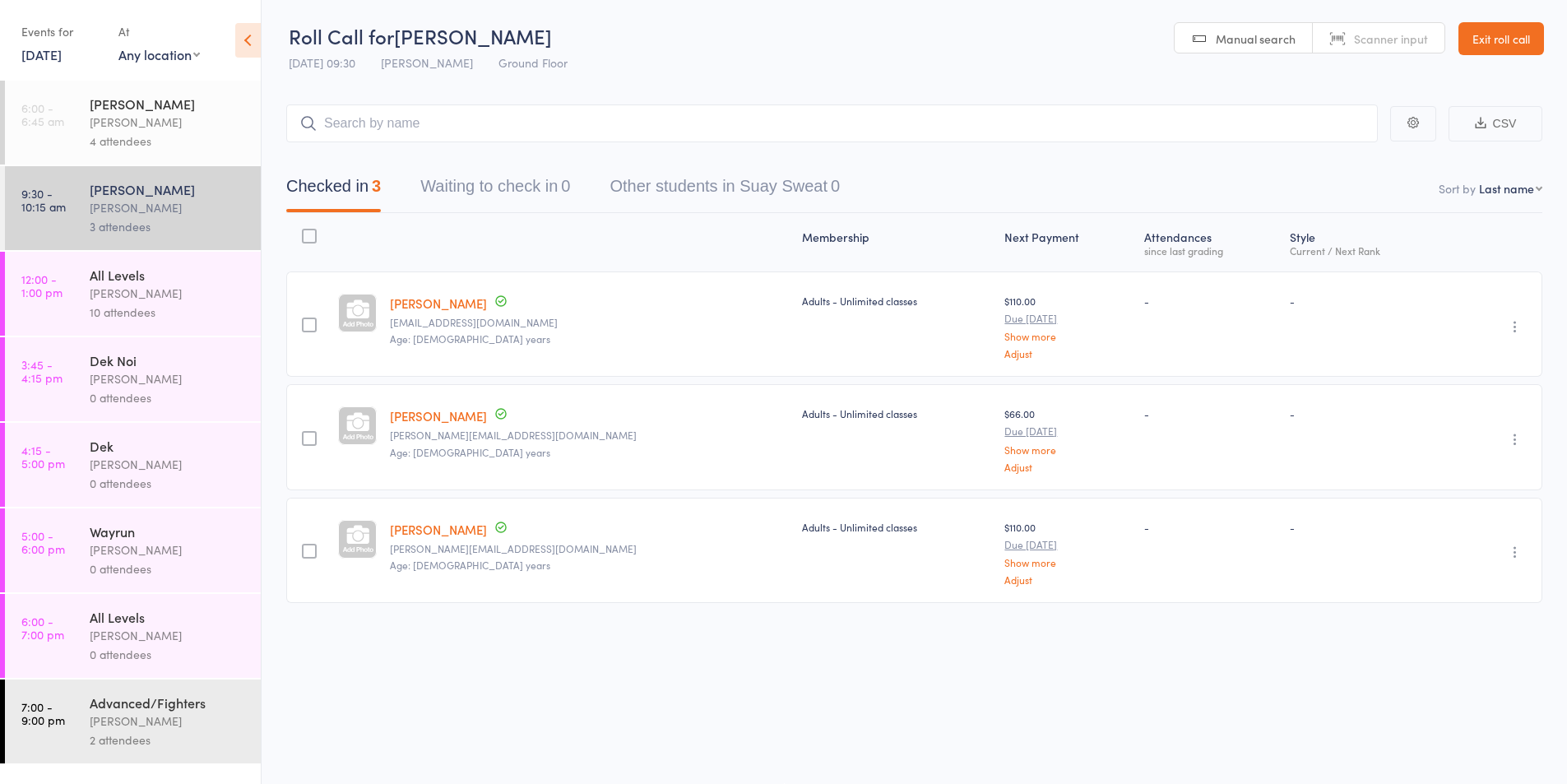
click at [130, 133] on div "4 attendees" at bounding box center [168, 141] width 157 height 19
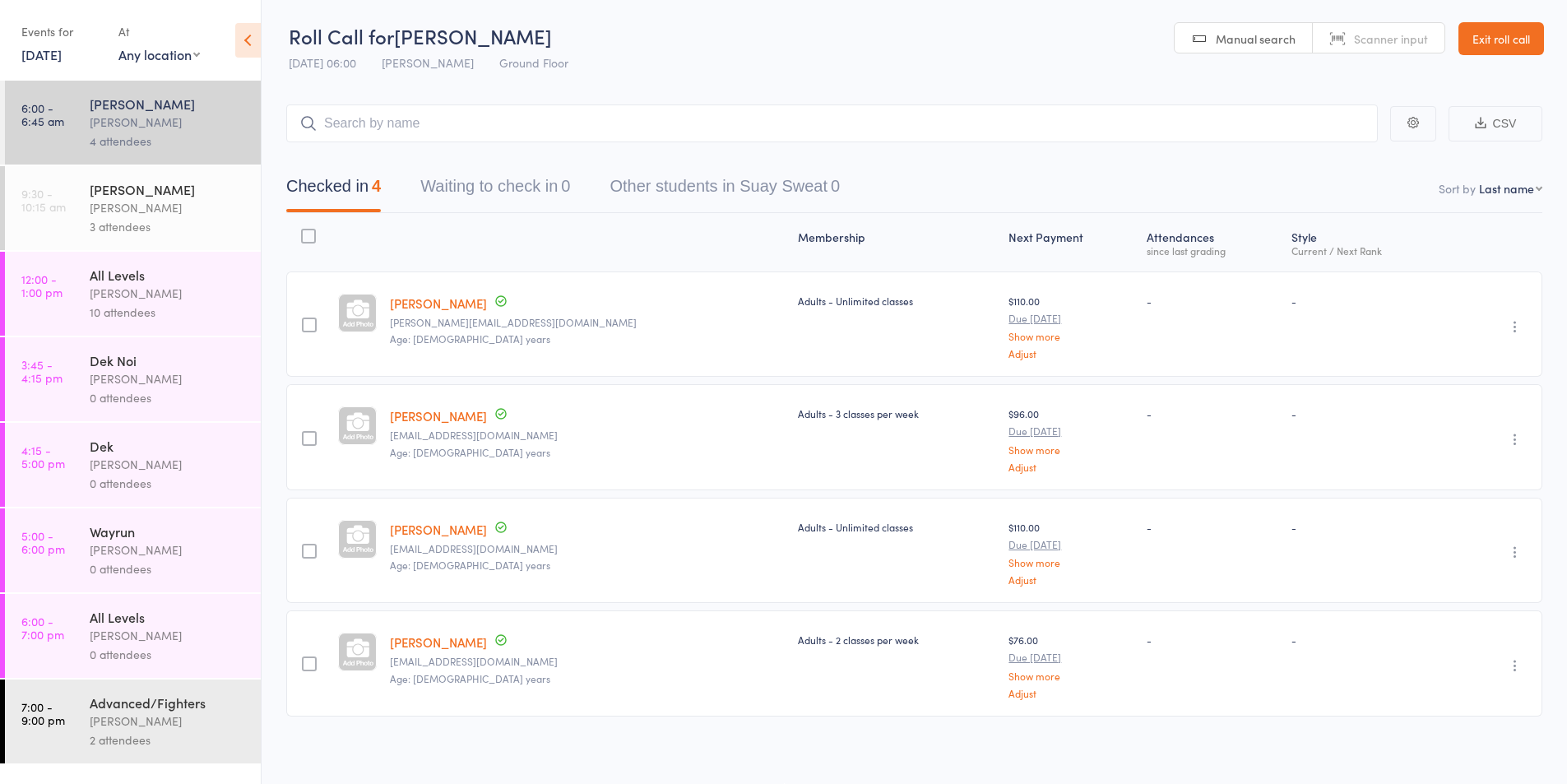
click at [128, 396] on div "0 attendees" at bounding box center [168, 397] width 157 height 19
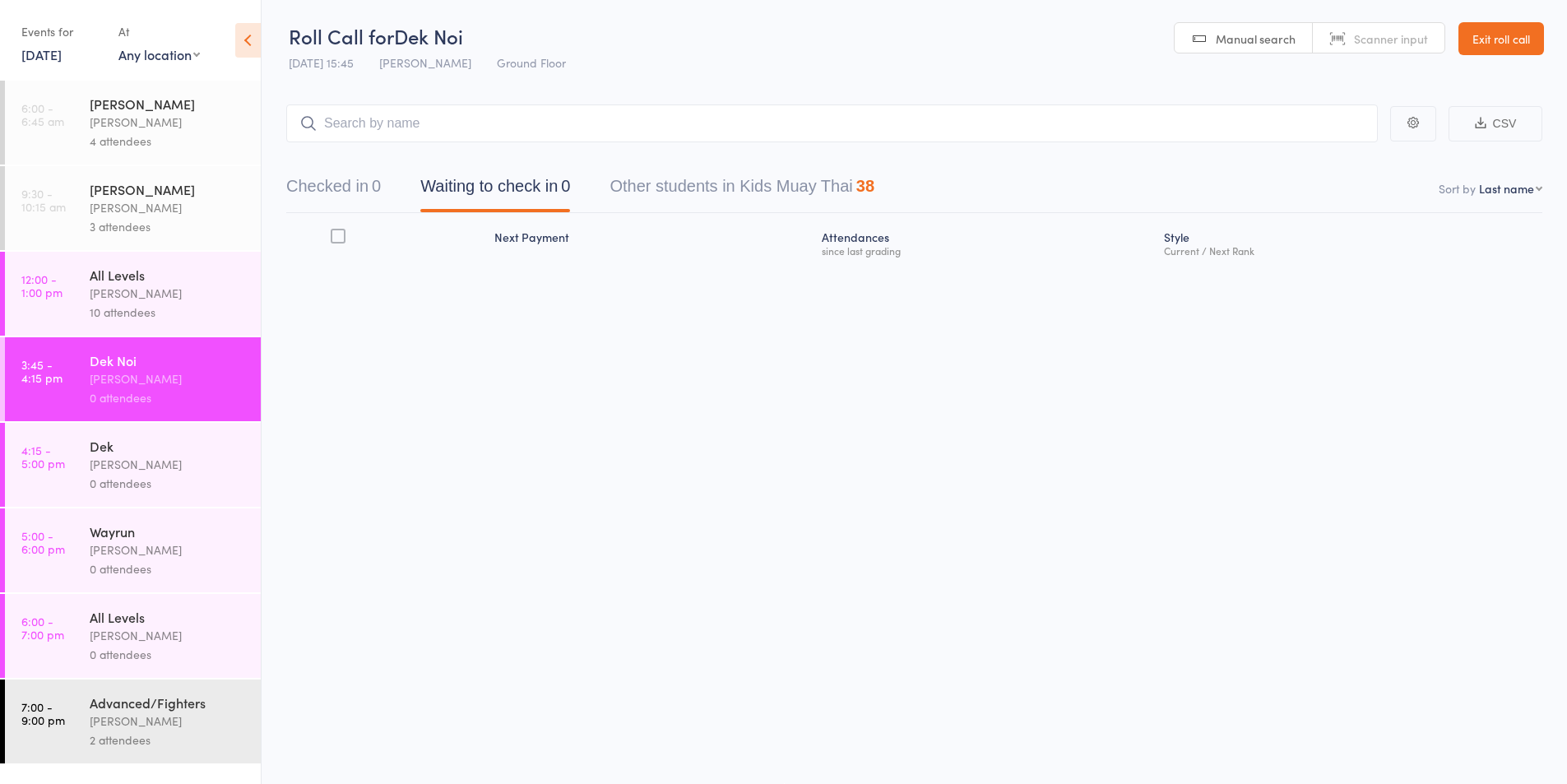
click at [119, 462] on div "Karl Puglia" at bounding box center [168, 464] width 157 height 19
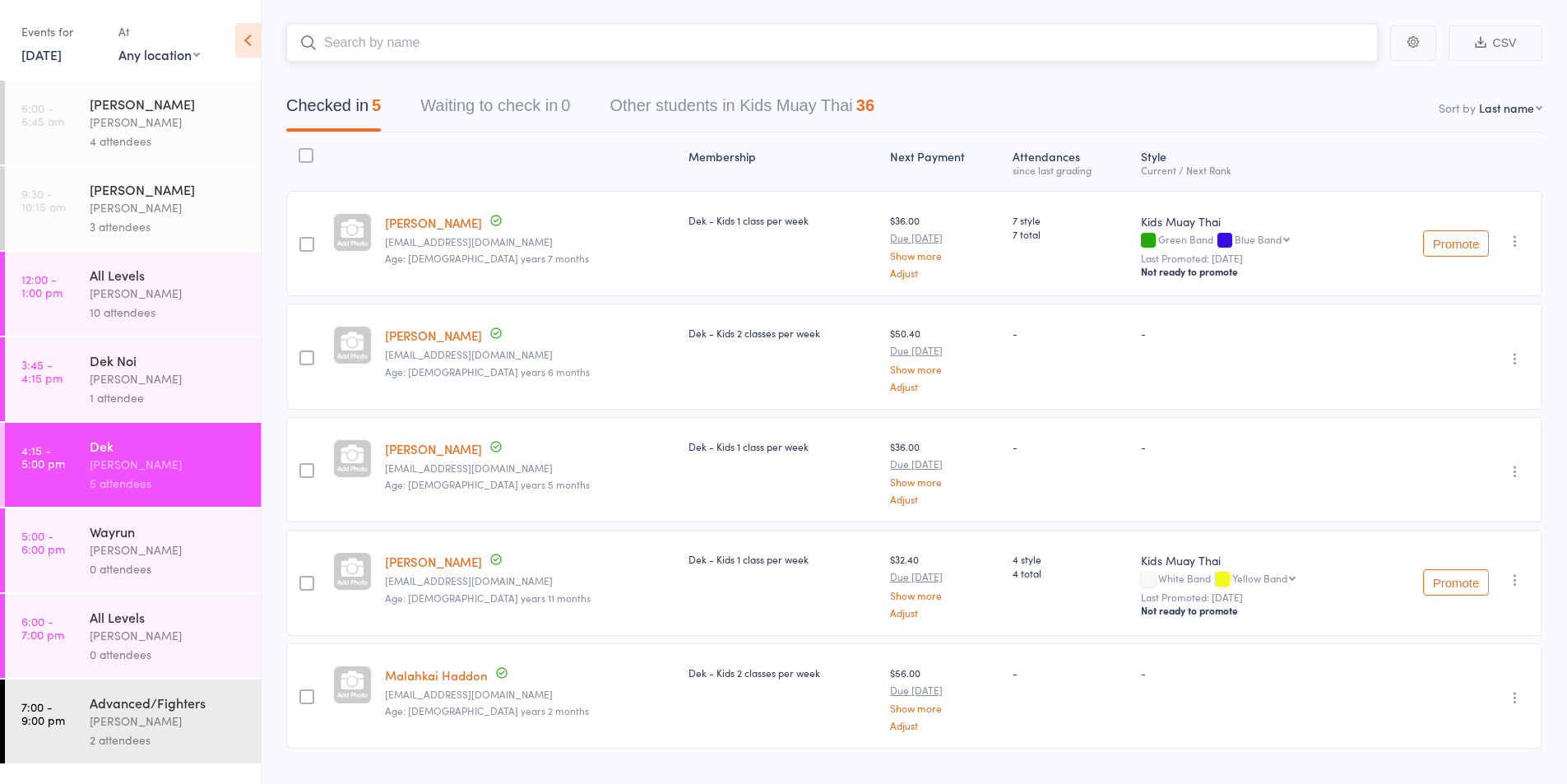
scroll to position [119, 0]
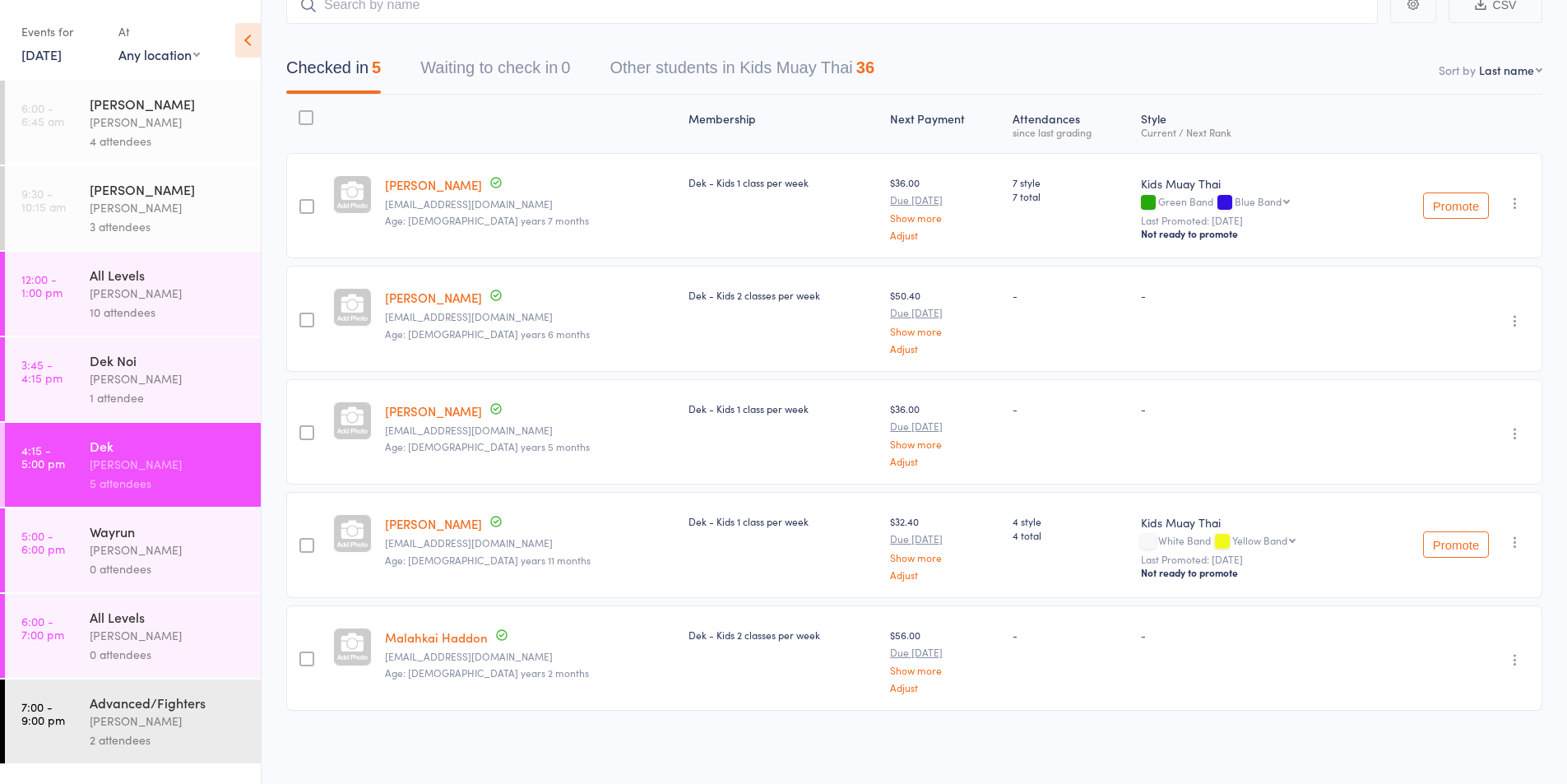
click at [1514, 542] on icon "button" at bounding box center [1515, 542] width 17 height 17
click at [1443, 708] on li "Remove" at bounding box center [1456, 706] width 136 height 23
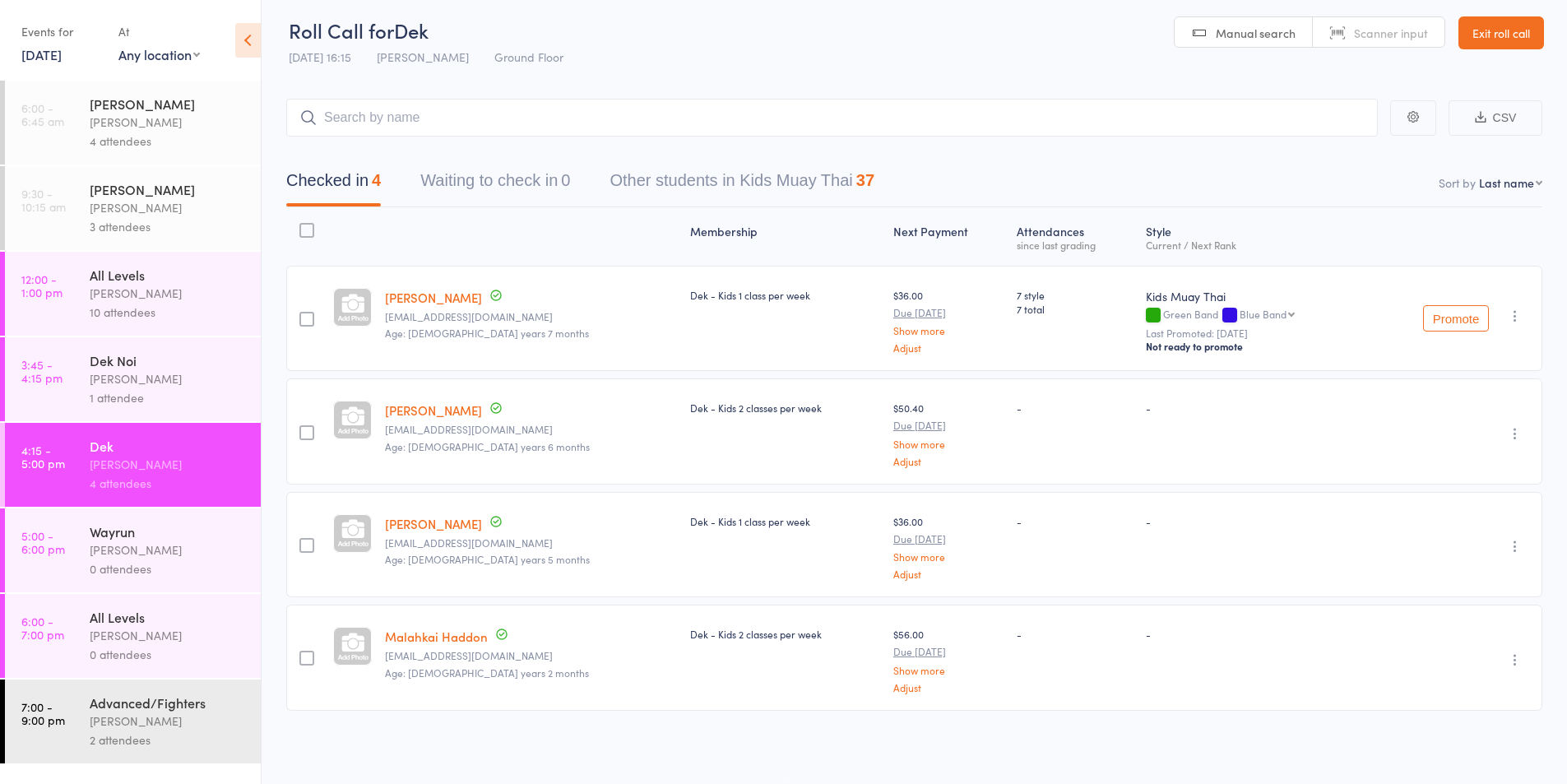
click at [1511, 656] on icon "button" at bounding box center [1515, 660] width 17 height 17
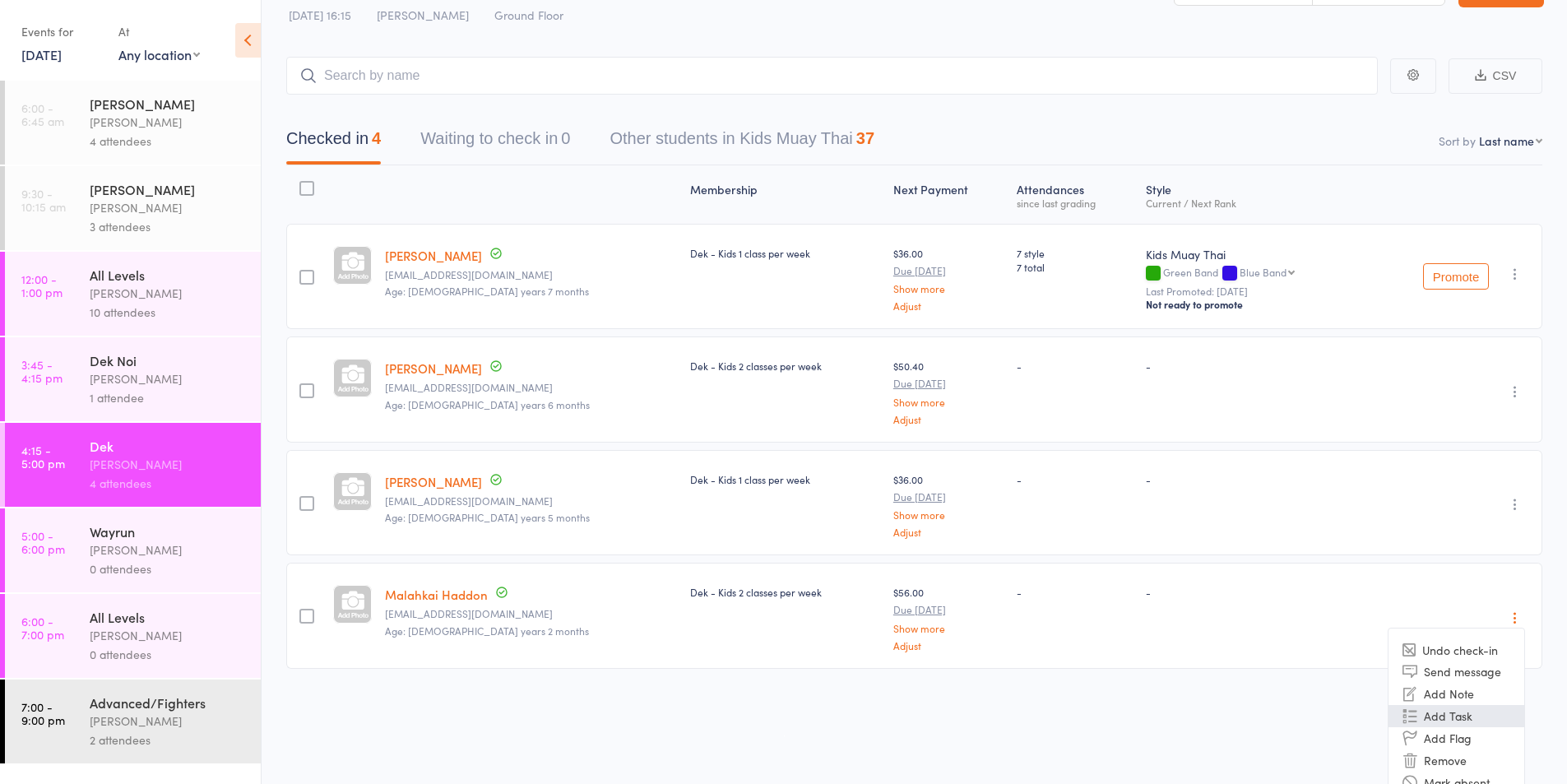
scroll to position [71, 0]
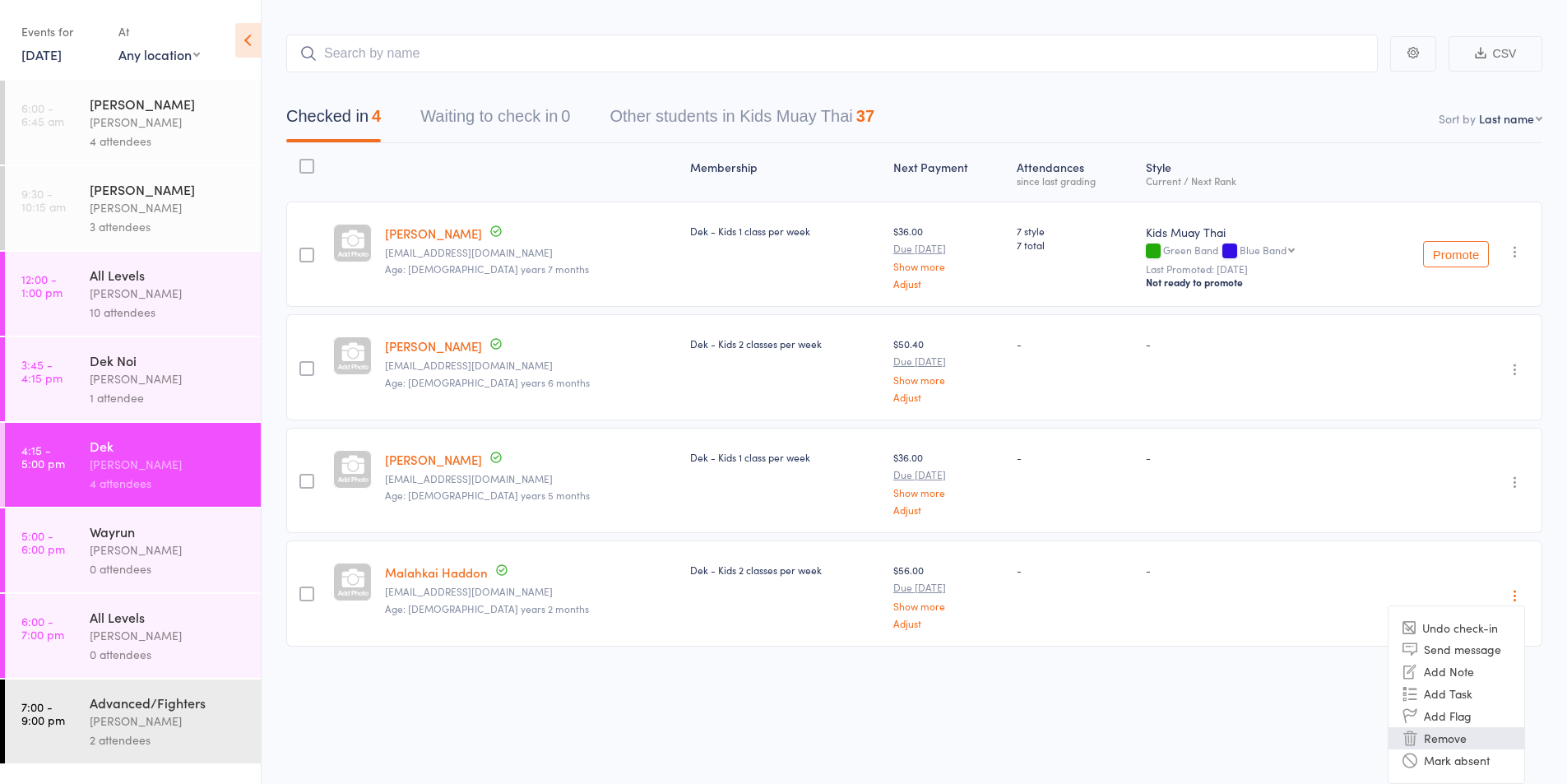
click at [1475, 737] on li "Remove" at bounding box center [1456, 738] width 136 height 23
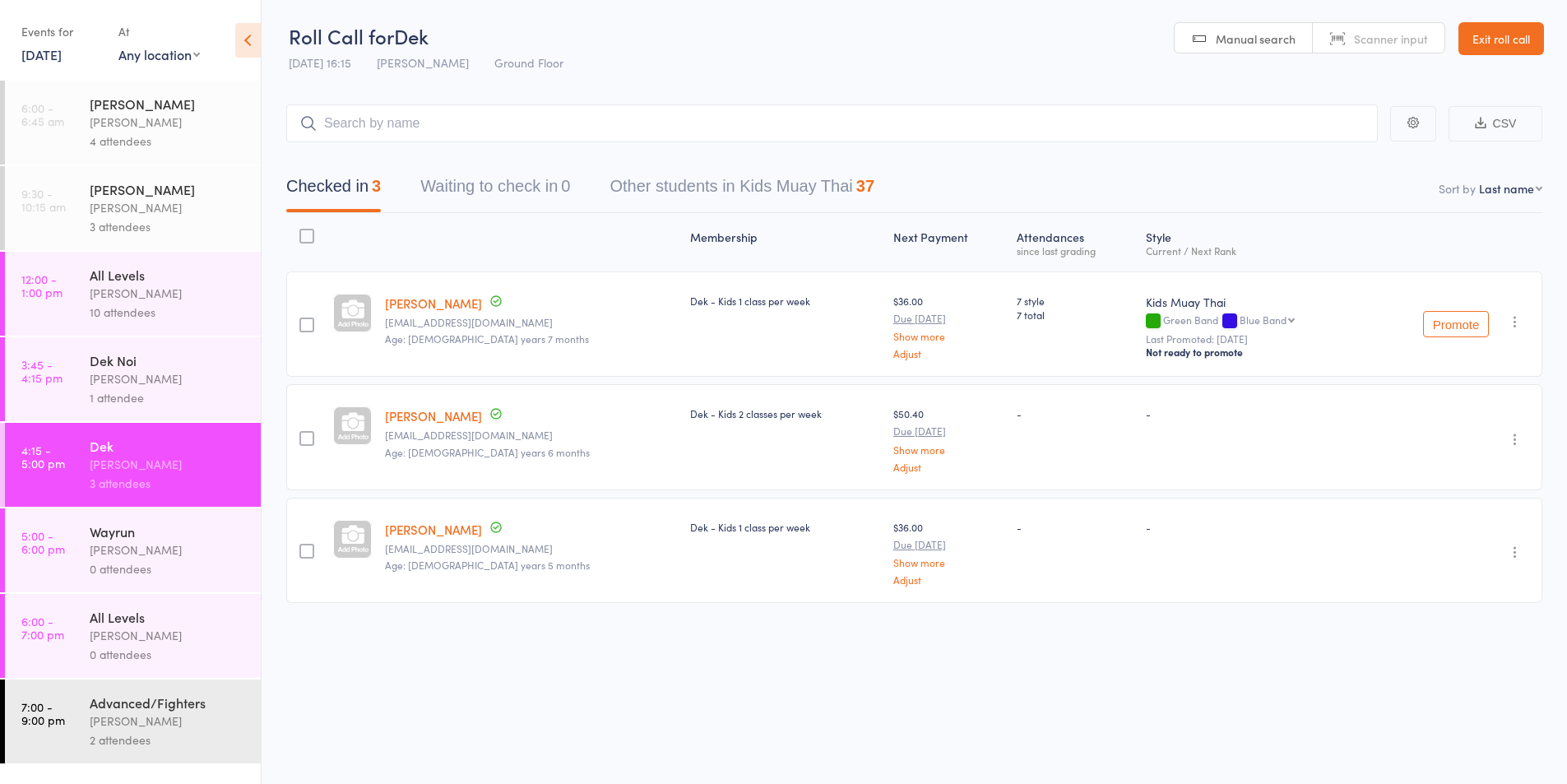
scroll to position [1, 0]
click at [1511, 321] on icon "button" at bounding box center [1515, 322] width 17 height 17
click at [1444, 485] on li "Remove" at bounding box center [1456, 486] width 136 height 23
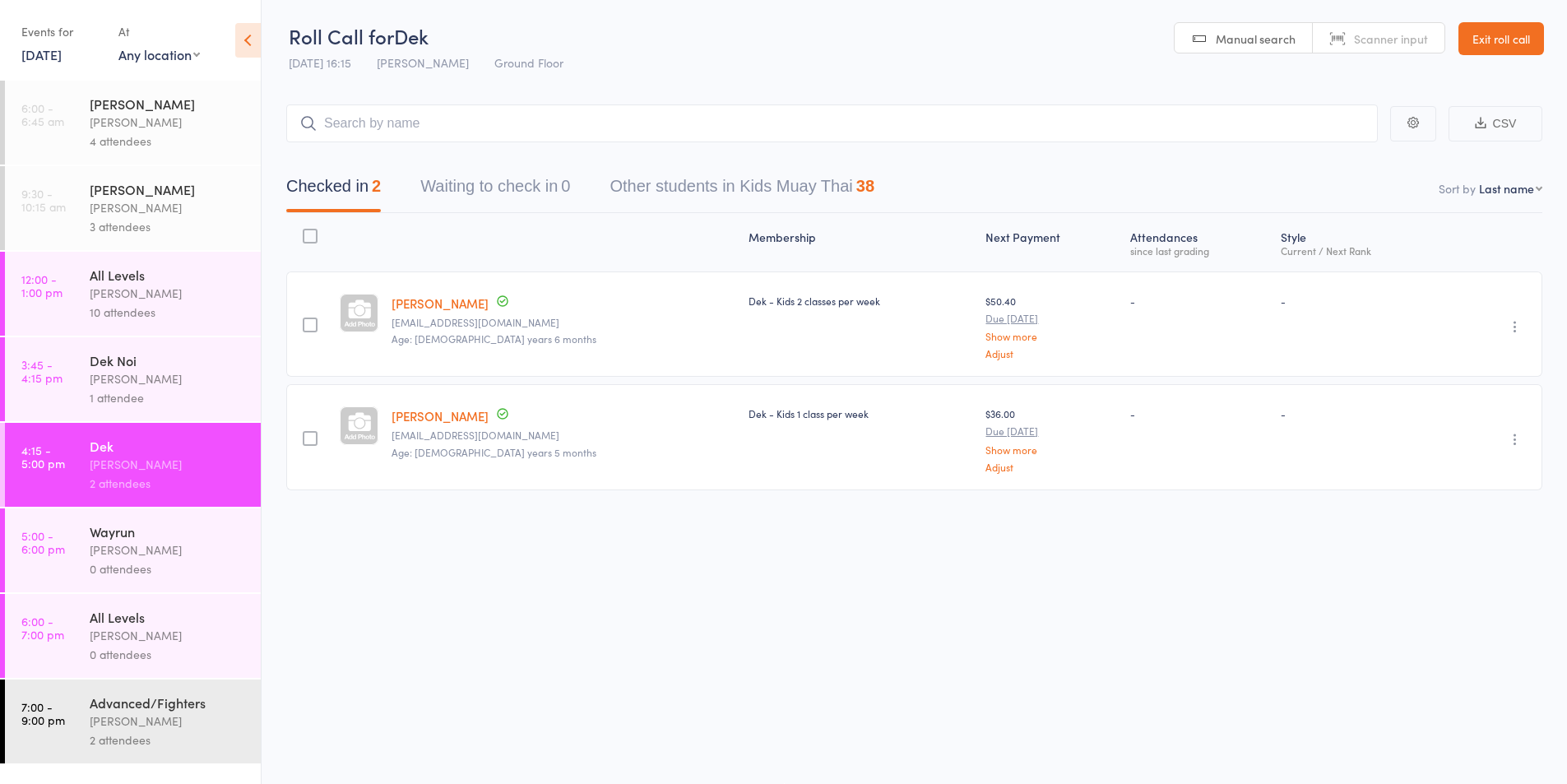
click at [197, 368] on div "Dek Noi" at bounding box center [168, 360] width 157 height 18
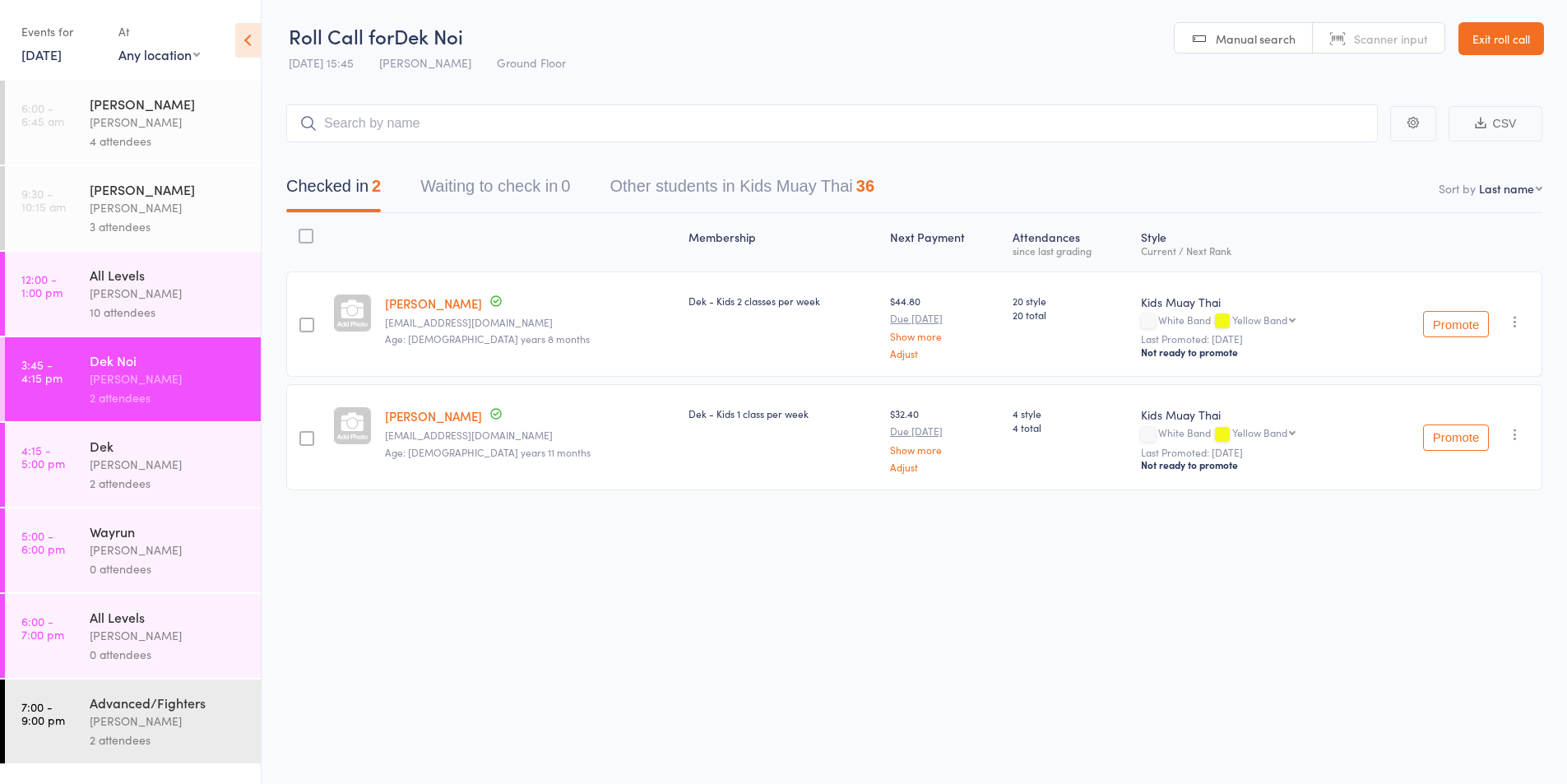
click at [401, 128] on input "search" at bounding box center [832, 123] width 1091 height 38
type input "Mala"
click at [370, 162] on div "Malahkai Haddon" at bounding box center [363, 158] width 125 height 19
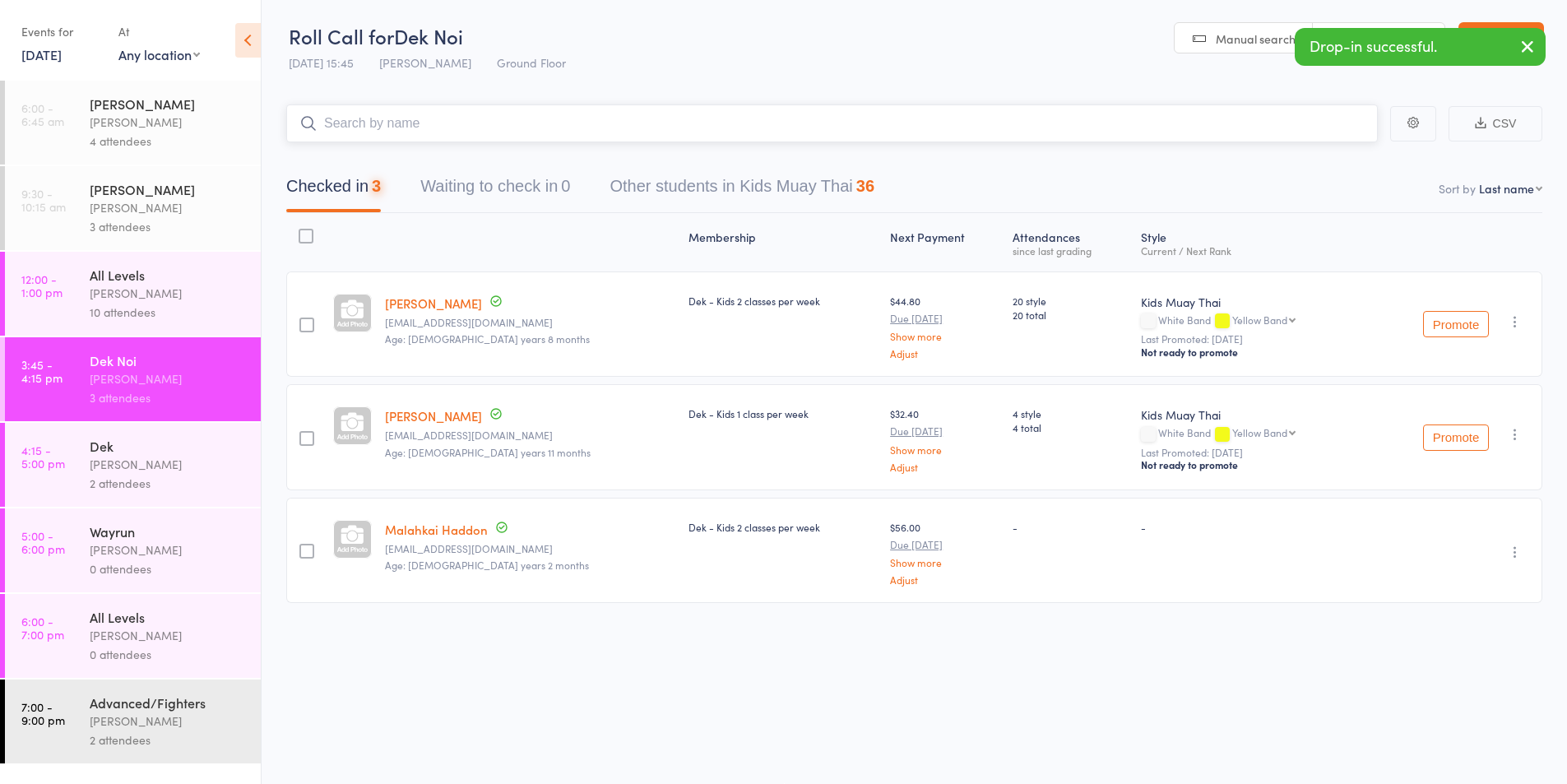
click at [349, 123] on input "search" at bounding box center [832, 123] width 1091 height 38
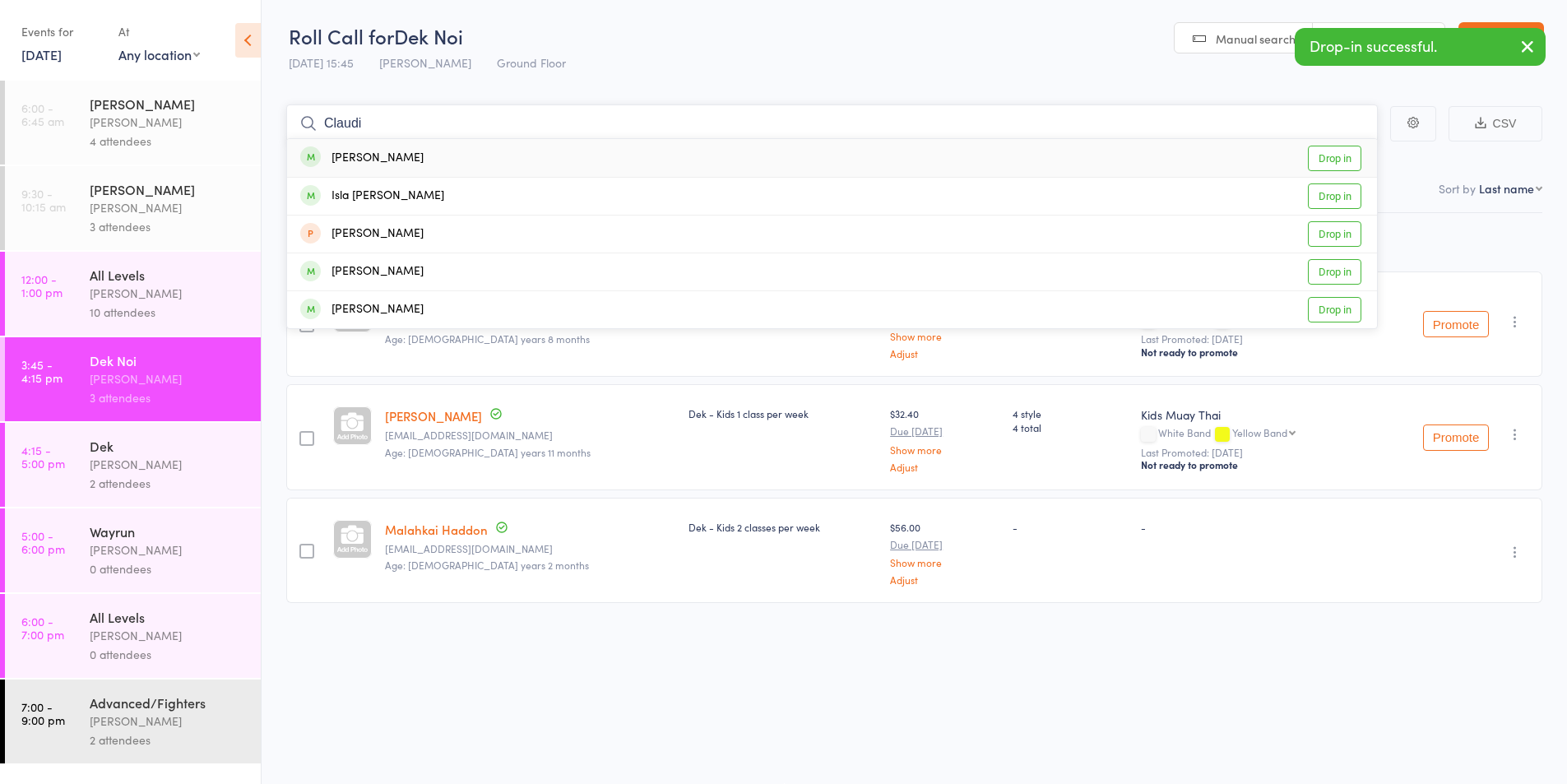
type input "Claudi"
click at [383, 159] on div "Claudia Burns" at bounding box center [362, 158] width 123 height 19
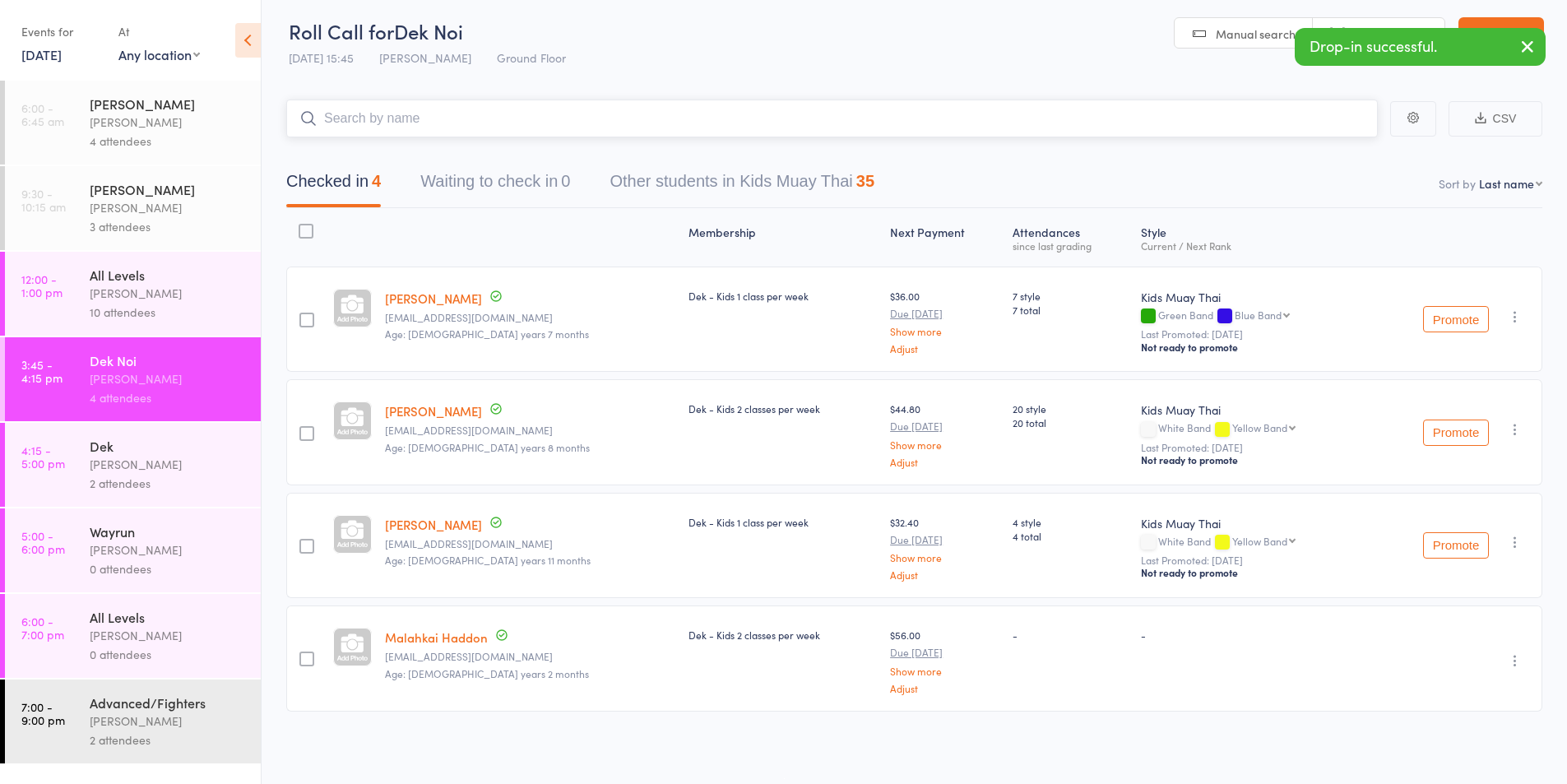
scroll to position [7, 0]
click at [148, 480] on div "2 attendees" at bounding box center [168, 483] width 157 height 19
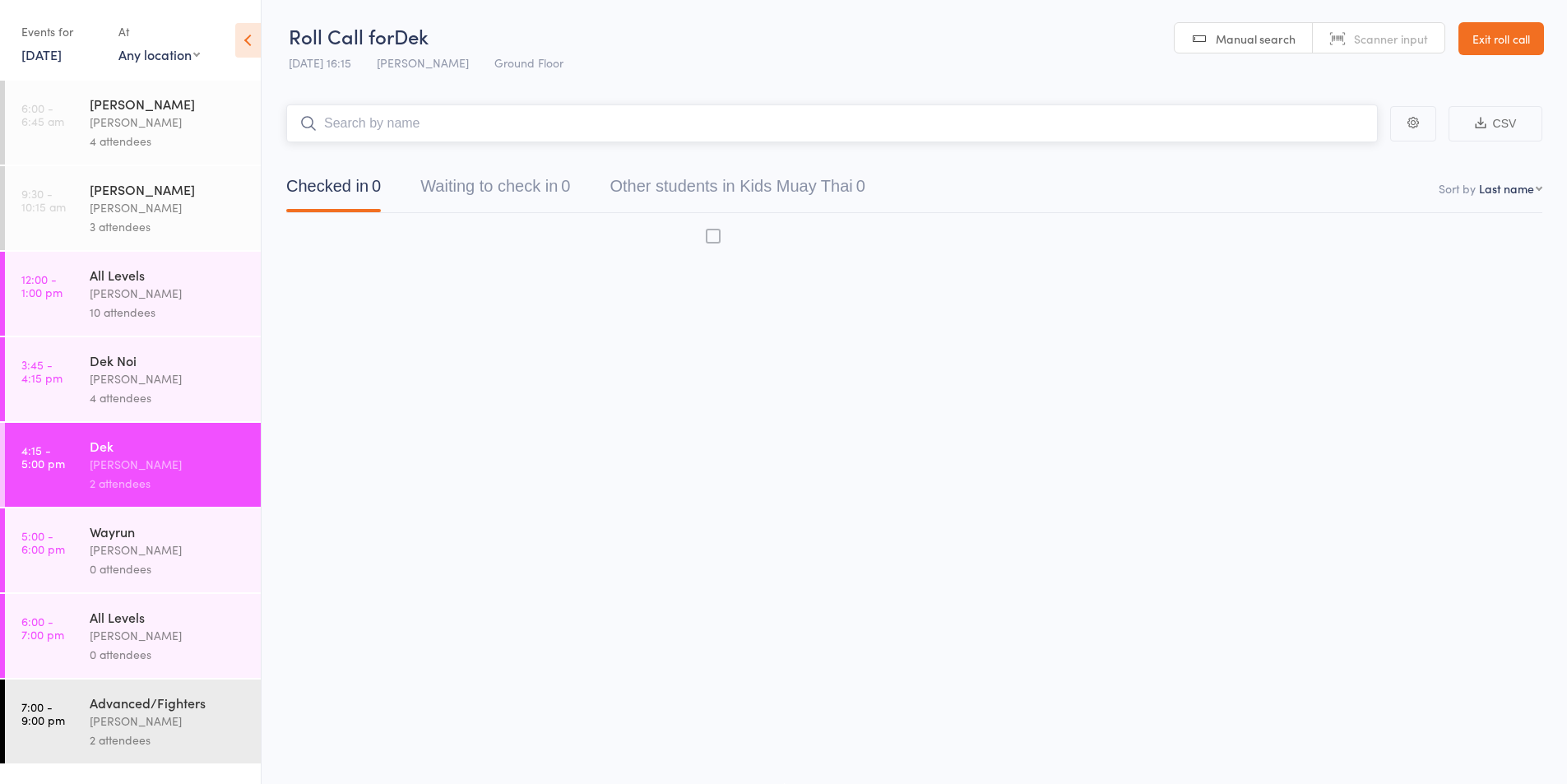
scroll to position [1, 0]
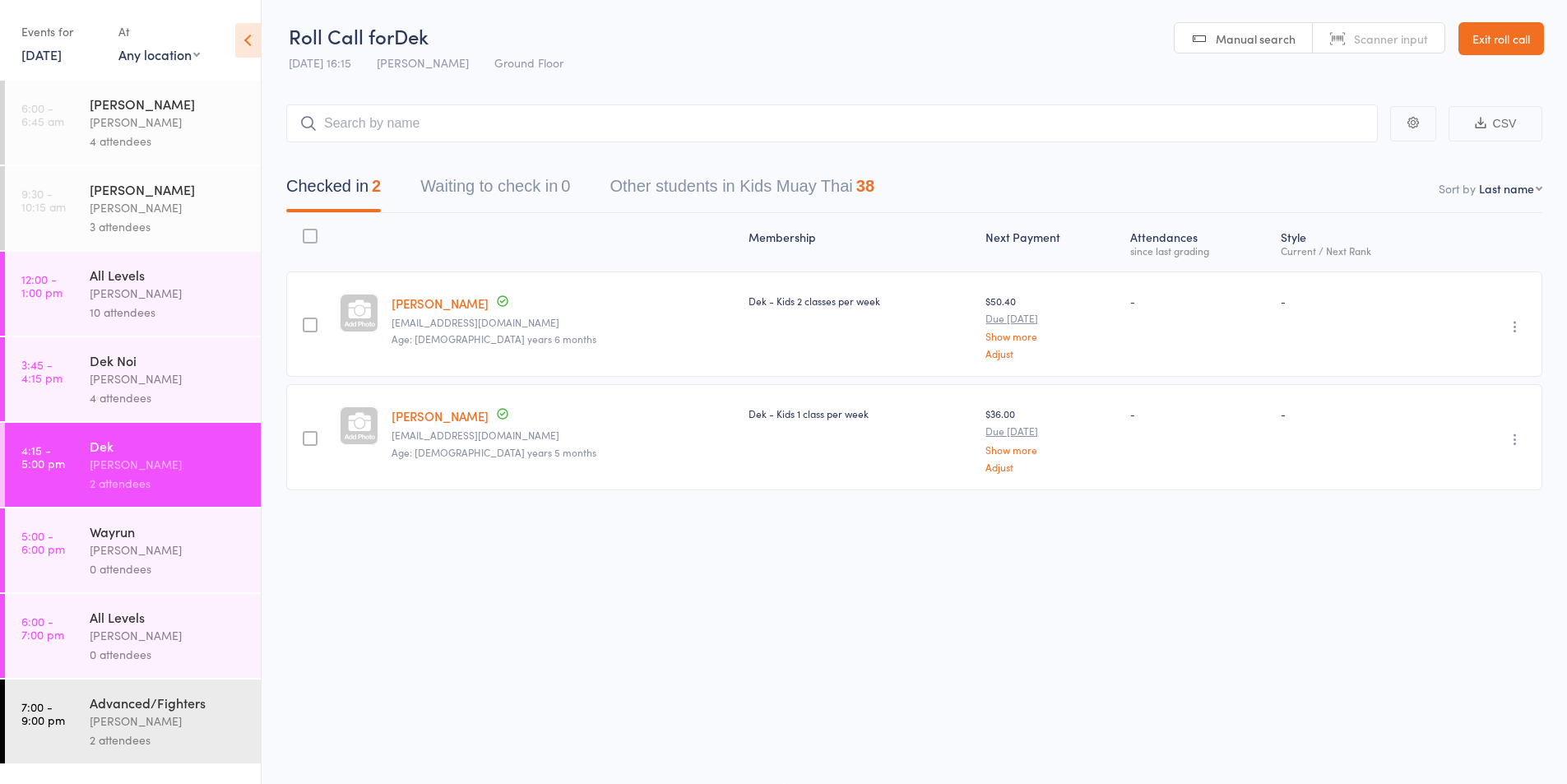
click at [110, 374] on div "Karl Puglia" at bounding box center [168, 379] width 157 height 19
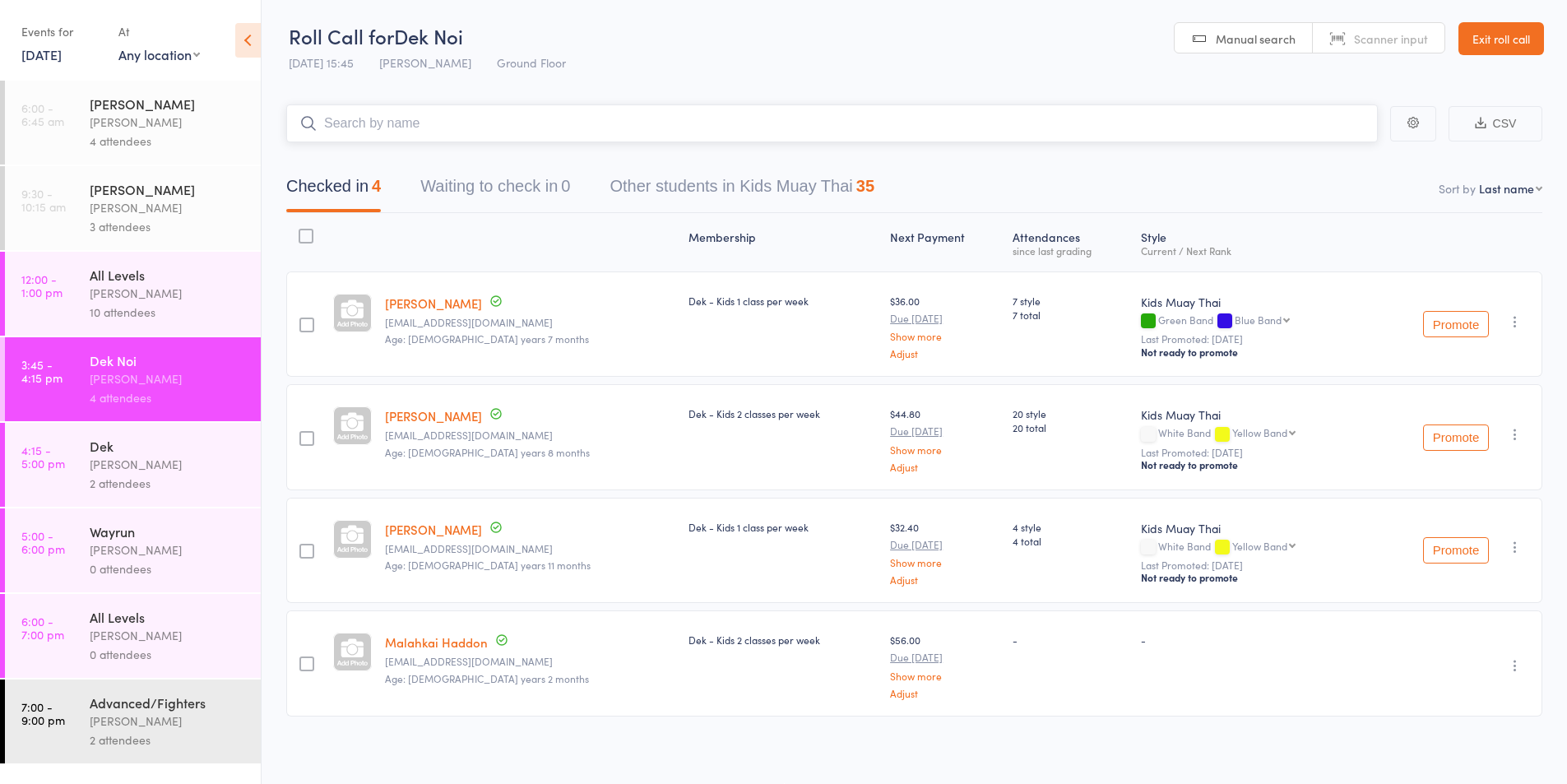
click at [356, 134] on input "search" at bounding box center [832, 123] width 1091 height 38
type input "elij"
click at [375, 159] on div "Elijah Hudson" at bounding box center [362, 158] width 123 height 19
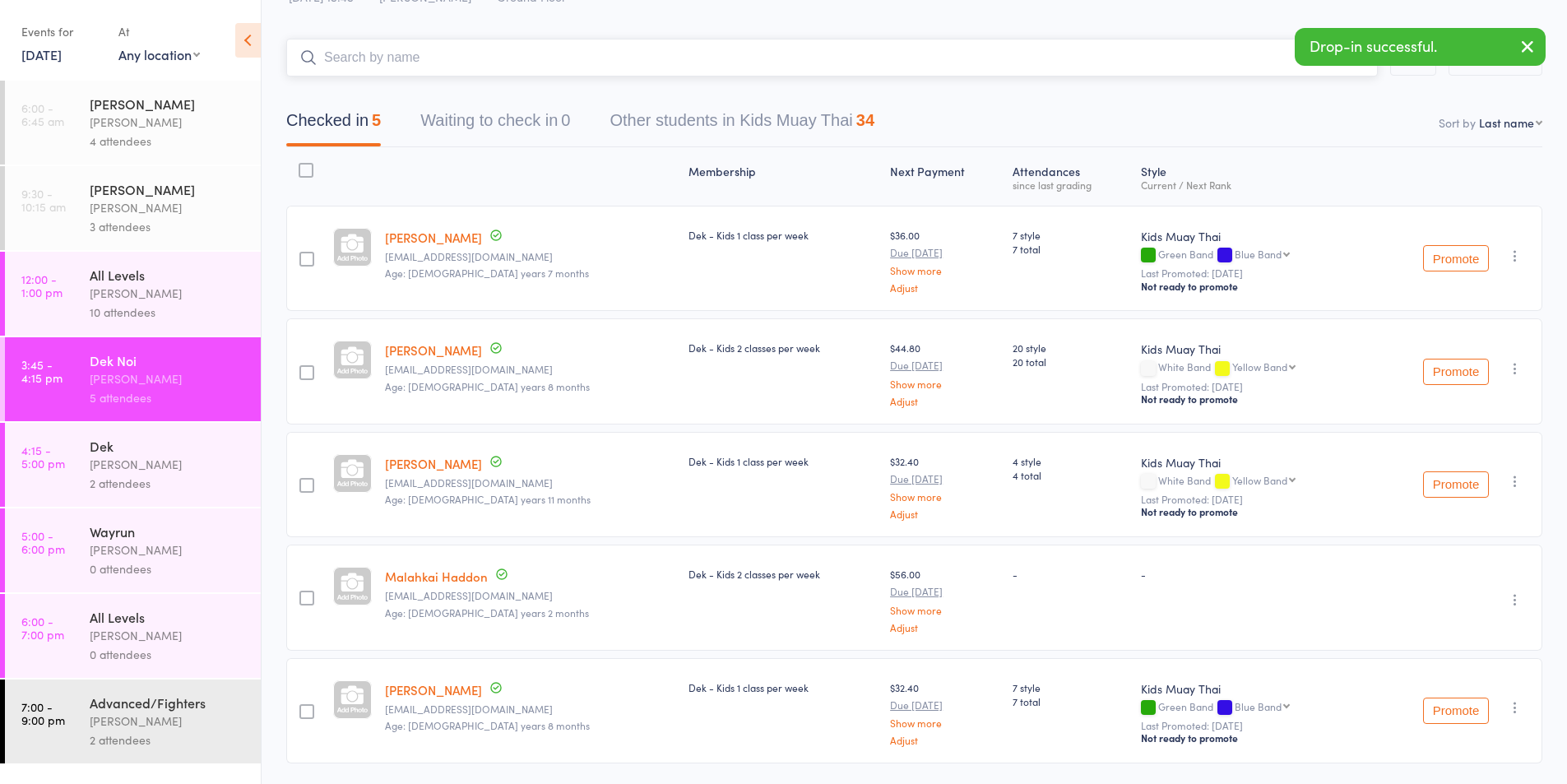
scroll to position [120, 0]
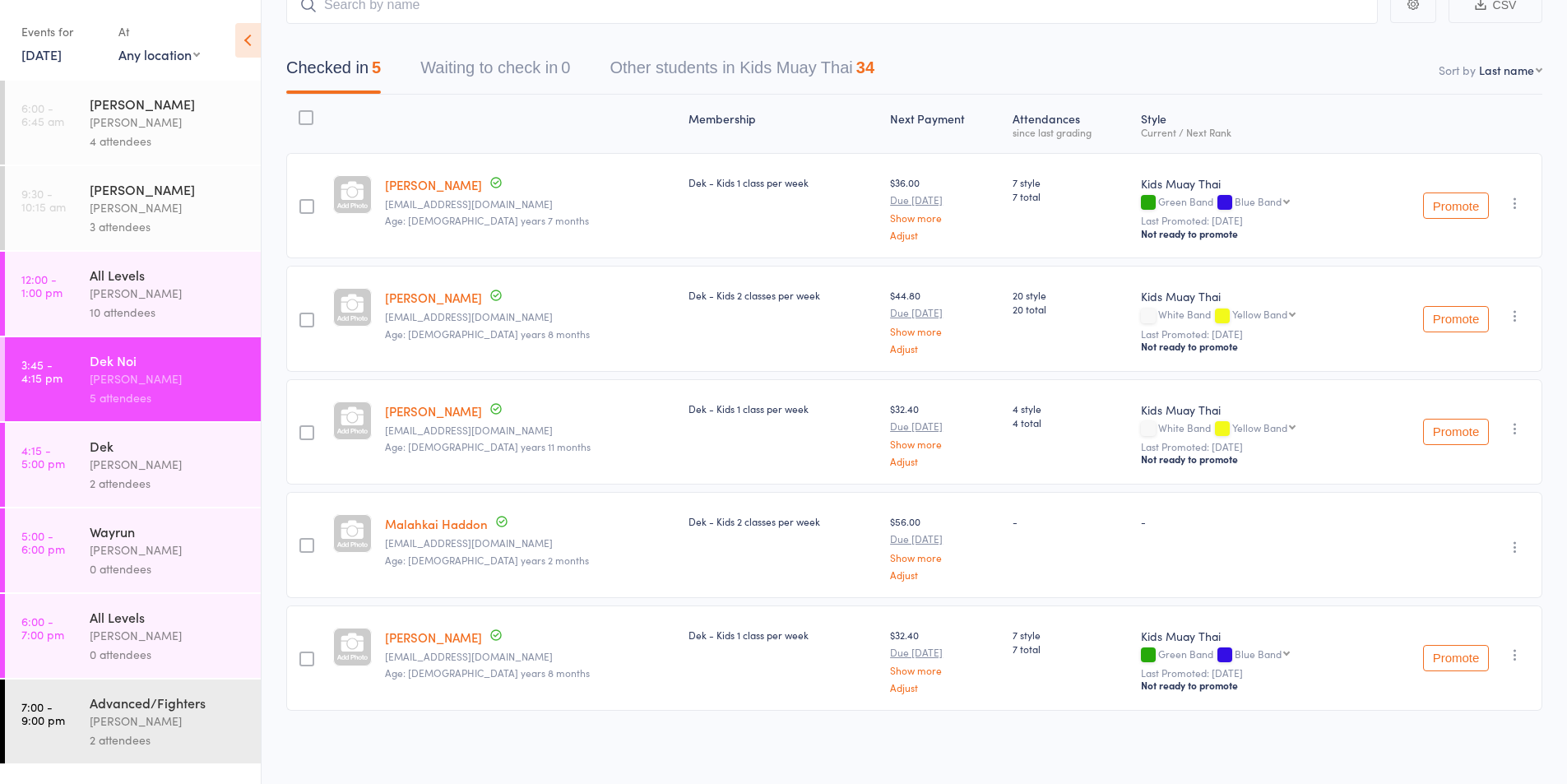
click at [110, 460] on div "Karl Puglia" at bounding box center [168, 464] width 157 height 19
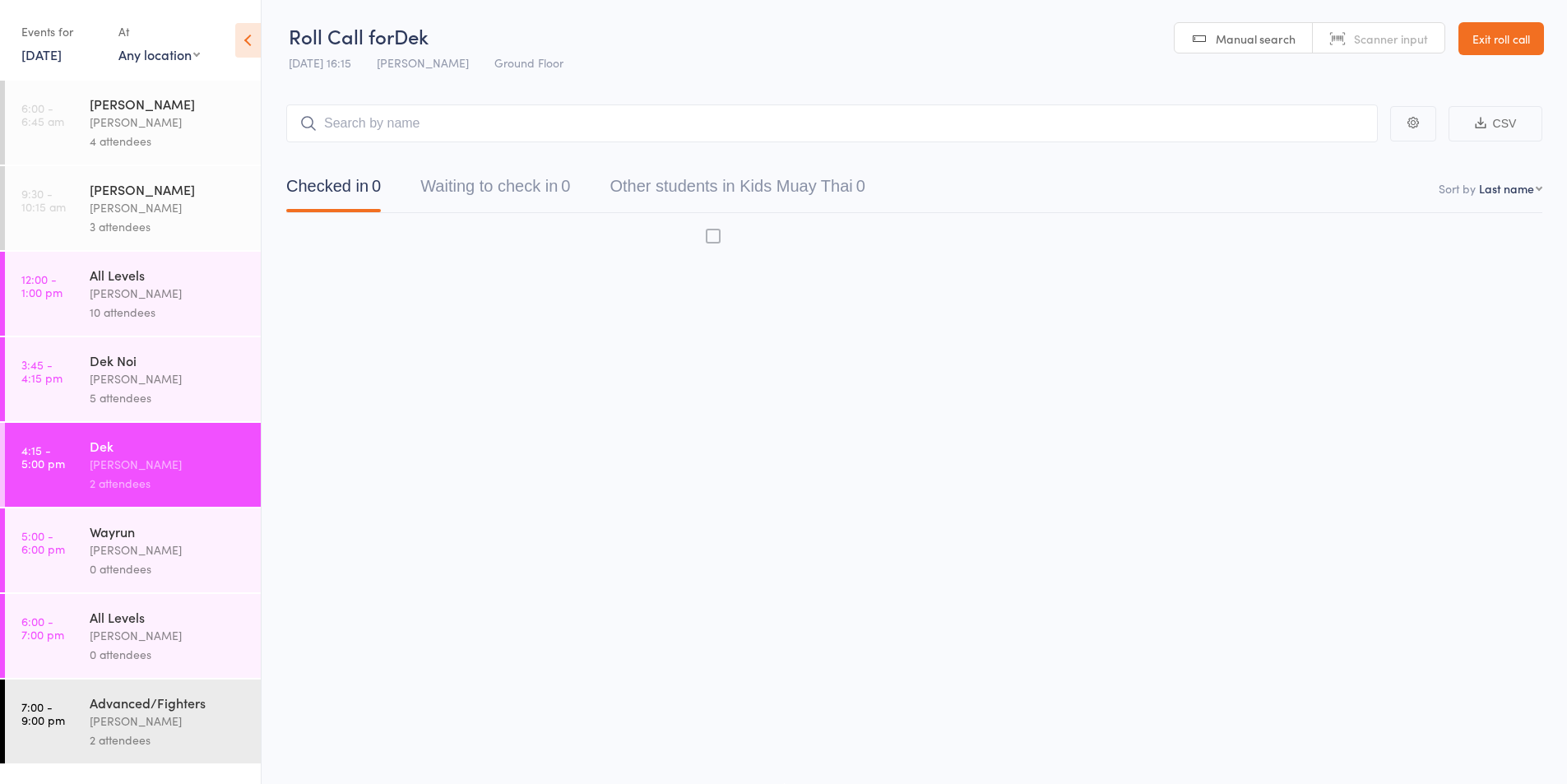
scroll to position [1, 0]
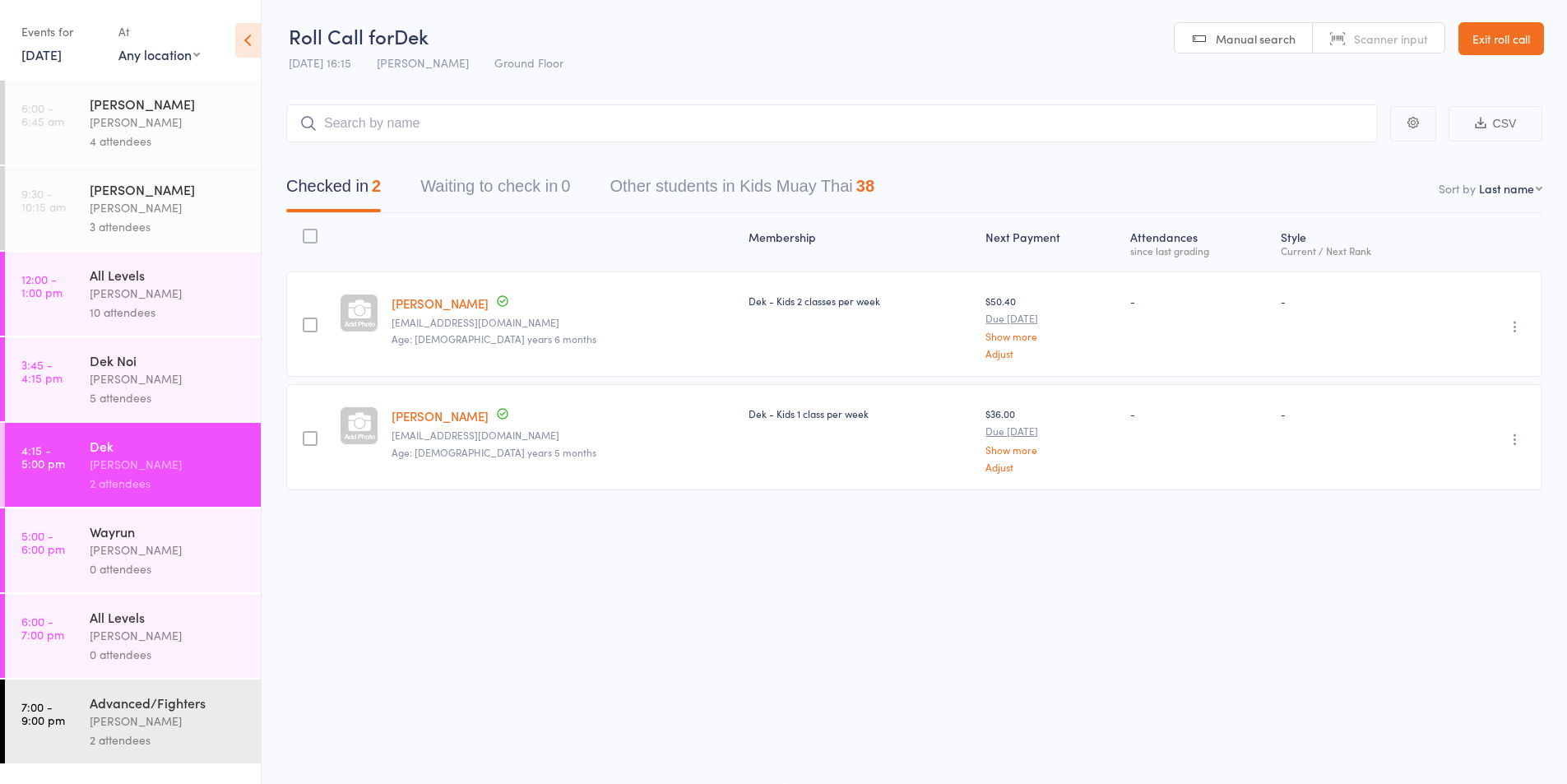
click at [111, 389] on div "5 attendees" at bounding box center [168, 397] width 157 height 19
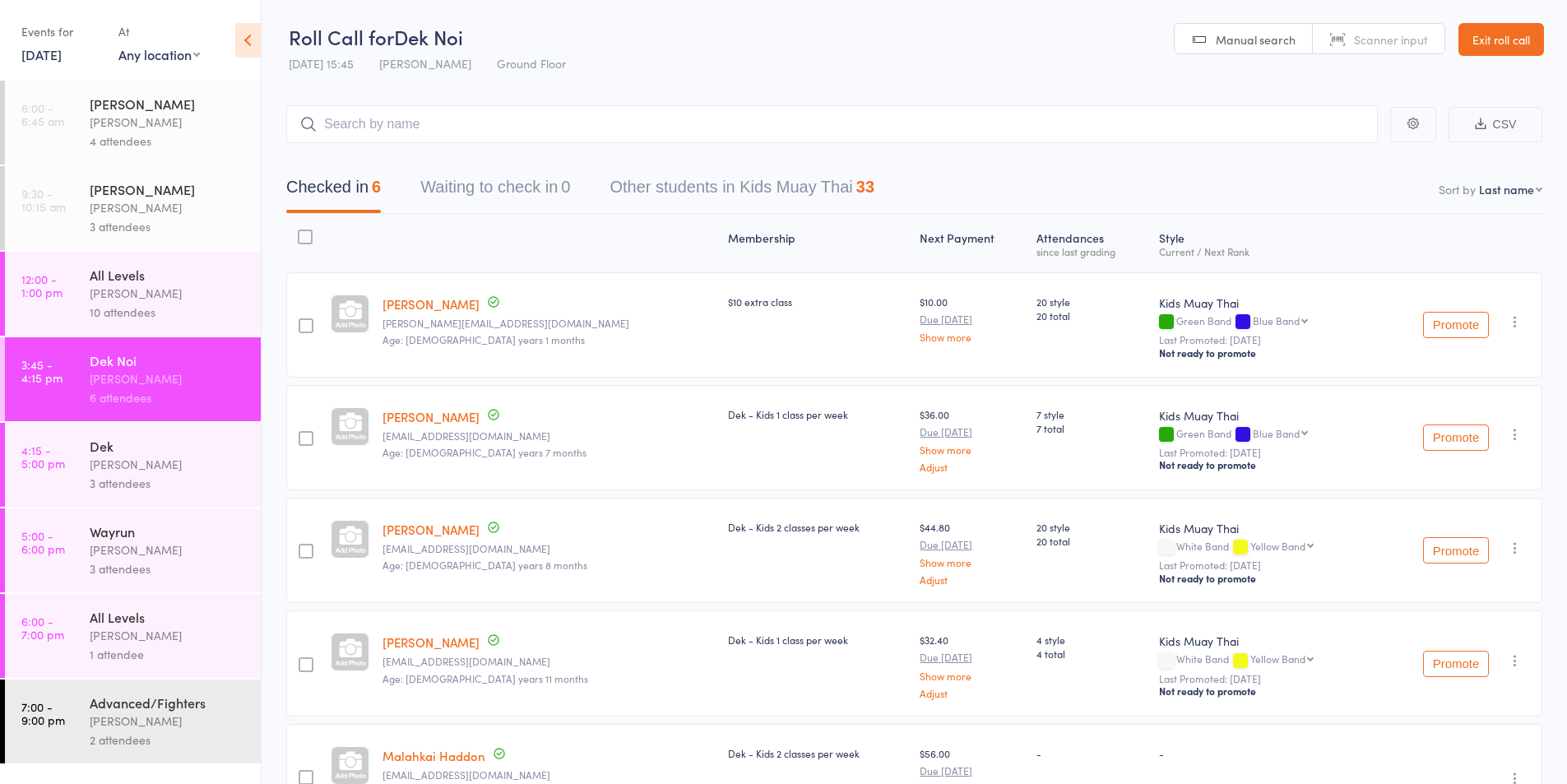
click at [126, 454] on div "Dek" at bounding box center [168, 445] width 157 height 18
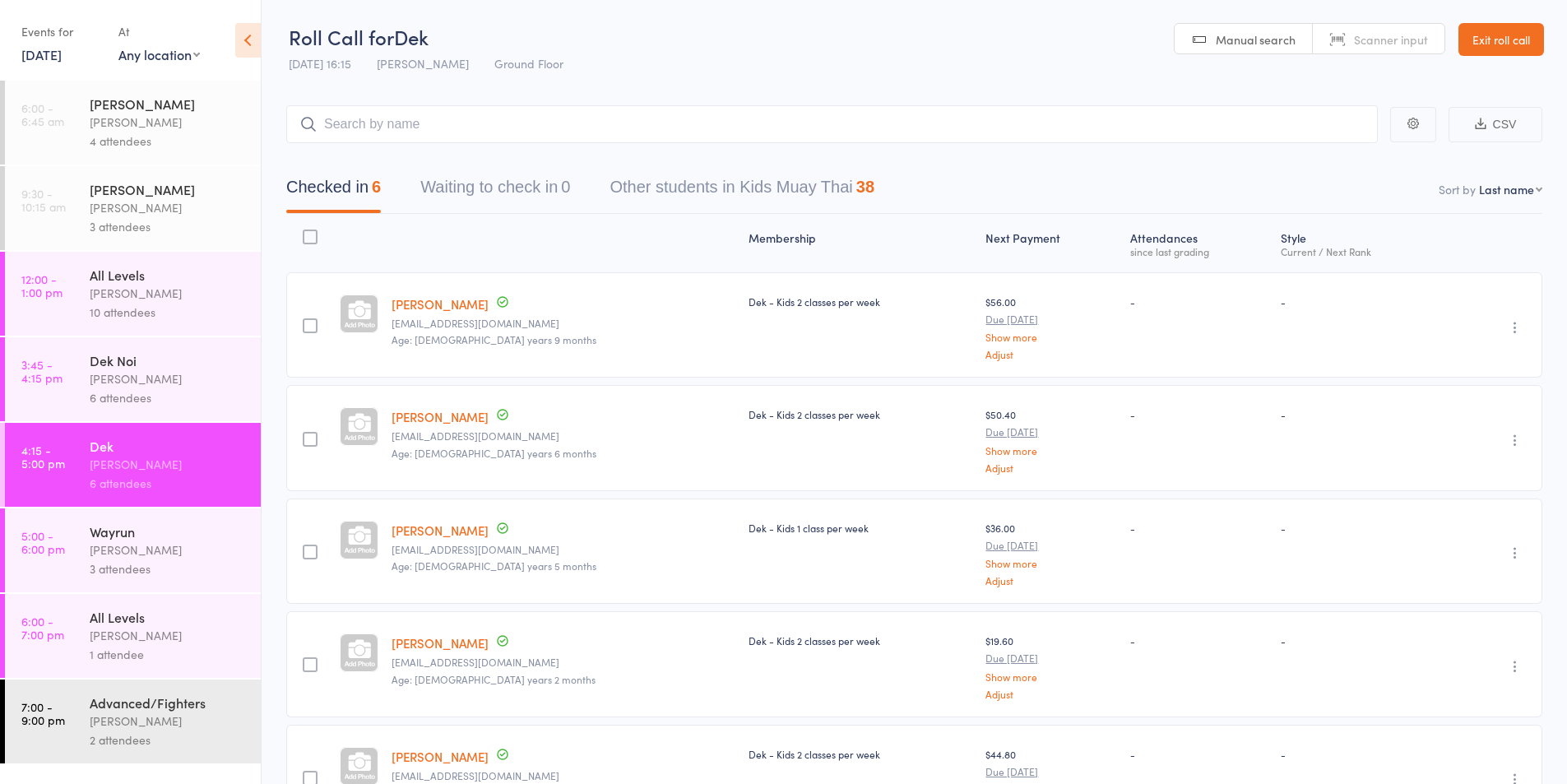
click at [124, 549] on div "Karl Puglia" at bounding box center [168, 550] width 157 height 19
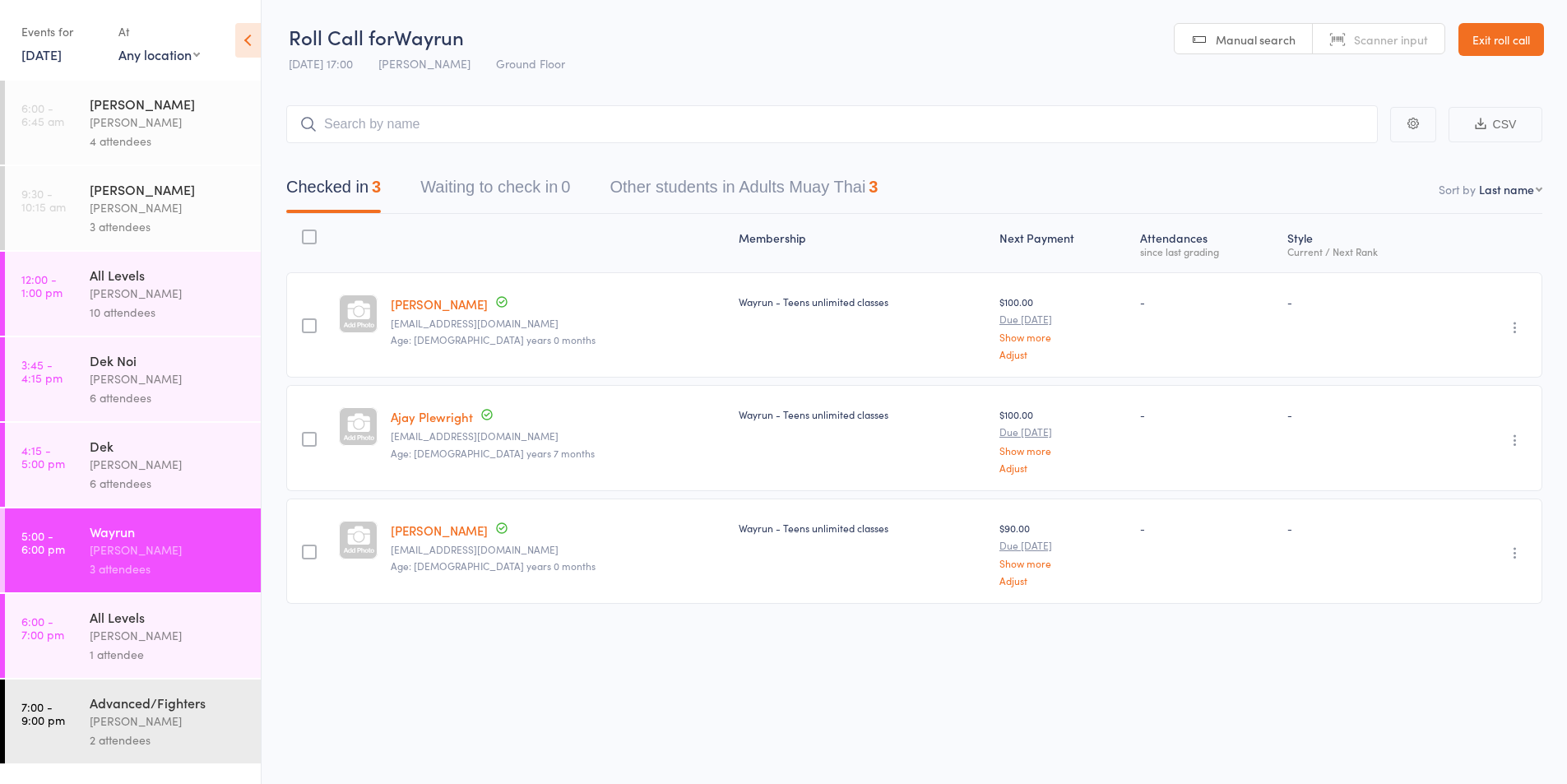
click at [119, 475] on div "6 attendees" at bounding box center [168, 483] width 157 height 19
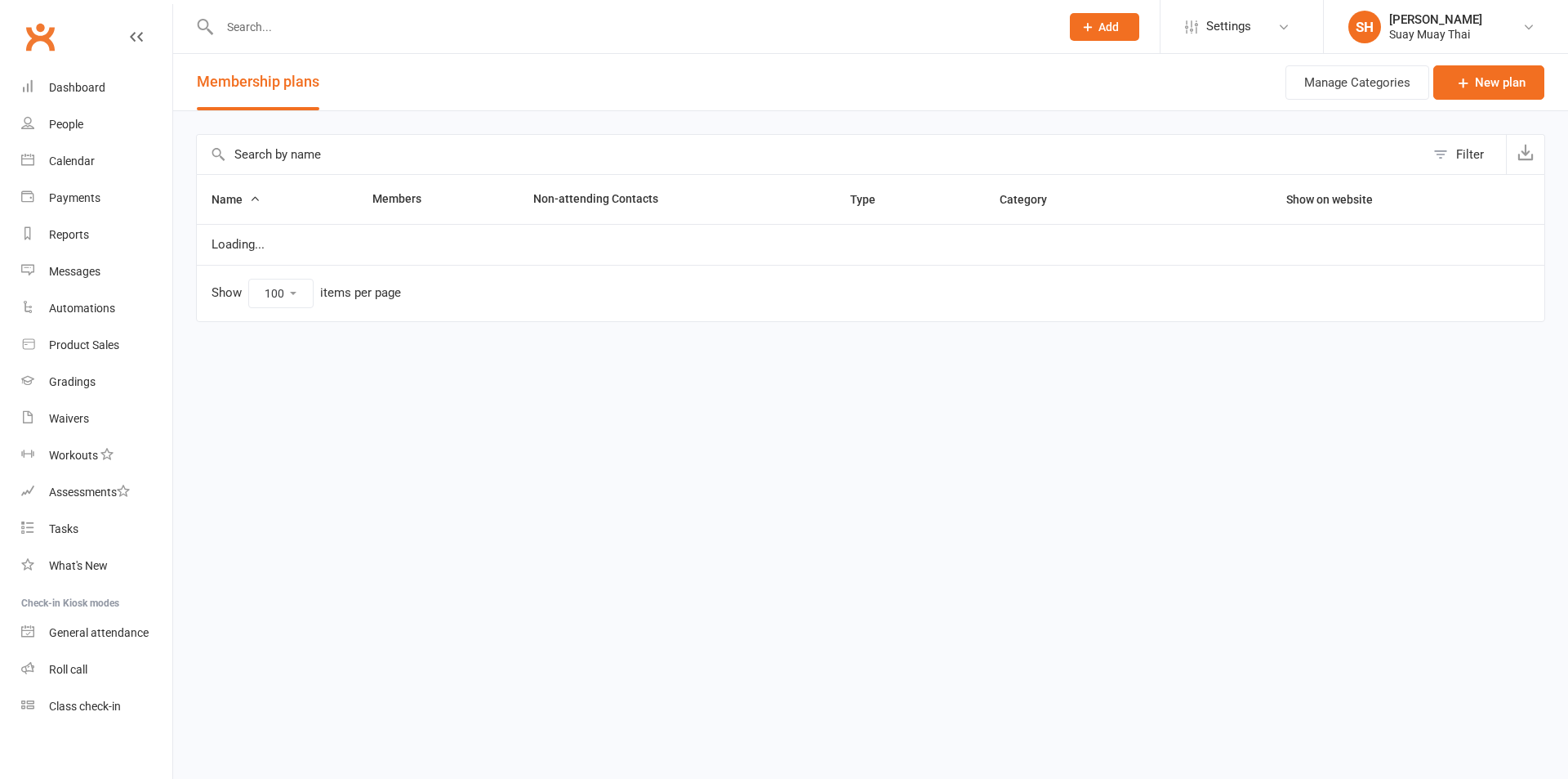
select select "100"
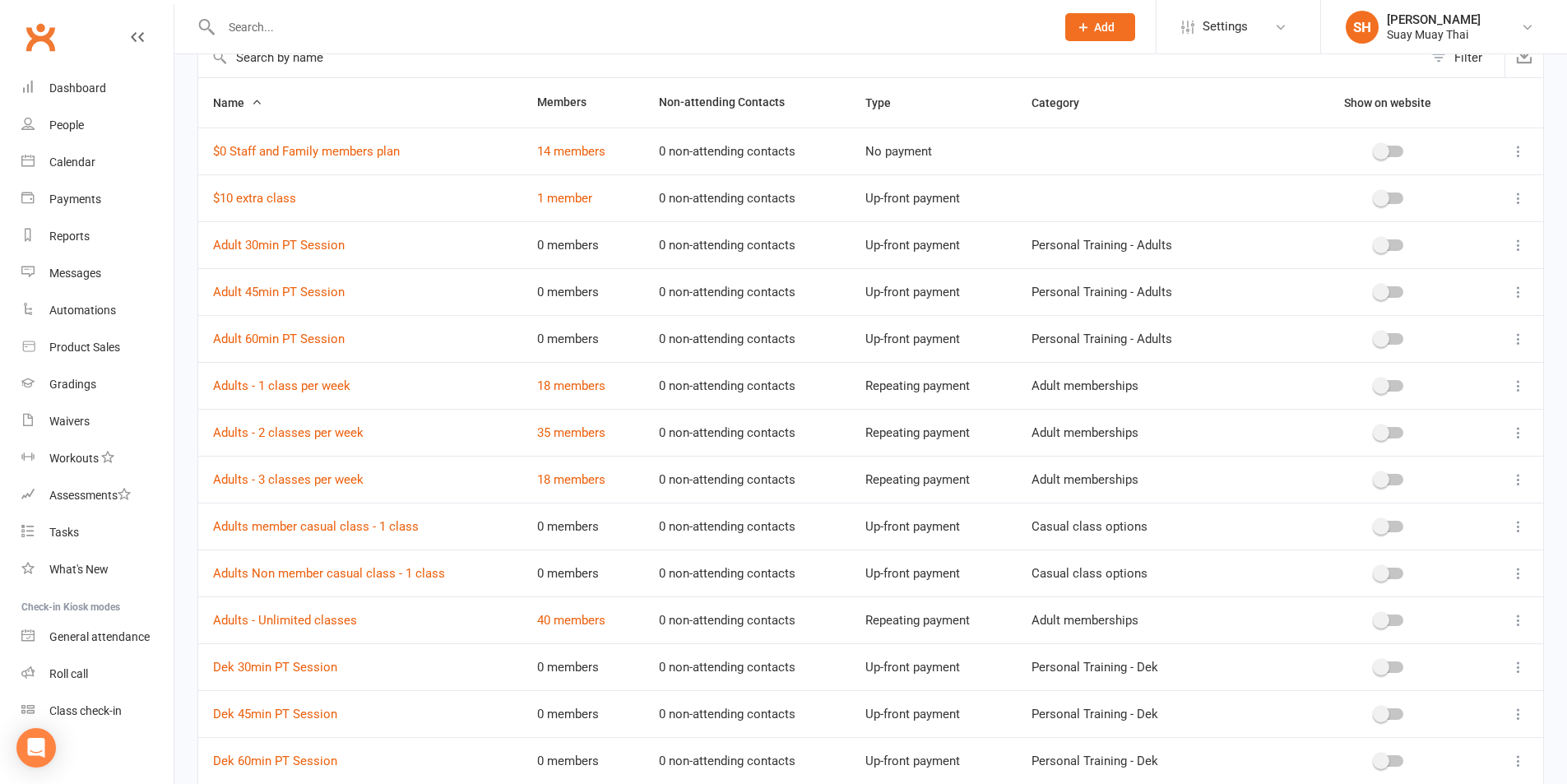
scroll to position [138, 0]
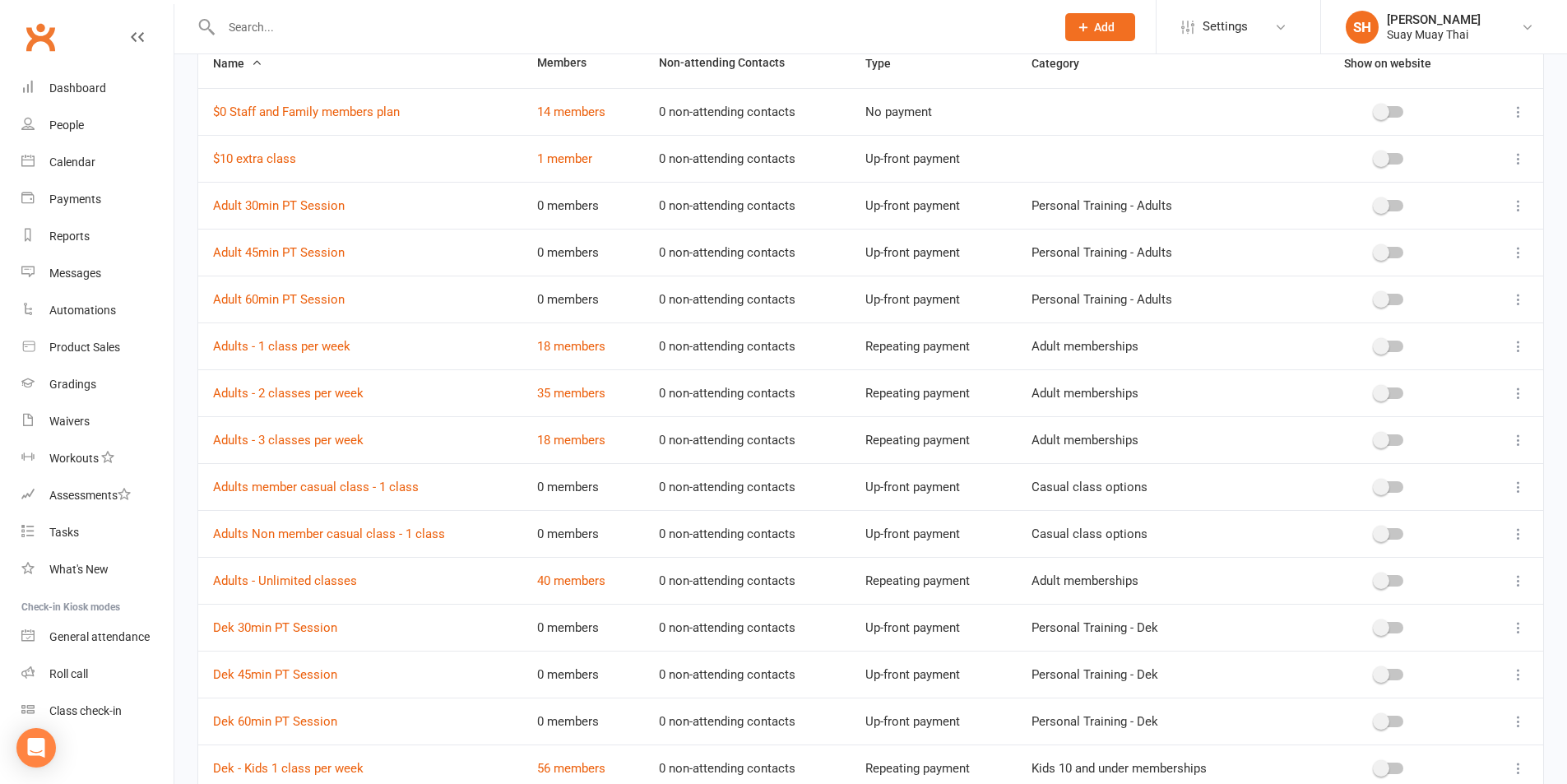
click at [1517, 342] on icon at bounding box center [1519, 346] width 17 height 17
click at [1421, 372] on link "Edit" at bounding box center [1433, 378] width 163 height 33
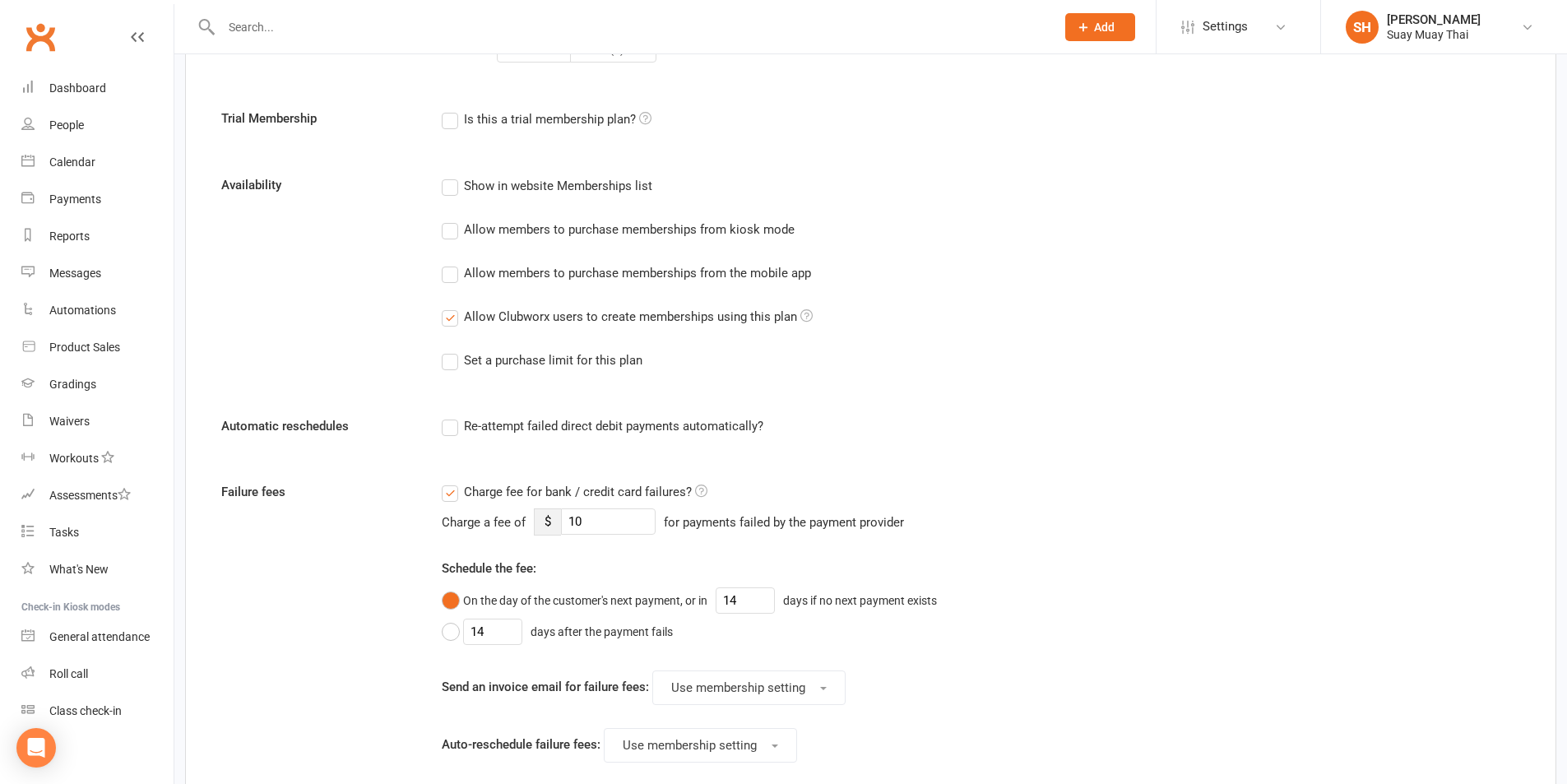
scroll to position [960, 0]
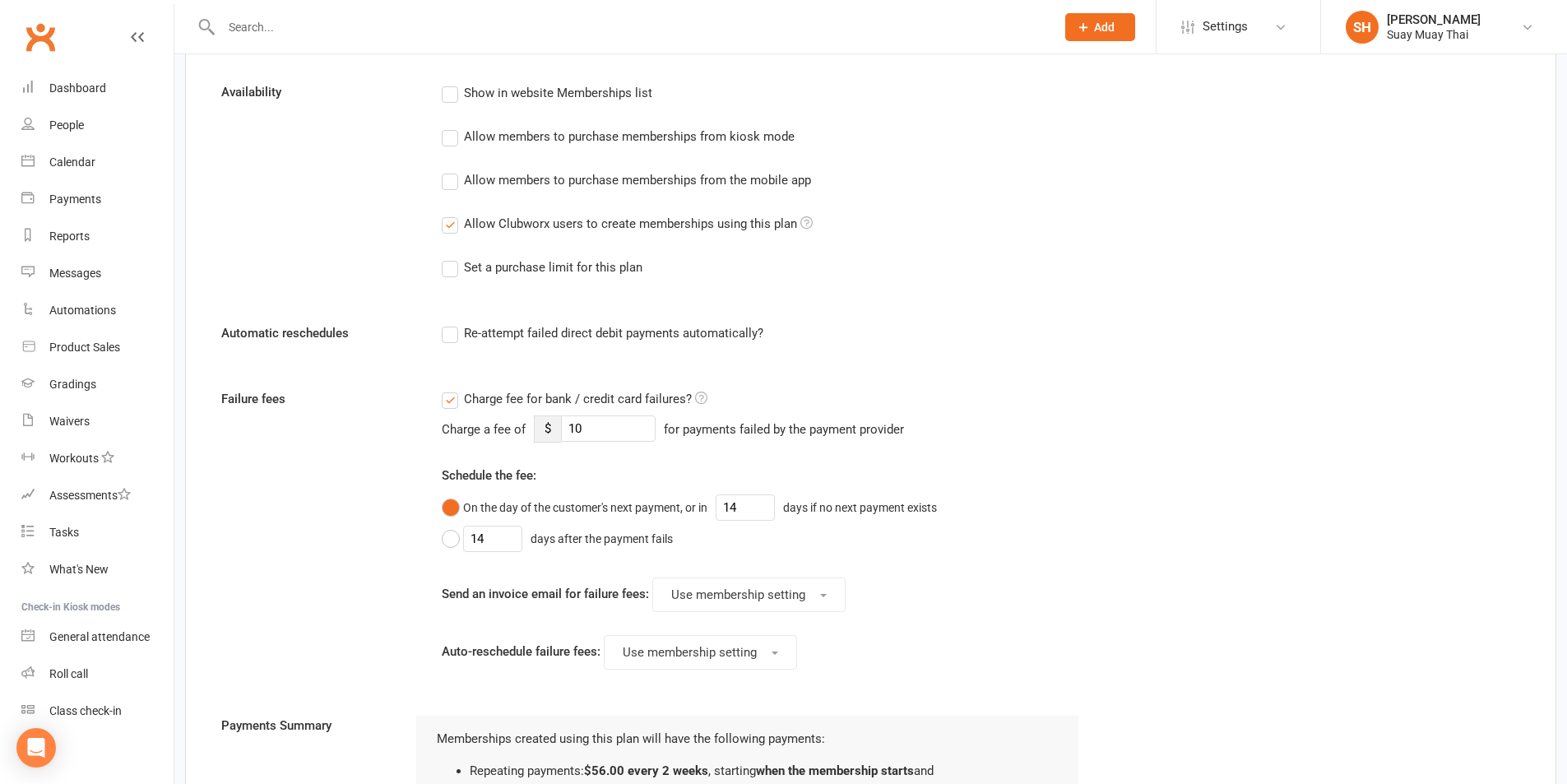
click at [451, 400] on label "Charge fee for bank / credit card failures?" at bounding box center [574, 399] width 265 height 20
click at [451, 389] on input "Charge fee for bank / credit card failures?" at bounding box center [574, 389] width 265 height 0
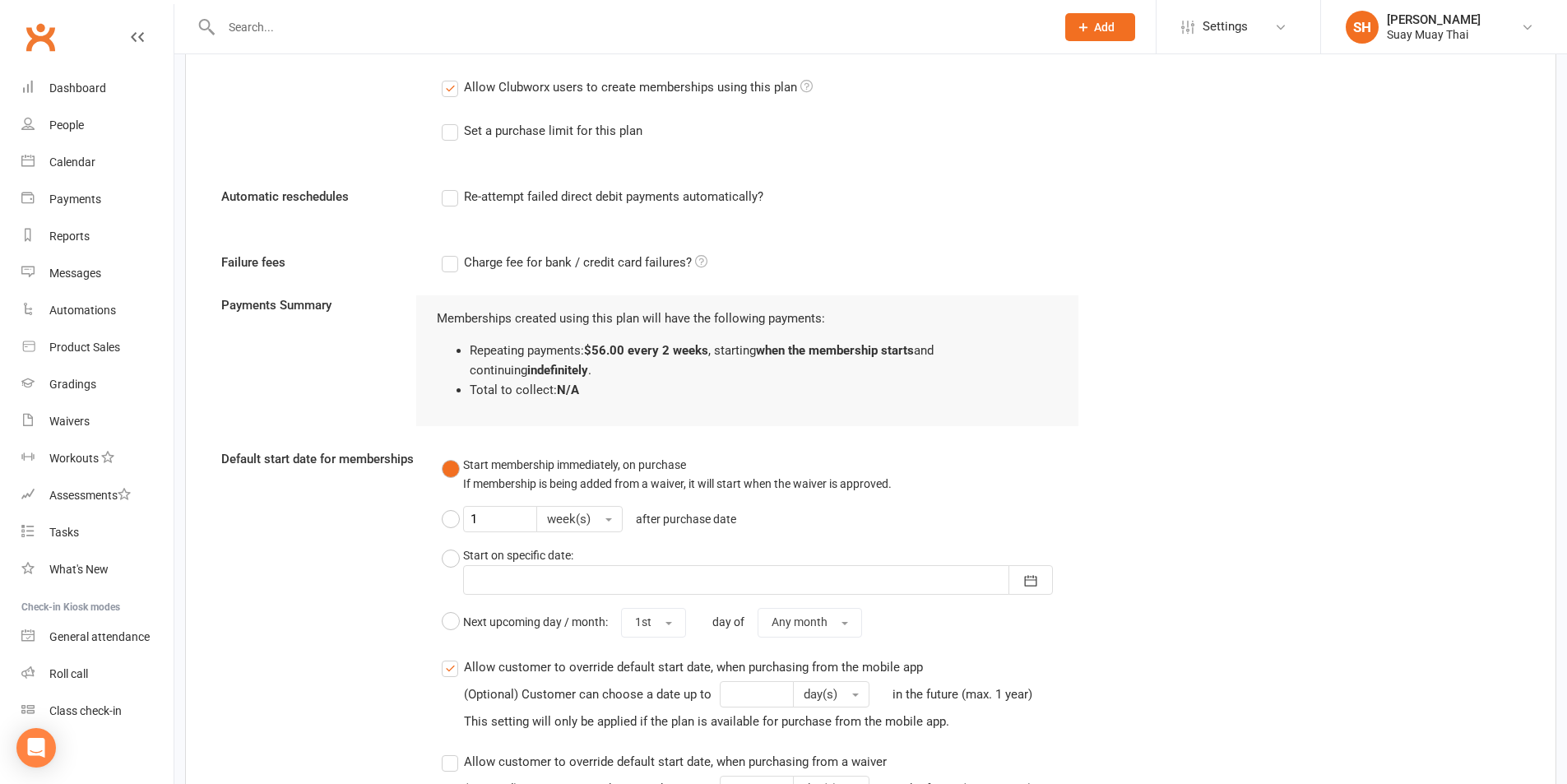
scroll to position [1234, 0]
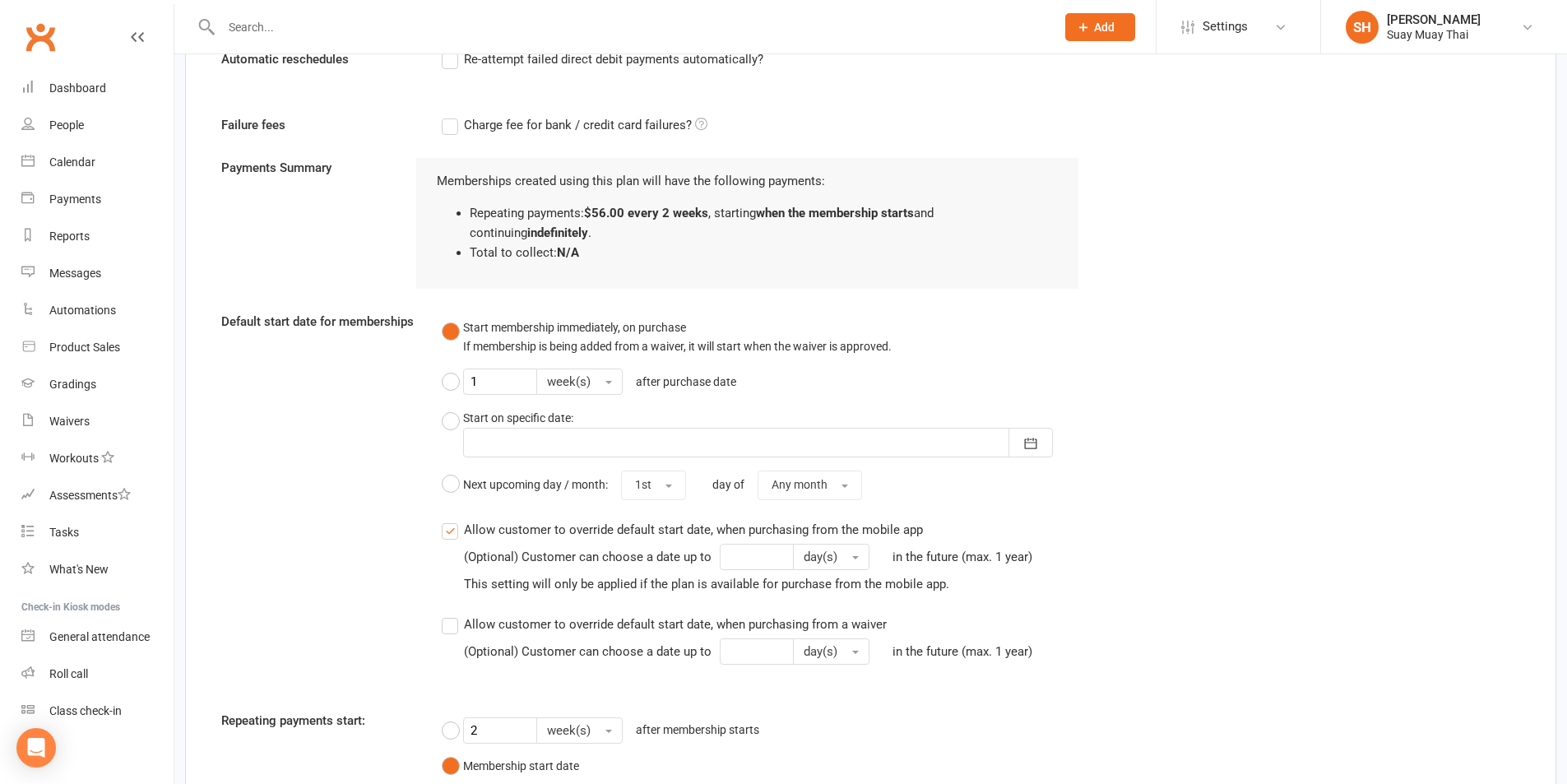
click at [451, 128] on label "Charge fee for bank / credit card failures?" at bounding box center [574, 125] width 265 height 20
click at [451, 115] on input "Charge fee for bank / credit card failures?" at bounding box center [574, 115] width 265 height 0
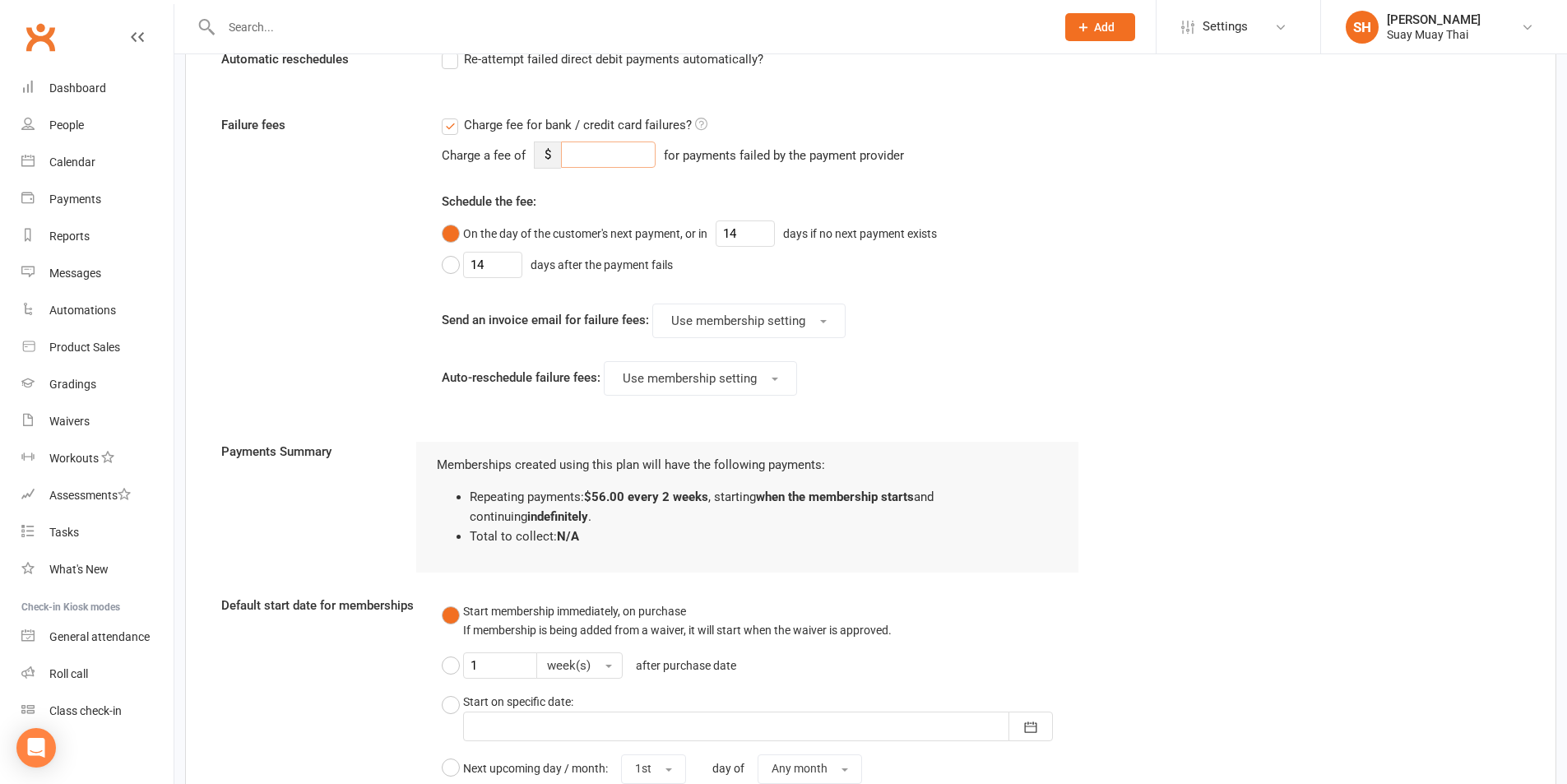
click at [590, 155] on input "number" at bounding box center [607, 155] width 94 height 27
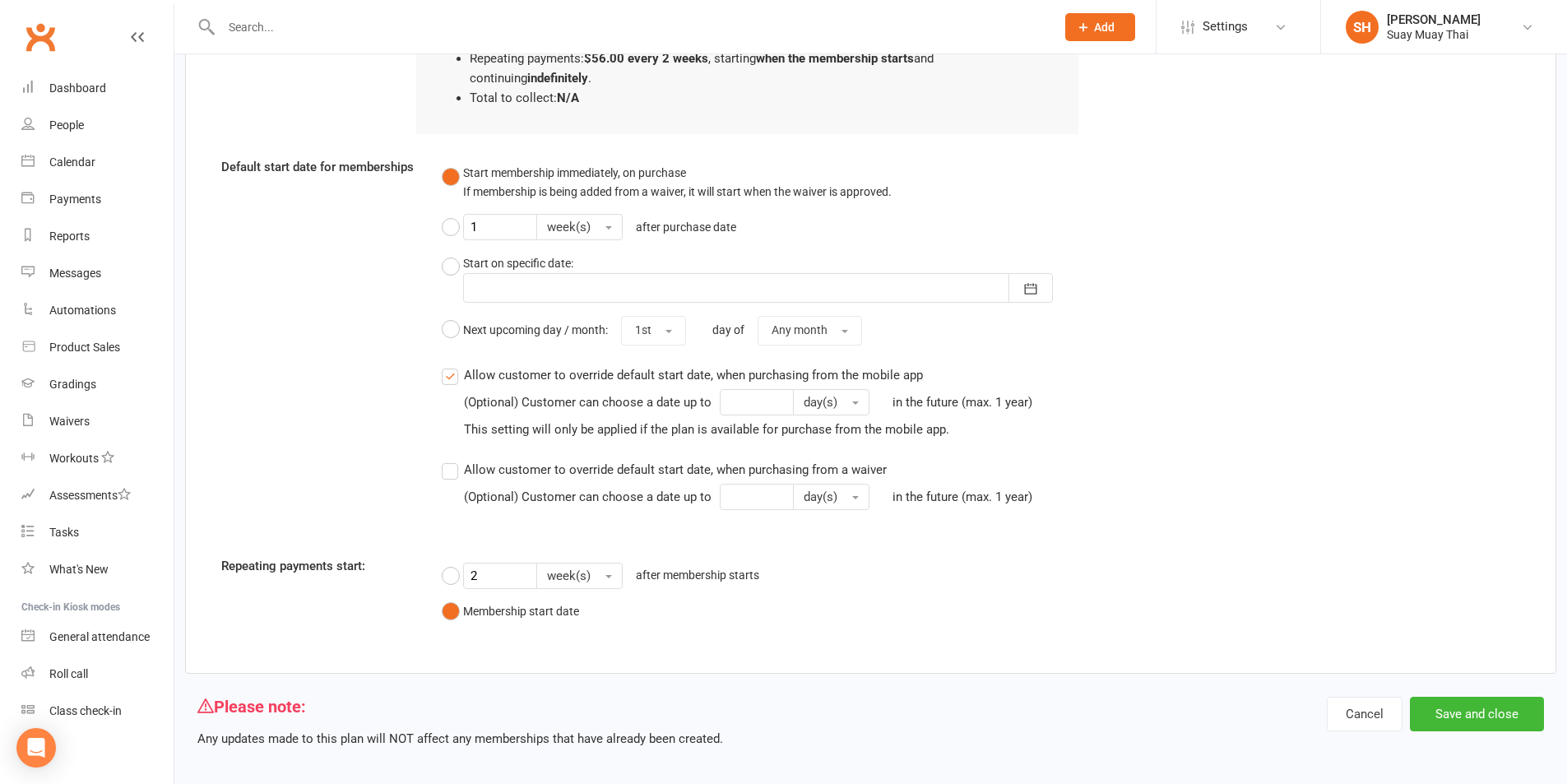
scroll to position [1683, 0]
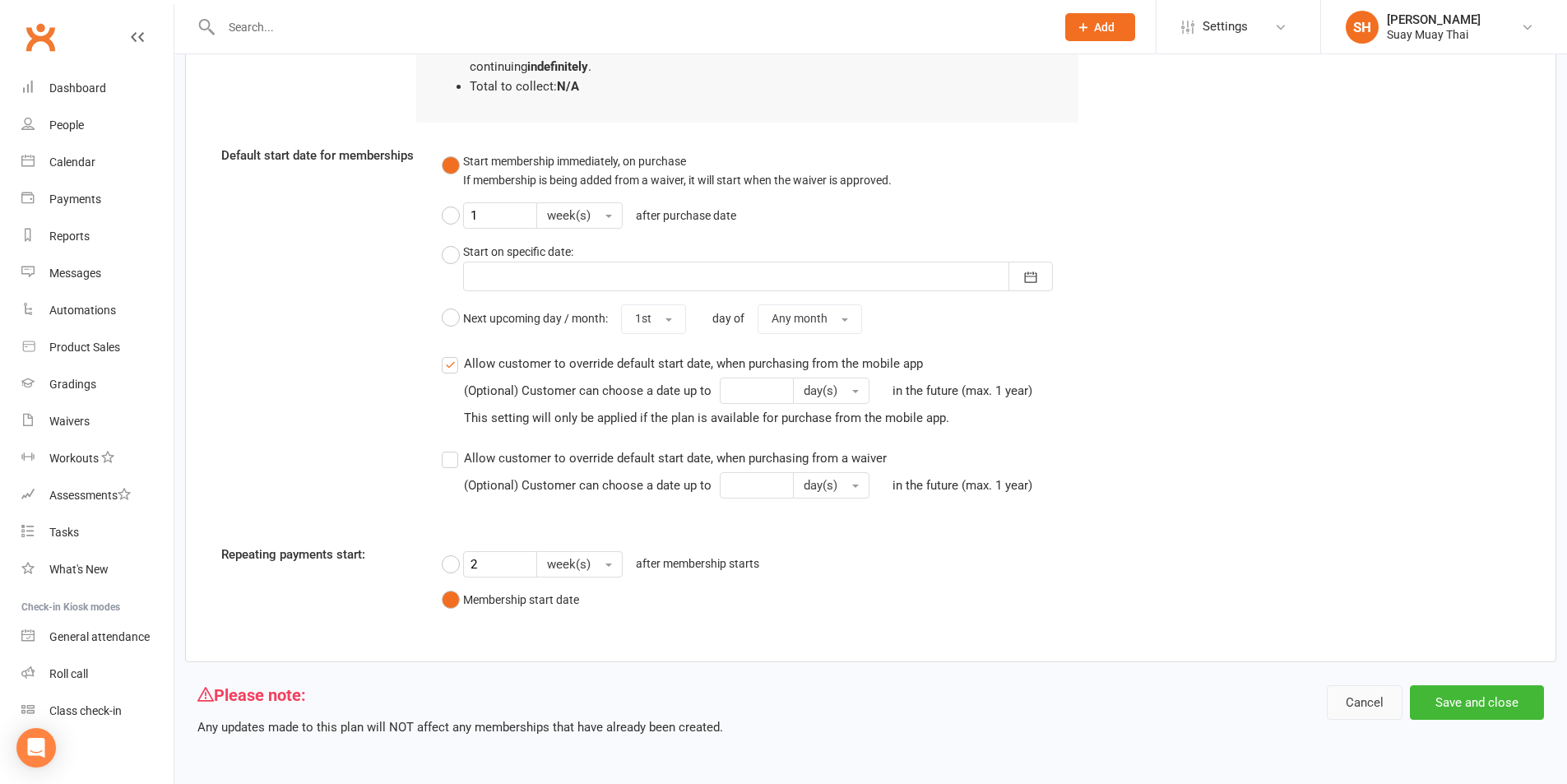
type input "10"
drag, startPoint x: 1362, startPoint y: 702, endPoint x: 1348, endPoint y: 694, distance: 16.1
click at [1362, 701] on button "Cancel" at bounding box center [1364, 701] width 76 height 34
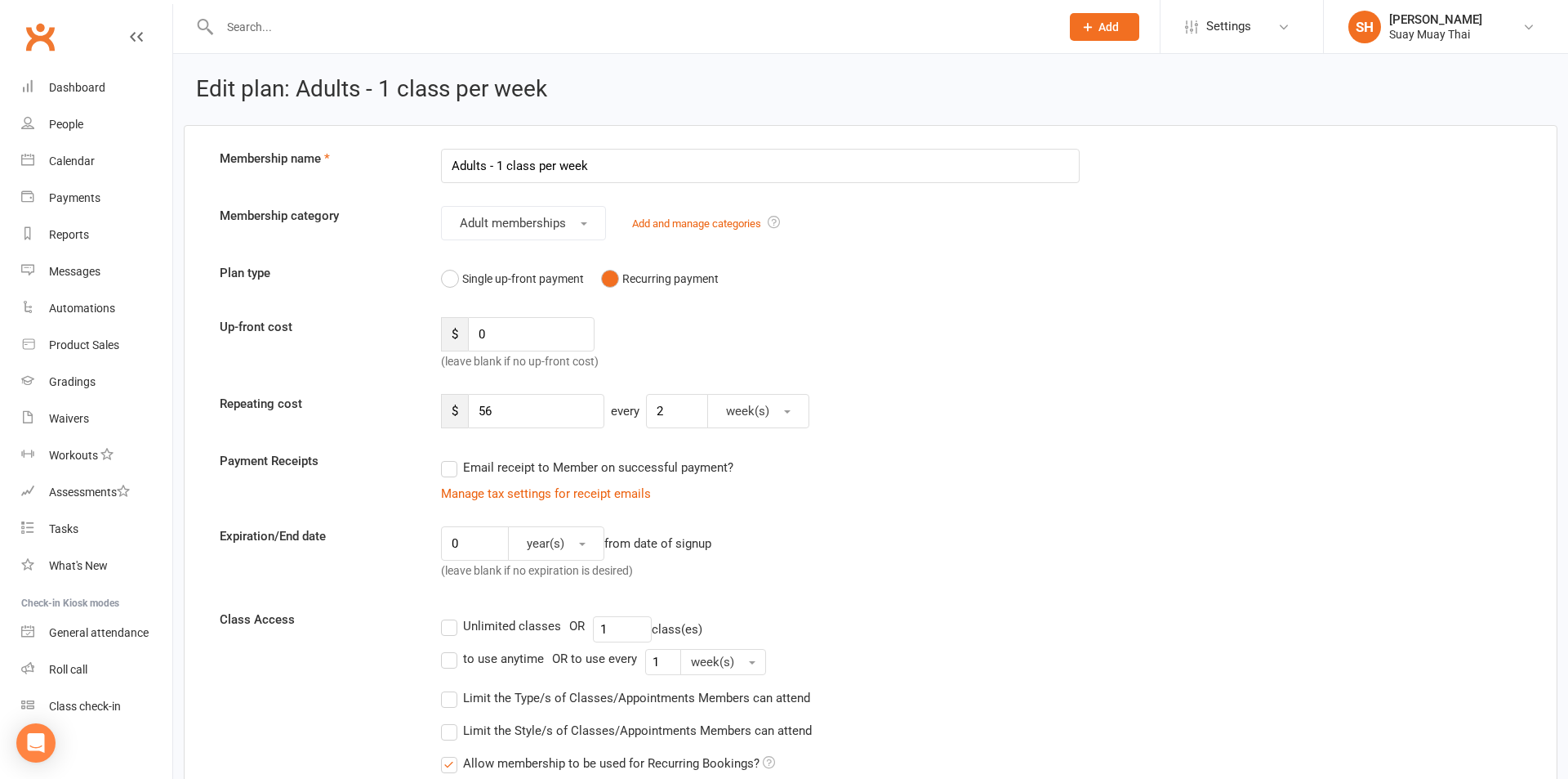
select select "100"
